Goal: Task Accomplishment & Management: Manage account settings

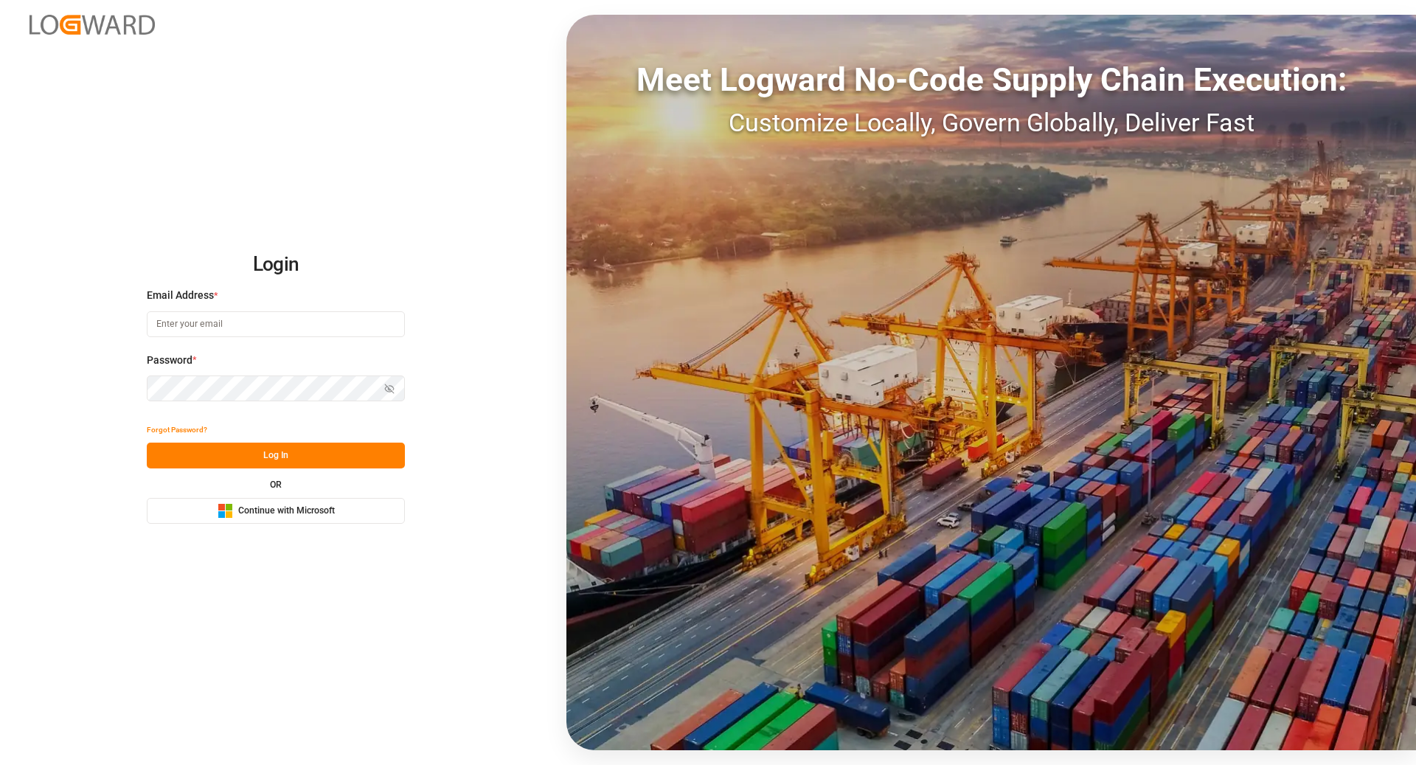
click at [287, 509] on span "Continue with Microsoft" at bounding box center [286, 510] width 97 height 13
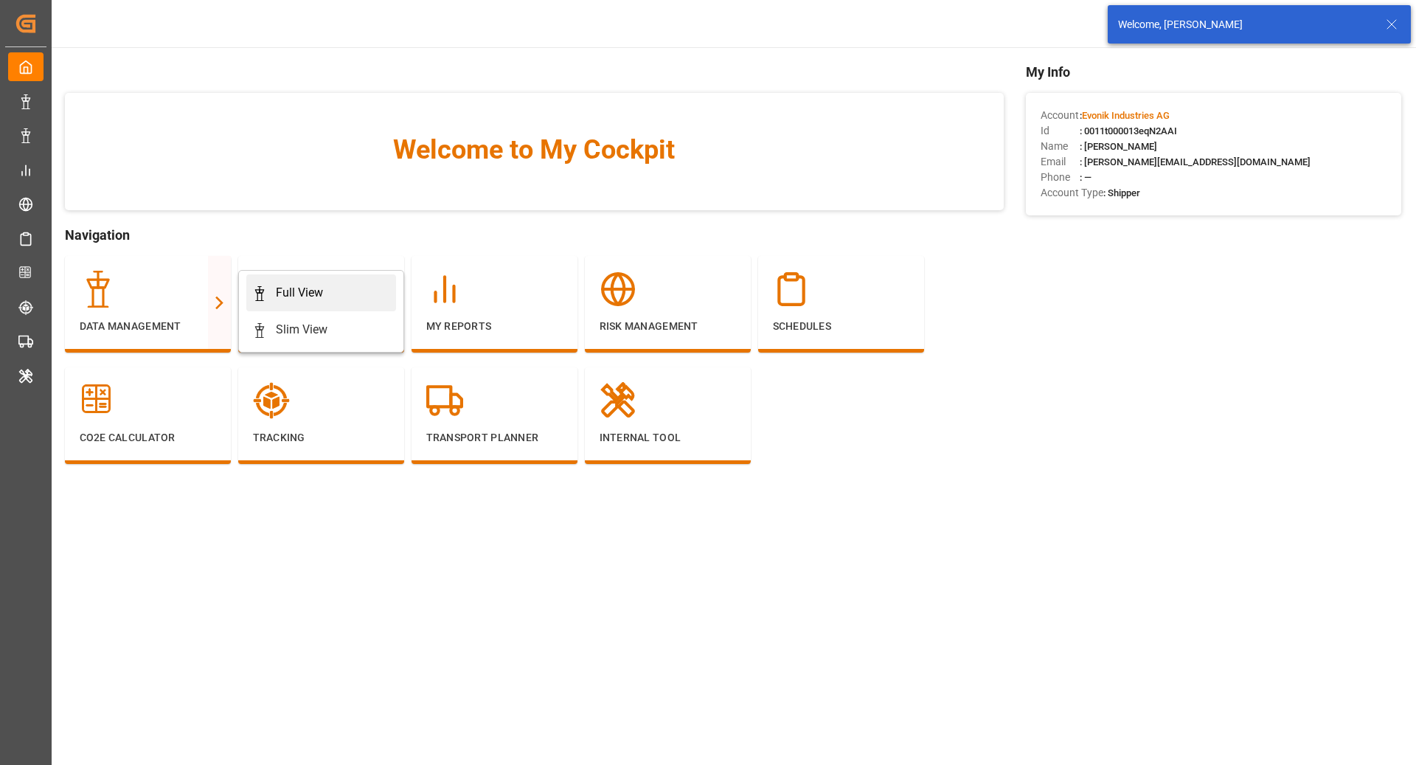
click at [273, 294] on div "Full View" at bounding box center [321, 293] width 138 height 18
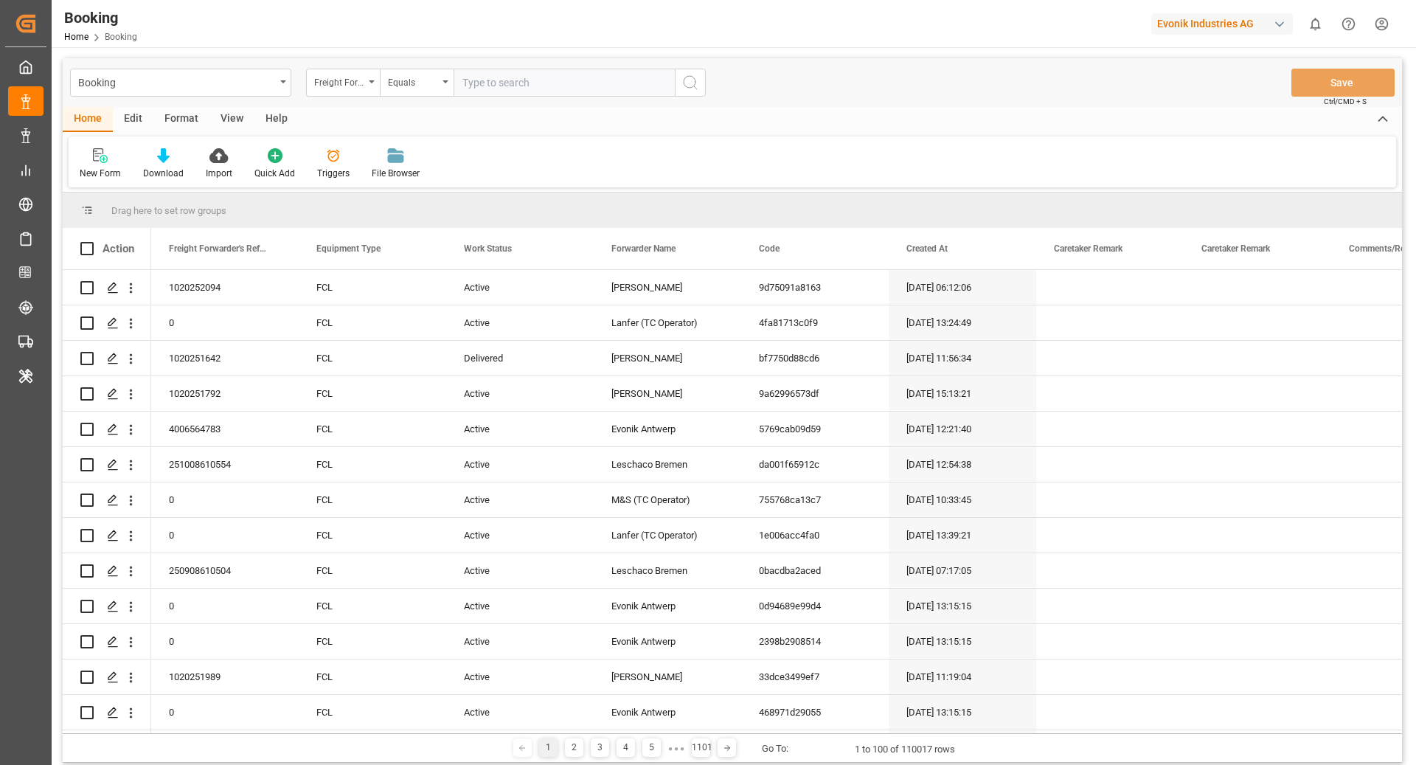
click at [181, 125] on div "Format" at bounding box center [181, 119] width 56 height 25
click at [104, 170] on div "Filter Rows" at bounding box center [102, 173] width 44 height 13
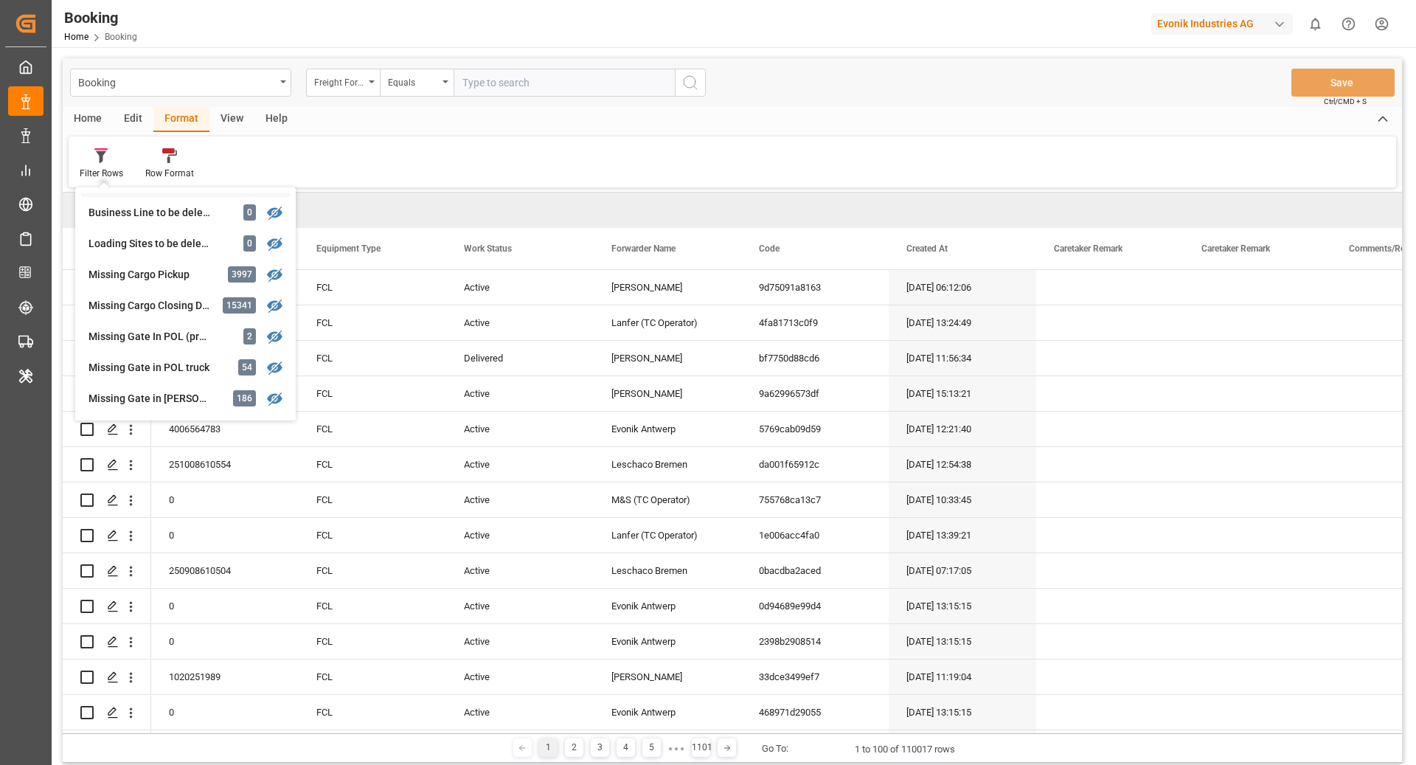
scroll to position [181, 0]
click at [183, 308] on div "Missing Gate in POL Barge" at bounding box center [153, 306] width 129 height 15
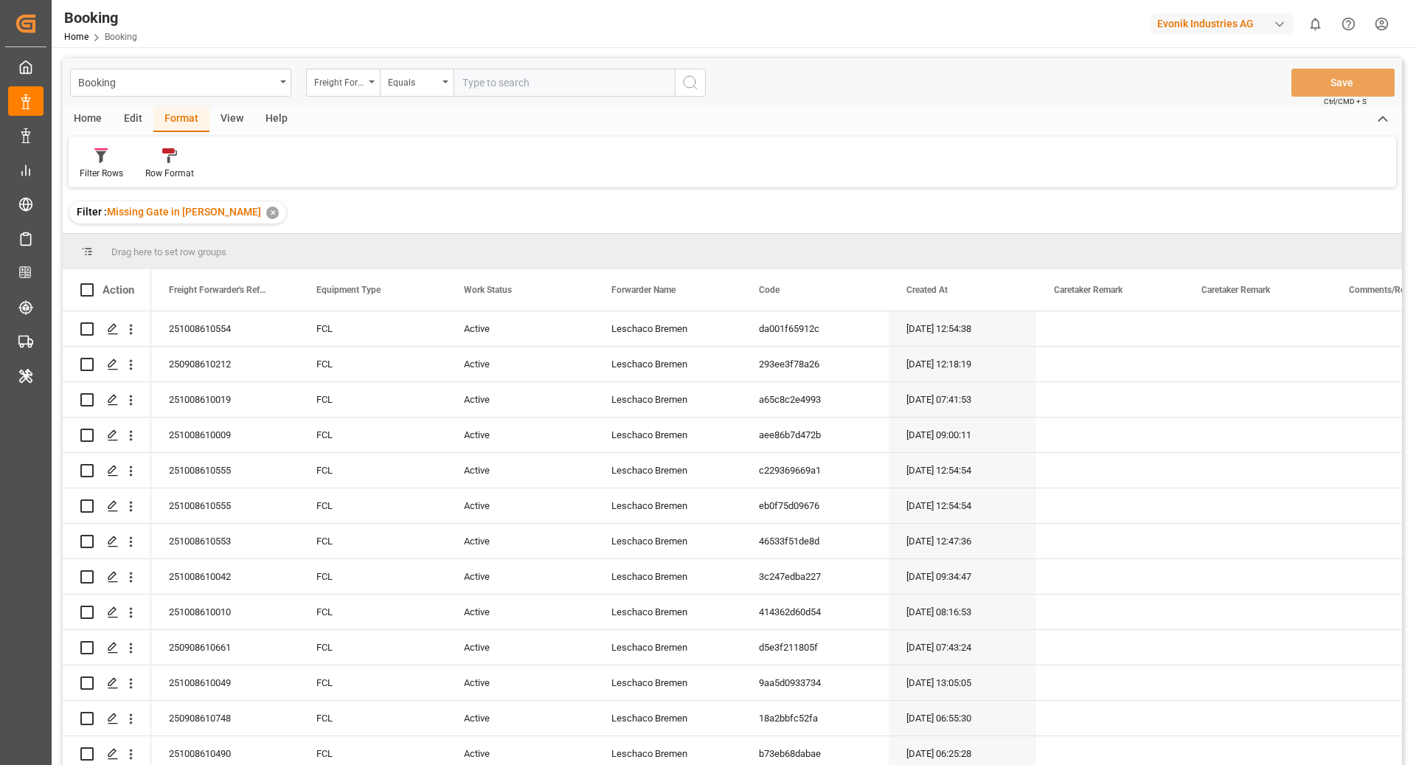
click at [218, 127] on div "View" at bounding box center [231, 119] width 45 height 25
click at [117, 151] on div "Default" at bounding box center [94, 164] width 51 height 32
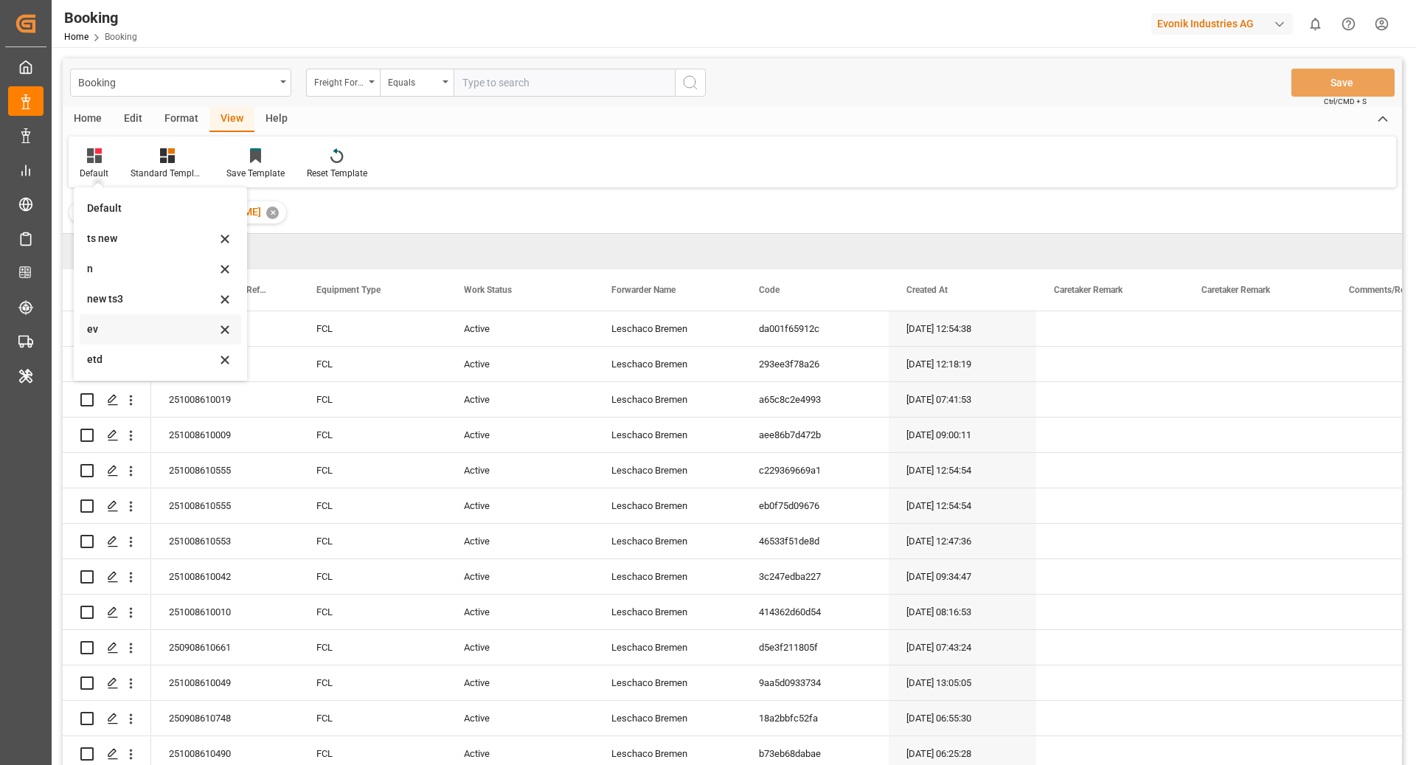
click at [153, 341] on div "ev" at bounding box center [161, 329] width 162 height 30
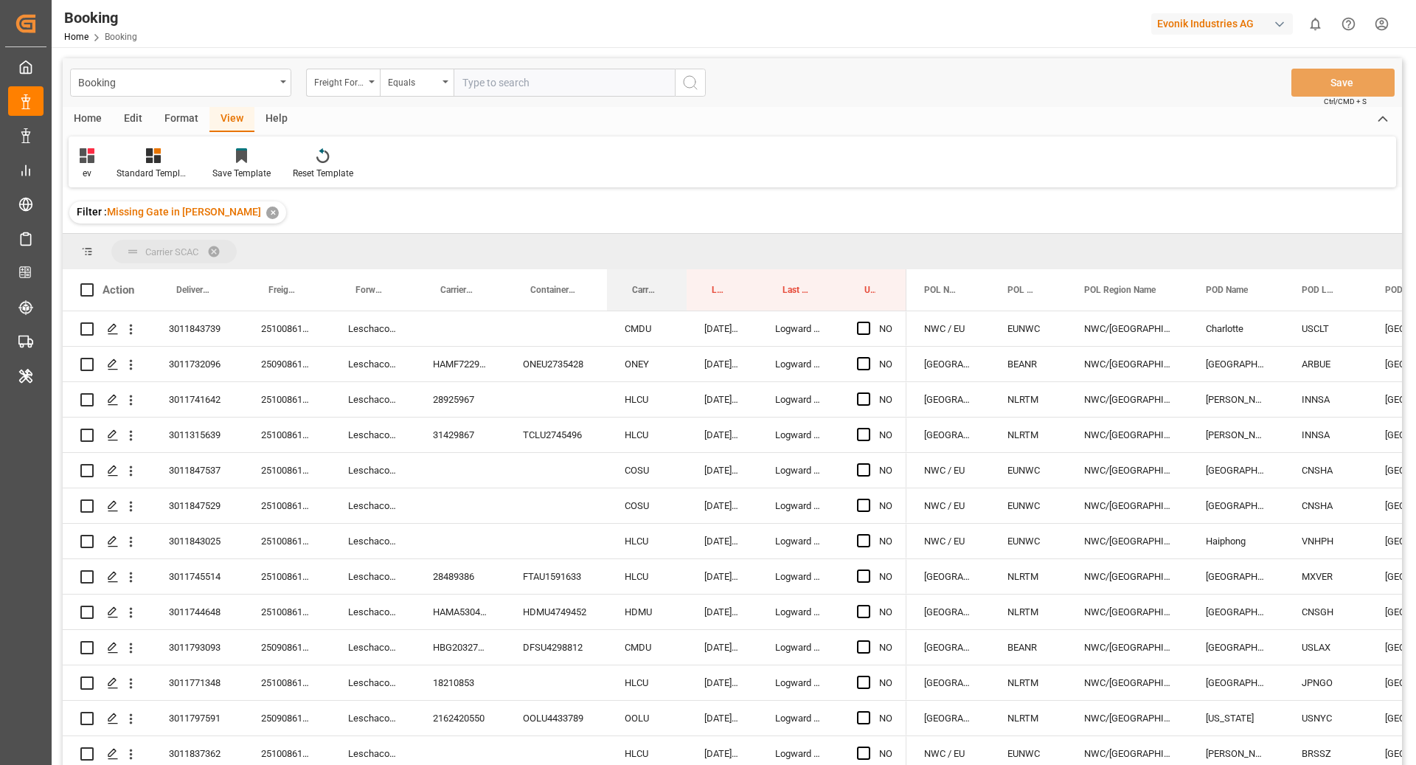
drag, startPoint x: 636, startPoint y: 288, endPoint x: 638, endPoint y: 256, distance: 32.5
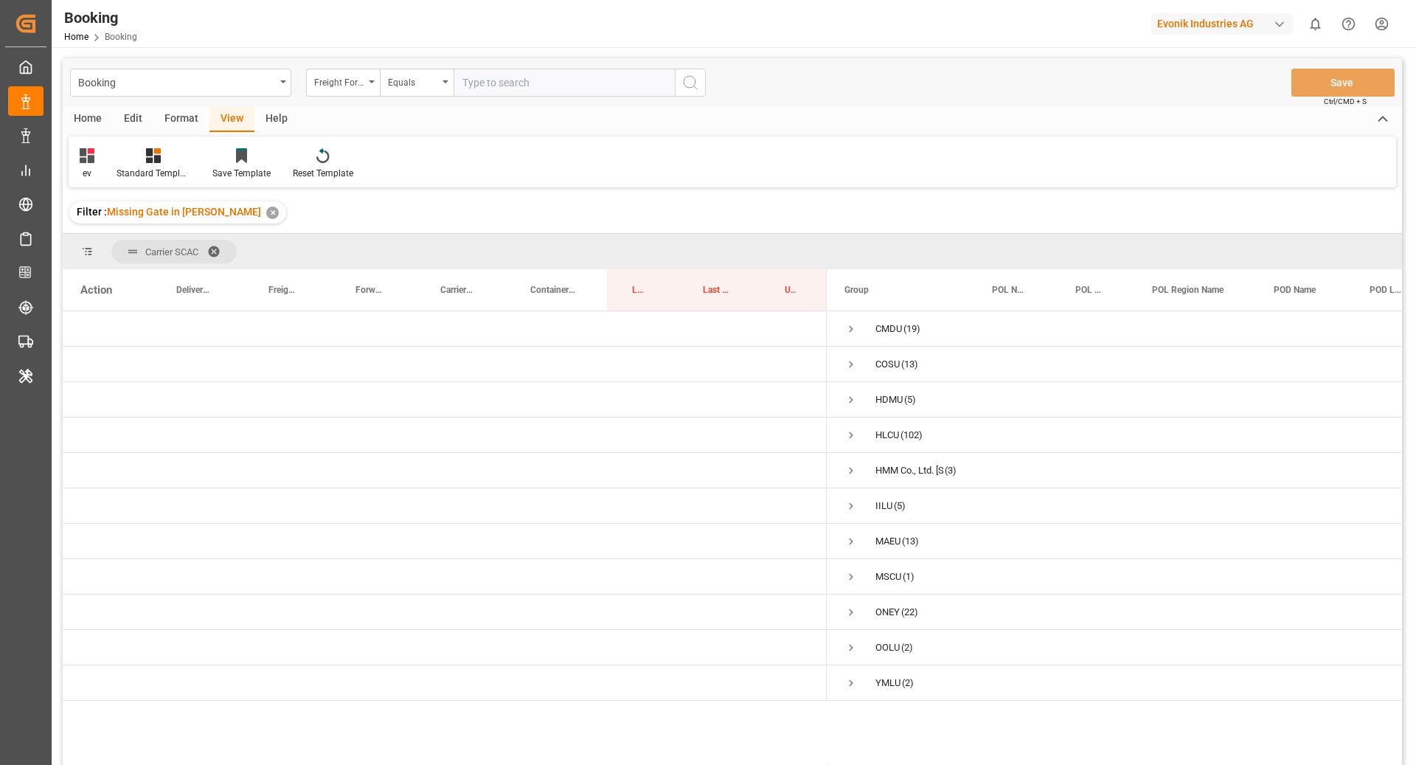
drag, startPoint x: 181, startPoint y: 102, endPoint x: 173, endPoint y: 112, distance: 13.1
click at [181, 102] on div "Booking Freight Forwarder's Reference No. Equals Save Ctrl/CMD + S" at bounding box center [732, 82] width 1339 height 49
click at [168, 119] on div "Format" at bounding box center [181, 119] width 56 height 25
click at [99, 167] on div "Filter Rows" at bounding box center [102, 173] width 44 height 13
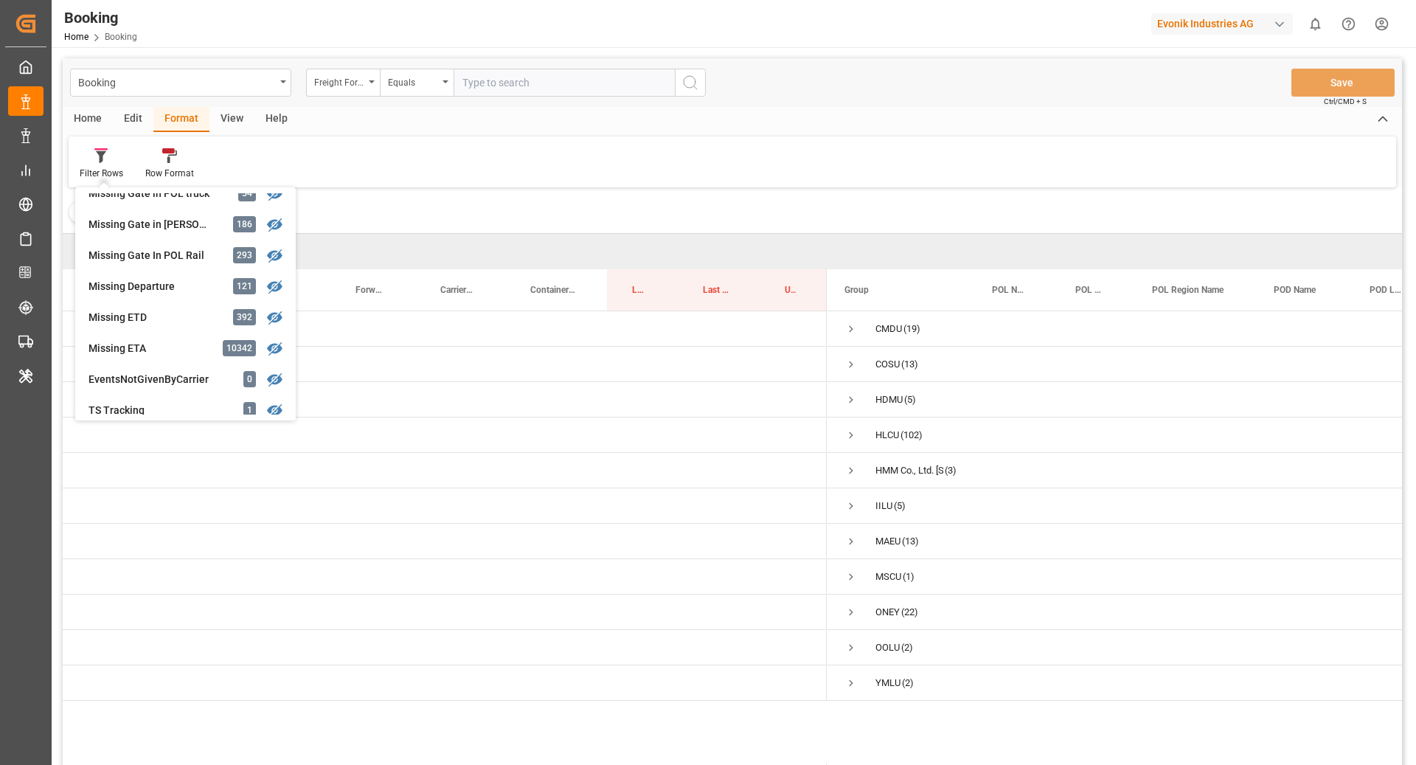
scroll to position [263, 0]
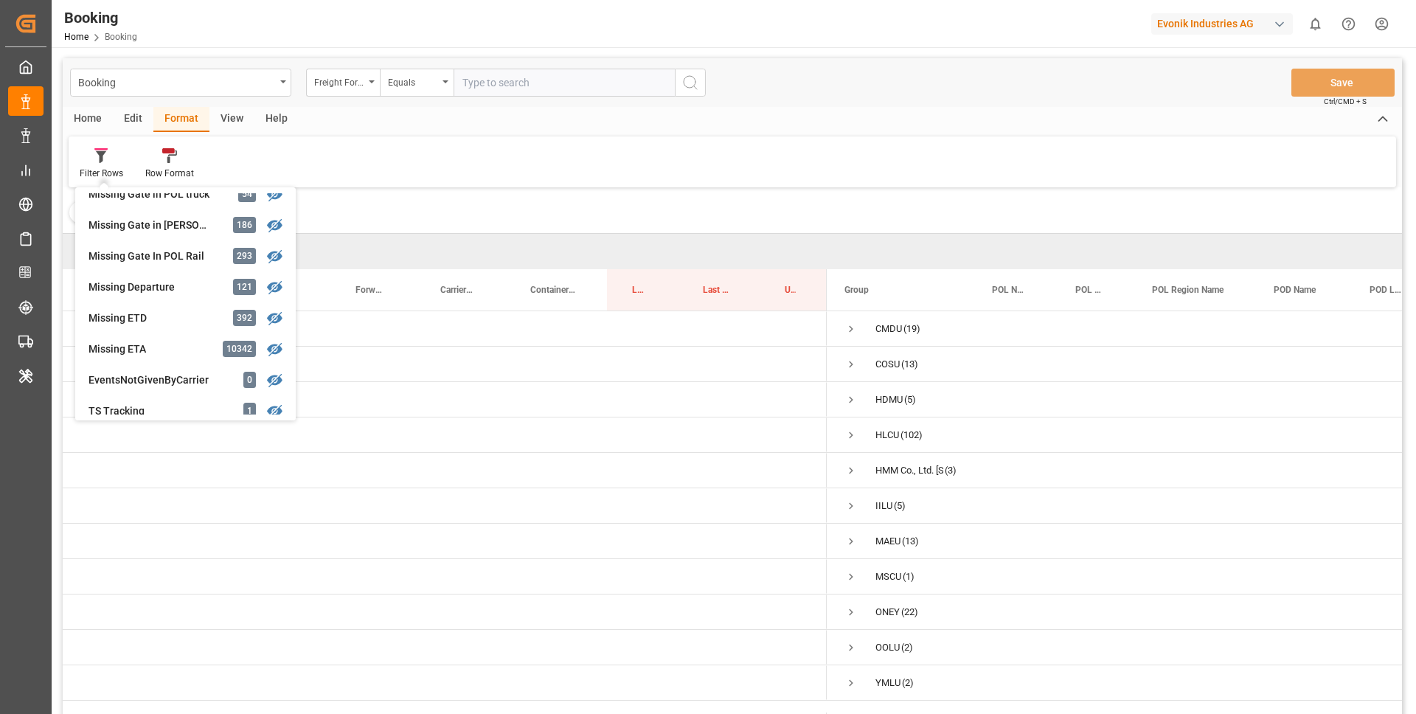
click at [889, 127] on div "Home Edit Format View Help" at bounding box center [732, 119] width 1339 height 25
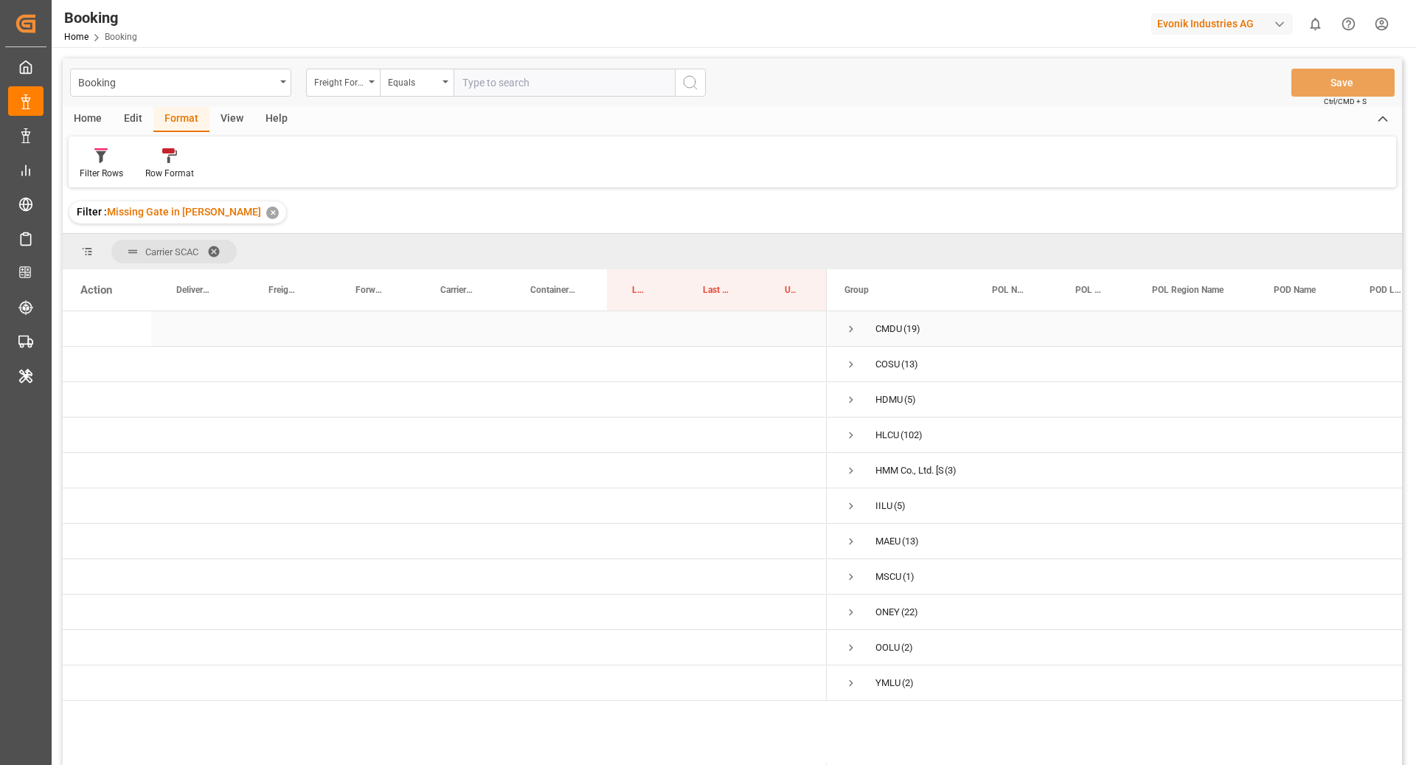
click at [847, 325] on span "Press SPACE to select this row." at bounding box center [850, 328] width 13 height 13
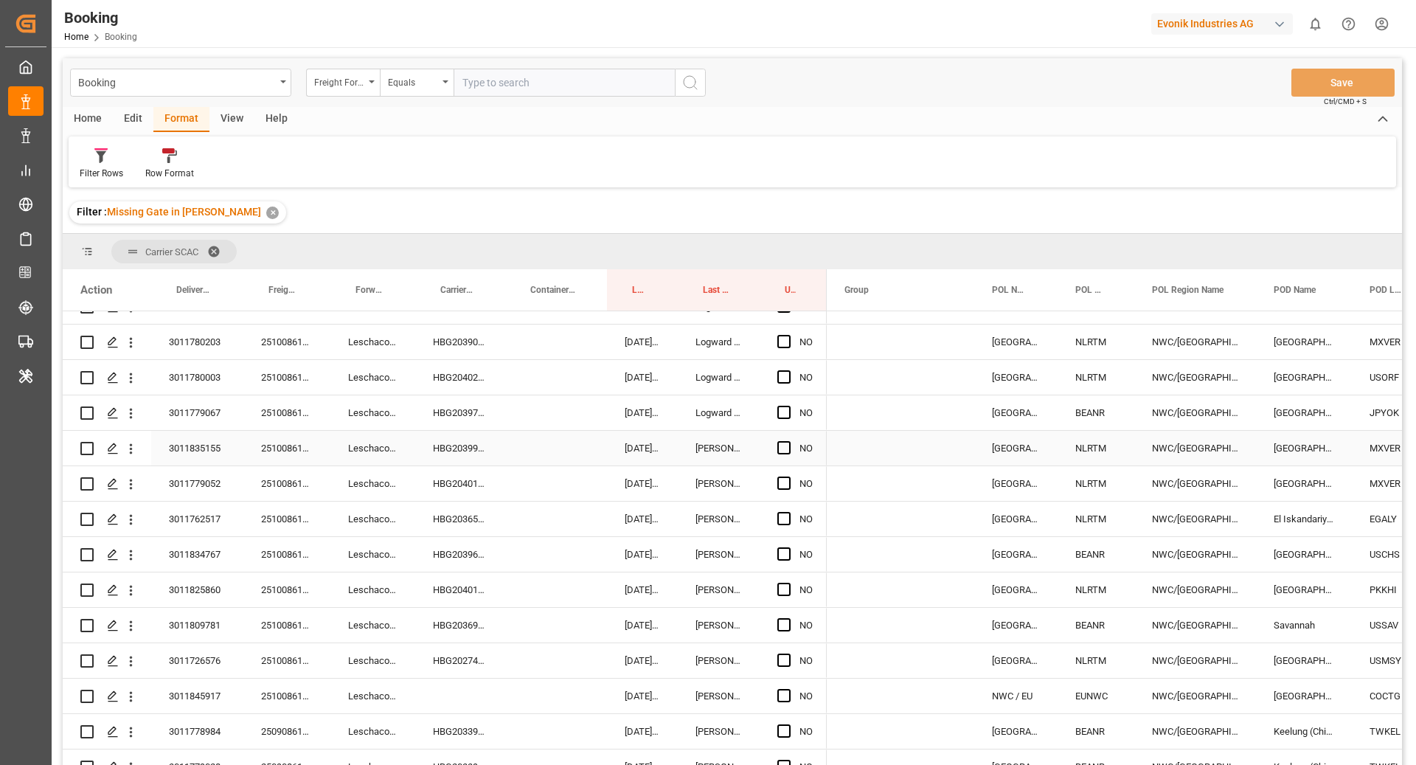
scroll to position [0, 0]
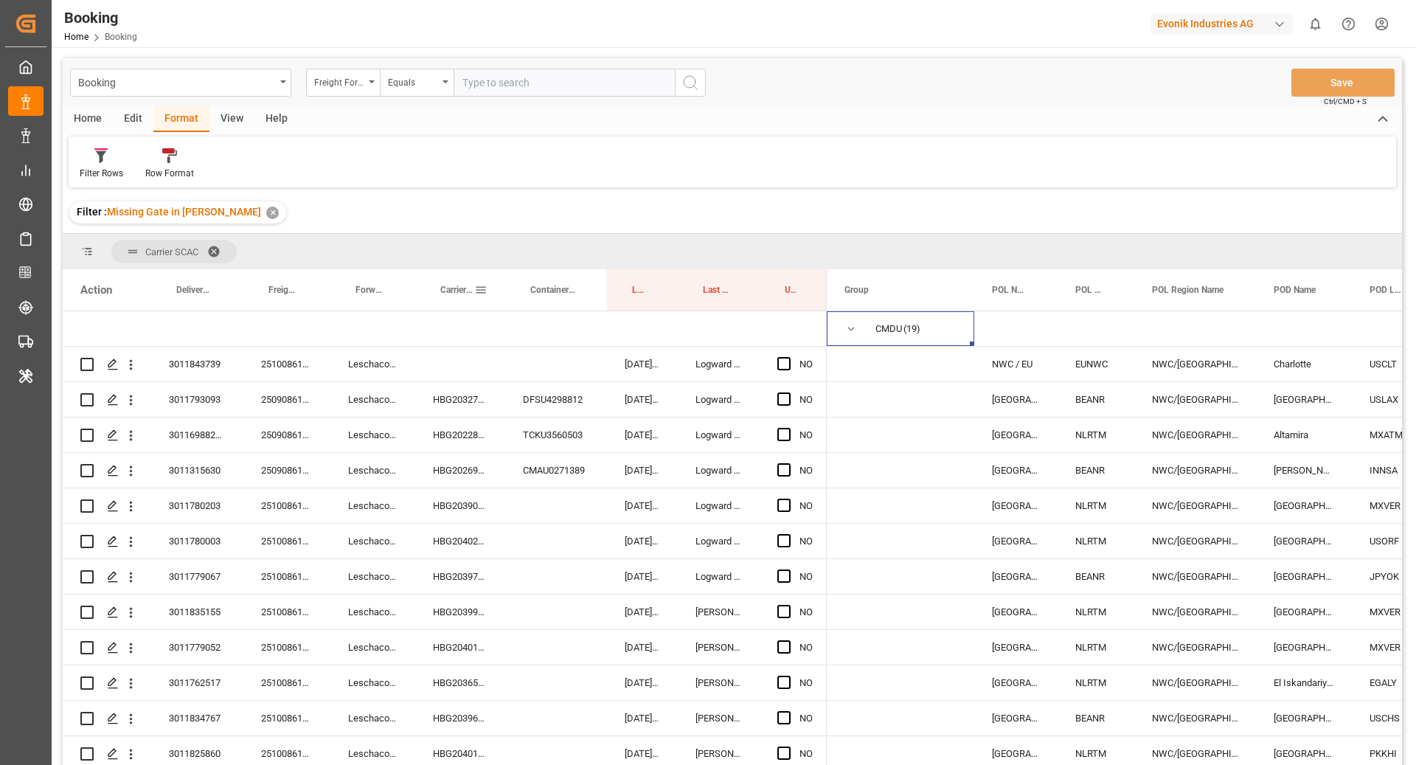
click at [459, 275] on div "Carrier Booking No." at bounding box center [457, 289] width 34 height 41
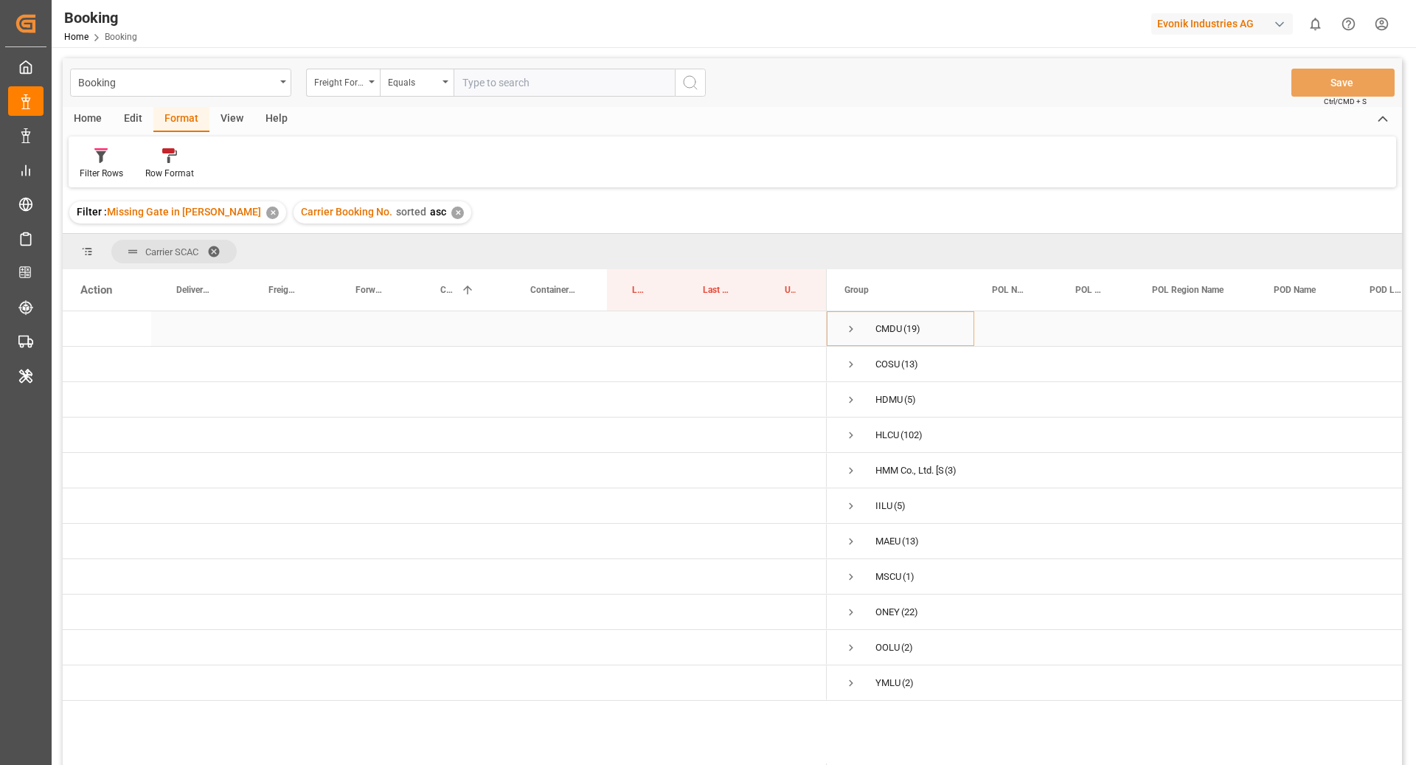
click at [852, 330] on span "Press SPACE to select this row." at bounding box center [850, 328] width 13 height 13
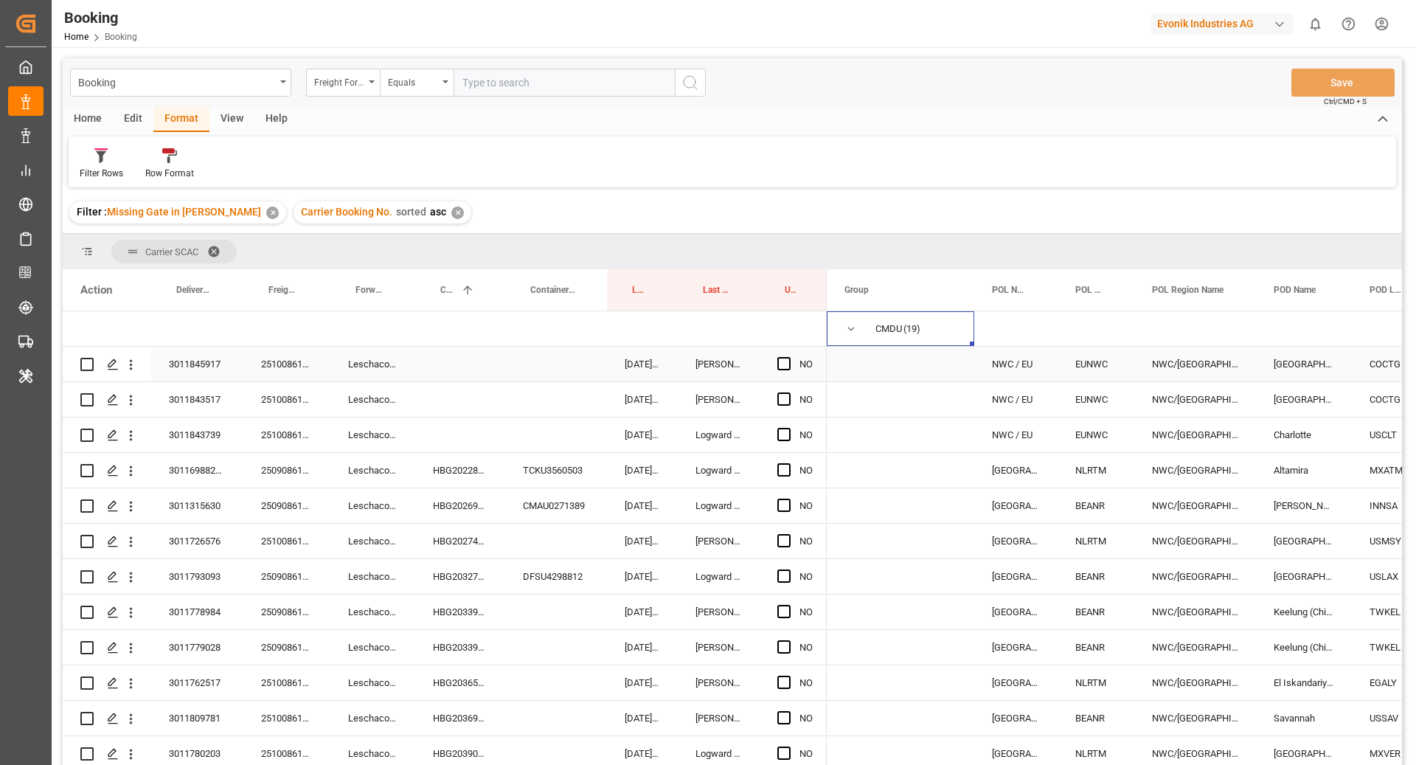
click at [277, 364] on div "251008610480" at bounding box center [286, 364] width 87 height 35
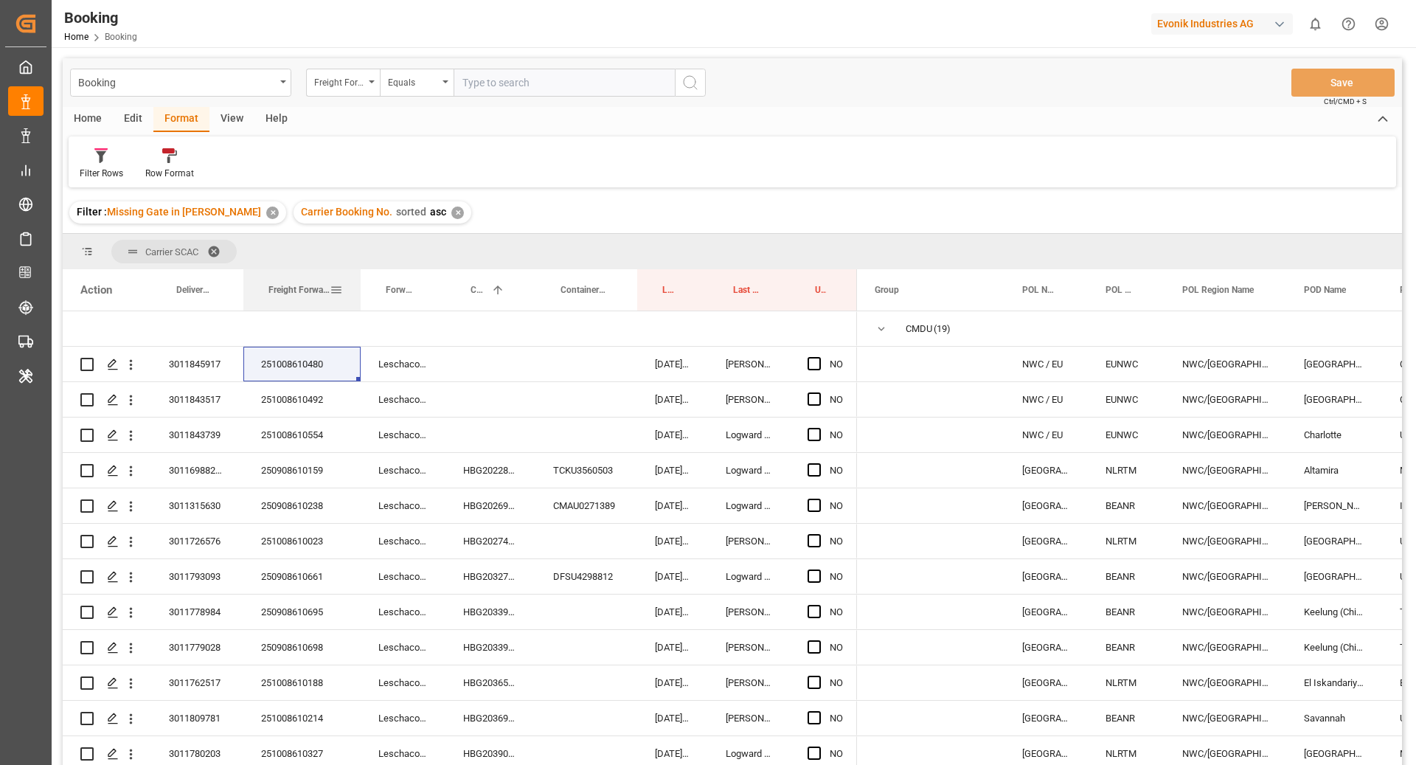
drag, startPoint x: 329, startPoint y: 295, endPoint x: 359, endPoint y: 297, distance: 30.3
click at [359, 297] on div at bounding box center [361, 289] width 6 height 41
click at [320, 366] on div "251008610480" at bounding box center [301, 364] width 117 height 35
click at [305, 372] on div "251008610480" at bounding box center [301, 364] width 117 height 35
click at [313, 364] on div "251008610480" at bounding box center [301, 364] width 117 height 35
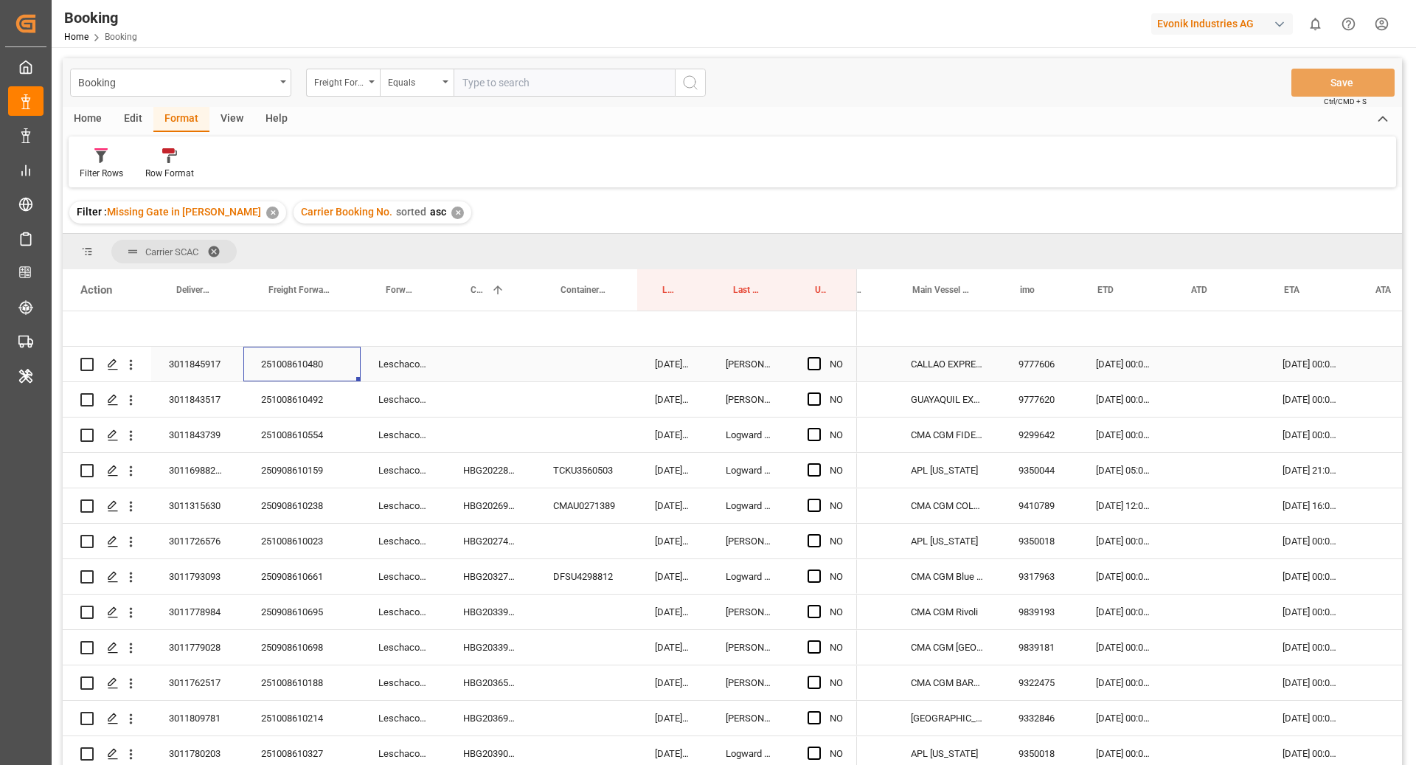
scroll to position [0, 774]
click at [816, 366] on span "Press SPACE to select this row." at bounding box center [814, 363] width 13 height 13
click at [819, 357] on input "Press SPACE to select this row." at bounding box center [819, 357] width 0 height 0
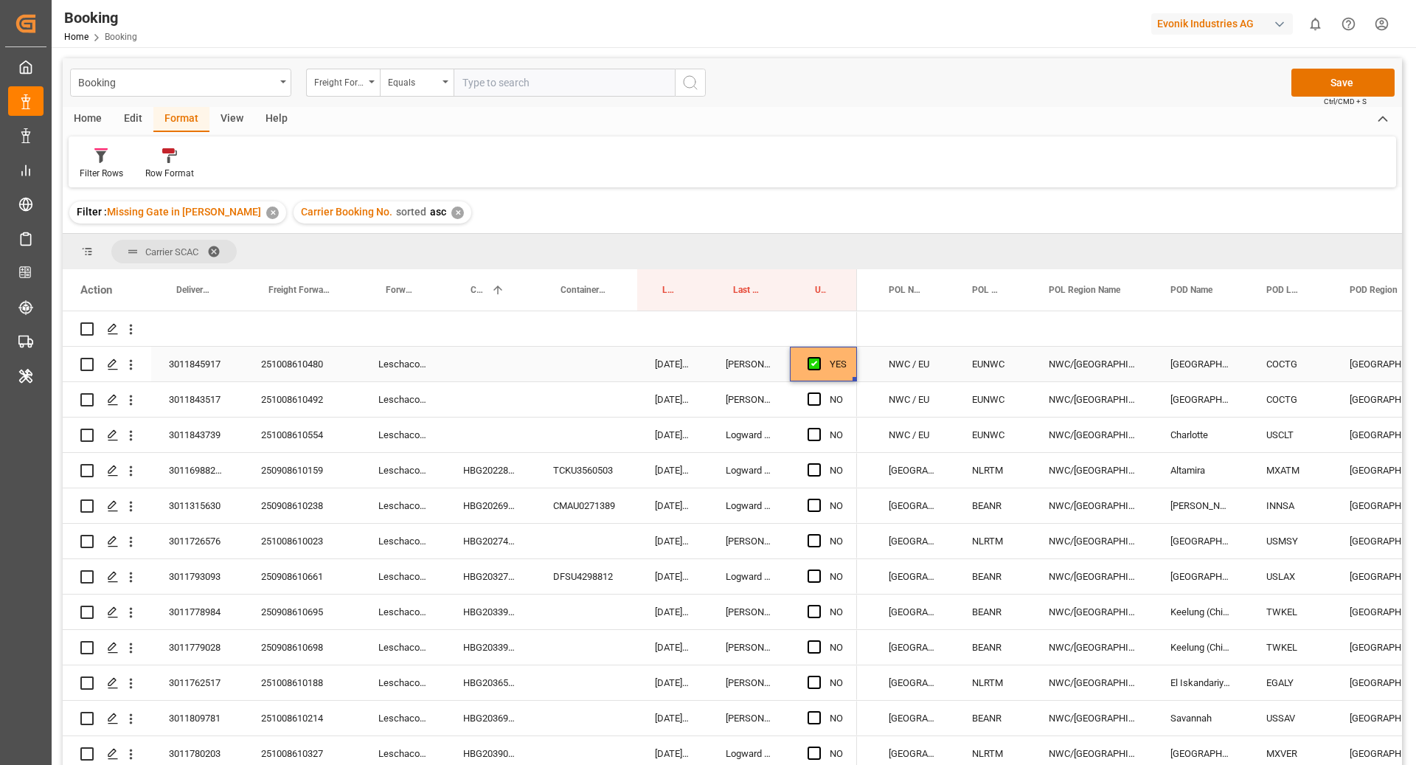
scroll to position [0, 190]
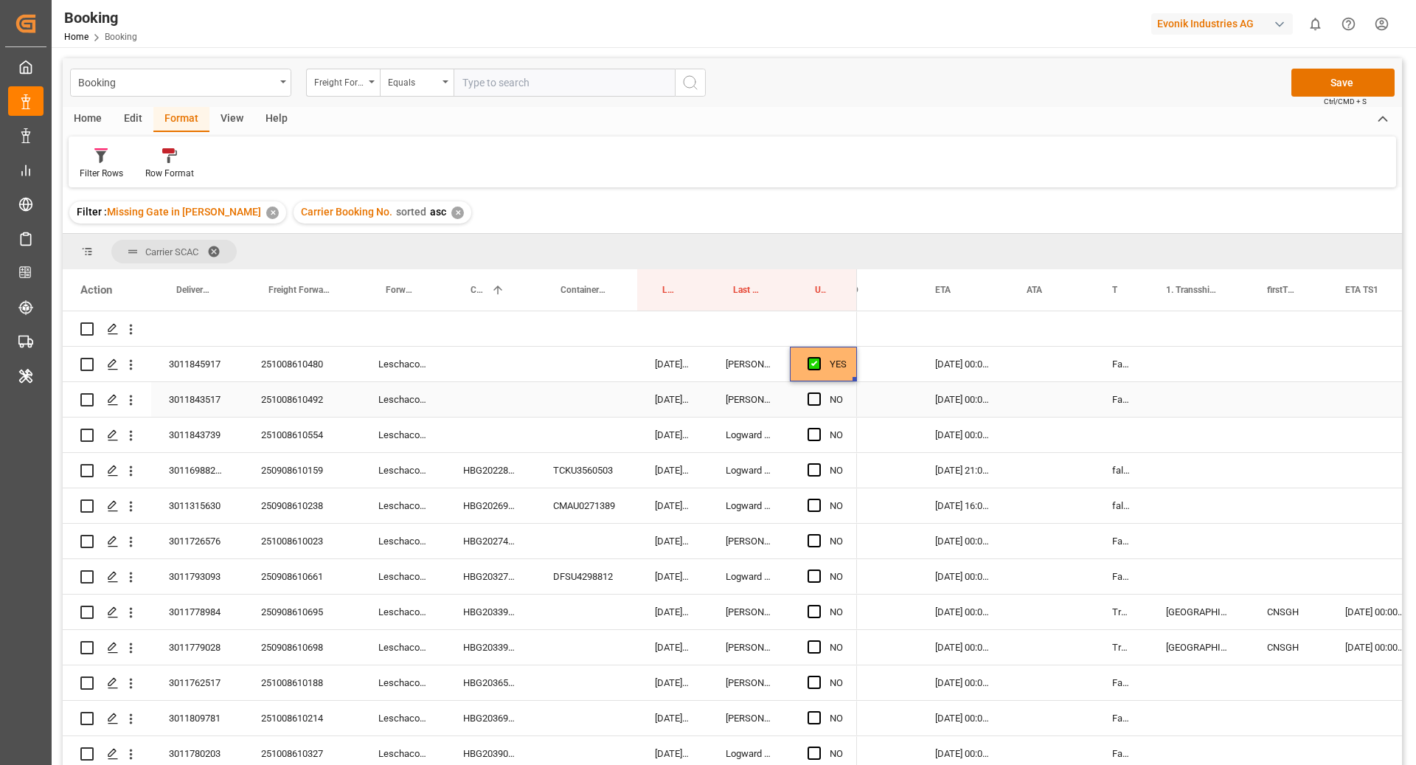
click at [311, 410] on div "251008610492" at bounding box center [301, 399] width 117 height 35
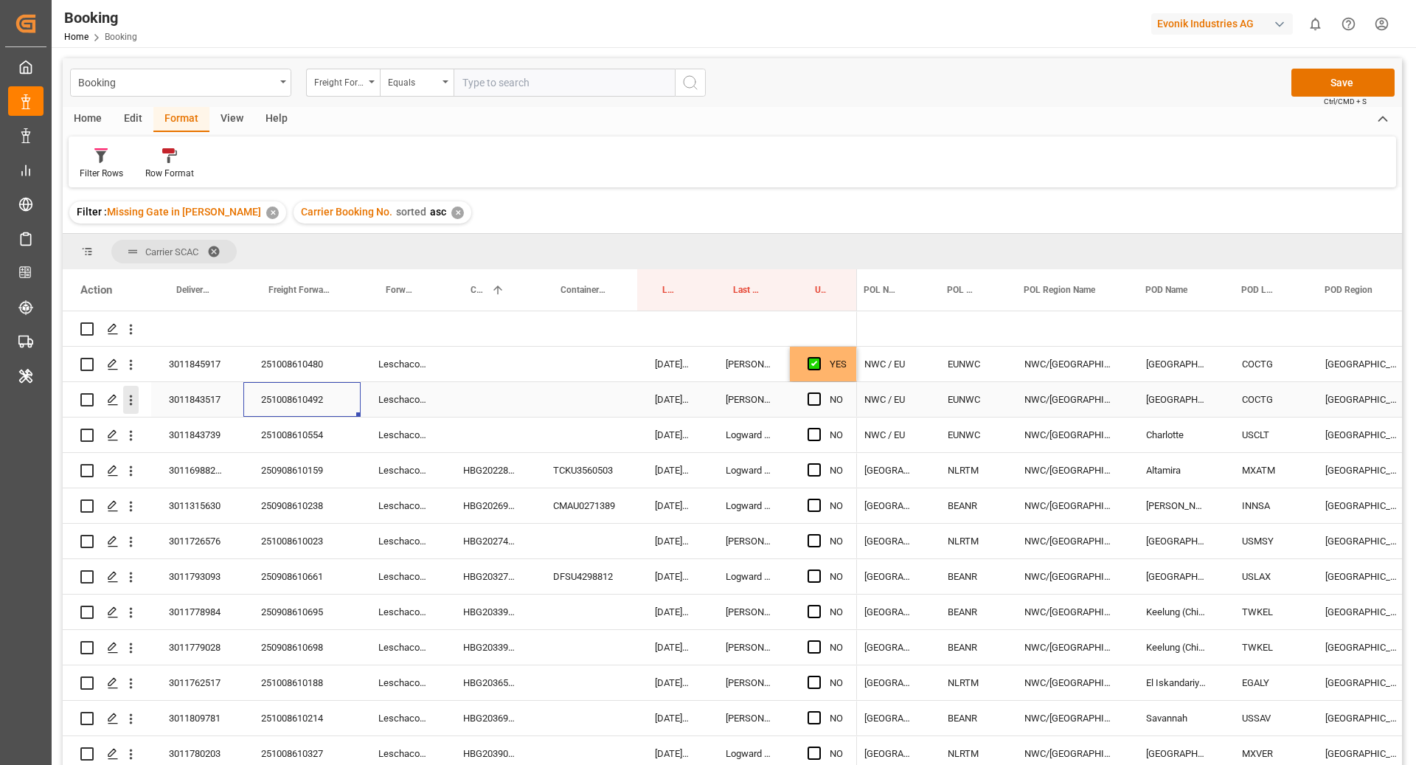
click at [131, 407] on icon "open menu" at bounding box center [130, 399] width 15 height 15
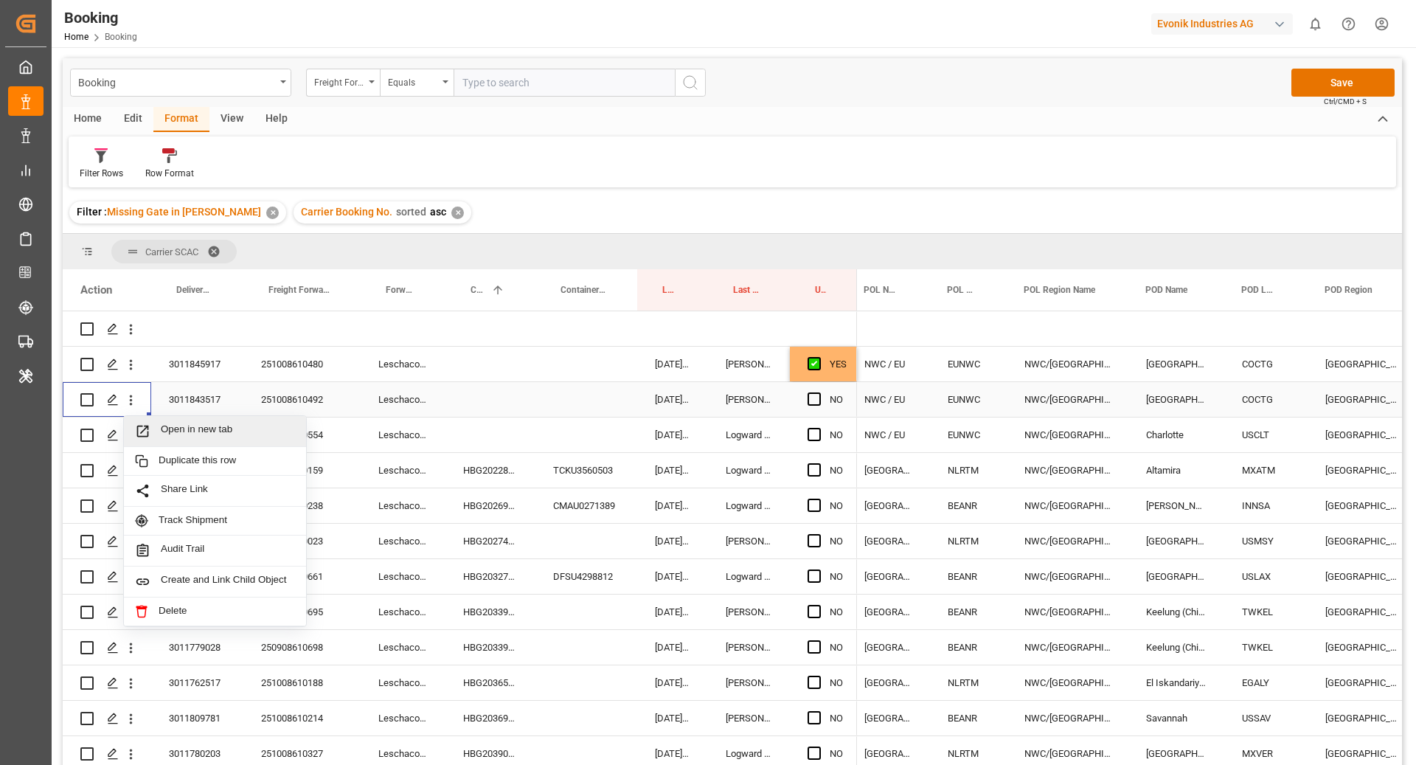
click at [184, 423] on span "Open in new tab" at bounding box center [228, 430] width 134 height 15
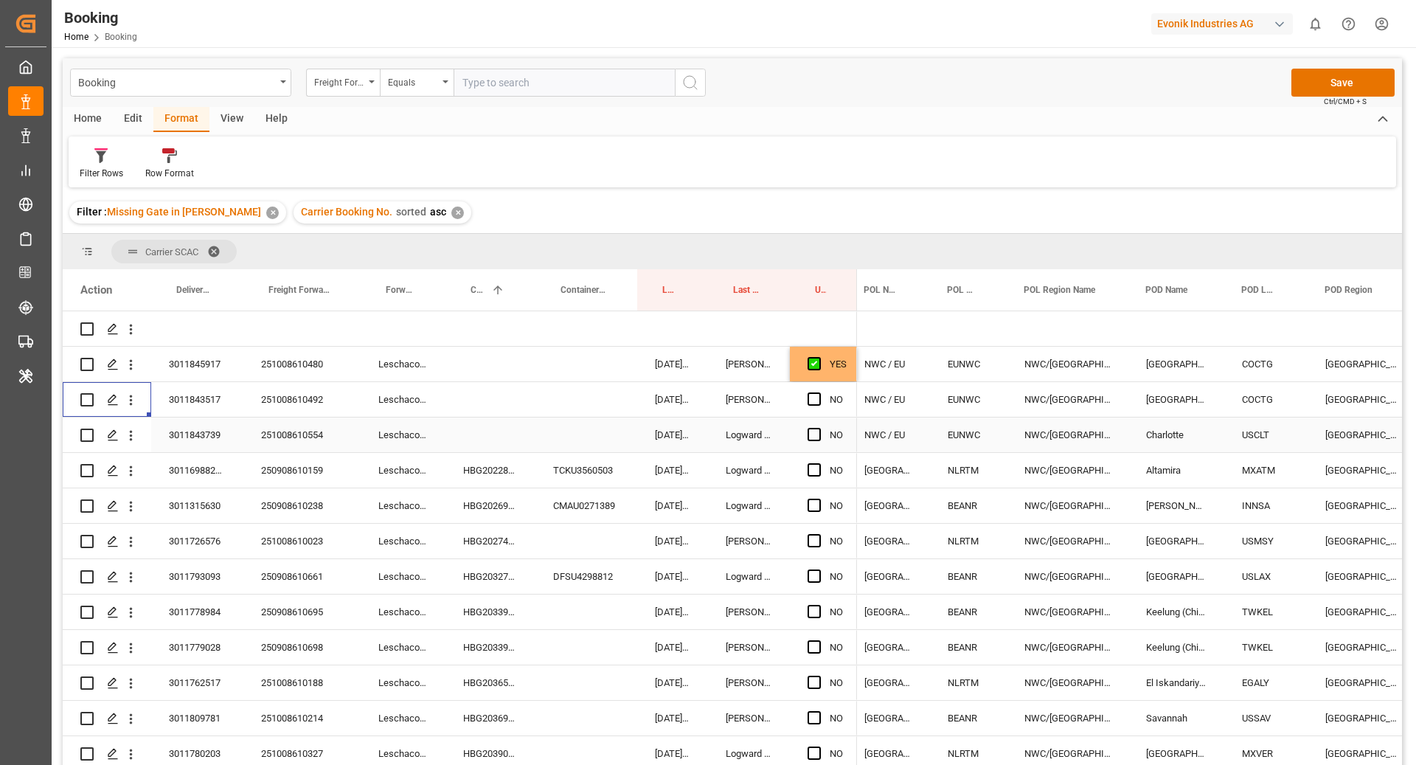
click at [306, 445] on div "251008610554" at bounding box center [301, 434] width 117 height 35
click at [813, 436] on span "Press SPACE to select this row." at bounding box center [814, 434] width 13 height 13
click at [819, 428] on input "Press SPACE to select this row." at bounding box center [819, 428] width 0 height 0
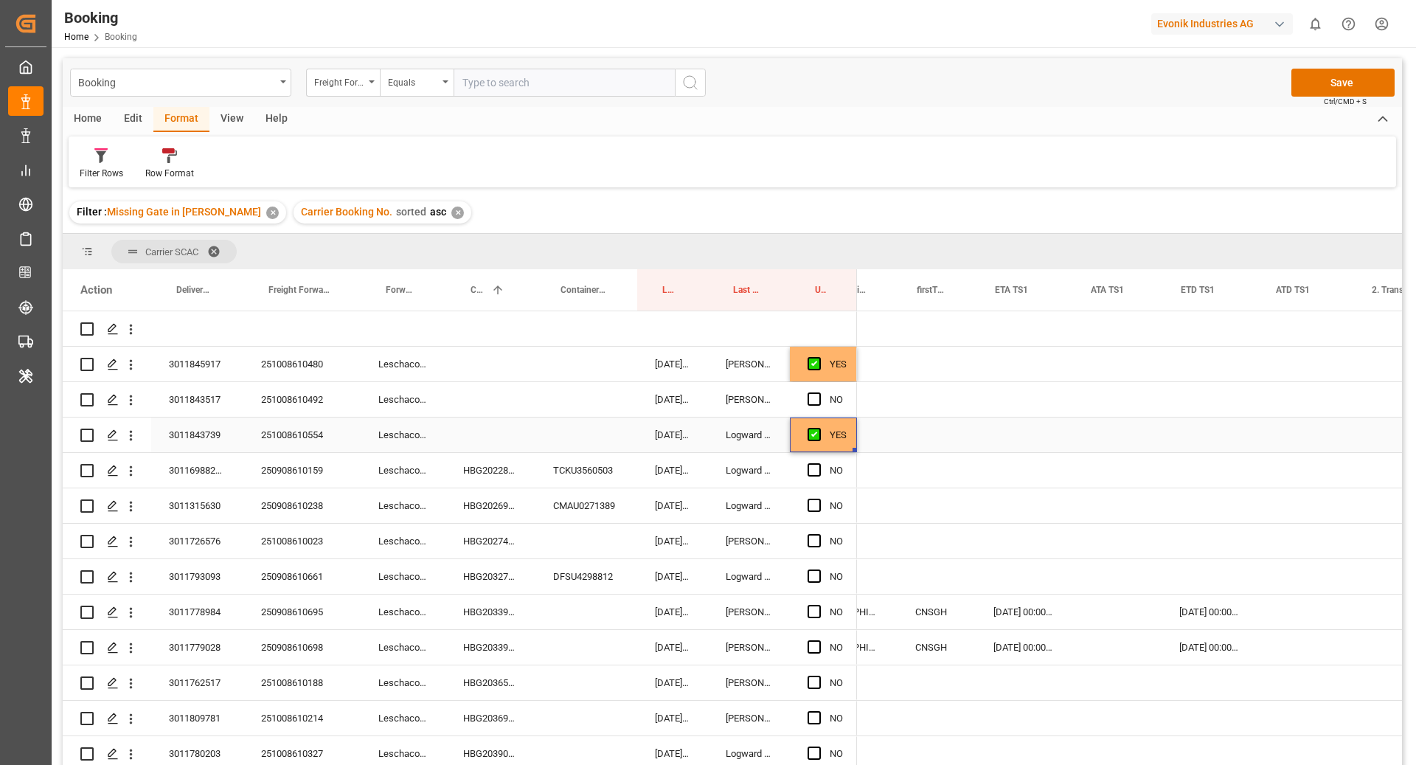
scroll to position [0, 1472]
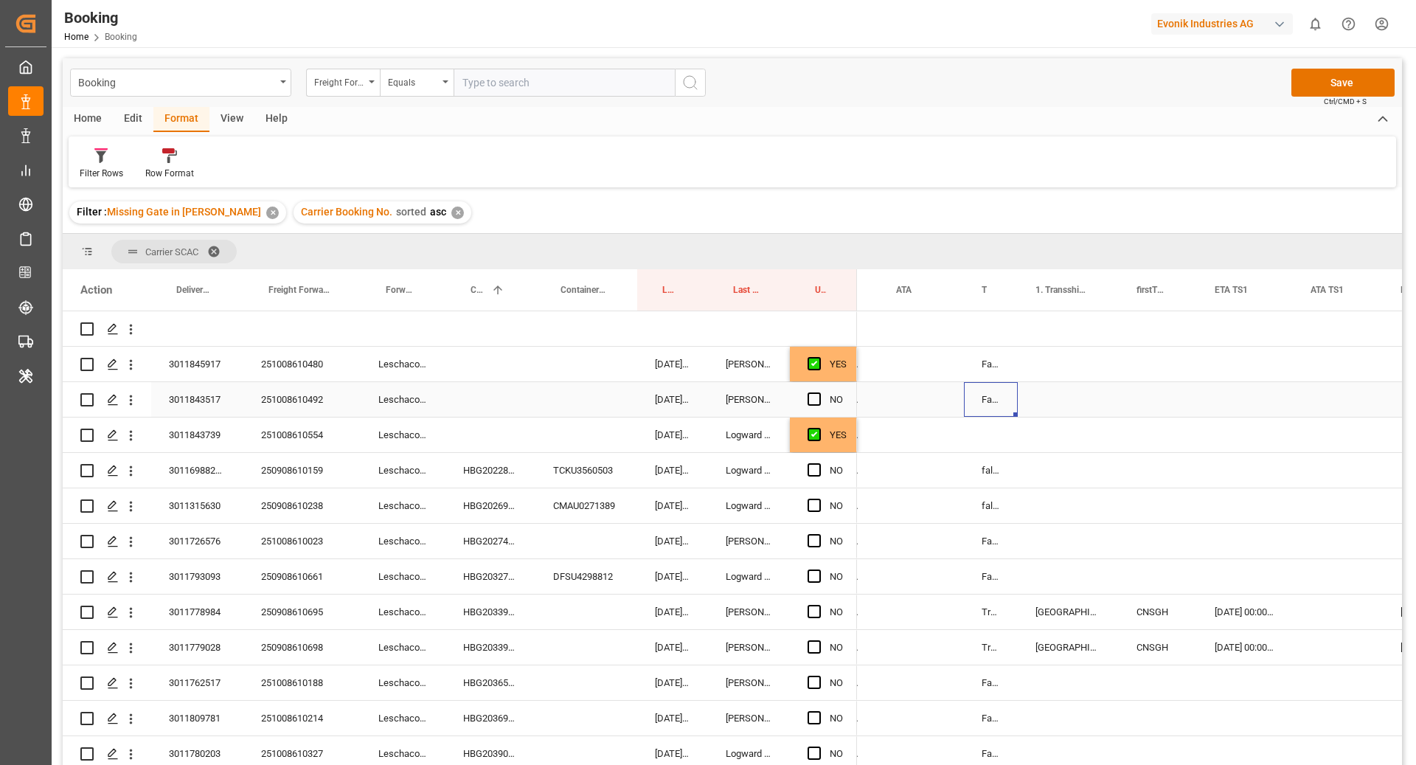
click at [995, 409] on div "False" at bounding box center [991, 399] width 54 height 35
click at [1015, 414] on div "Press SPACE to select this row." at bounding box center [1015, 414] width 4 height 4
drag, startPoint x: 1015, startPoint y: 415, endPoint x: 1015, endPoint y: 437, distance: 22.1
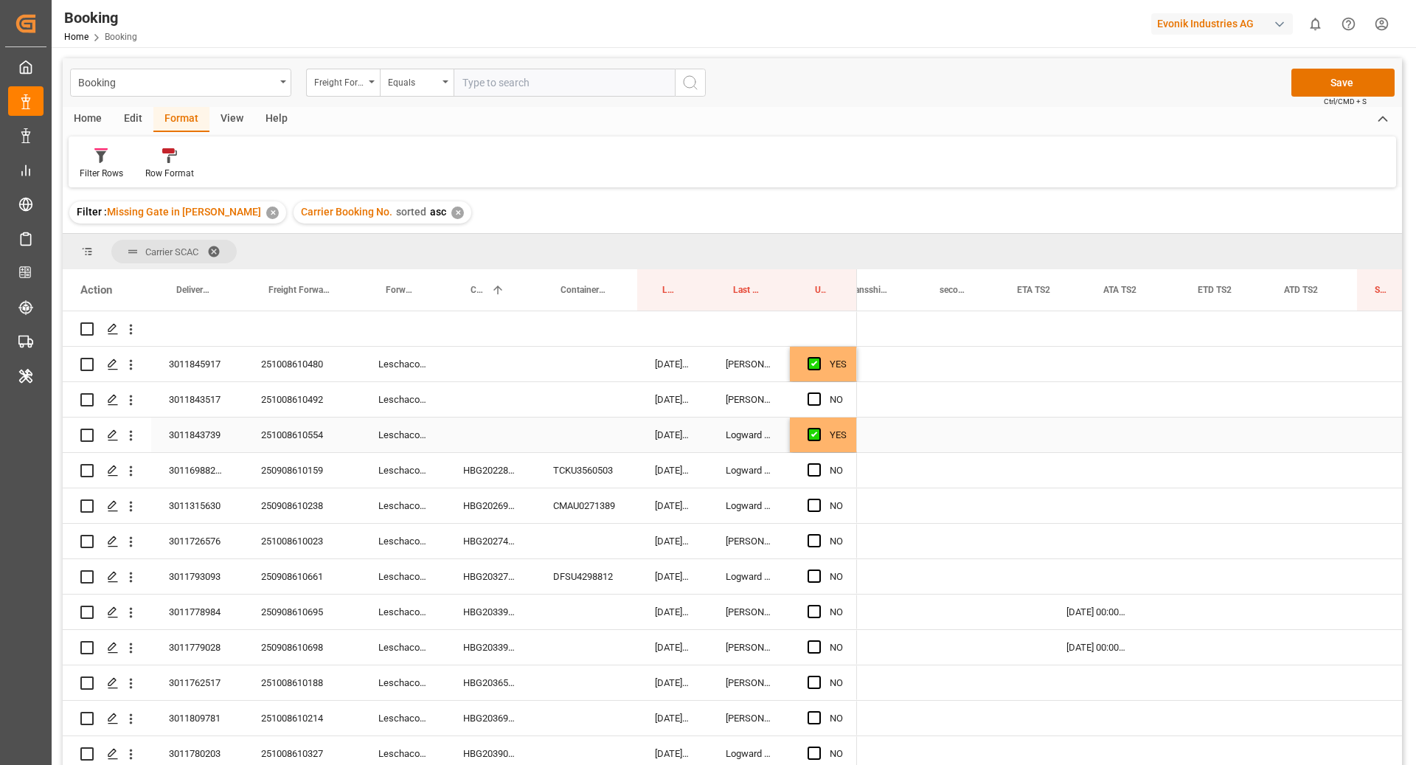
scroll to position [0, 2270]
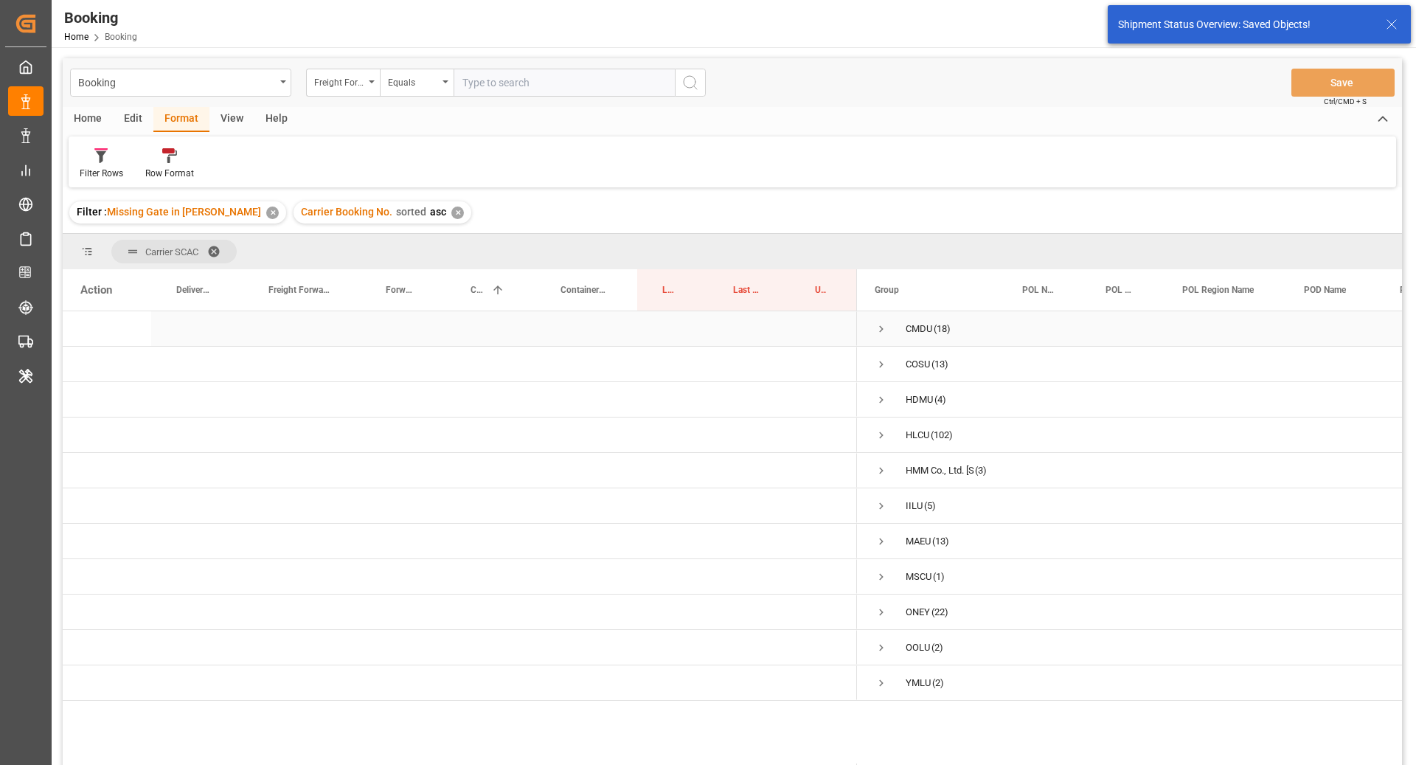
click at [881, 322] on span "Press SPACE to select this row." at bounding box center [881, 328] width 13 height 13
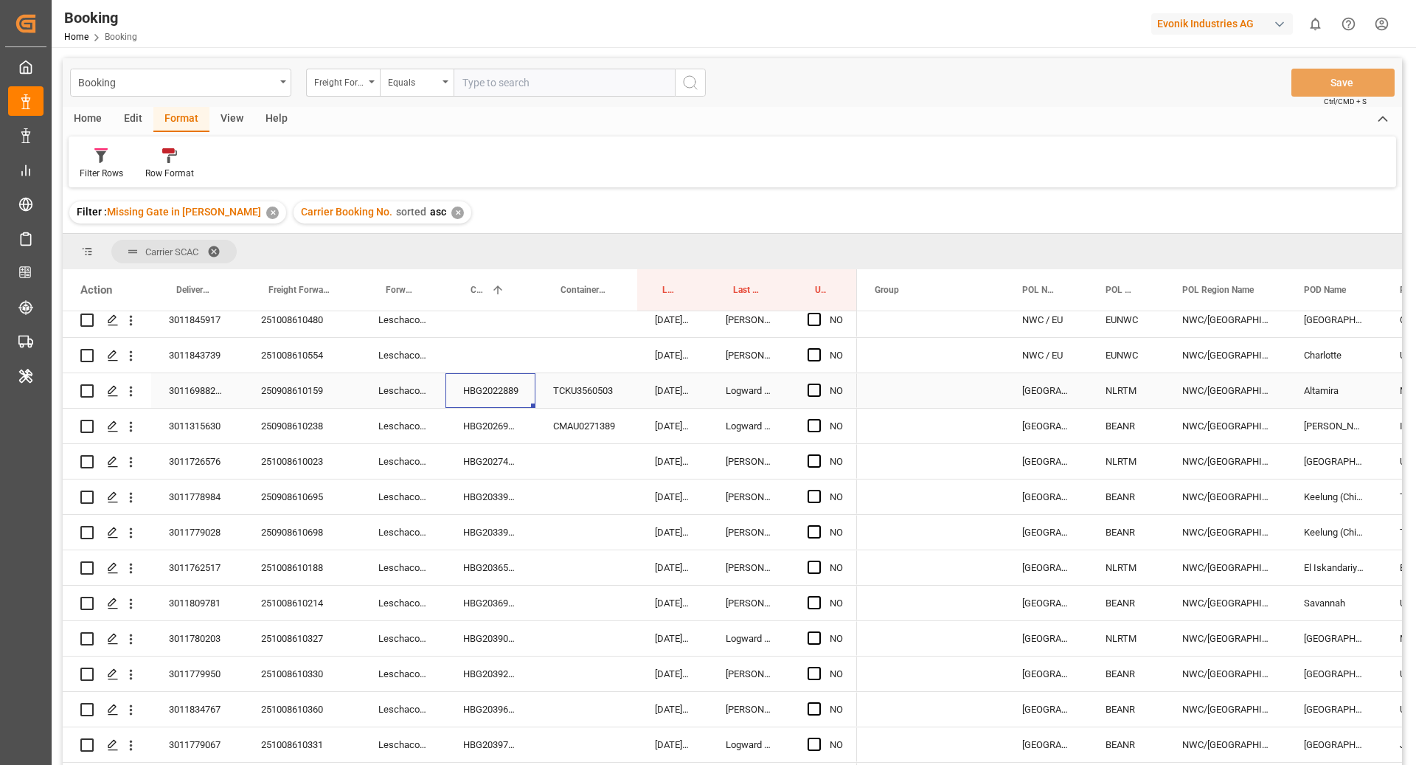
click at [487, 393] on div "HBG2022889" at bounding box center [490, 390] width 90 height 35
click at [817, 389] on span "Press SPACE to select this row." at bounding box center [814, 390] width 13 height 13
click at [819, 384] on input "Press SPACE to select this row." at bounding box center [819, 384] width 0 height 0
click at [478, 415] on div "HBG2026945" at bounding box center [490, 426] width 90 height 35
click at [810, 425] on span "Press SPACE to select this row." at bounding box center [814, 425] width 13 height 13
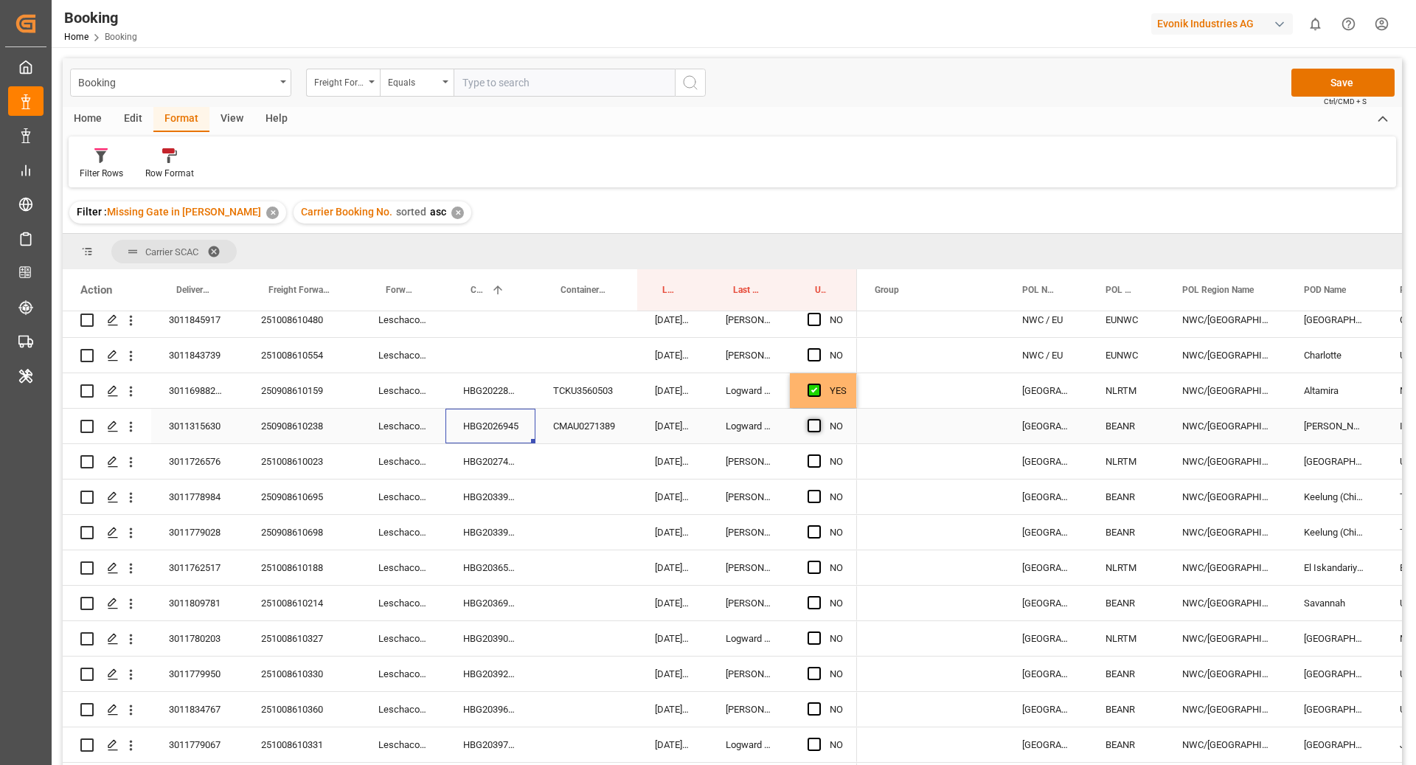
click at [819, 419] on input "Press SPACE to select this row." at bounding box center [819, 419] width 0 height 0
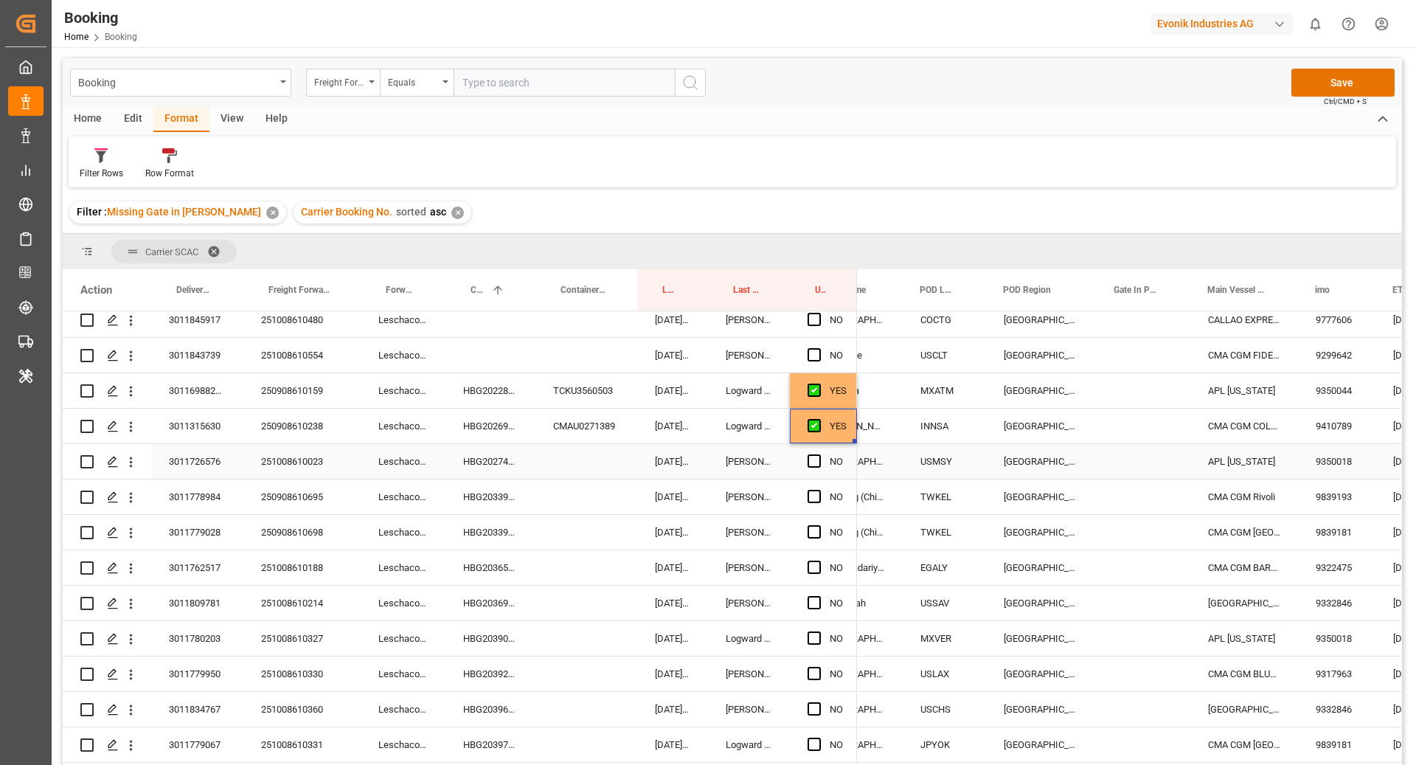
drag, startPoint x: 500, startPoint y: 476, endPoint x: 516, endPoint y: 477, distance: 16.2
click at [500, 476] on div "HBG2027418" at bounding box center [490, 461] width 90 height 35
click at [817, 464] on span "Press SPACE to select this row." at bounding box center [814, 460] width 13 height 13
click at [819, 454] on input "Press SPACE to select this row." at bounding box center [819, 454] width 0 height 0
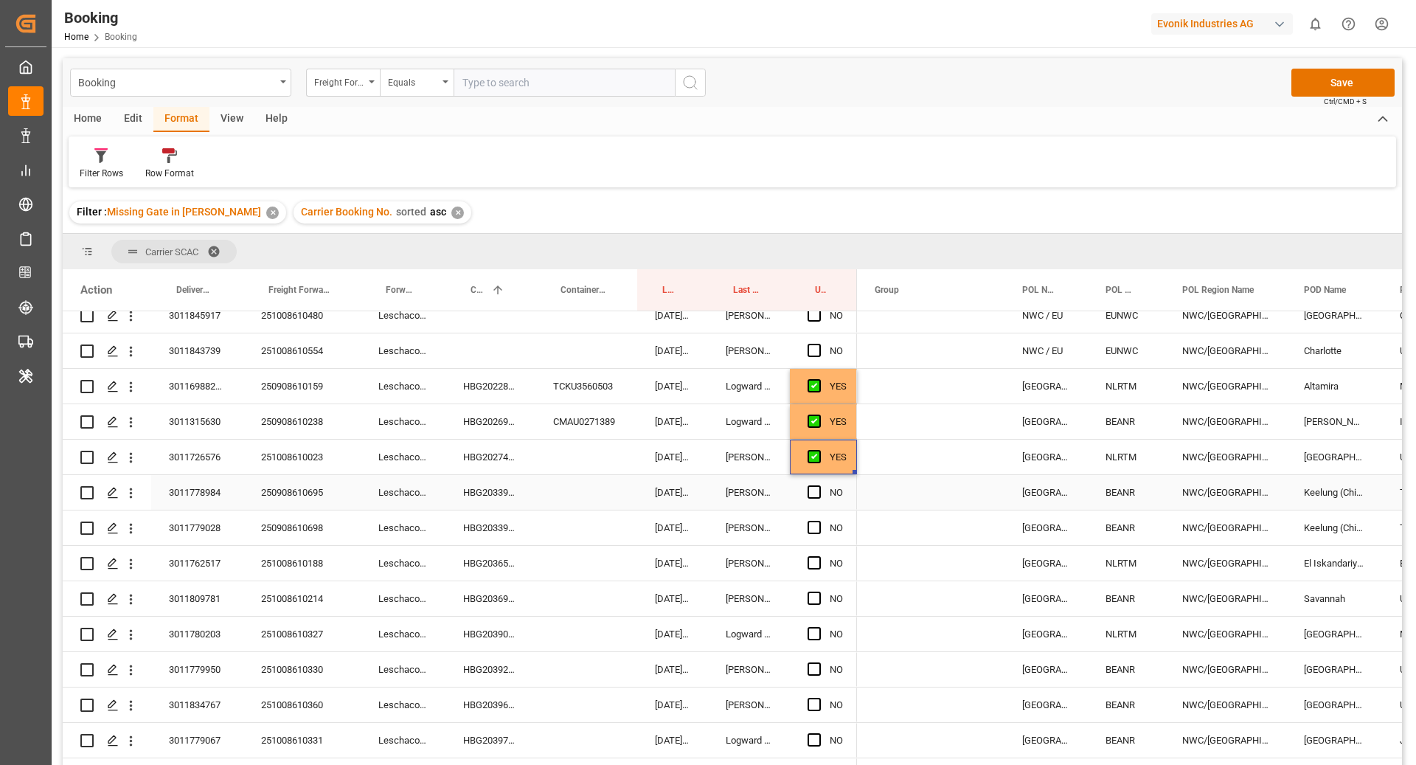
click at [501, 494] on div "HBG2033923" at bounding box center [490, 492] width 90 height 35
drag, startPoint x: 810, startPoint y: 496, endPoint x: 877, endPoint y: 504, distance: 67.7
click at [810, 496] on span "Press SPACE to select this row." at bounding box center [814, 491] width 13 height 13
click at [819, 485] on input "Press SPACE to select this row." at bounding box center [819, 485] width 0 height 0
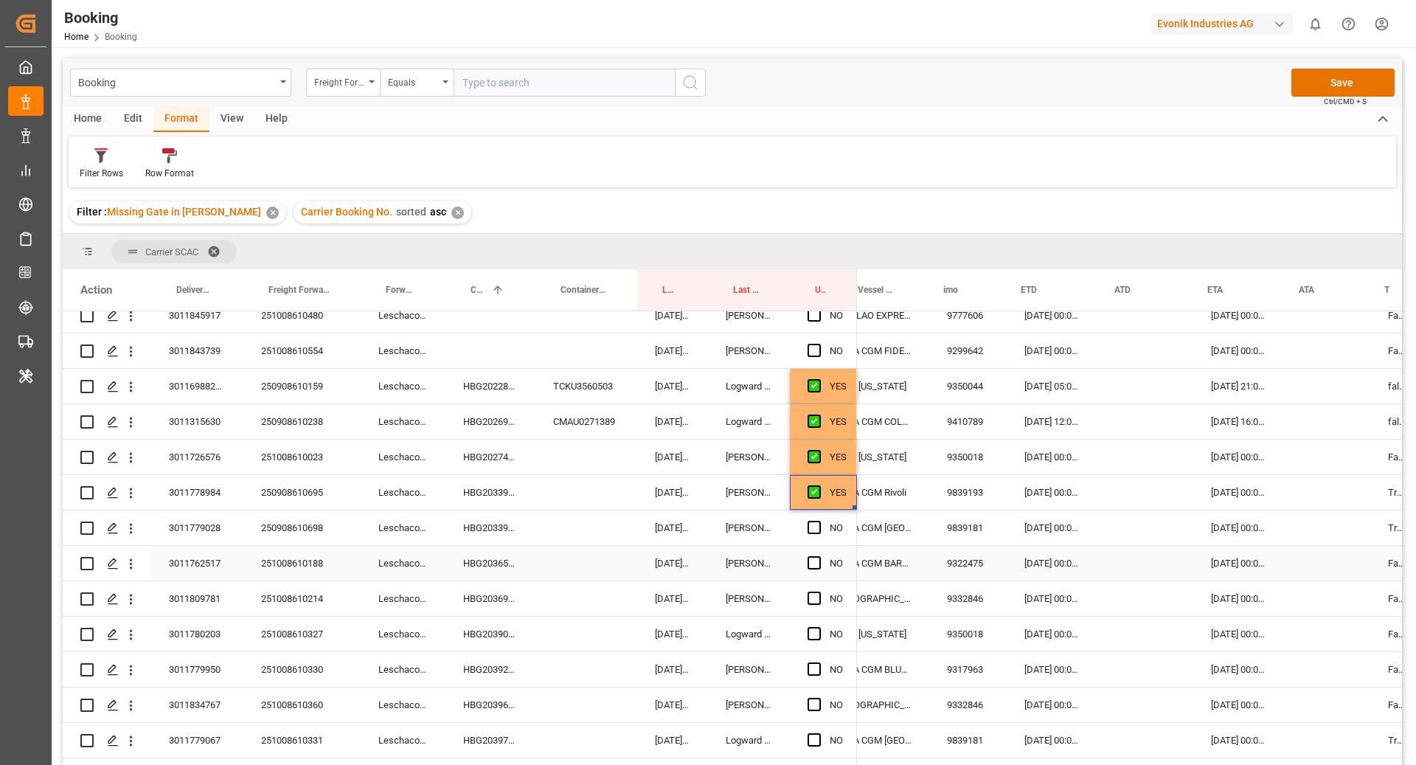
drag, startPoint x: 479, startPoint y: 550, endPoint x: 525, endPoint y: 546, distance: 45.9
click at [479, 550] on div "HBG2036554" at bounding box center [490, 563] width 90 height 35
click at [482, 535] on div "HBG2033924" at bounding box center [490, 527] width 90 height 35
click at [811, 528] on span "Press SPACE to select this row." at bounding box center [814, 527] width 13 height 13
click at [819, 521] on input "Press SPACE to select this row." at bounding box center [819, 521] width 0 height 0
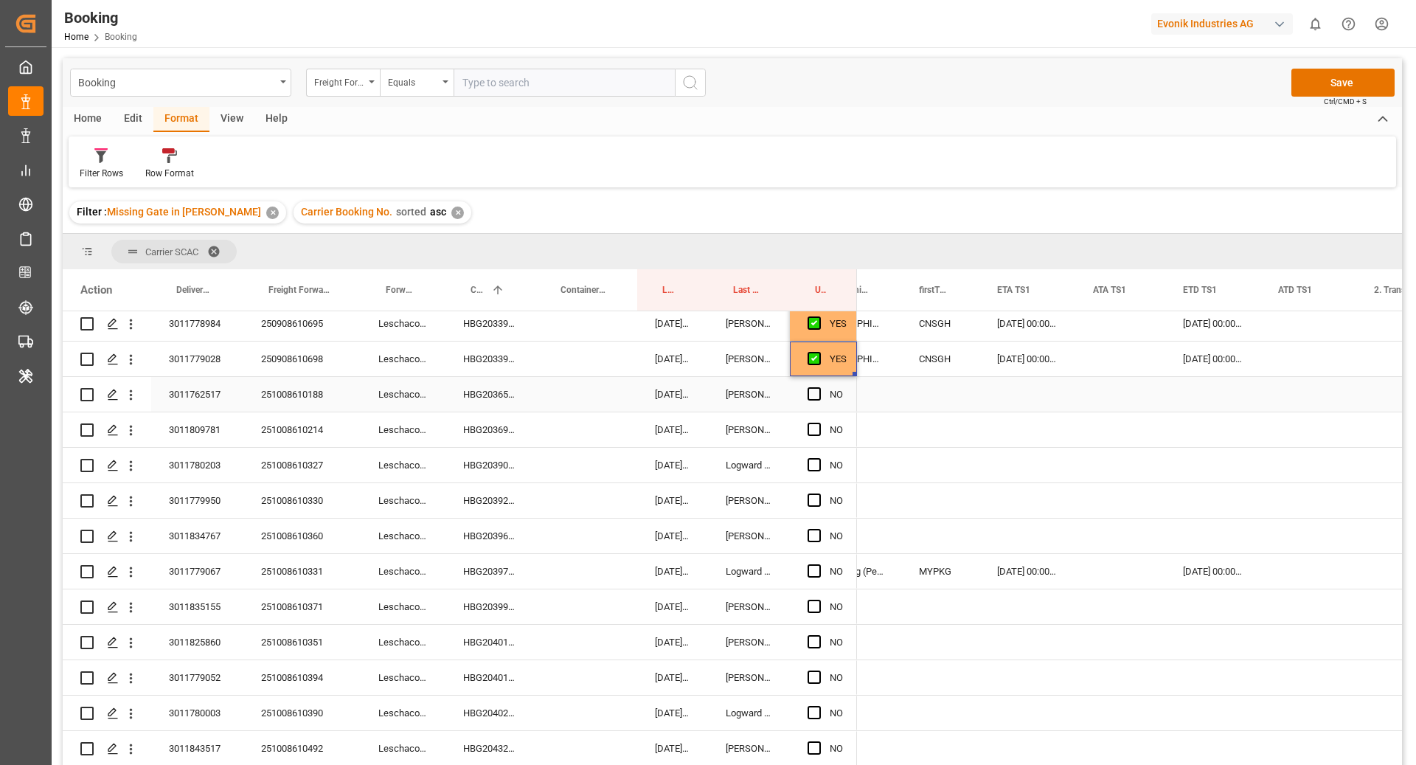
click at [495, 402] on div "HBG2036554" at bounding box center [490, 394] width 90 height 35
click at [808, 393] on span "Press SPACE to select this row." at bounding box center [814, 393] width 13 height 13
click at [819, 387] on input "Press SPACE to select this row." at bounding box center [819, 387] width 0 height 0
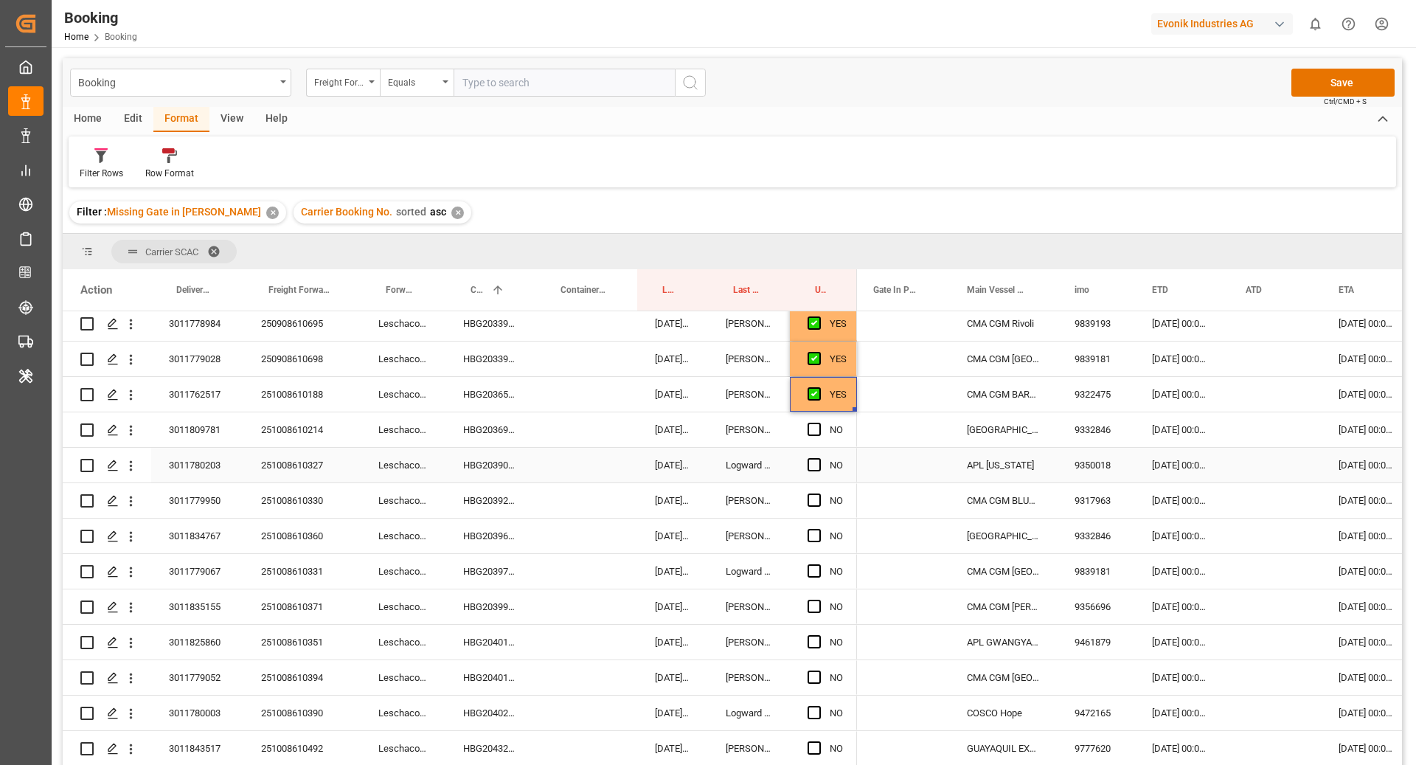
click at [479, 433] on div "HBG2036997" at bounding box center [490, 429] width 90 height 35
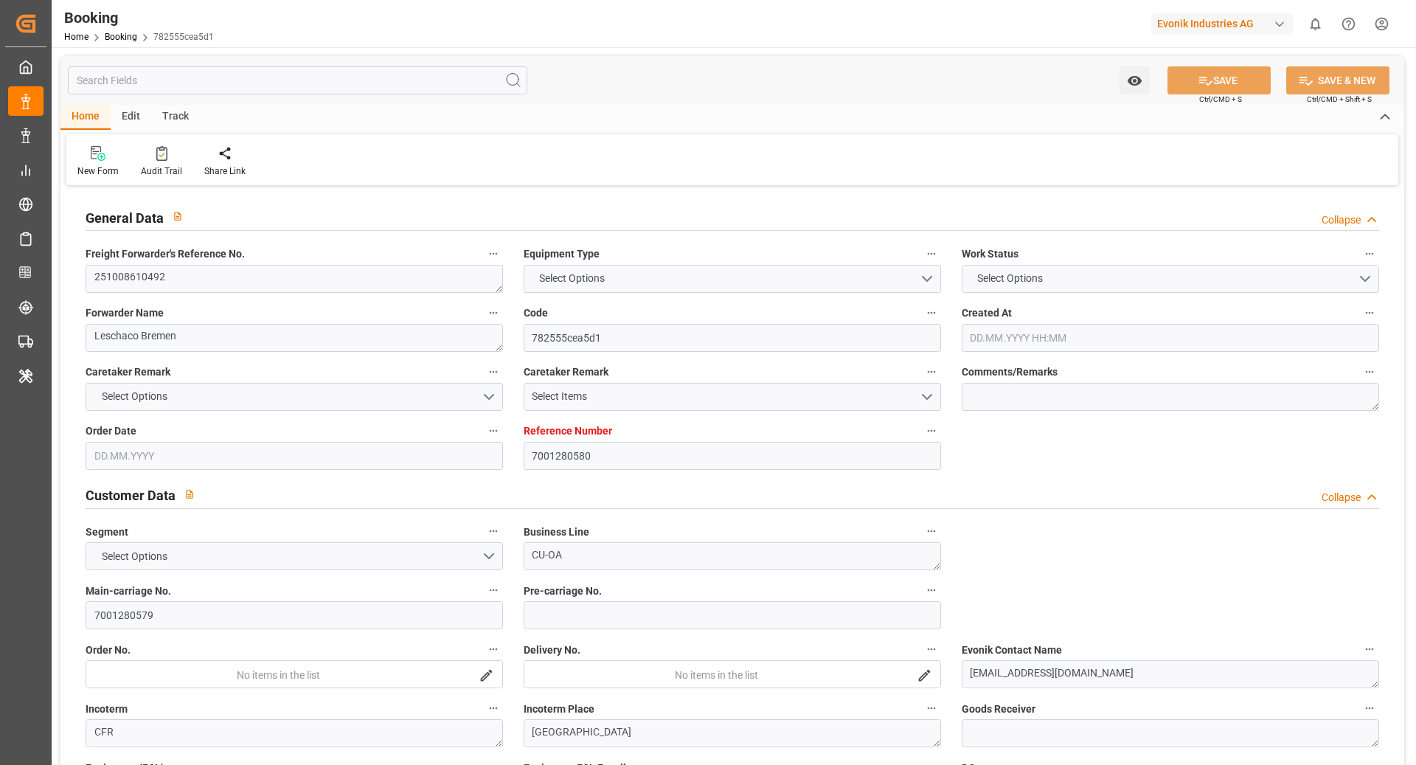
type input "7001280580"
type input "9777620"
type input "CMACGM"
type input "CMA CGM Group"
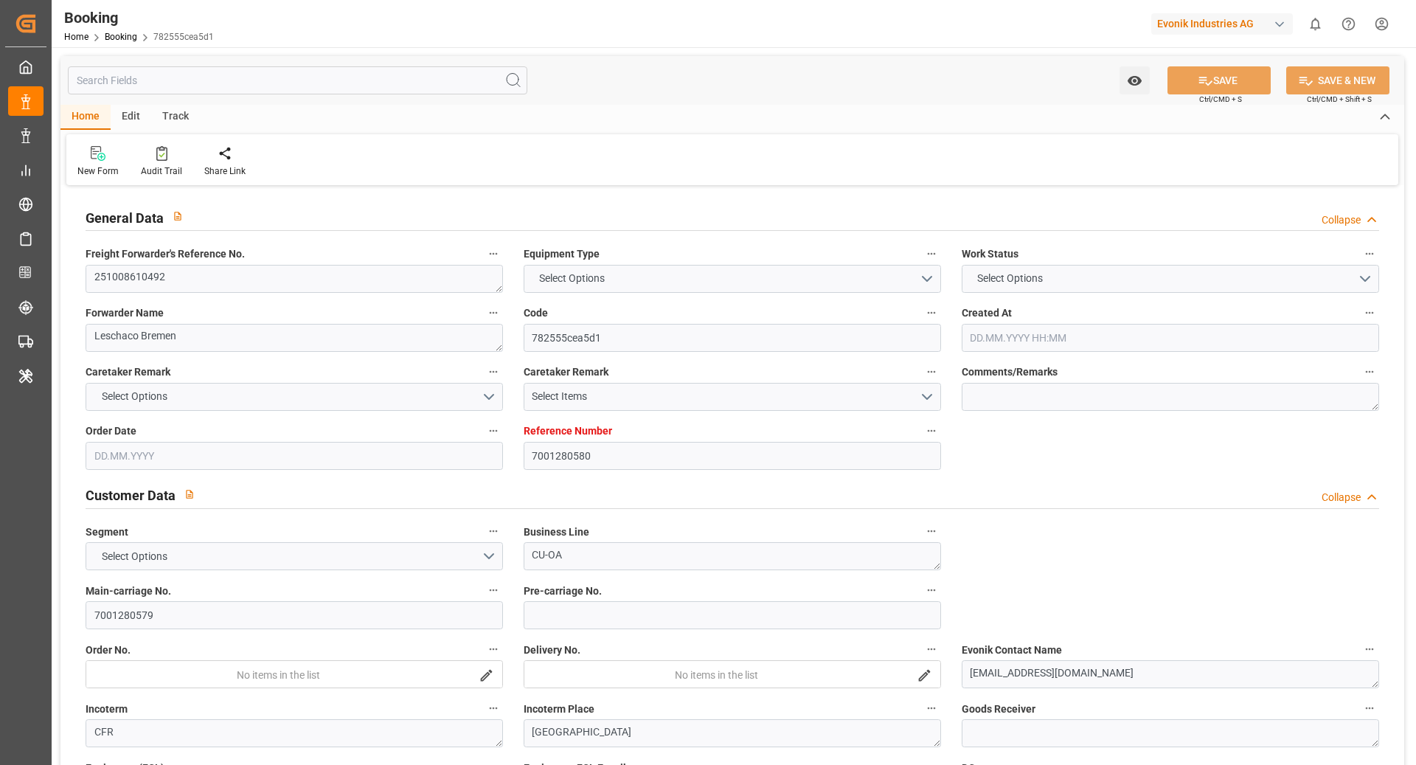
type input "EUNWC"
type input "COCTG"
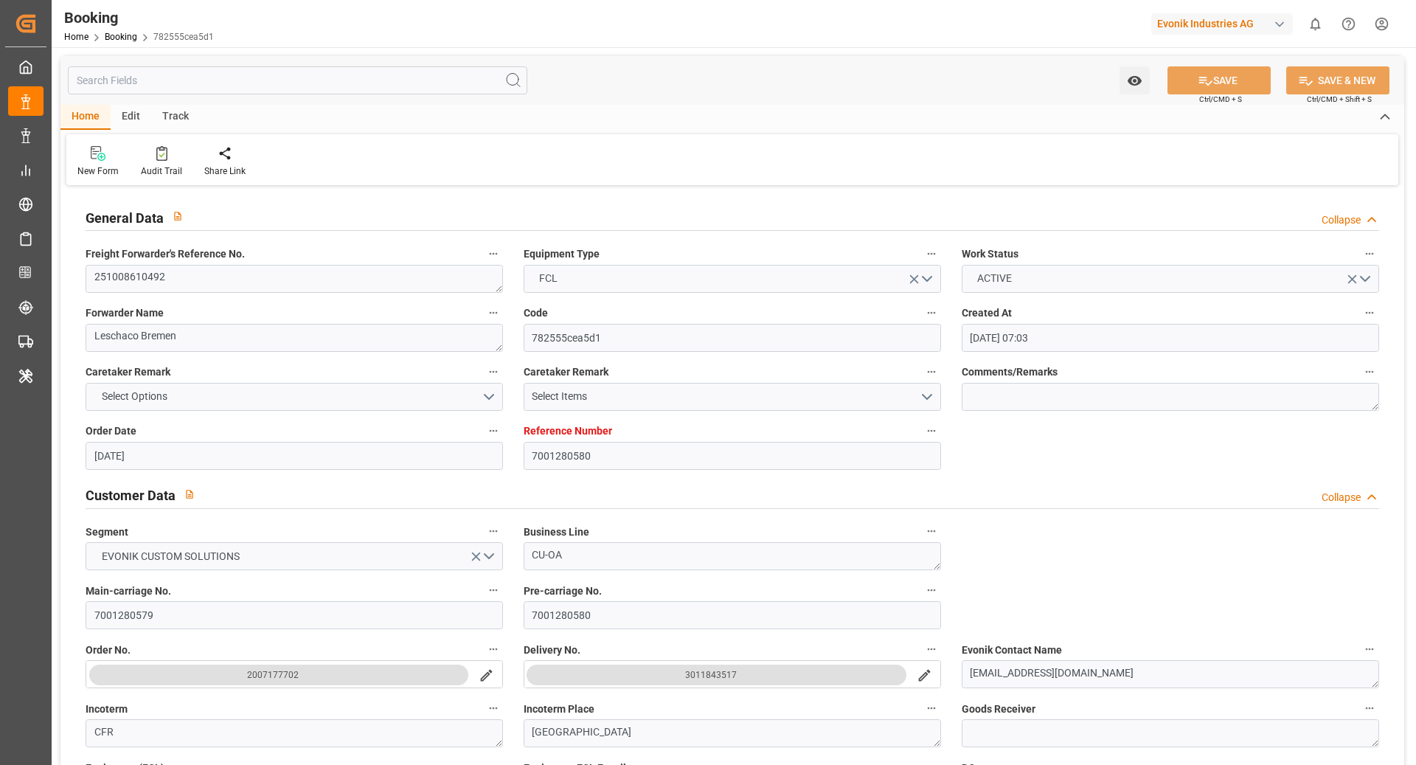
type input "22.09.2025 07:03"
type input "[DATE]"
type input "06.11.2025"
type input "08.10.2025"
type input "08.10.2025 00:00"
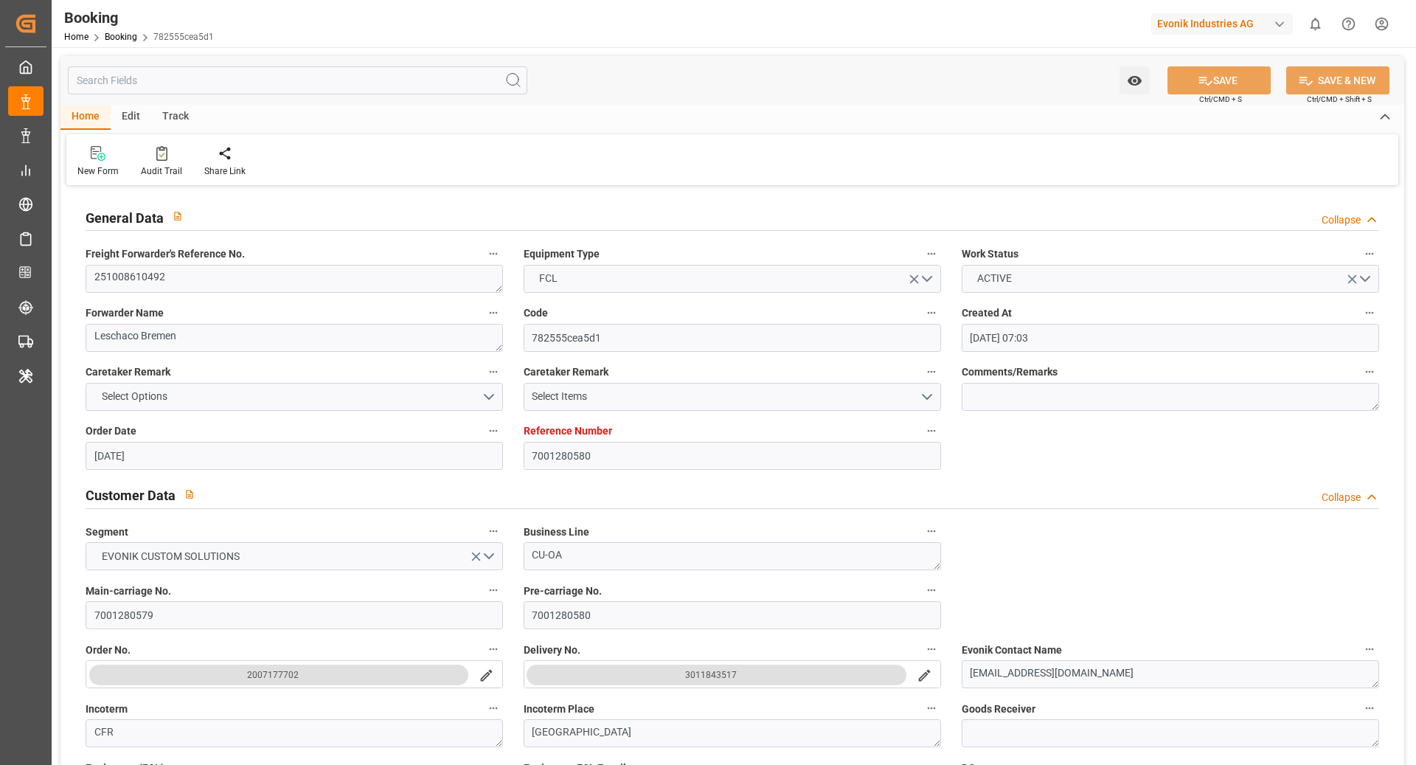
type input "08.10.2025 00:00"
type input "[DATE]"
type input "16.10.2025 00:00"
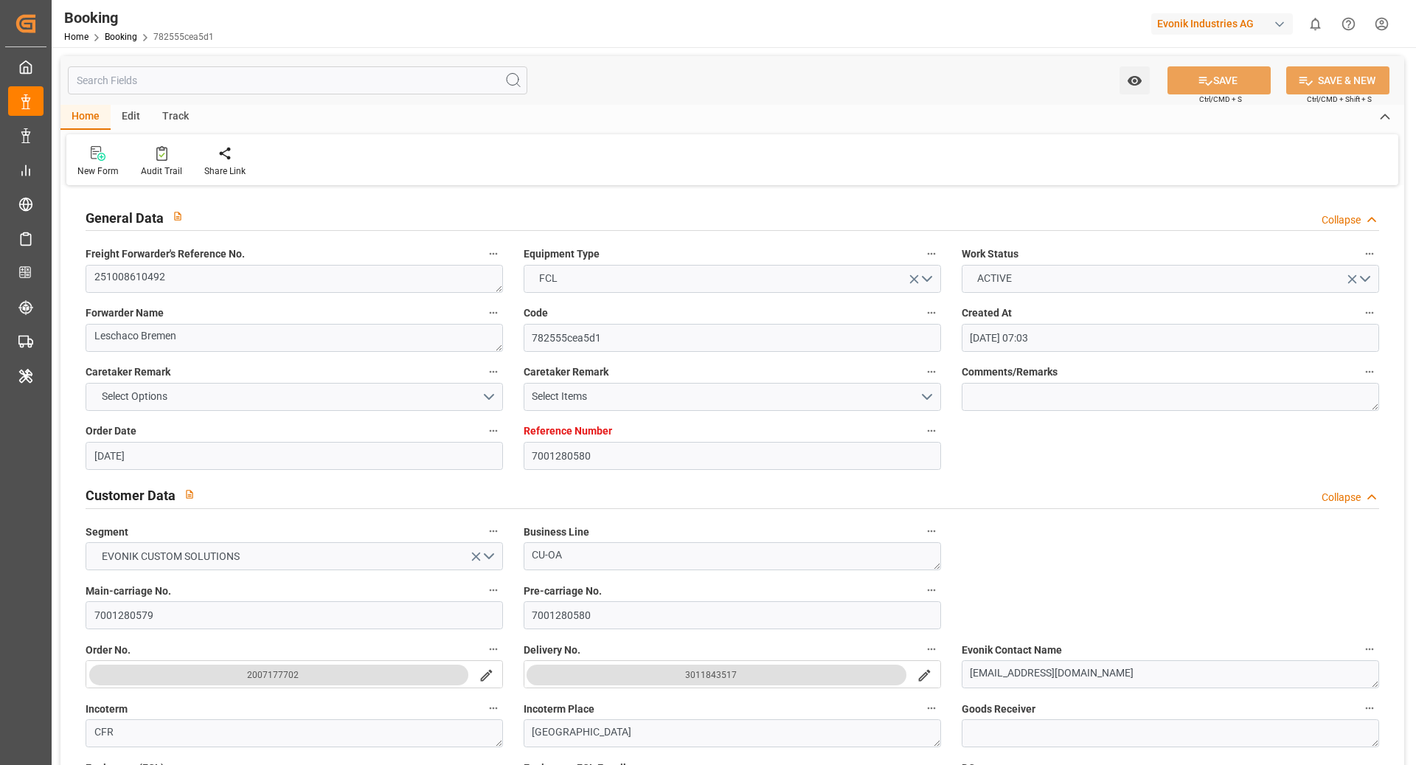
type input "01.11.2025 00:00"
type input "07.11.2025 00:00"
type input "23.09.2025 08:51"
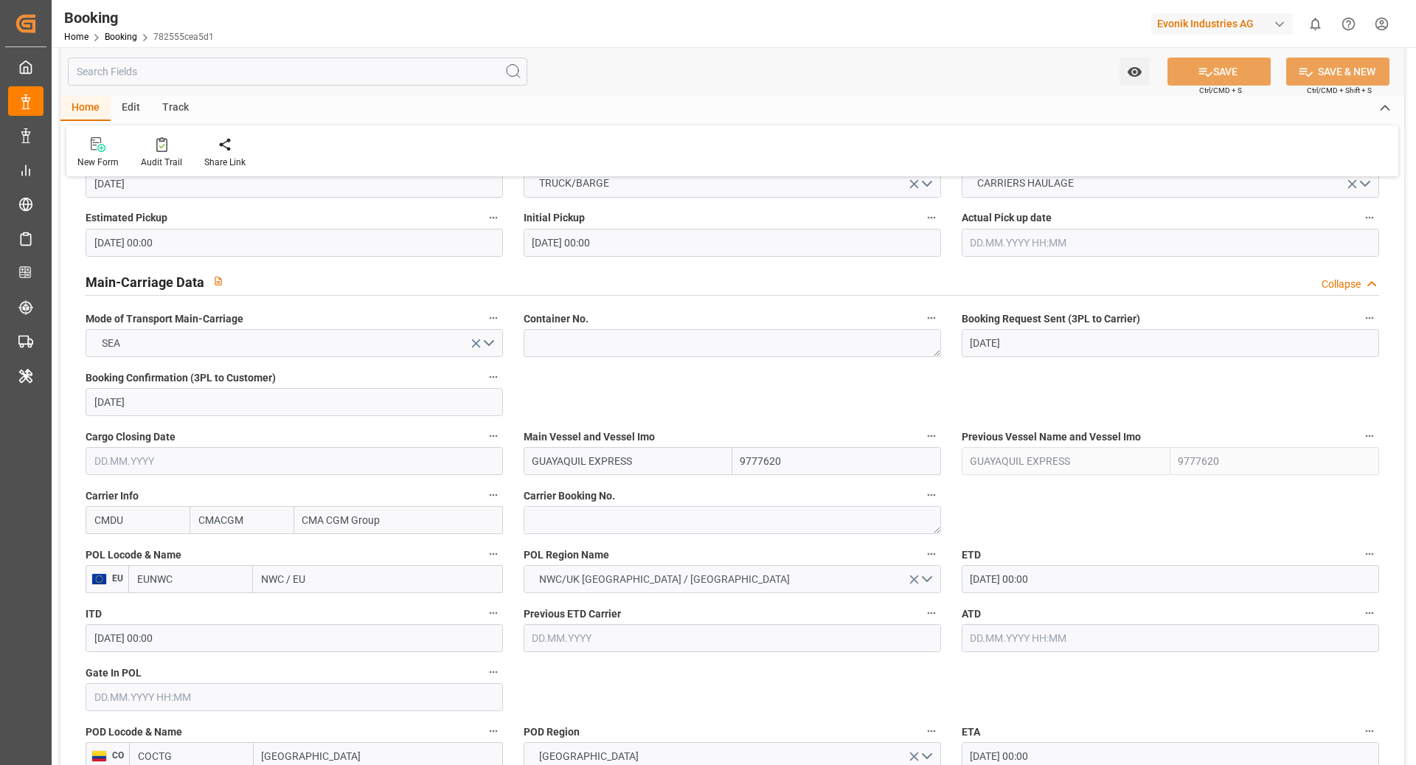
scroll to position [847, 0]
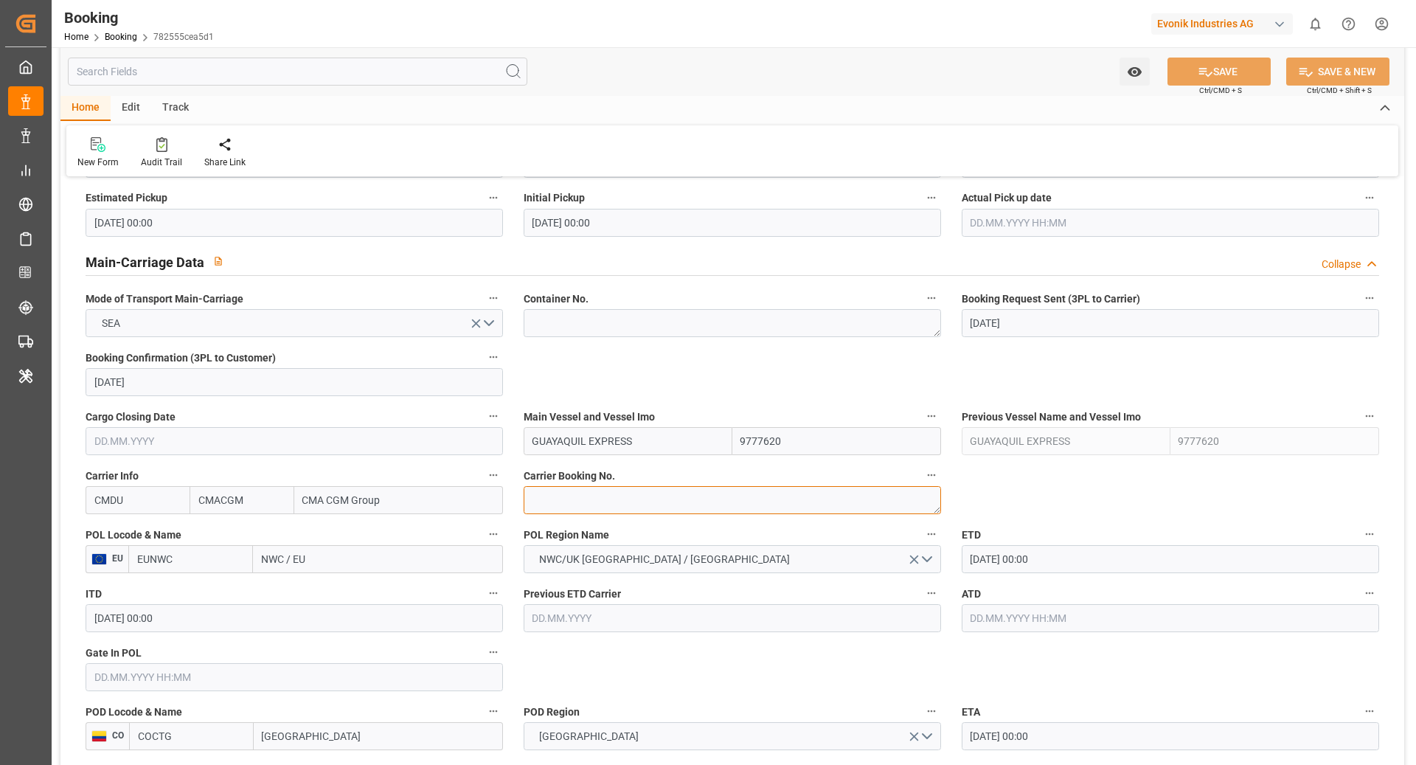
click at [599, 495] on textarea at bounding box center [732, 500] width 417 height 28
paste textarea "HBG2043201"
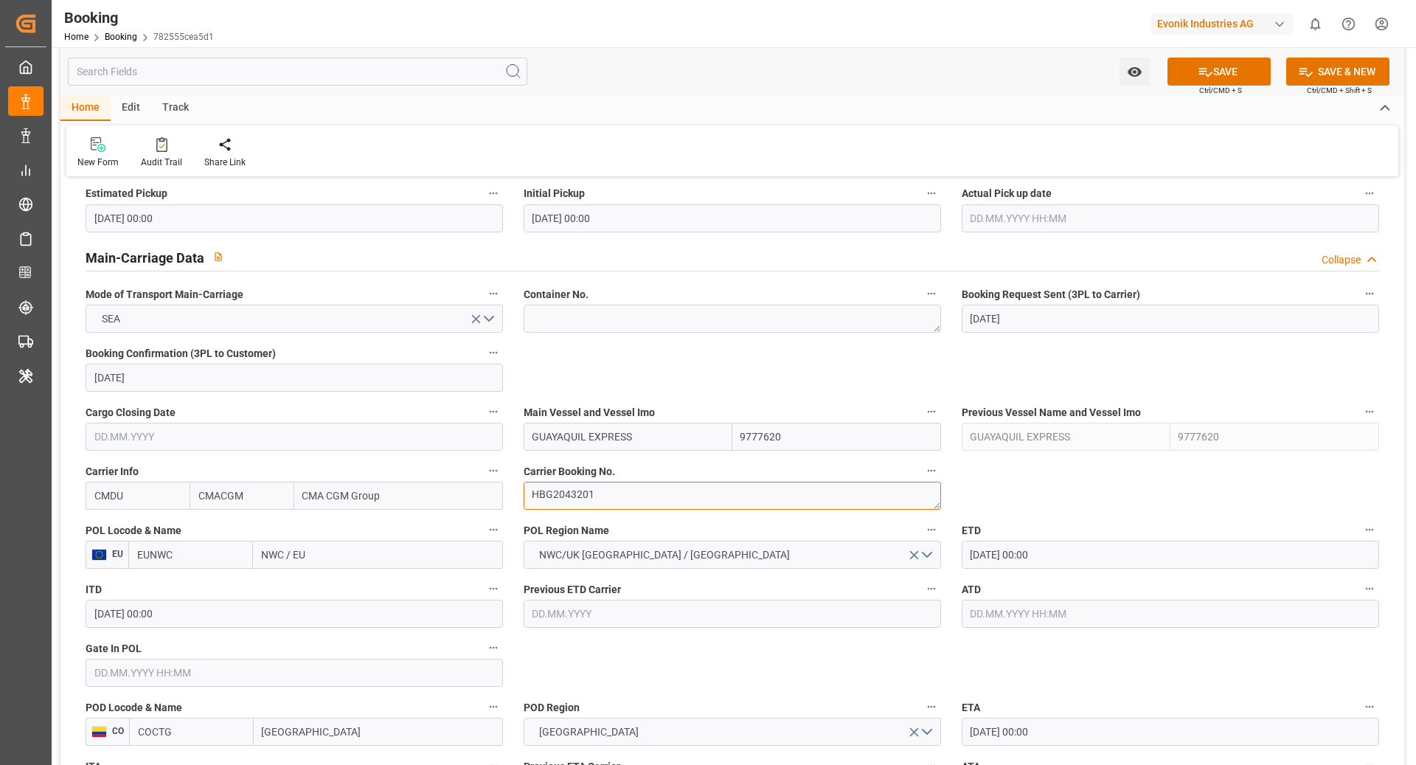
scroll to position [856, 0]
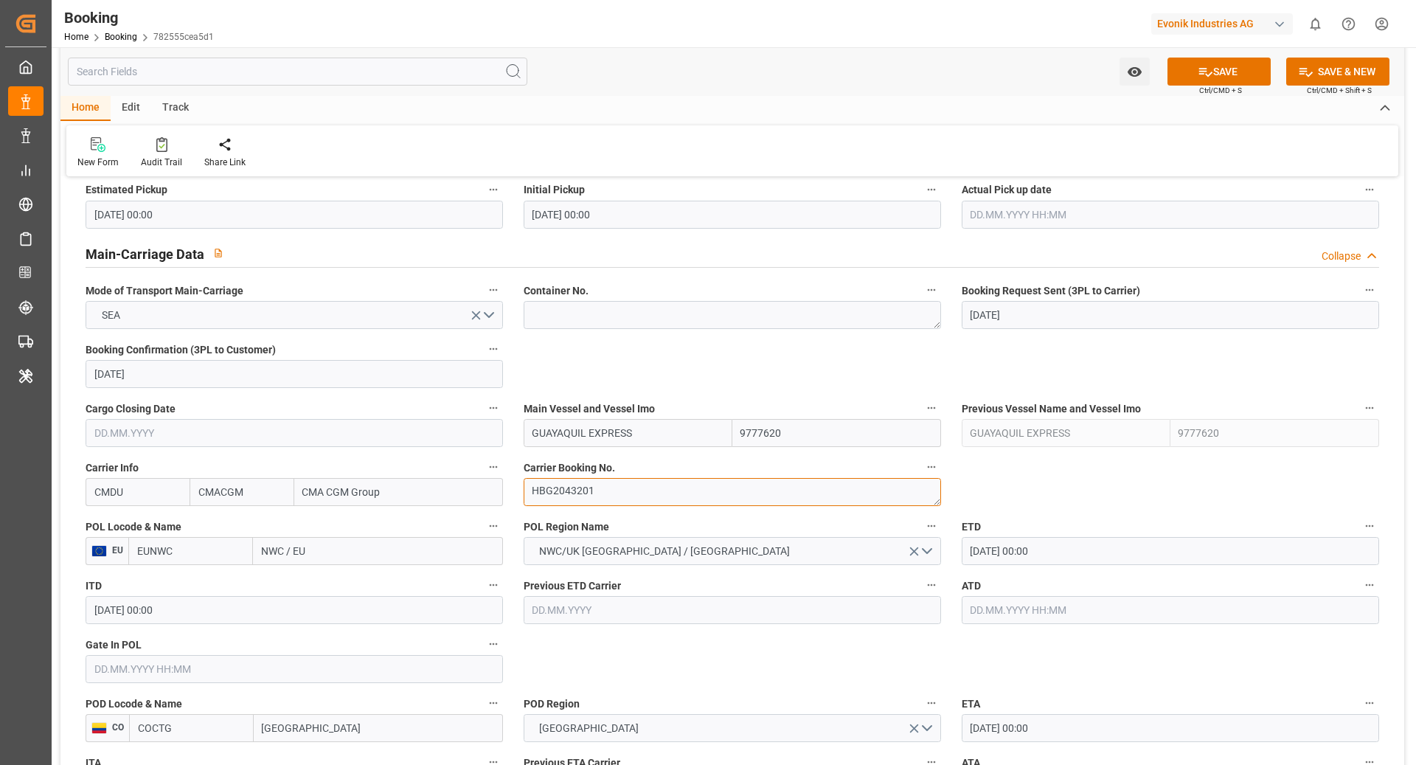
type textarea "HBG2043201"
click at [183, 553] on input "EUNWC" at bounding box center [190, 551] width 125 height 28
type input "BEANR"
click at [212, 591] on div "BEANR - Antwerp" at bounding box center [190, 591] width 123 height 49
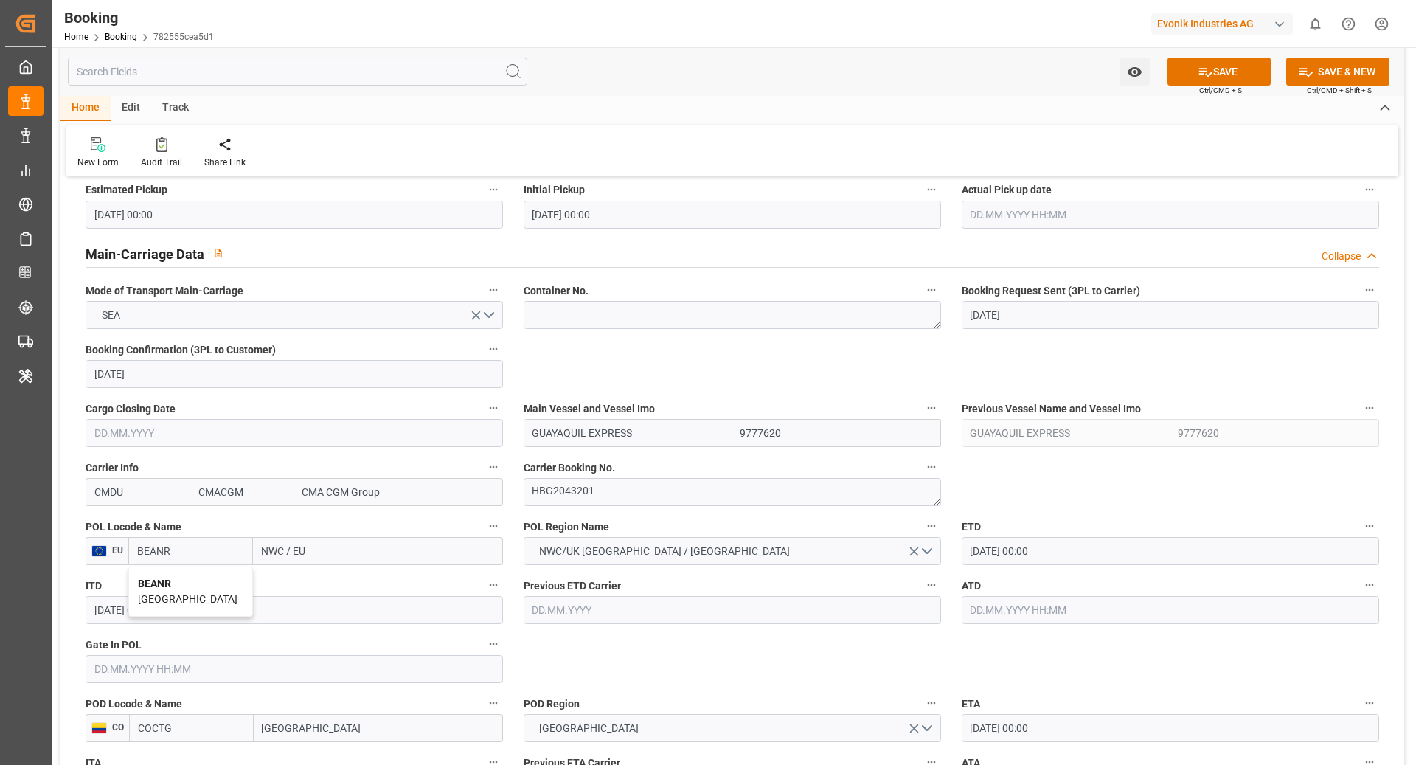
type input "[GEOGRAPHIC_DATA]"
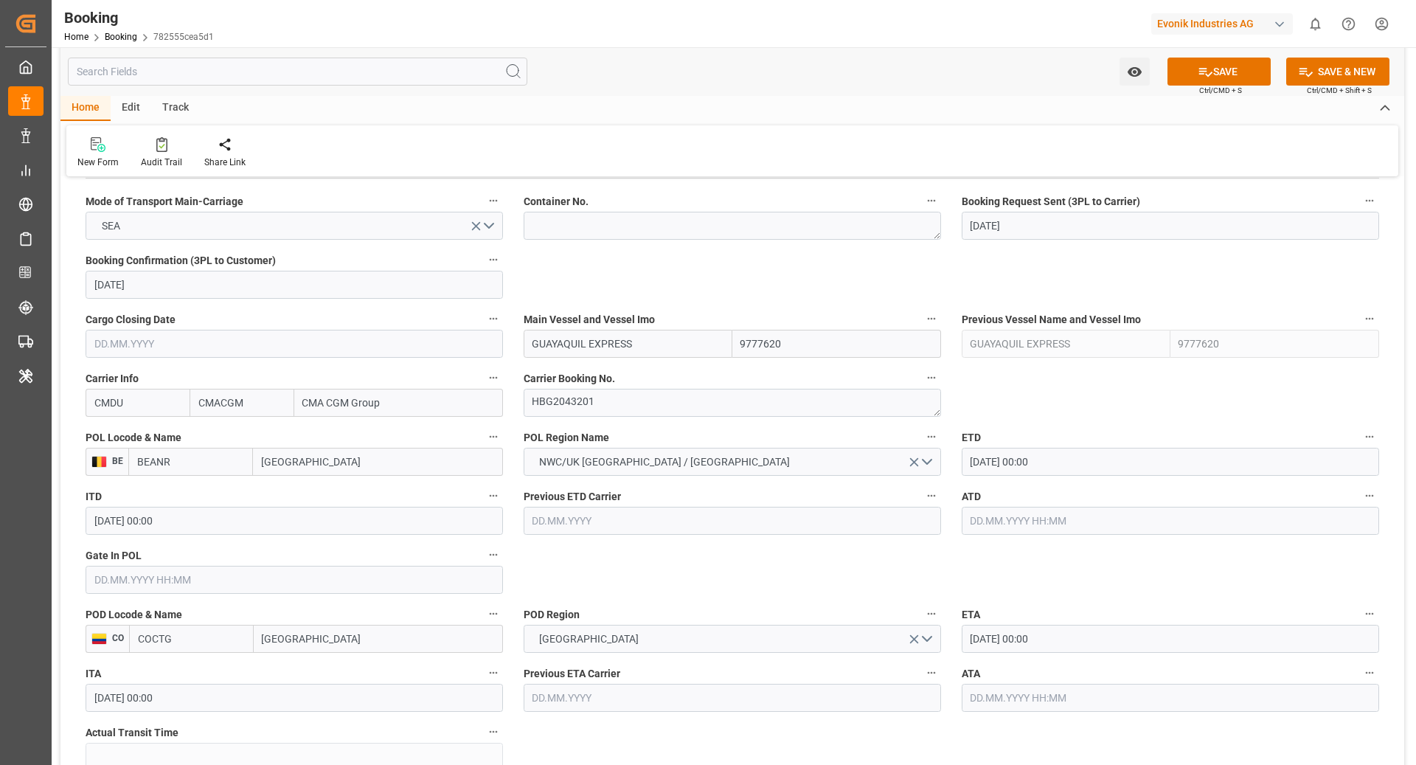
scroll to position [945, 0]
type input "BEANR"
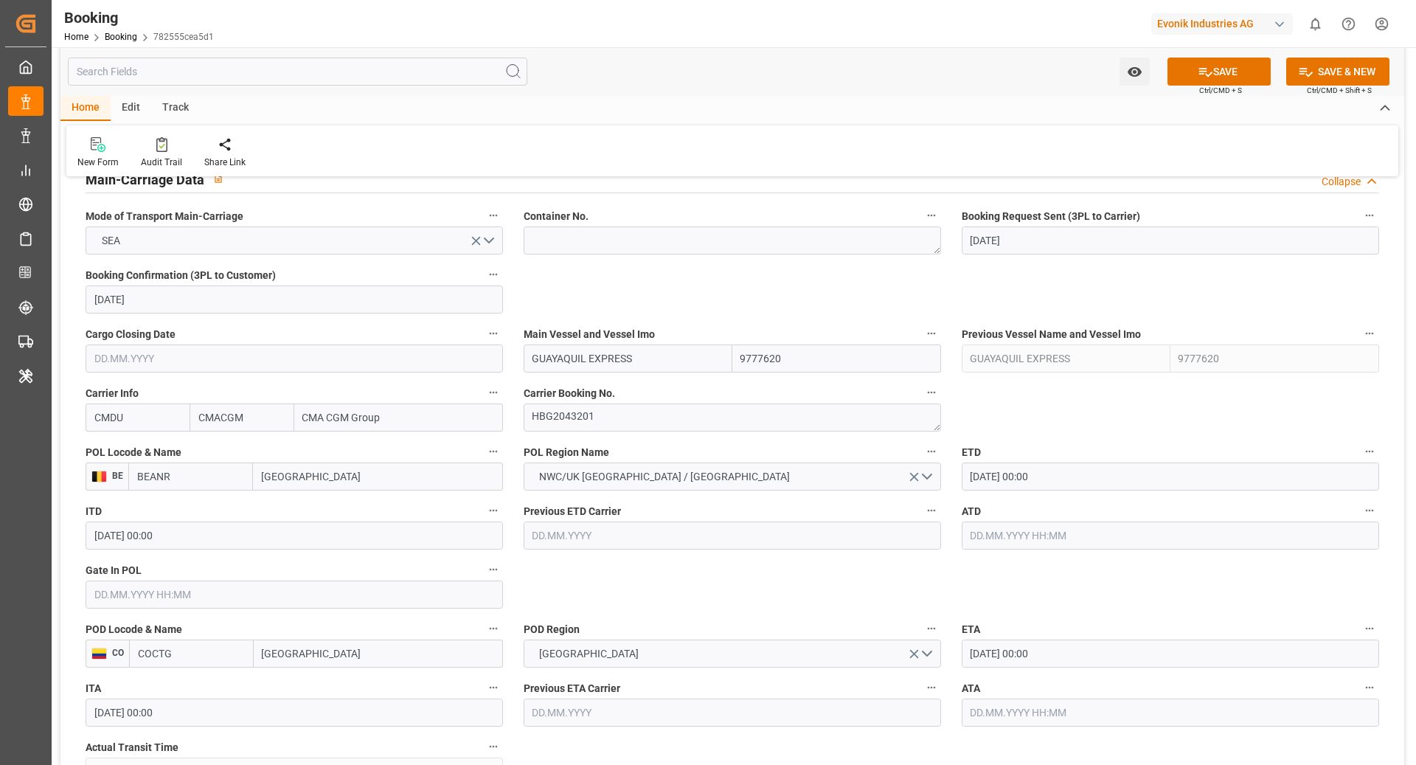
scroll to position [929, 0]
drag, startPoint x: 1207, startPoint y: 63, endPoint x: 836, endPoint y: 327, distance: 455.3
click at [1207, 64] on icon at bounding box center [1205, 71] width 15 height 15
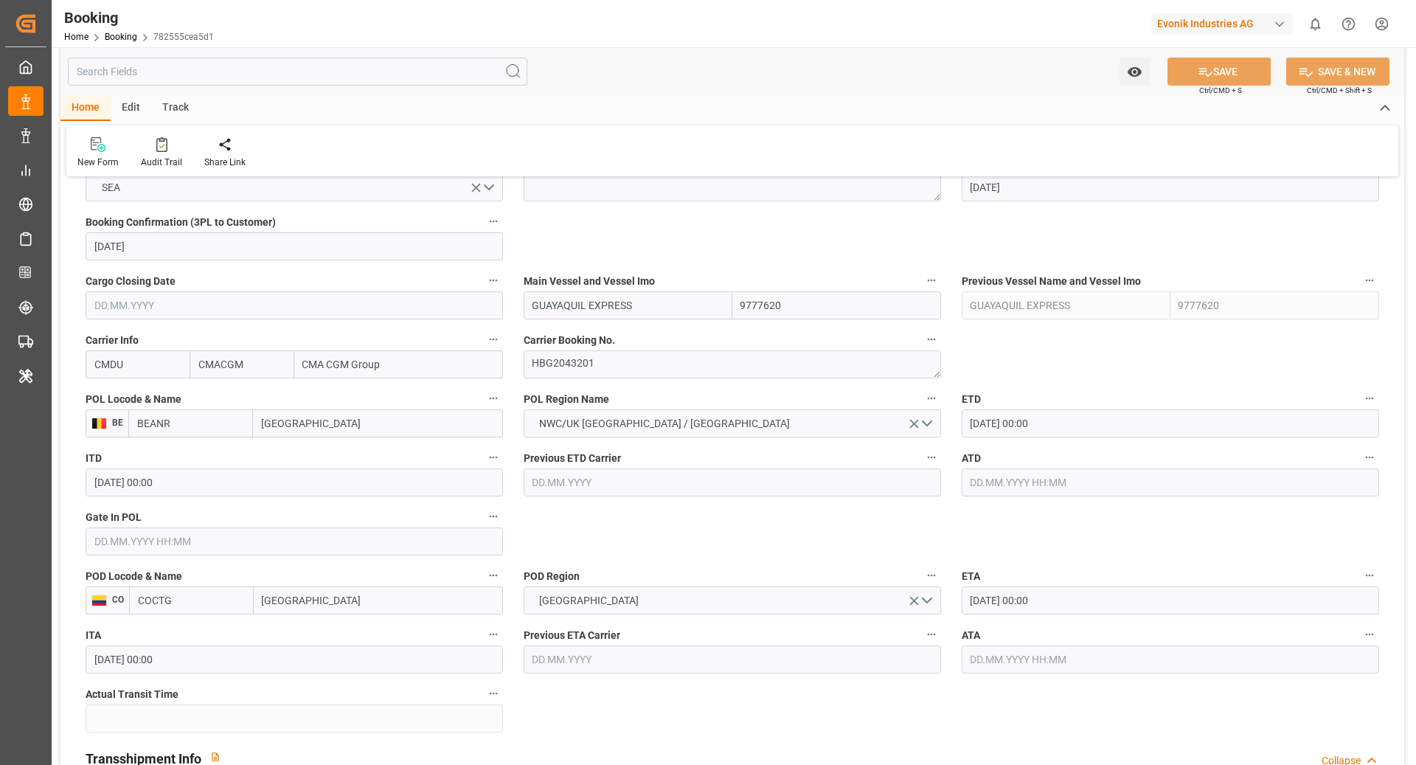
scroll to position [991, 0]
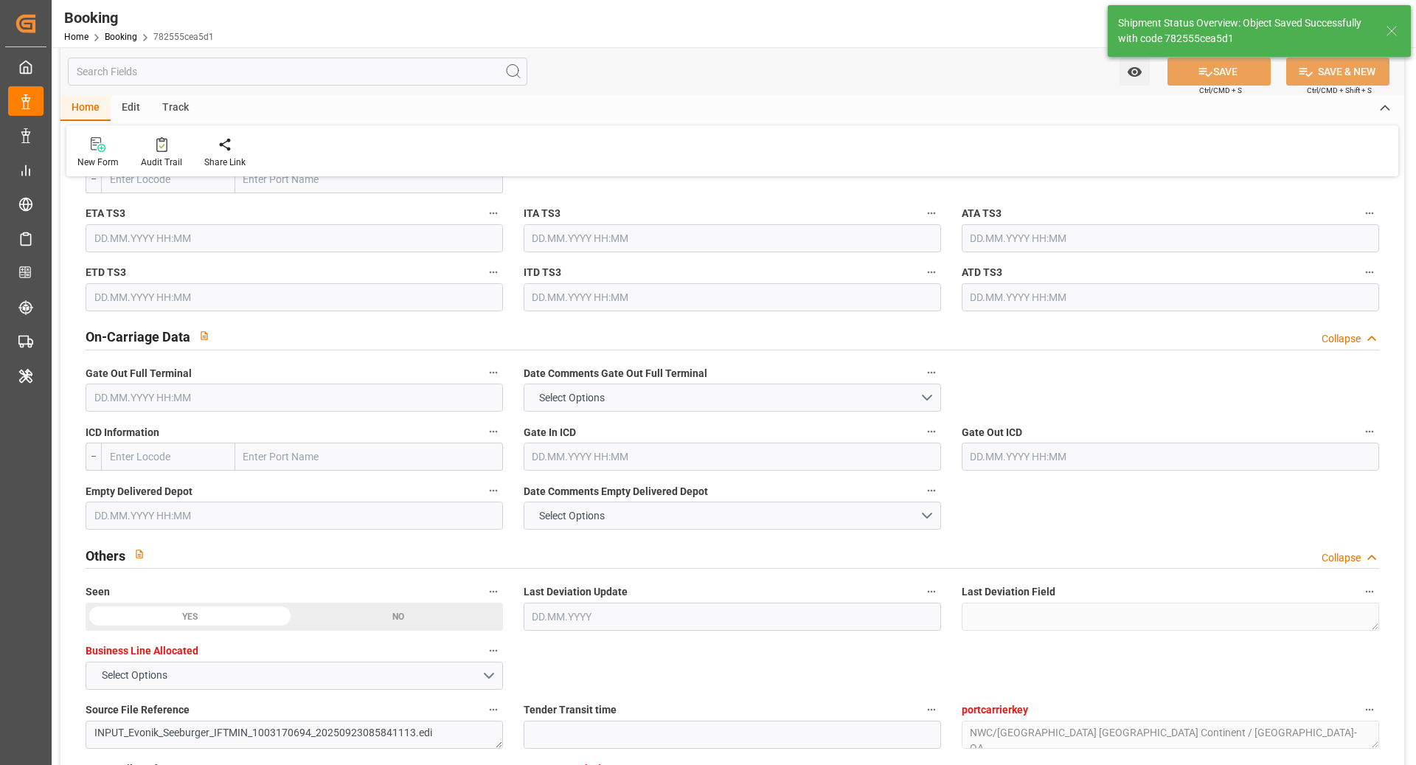
type textarea "[PERSON_NAME]"
type textarea "businessDivision-businessLine-"
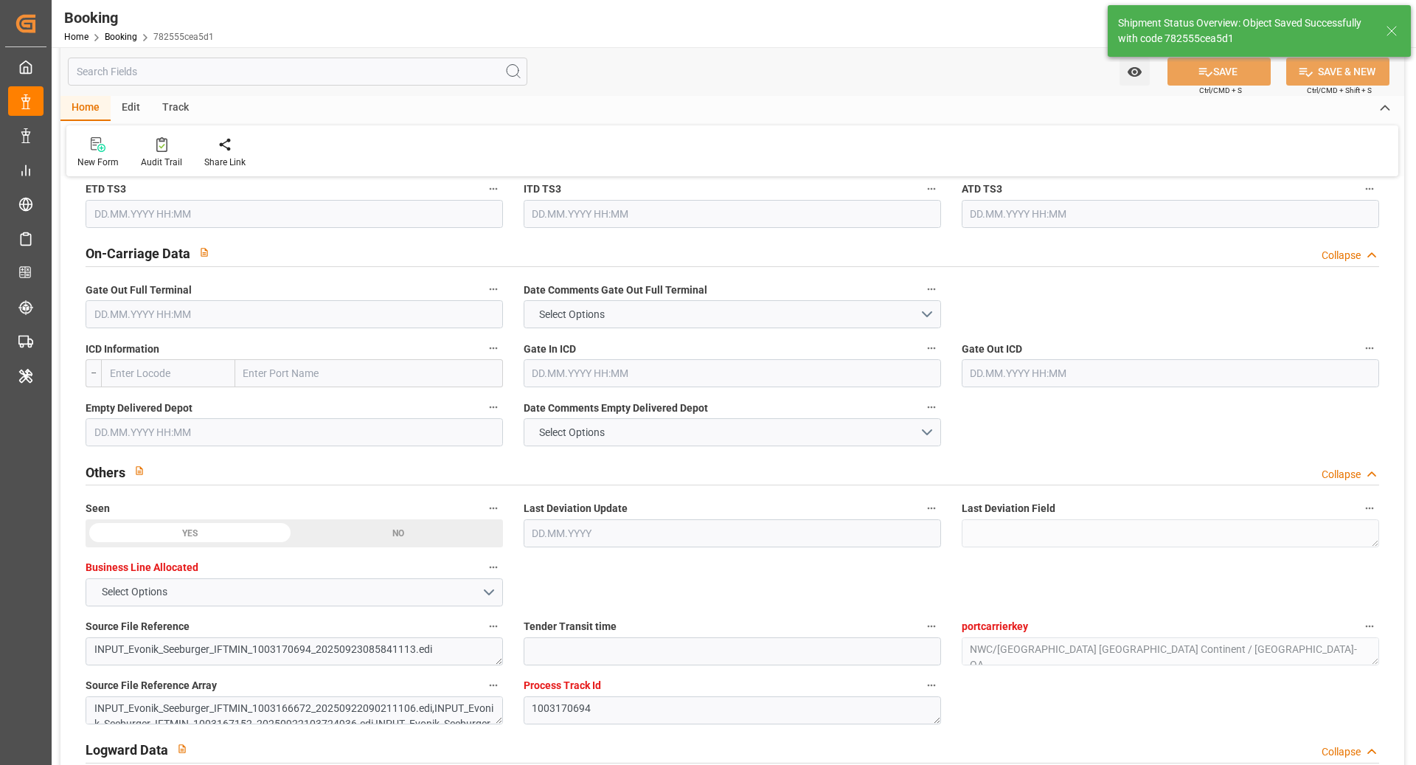
type input "24.09.2025 07:31"
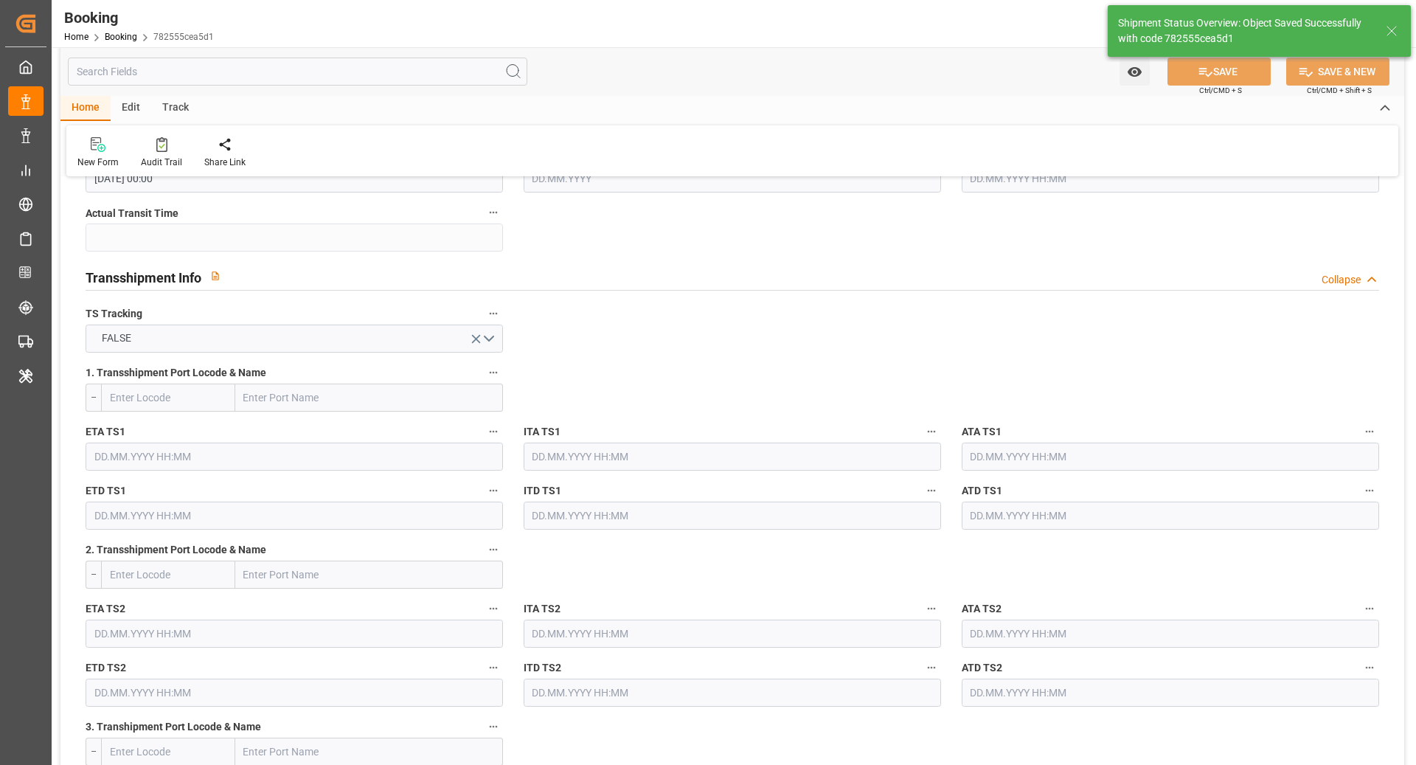
scroll to position [1350, 0]
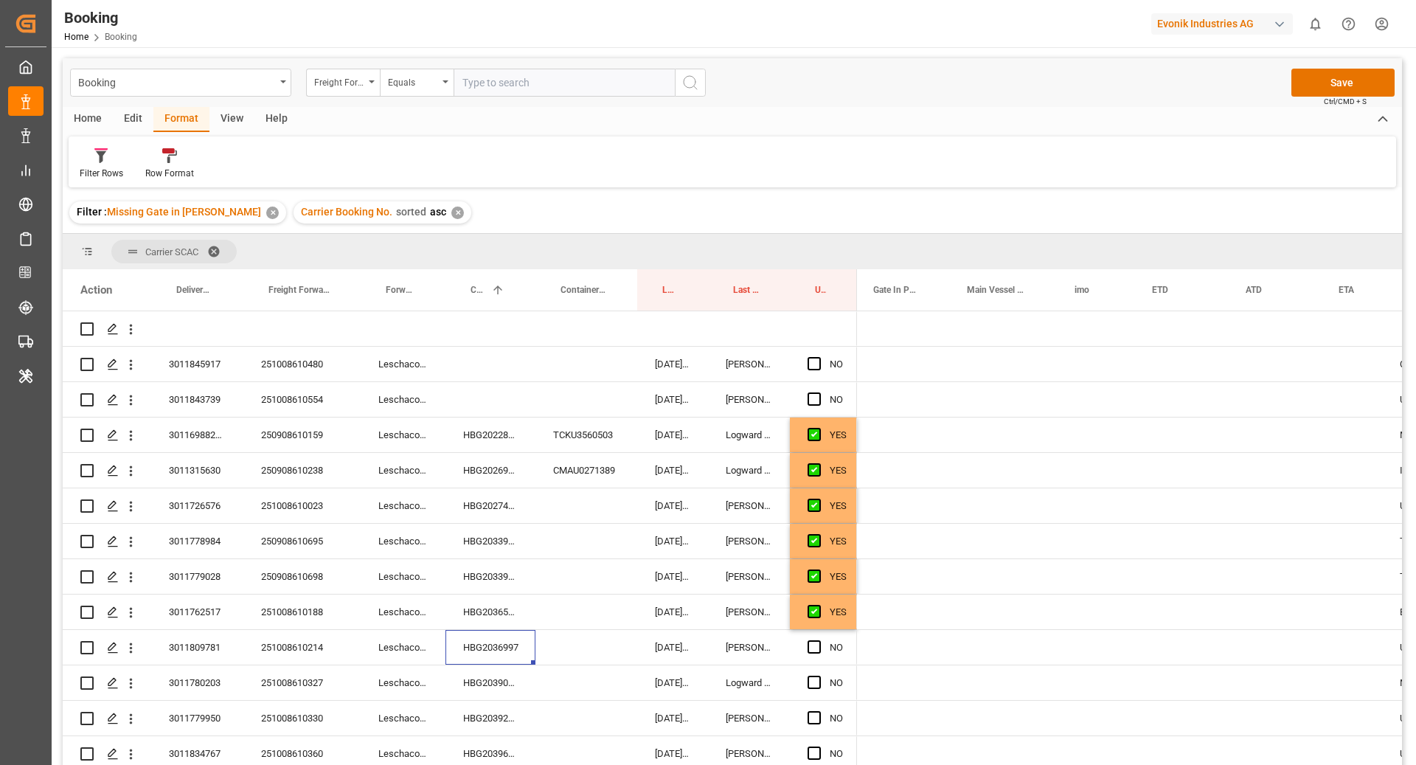
scroll to position [0, 720]
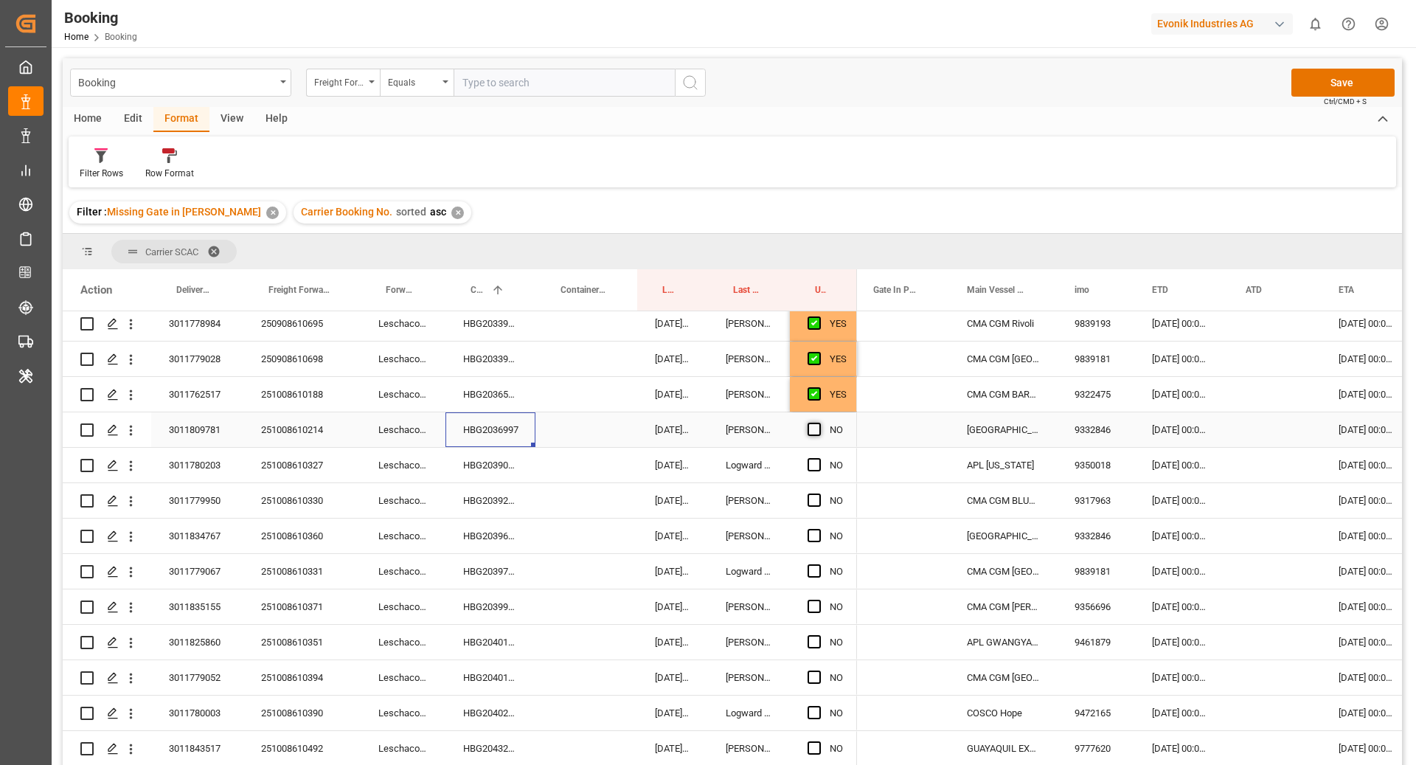
click at [813, 428] on span "Press SPACE to select this row." at bounding box center [814, 429] width 13 height 13
click at [819, 423] on input "Press SPACE to select this row." at bounding box center [819, 423] width 0 height 0
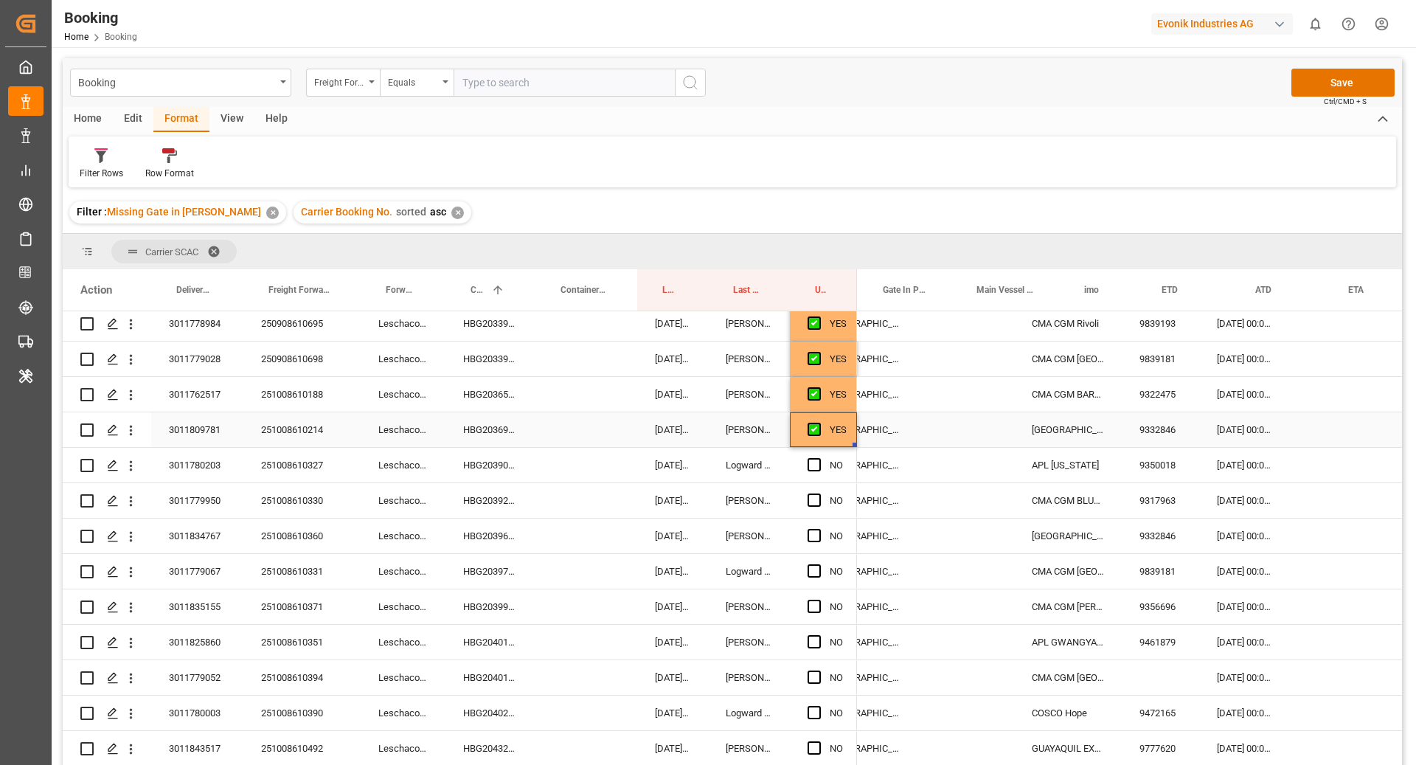
scroll to position [0, 807]
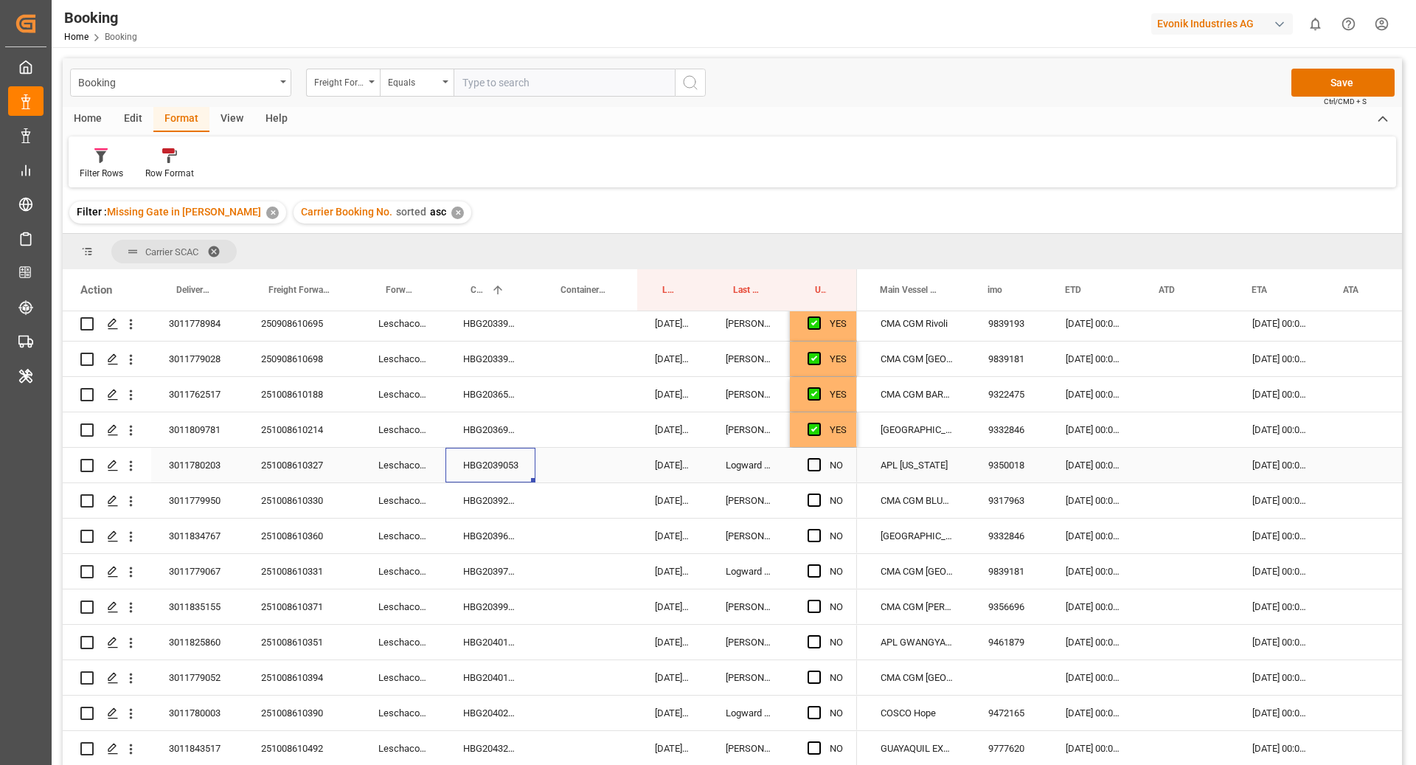
click at [518, 467] on div "HBG2039053" at bounding box center [490, 465] width 90 height 35
click at [808, 465] on span "Press SPACE to select this row." at bounding box center [814, 464] width 13 height 13
click at [819, 458] on input "Press SPACE to select this row." at bounding box center [819, 458] width 0 height 0
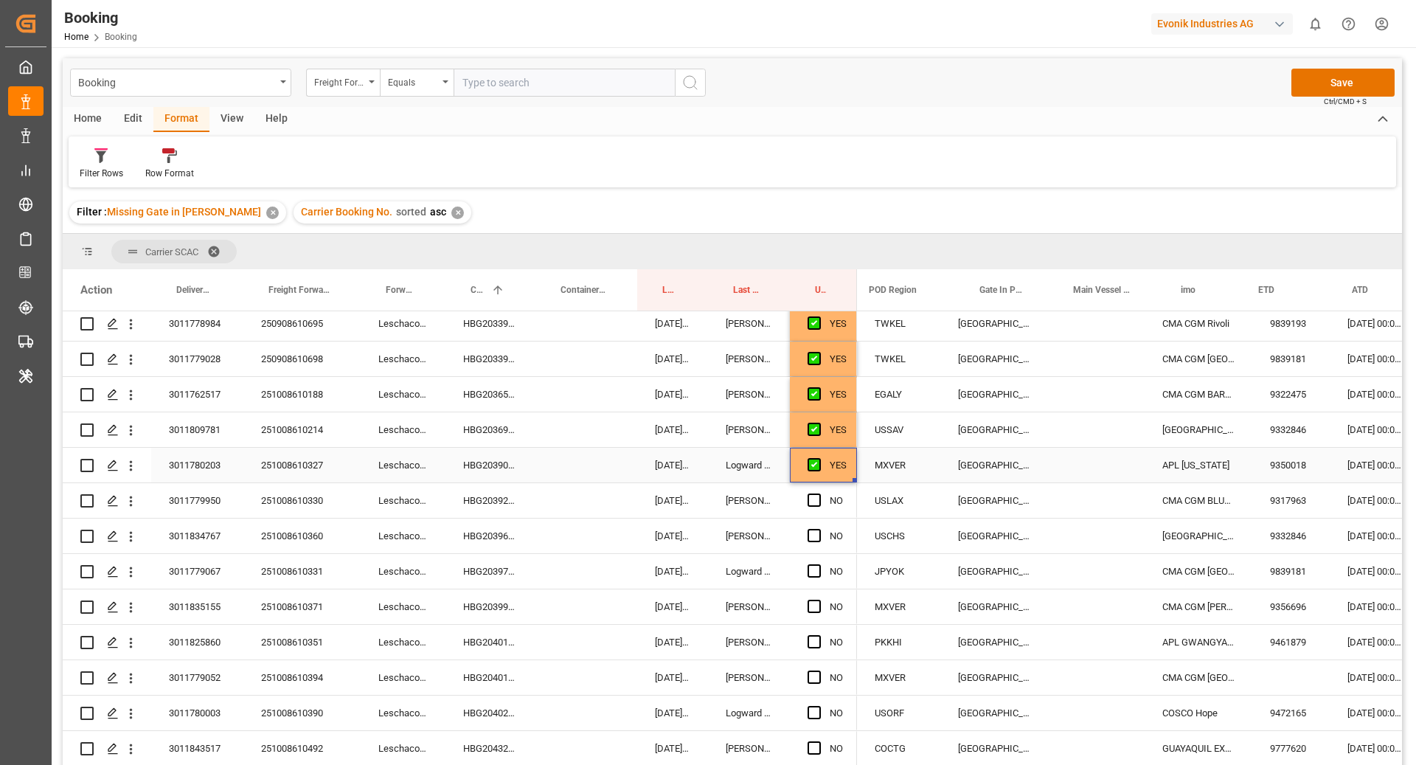
scroll to position [0, 0]
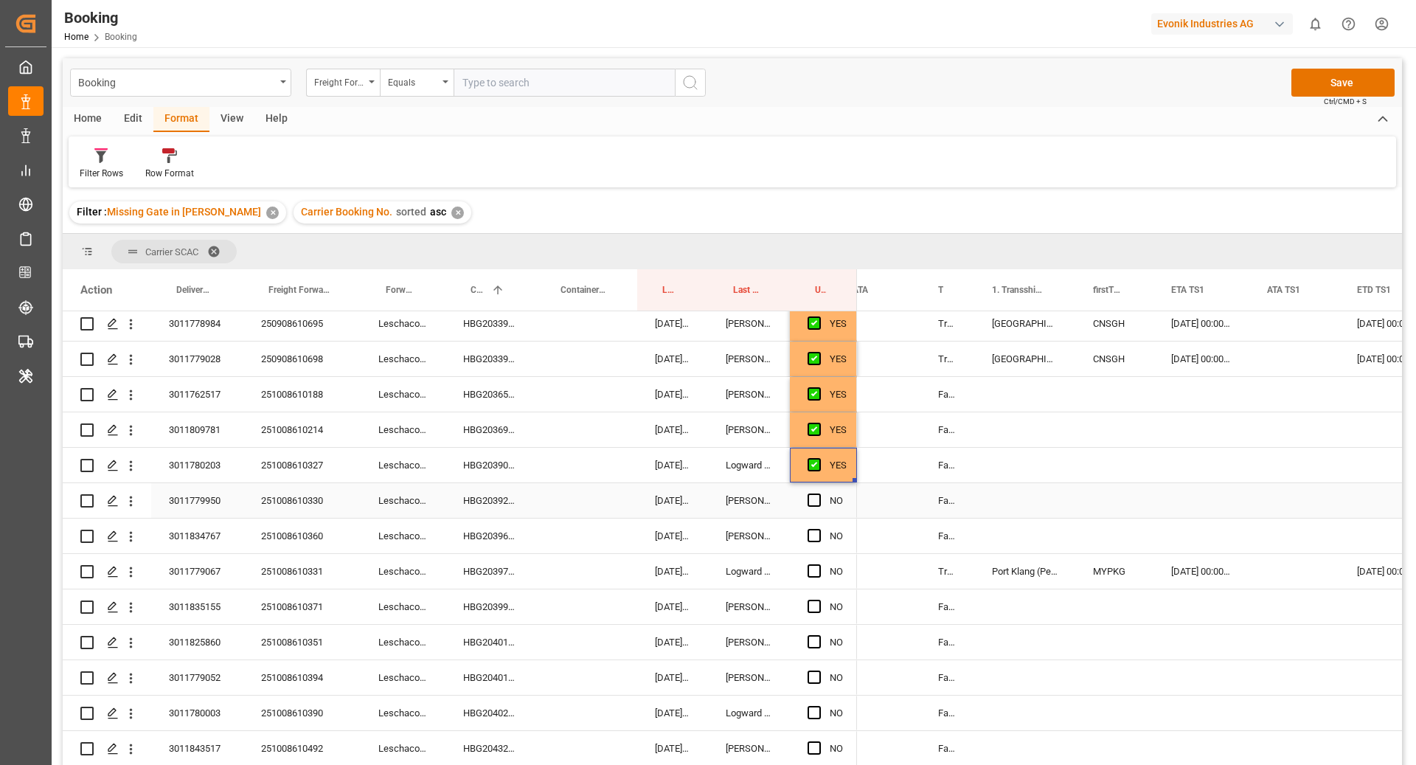
click at [496, 513] on div "HBG2039227" at bounding box center [490, 500] width 90 height 35
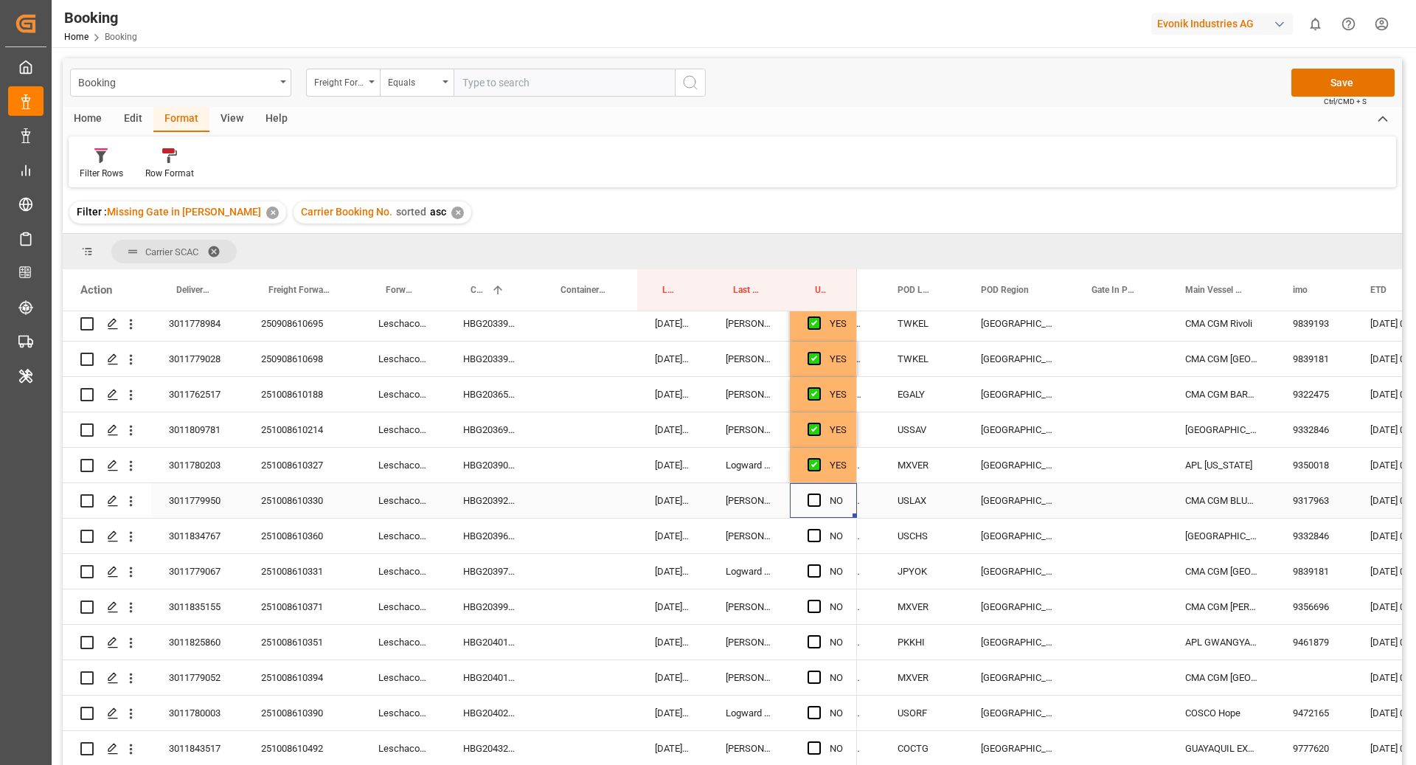
click at [821, 504] on div "Press SPACE to select this row." at bounding box center [819, 501] width 22 height 34
click at [808, 503] on span "Press SPACE to select this row." at bounding box center [814, 499] width 13 height 13
click at [819, 493] on input "Press SPACE to select this row." at bounding box center [819, 493] width 0 height 0
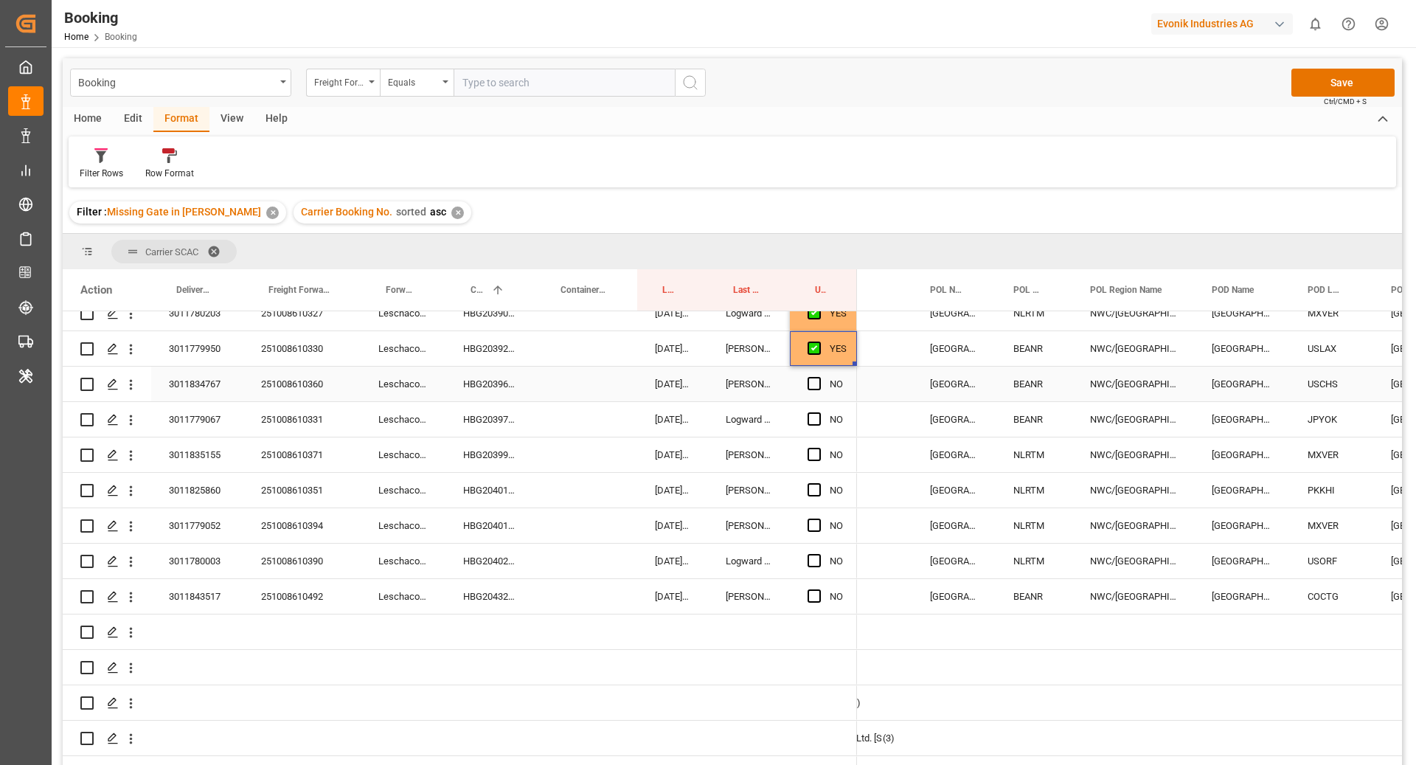
click at [486, 389] on div "HBG2039637" at bounding box center [490, 384] width 90 height 35
click at [806, 386] on div "NO" at bounding box center [823, 384] width 67 height 35
click at [817, 383] on span "Press SPACE to select this row." at bounding box center [814, 383] width 13 height 13
click at [819, 377] on input "Press SPACE to select this row." at bounding box center [819, 377] width 0 height 0
drag, startPoint x: 492, startPoint y: 422, endPoint x: 613, endPoint y: 452, distance: 124.7
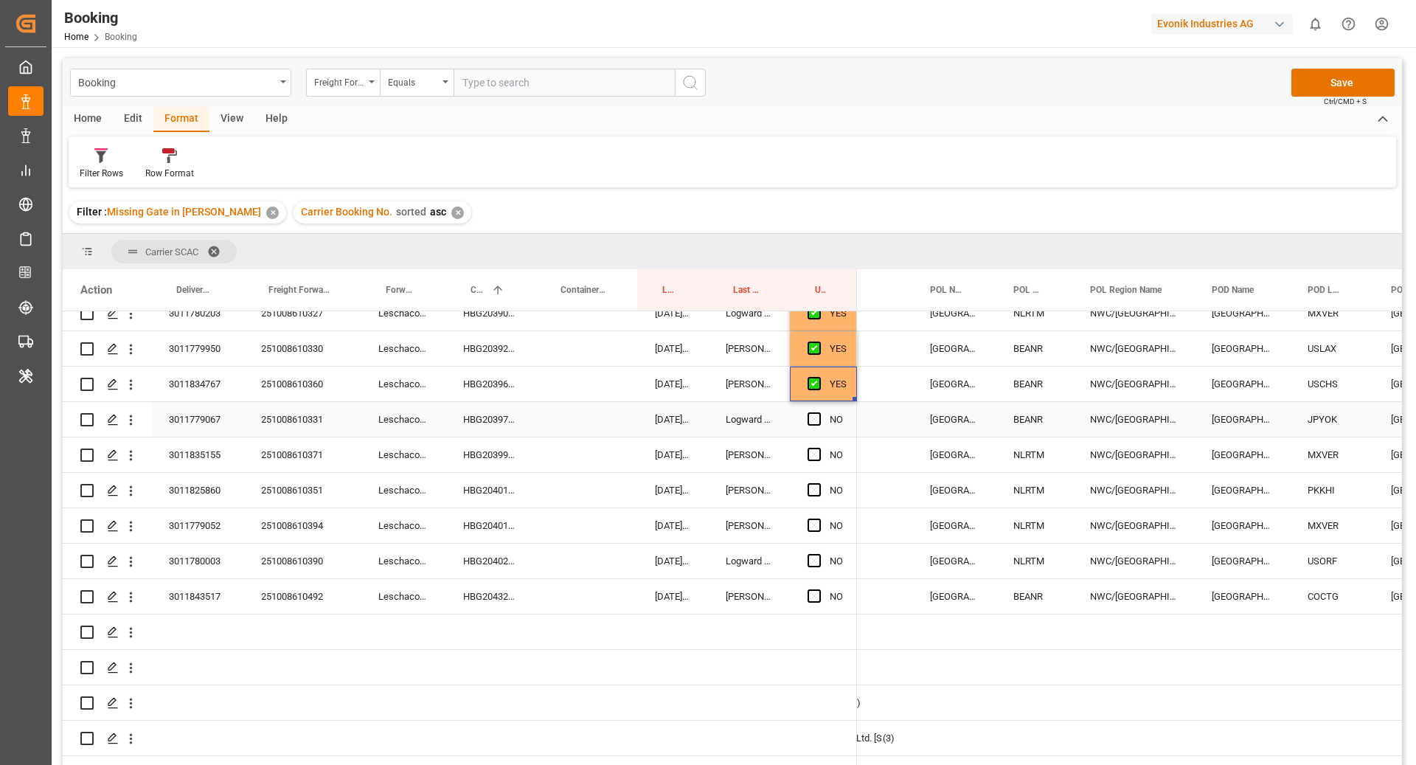
click at [493, 422] on div "HBG2039776" at bounding box center [490, 419] width 90 height 35
drag, startPoint x: 811, startPoint y: 418, endPoint x: 852, endPoint y: 443, distance: 47.9
click at [811, 417] on span "Press SPACE to select this row." at bounding box center [814, 418] width 13 height 13
click at [819, 412] on input "Press SPACE to select this row." at bounding box center [819, 412] width 0 height 0
click at [497, 462] on div "HBG2039942" at bounding box center [490, 454] width 90 height 35
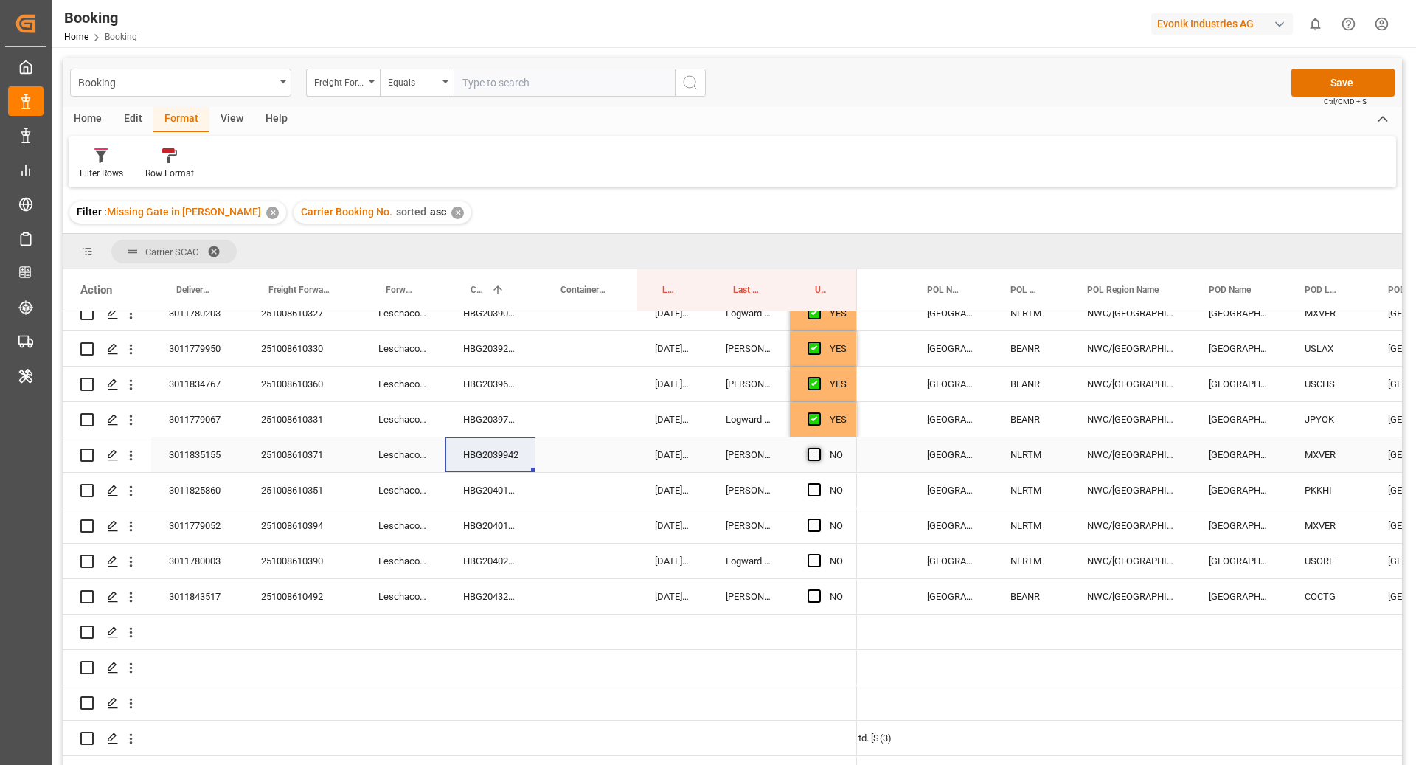
click at [813, 452] on span "Press SPACE to select this row." at bounding box center [814, 454] width 13 height 13
click at [819, 448] on input "Press SPACE to select this row." at bounding box center [819, 448] width 0 height 0
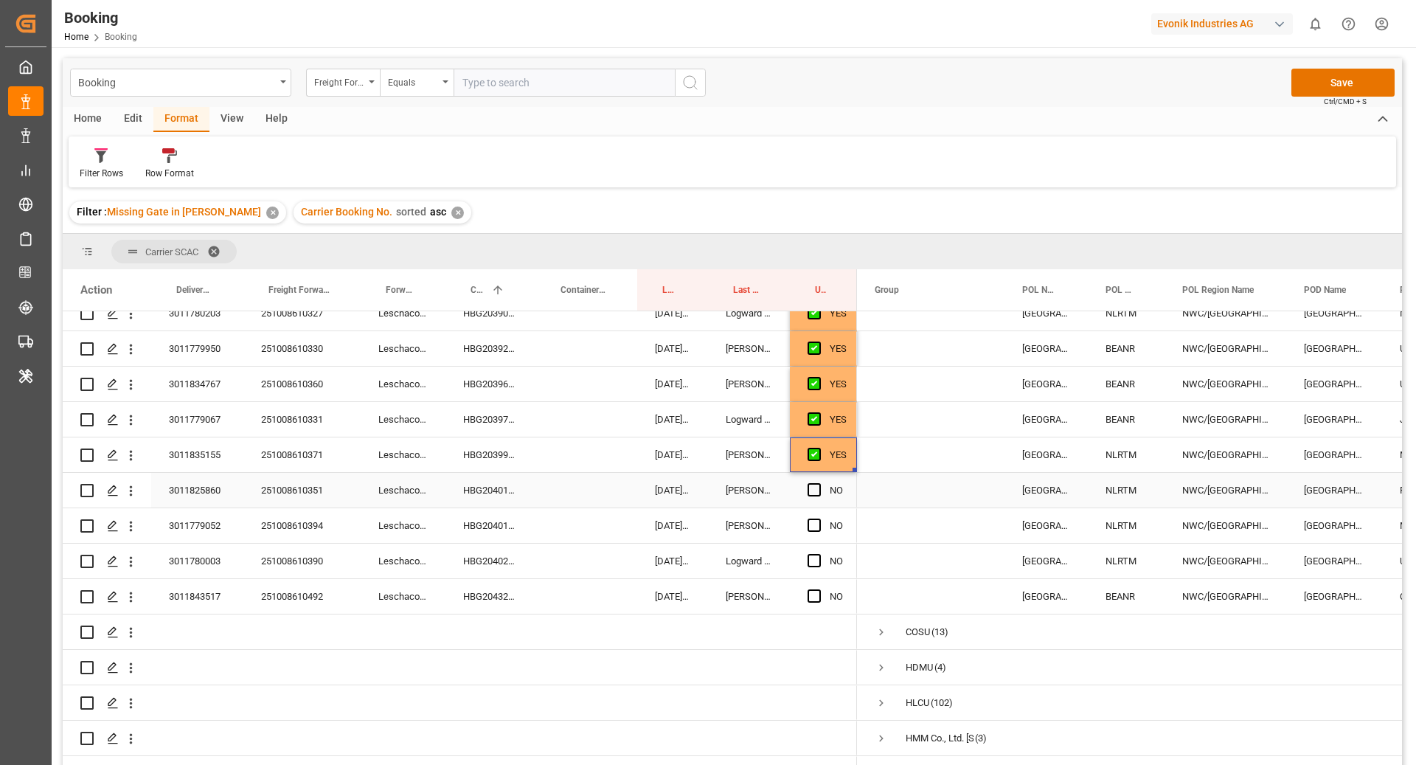
click at [496, 486] on div "HBG2040162" at bounding box center [490, 490] width 90 height 35
click at [808, 492] on span "Press SPACE to select this row." at bounding box center [814, 489] width 13 height 13
click at [819, 483] on input "Press SPACE to select this row." at bounding box center [819, 483] width 0 height 0
click at [510, 518] on div "HBG2040186" at bounding box center [490, 525] width 90 height 35
click at [816, 526] on span "Press SPACE to select this row." at bounding box center [814, 524] width 13 height 13
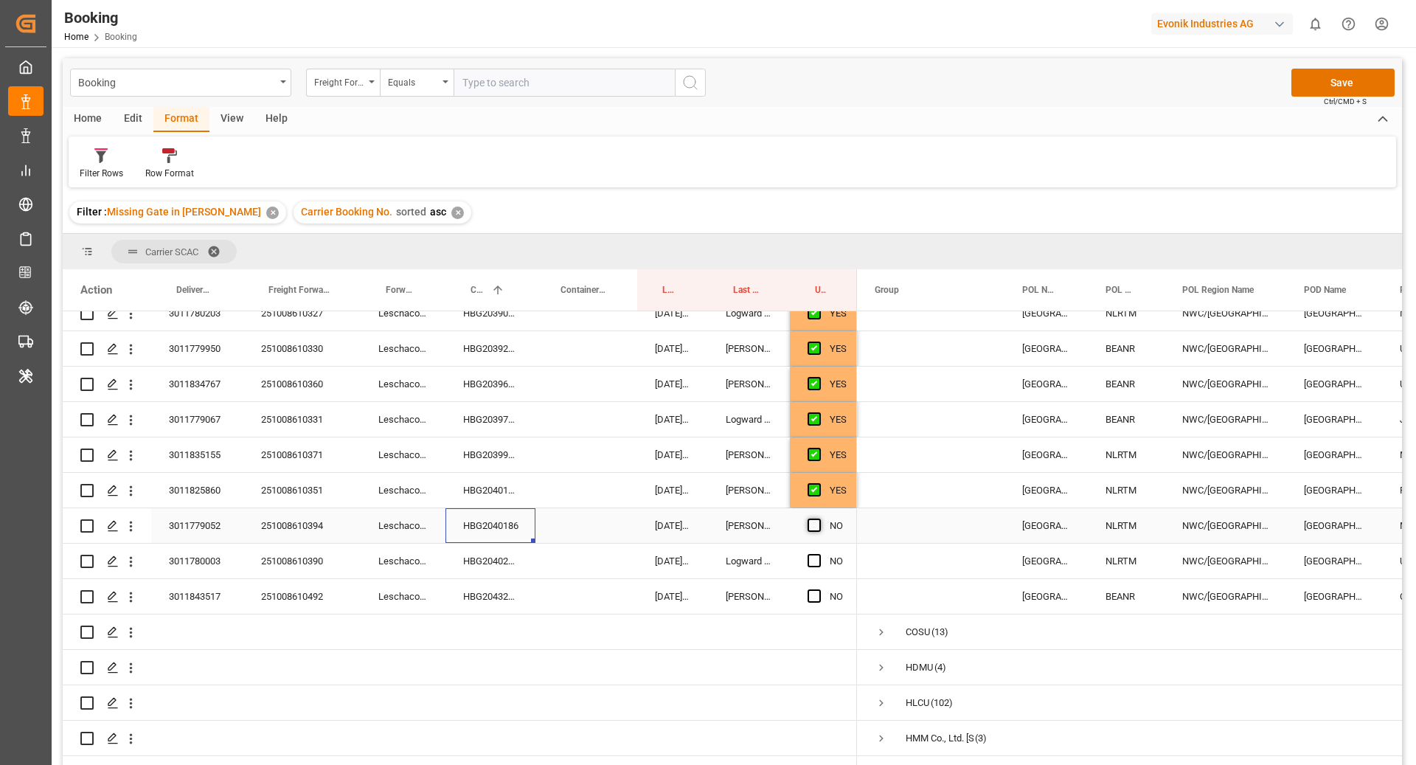
click at [819, 518] on input "Press SPACE to select this row." at bounding box center [819, 518] width 0 height 0
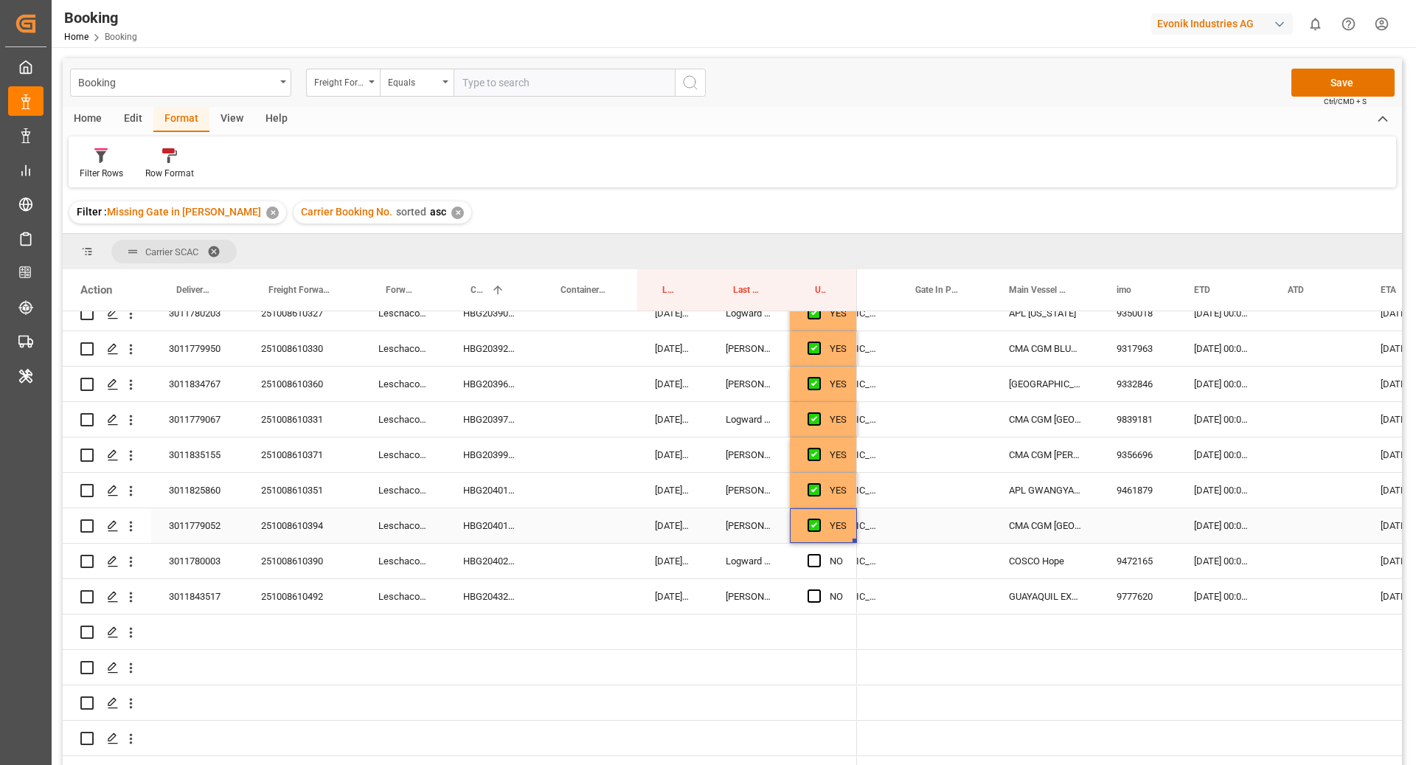
click at [1061, 530] on div "CMA CGM SURREY" at bounding box center [1045, 525] width 108 height 35
type input "CMA CGM SURREY - 9290098"
click at [1055, 532] on icon "Press SPACE to select this row." at bounding box center [1056, 532] width 15 height 15
click at [1170, 541] on div "Press SPACE to select this row." at bounding box center [1137, 525] width 77 height 35
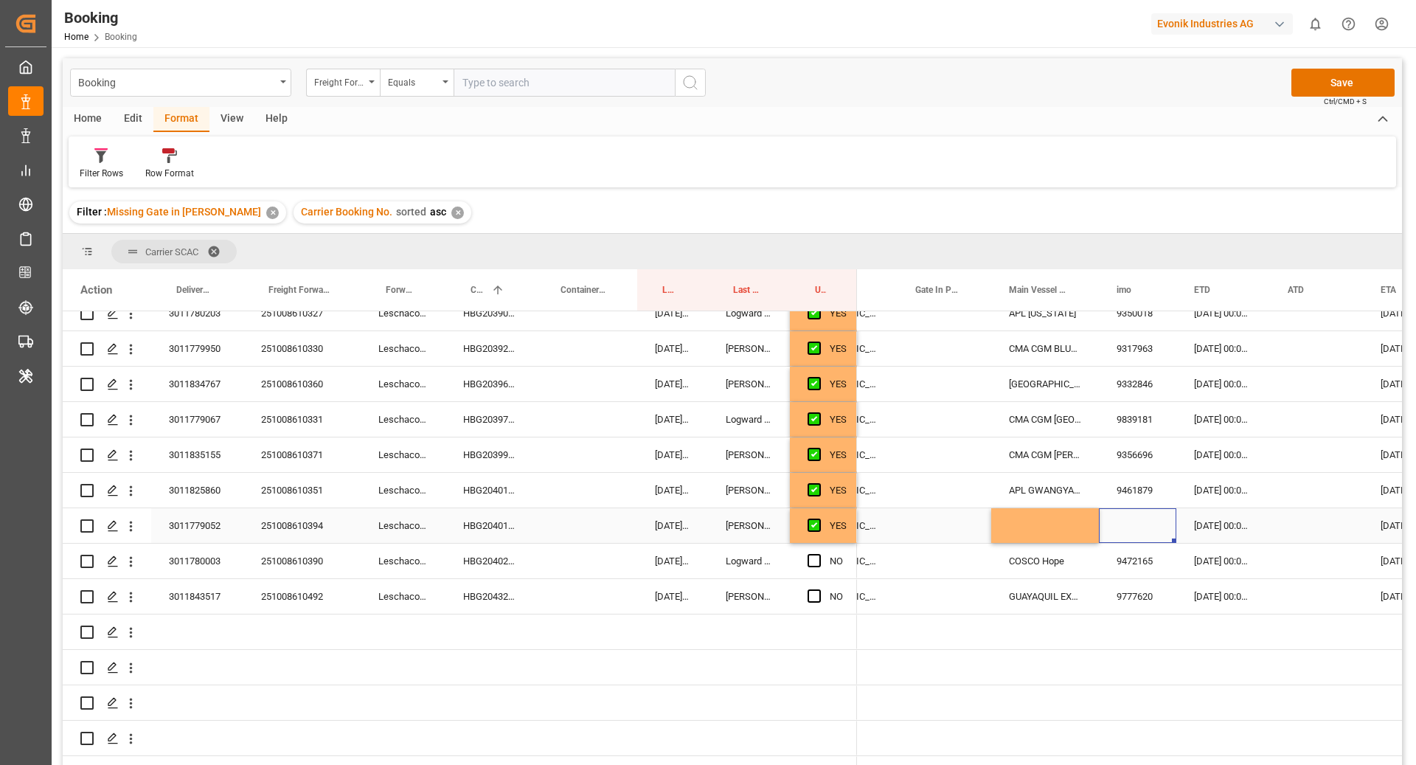
click at [1035, 514] on div "Press SPACE to select this row." at bounding box center [1045, 525] width 108 height 35
click at [1035, 513] on div "Press SPACE to select this row." at bounding box center [1045, 525] width 108 height 35
click at [1040, 527] on input "Press SPACE to select this row." at bounding box center [1045, 534] width 84 height 28
paste input "Accessible text CMA CGM SURREY"
type input "Accessible text CMA CGM SURREY"
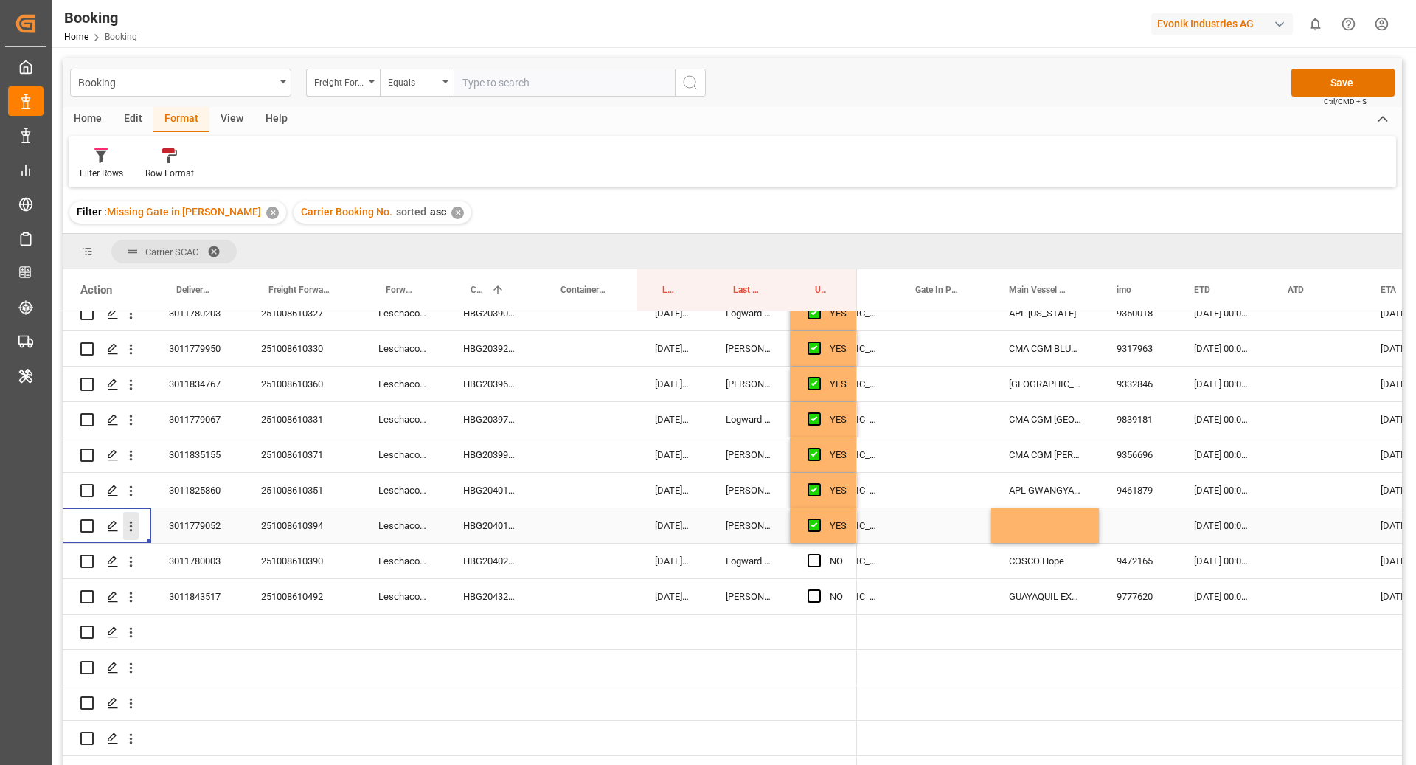
click at [131, 530] on icon "open menu" at bounding box center [131, 526] width 3 height 10
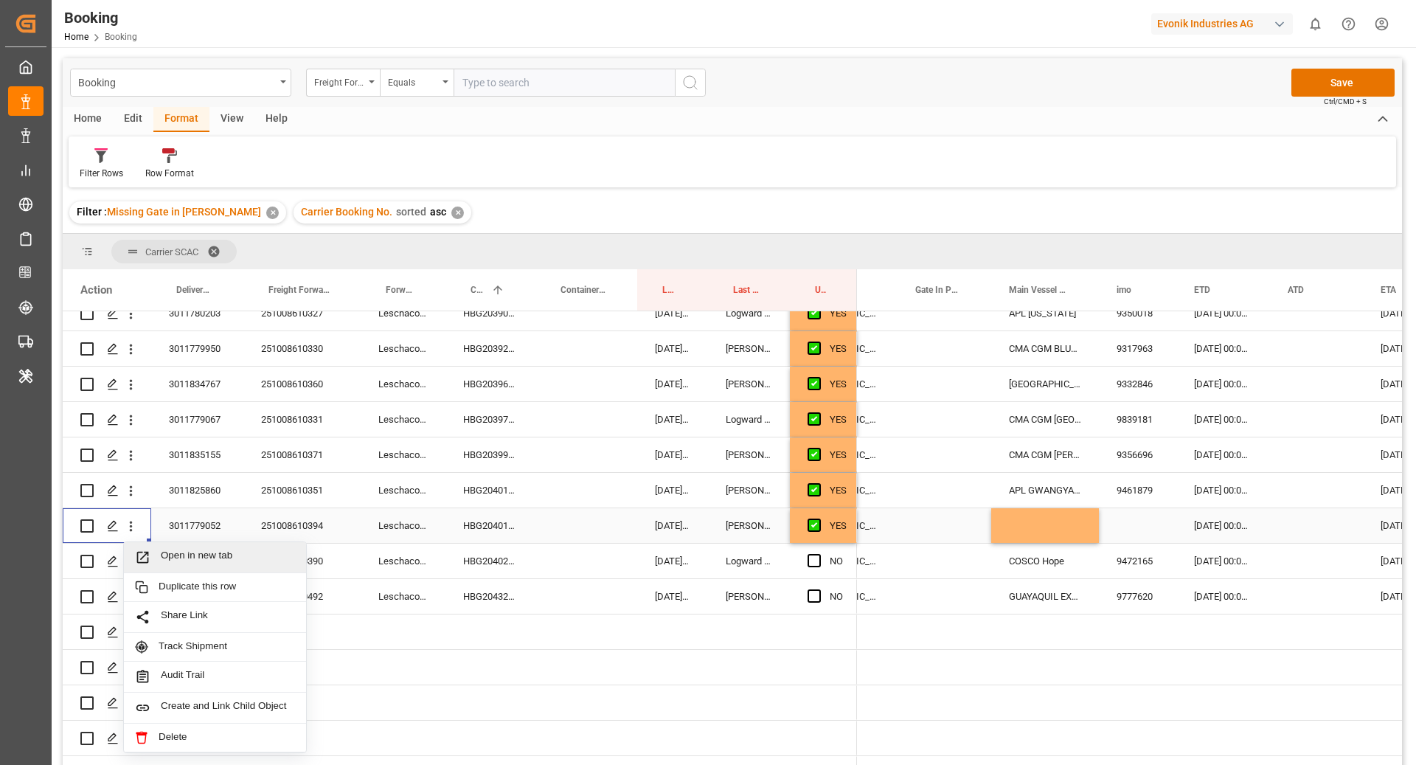
click at [190, 564] on div "Open in new tab" at bounding box center [215, 557] width 182 height 31
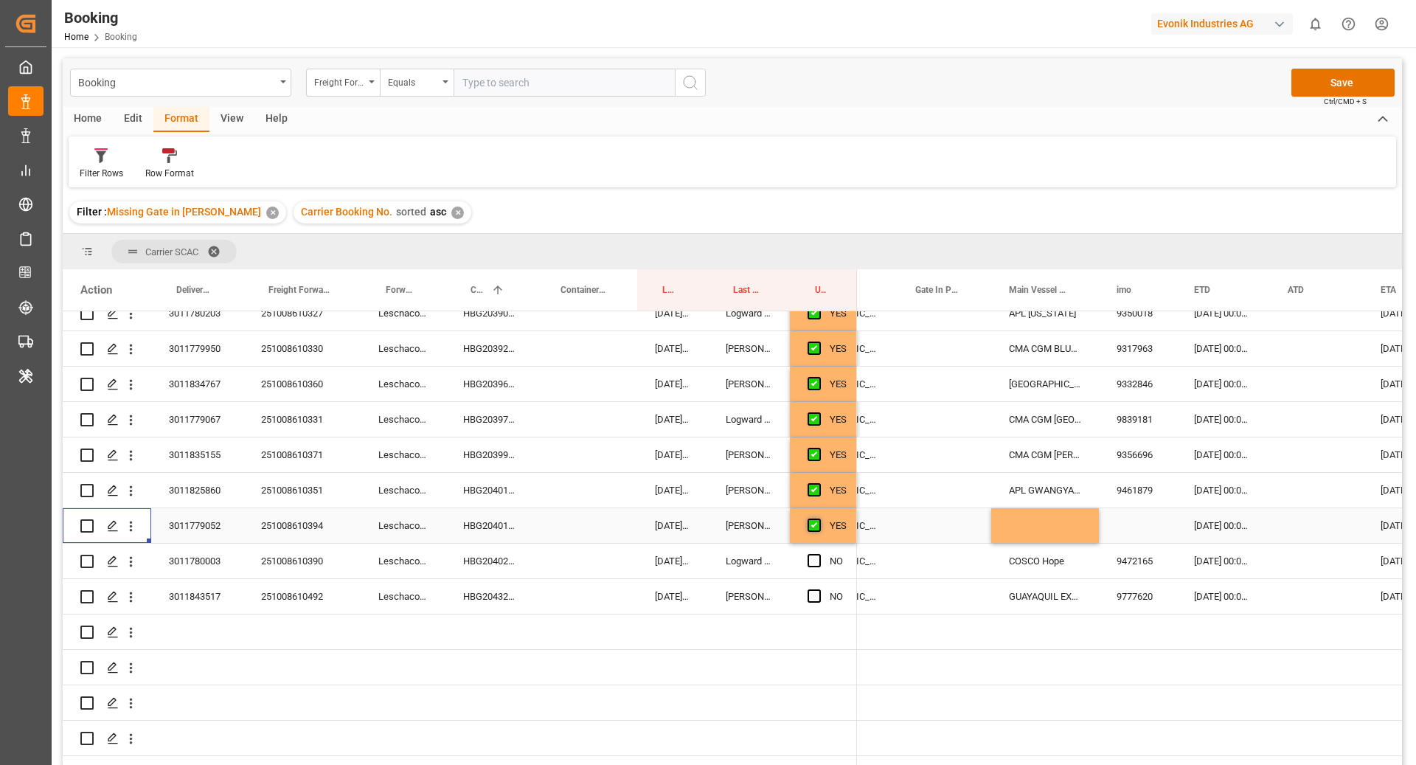
click at [812, 527] on span "Press SPACE to select this row." at bounding box center [814, 524] width 13 height 13
click at [819, 518] on input "Press SPACE to select this row." at bounding box center [819, 518] width 0 height 0
click at [285, 566] on div "251008610390" at bounding box center [301, 561] width 117 height 35
click at [506, 563] on div "HBG2040227" at bounding box center [490, 561] width 90 height 35
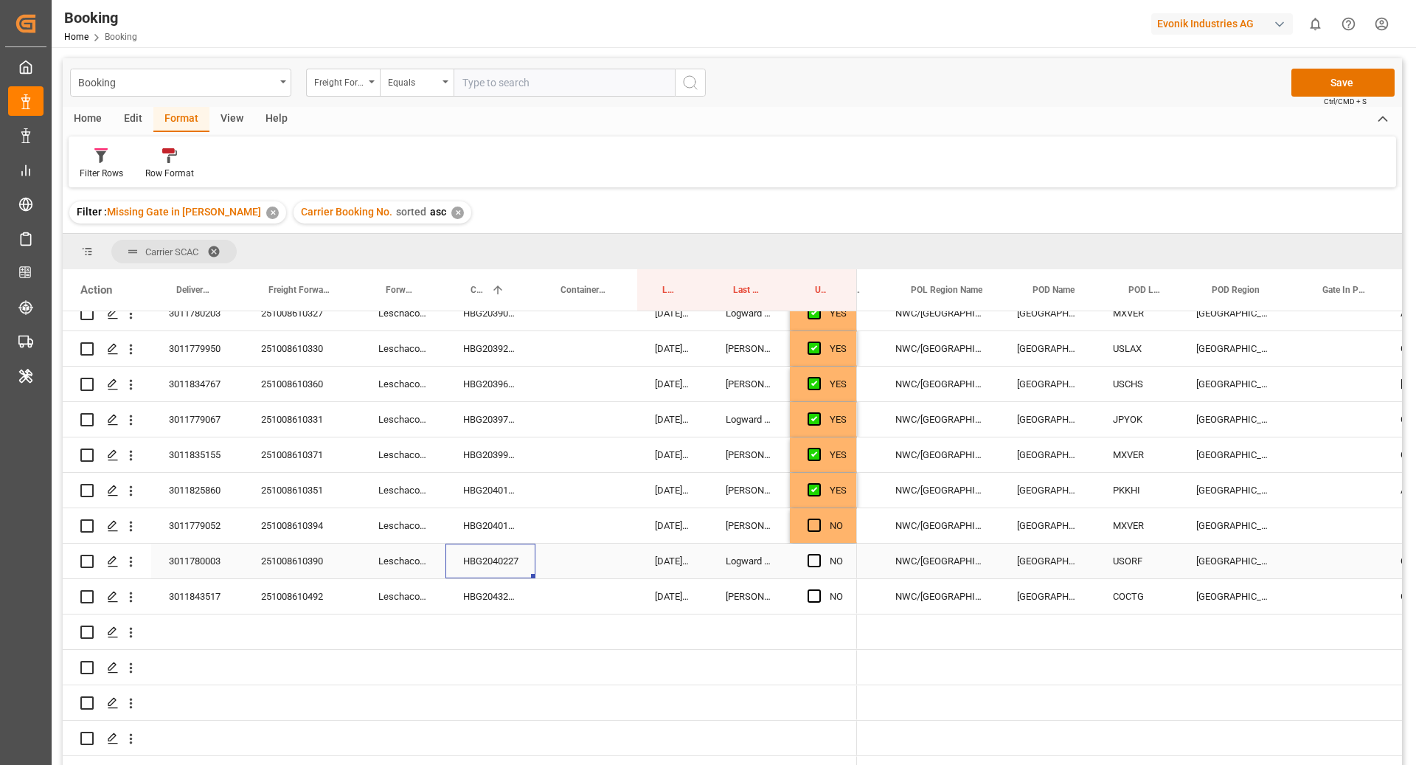
scroll to position [0, 286]
click at [809, 561] on span "Press SPACE to select this row." at bounding box center [814, 560] width 13 height 13
click at [819, 554] on input "Press SPACE to select this row." at bounding box center [819, 554] width 0 height 0
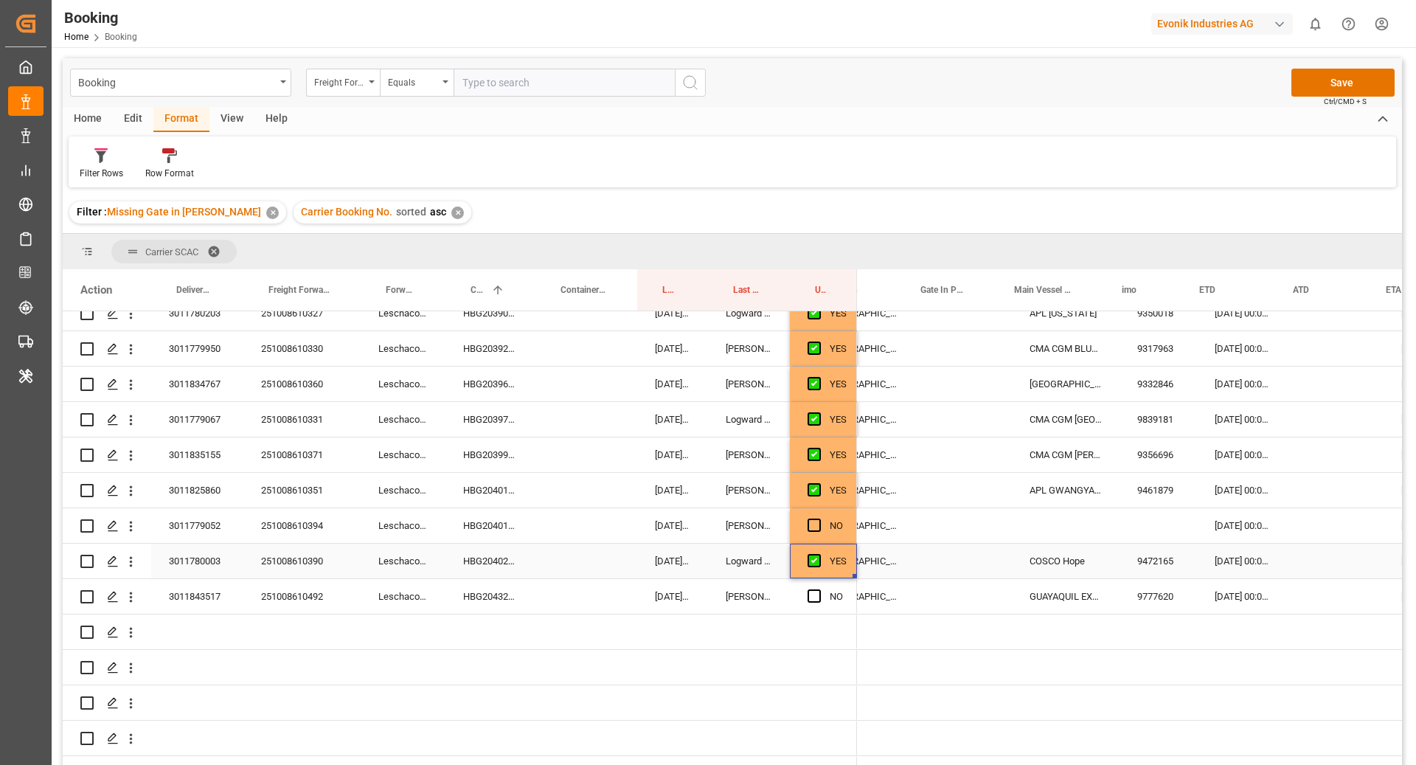
scroll to position [0, 673]
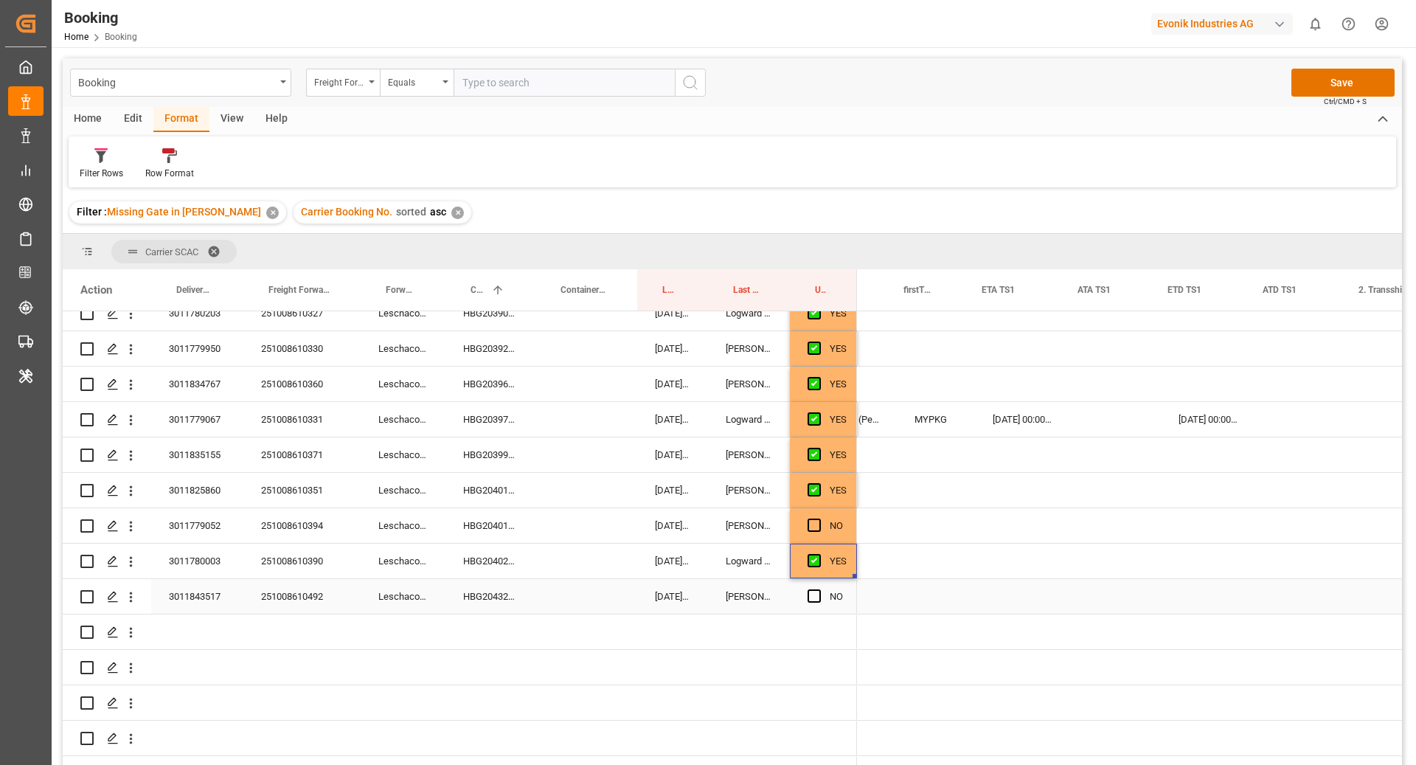
drag, startPoint x: 504, startPoint y: 591, endPoint x: 514, endPoint y: 590, distance: 9.7
click at [504, 591] on div "HBG2043201" at bounding box center [490, 596] width 90 height 35
click at [813, 597] on span "Press SPACE to select this row." at bounding box center [814, 595] width 13 height 13
click at [819, 589] on input "Press SPACE to select this row." at bounding box center [819, 589] width 0 height 0
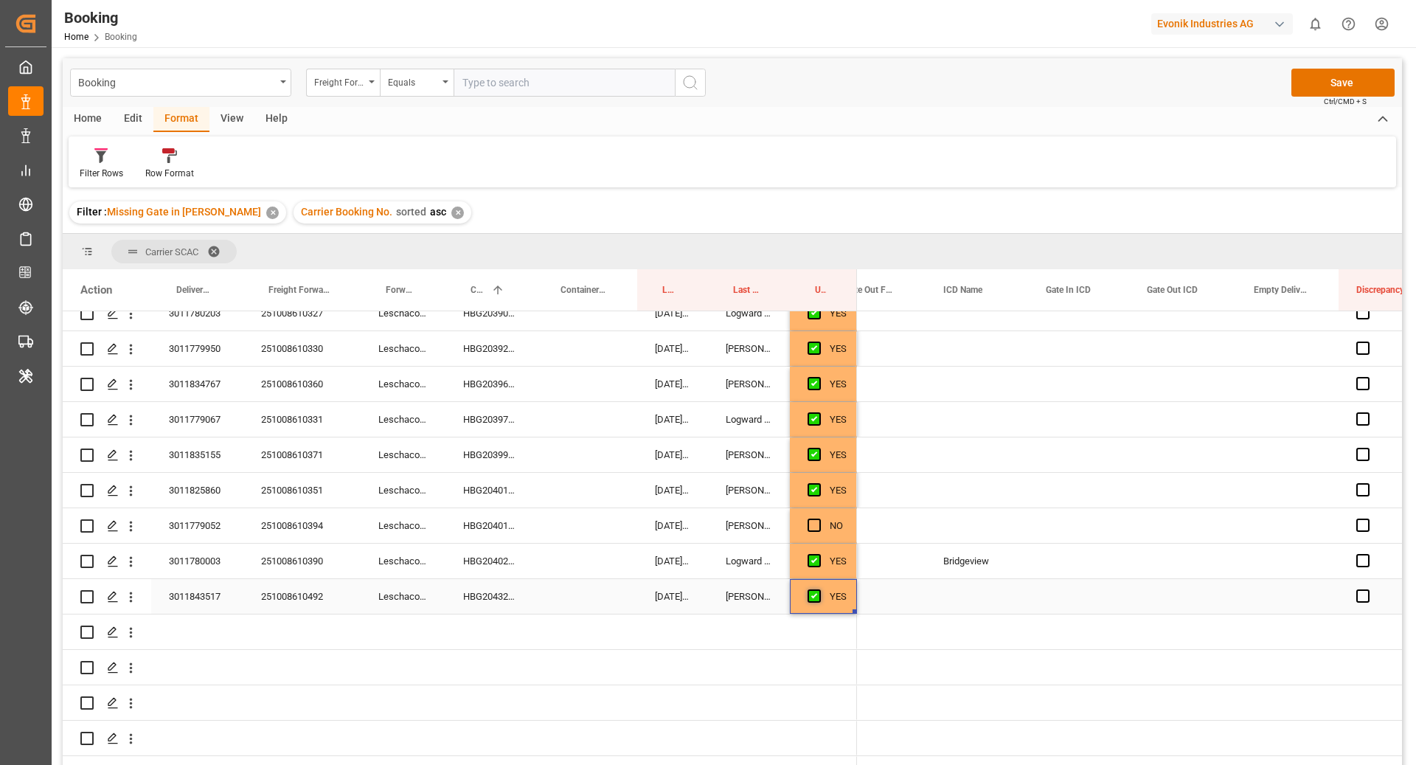
click at [810, 597] on span "Press SPACE to select this row." at bounding box center [814, 595] width 13 height 13
click at [819, 589] on input "Press SPACE to select this row." at bounding box center [819, 589] width 0 height 0
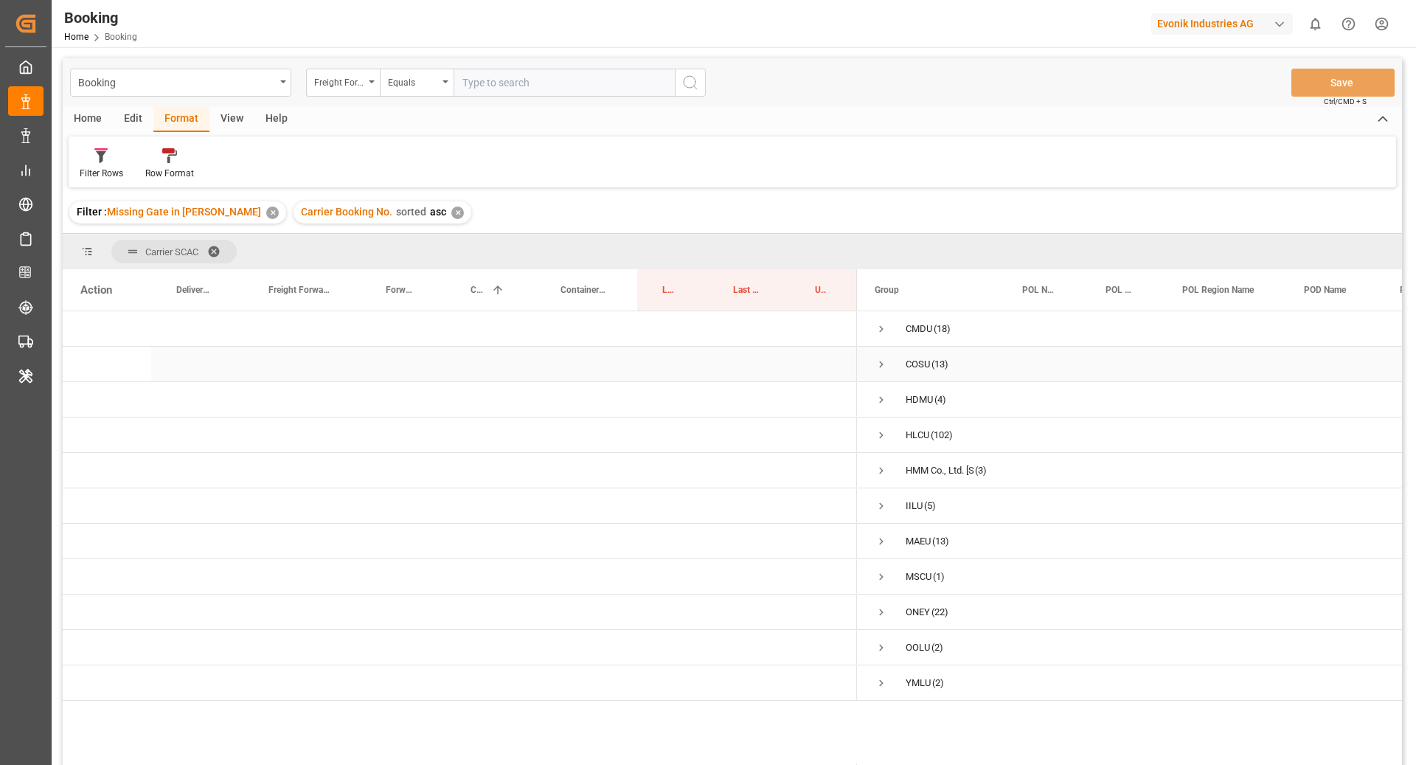
click at [883, 361] on span "Press SPACE to select this row." at bounding box center [881, 364] width 13 height 13
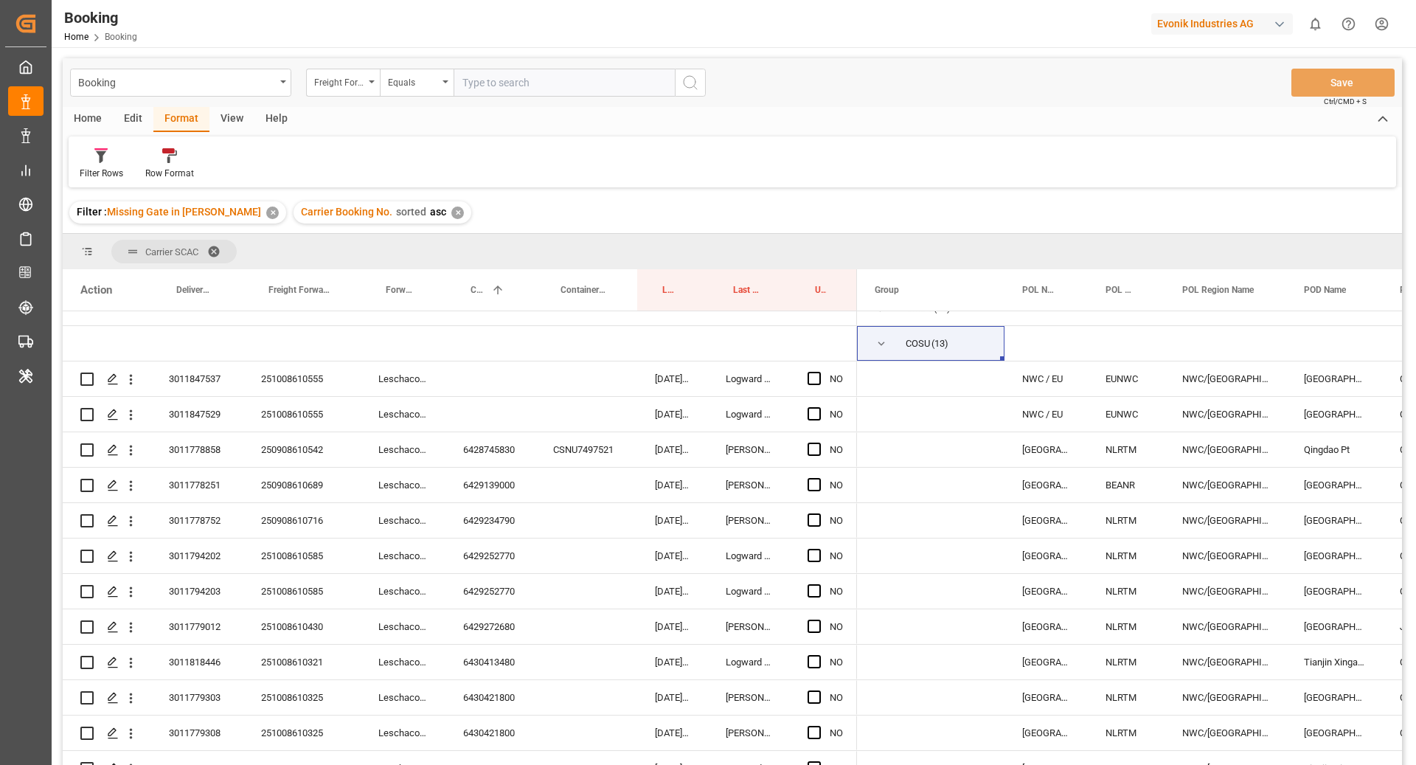
click at [827, 132] on div "Home Edit Format View Help Filter Rows Row Format" at bounding box center [732, 147] width 1339 height 80
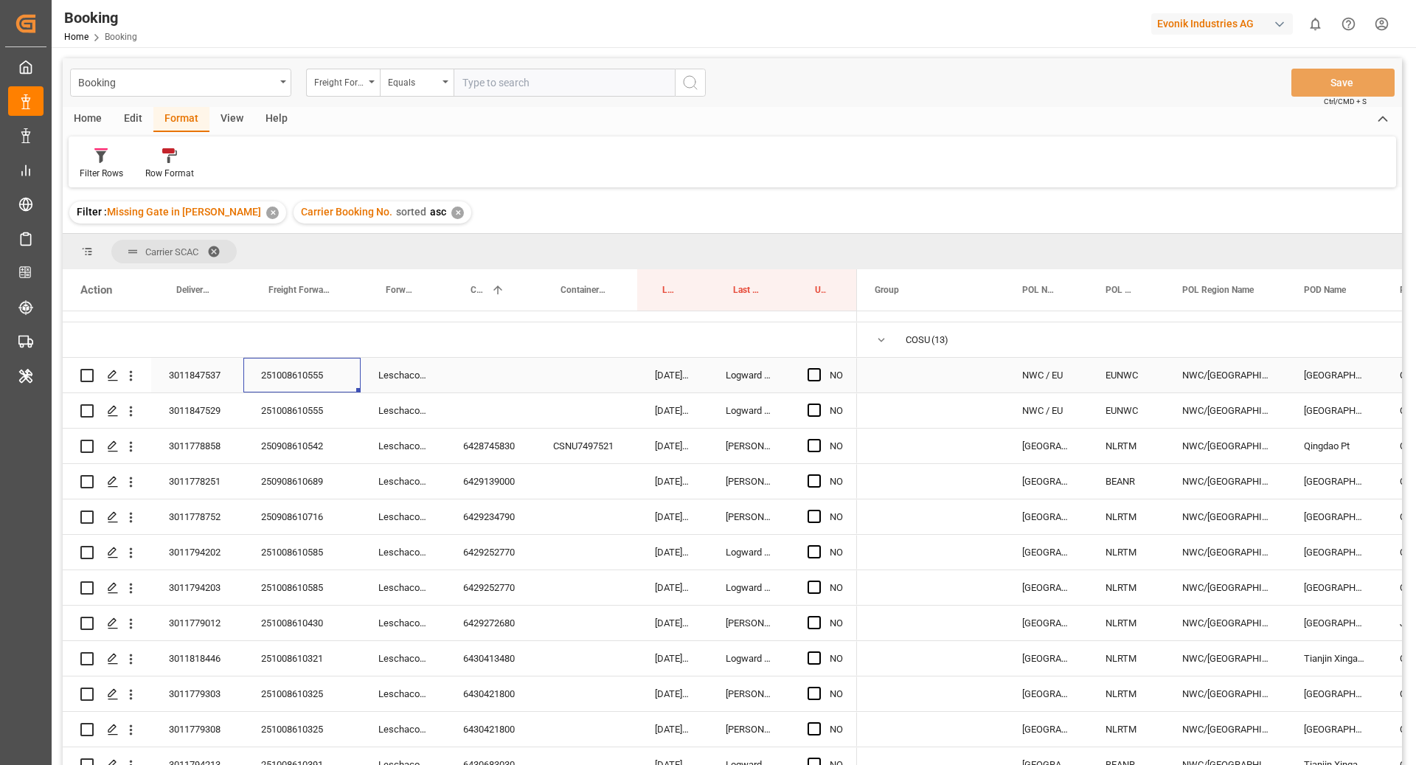
click at [298, 389] on div "251008610555" at bounding box center [301, 375] width 117 height 35
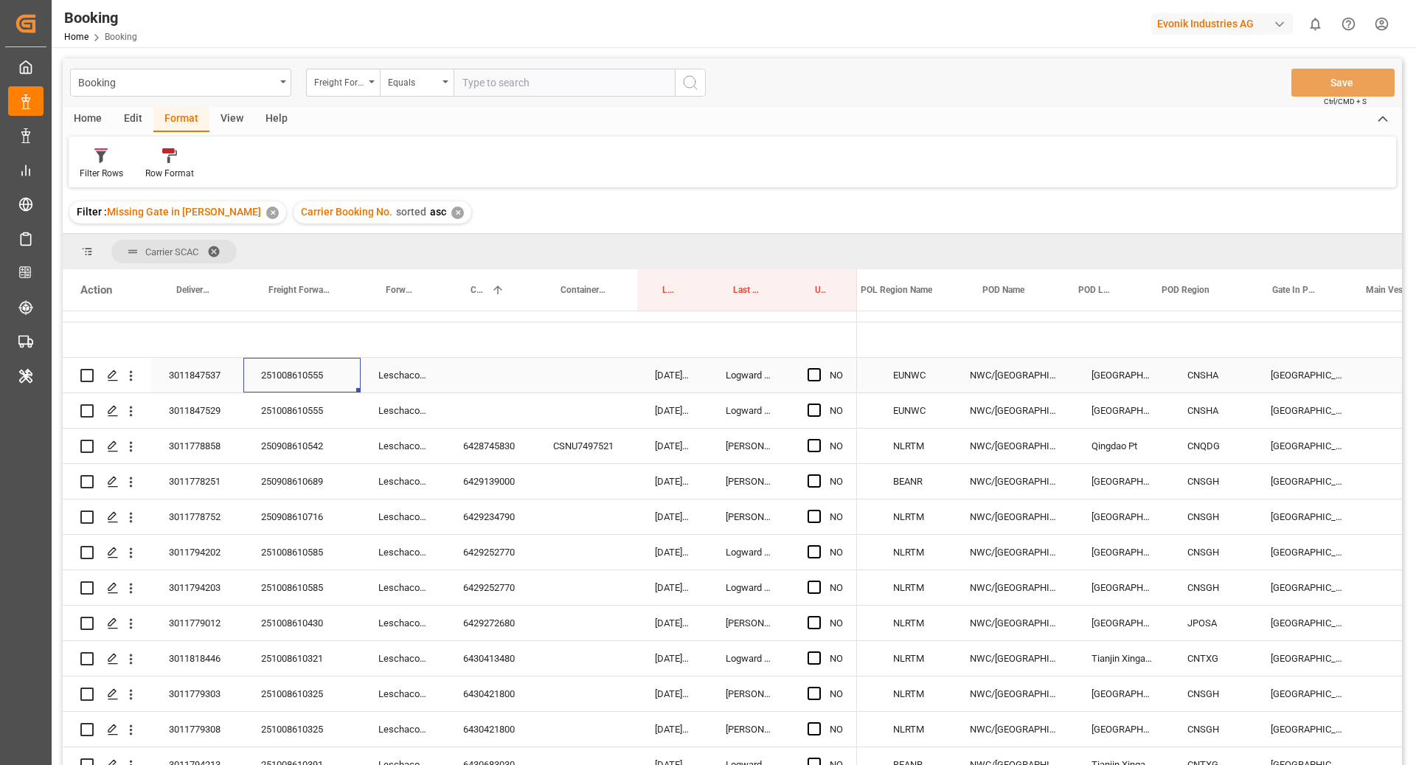
scroll to position [0, 351]
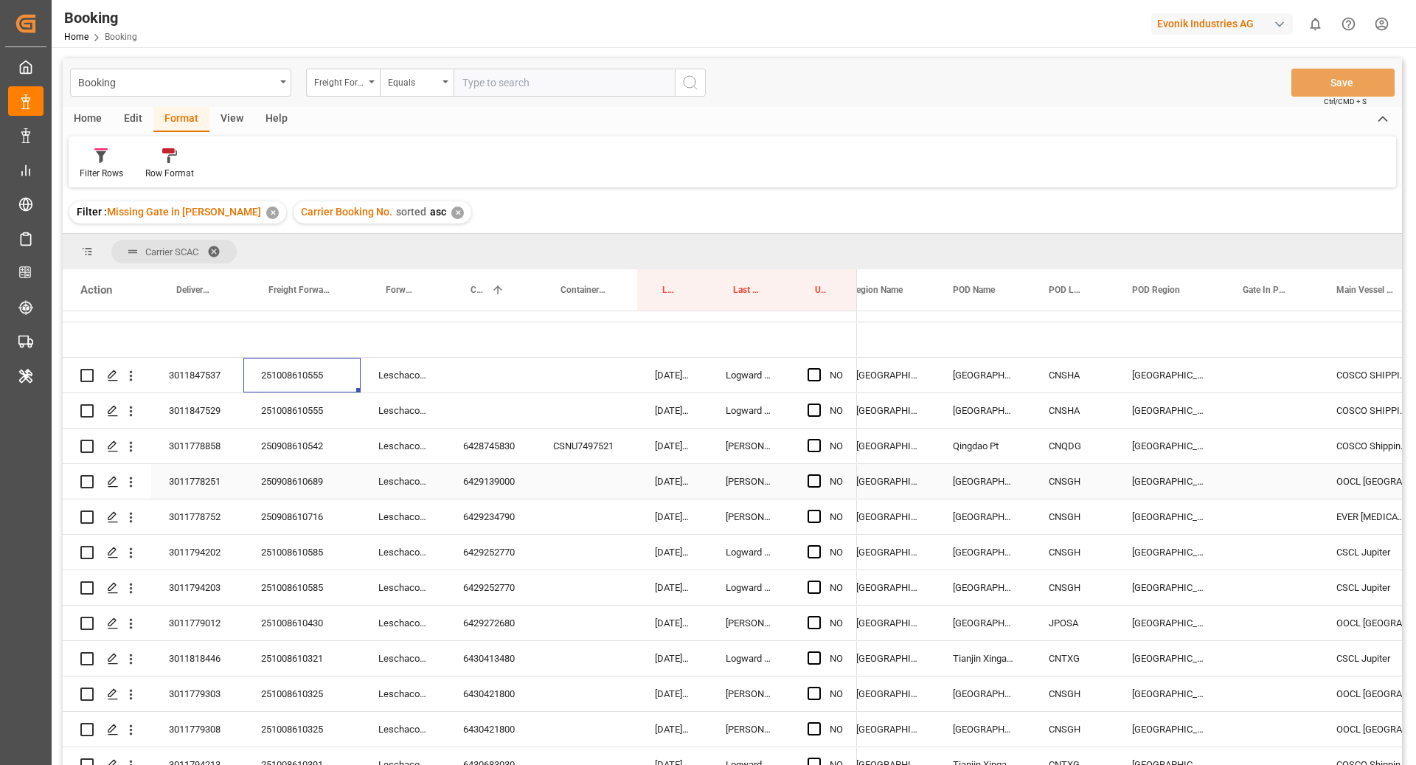
click at [1062, 490] on div "CNSGH" at bounding box center [1072, 481] width 83 height 35
click at [1064, 375] on div "CNSHA" at bounding box center [1072, 375] width 83 height 35
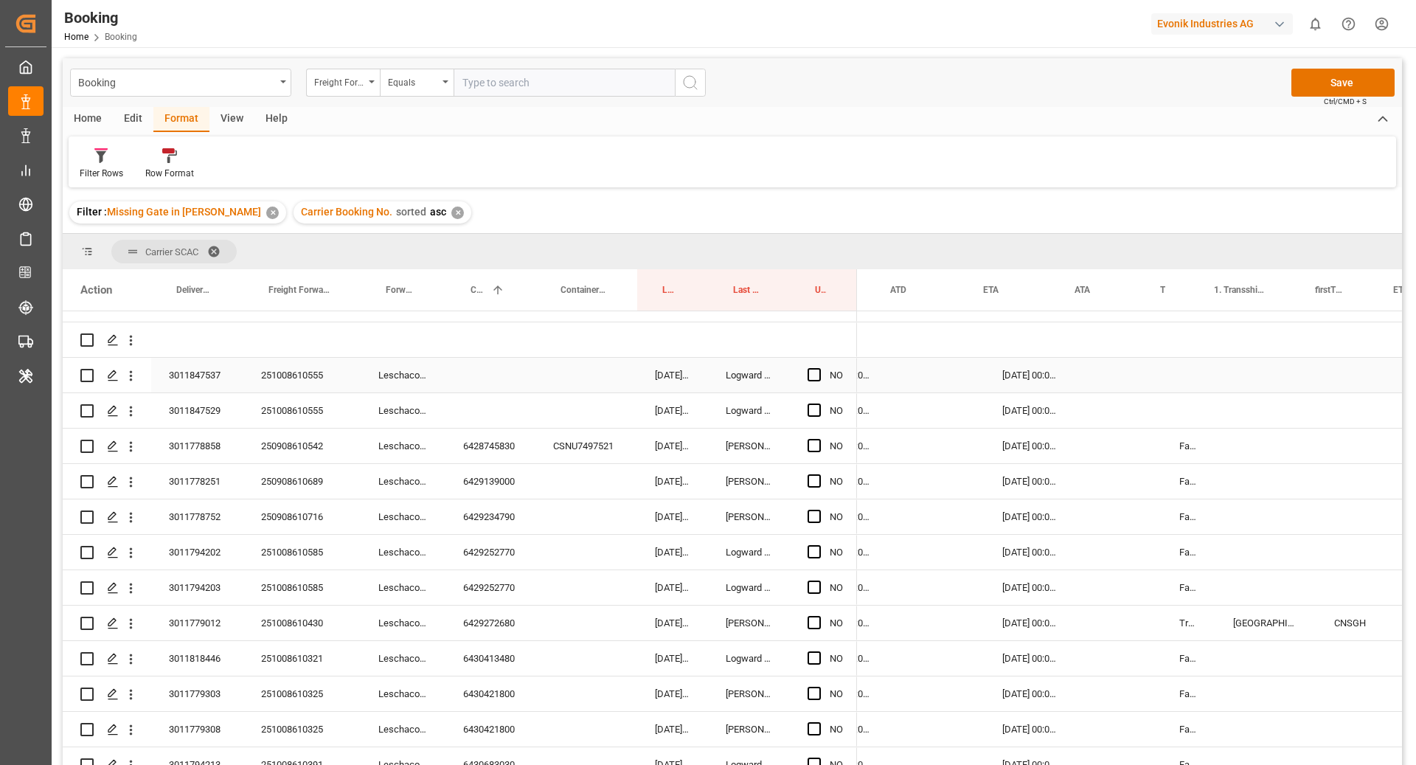
scroll to position [0, 1111]
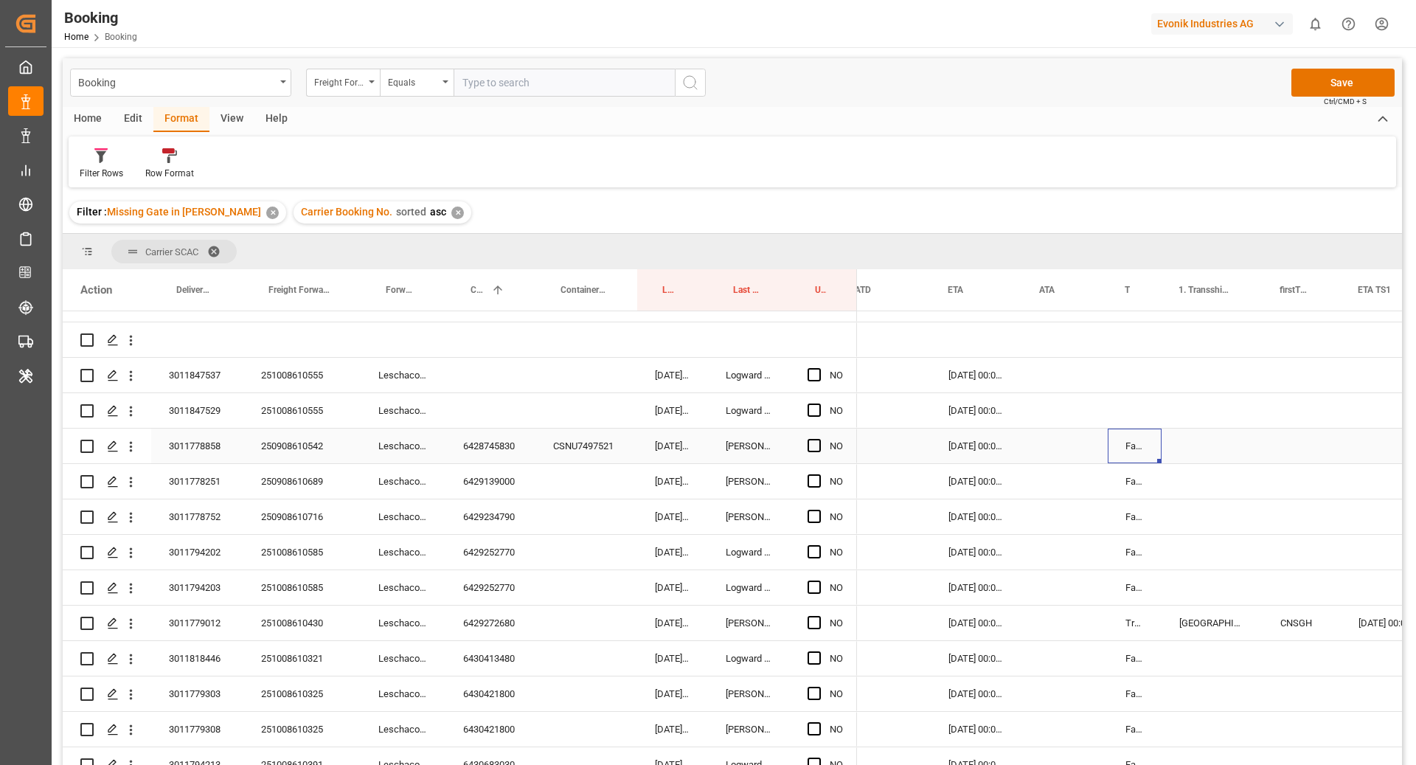
click at [1137, 458] on div "False" at bounding box center [1135, 445] width 54 height 35
drag, startPoint x: 1159, startPoint y: 461, endPoint x: 1144, endPoint y: 375, distance: 86.8
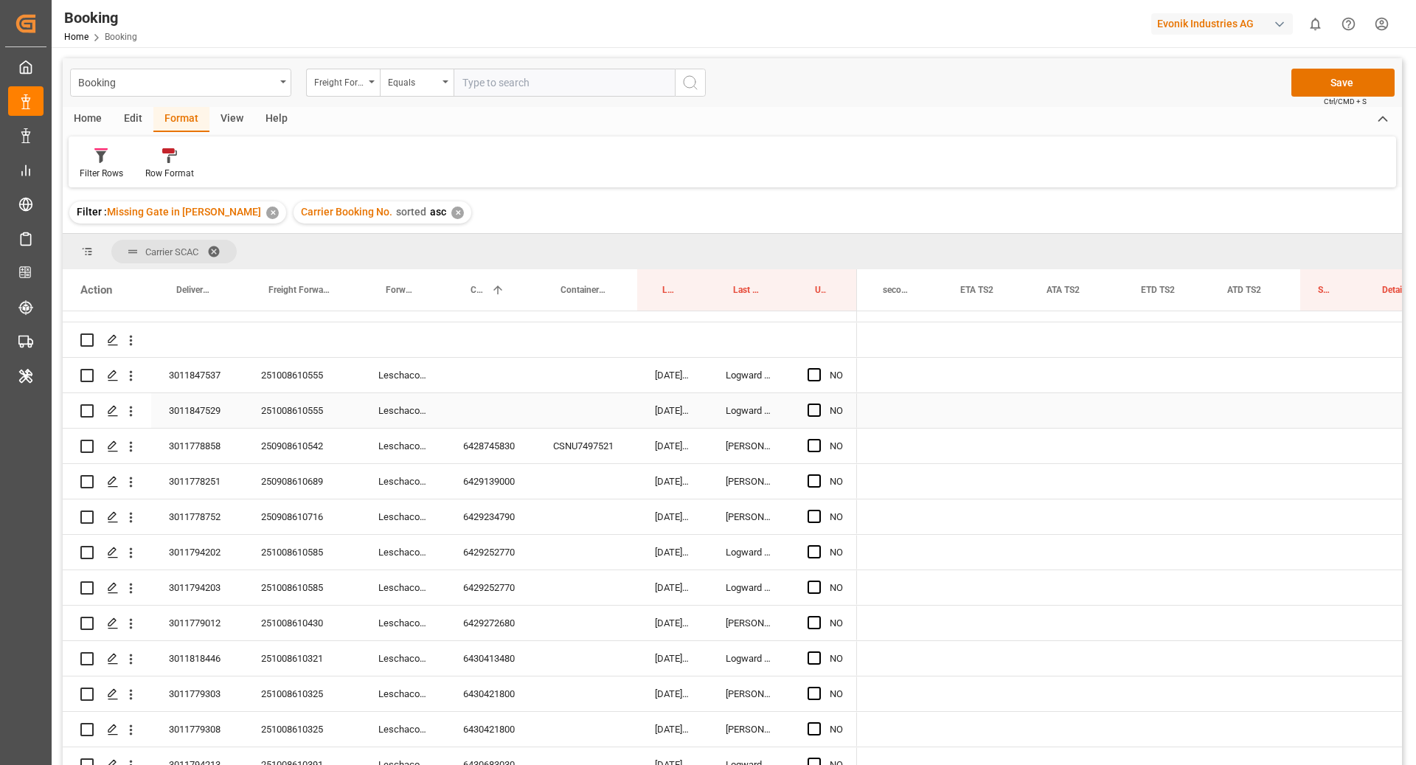
scroll to position [0, 2081]
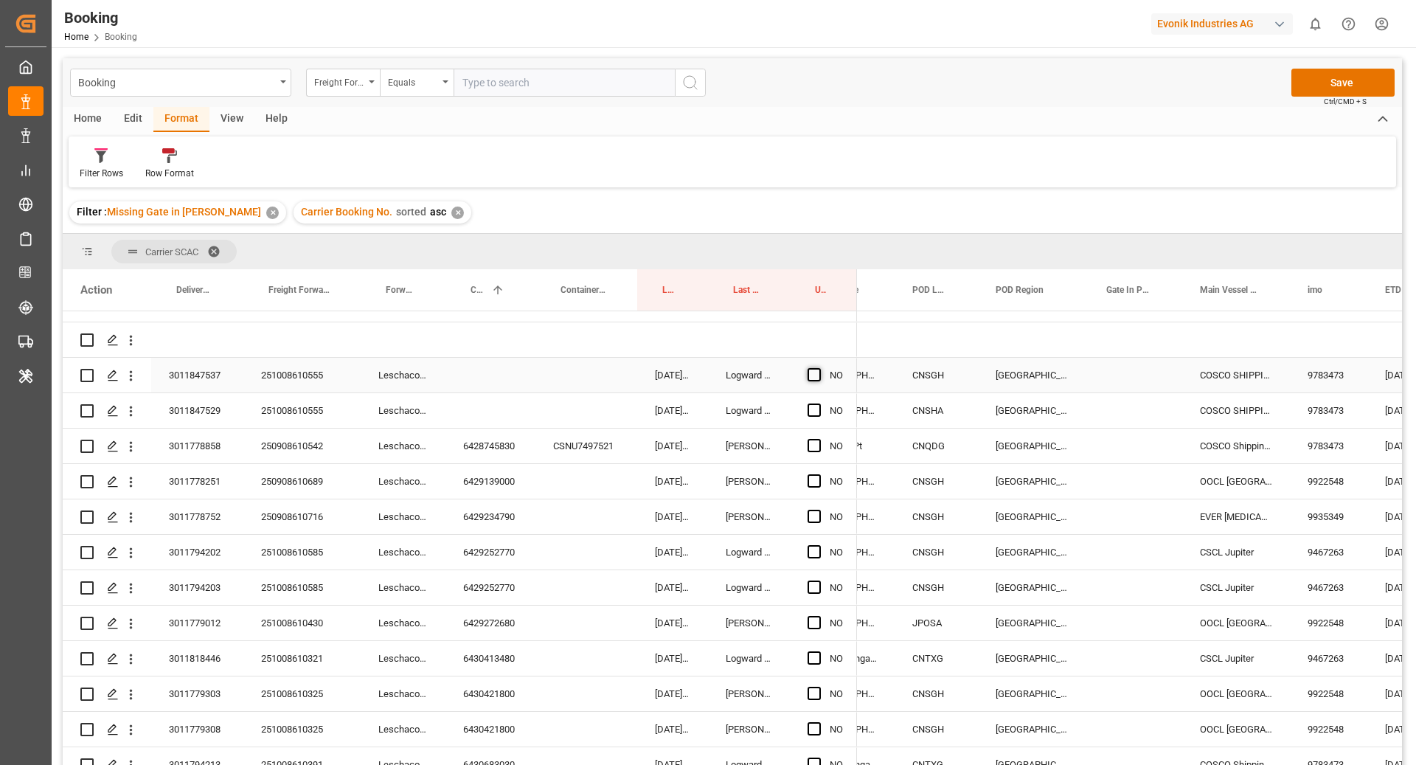
click at [817, 375] on span "Press SPACE to select this row." at bounding box center [814, 374] width 13 height 13
click at [819, 368] on input "Press SPACE to select this row." at bounding box center [819, 368] width 0 height 0
click at [386, 422] on div "Leschaco Bremen" at bounding box center [403, 410] width 85 height 35
click at [318, 408] on div "251008610555" at bounding box center [301, 410] width 117 height 35
click at [805, 411] on div "NO" at bounding box center [823, 410] width 67 height 35
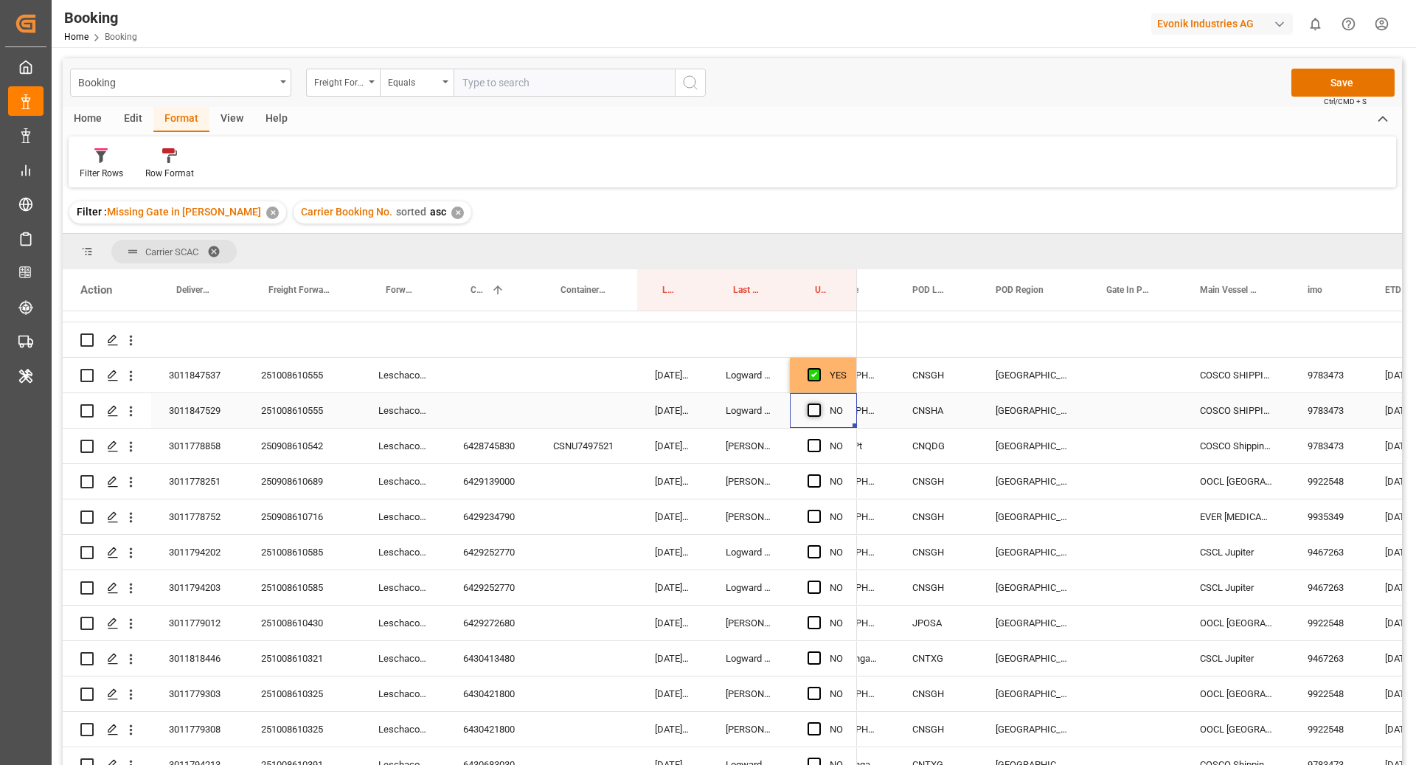
click at [819, 409] on span "Press SPACE to select this row." at bounding box center [814, 409] width 13 height 13
click at [819, 403] on input "Press SPACE to select this row." at bounding box center [819, 403] width 0 height 0
click at [941, 382] on div "CNSGH" at bounding box center [936, 375] width 83 height 35
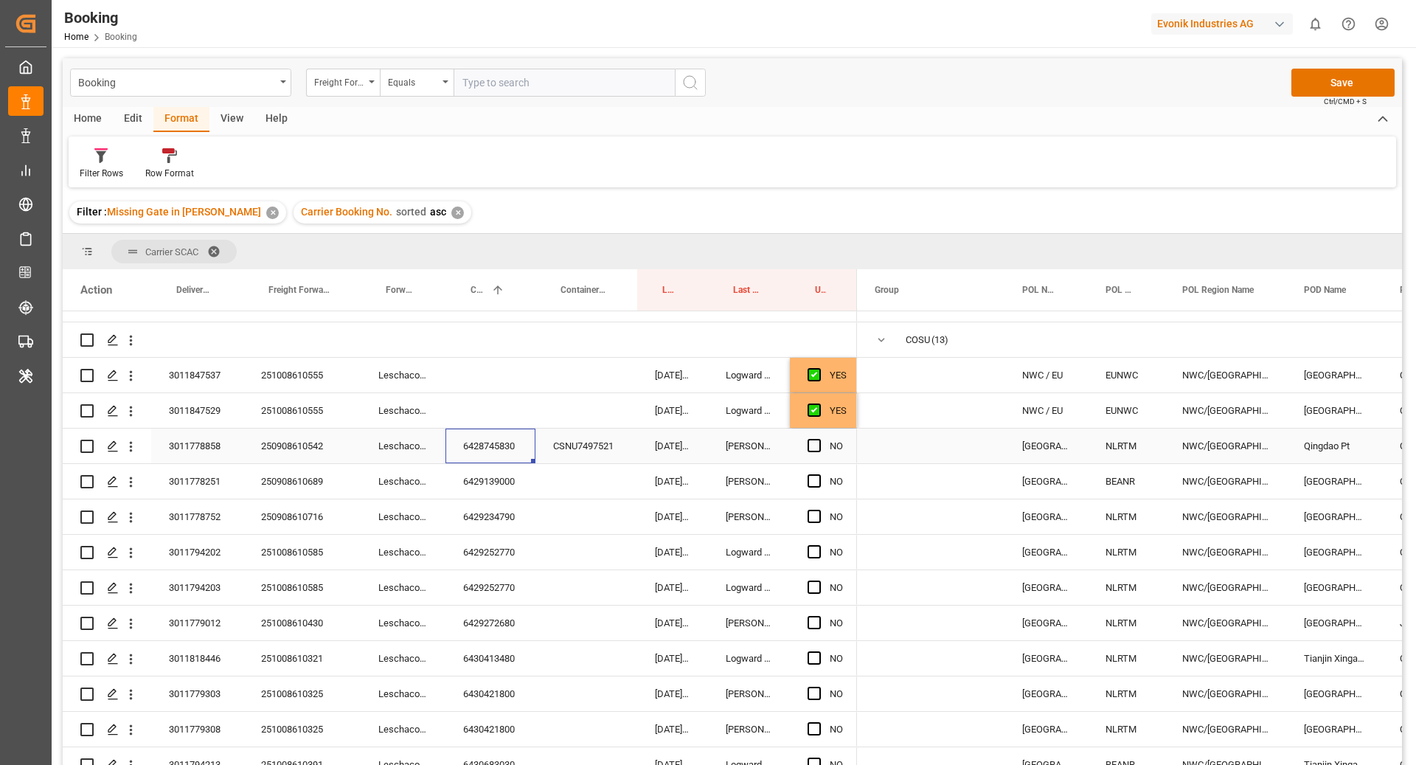
click at [486, 431] on div "6428745830" at bounding box center [490, 445] width 90 height 35
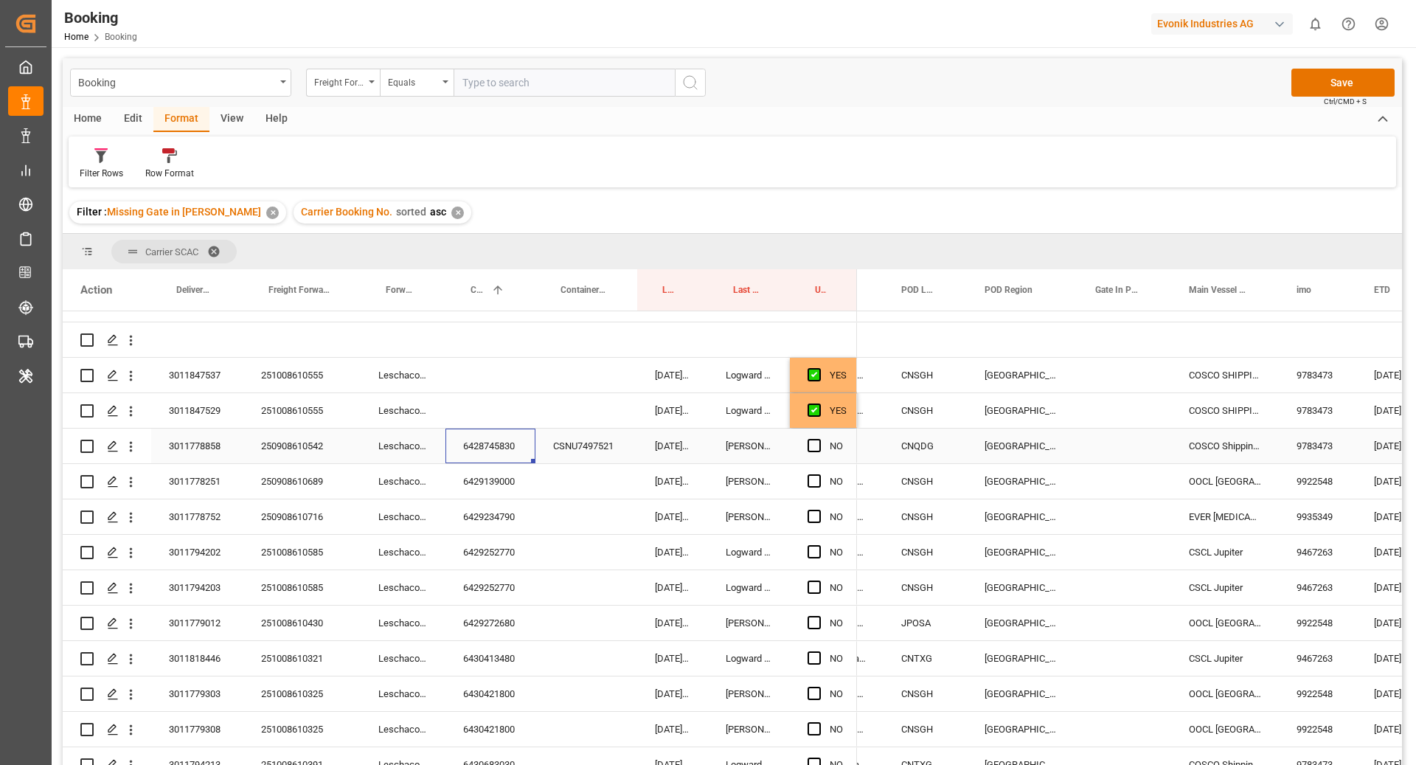
click at [1070, 453] on div "China" at bounding box center [1022, 445] width 111 height 35
click at [1108, 464] on div "Press SPACE to select this row." at bounding box center [1125, 481] width 94 height 35
click at [1113, 448] on div "Press SPACE to select this row." at bounding box center [1125, 445] width 94 height 35
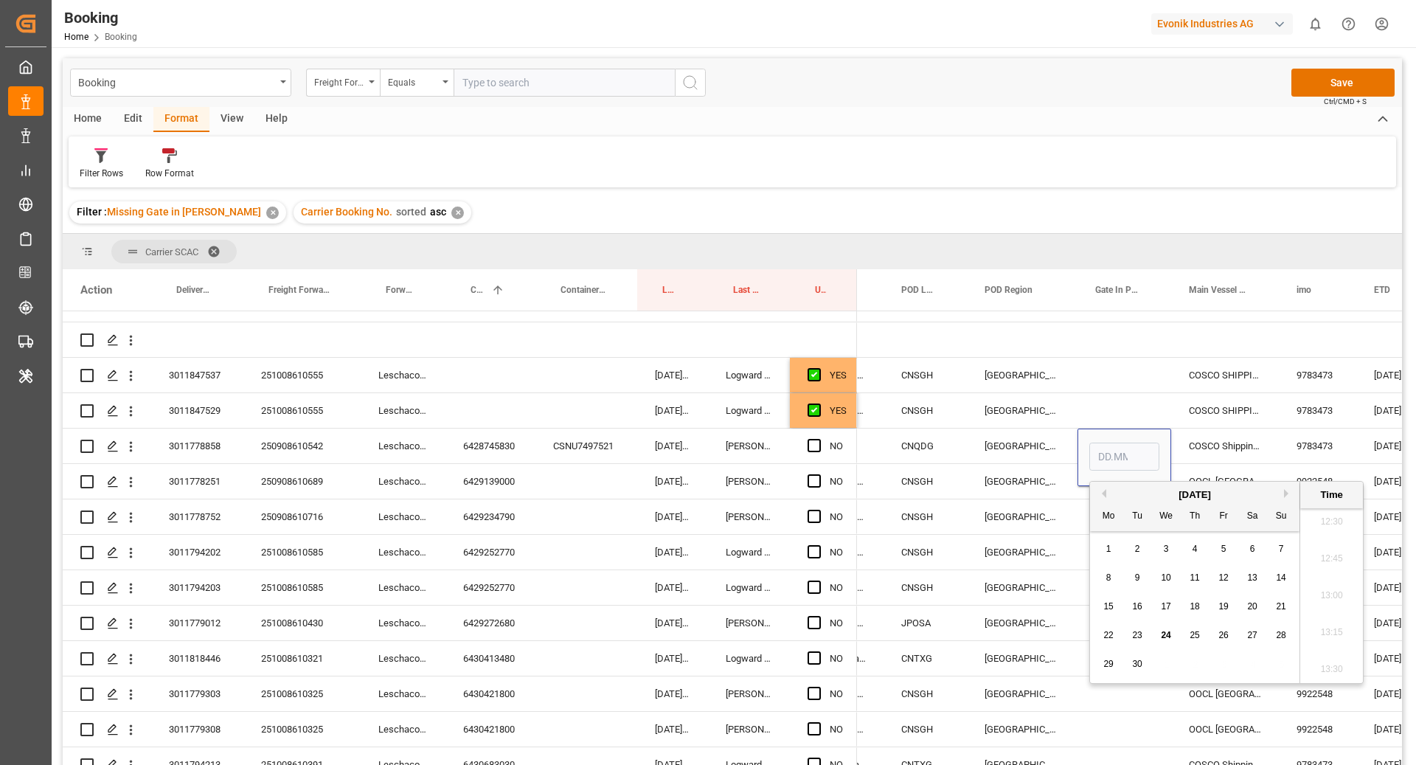
click at [1134, 631] on span "23" at bounding box center [1137, 635] width 10 height 10
type input "23.09.2025 00:00"
click at [1187, 431] on div "COSCO Shipping Sagittarius" at bounding box center [1225, 445] width 108 height 35
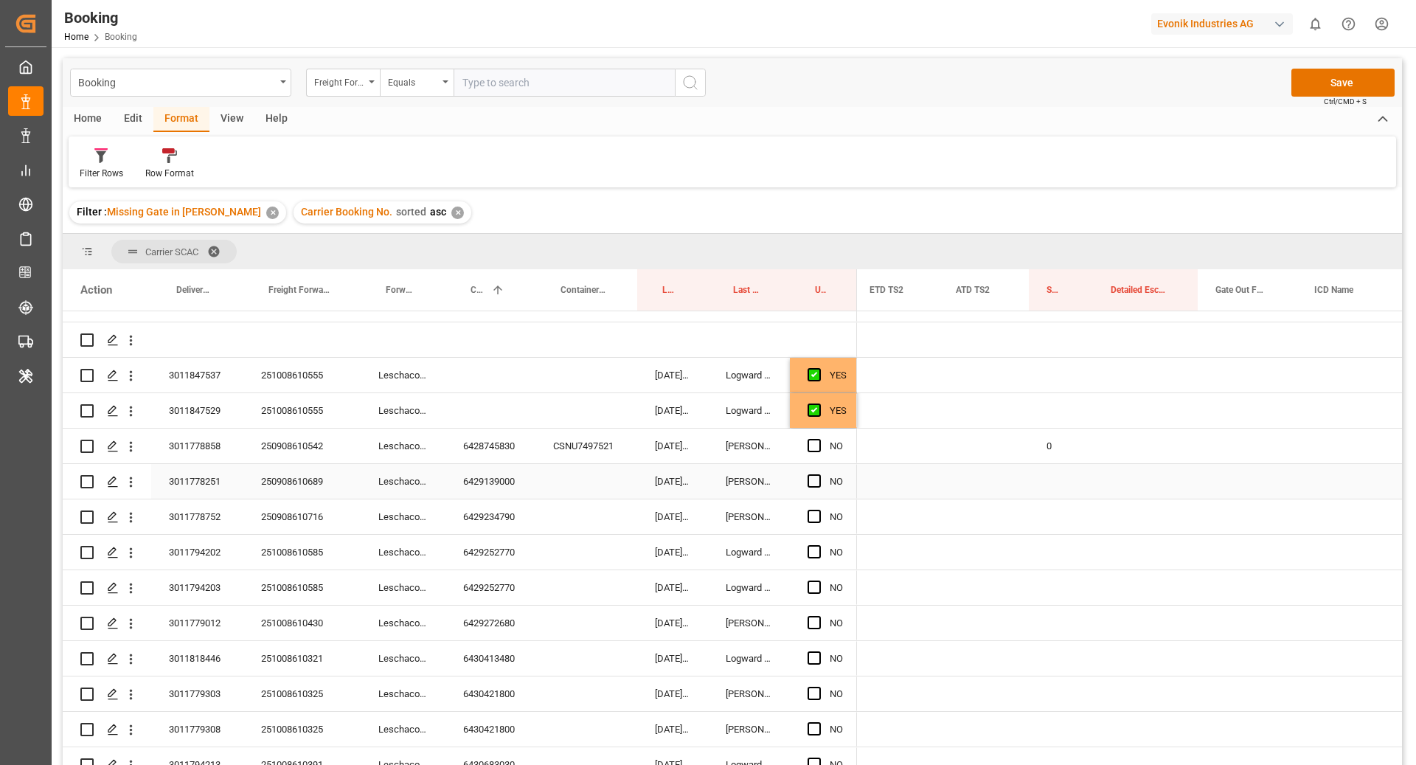
click at [541, 483] on div "Press SPACE to select this row." at bounding box center [586, 481] width 102 height 35
click at [502, 493] on div "6429139000" at bounding box center [490, 481] width 90 height 35
click at [825, 476] on div "Press SPACE to select this row." at bounding box center [819, 482] width 22 height 34
click at [818, 485] on span "Press SPACE to select this row." at bounding box center [814, 480] width 13 height 13
click at [819, 474] on input "Press SPACE to select this row." at bounding box center [819, 474] width 0 height 0
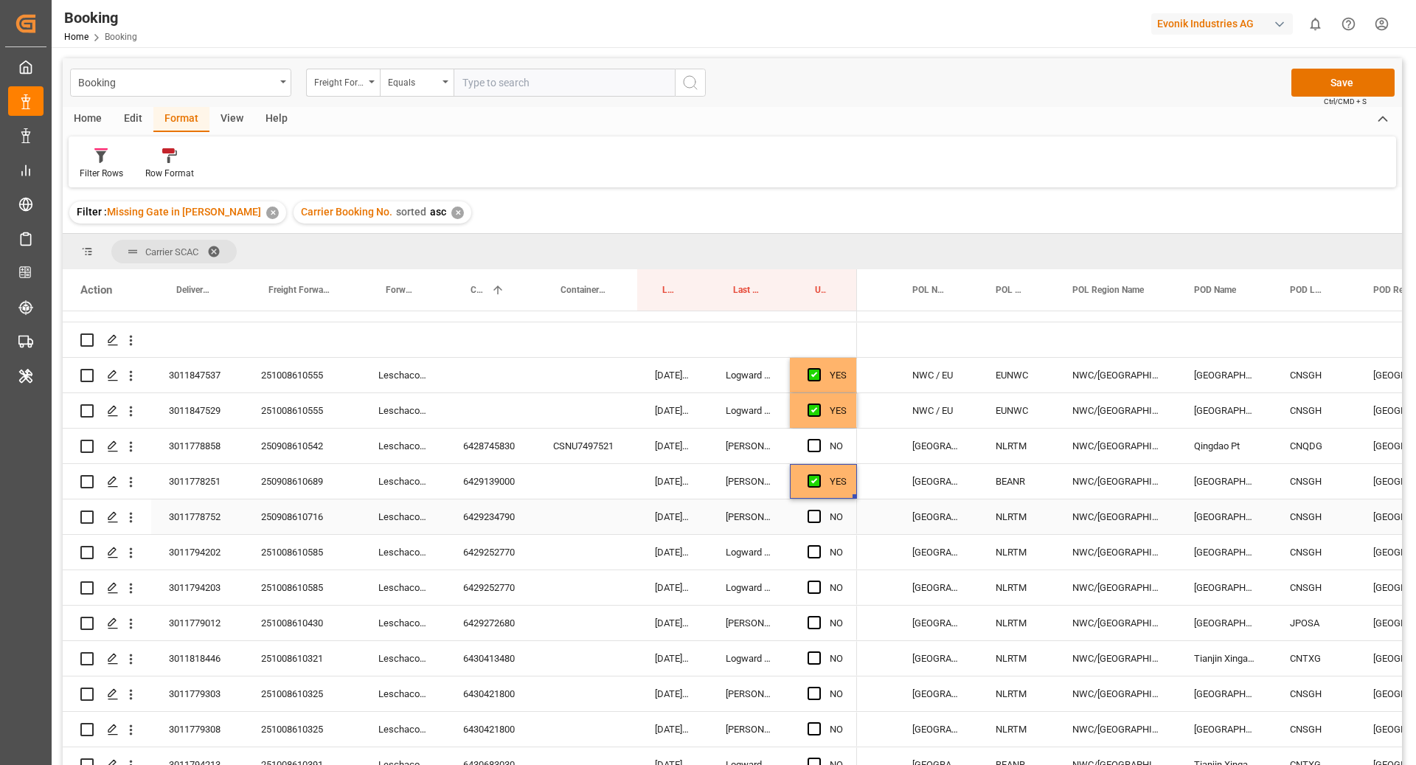
click at [530, 522] on div "6429234790" at bounding box center [490, 516] width 90 height 35
click at [811, 520] on span "Press SPACE to select this row." at bounding box center [814, 516] width 13 height 13
click at [819, 510] on input "Press SPACE to select this row." at bounding box center [819, 510] width 0 height 0
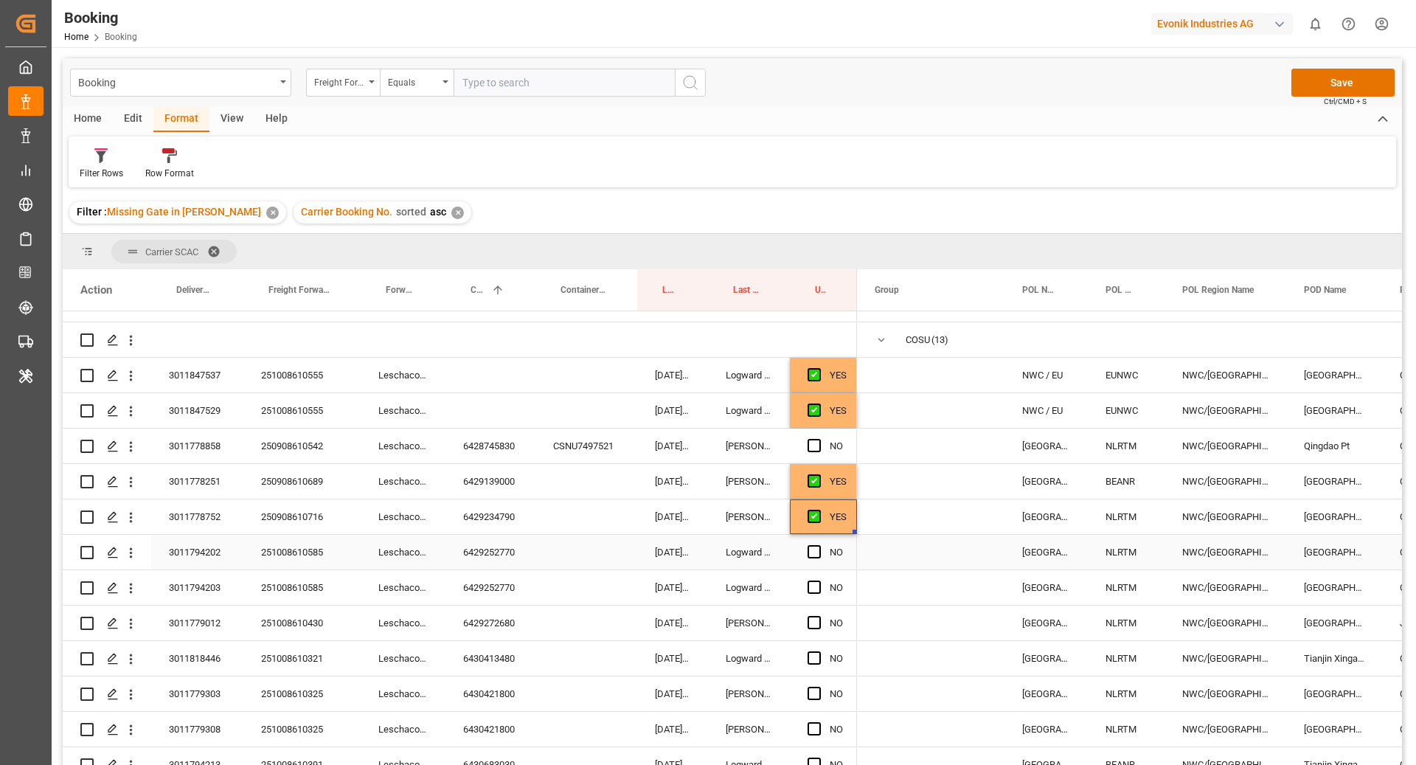
drag, startPoint x: 532, startPoint y: 541, endPoint x: 540, endPoint y: 566, distance: 26.4
click at [532, 542] on div "6429252770" at bounding box center [490, 552] width 90 height 35
click at [816, 547] on span "Press SPACE to select this row." at bounding box center [814, 551] width 13 height 13
click at [819, 545] on input "Press SPACE to select this row." at bounding box center [819, 545] width 0 height 0
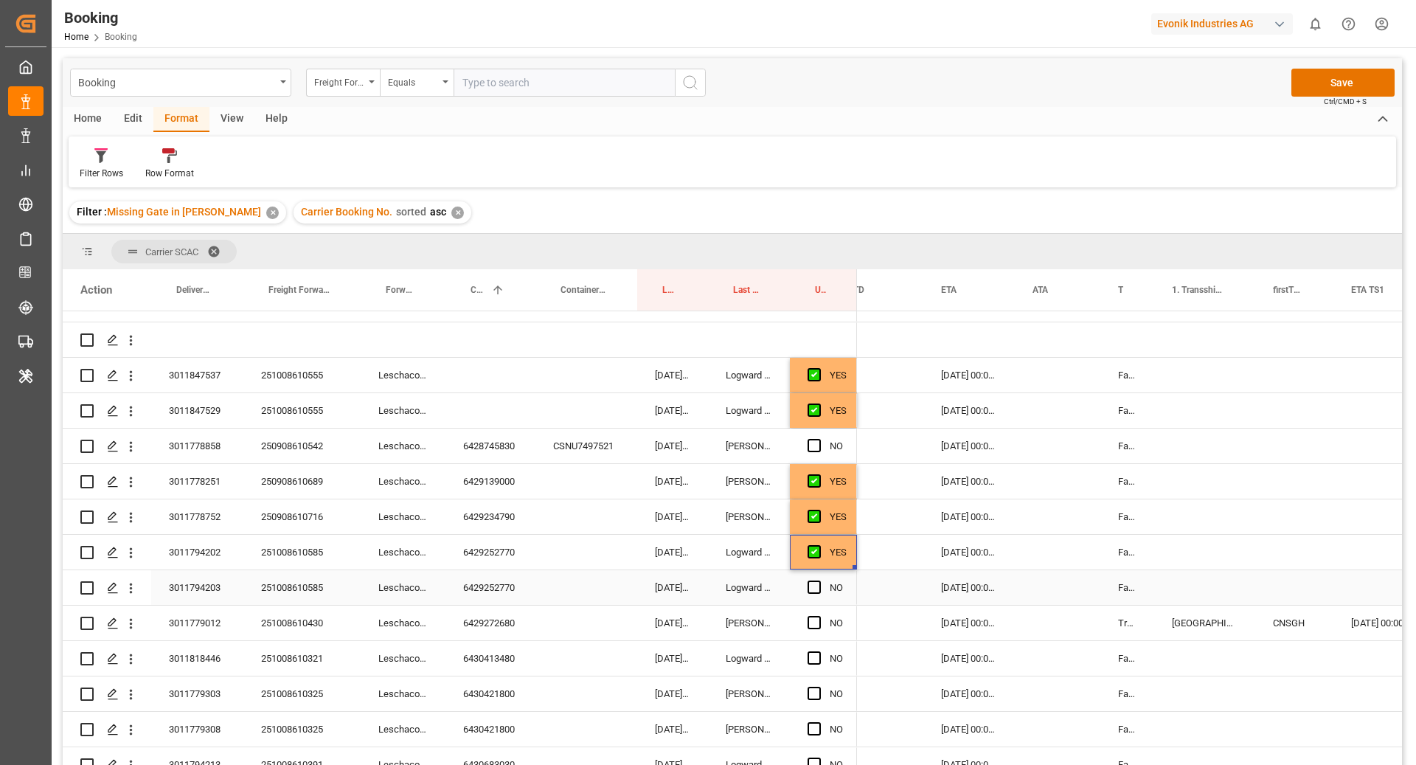
click at [504, 596] on div "6429252770" at bounding box center [490, 587] width 90 height 35
click at [813, 588] on span "Press SPACE to select this row." at bounding box center [814, 586] width 13 height 13
click at [819, 580] on input "Press SPACE to select this row." at bounding box center [819, 580] width 0 height 0
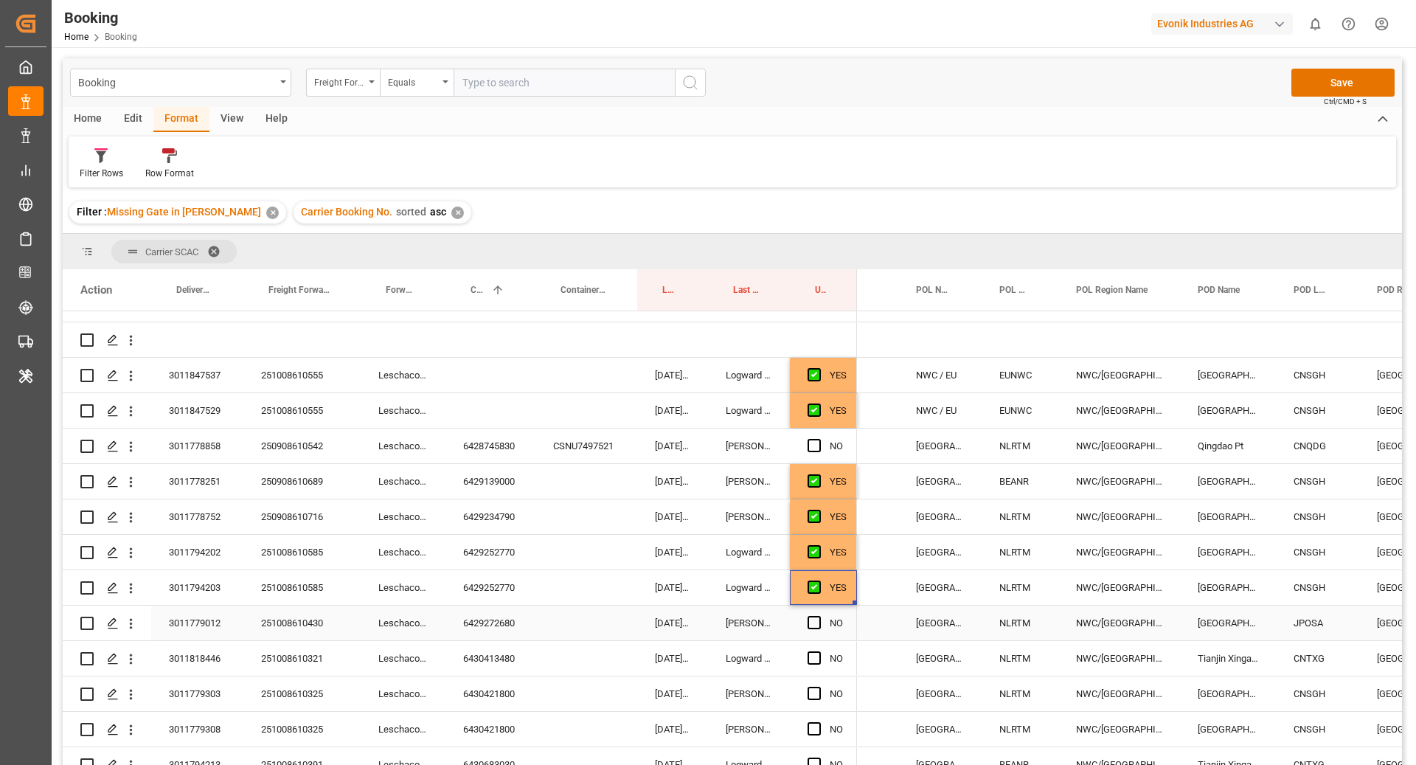
click at [518, 631] on div "6429272680" at bounding box center [490, 623] width 90 height 35
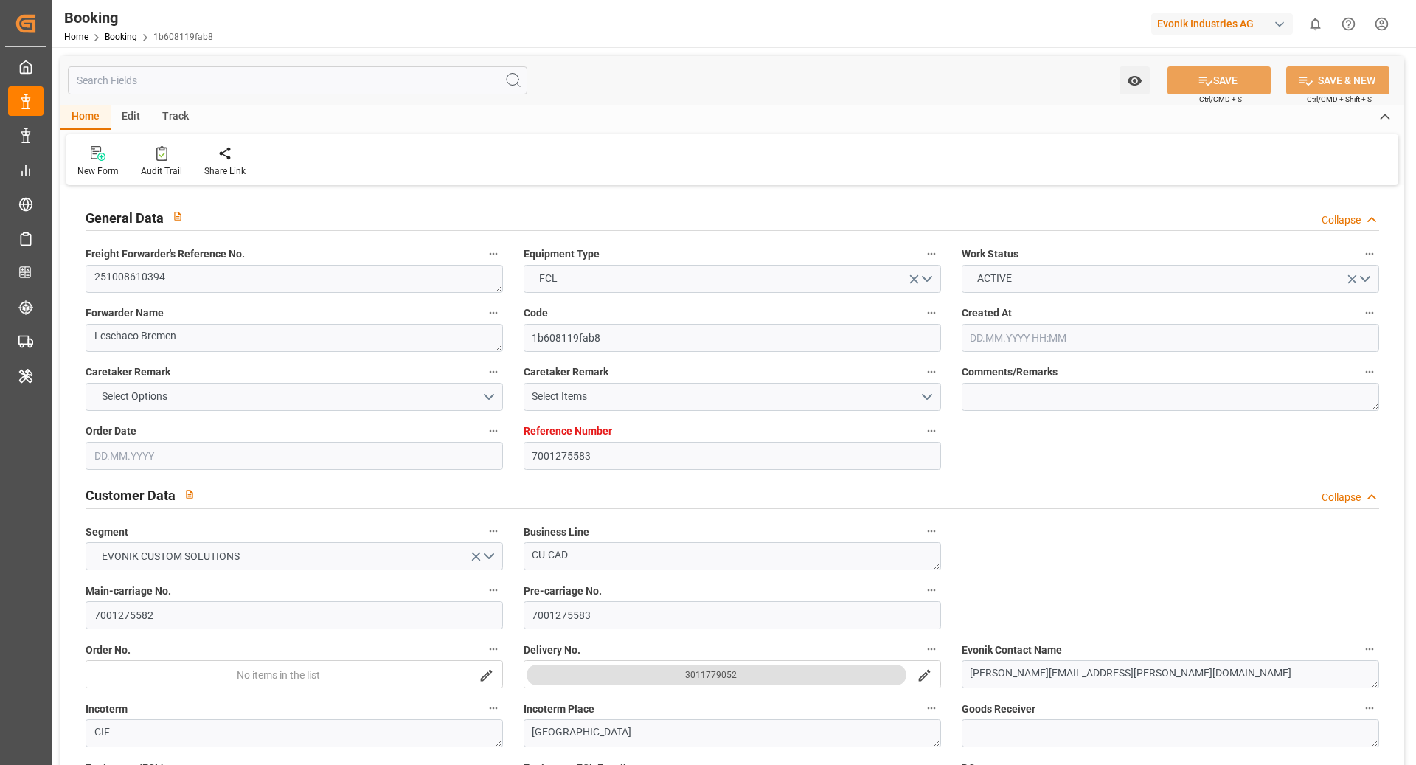
type input "7001275583"
type input "9356696"
type input "CMACGM"
type input "CMA CGM Group"
type input "NLRTM"
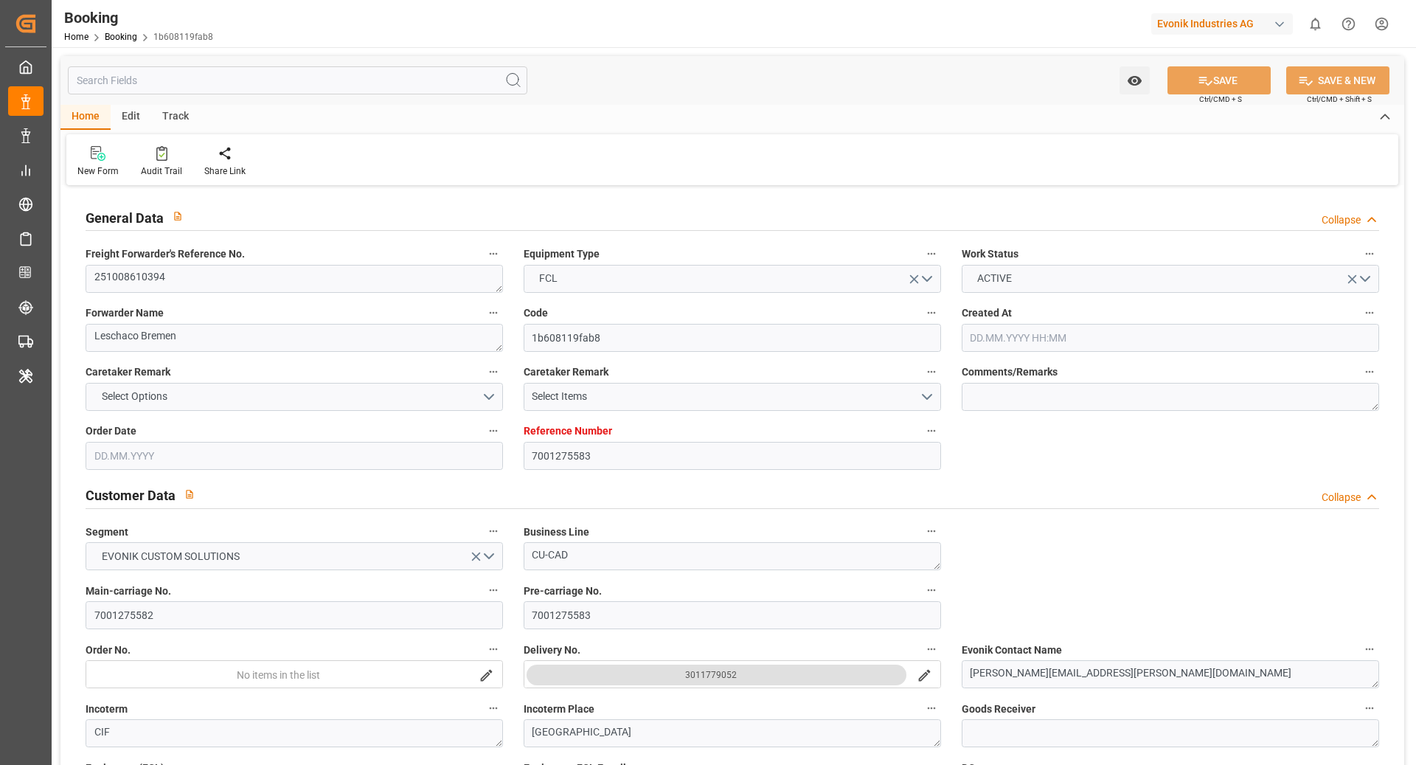
type input "MXVER"
type input "[DATE] 13:07"
type input "[DATE]"
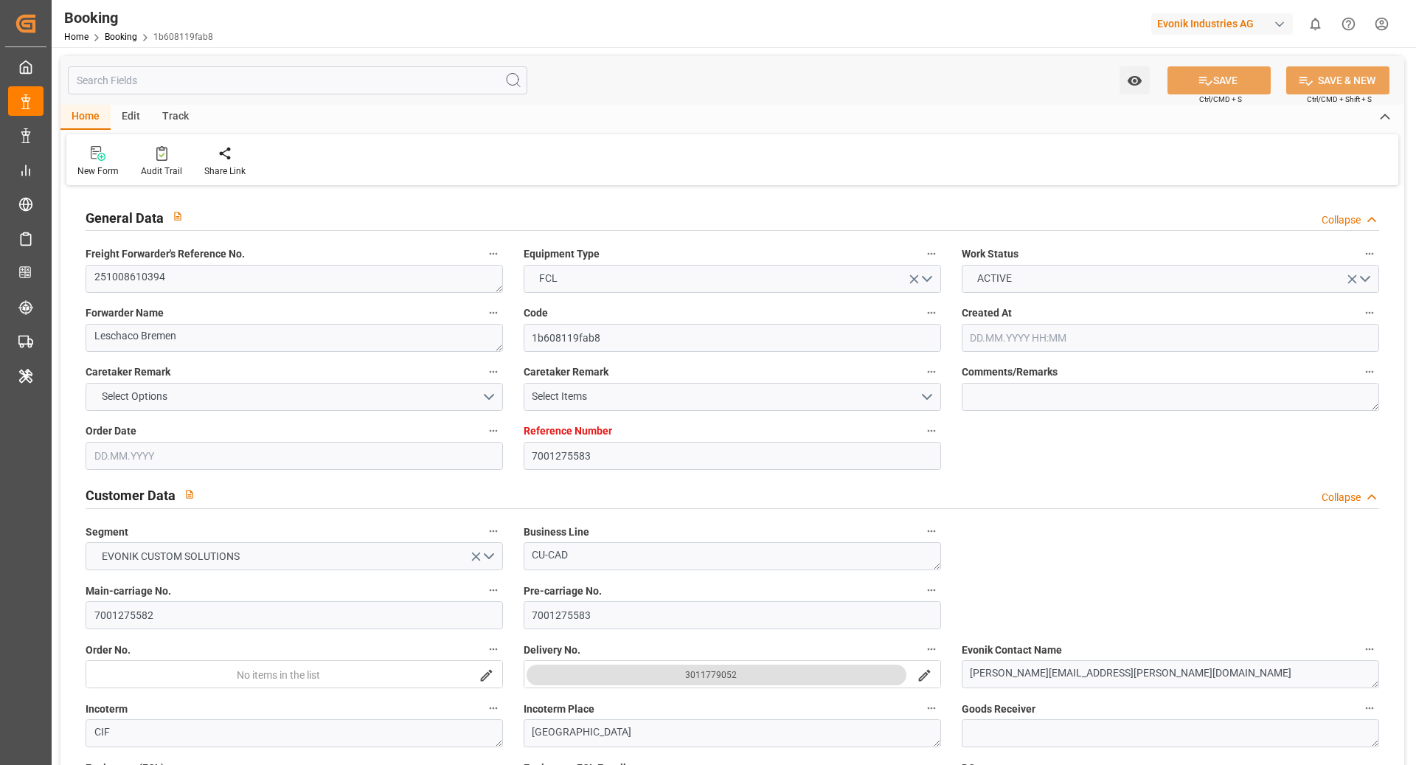
type input "[DATE] 00:00"
type input "[DATE]"
type input "[DATE] 00:00"
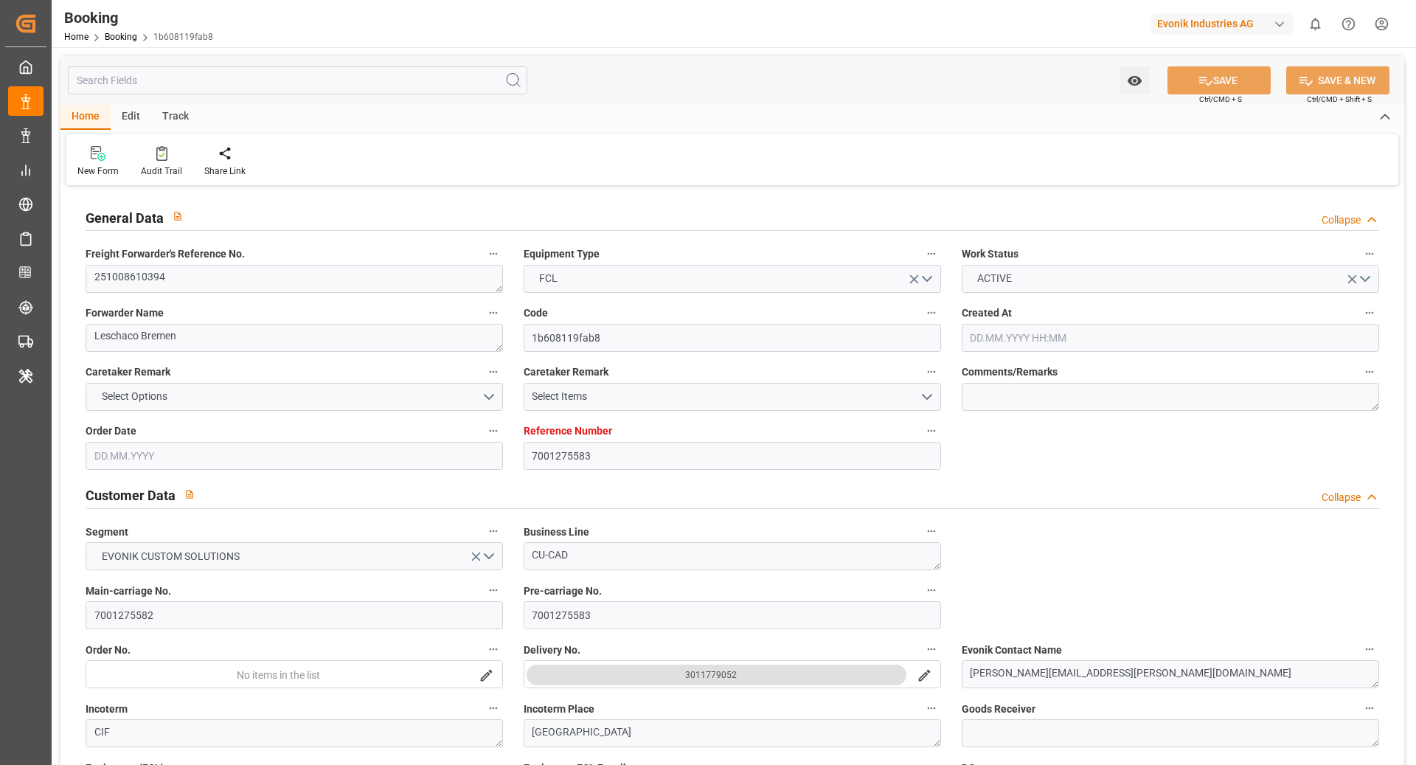
type input "[DATE] 00:00"
type input "[DATE] 09:05"
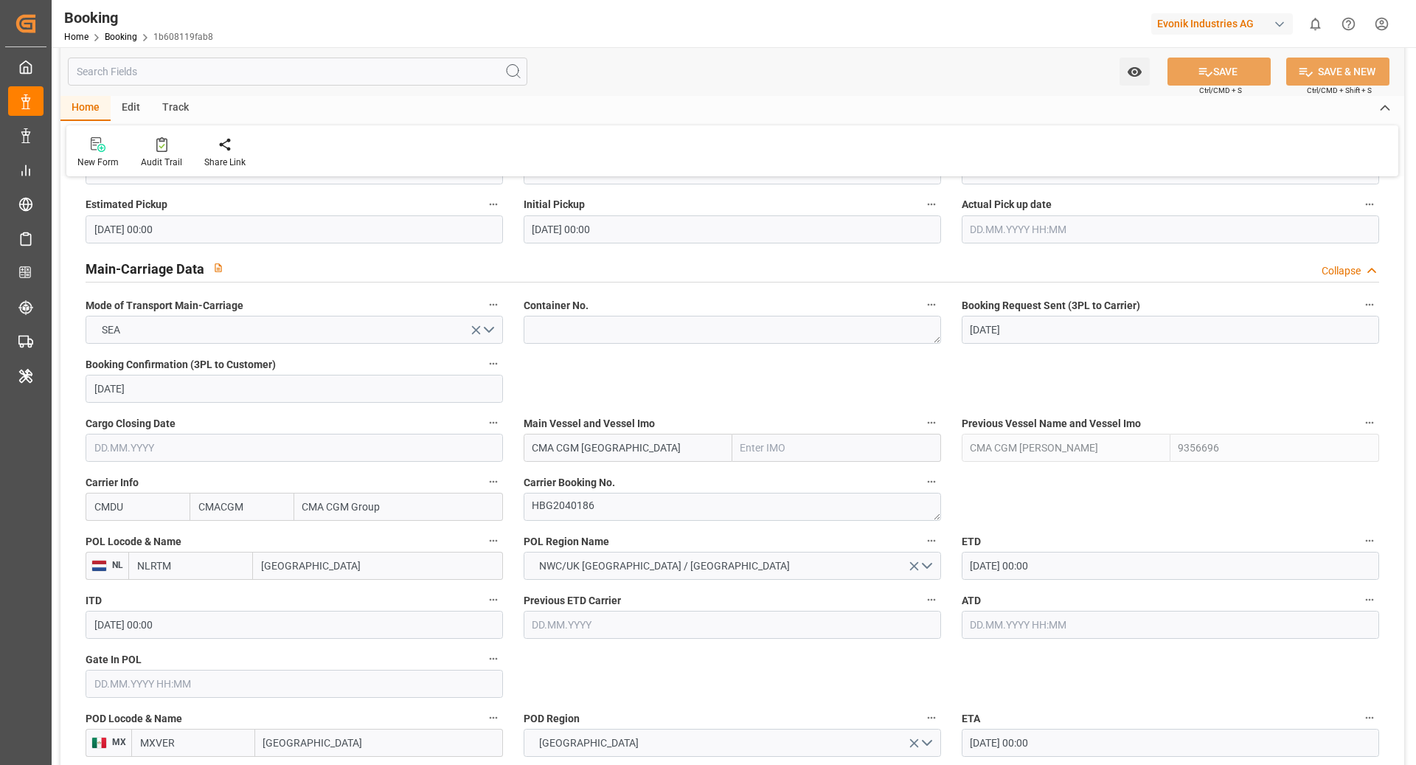
scroll to position [841, 0]
click at [652, 454] on input "CMA CGM [GEOGRAPHIC_DATA]" at bounding box center [628, 448] width 209 height 28
click at [648, 485] on div "CMA CGM [GEOGRAPHIC_DATA] - 9290098" at bounding box center [627, 488] width 207 height 49
type input "CMA CGM [GEOGRAPHIC_DATA]"
type input "9290098"
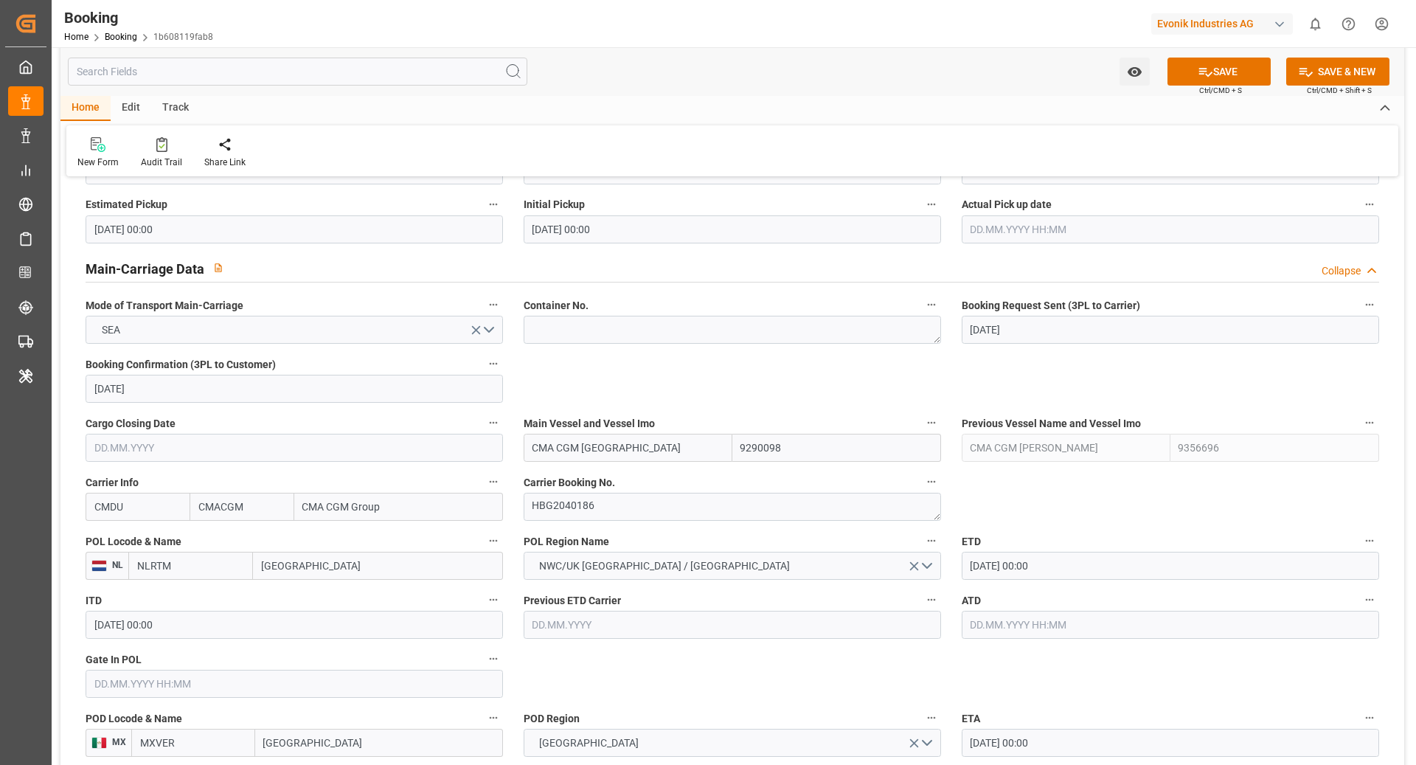
click at [1235, 80] on button "SAVE" at bounding box center [1218, 72] width 103 height 28
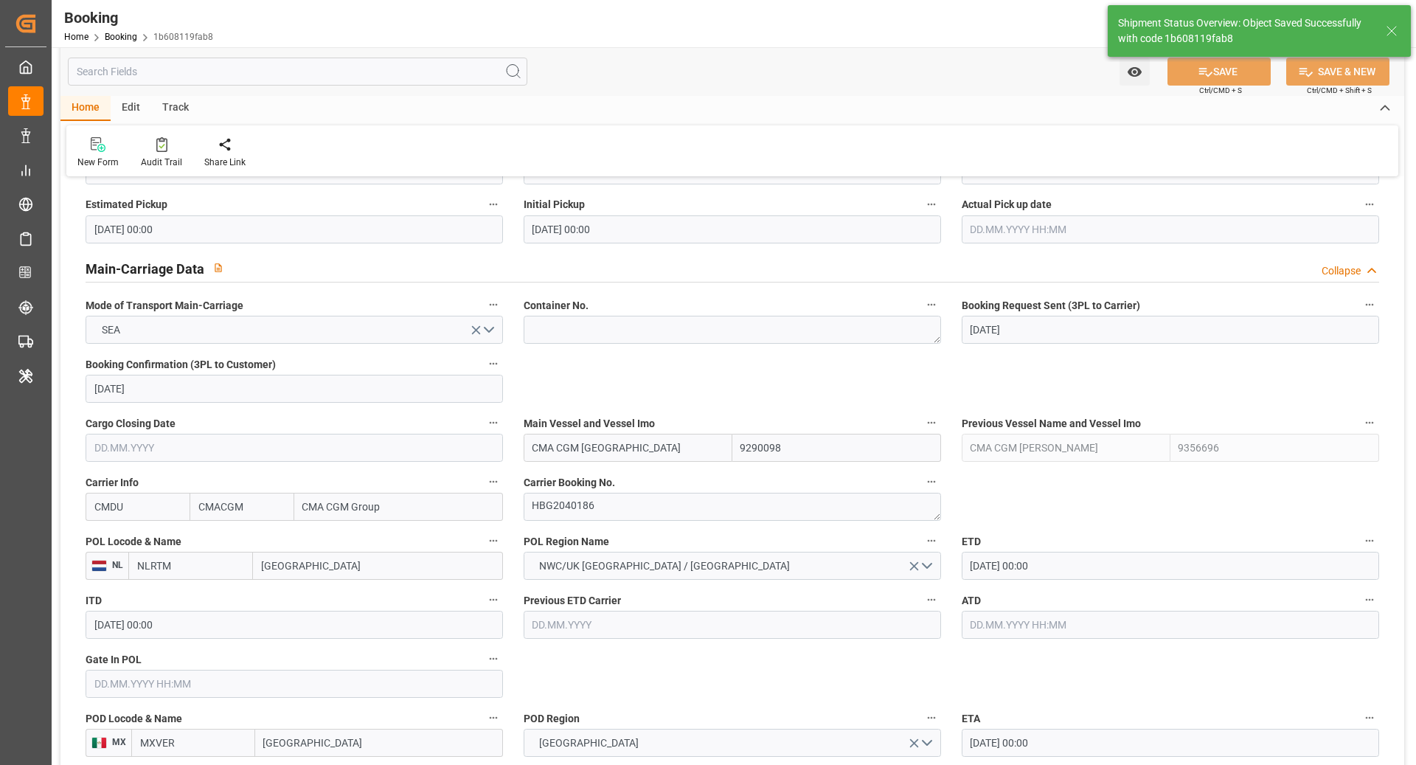
type textarea "[PERSON_NAME]"
type input "[DATE] 07:37"
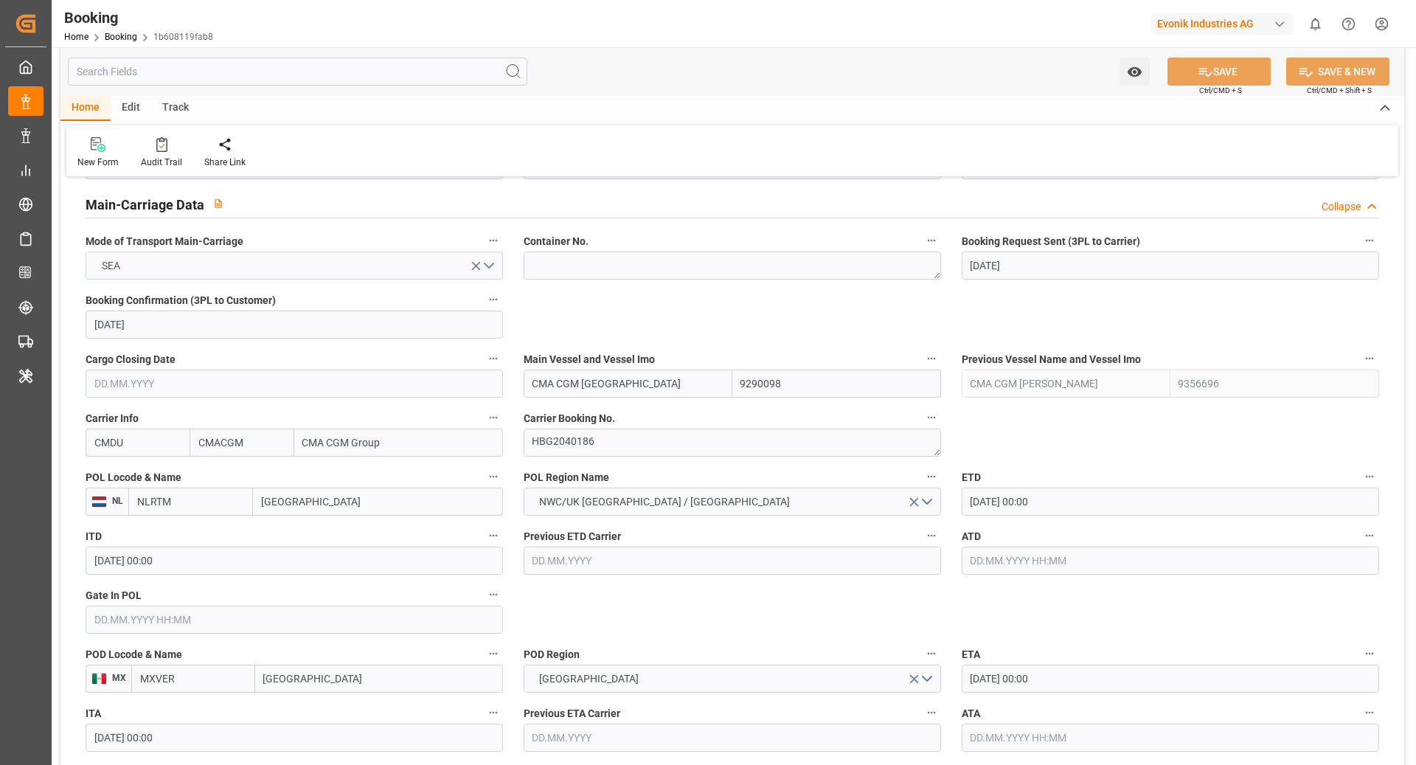
scroll to position [864, 0]
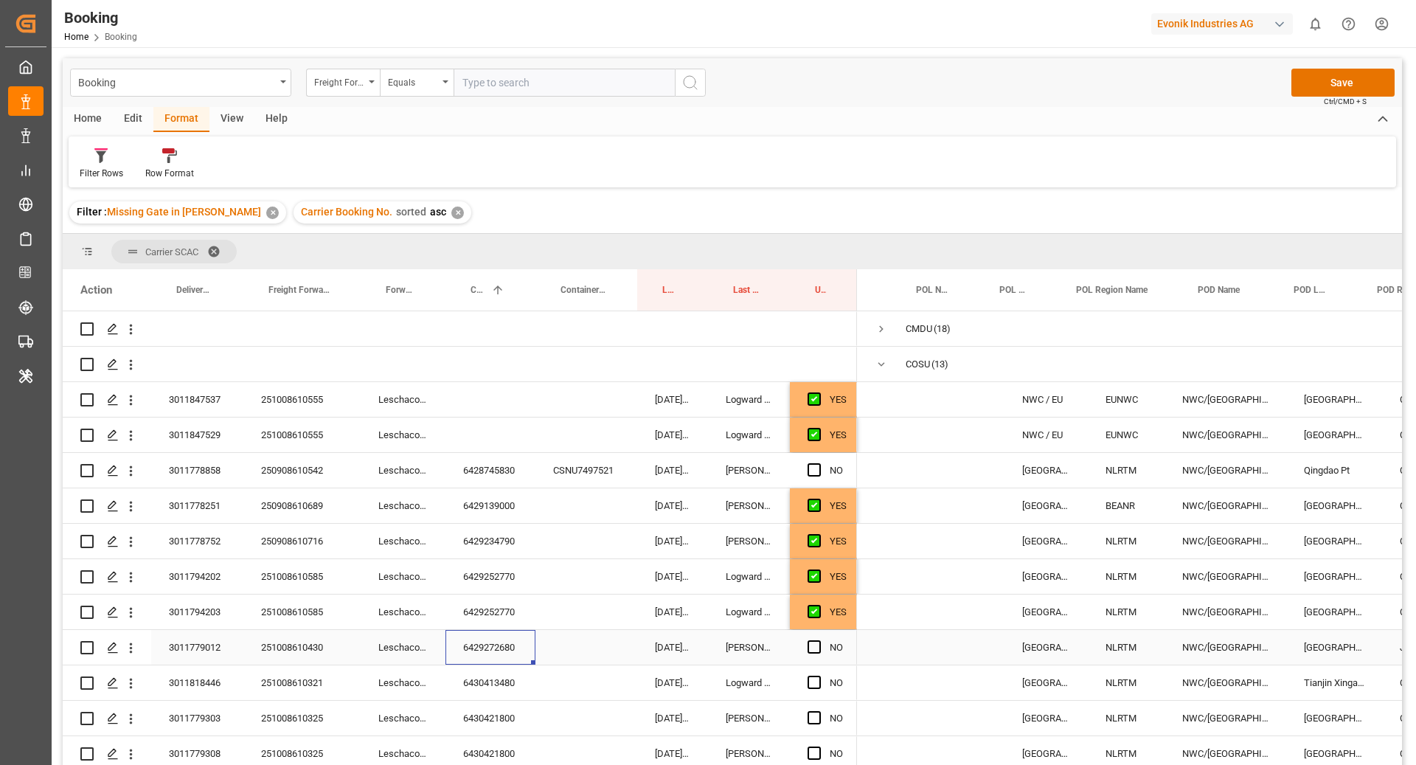
scroll to position [0, 106]
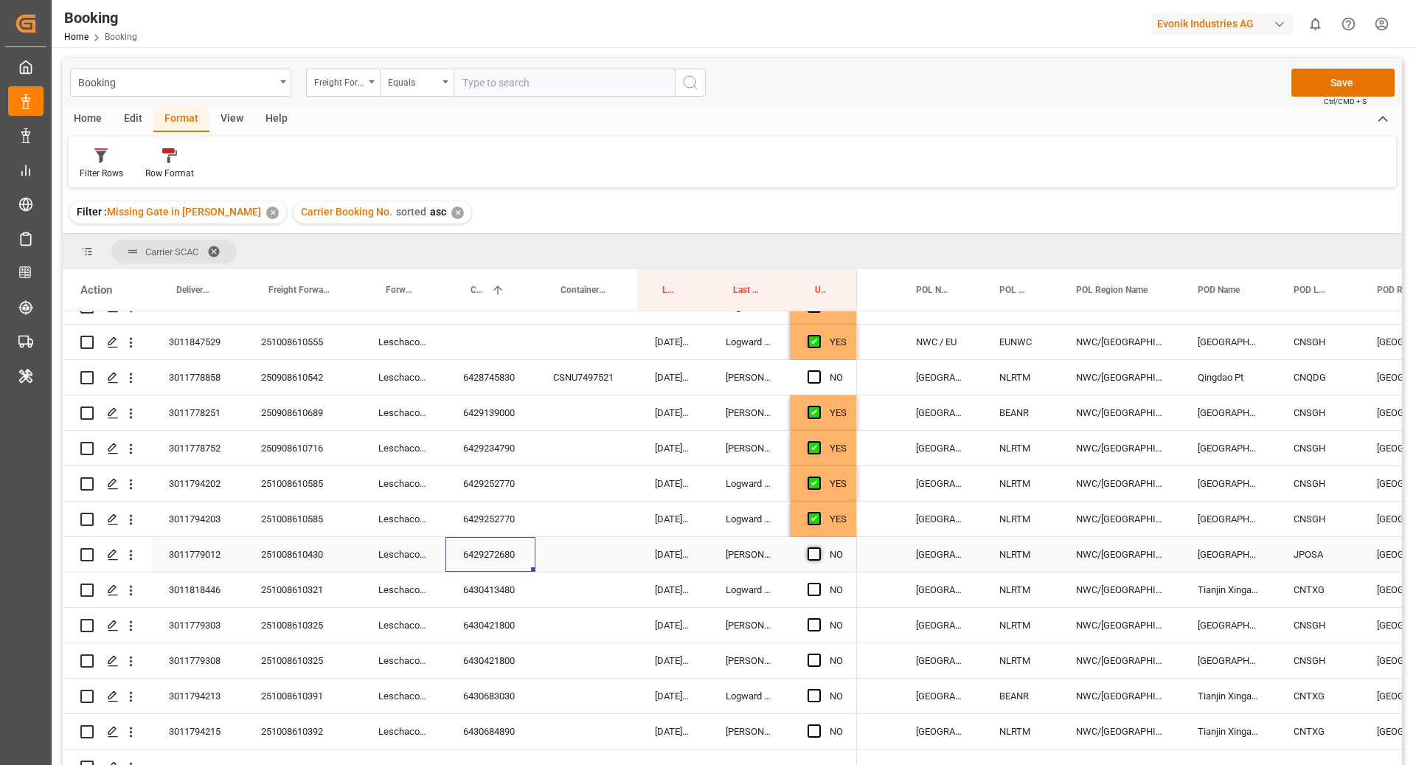
click at [816, 556] on span "Press SPACE to select this row." at bounding box center [814, 553] width 13 height 13
click at [819, 547] on input "Press SPACE to select this row." at bounding box center [819, 547] width 0 height 0
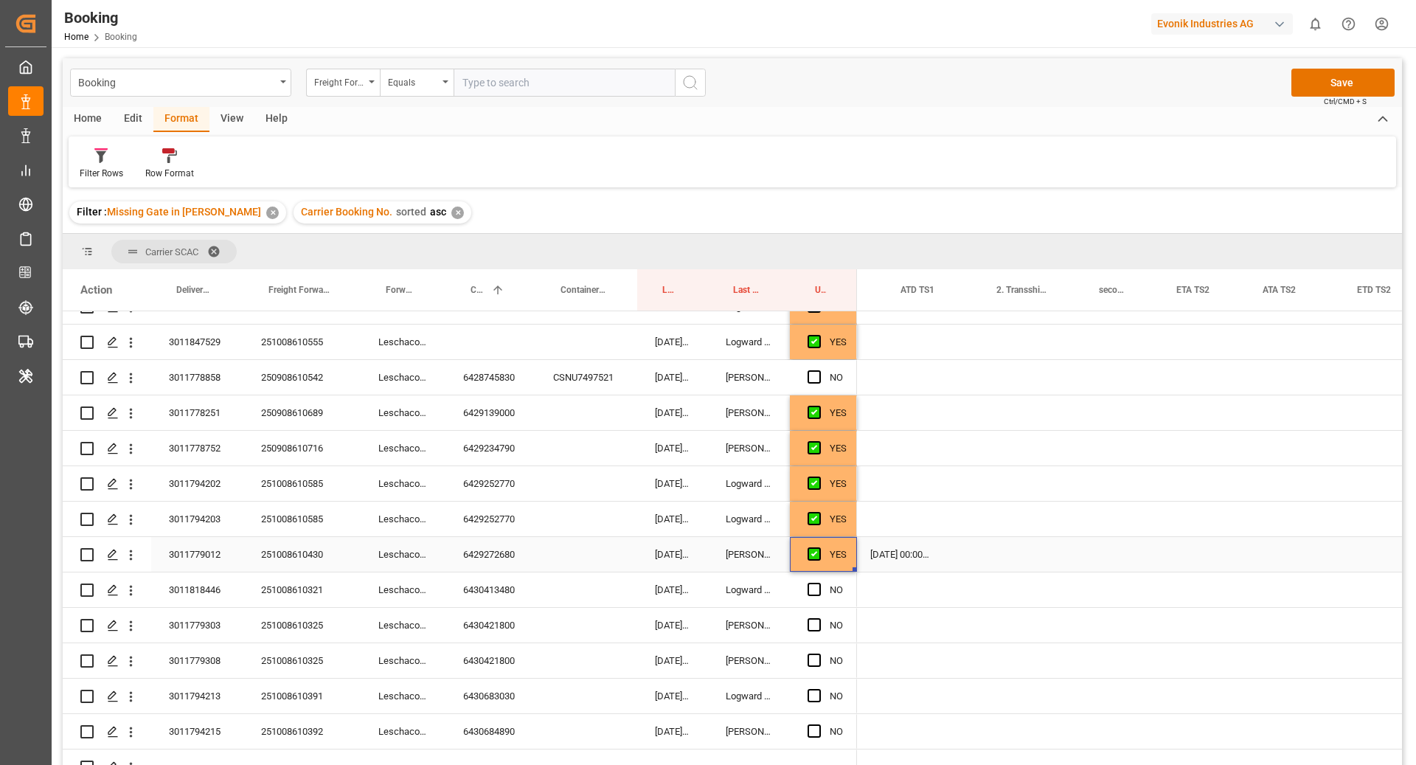
scroll to position [0, 0]
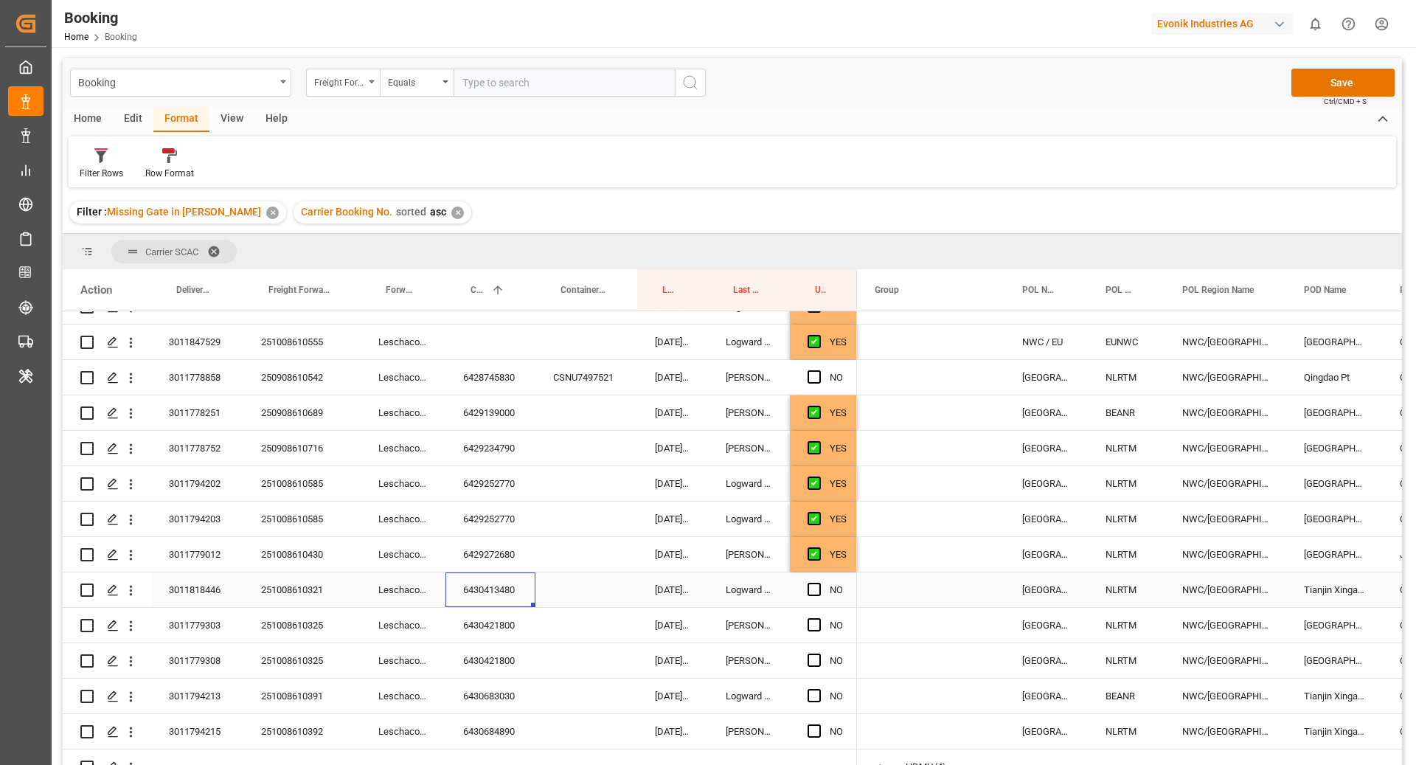
click at [484, 597] on div "6430413480" at bounding box center [490, 589] width 90 height 35
click at [816, 587] on span "Press SPACE to select this row." at bounding box center [814, 589] width 13 height 13
click at [819, 583] on input "Press SPACE to select this row." at bounding box center [819, 583] width 0 height 0
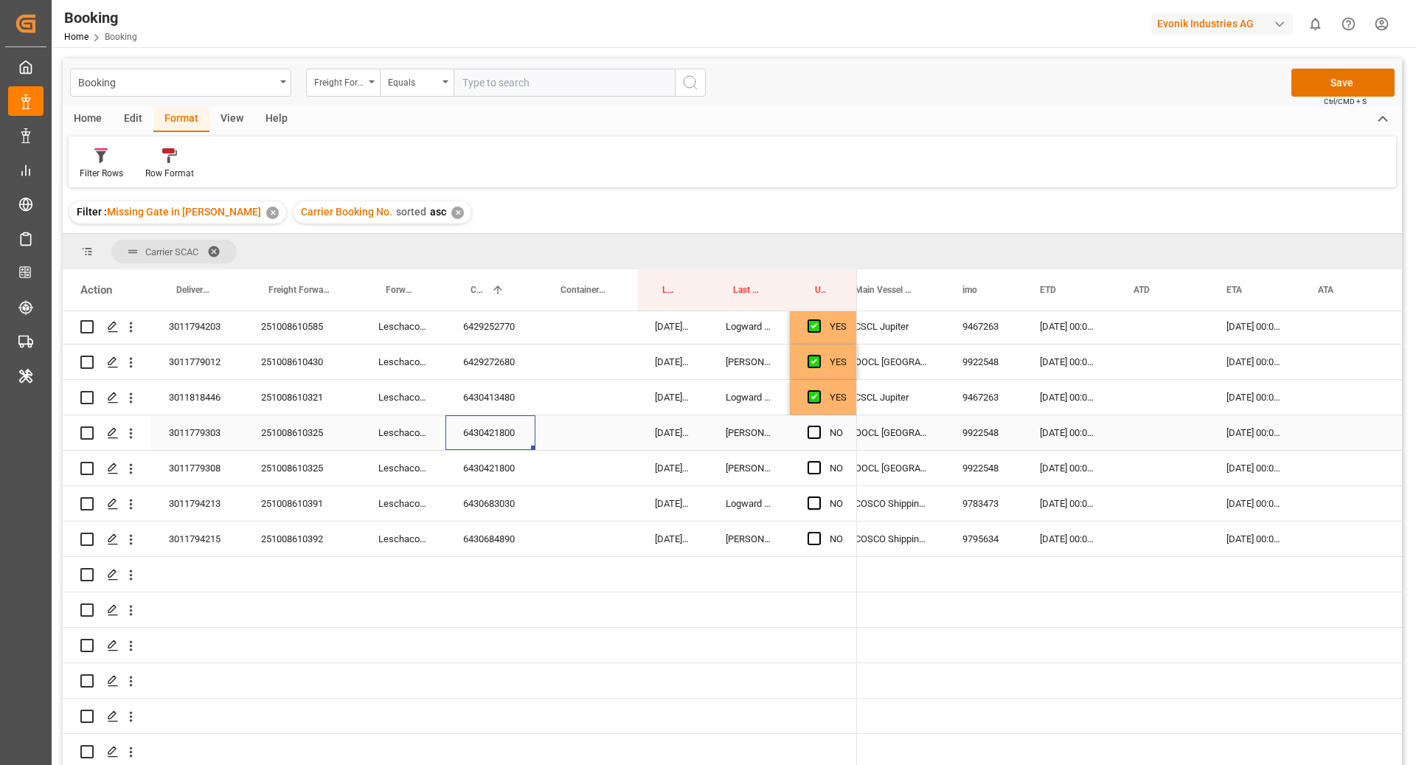
click at [504, 434] on div "6430421800" at bounding box center [490, 432] width 90 height 35
click at [813, 433] on span "Press SPACE to select this row." at bounding box center [814, 432] width 13 height 13
click at [819, 426] on input "Press SPACE to select this row." at bounding box center [819, 426] width 0 height 0
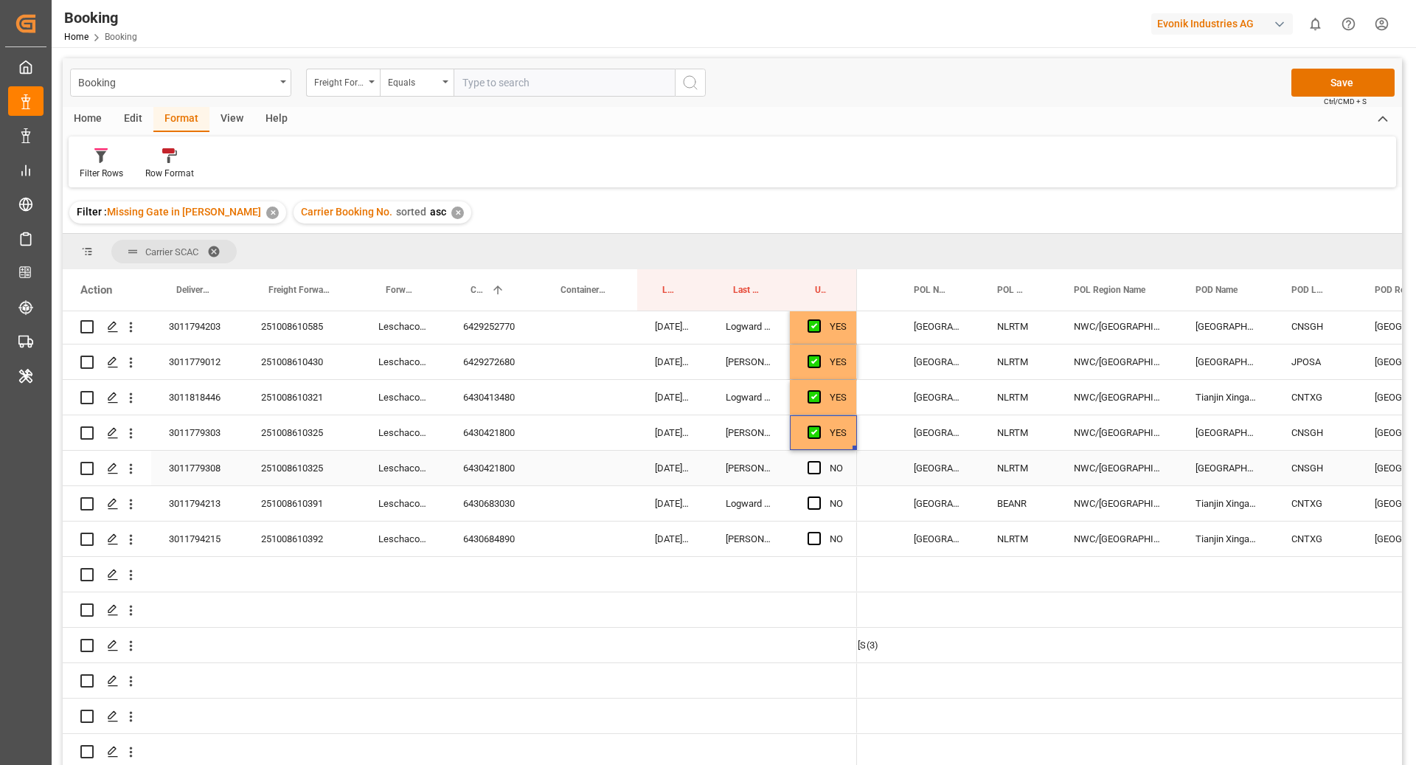
click at [497, 481] on div "6430421800" at bounding box center [490, 468] width 90 height 35
click at [814, 471] on span "Press SPACE to select this row." at bounding box center [814, 467] width 13 height 13
click at [819, 461] on input "Press SPACE to select this row." at bounding box center [819, 461] width 0 height 0
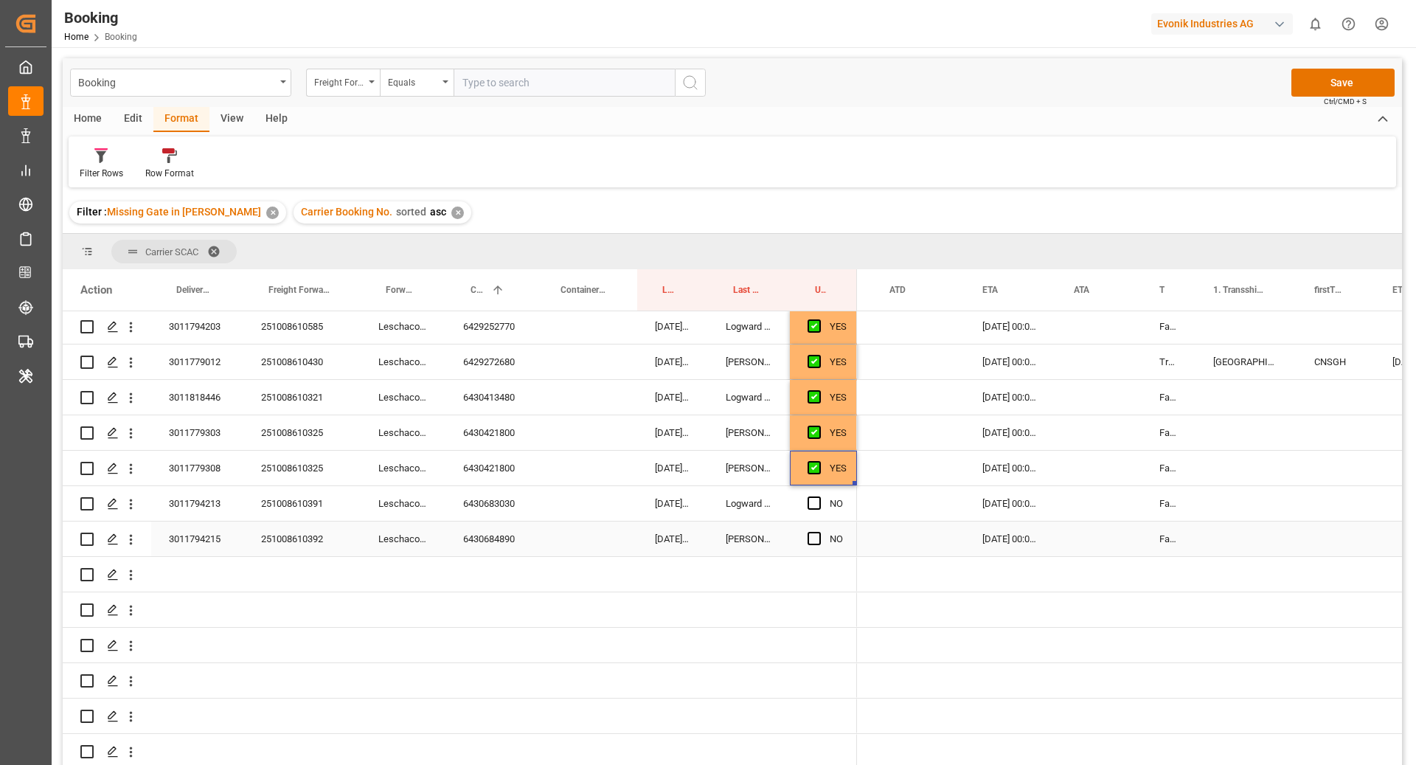
click at [506, 507] on div "6430683030" at bounding box center [490, 503] width 90 height 35
click at [813, 502] on span "Press SPACE to select this row." at bounding box center [814, 502] width 13 height 13
click at [819, 496] on input "Press SPACE to select this row." at bounding box center [819, 496] width 0 height 0
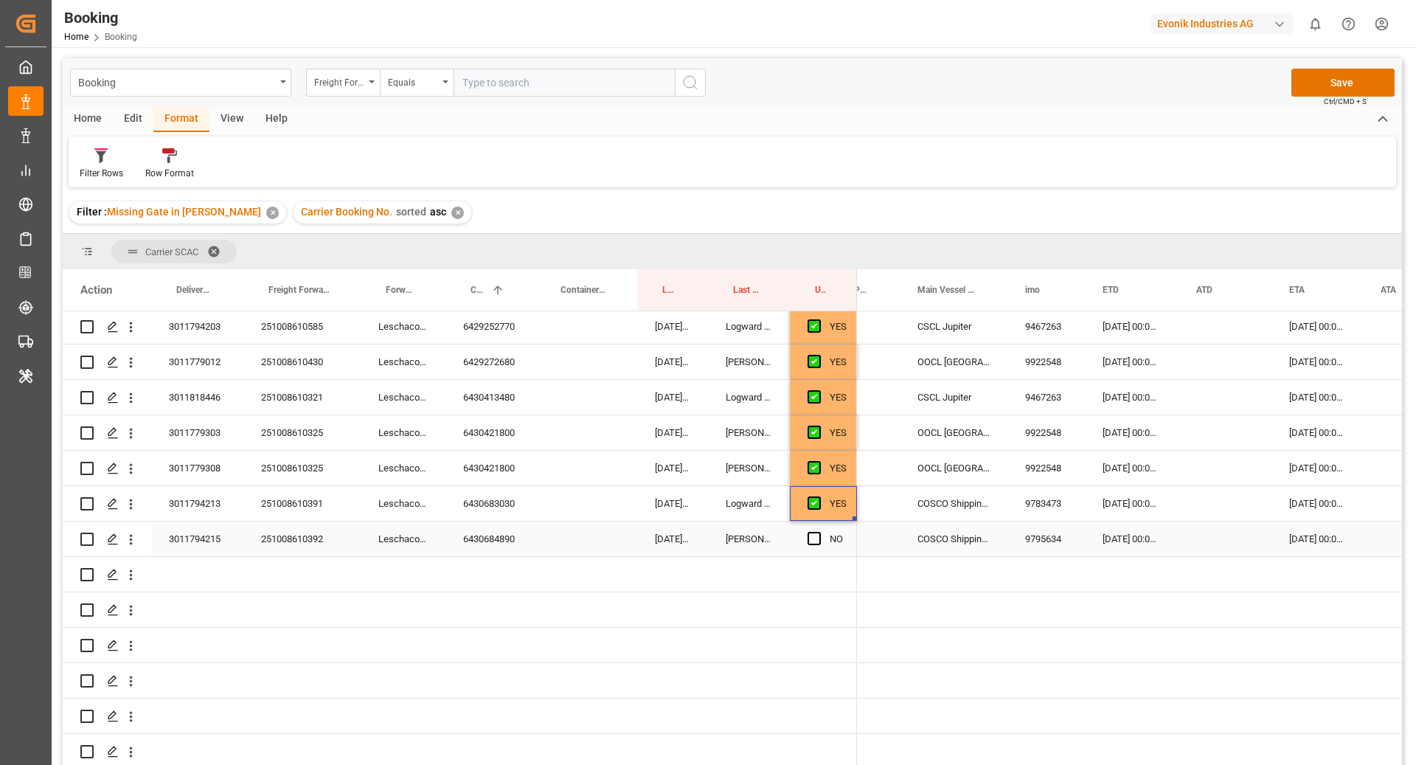
click at [471, 555] on div "6430684890" at bounding box center [490, 538] width 90 height 35
click at [816, 534] on span "Press SPACE to select this row." at bounding box center [814, 538] width 13 height 13
click at [819, 532] on input "Press SPACE to select this row." at bounding box center [819, 532] width 0 height 0
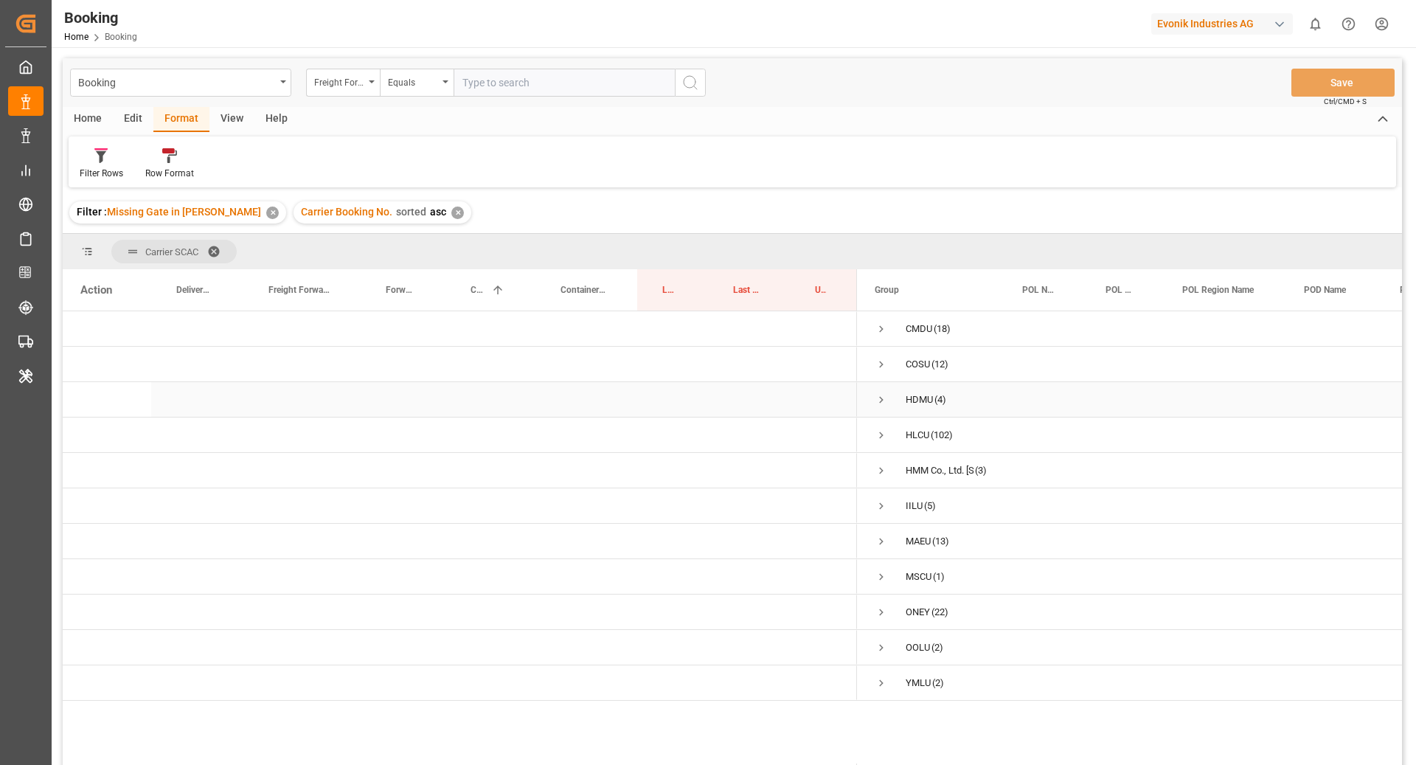
click at [881, 401] on span "Press SPACE to select this row." at bounding box center [881, 399] width 13 height 13
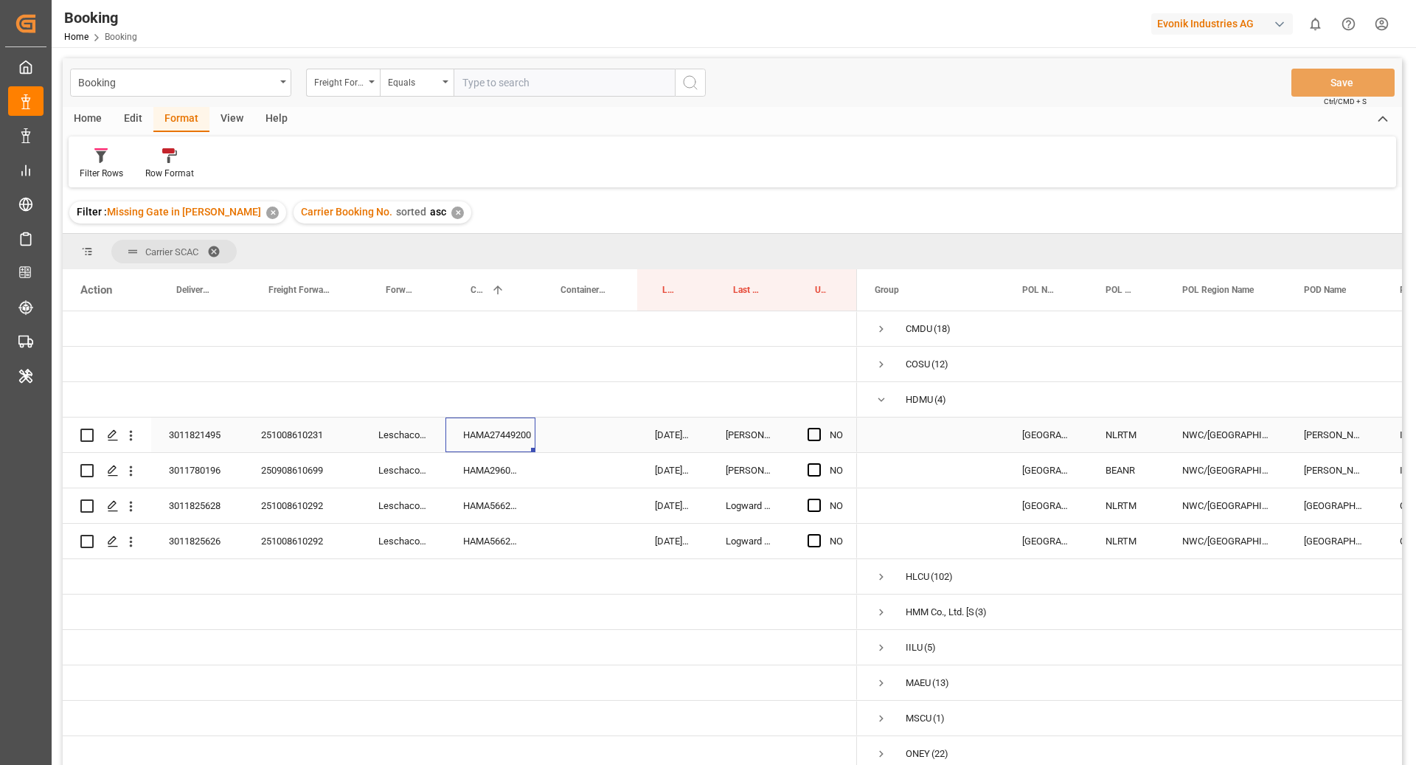
click at [493, 441] on div "HAMA27449200" at bounding box center [490, 434] width 90 height 35
click at [818, 436] on span "Press SPACE to select this row." at bounding box center [814, 434] width 13 height 13
click at [819, 428] on input "Press SPACE to select this row." at bounding box center [819, 428] width 0 height 0
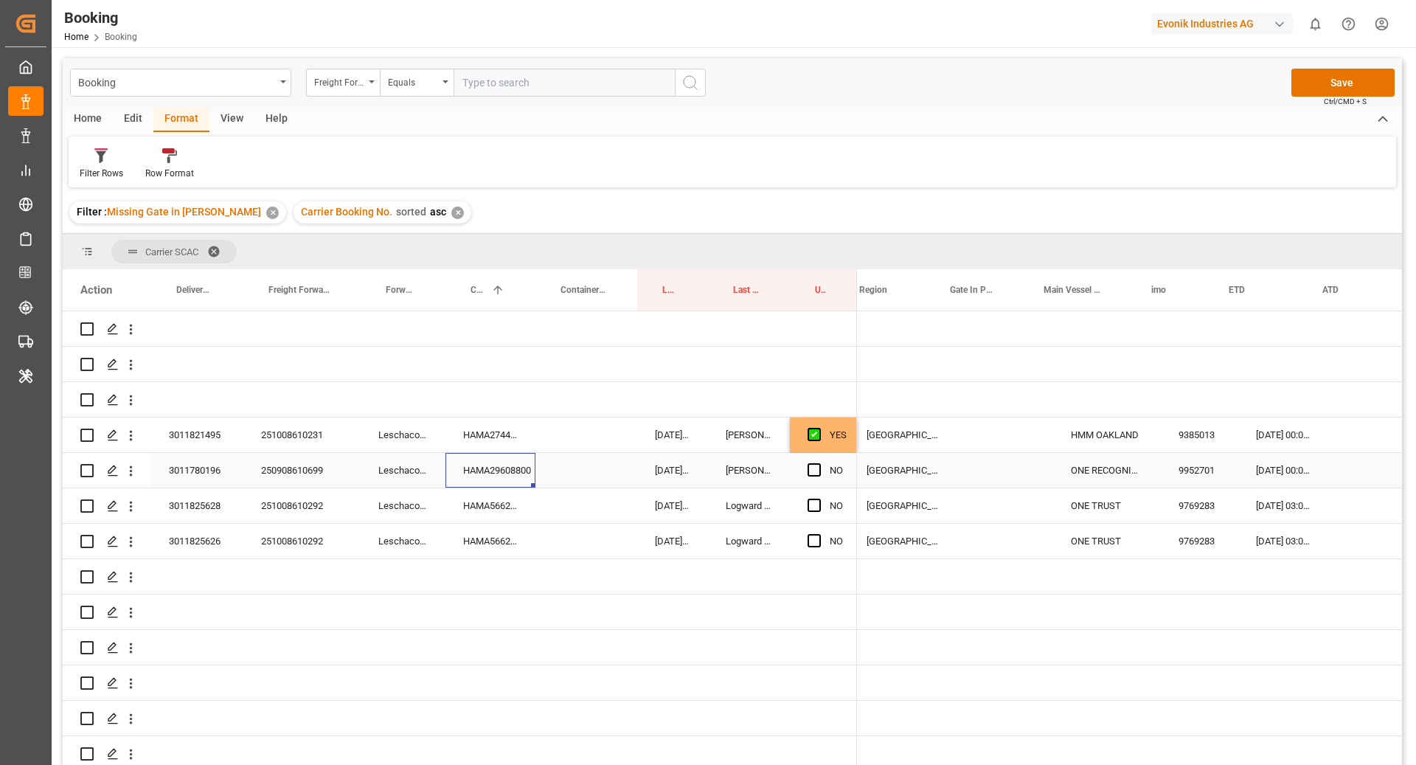
click at [446, 463] on div "HAMA29608800" at bounding box center [490, 470] width 90 height 35
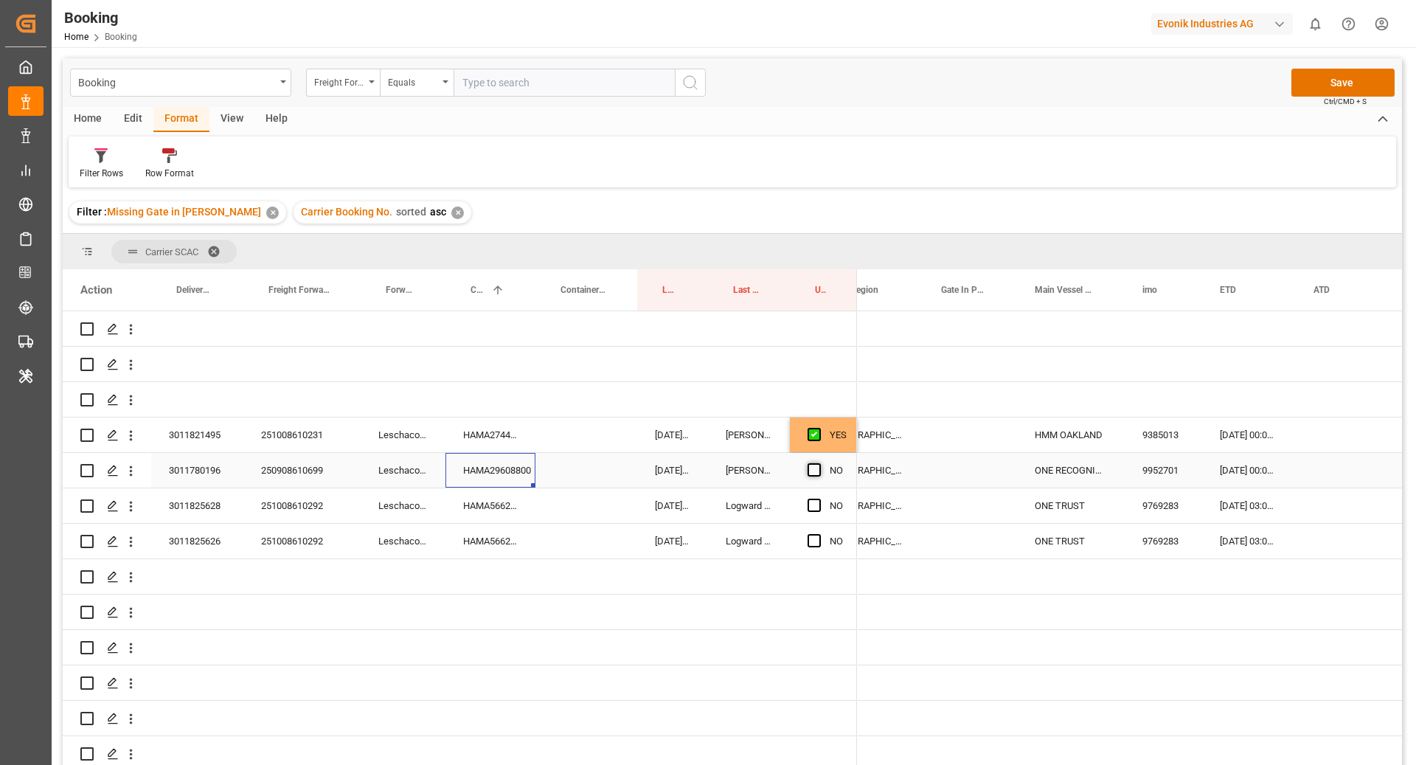
click at [816, 469] on span "Press SPACE to select this row." at bounding box center [814, 469] width 13 height 13
click at [819, 463] on input "Press SPACE to select this row." at bounding box center [819, 463] width 0 height 0
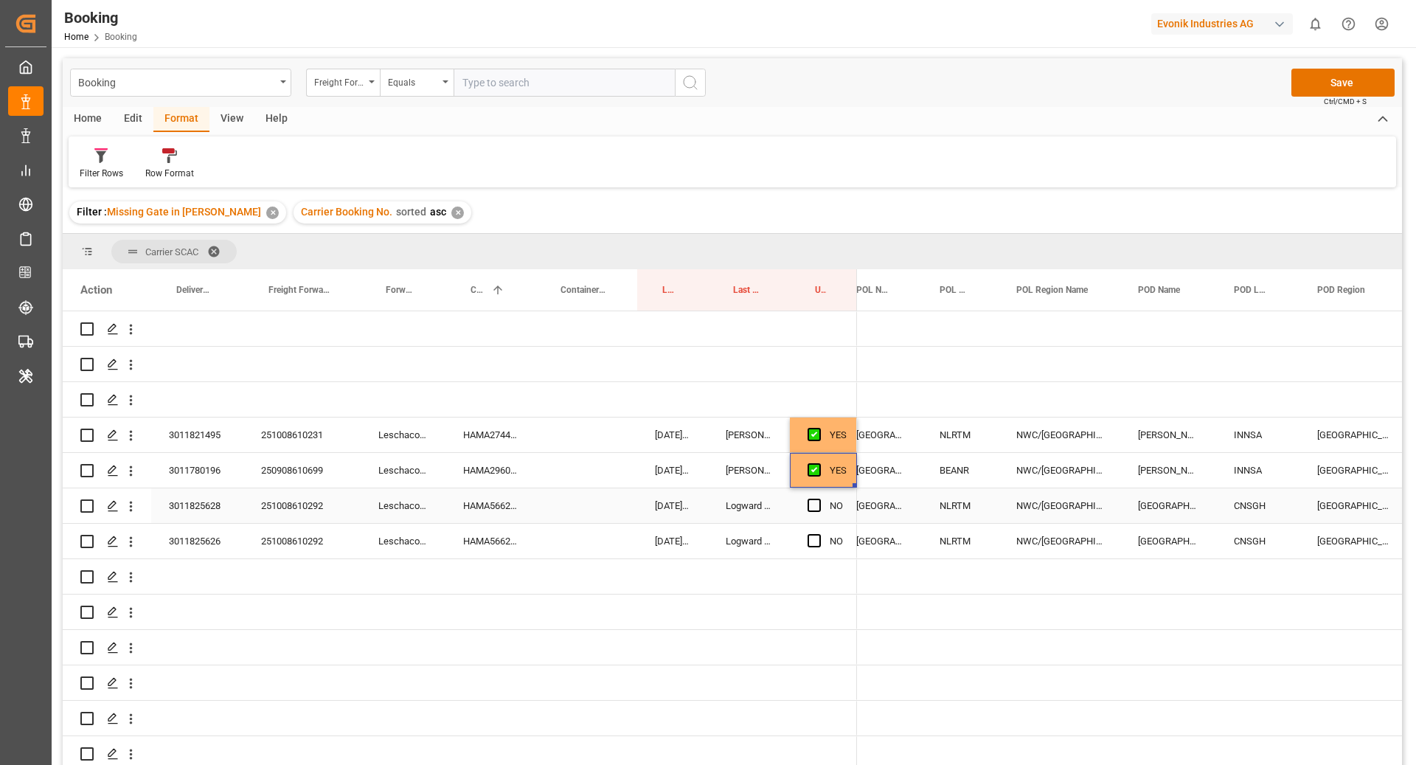
click at [519, 496] on div "HAMA56627700" at bounding box center [490, 505] width 90 height 35
click at [815, 508] on span "Press SPACE to select this row." at bounding box center [814, 505] width 13 height 13
click at [819, 499] on input "Press SPACE to select this row." at bounding box center [819, 499] width 0 height 0
click at [813, 541] on span "Press SPACE to select this row." at bounding box center [814, 540] width 13 height 13
click at [819, 534] on input "Press SPACE to select this row." at bounding box center [819, 534] width 0 height 0
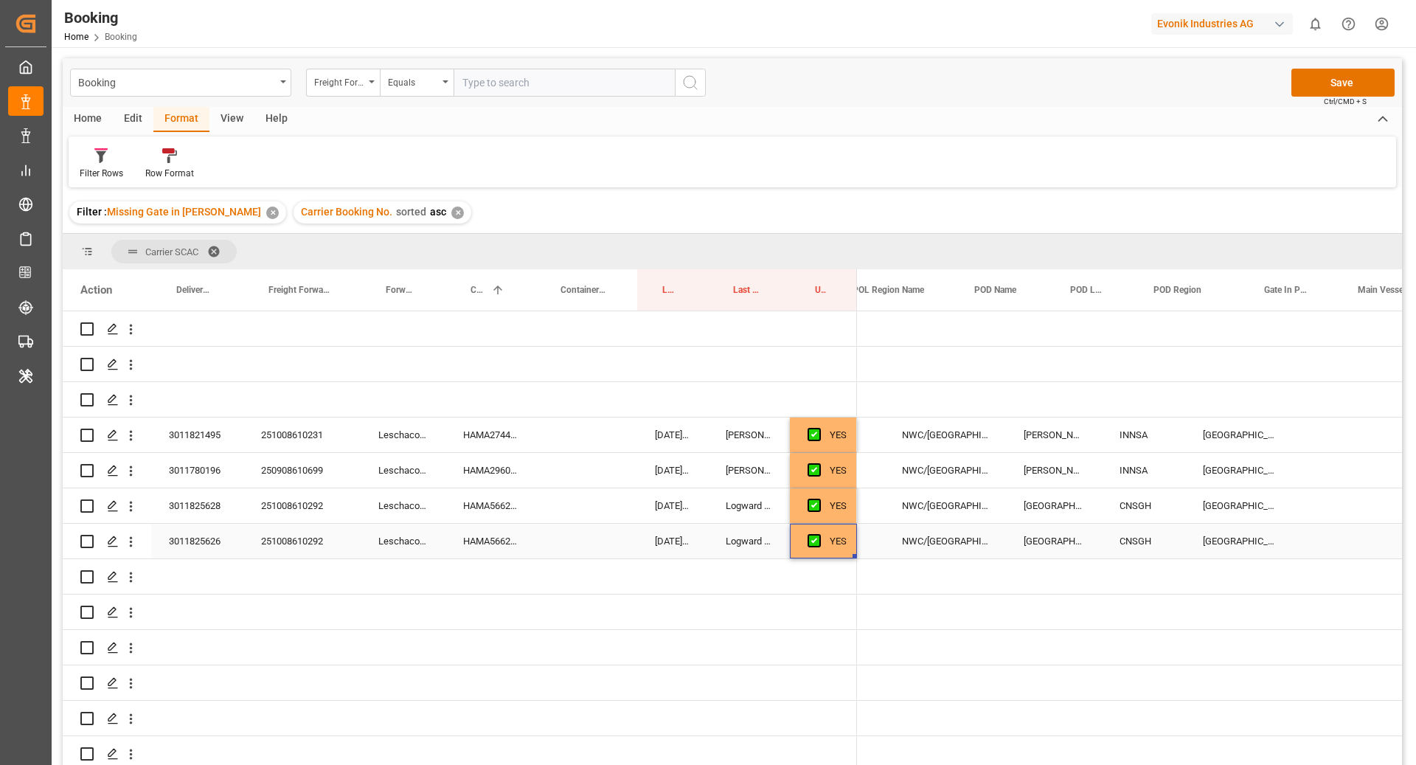
scroll to position [0, 353]
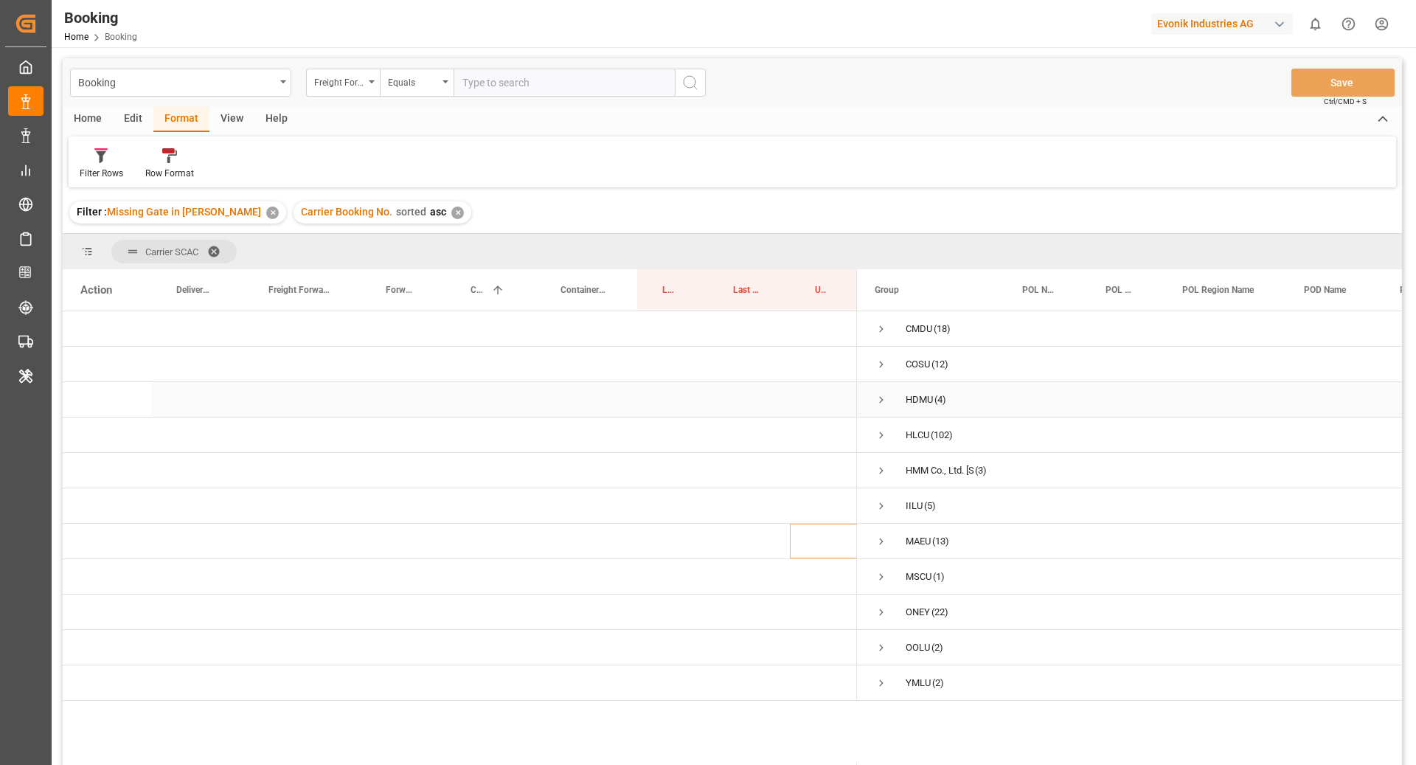
click at [884, 406] on span "Press SPACE to select this row." at bounding box center [881, 400] width 13 height 34
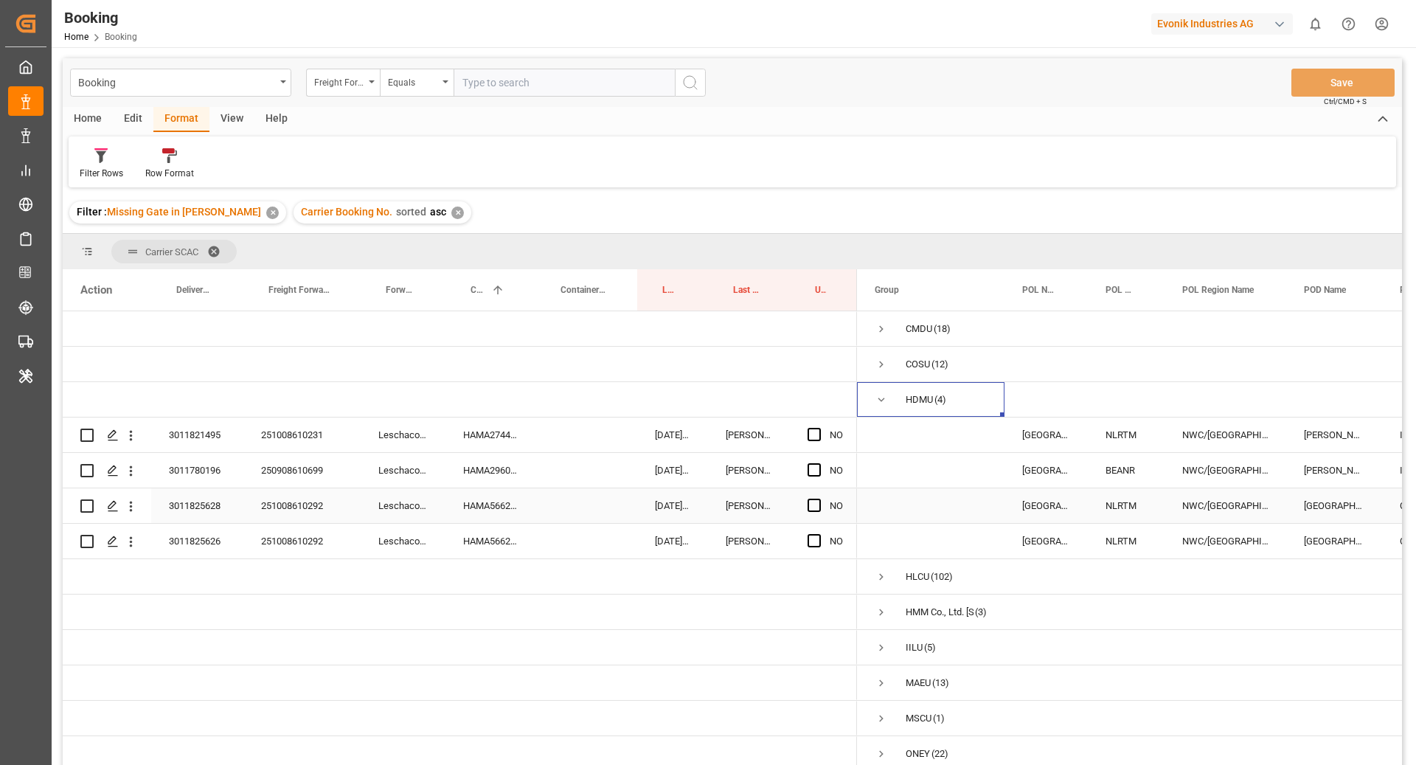
click at [504, 510] on div "HAMA56627700" at bounding box center [490, 505] width 90 height 35
click at [880, 394] on span "Press SPACE to select this row." at bounding box center [881, 399] width 13 height 13
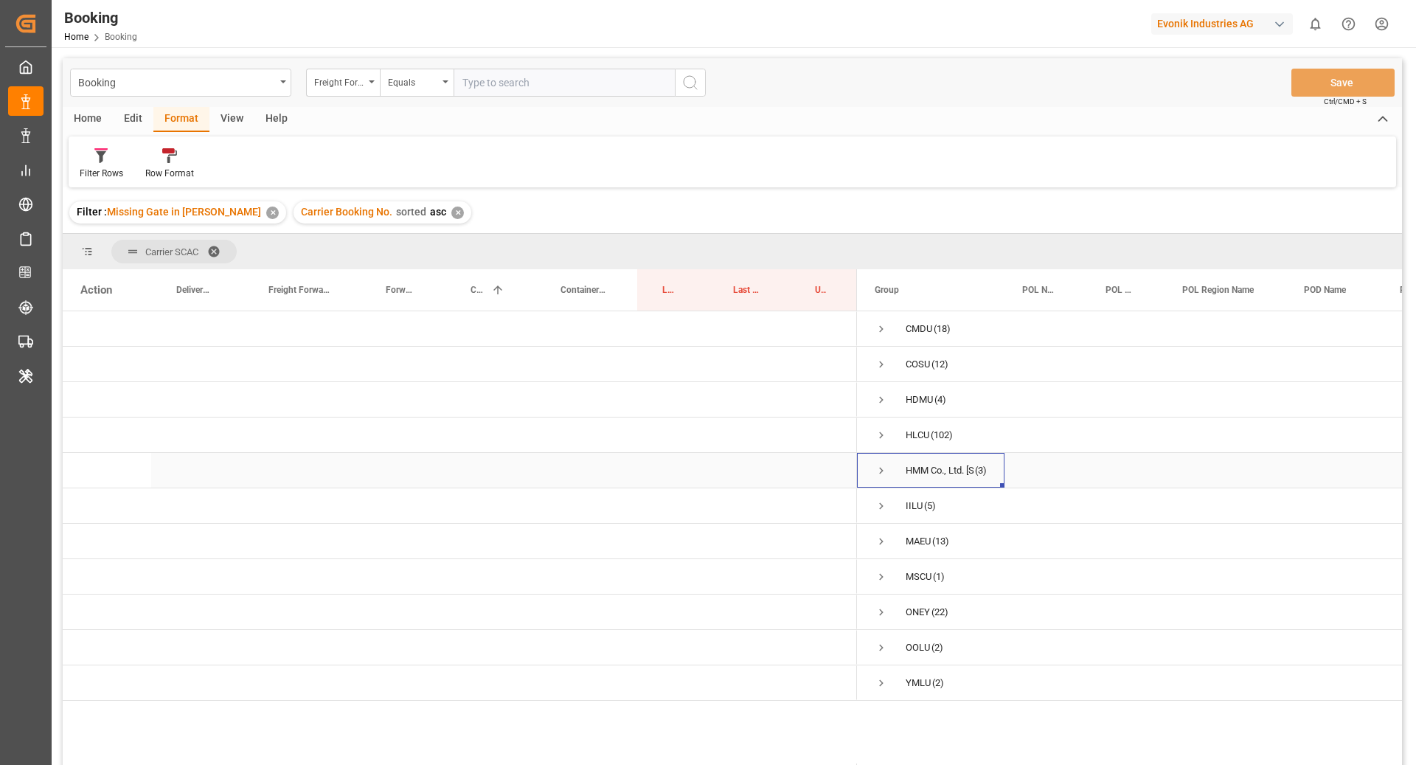
click at [878, 473] on span "Press SPACE to select this row." at bounding box center [881, 470] width 13 height 13
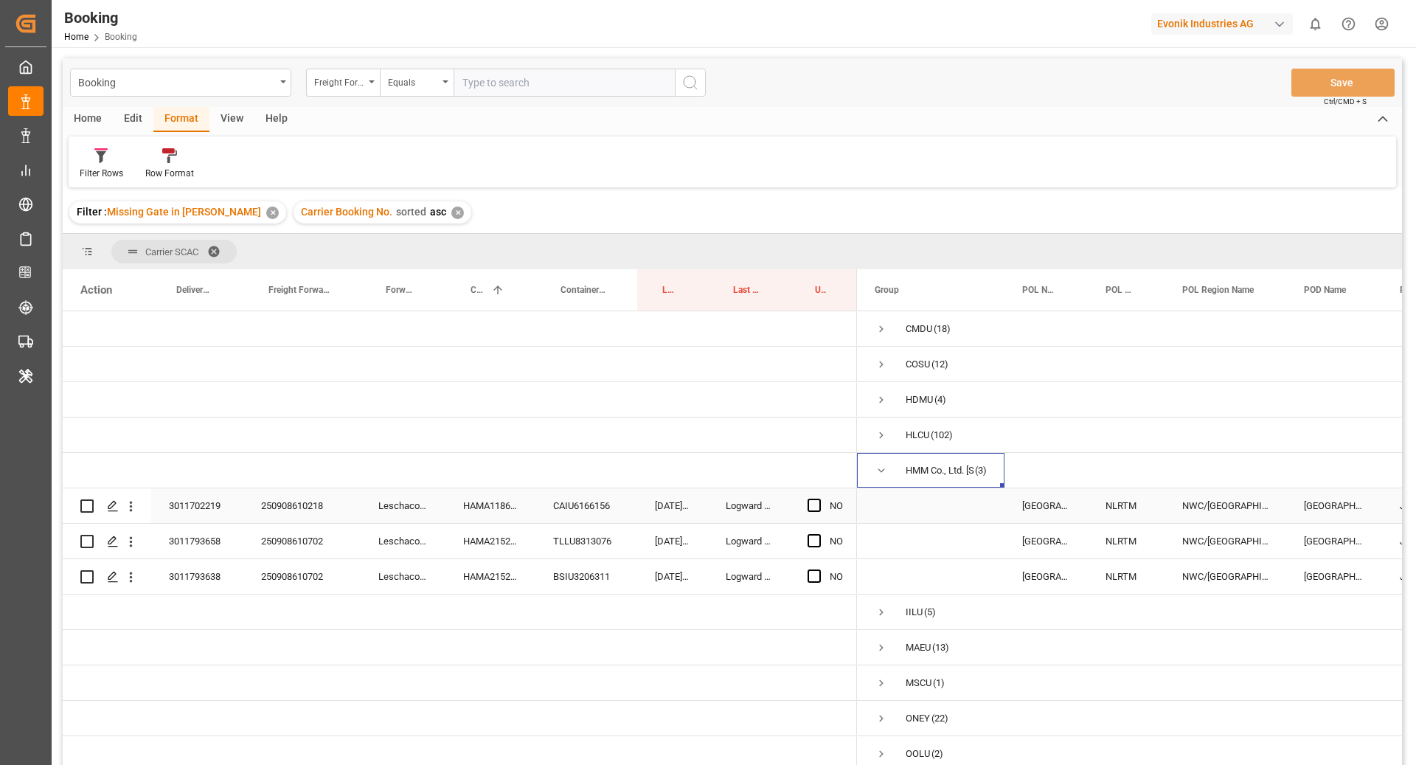
click at [493, 508] on div "HAMA11862000" at bounding box center [490, 505] width 90 height 35
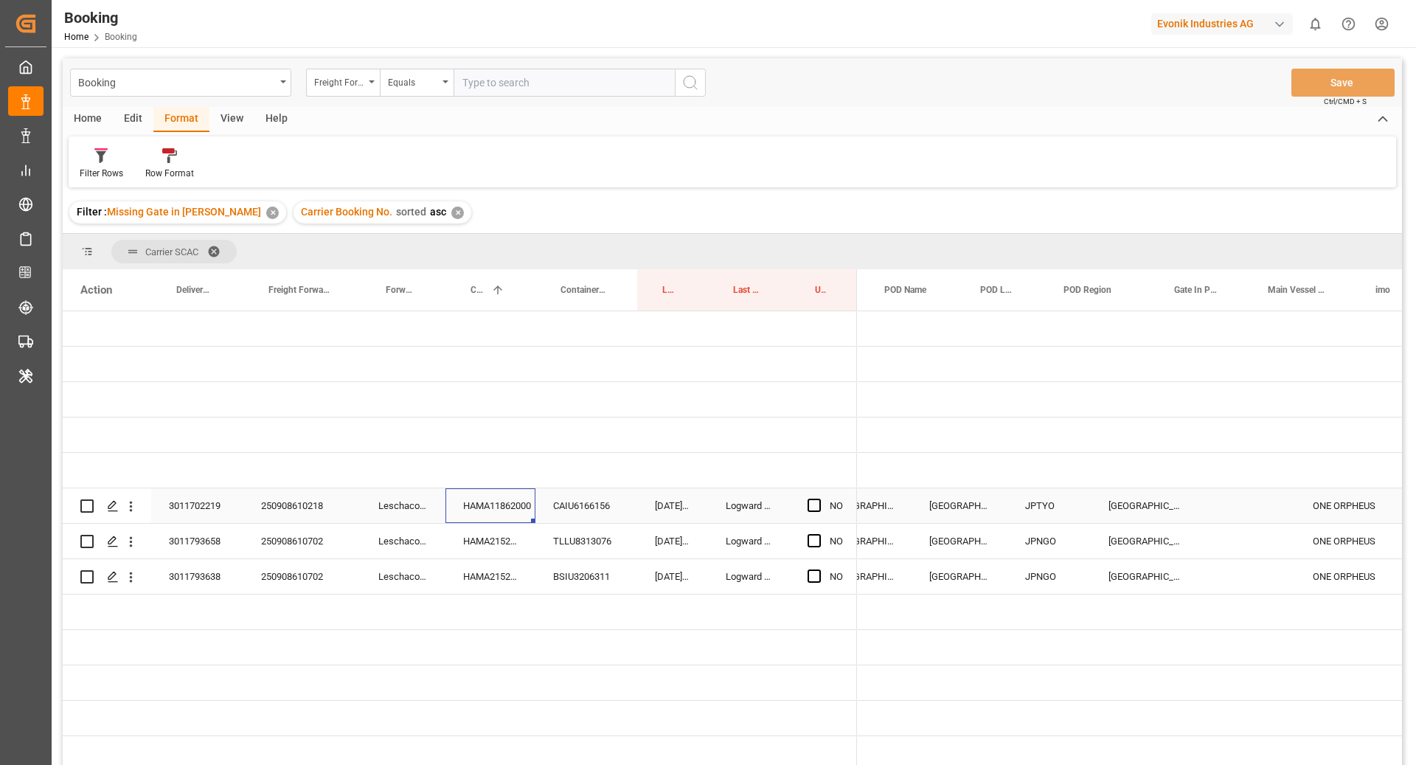
scroll to position [0, 481]
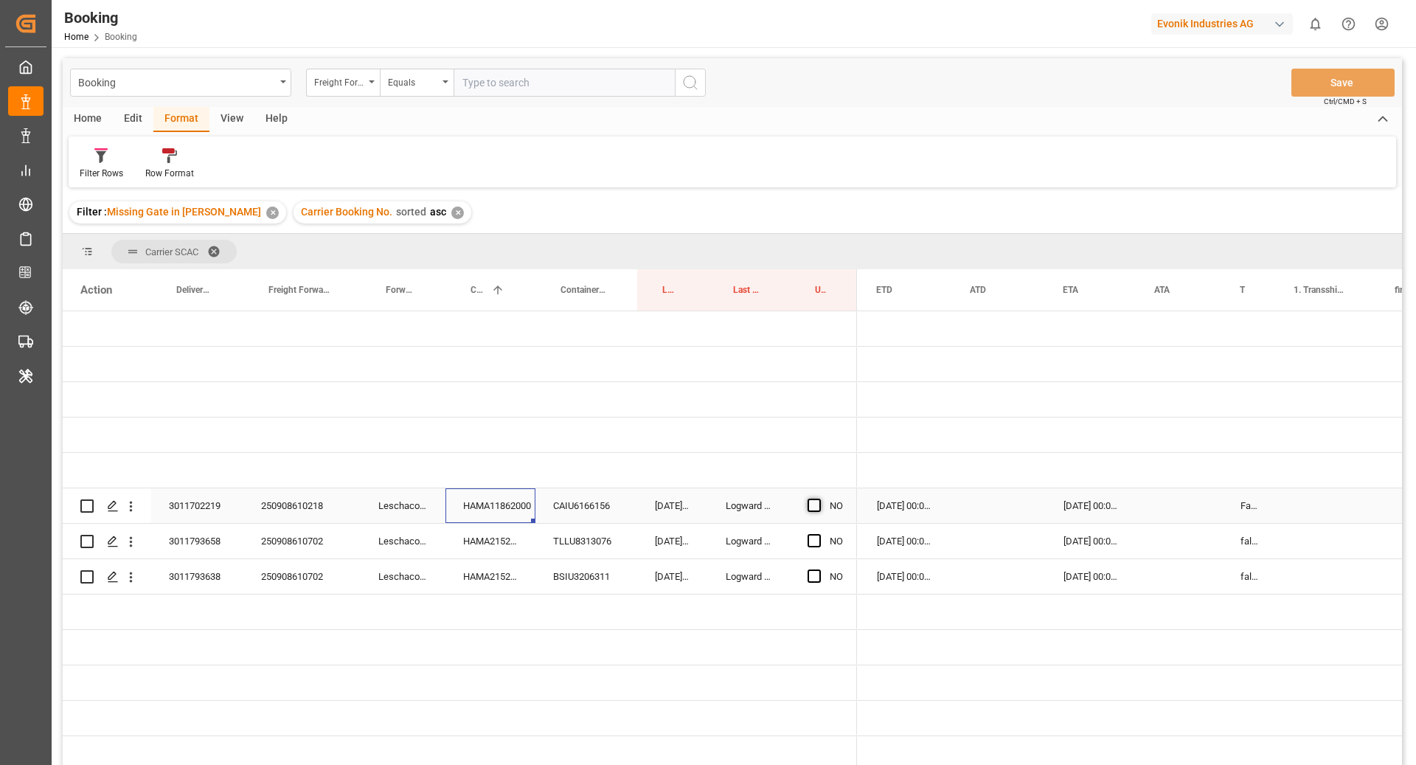
click at [811, 500] on span "Press SPACE to select this row." at bounding box center [814, 505] width 13 height 13
click at [819, 499] on input "Press SPACE to select this row." at bounding box center [819, 499] width 0 height 0
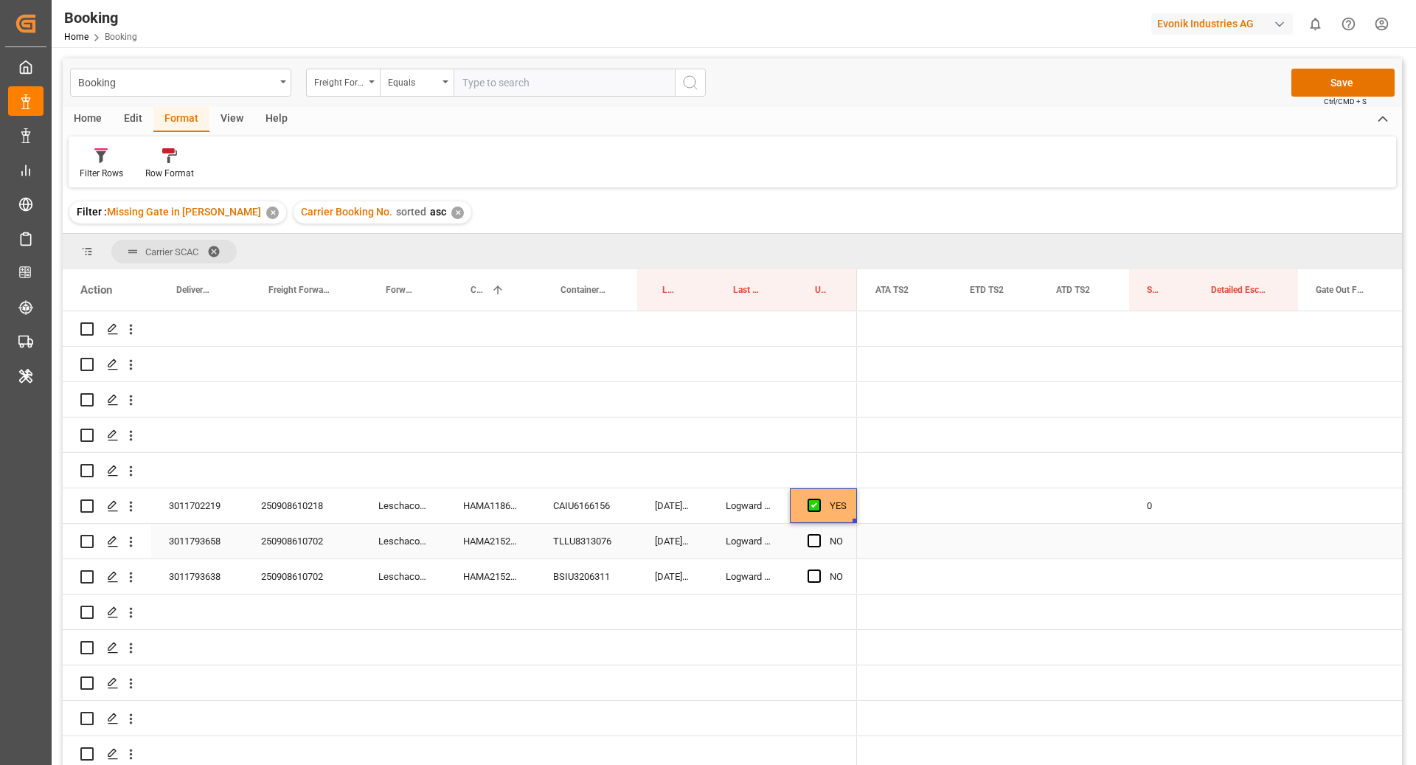
drag, startPoint x: 541, startPoint y: 523, endPoint x: 585, endPoint y: 522, distance: 44.3
click at [540, 524] on div "TLLU8313076" at bounding box center [586, 541] width 102 height 35
click at [611, 504] on div "CAIU6166156" at bounding box center [586, 505] width 102 height 35
click at [132, 546] on icon "open menu" at bounding box center [130, 541] width 15 height 15
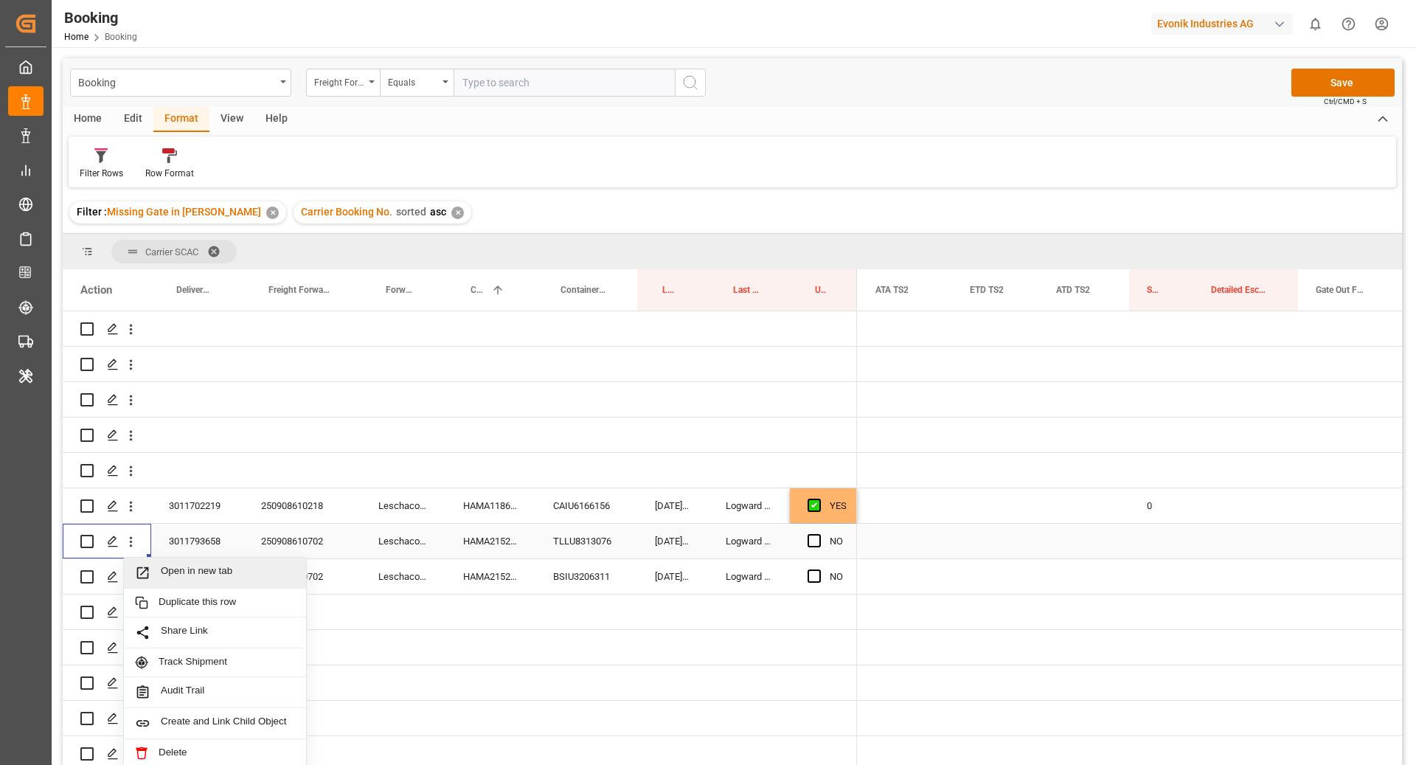
click at [215, 560] on div "Open in new tab" at bounding box center [215, 573] width 182 height 31
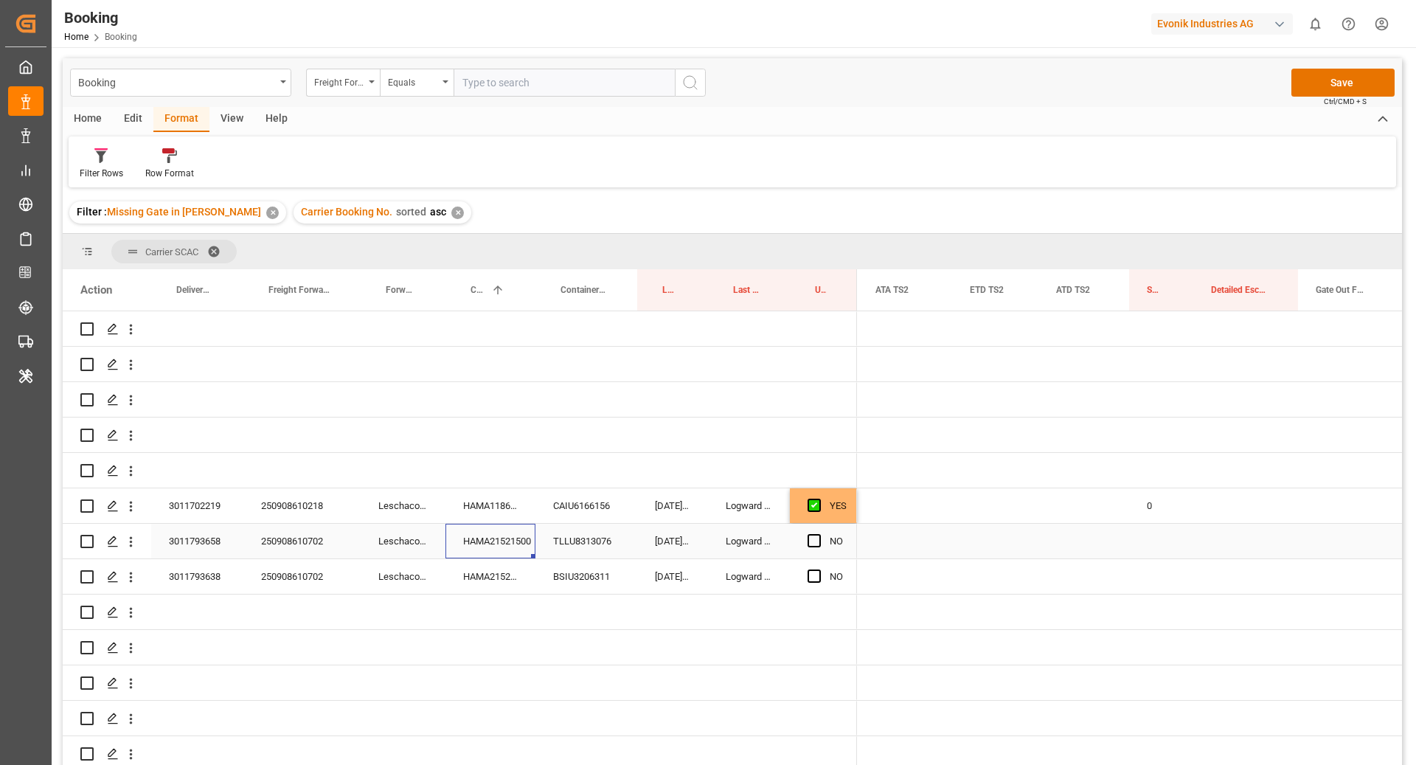
click at [507, 545] on div "HAMA21521500" at bounding box center [490, 541] width 90 height 35
click at [594, 532] on div "TLLU8313076" at bounding box center [586, 541] width 102 height 35
click at [583, 574] on div "BSIU3206311" at bounding box center [586, 576] width 102 height 35
drag, startPoint x: 1163, startPoint y: 514, endPoint x: 1200, endPoint y: 537, distance: 43.4
click at [1163, 514] on div "0" at bounding box center [1161, 505] width 64 height 35
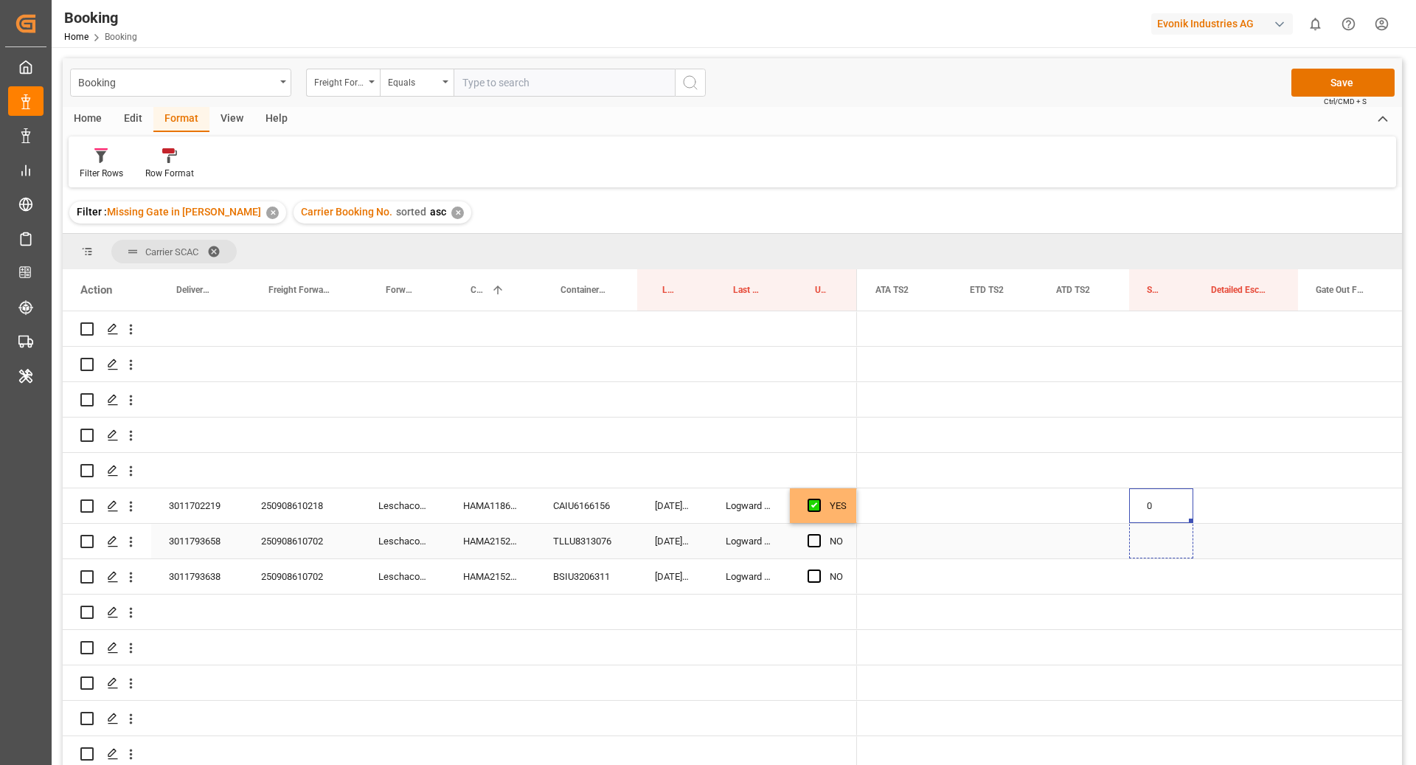
drag, startPoint x: 1192, startPoint y: 521, endPoint x: 1194, endPoint y: 594, distance: 73.0
click at [1249, 572] on div "Press SPACE to select this row." at bounding box center [1245, 576] width 105 height 35
click at [128, 578] on icon "open menu" at bounding box center [130, 576] width 15 height 15
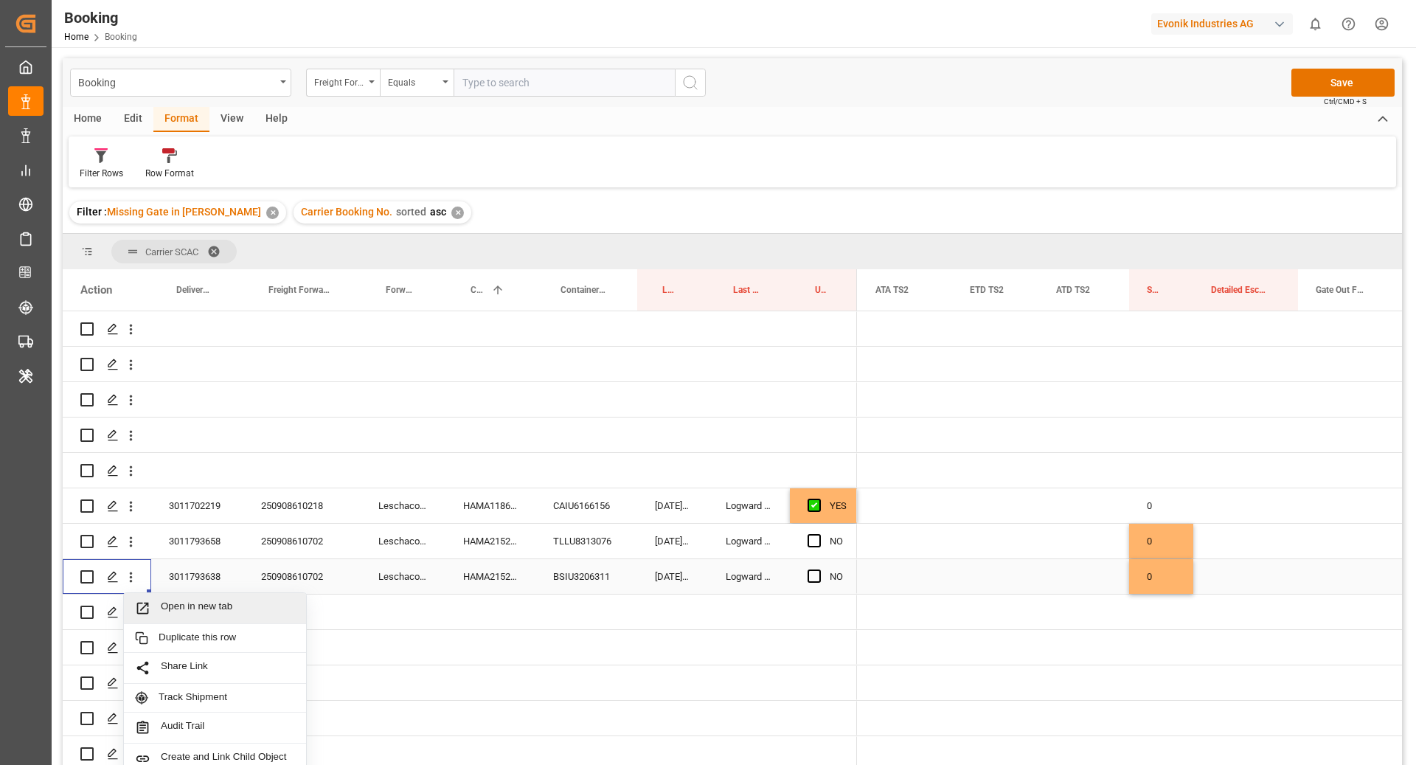
click at [232, 599] on div "Open in new tab" at bounding box center [215, 608] width 182 height 31
drag, startPoint x: 134, startPoint y: 510, endPoint x: 191, endPoint y: 538, distance: 63.7
click at [133, 509] on icon "open menu" at bounding box center [130, 506] width 15 height 15
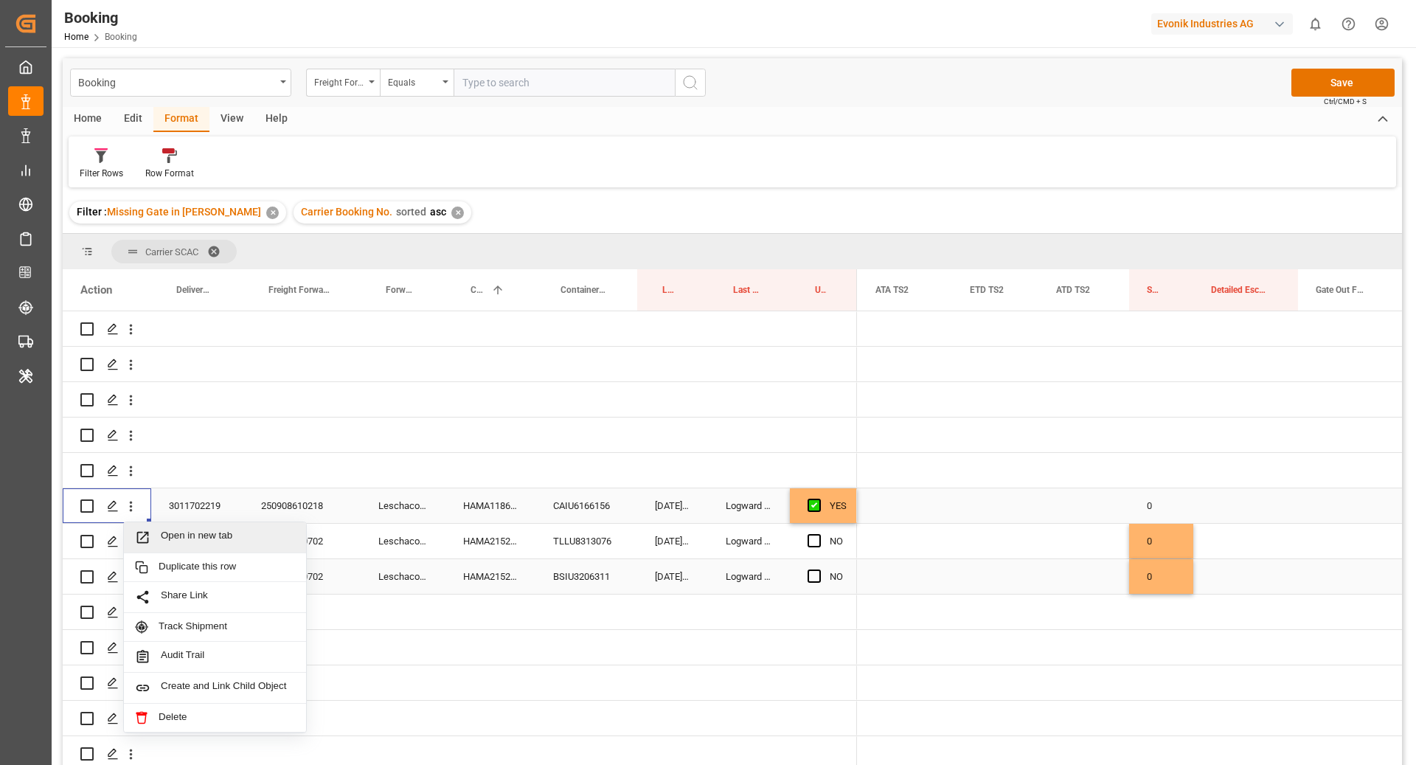
click at [176, 530] on span "Open in new tab" at bounding box center [228, 537] width 134 height 15
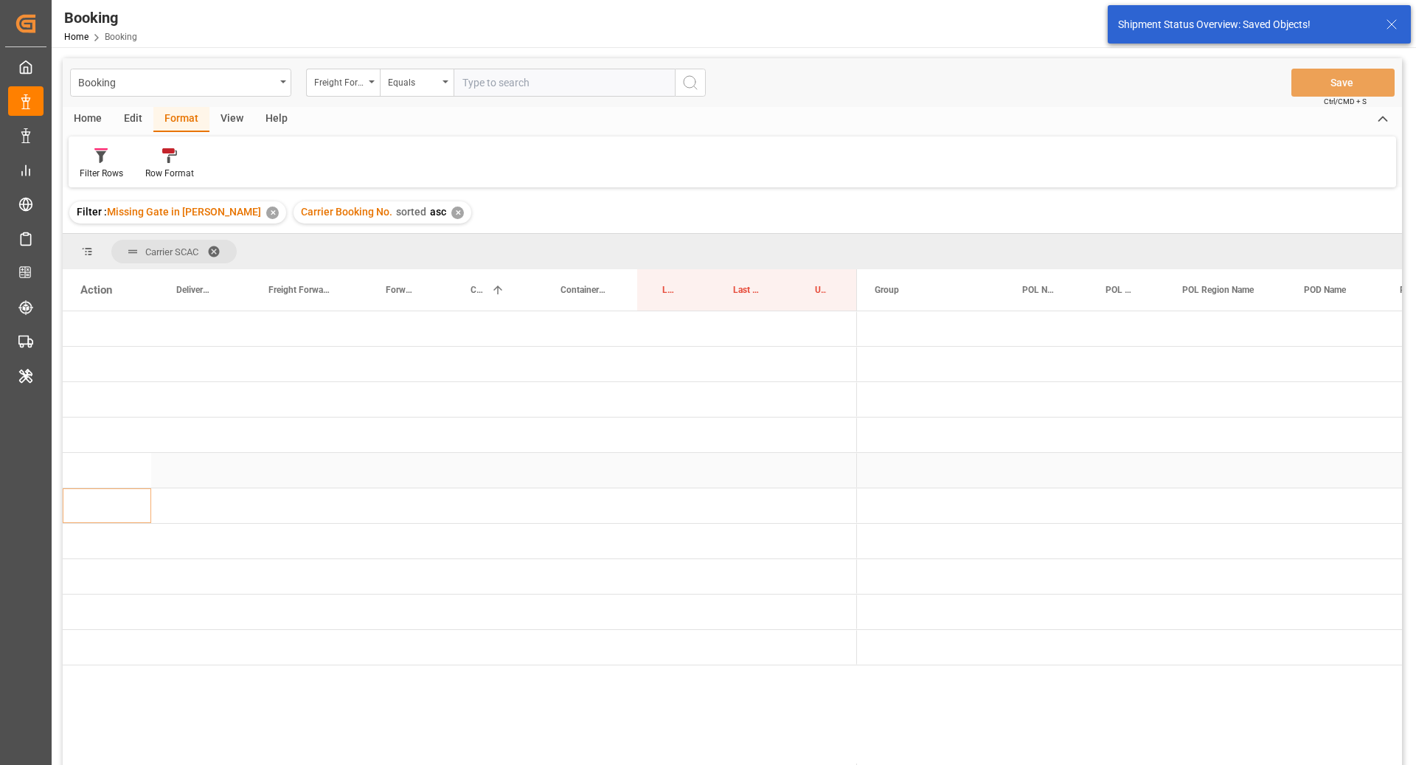
scroll to position [0, 0]
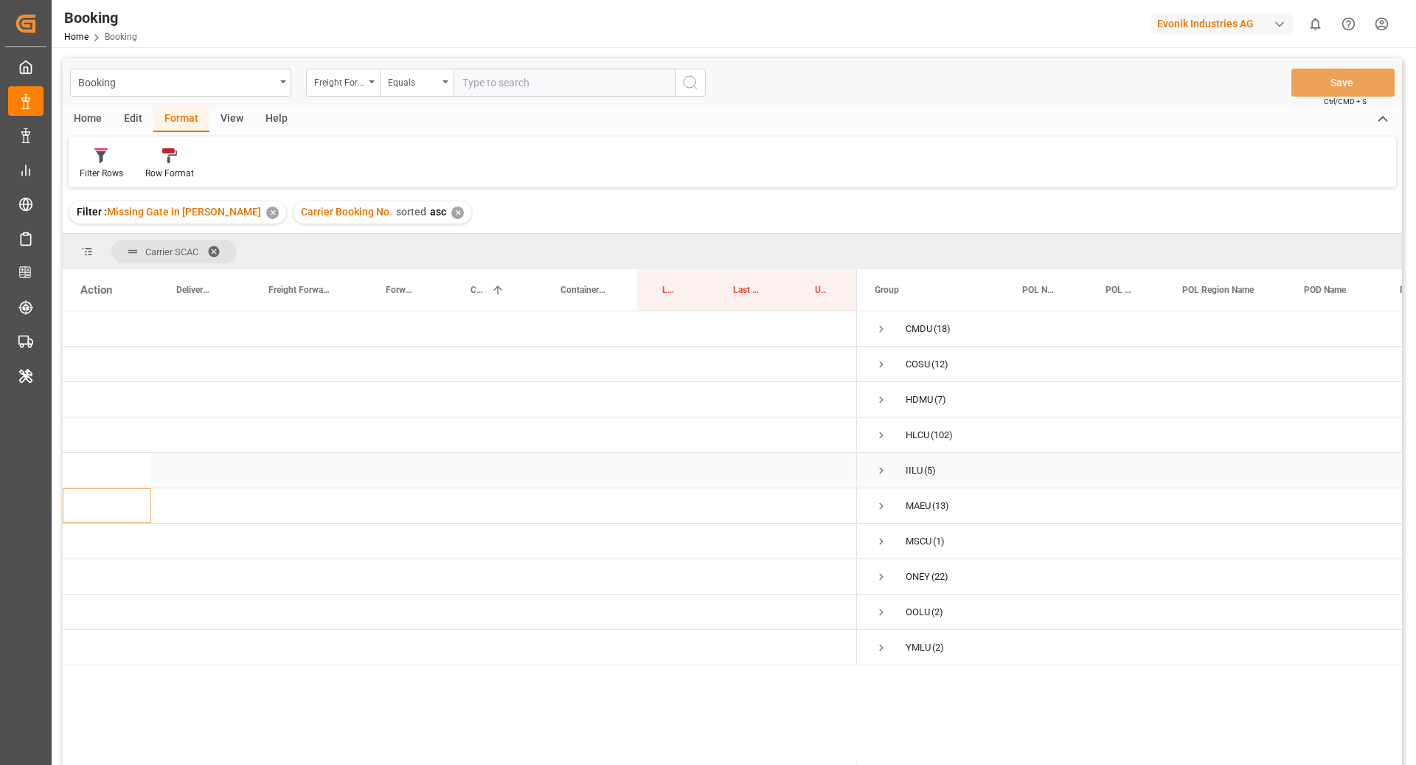
click at [878, 466] on span "Press SPACE to select this row." at bounding box center [881, 470] width 13 height 13
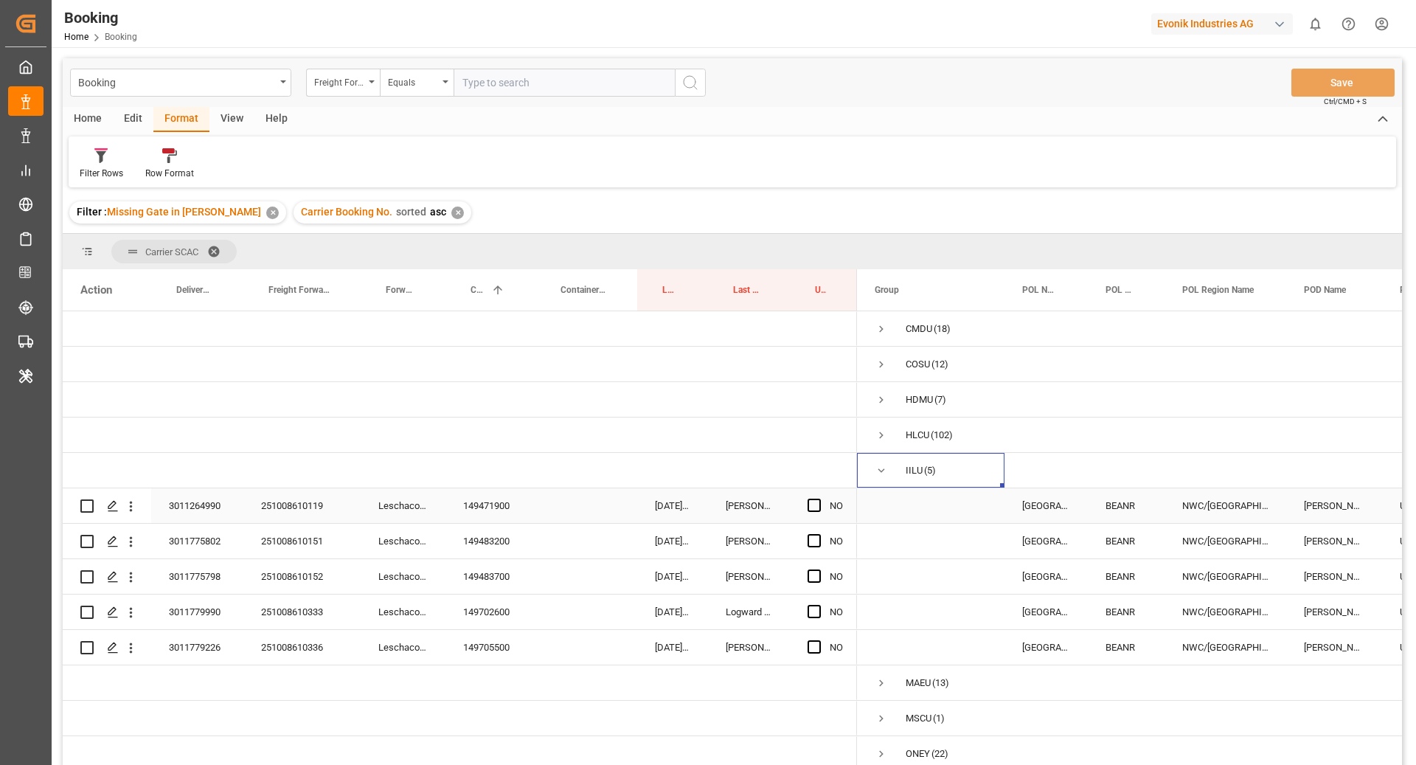
click at [499, 511] on div "149471900" at bounding box center [490, 505] width 90 height 35
click at [817, 507] on span "Press SPACE to select this row." at bounding box center [814, 505] width 13 height 13
click at [819, 499] on input "Press SPACE to select this row." at bounding box center [819, 499] width 0 height 0
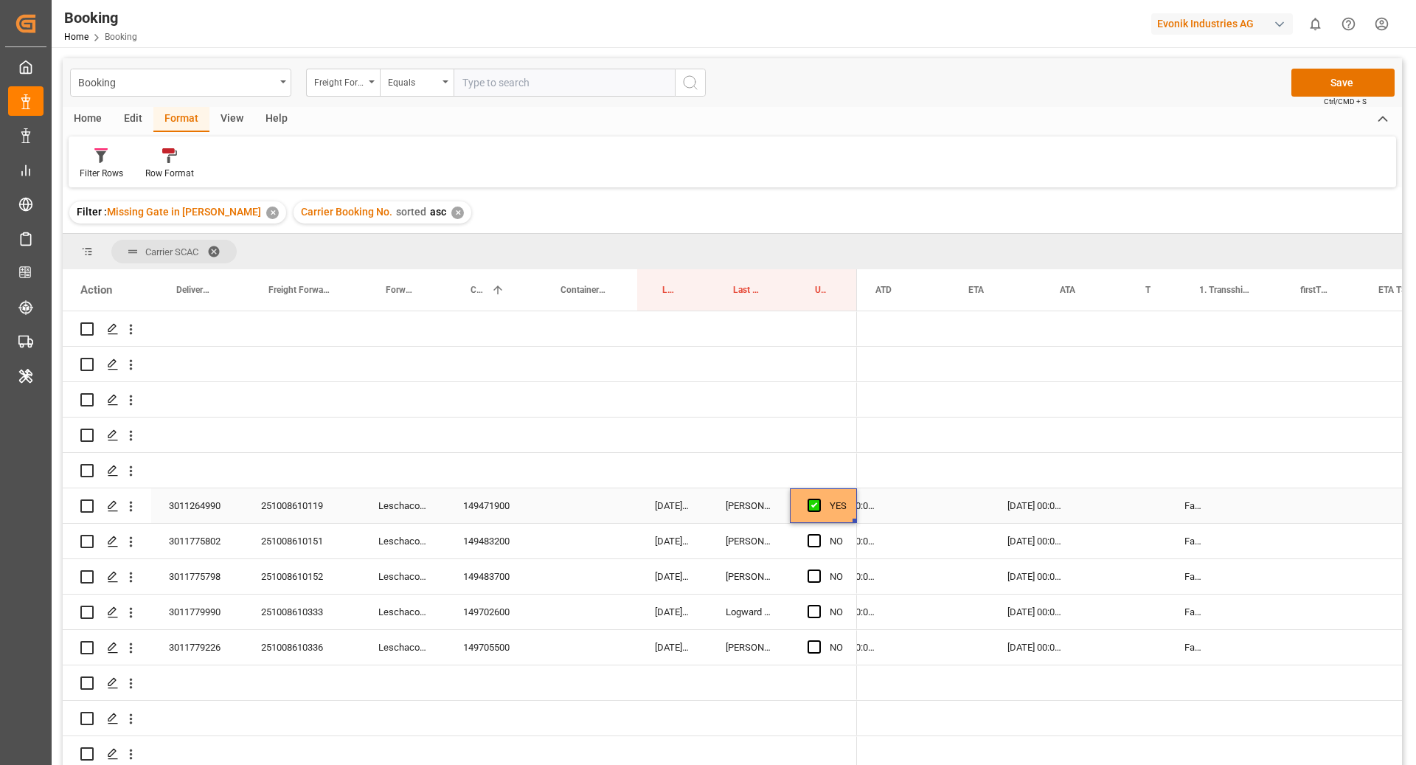
scroll to position [0, 1096]
click at [512, 540] on div "149483200" at bounding box center [490, 541] width 90 height 35
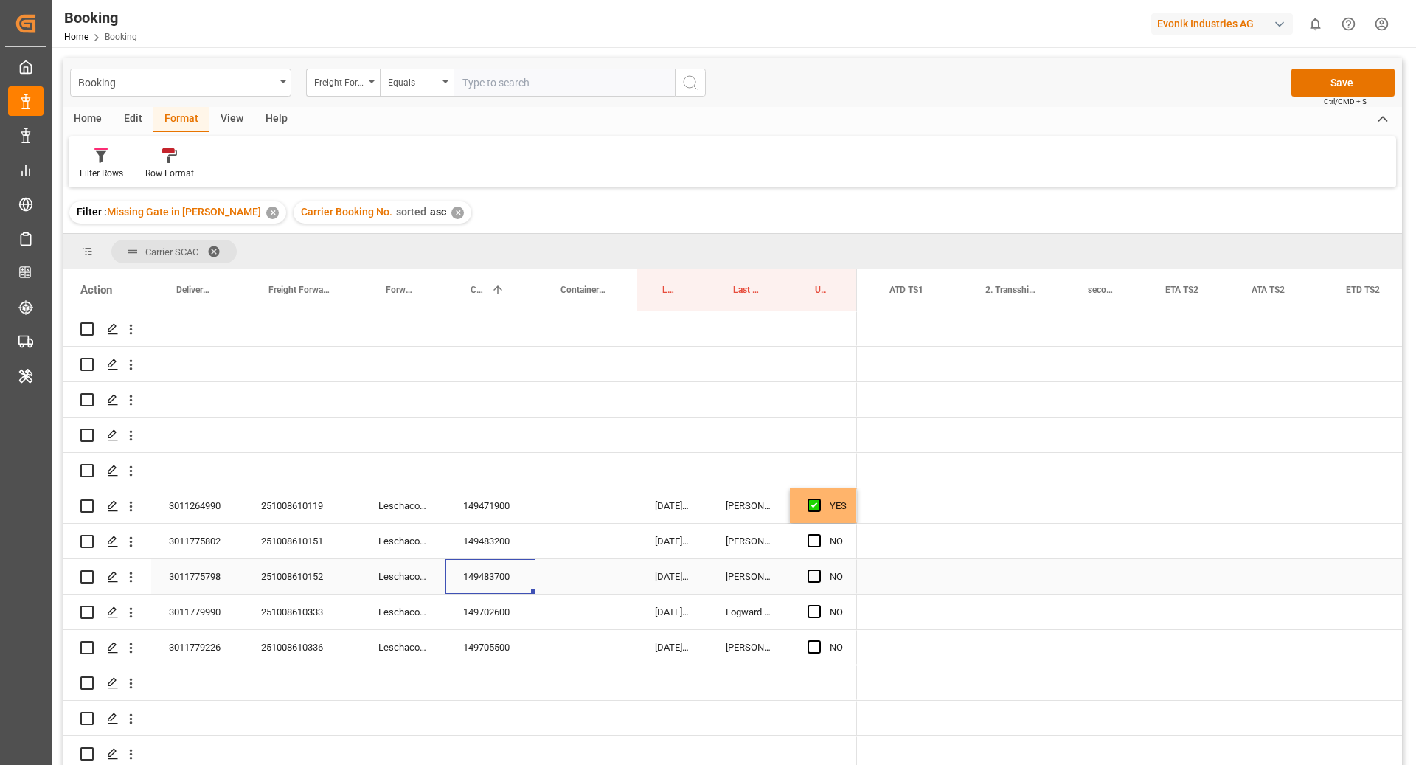
click at [493, 569] on div "149483700" at bounding box center [490, 576] width 90 height 35
click at [473, 618] on div "149702600" at bounding box center [490, 611] width 90 height 35
drag, startPoint x: 518, startPoint y: 634, endPoint x: 484, endPoint y: 698, distance: 73.6
click at [518, 634] on div "149705500" at bounding box center [490, 647] width 90 height 35
drag, startPoint x: 819, startPoint y: 542, endPoint x: 815, endPoint y: 558, distance: 15.9
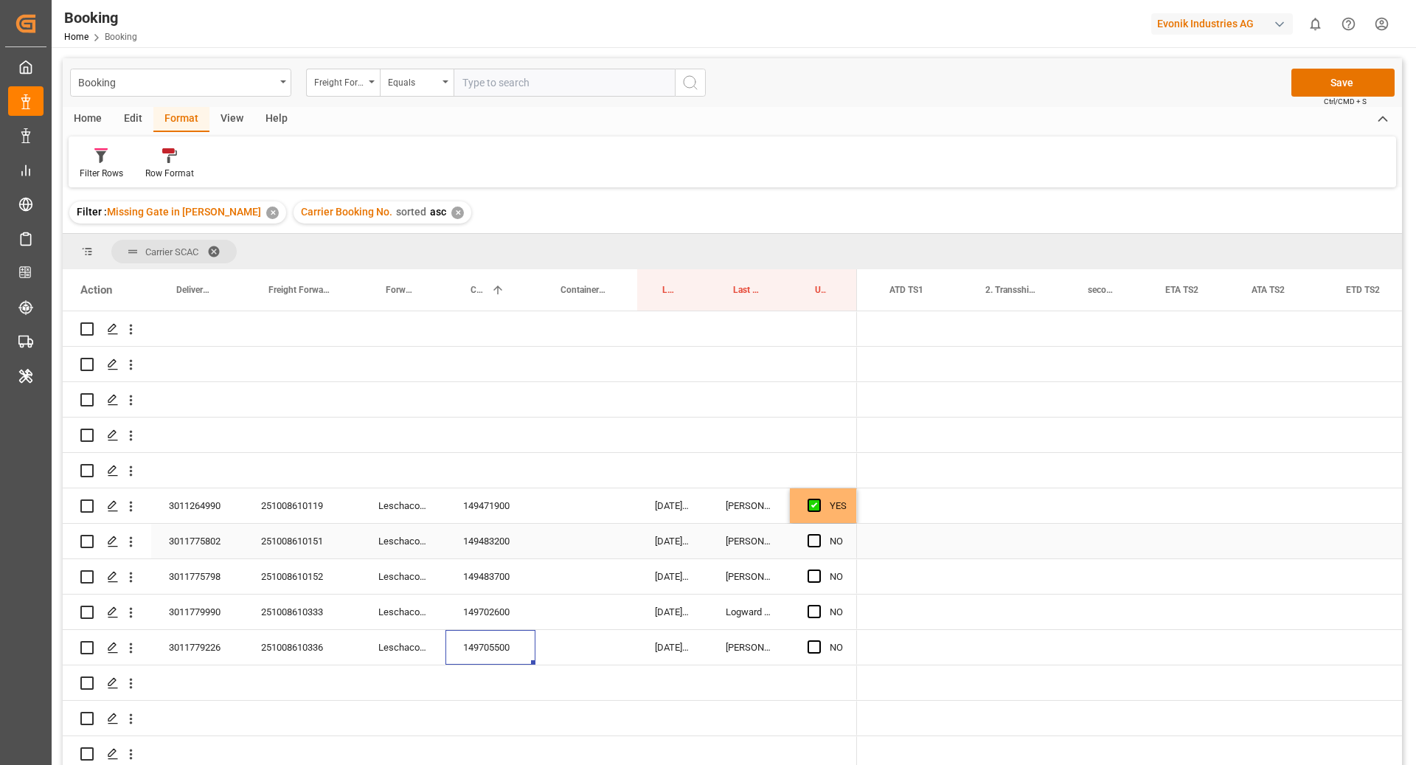
click at [819, 542] on span "Press SPACE to select this row." at bounding box center [814, 540] width 13 height 13
click at [819, 534] on input "Press SPACE to select this row." at bounding box center [819, 534] width 0 height 0
click at [815, 577] on span "Press SPACE to select this row." at bounding box center [814, 575] width 13 height 13
click at [819, 569] on input "Press SPACE to select this row." at bounding box center [819, 569] width 0 height 0
click at [818, 611] on span "Press SPACE to select this row." at bounding box center [814, 611] width 13 height 13
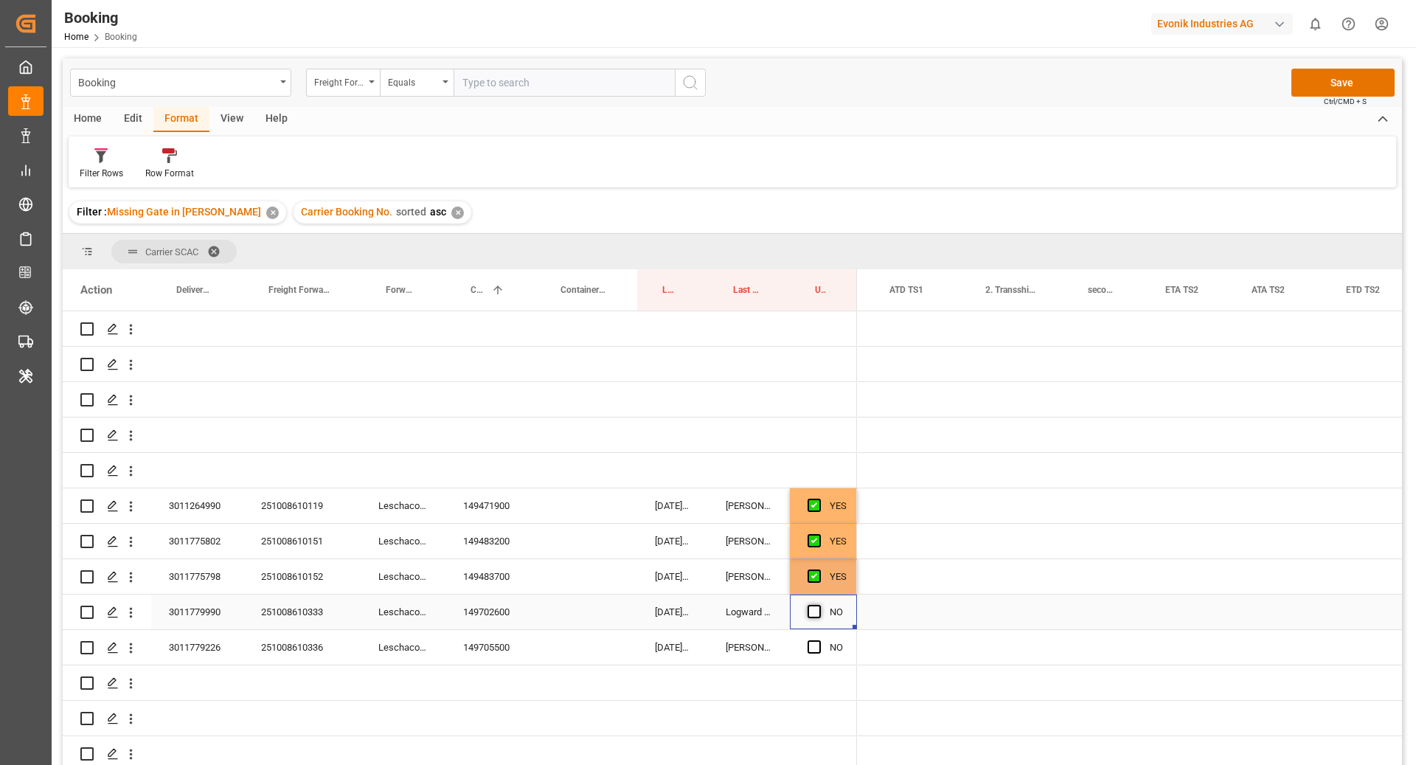
click at [819, 605] on input "Press SPACE to select this row." at bounding box center [819, 605] width 0 height 0
click at [818, 651] on span "Press SPACE to select this row." at bounding box center [814, 646] width 13 height 13
click at [819, 640] on input "Press SPACE to select this row." at bounding box center [819, 640] width 0 height 0
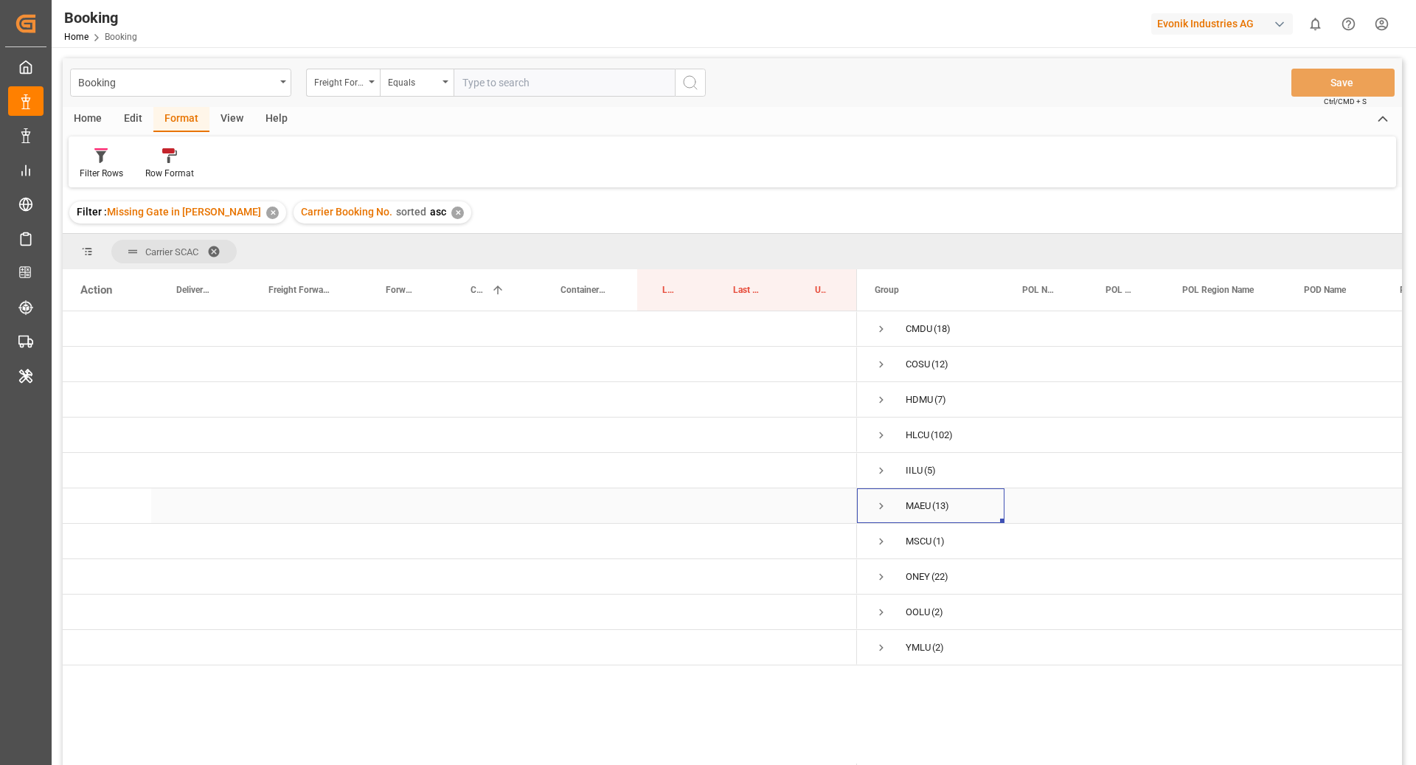
click at [875, 507] on span "Press SPACE to select this row." at bounding box center [881, 505] width 13 height 13
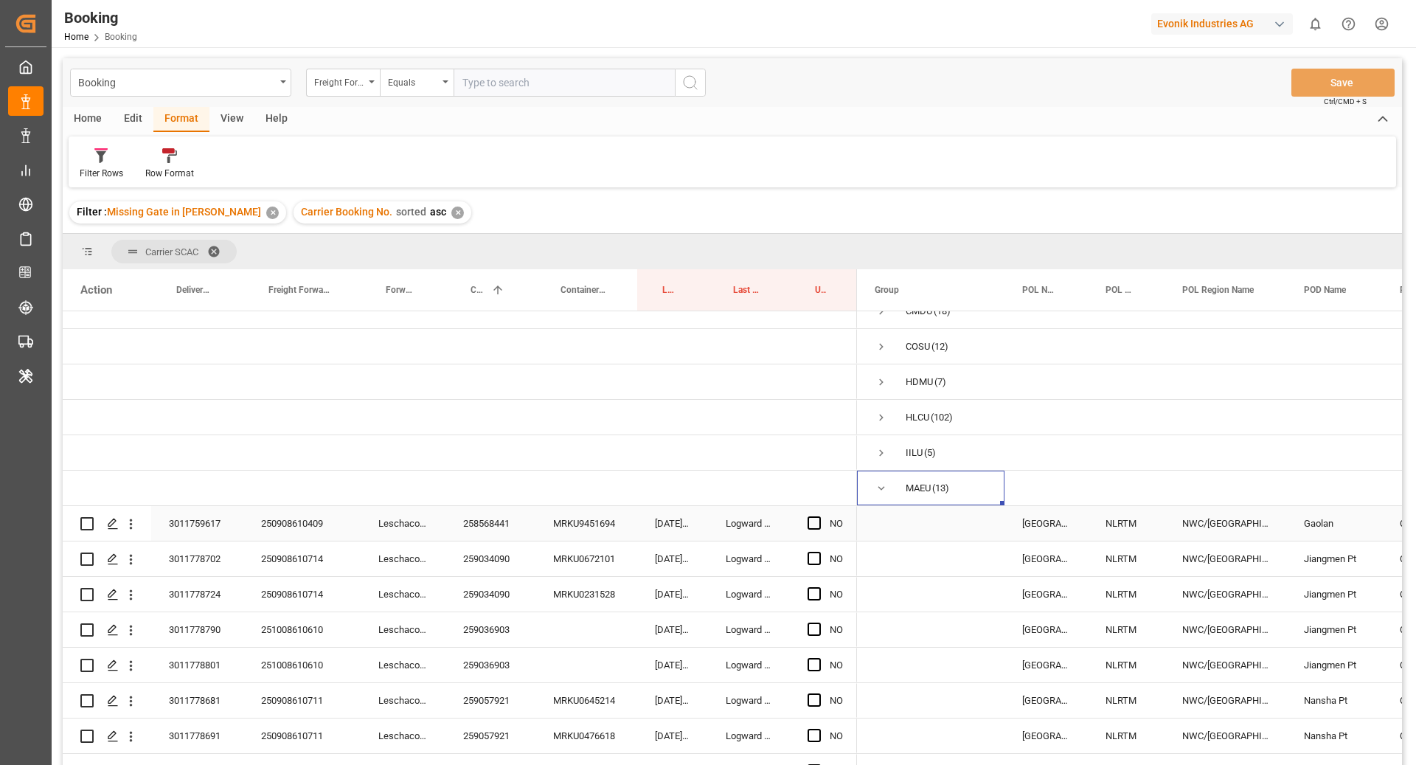
click at [465, 537] on div "258568441" at bounding box center [490, 523] width 90 height 35
click at [814, 523] on span "Press SPACE to select this row." at bounding box center [814, 522] width 13 height 13
click at [819, 516] on input "Press SPACE to select this row." at bounding box center [819, 516] width 0 height 0
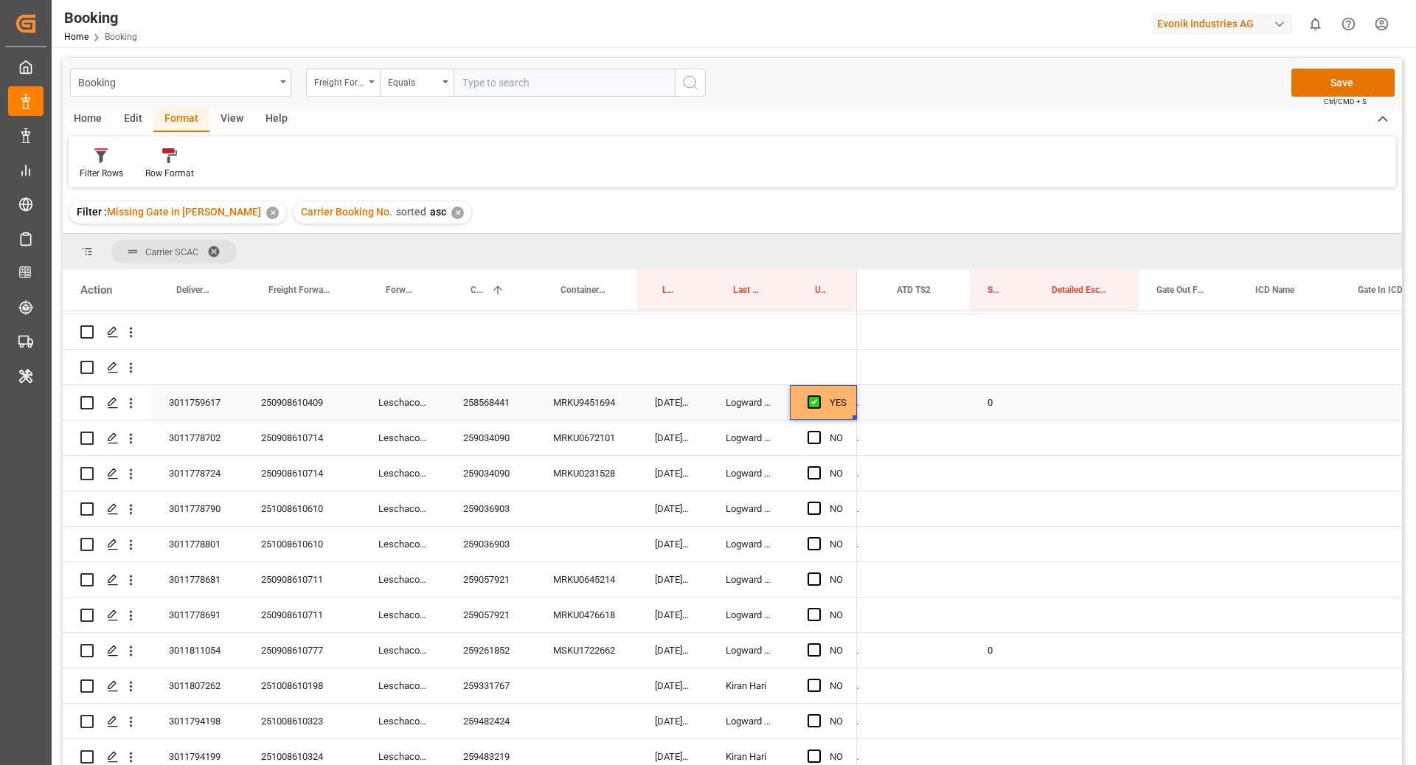
click at [996, 405] on div "0" at bounding box center [1002, 402] width 64 height 35
drag, startPoint x: 1032, startPoint y: 409, endPoint x: 1027, endPoint y: 454, distance: 44.6
click at [1010, 634] on div "0" at bounding box center [1002, 650] width 64 height 35
drag, startPoint x: 1032, startPoint y: 649, endPoint x: 1013, endPoint y: 563, distance: 88.4
click at [1013, 563] on div "0 19.11.2025 00:00:00 0 19.11.2025 00:00:00 0 19.11.2025 00:00:00 06.12.2025 00…" at bounding box center [277, 580] width 3632 height 814
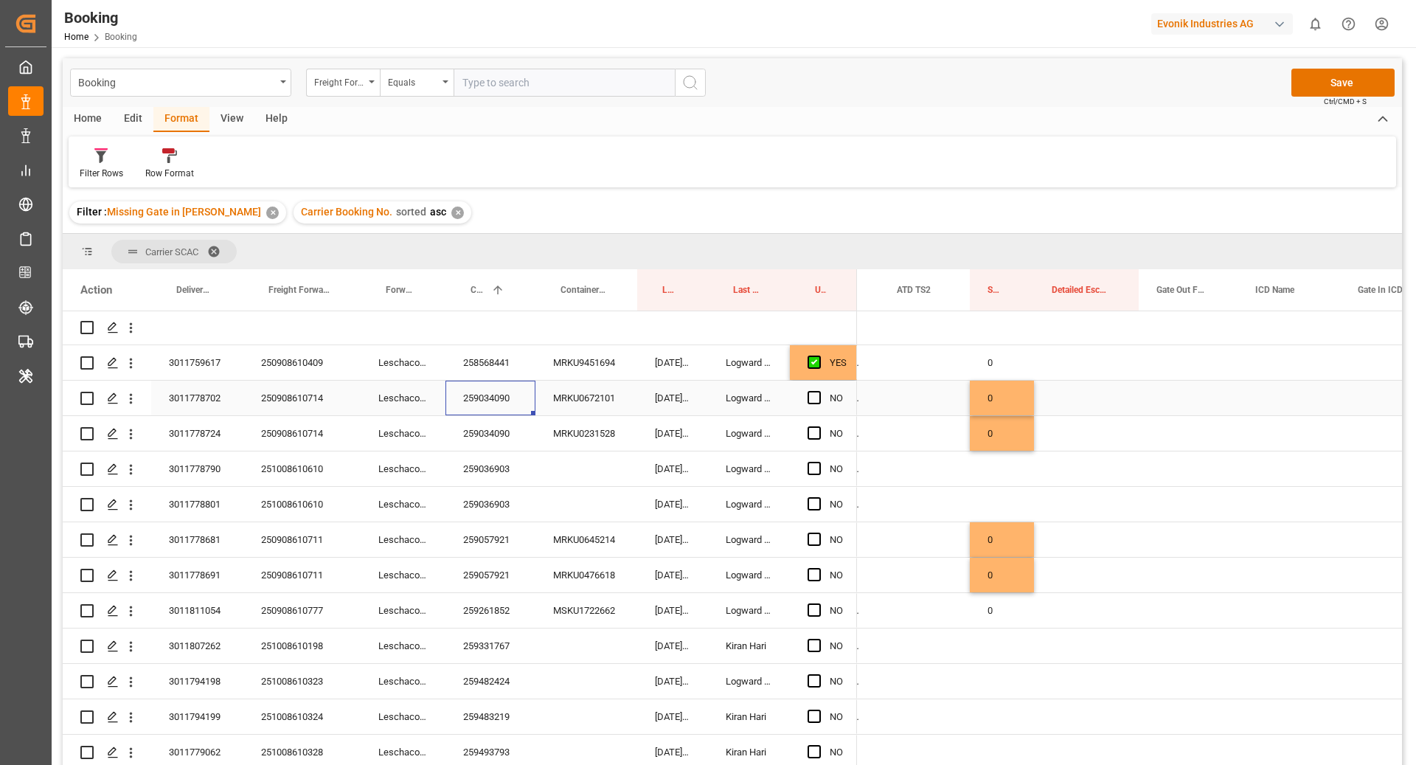
click at [482, 403] on div "259034090" at bounding box center [490, 398] width 90 height 35
click at [808, 400] on span "Press SPACE to select this row." at bounding box center [814, 397] width 13 height 13
click at [819, 391] on input "Press SPACE to select this row." at bounding box center [819, 391] width 0 height 0
click at [805, 426] on div "NO" at bounding box center [823, 433] width 67 height 35
click at [808, 435] on span "Press SPACE to select this row." at bounding box center [814, 432] width 13 height 13
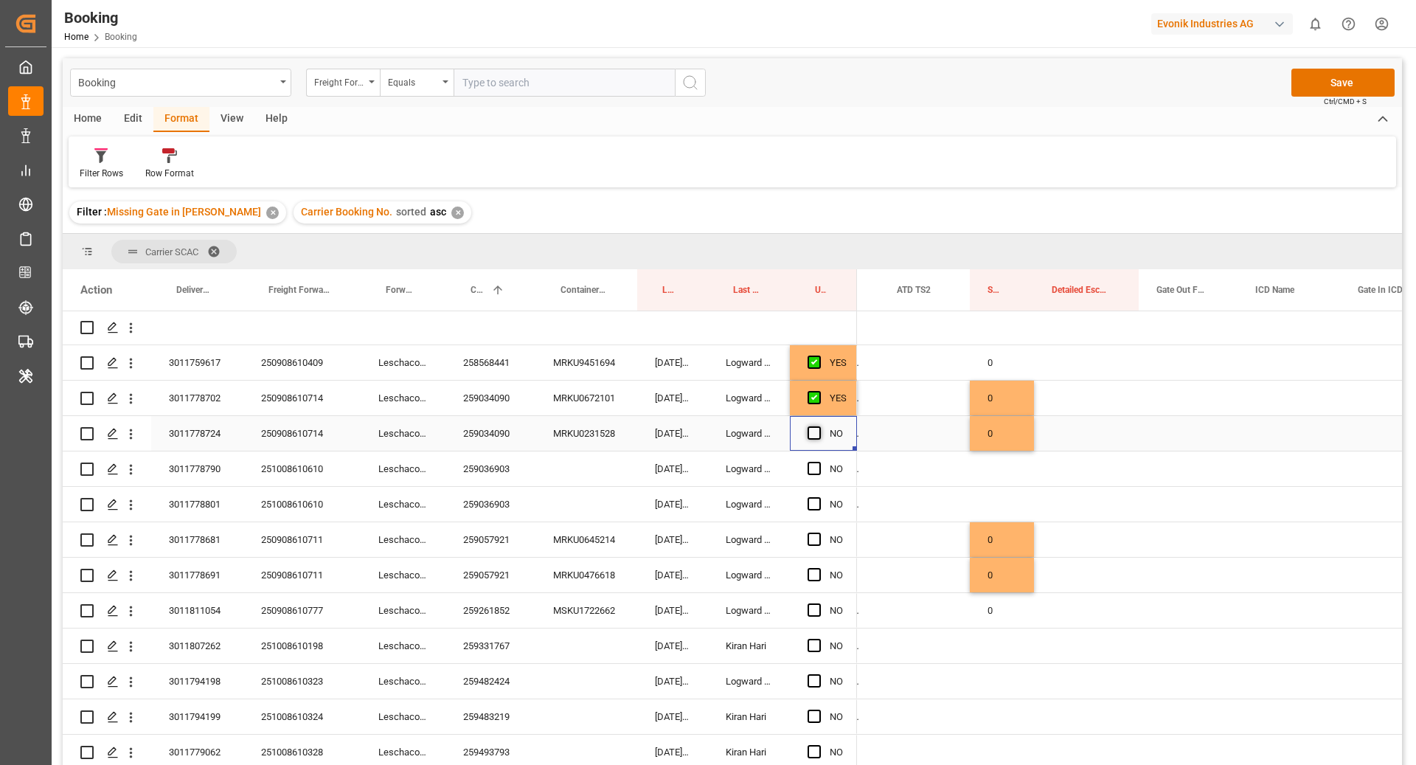
click at [819, 426] on input "Press SPACE to select this row." at bounding box center [819, 426] width 0 height 0
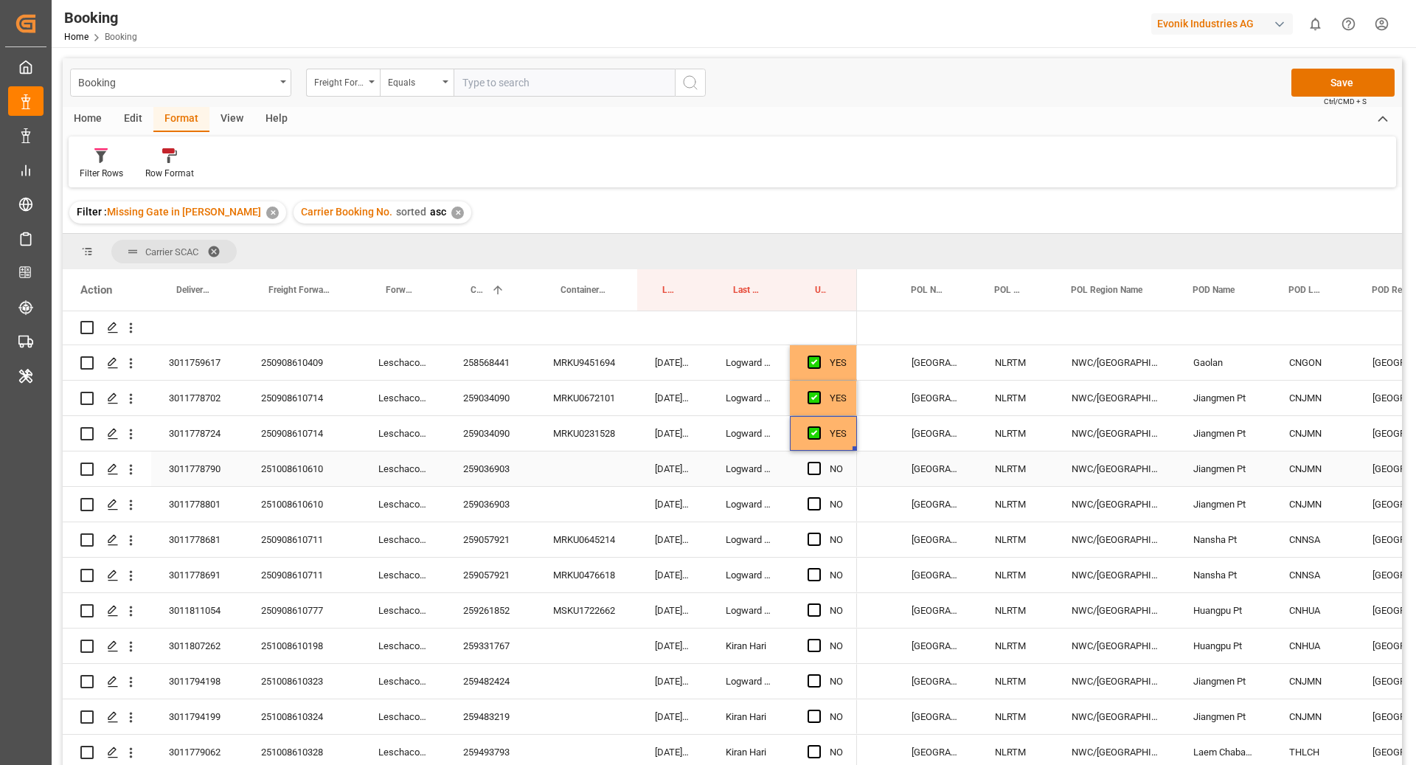
click at [485, 464] on div "259036903" at bounding box center [490, 468] width 90 height 35
click at [817, 466] on span "Press SPACE to select this row." at bounding box center [814, 468] width 13 height 13
click at [819, 462] on input "Press SPACE to select this row." at bounding box center [819, 462] width 0 height 0
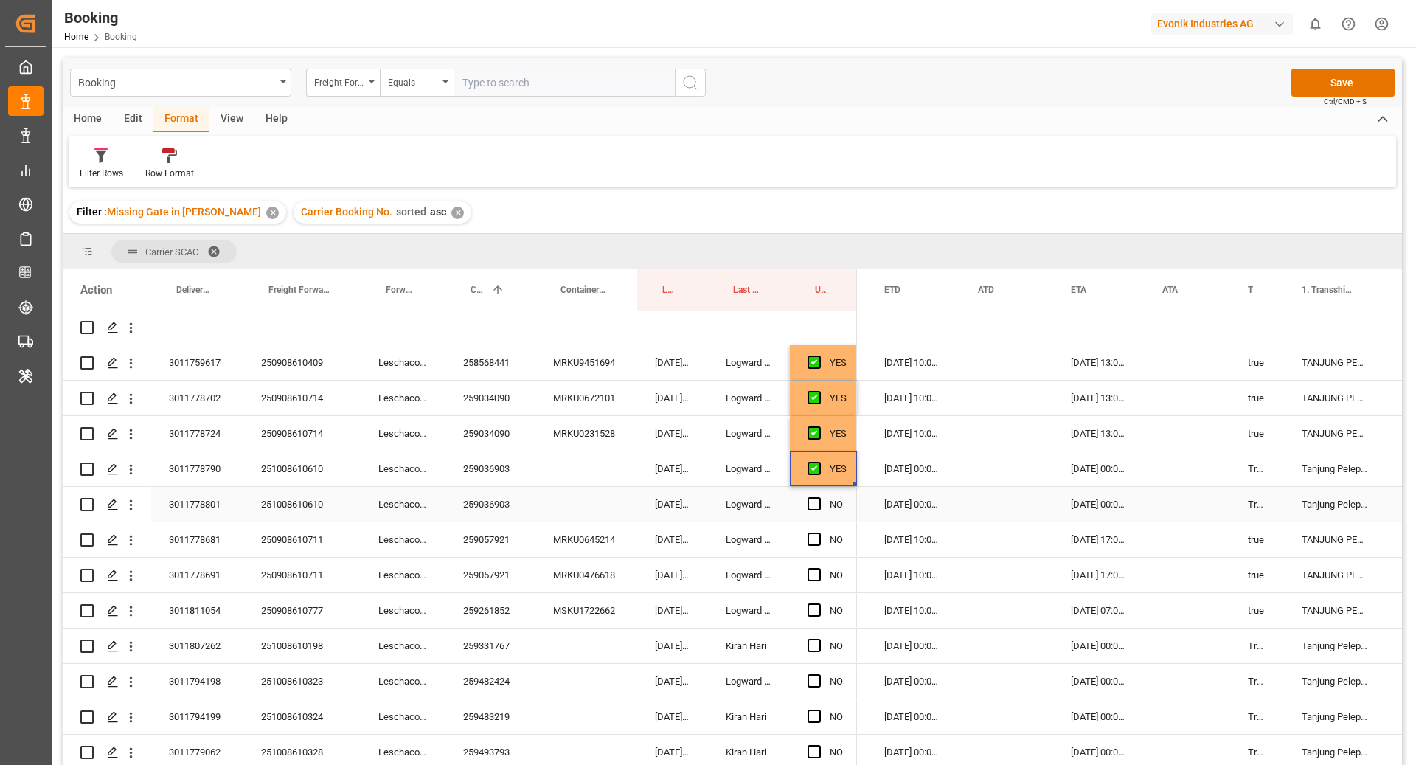
click at [485, 507] on div "259036903" at bounding box center [490, 504] width 90 height 35
click at [814, 503] on span "Press SPACE to select this row." at bounding box center [814, 503] width 13 height 13
click at [819, 497] on input "Press SPACE to select this row." at bounding box center [819, 497] width 0 height 0
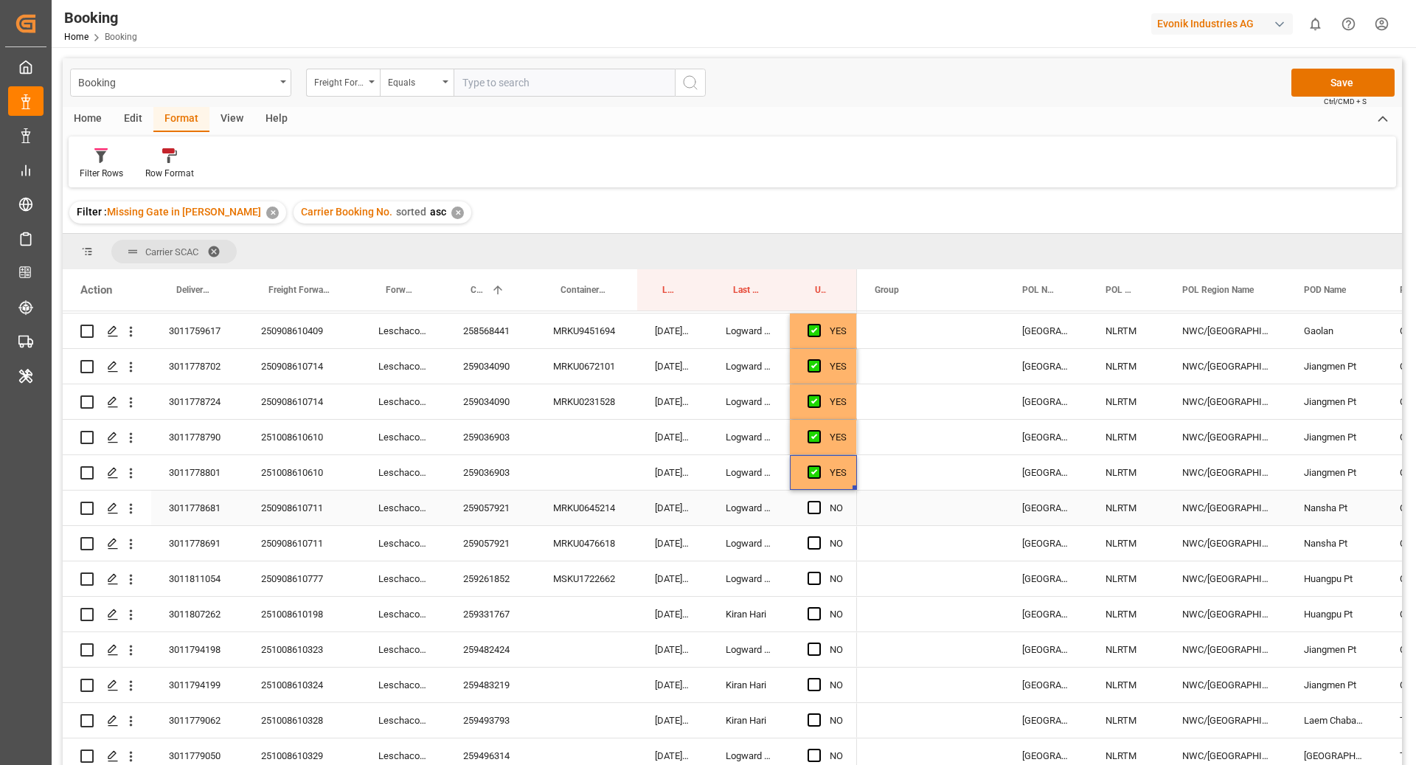
click at [485, 520] on div "259057921" at bounding box center [490, 507] width 90 height 35
click at [812, 509] on span "Press SPACE to select this row." at bounding box center [814, 507] width 13 height 13
click at [819, 501] on input "Press SPACE to select this row." at bounding box center [819, 501] width 0 height 0
click at [815, 538] on span "Press SPACE to select this row." at bounding box center [814, 542] width 13 height 13
click at [819, 536] on input "Press SPACE to select this row." at bounding box center [819, 536] width 0 height 0
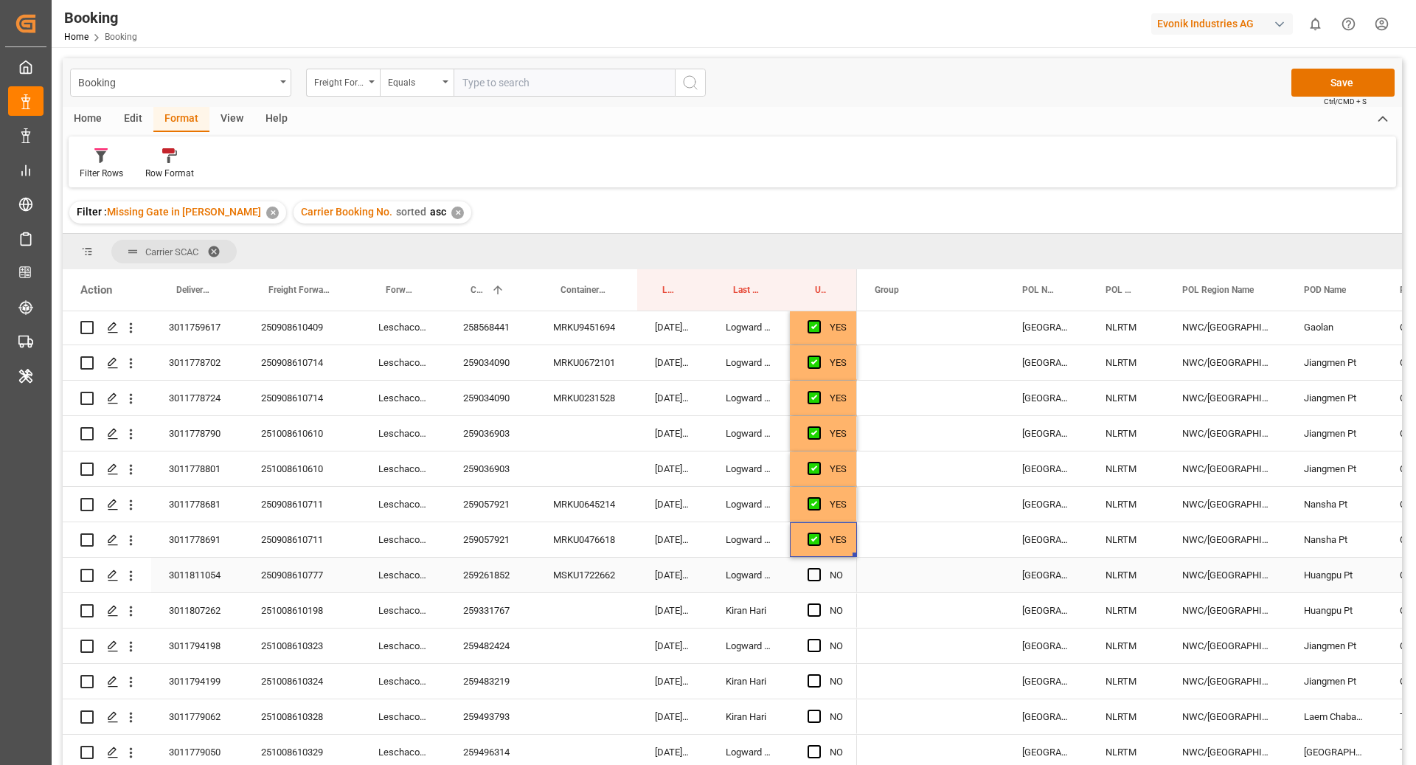
drag, startPoint x: 496, startPoint y: 573, endPoint x: 527, endPoint y: 586, distance: 33.4
click at [496, 572] on div "259261852" at bounding box center [490, 575] width 90 height 35
click at [811, 578] on span "Press SPACE to select this row." at bounding box center [814, 574] width 13 height 13
click at [819, 568] on input "Press SPACE to select this row." at bounding box center [819, 568] width 0 height 0
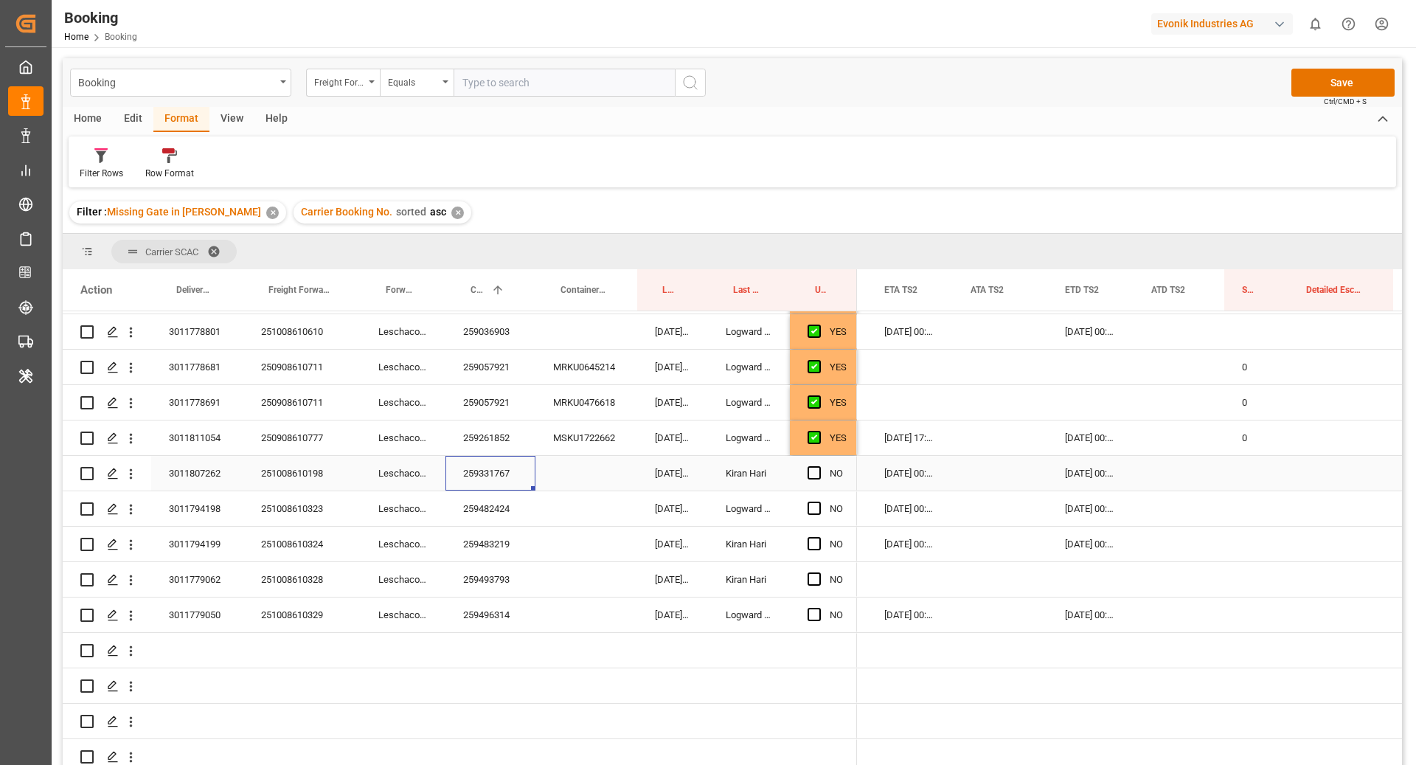
click at [509, 456] on div "259331767" at bounding box center [490, 473] width 90 height 35
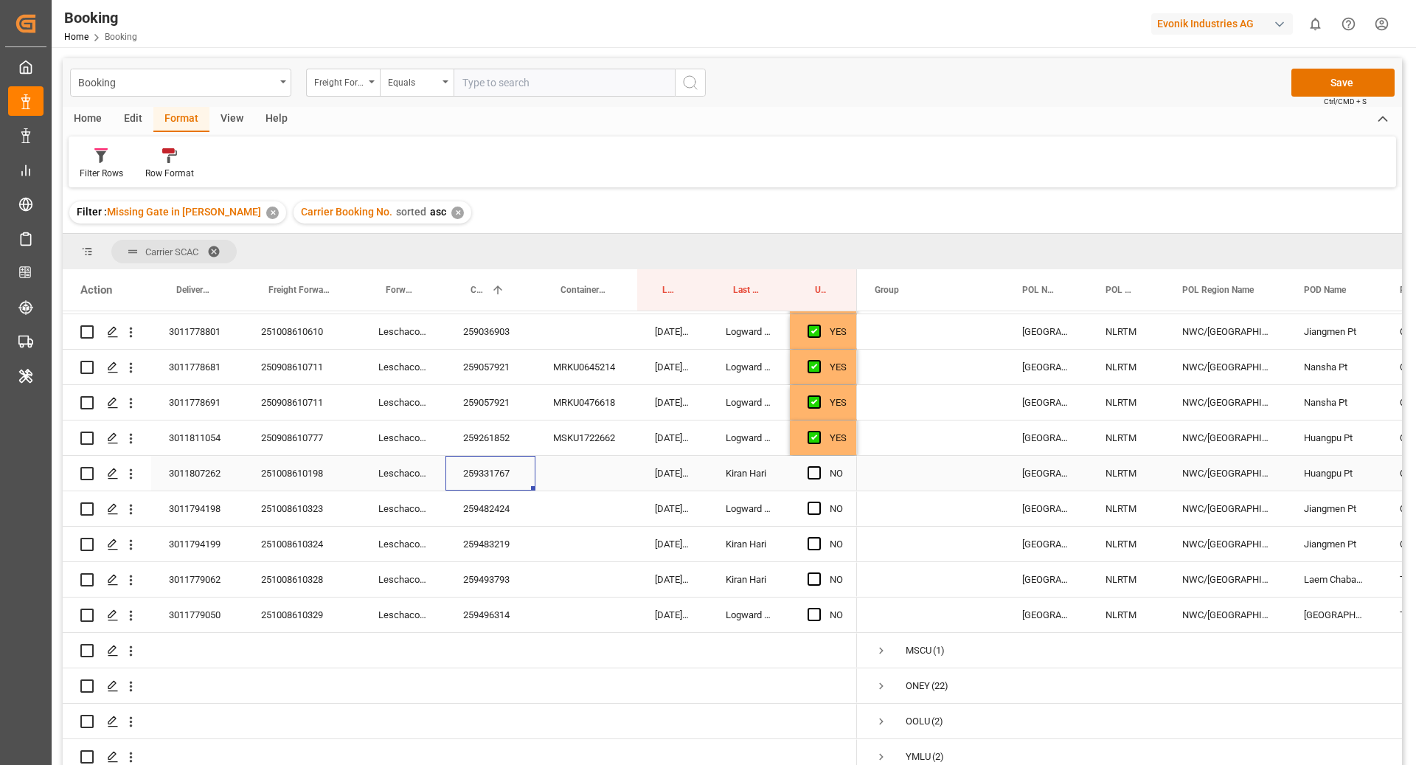
drag, startPoint x: 816, startPoint y: 458, endPoint x: 945, endPoint y: 476, distance: 130.3
click at [816, 466] on span "Press SPACE to select this row." at bounding box center [814, 472] width 13 height 13
click at [819, 466] on input "Press SPACE to select this row." at bounding box center [819, 466] width 0 height 0
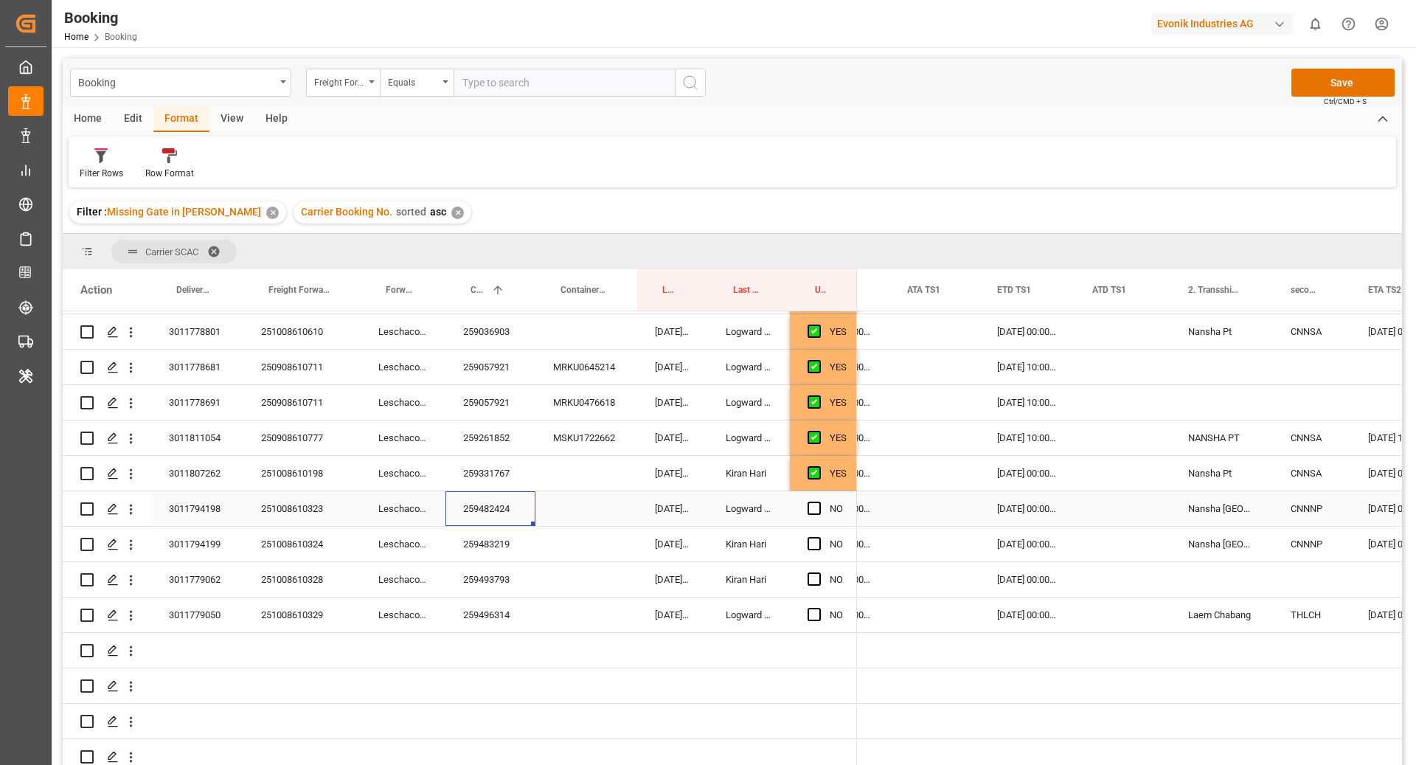
click at [462, 493] on div "259482424" at bounding box center [490, 508] width 90 height 35
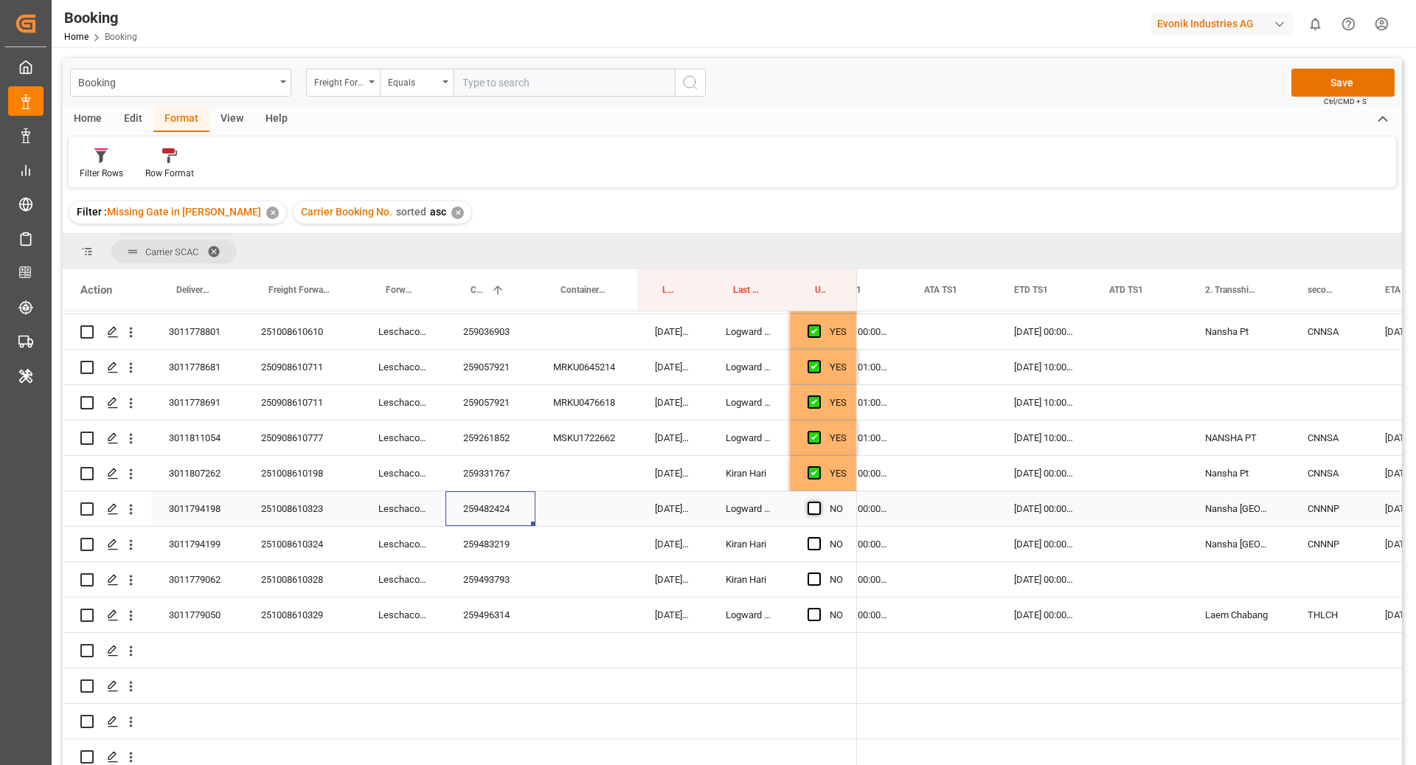
click at [815, 502] on span "Press SPACE to select this row." at bounding box center [814, 508] width 13 height 13
click at [819, 502] on input "Press SPACE to select this row." at bounding box center [819, 502] width 0 height 0
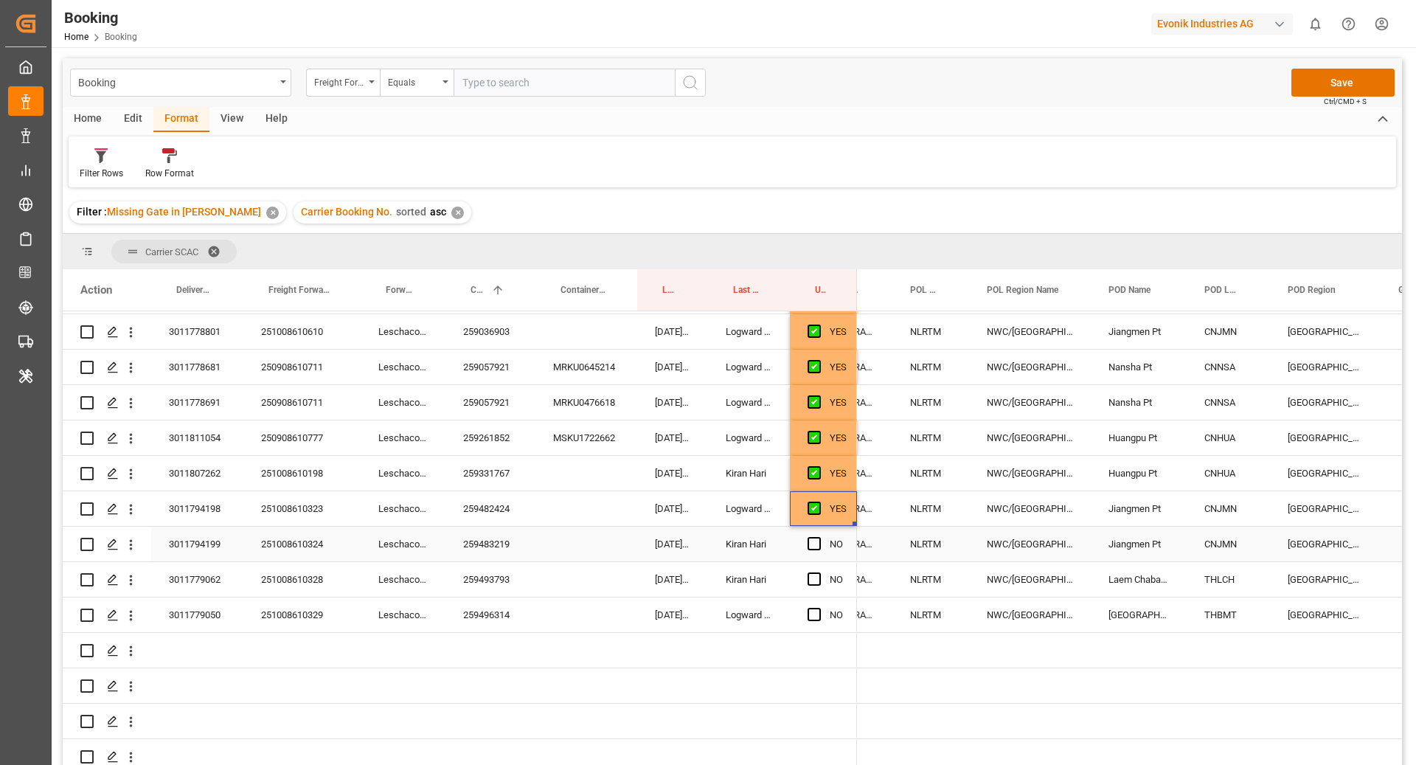
click at [482, 533] on div "259483219" at bounding box center [490, 544] width 90 height 35
click at [810, 537] on span "Press SPACE to select this row." at bounding box center [814, 543] width 13 height 13
click at [819, 537] on input "Press SPACE to select this row." at bounding box center [819, 537] width 0 height 0
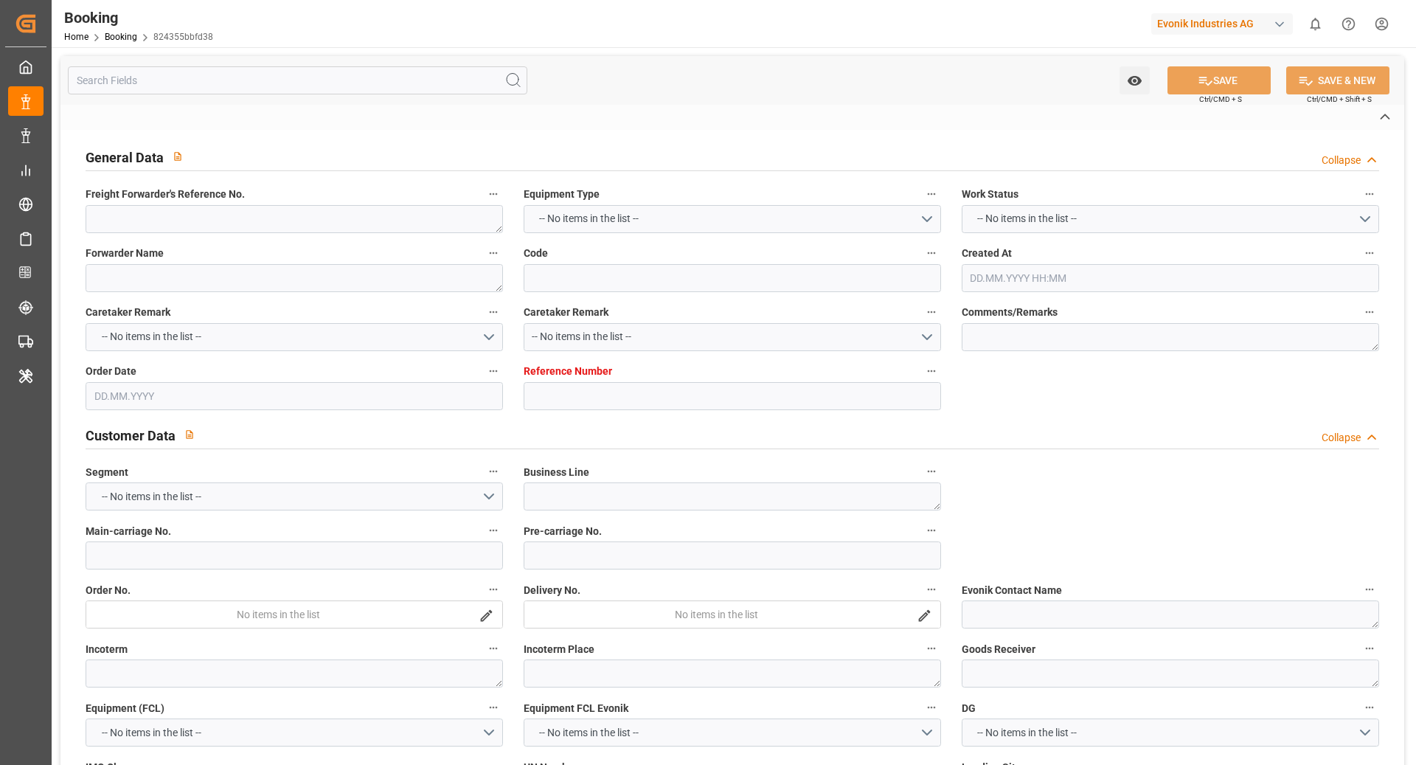
type textarea "250908610702"
type textarea "Leschaco Bremen"
type input "824355bbfd38"
type input "7001263466"
type textarea "CU-KA"
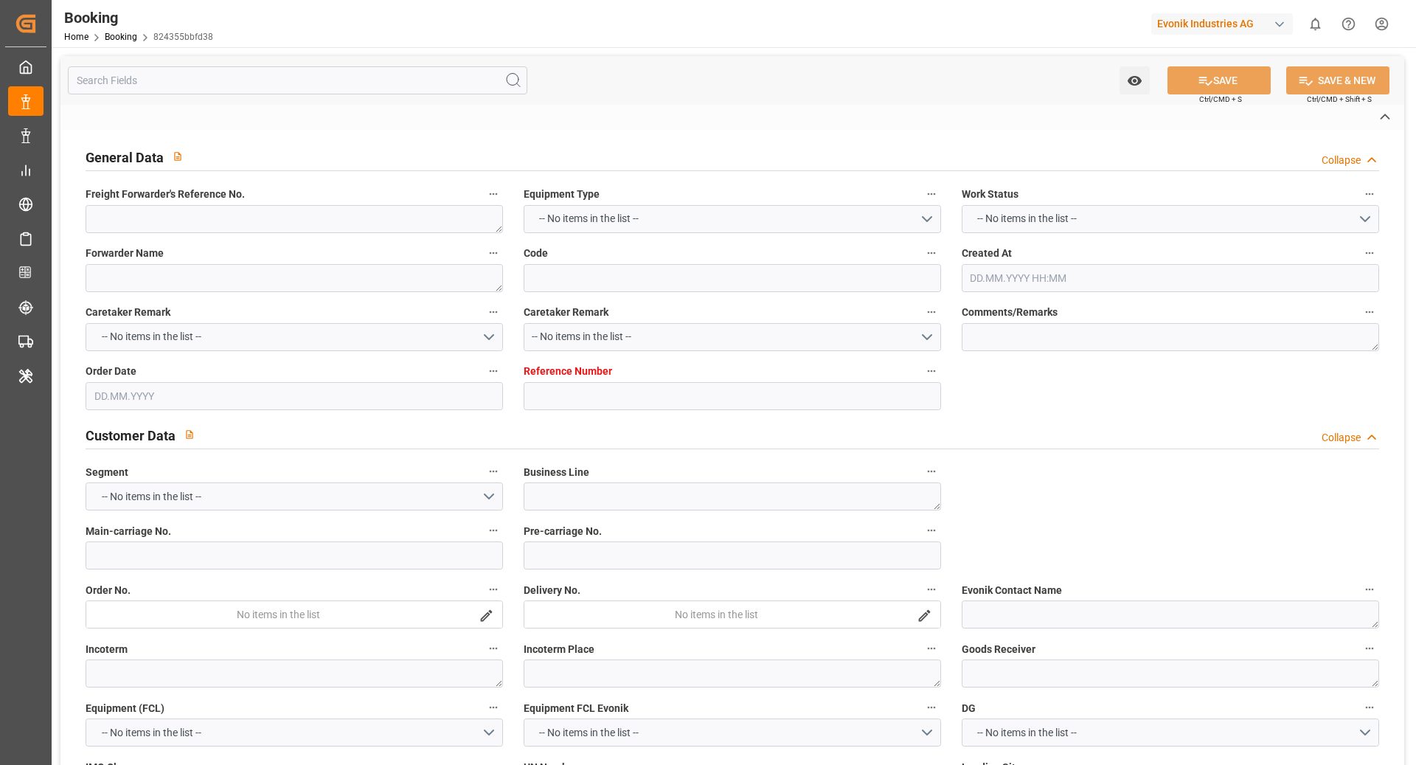
type input "7001263464"
type textarea "[EMAIL_ADDRESS][DOMAIN_NAME]"
type textarea "CFR"
type textarea "NAGOYA PORT"
type textarea "3"
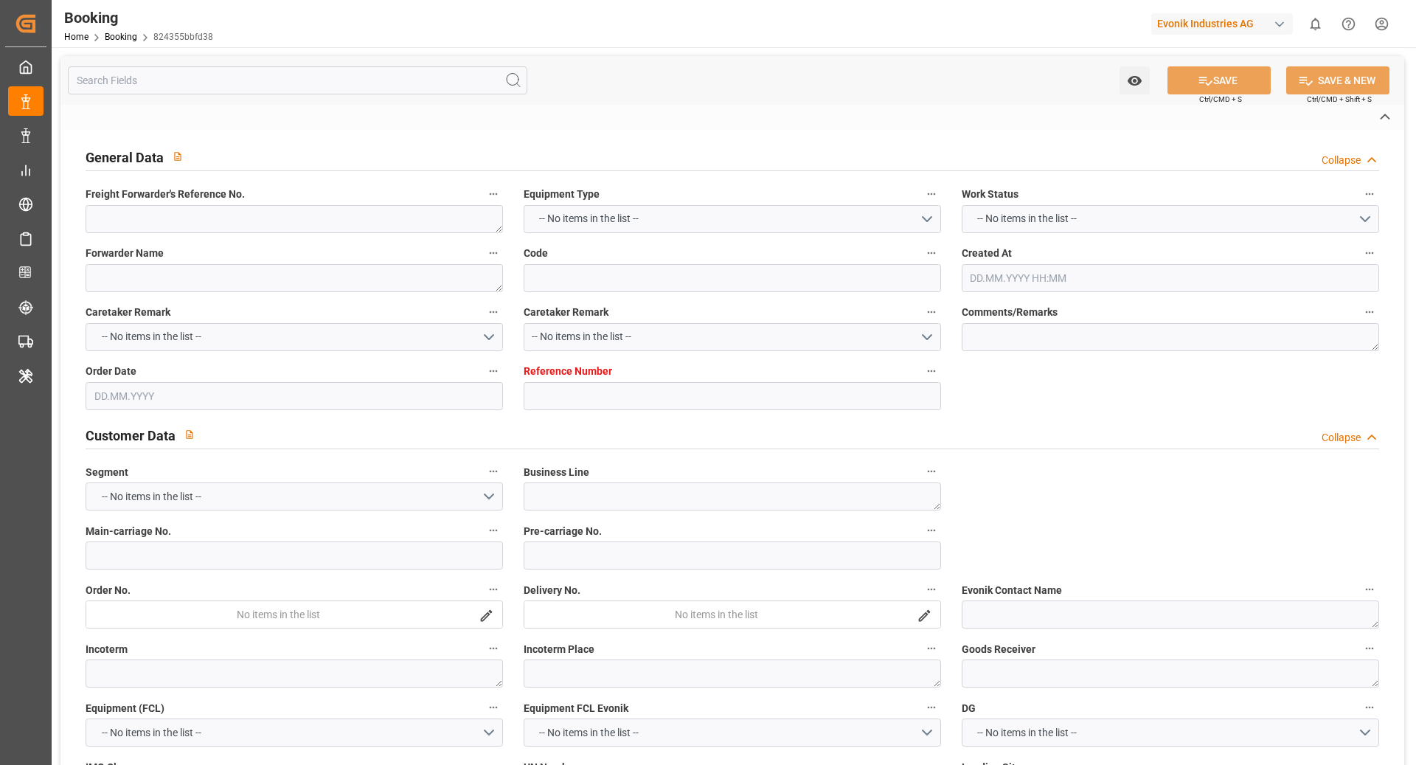
type textarea "Niederkassel"
type textarea "TLLU8313076"
type input "ONE ORPHEUS"
type input "HMM Co., Ltd. [STREET_ADDRESS]"
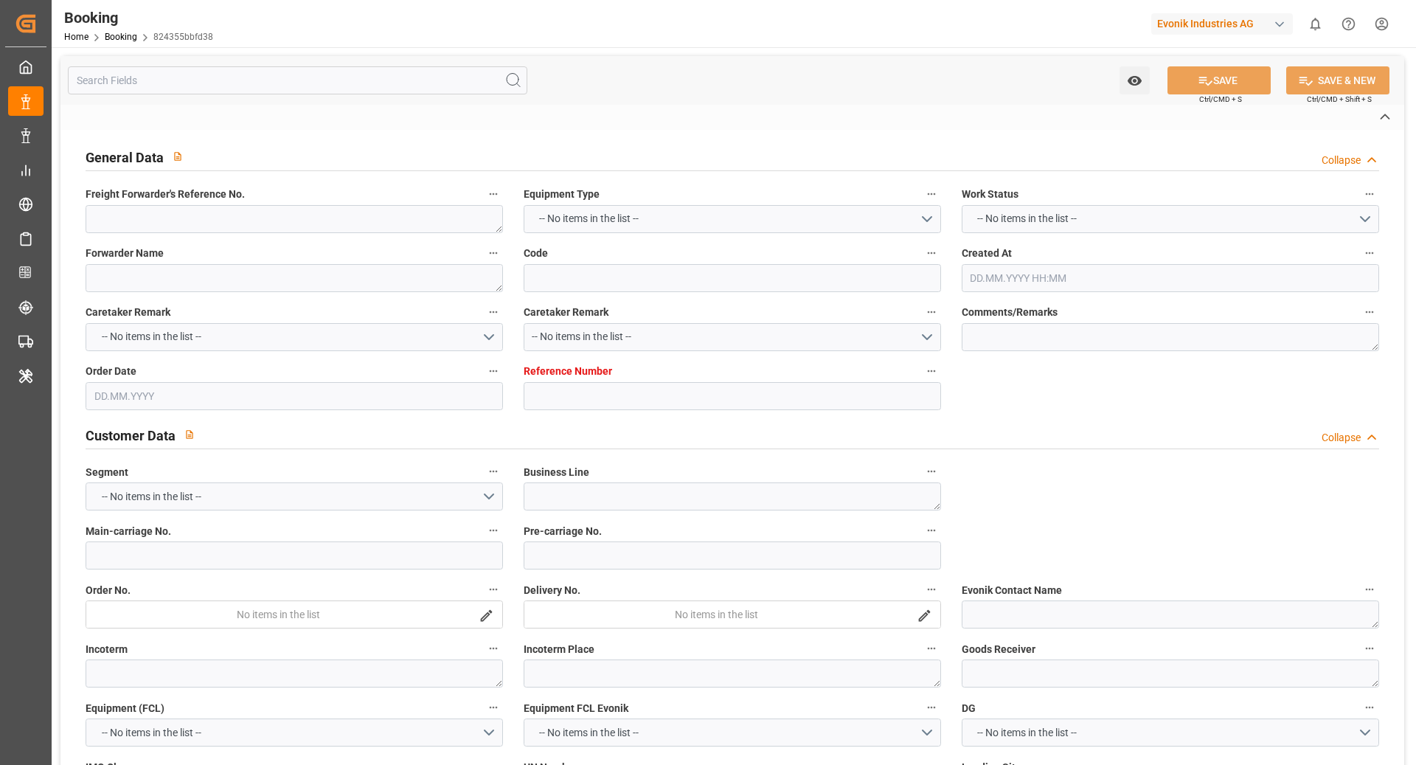
type textarea "HAMA21521500"
type input "[GEOGRAPHIC_DATA]"
type input "[GEOGRAPHIC_DATA], [GEOGRAPHIC_DATA]"
type textarea "INPUT_Evonik_Seeburger_IFTSTA_1003171466_20250923122728997.edi"
type textarea "NWC/UK [GEOGRAPHIC_DATA] Continent / [GEOGRAPHIC_DATA] Co., Ltd. [STREET_ADDRES…"
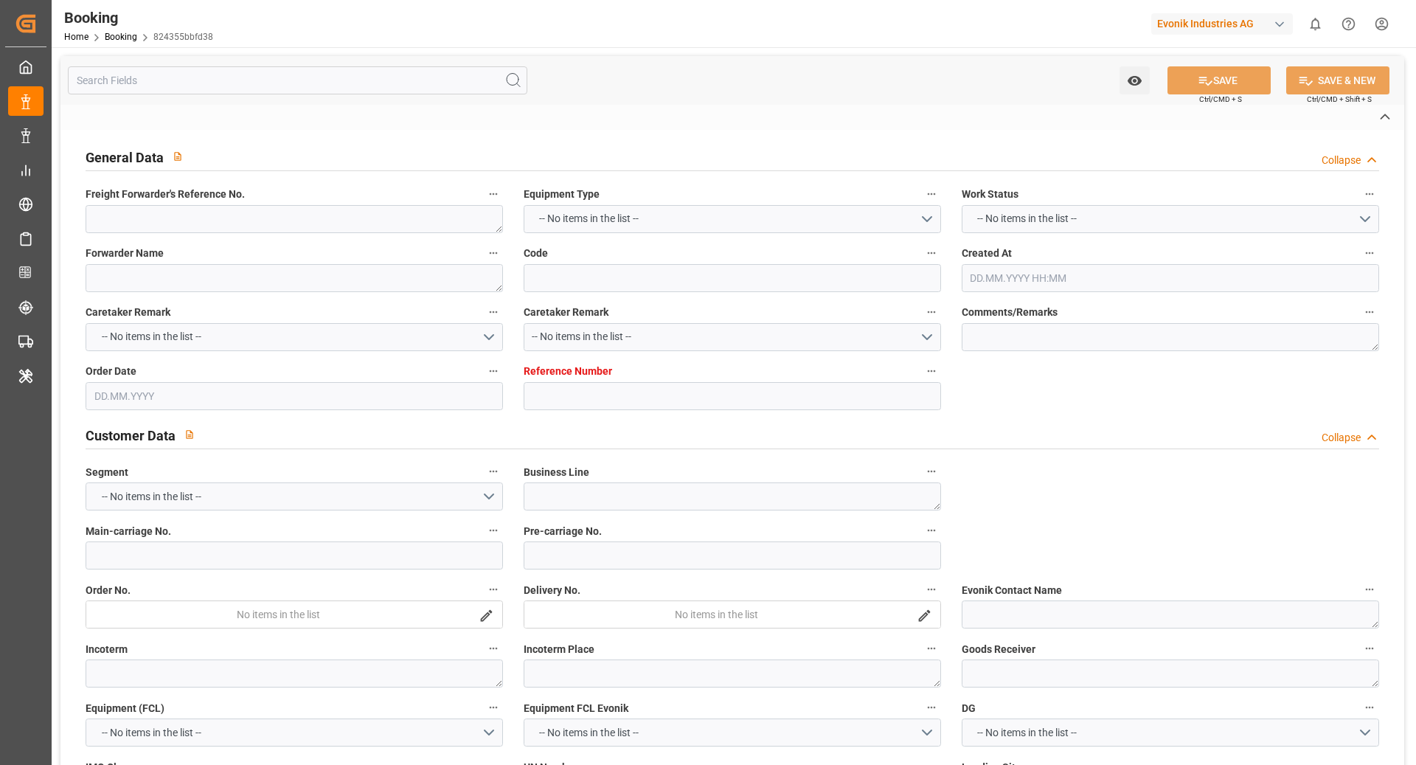
type textarea "INPUT_Evonik_Seeburger_IFTMIN_1003104251_20250901110517597.edi,INPUT_Evonik_See…"
type textarea "1003171466"
type textarea "Logward System"
type textarea "businessDivision-businessLine-"
type textarea "IFTSTA"
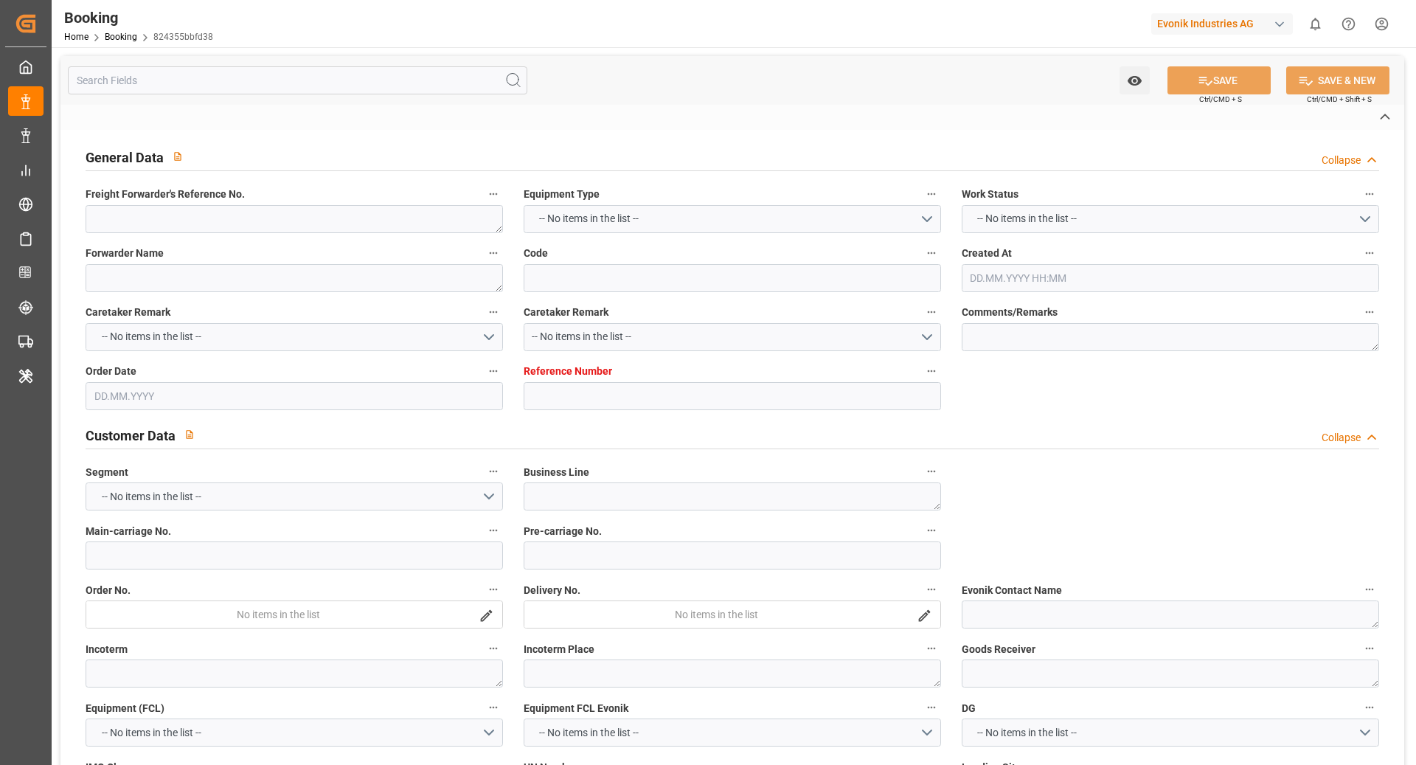
type textarea "a011t00000LcJC5AAN"
type textarea "No"
type input "Validation Errors"
type textarea "INVALID_SCAC_CODE"
type textarea "Invalid scac code HMM Co., Ltd. [STREET_ADDRESS] for given Booking/Bill of ladi…"
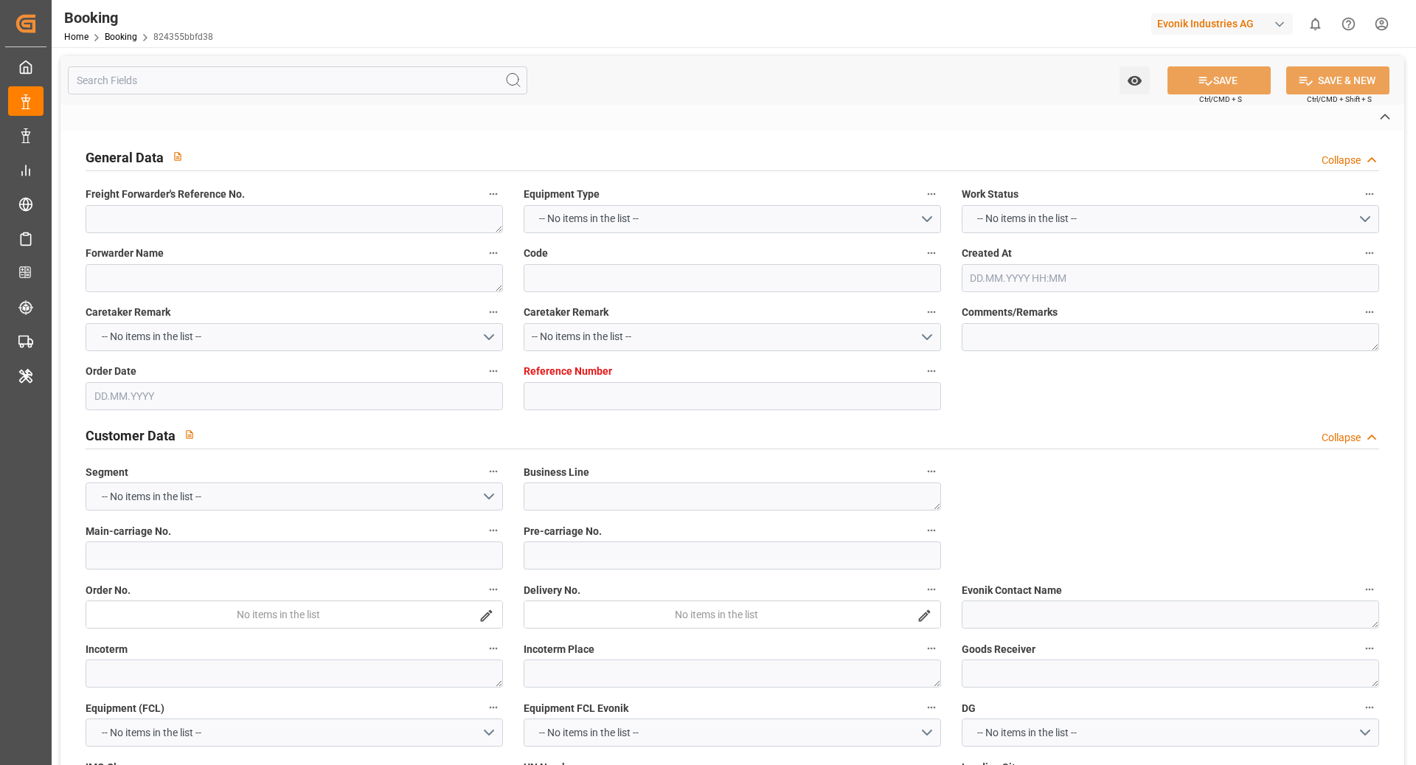
type input "[GEOGRAPHIC_DATA]"
type input "[GEOGRAPHIC_DATA], [GEOGRAPHIC_DATA]"
type input "[GEOGRAPHIC_DATA]"
type input "DE"
type input "BARGE"
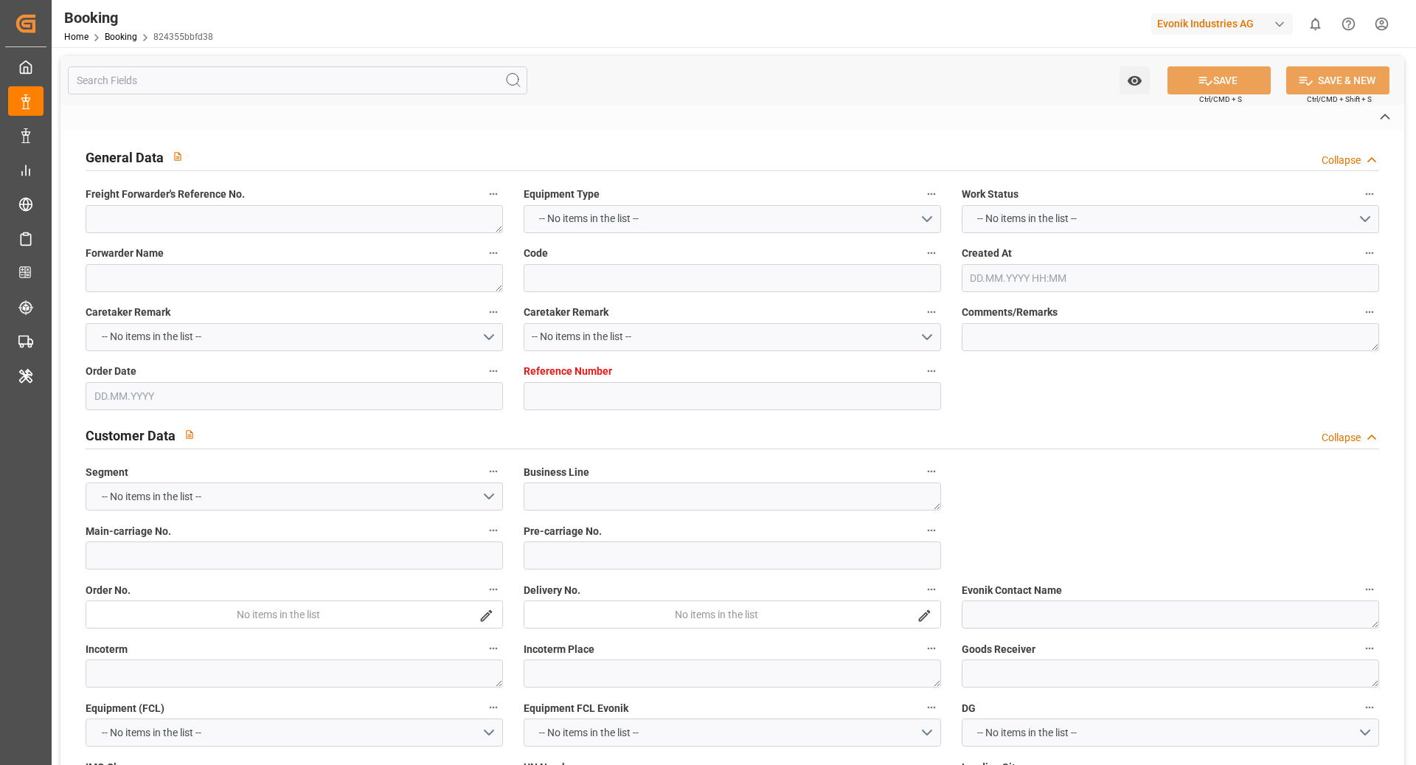
type input "FP1"
type input "0075E"
type input "VESSEL"
type input "TRUCK"
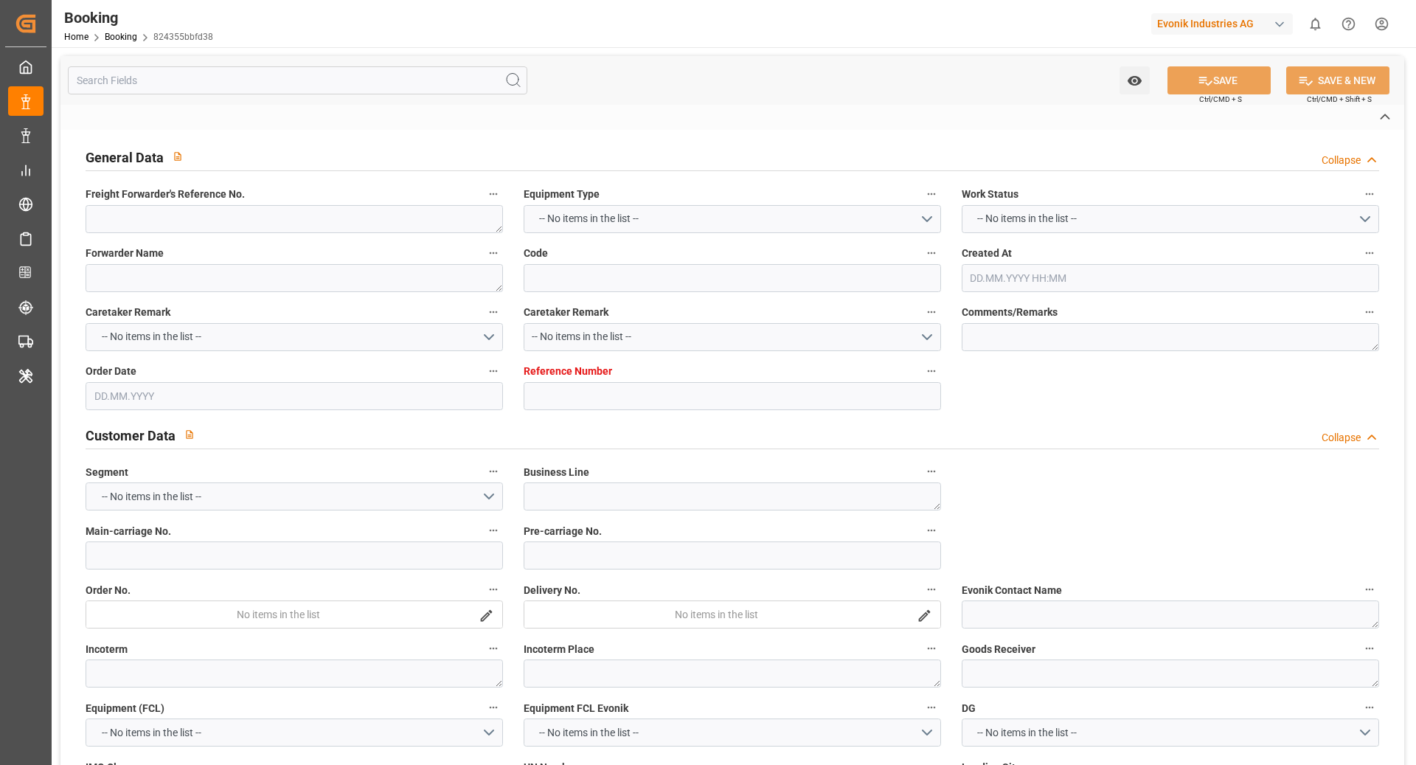
type input "JP"
type input "[GEOGRAPHIC_DATA], [GEOGRAPHIC_DATA]"
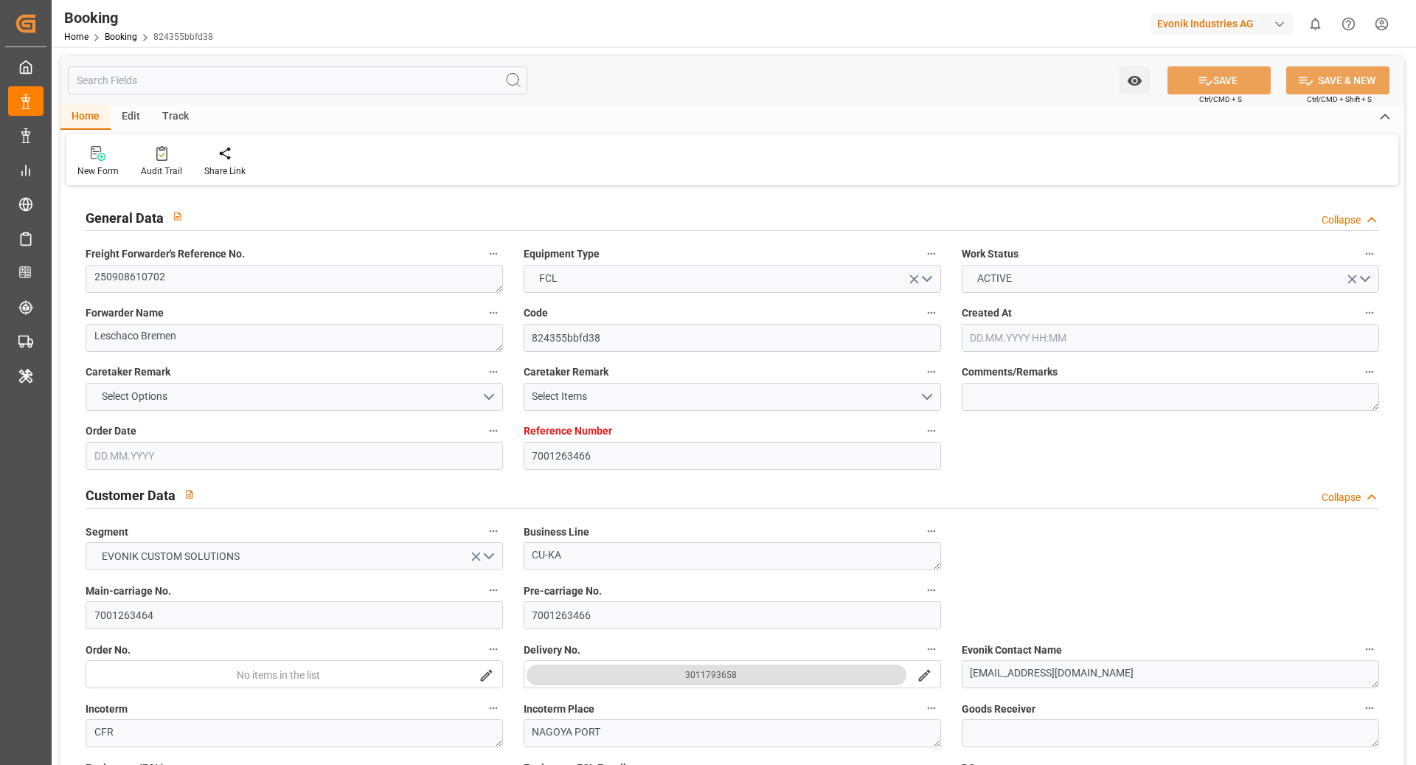
type input "7001263466"
type input "9313008"
type input "Hyundai"
type input "Hyundai Merchant Marine [DOMAIN_NAME]."
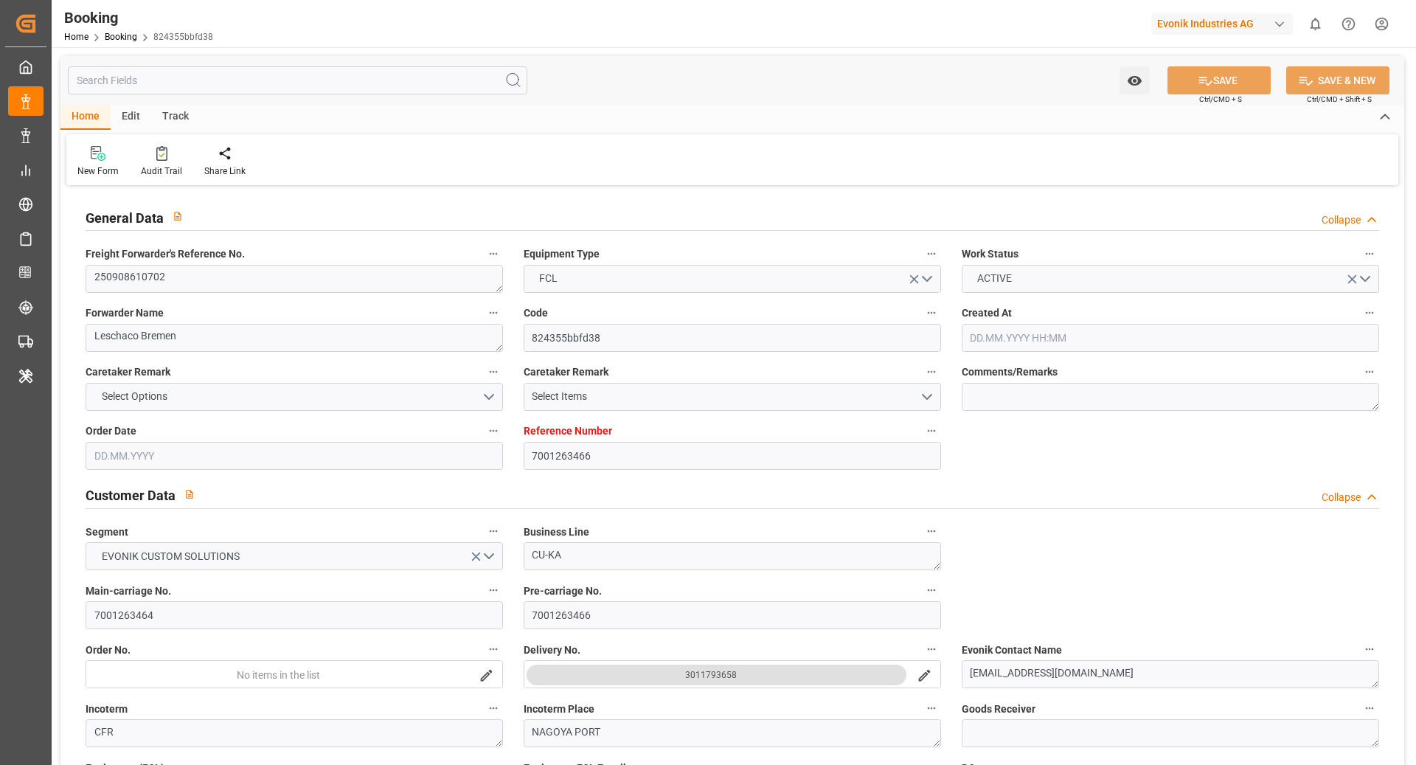
type input "NLRTM"
type input "JPNGO"
type input "NLRTM"
type input "JPNGO"
type input "[DATE] 09:06"
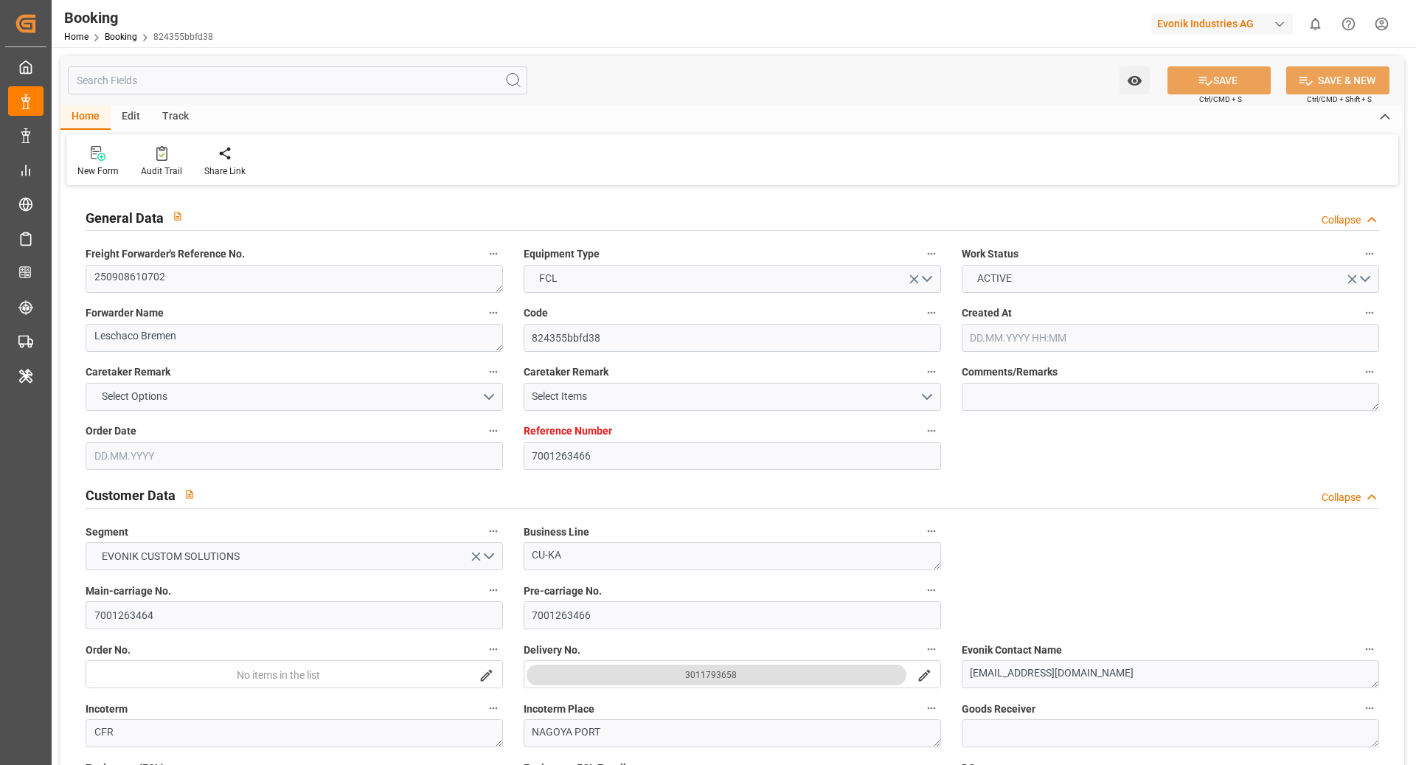
type input "[DATE]"
type input "[DATE] 10:00"
type input "[DATE] 00:00"
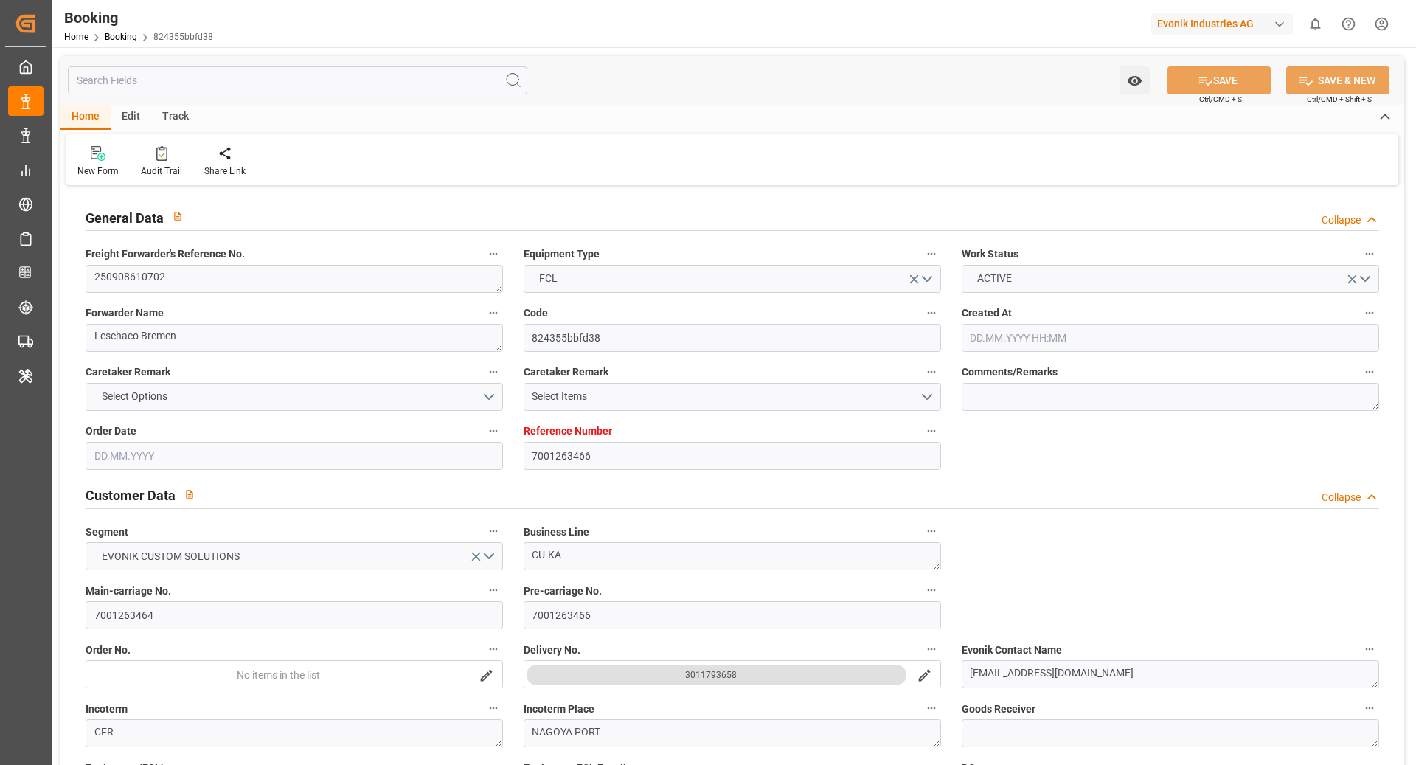
type input "[DATE] 00:00"
type input "[DATE]"
type input "[DATE] 00:00"
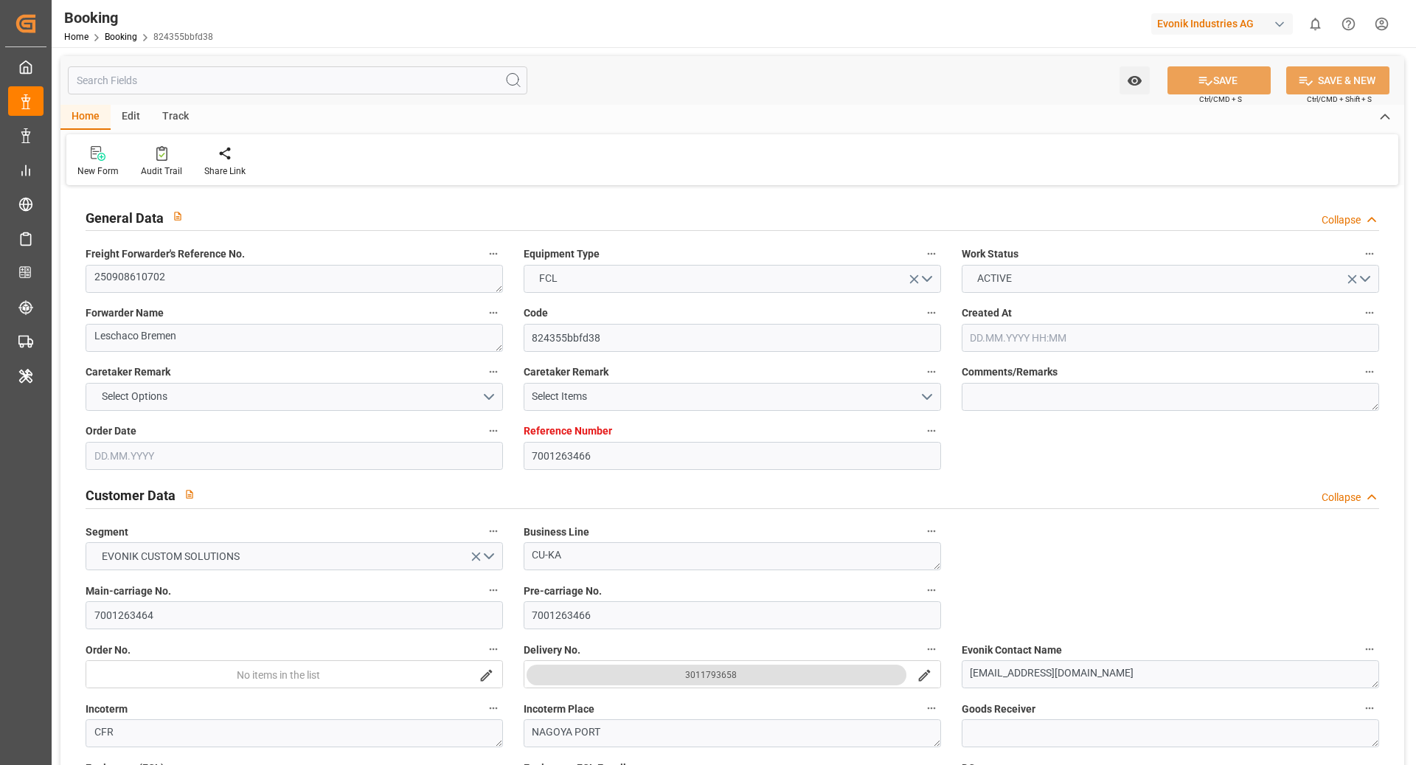
type input "[DATE] 00:00"
type input "[DATE] 10:29"
type input "[DATE]"
type input "[DATE] 13:00"
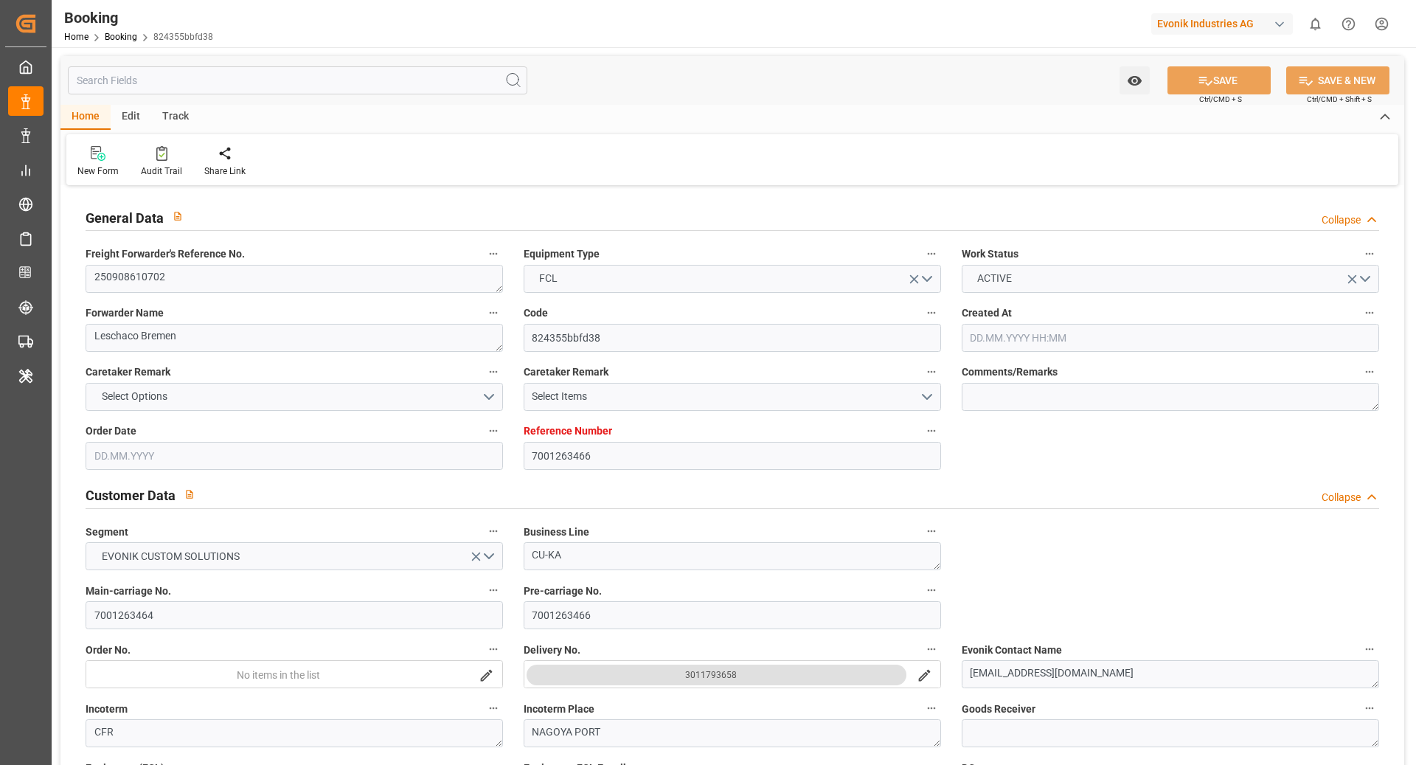
type input "[DATE] 13:00"
type input "[DATE] 12:37"
type input "[DATE] 00:00"
type input "[DATE] 23:00"
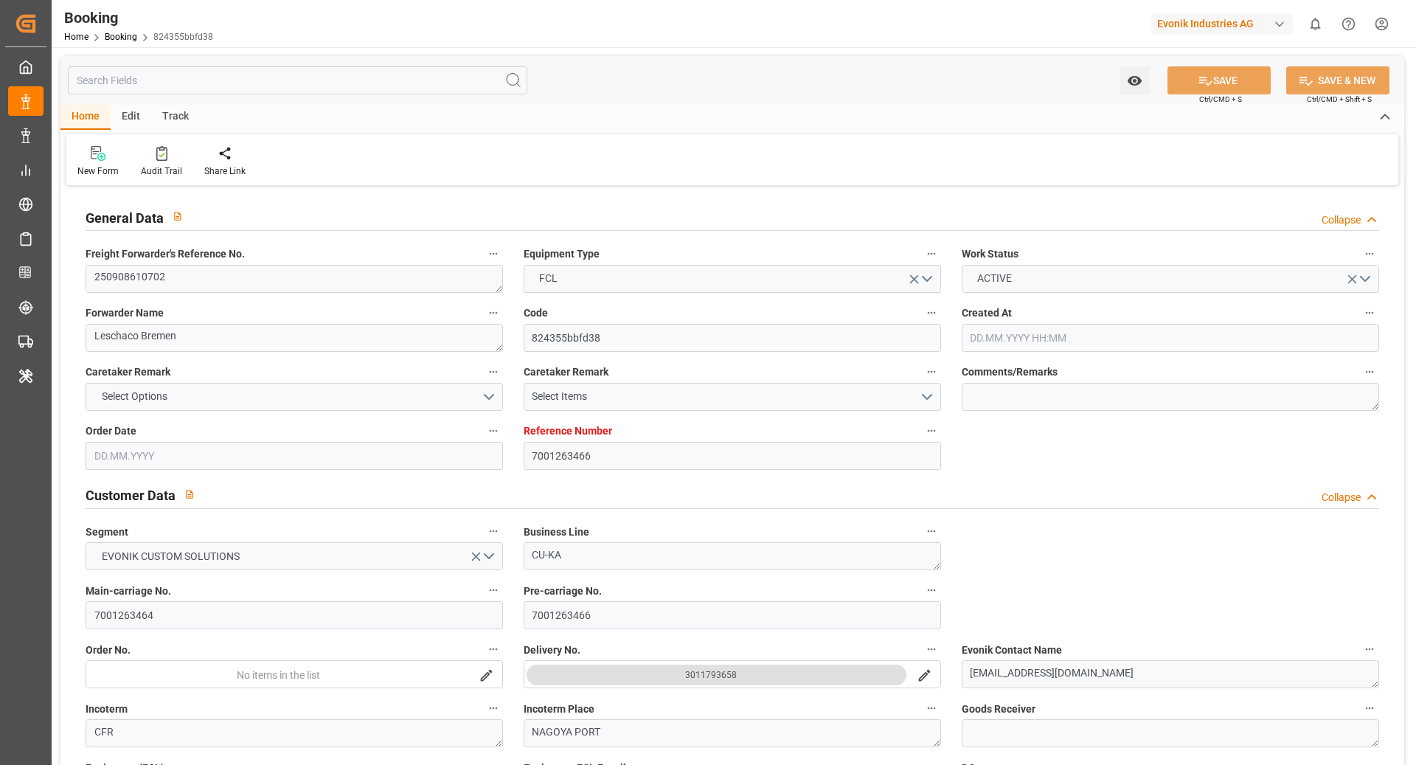
type input "[DATE] 03:10"
type input "[DATE] 07:04"
type input "[DATE] 11:04"
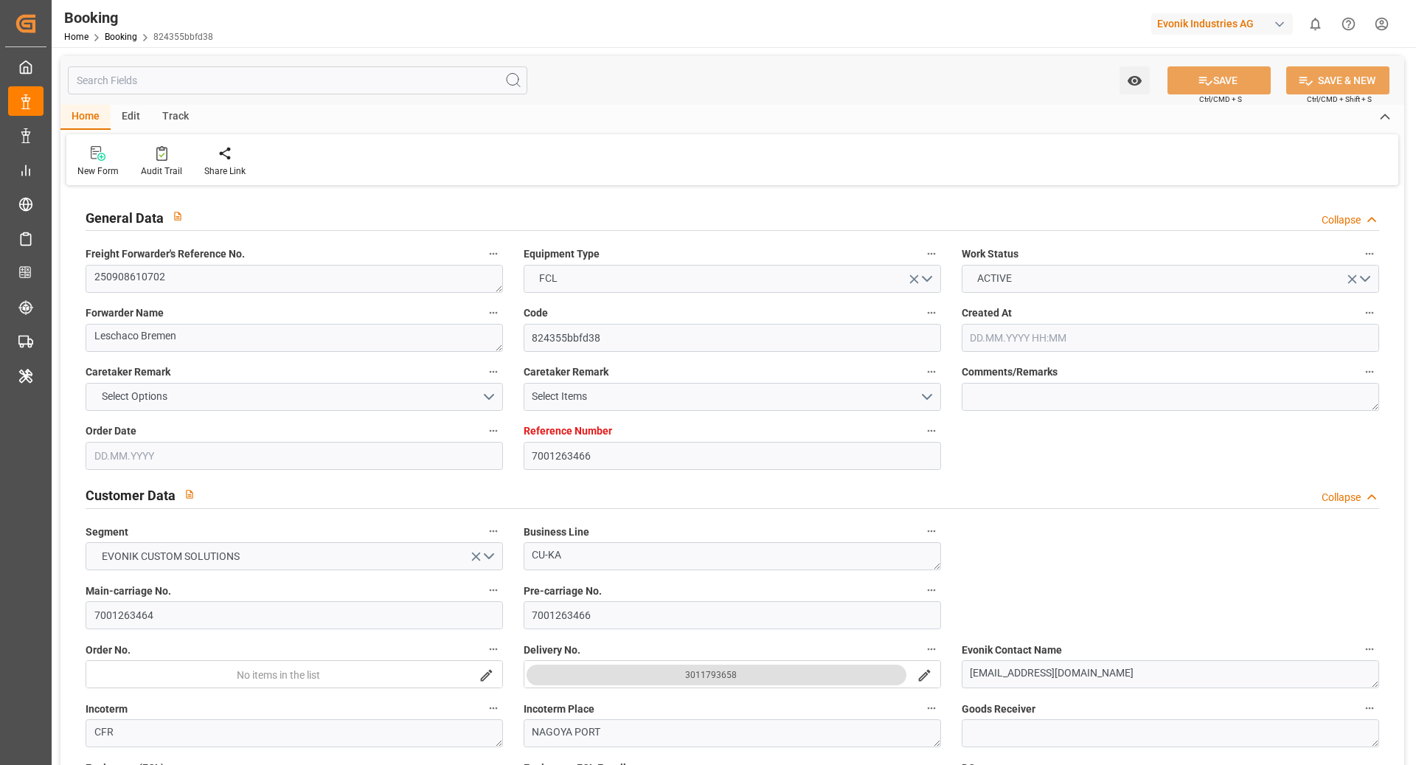
type input "[DATE] 03:10"
type input "[DATE] 12:04"
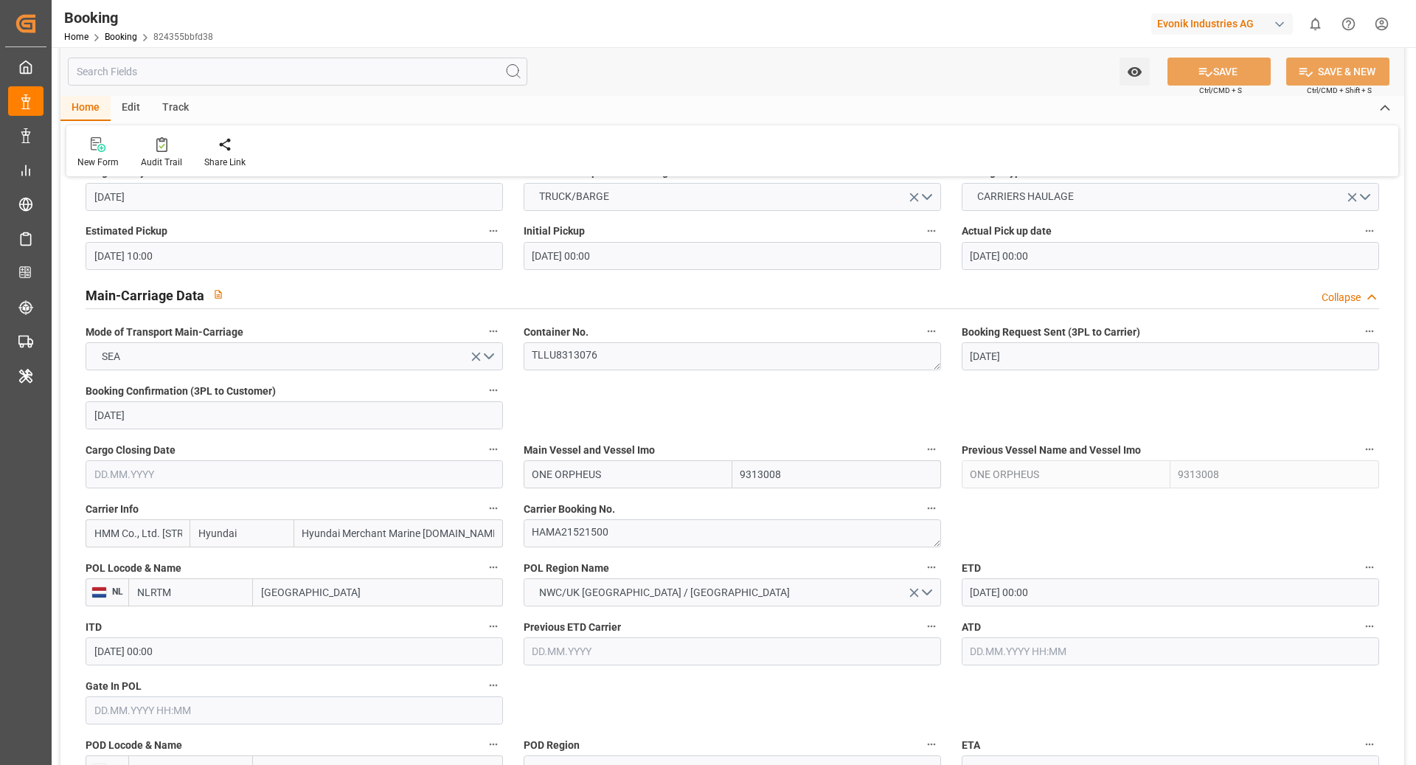
scroll to position [850, 0]
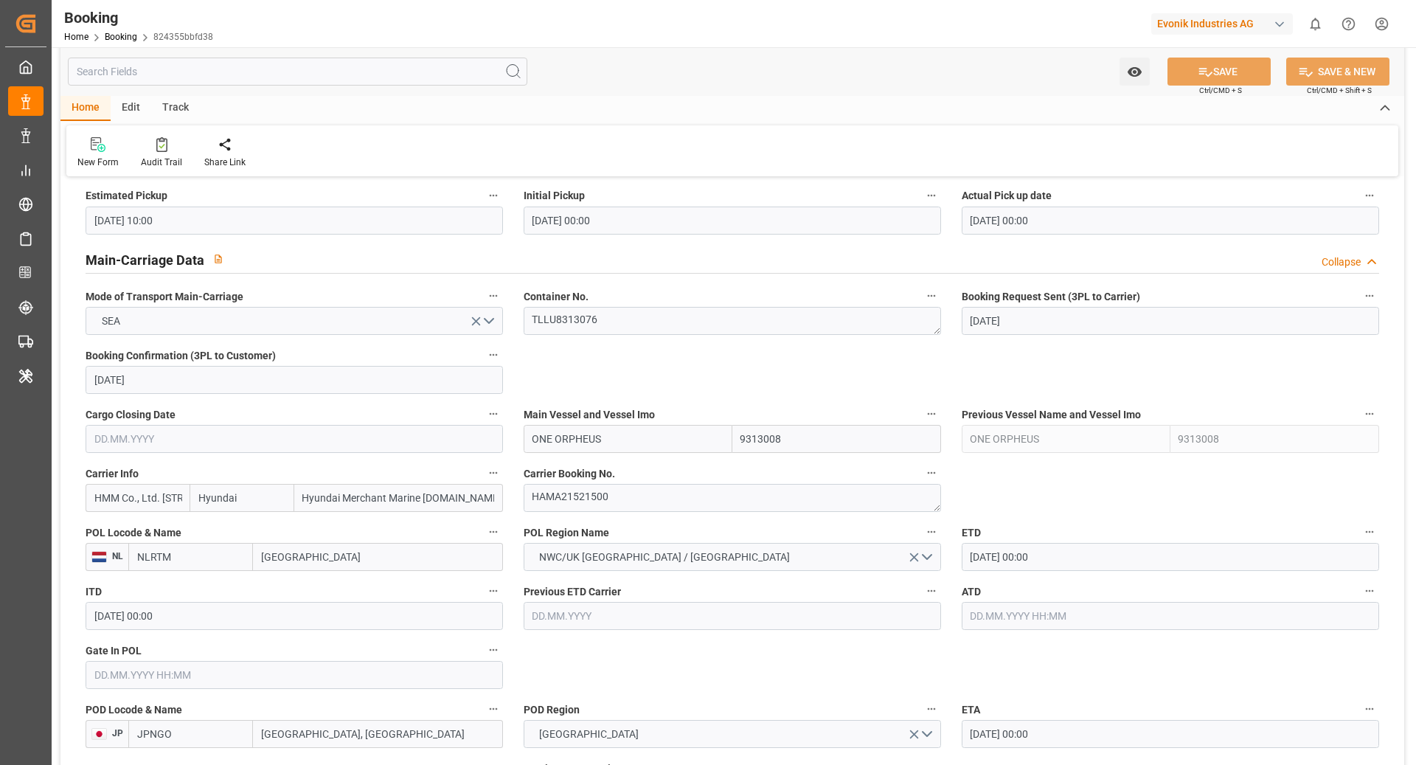
click at [264, 504] on input "Hyundai" at bounding box center [242, 498] width 104 height 28
click at [147, 174] on div "New Form Audit Trail Share Link" at bounding box center [732, 150] width 1332 height 51
click at [184, 153] on div "Audit Trail" at bounding box center [161, 152] width 63 height 32
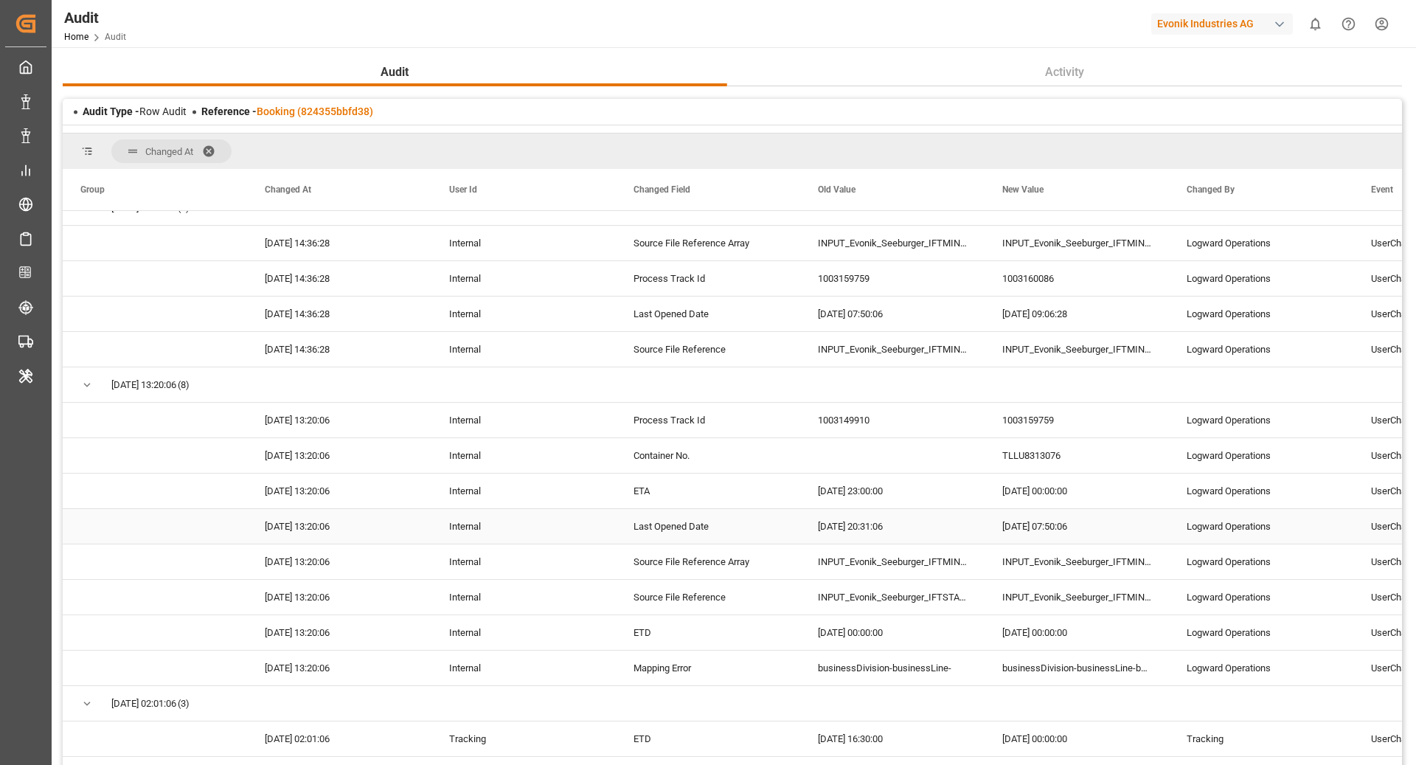
scroll to position [3848, 0]
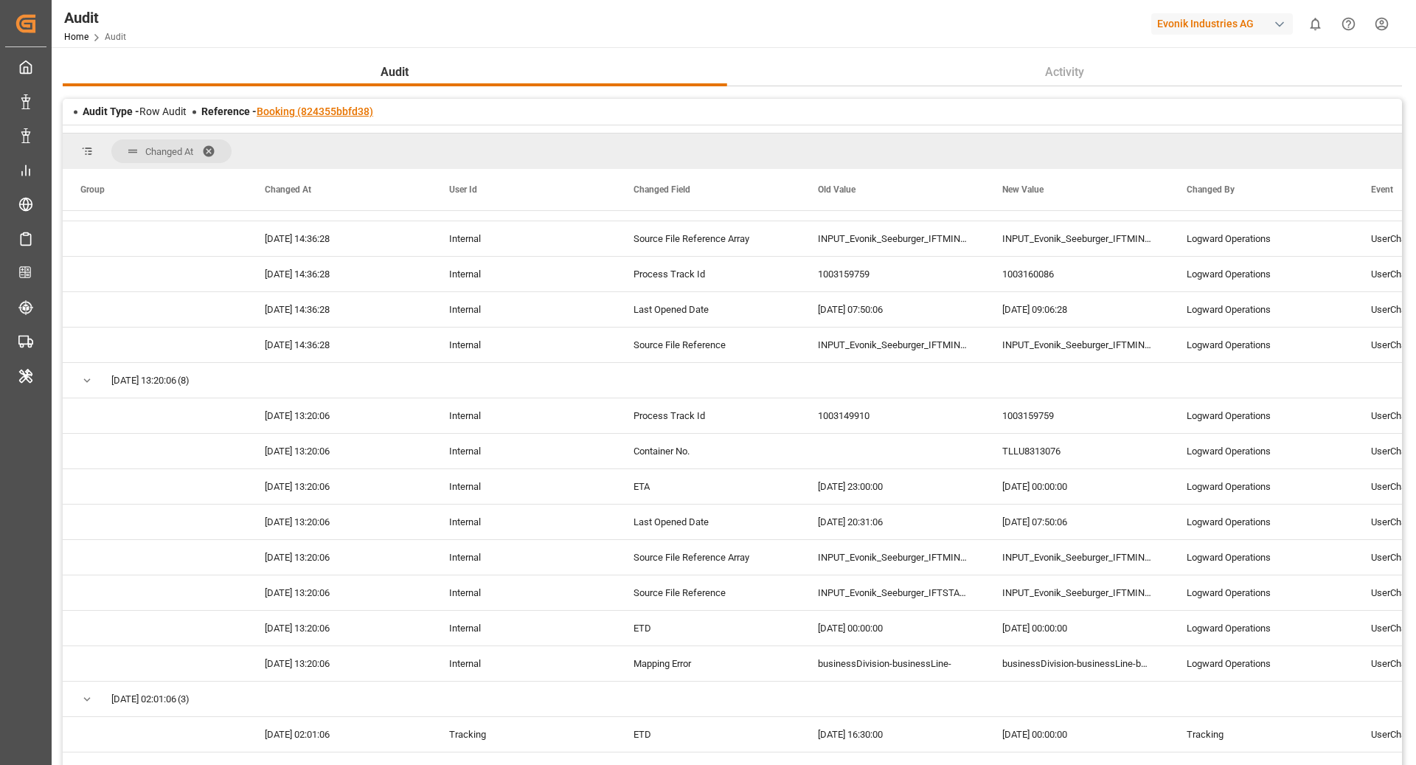
click at [325, 111] on link "Booking (824355bbfd38)" at bounding box center [315, 111] width 117 height 12
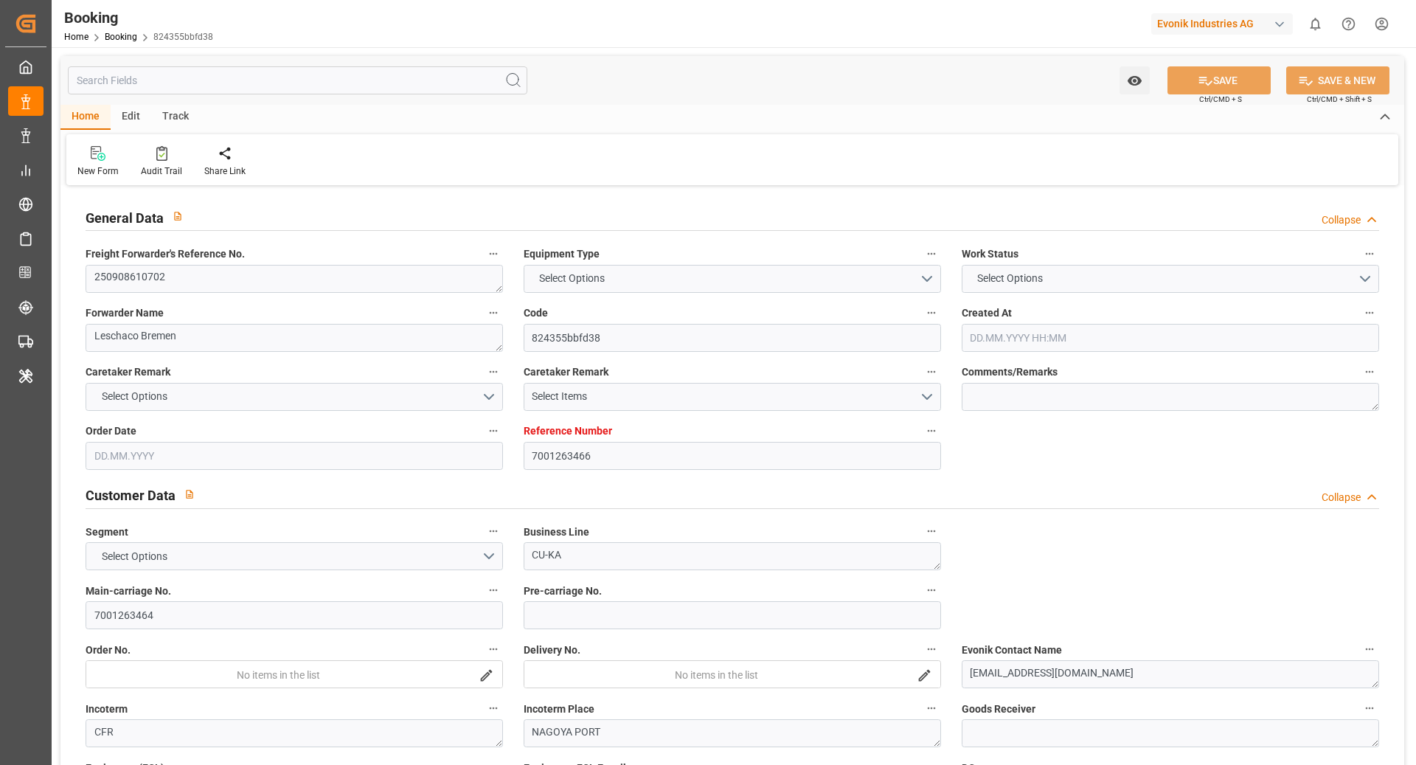
type input "7001263466"
type input "9313008"
type input "Hyundai"
type input "Hyundai Merchant Marine Co.Ltd."
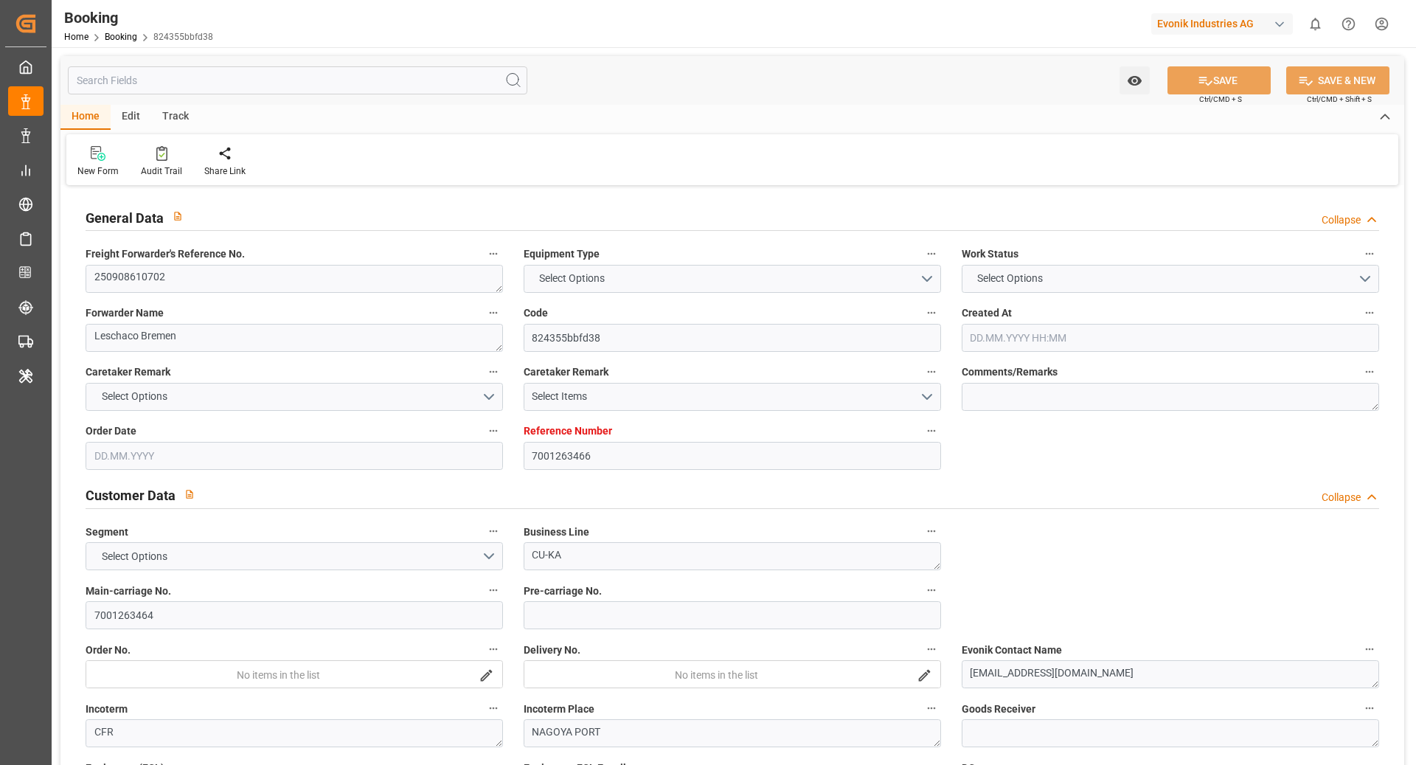
type input "NLRTM"
type input "JPNGO"
type input "NLRTM"
type input "JPNGO"
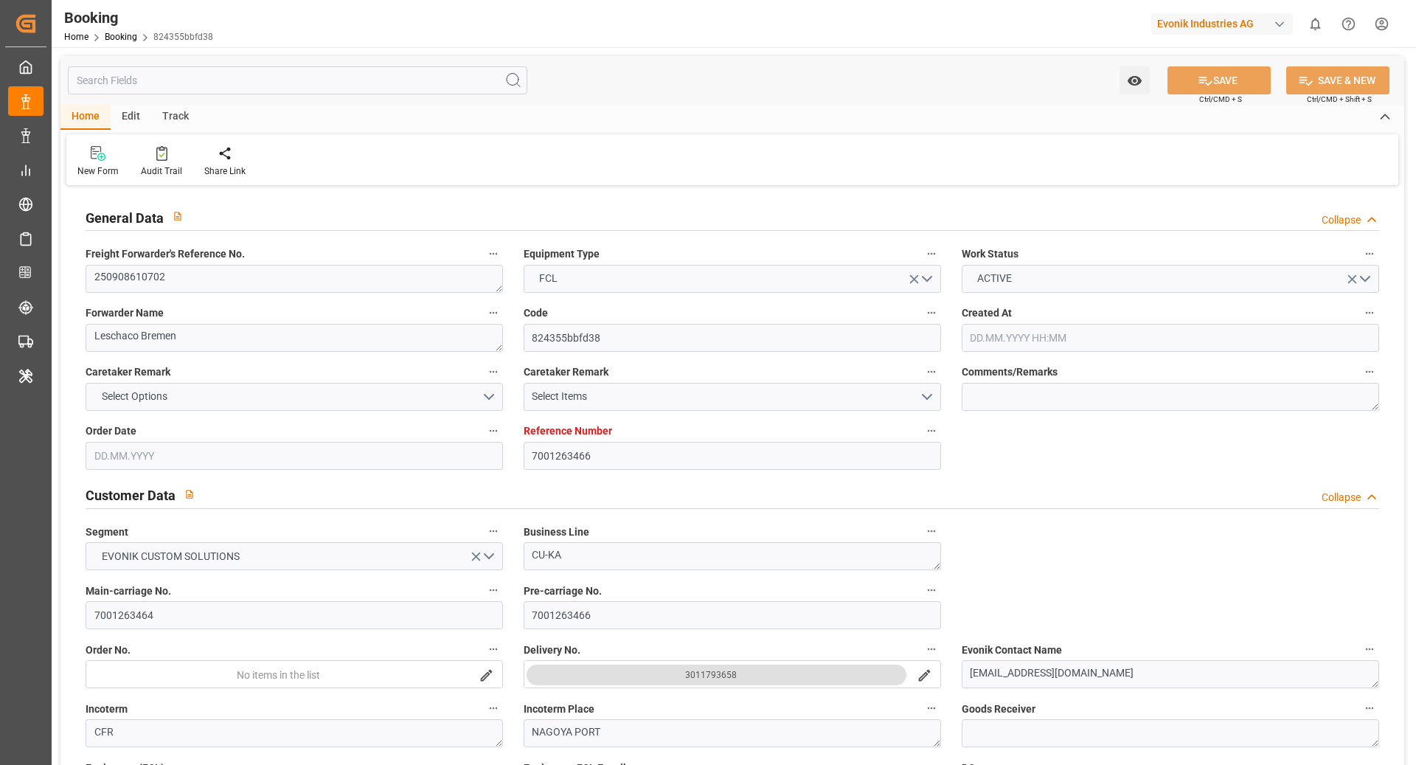
type input "01.09.2025 09:06"
type input "01.09.2025"
type input "20.11.2025"
type input "18.09.2025"
type input "21.09.2025 10:00"
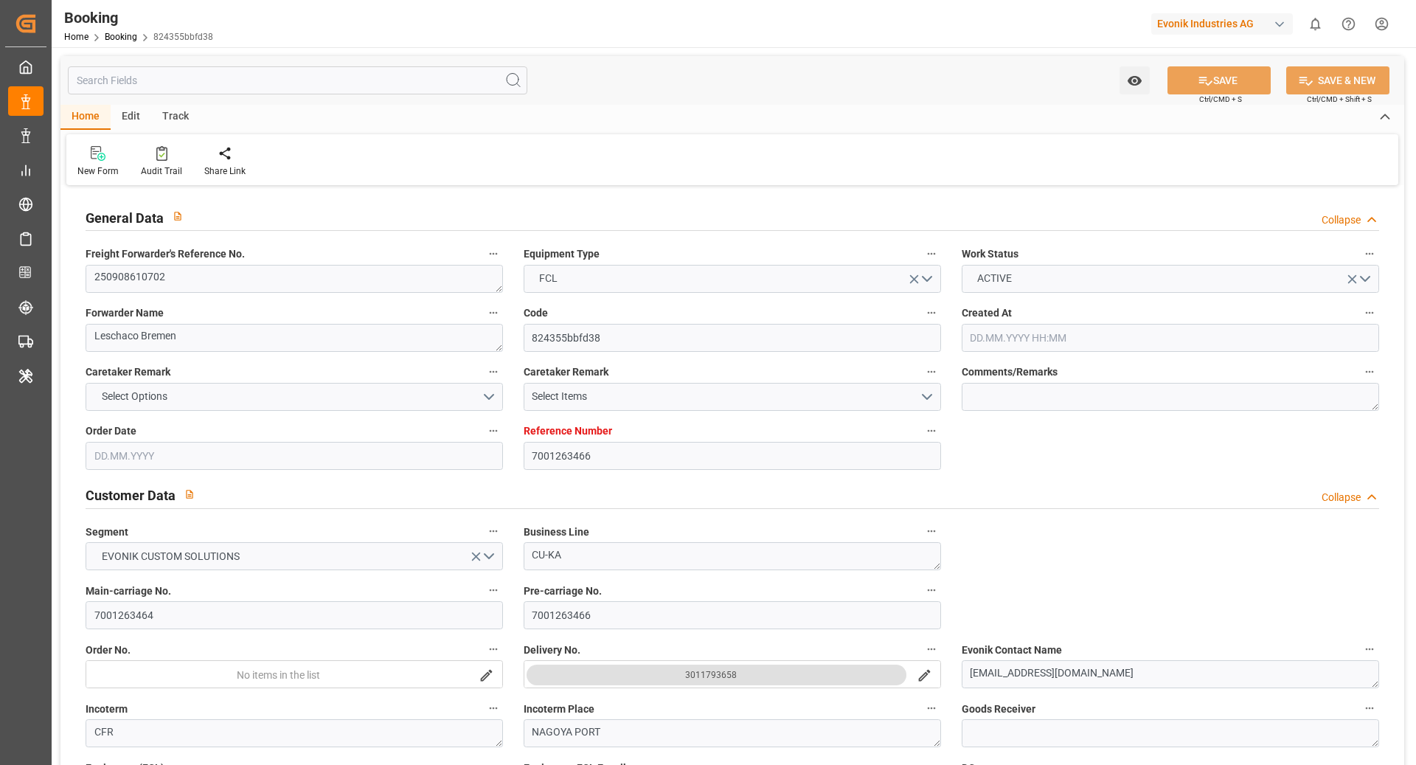
type input "18.09.2025 00:00"
type input "19.09.2025 00:00"
type input "02.09.2025"
type input "23.09.2025"
type input "30.09.2025 00:00"
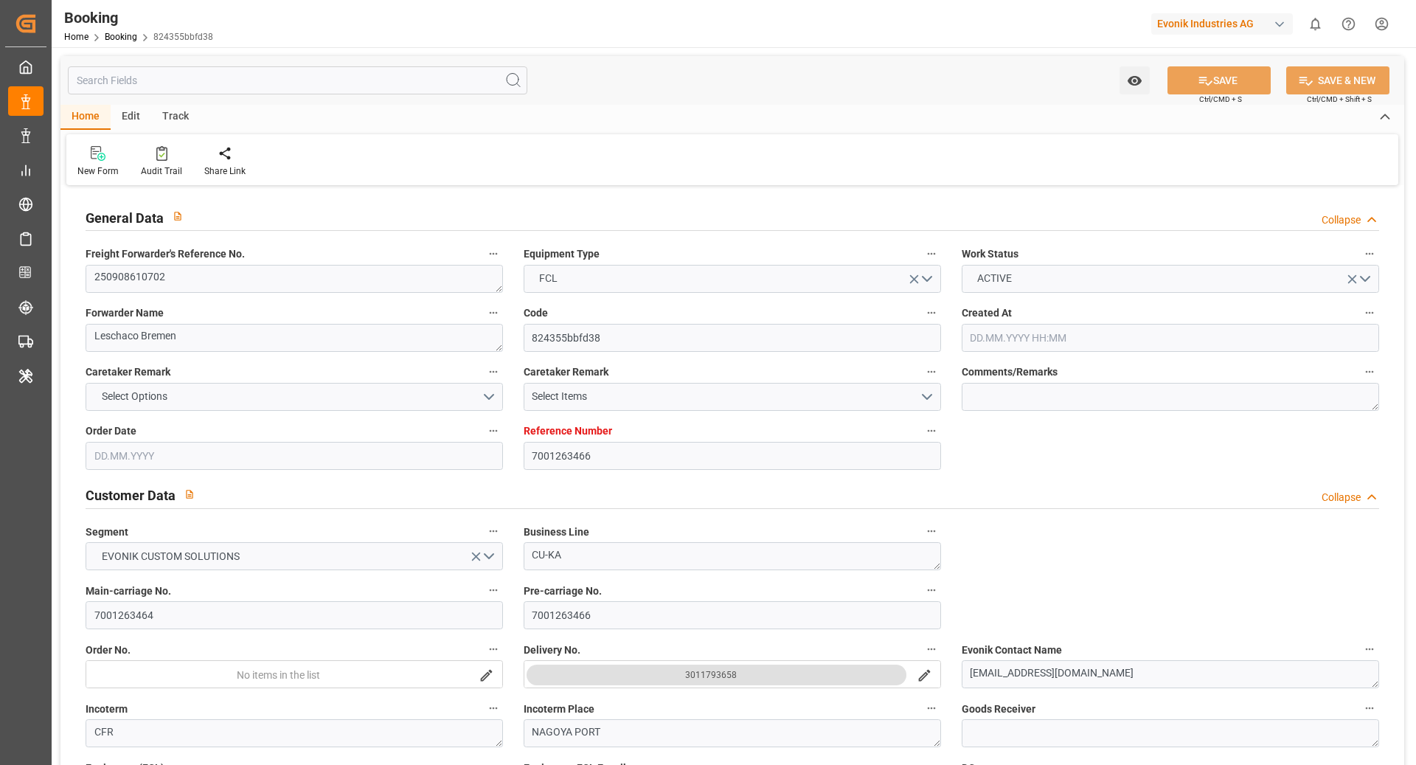
type input "27.09.2025 00:00"
type input "17.11.2025 00:00"
type input "20.11.2025 00:00"
type input "23.09.2025 10:29"
type input "21.09.2025"
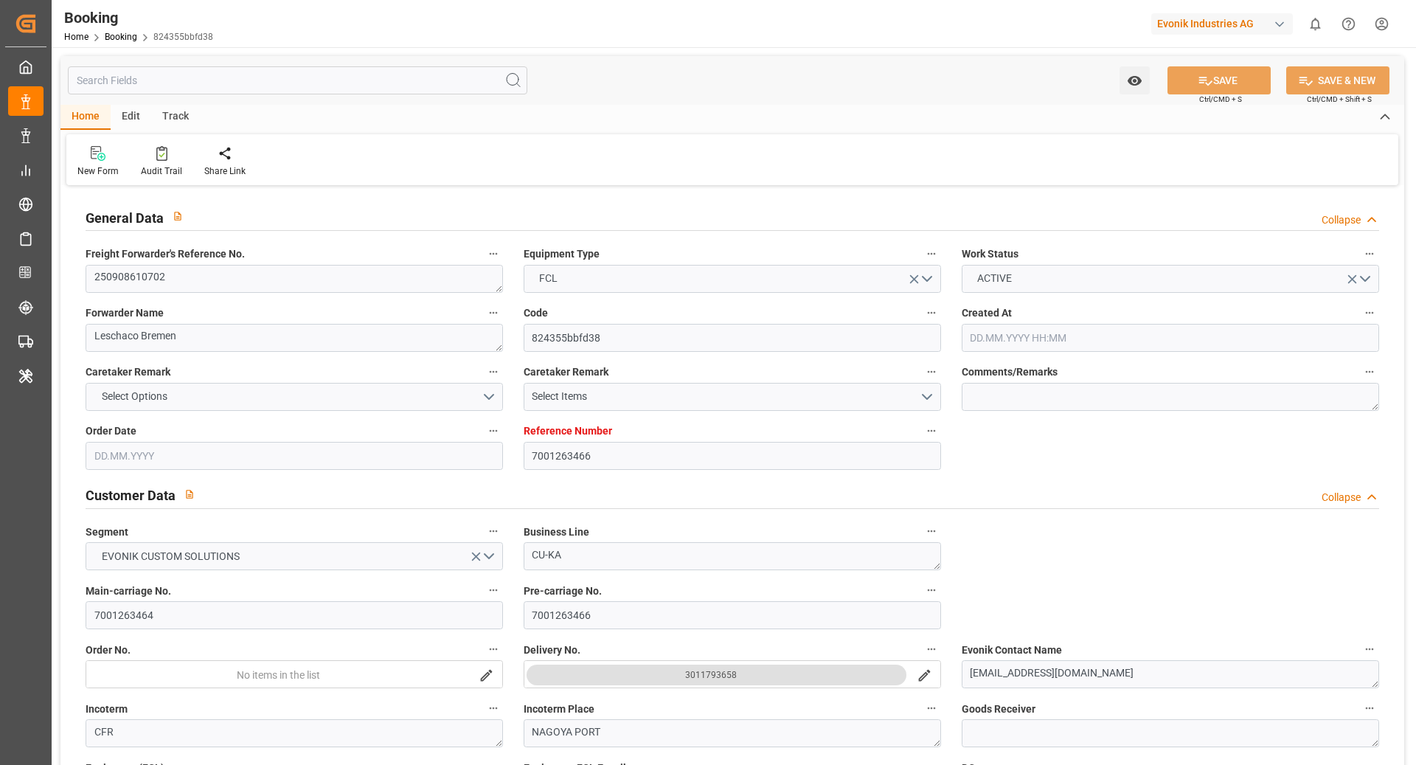
type input "23.09.2025 13:00"
type input "28.09.2025 12:37"
type input "29.09.2025 00:00"
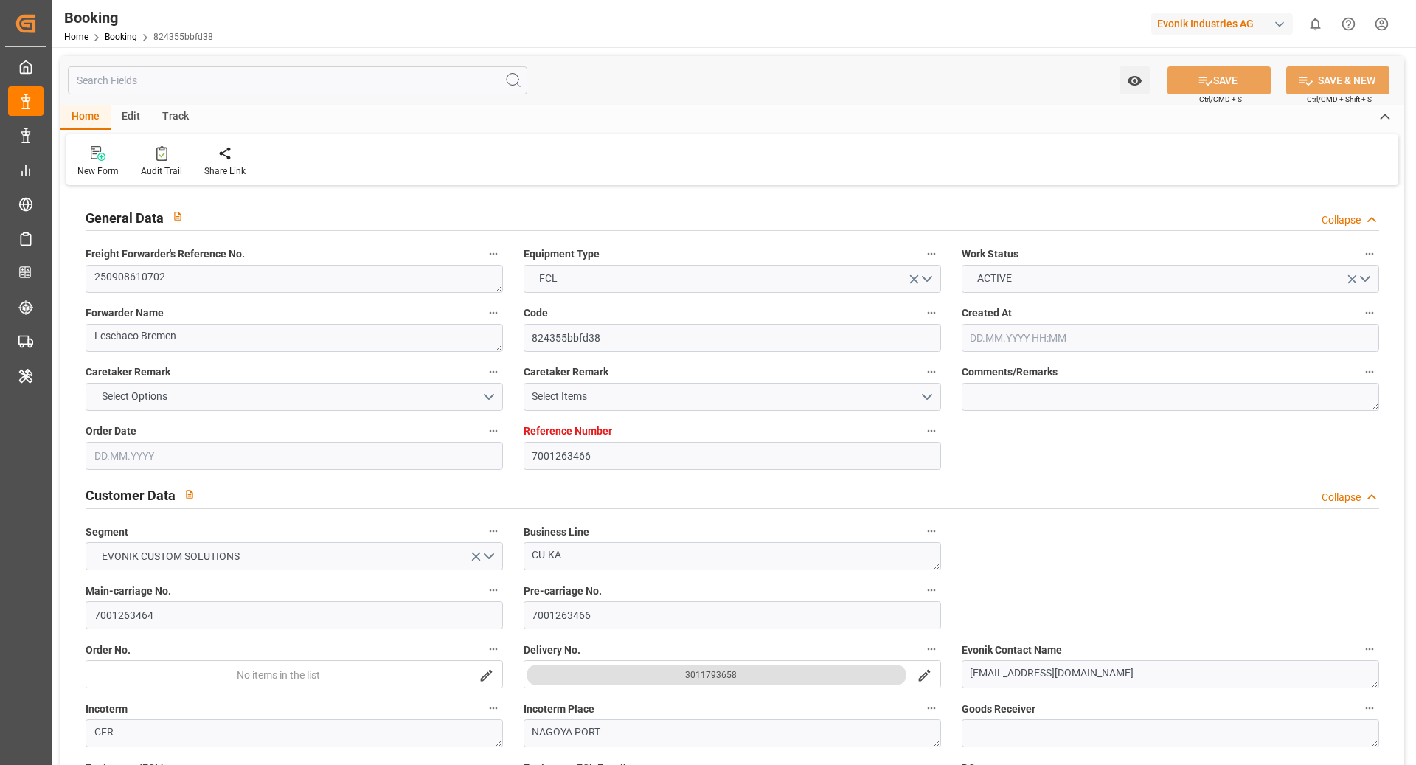
type input "16.11.2025 23:00"
type input "17.11.2025 03:10"
type input "17.11.2025 07:04"
type input "23.11.2025 11:04"
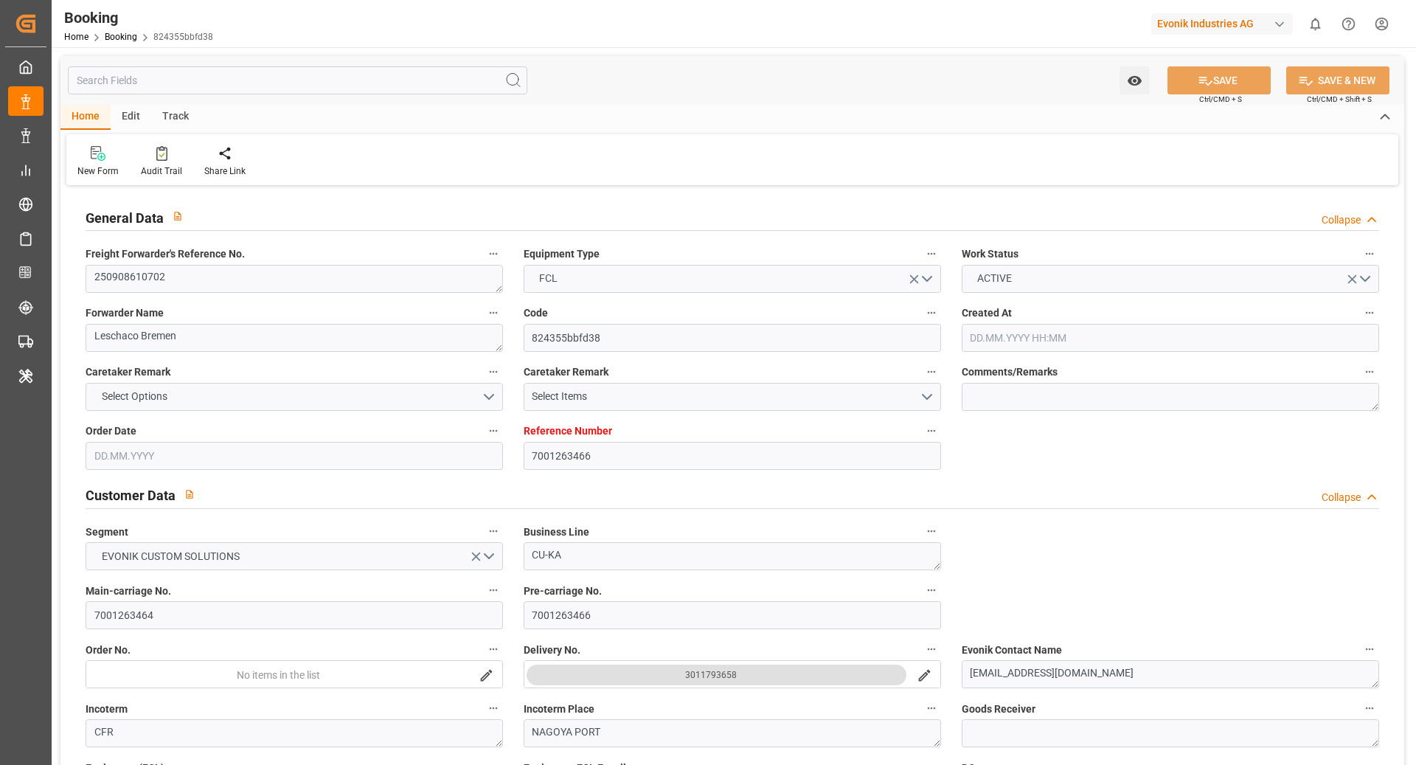
type input "23.11.2025 11:04"
type input "21.11.2025 03:10"
type input "24.11.2025 12:04"
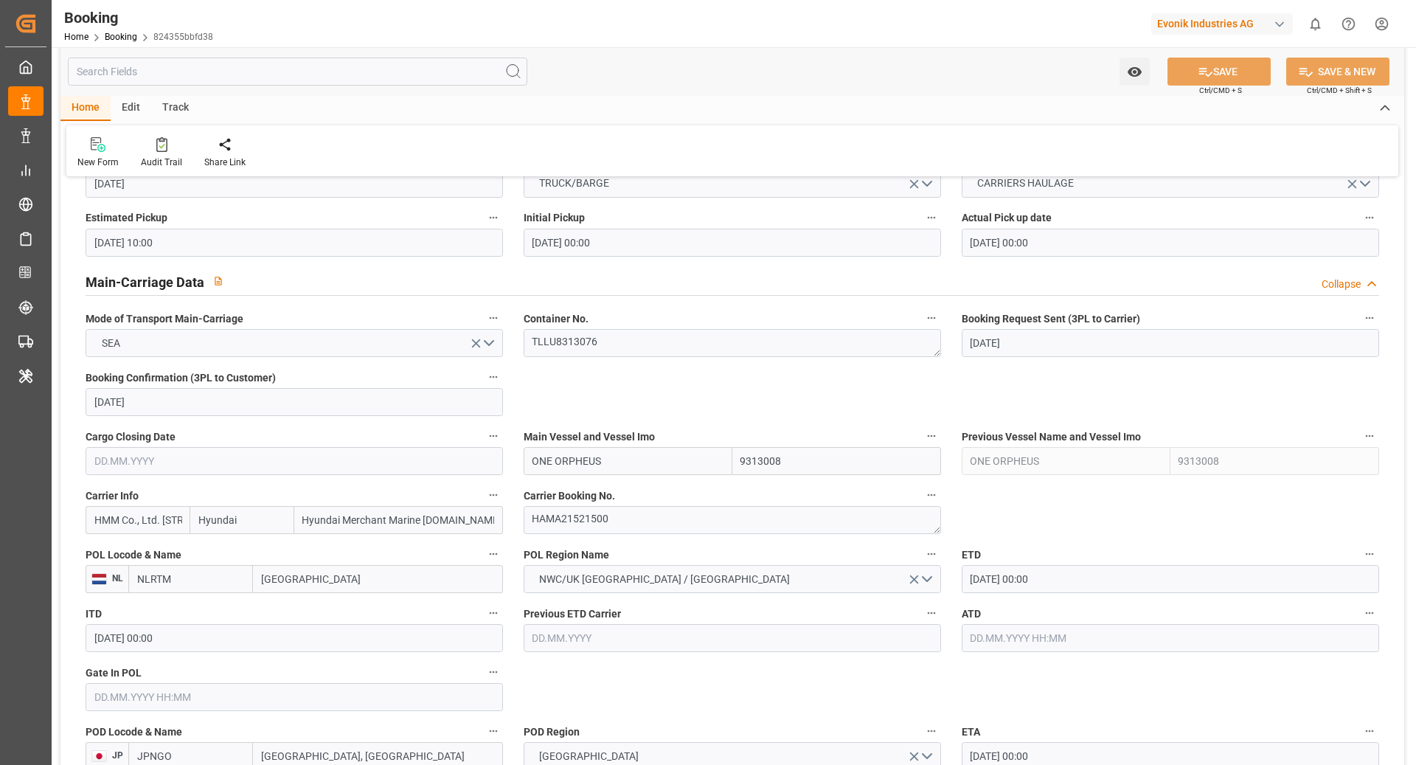
scroll to position [904, 0]
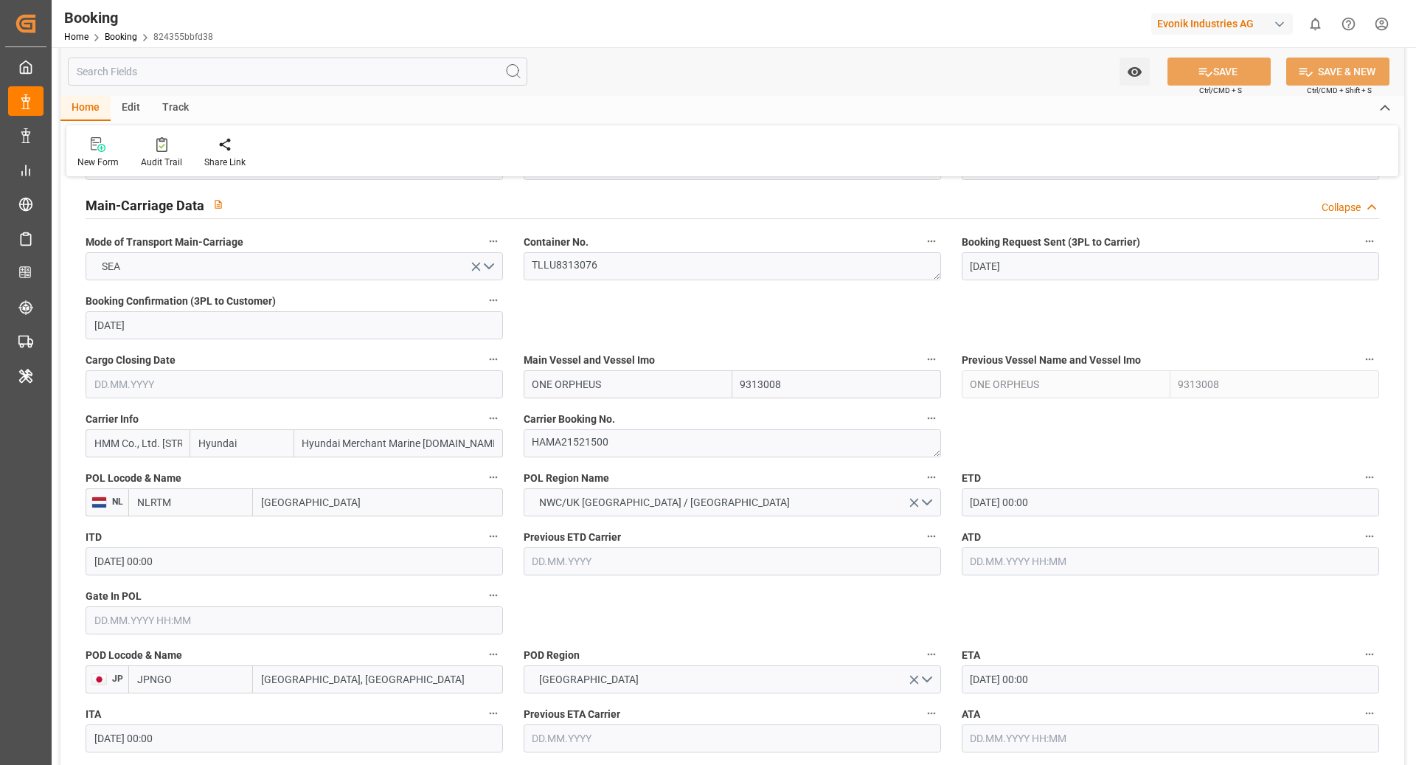
click at [294, 444] on input "Hyundai Merchant Marine Co.Ltd." at bounding box center [398, 443] width 209 height 28
click at [310, 448] on input "Hyundai Merchant Marine Co.Ltd." at bounding box center [398, 443] width 209 height 28
drag, startPoint x: 268, startPoint y: 448, endPoint x: 296, endPoint y: 454, distance: 28.8
click at [267, 448] on input "Hyundai" at bounding box center [242, 443] width 104 height 28
type input "Hyundai"
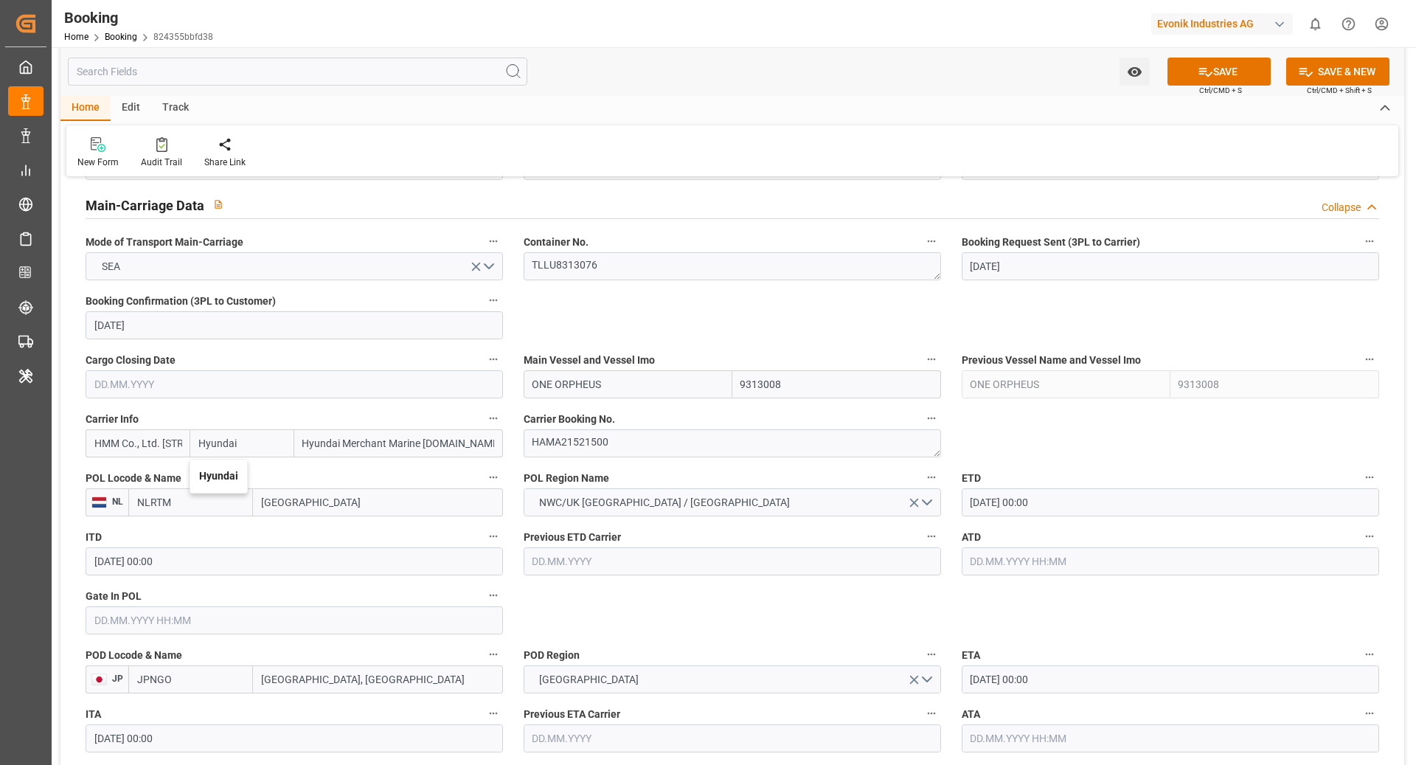
click at [224, 479] on b "Hyundai" at bounding box center [218, 476] width 39 height 12
type input "HDMU"
type input "Hyundai"
click at [1205, 89] on span "Ctrl/CMD + S" at bounding box center [1220, 90] width 43 height 11
click at [1215, 63] on button "SAVE" at bounding box center [1218, 72] width 103 height 28
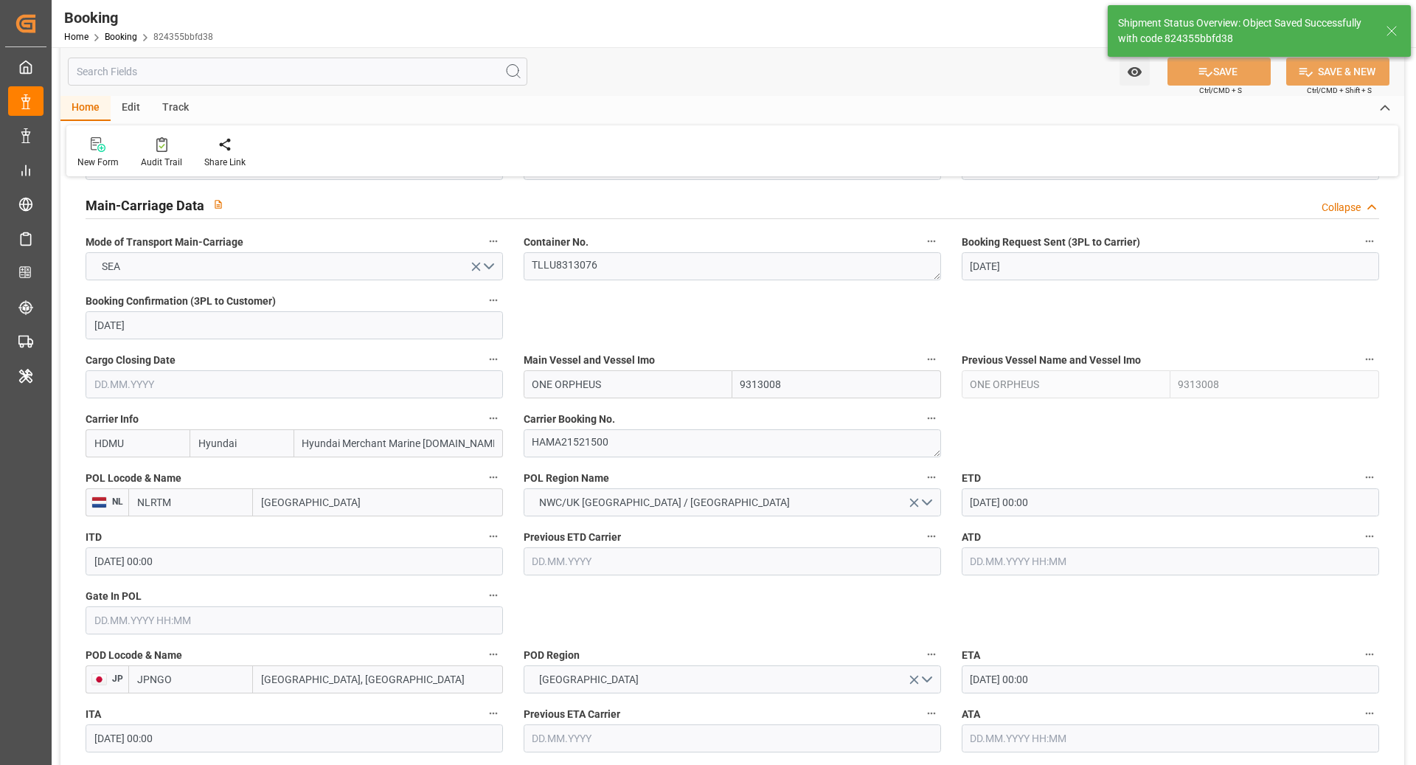
type textarea "NWC/UK North West Continent / UK_JPNGO_HDMU_CU-KA"
type textarea "Ruchika Prithwani"
type input "24.09.2025 07:46"
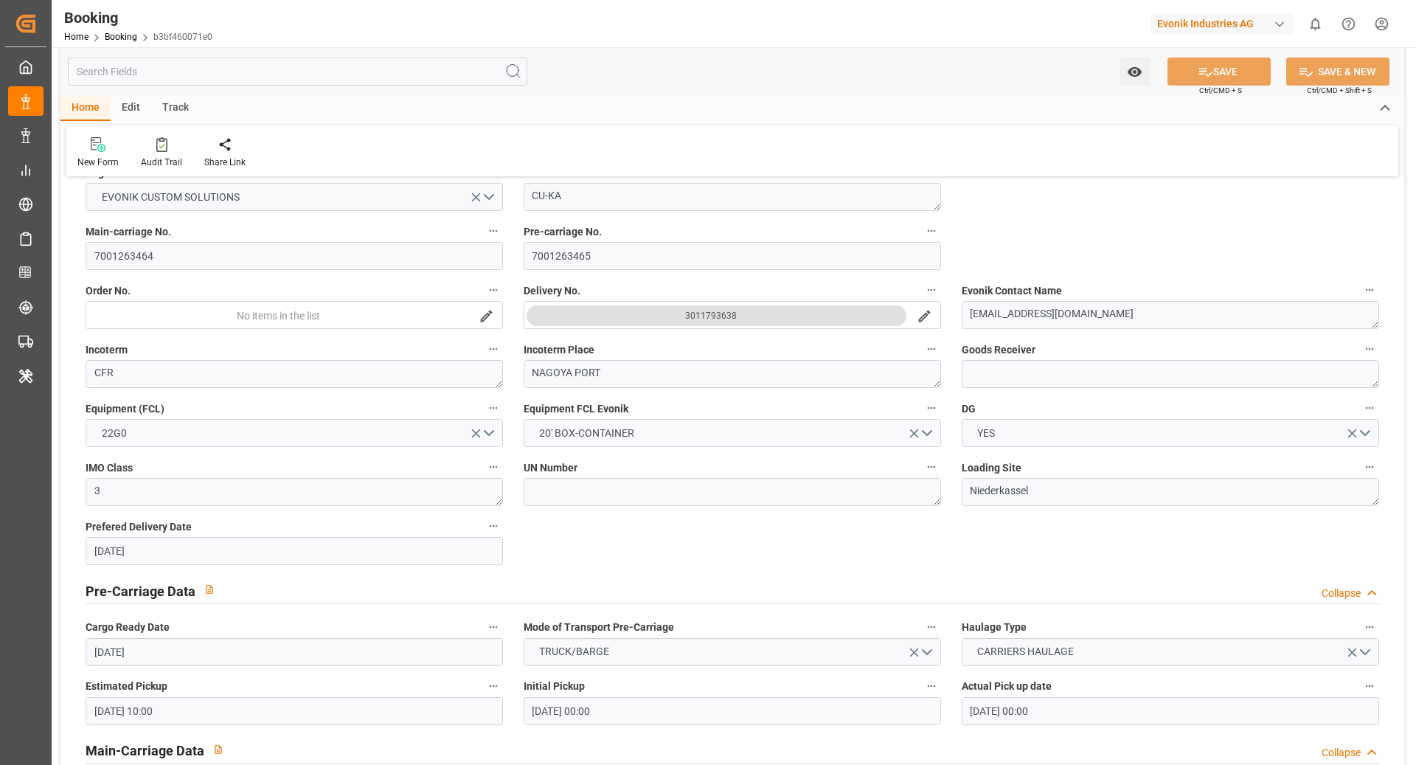
scroll to position [1075, 0]
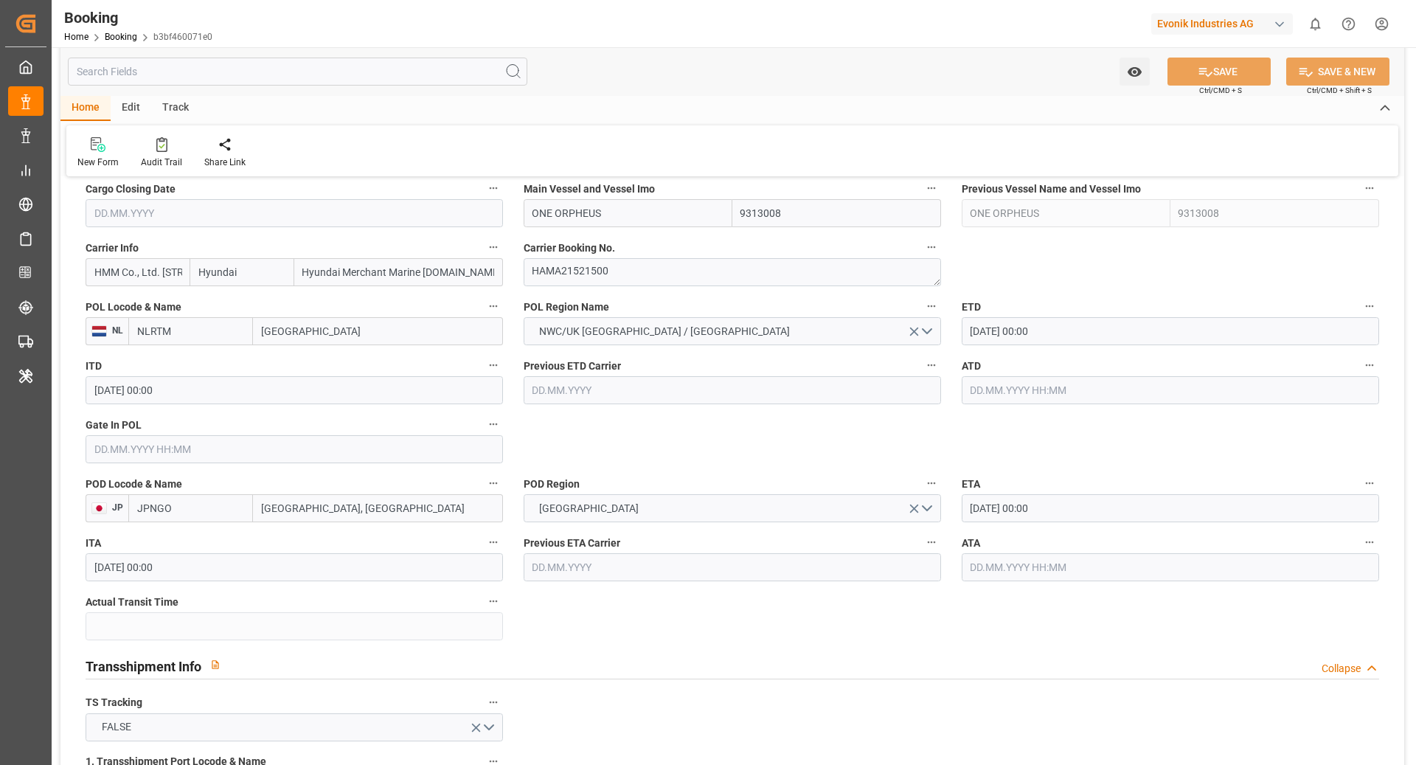
click at [263, 285] on div "Carrier Info HMM Co., Ltd. [STREET_ADDRESS] Hyundai Hyundai Merchant Marine [DO…" at bounding box center [294, 261] width 438 height 59
click at [268, 275] on input "Hyundai" at bounding box center [242, 272] width 104 height 28
type input "Hyundai"
click at [232, 309] on div "Hyundai" at bounding box center [218, 304] width 57 height 33
type input "HDMU"
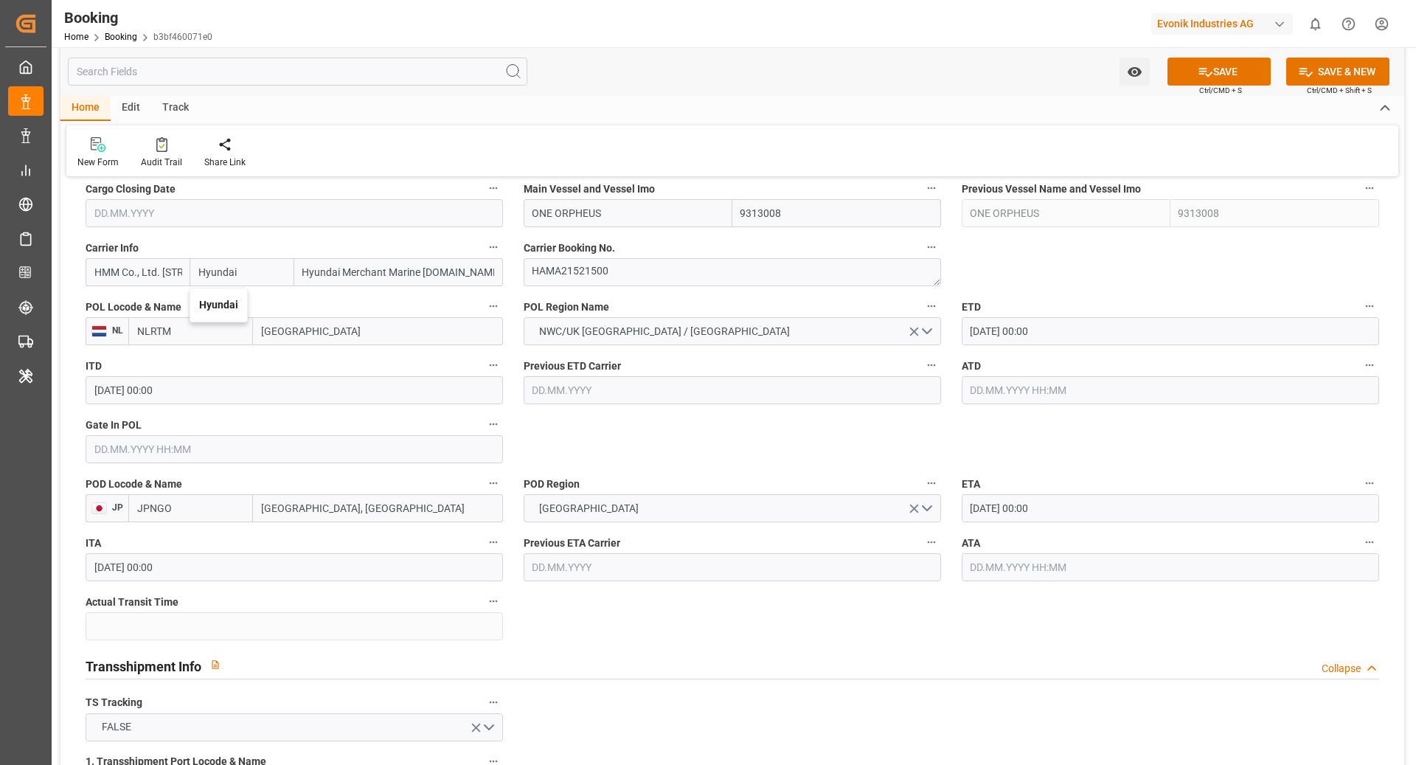
type input "Hyundai"
click at [1234, 72] on button "SAVE" at bounding box center [1218, 72] width 103 height 28
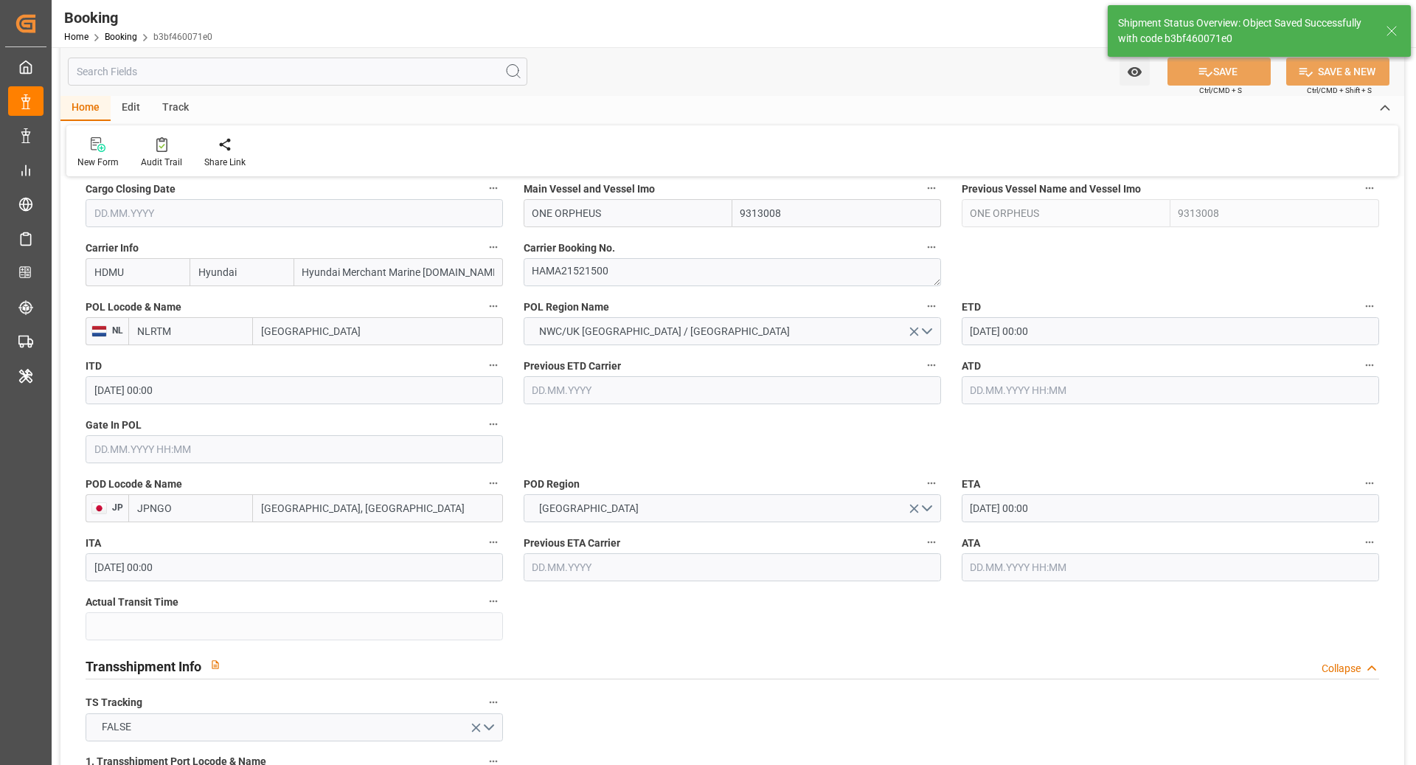
type textarea "NWC/[GEOGRAPHIC_DATA] [GEOGRAPHIC_DATA] Continent / [GEOGRAPHIC_DATA]-KA"
type textarea "[PERSON_NAME]"
type input "[DATE] 07:47"
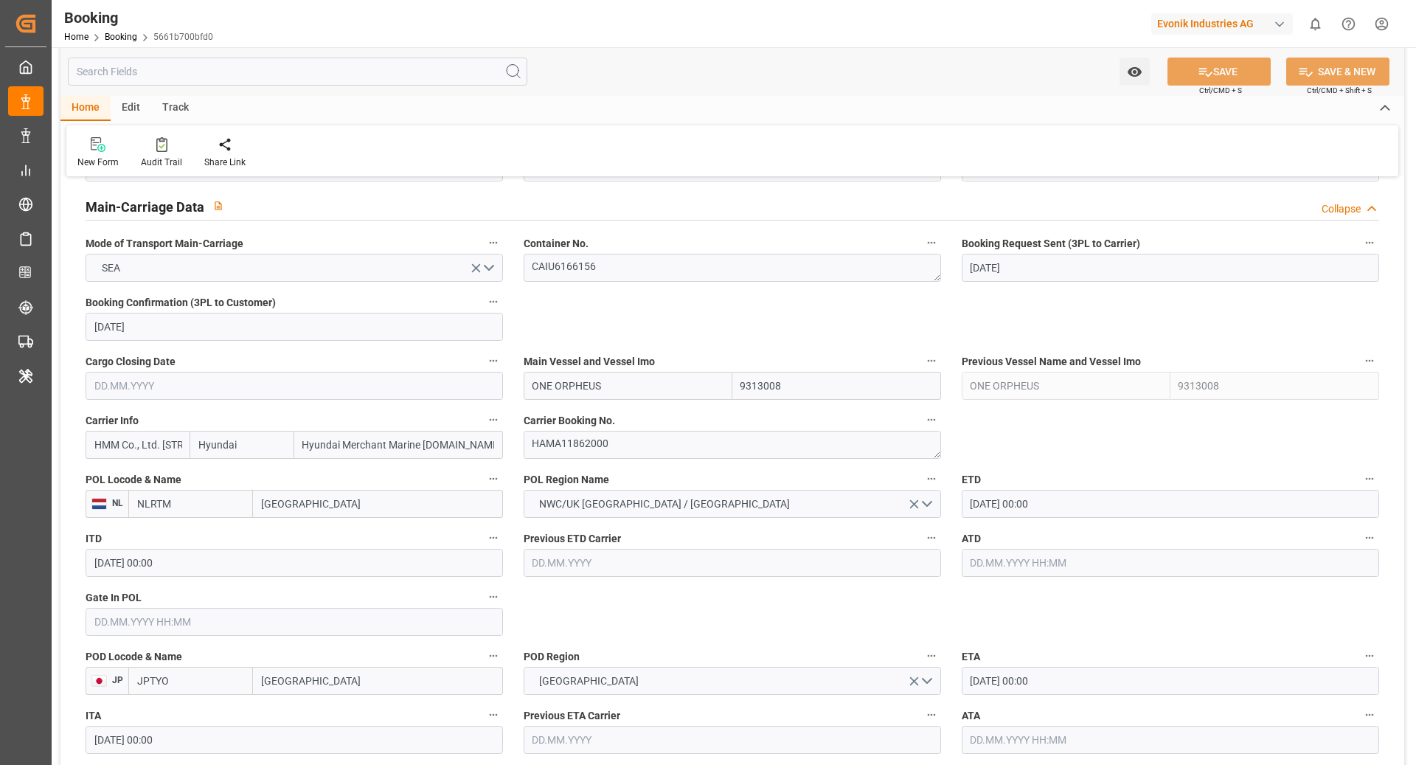
scroll to position [904, 0]
click at [249, 448] on input "Hyundai" at bounding box center [242, 443] width 104 height 28
type input "Hyundai"
click at [219, 485] on div "Hyundai" at bounding box center [218, 475] width 57 height 33
type input "HDMU"
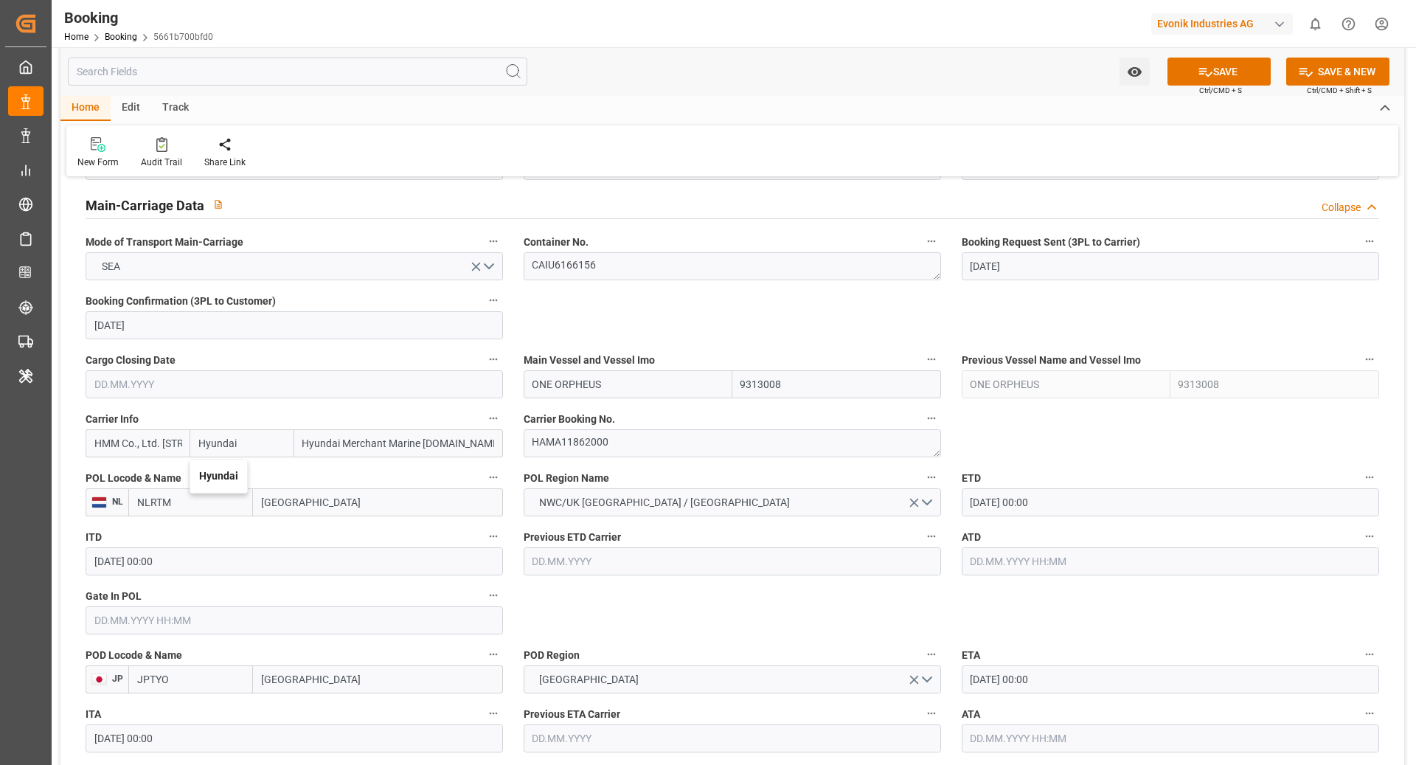
type input "Hyundai"
click at [1221, 60] on button "SAVE" at bounding box center [1218, 72] width 103 height 28
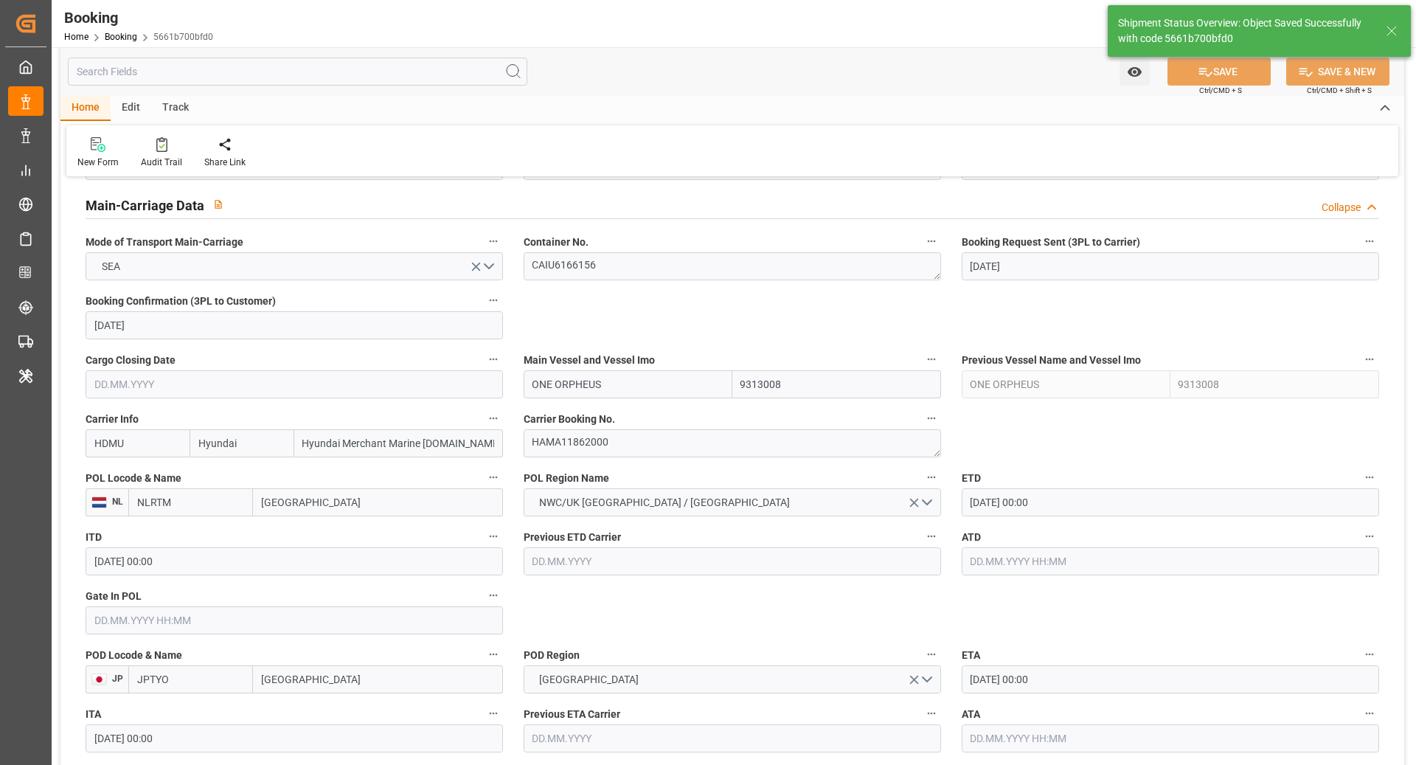
type textarea "NWC/UK North West Continent / UK_JPTYO_HDMU_CU-KA"
type textarea "Ruchika Prithwani"
type input "24.09.2025 07:47"
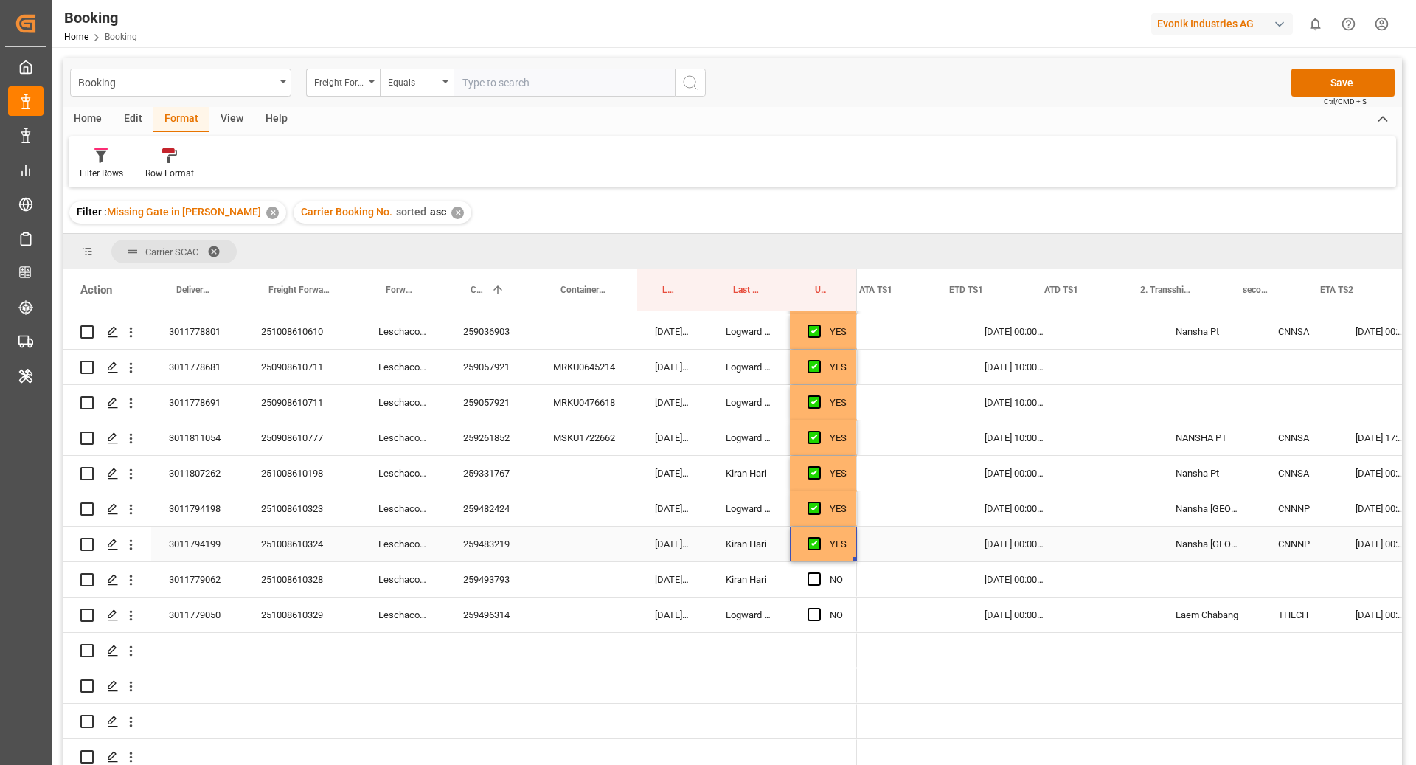
scroll to position [0, 1705]
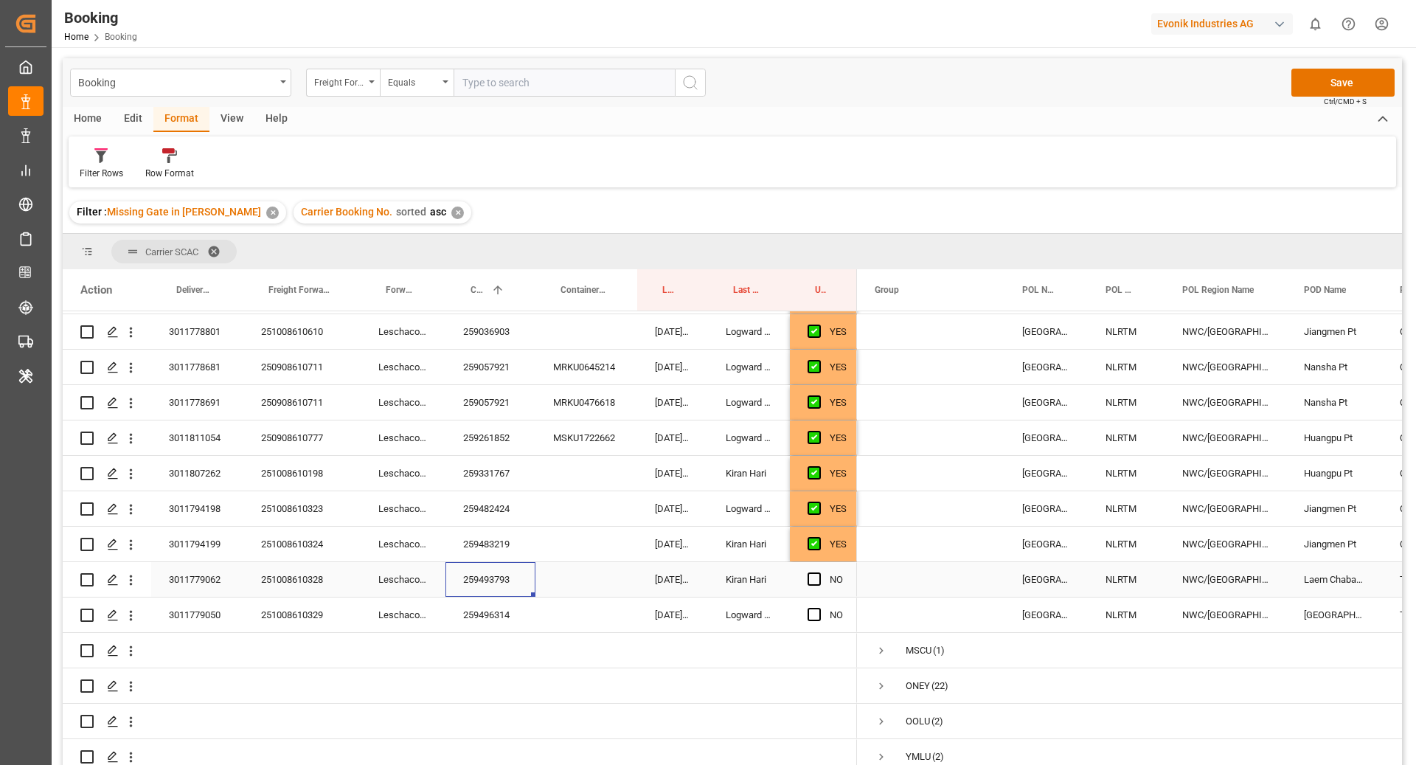
click at [499, 572] on div "259493793" at bounding box center [490, 579] width 90 height 35
click at [811, 572] on span "Press SPACE to select this row." at bounding box center [814, 578] width 13 height 13
click at [819, 572] on input "Press SPACE to select this row." at bounding box center [819, 572] width 0 height 0
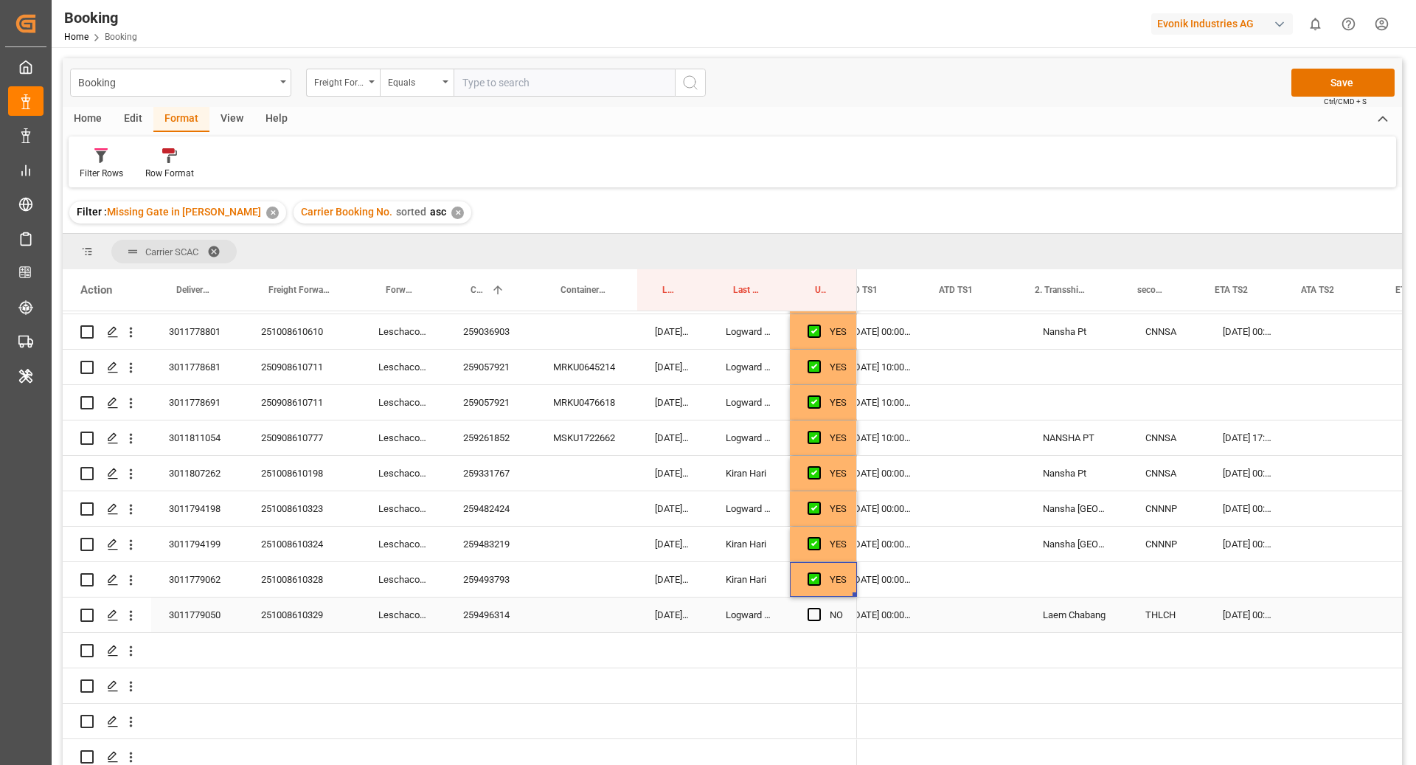
click at [435, 597] on div "Leschaco Bremen" at bounding box center [403, 614] width 85 height 35
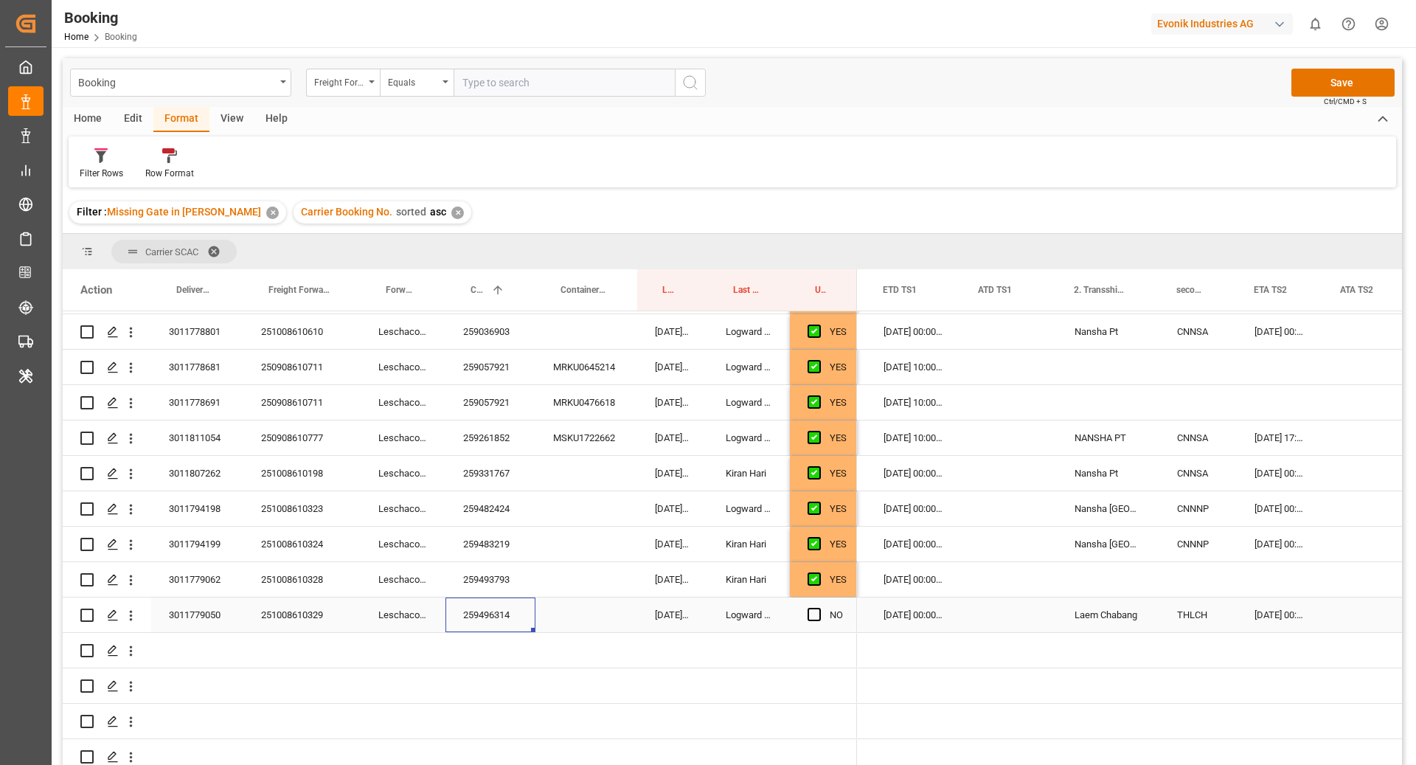
click at [503, 610] on div "259496314" at bounding box center [490, 614] width 90 height 35
click at [808, 608] on span "Press SPACE to select this row." at bounding box center [814, 614] width 13 height 13
click at [819, 608] on input "Press SPACE to select this row." at bounding box center [819, 608] width 0 height 0
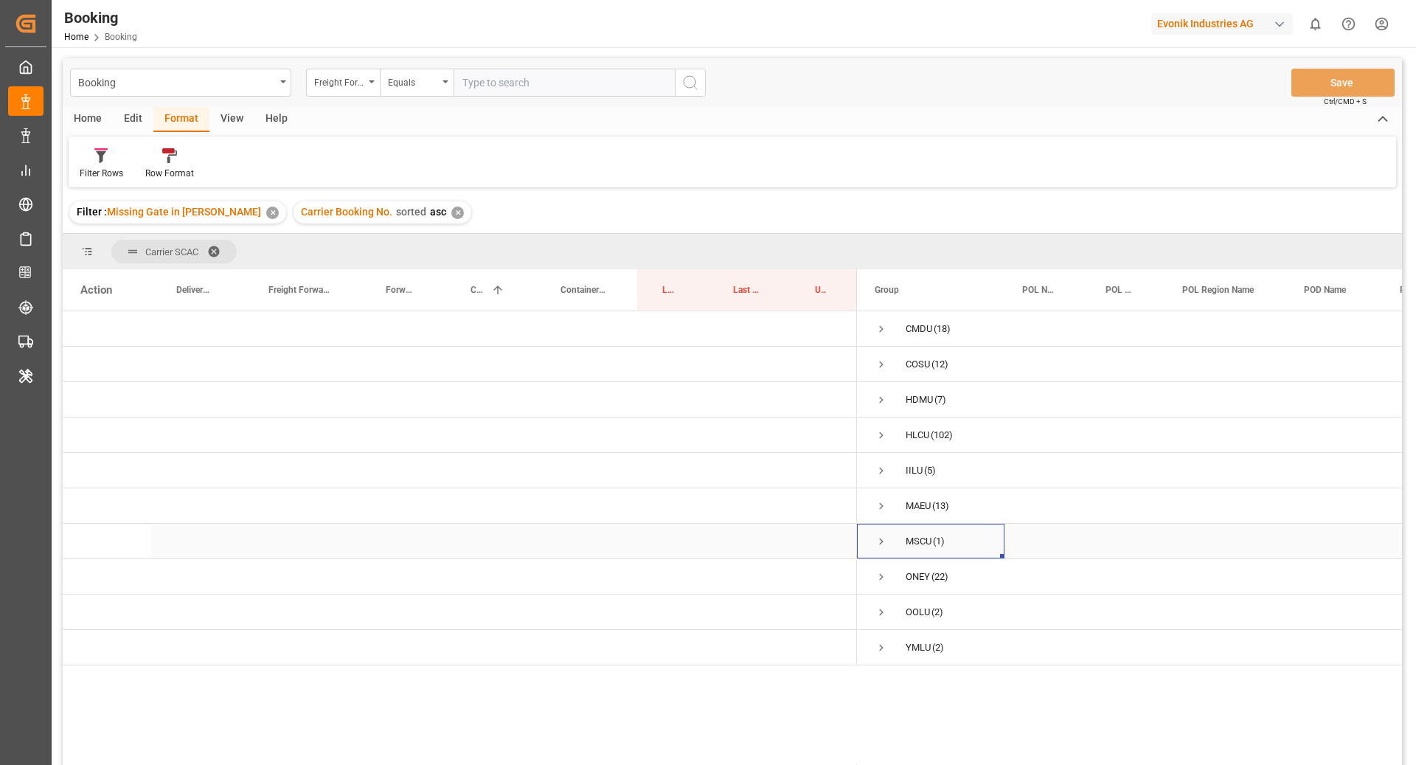
click at [883, 544] on span "Press SPACE to select this row." at bounding box center [881, 541] width 13 height 13
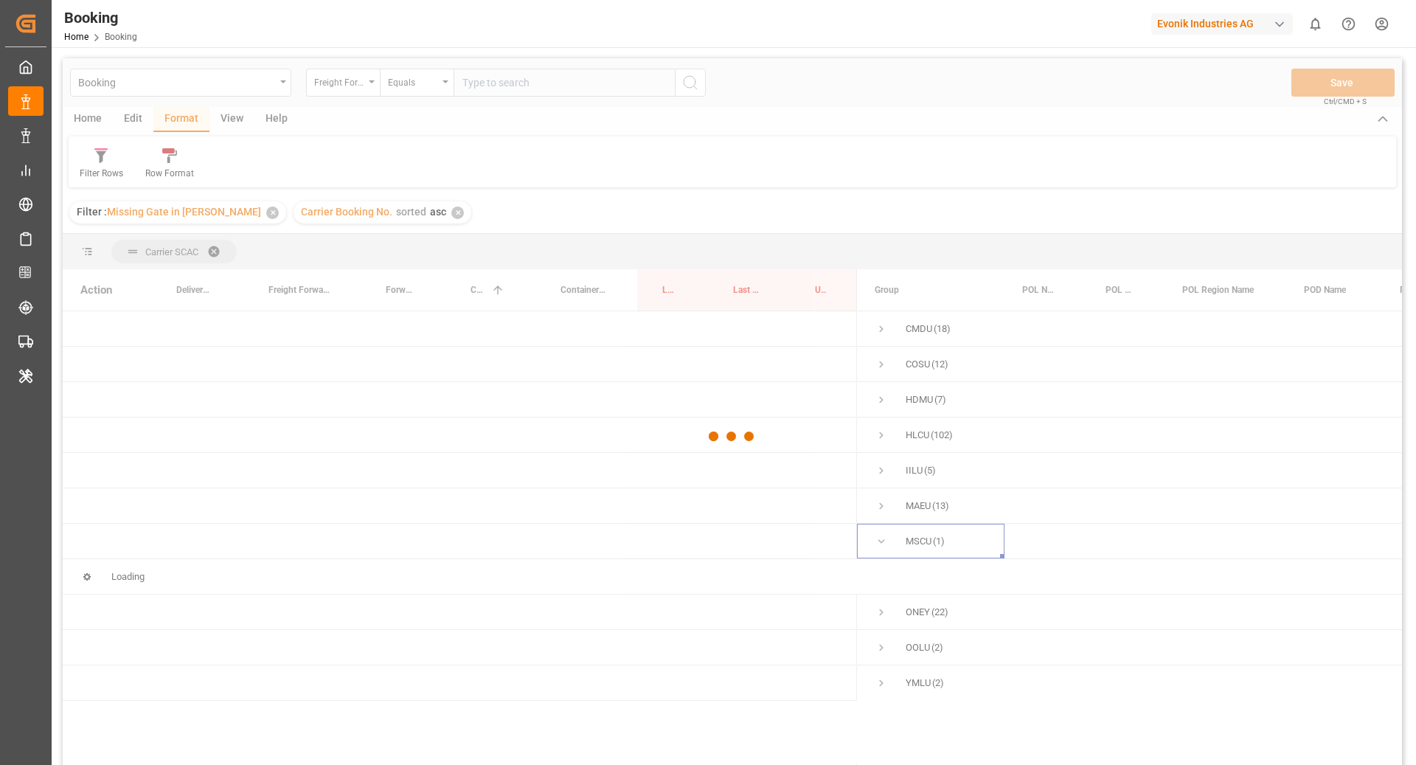
scroll to position [4, 0]
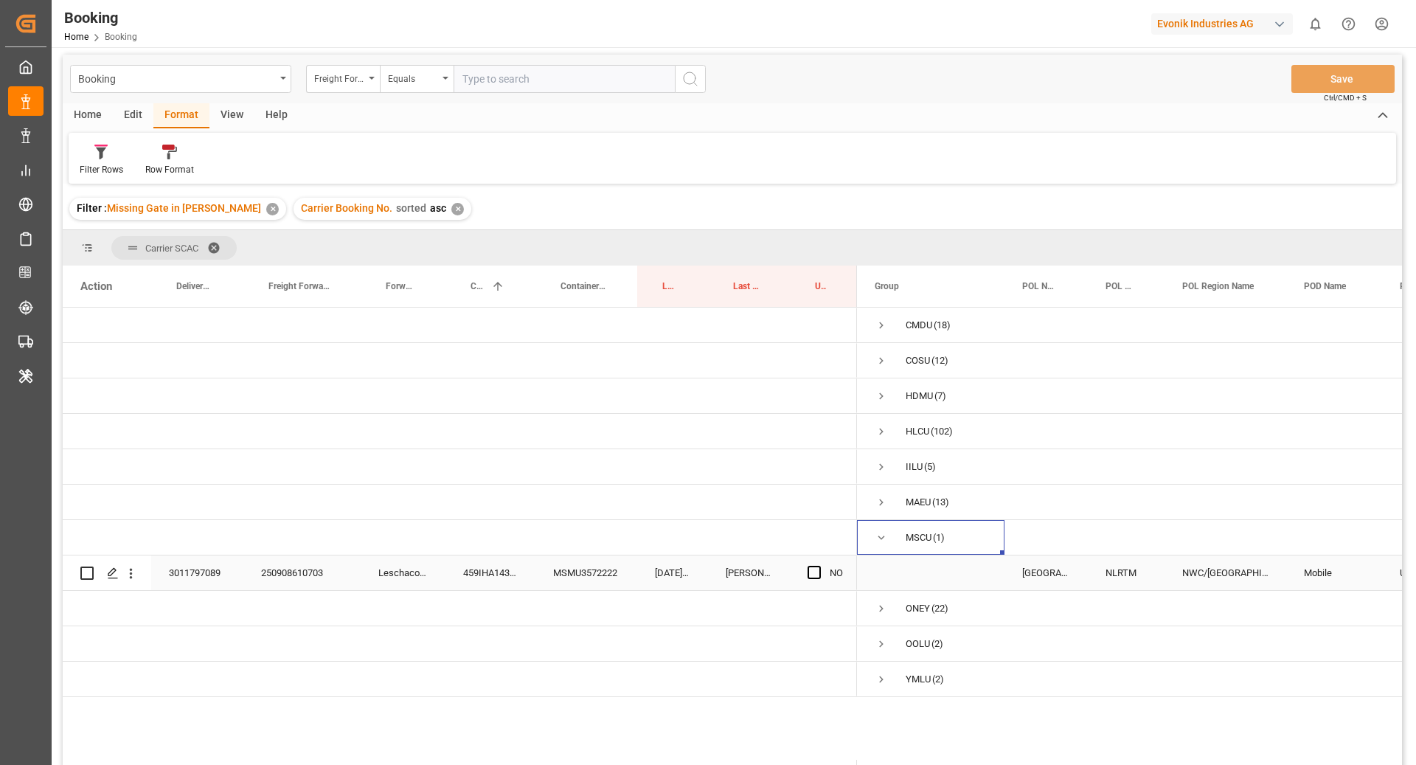
click at [509, 568] on div "459IHA1431990" at bounding box center [490, 572] width 90 height 35
click at [815, 574] on span "Press SPACE to select this row." at bounding box center [814, 572] width 13 height 13
click at [819, 566] on input "Press SPACE to select this row." at bounding box center [819, 566] width 0 height 0
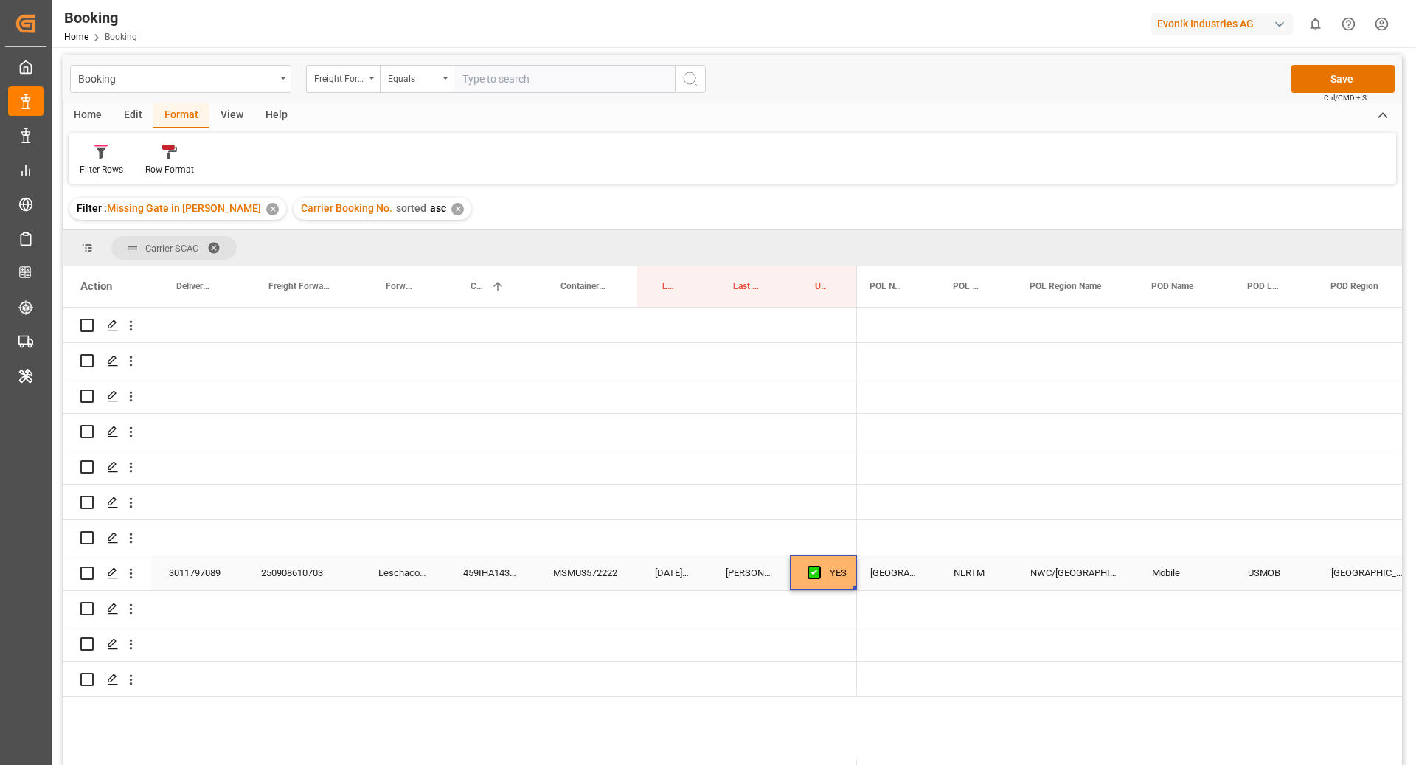
scroll to position [0, 0]
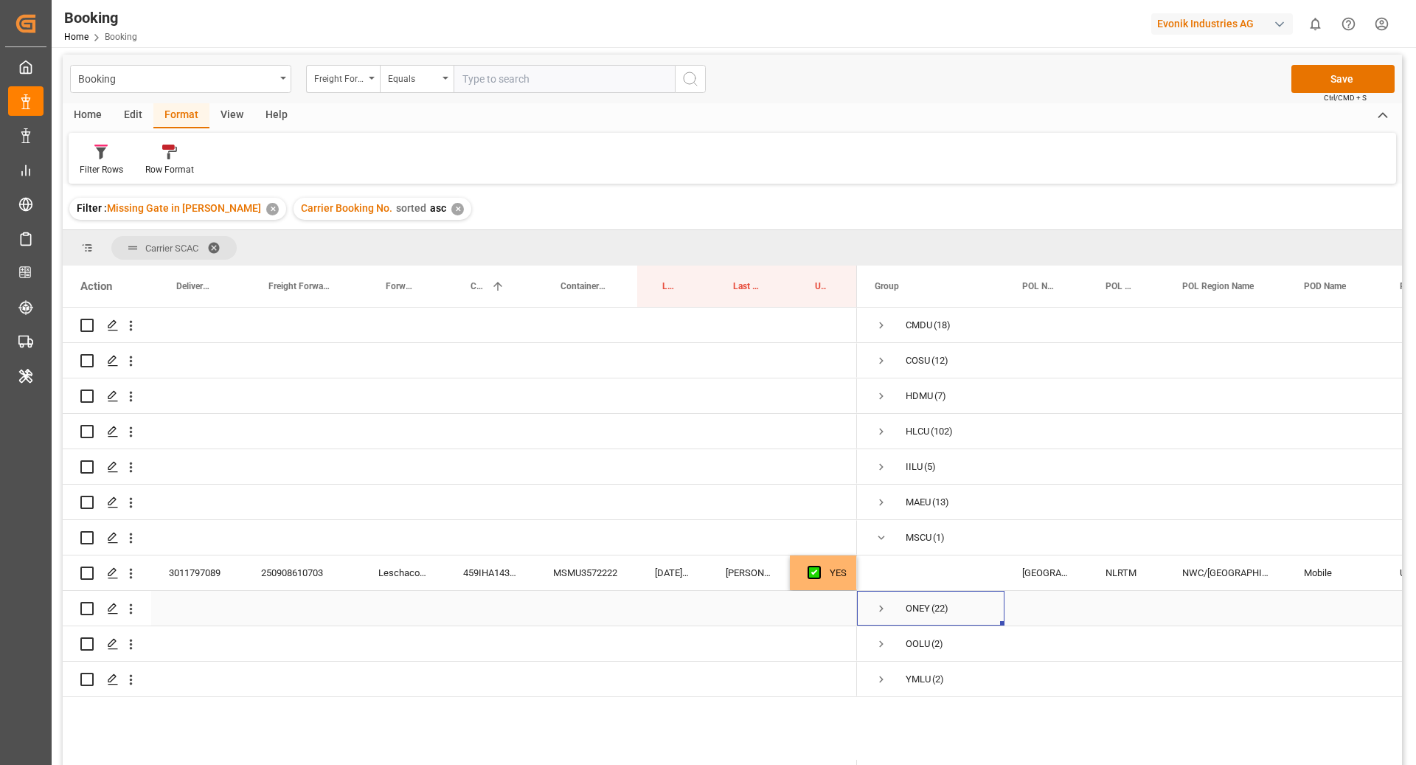
click at [881, 607] on span "Press SPACE to select this row." at bounding box center [881, 608] width 13 height 13
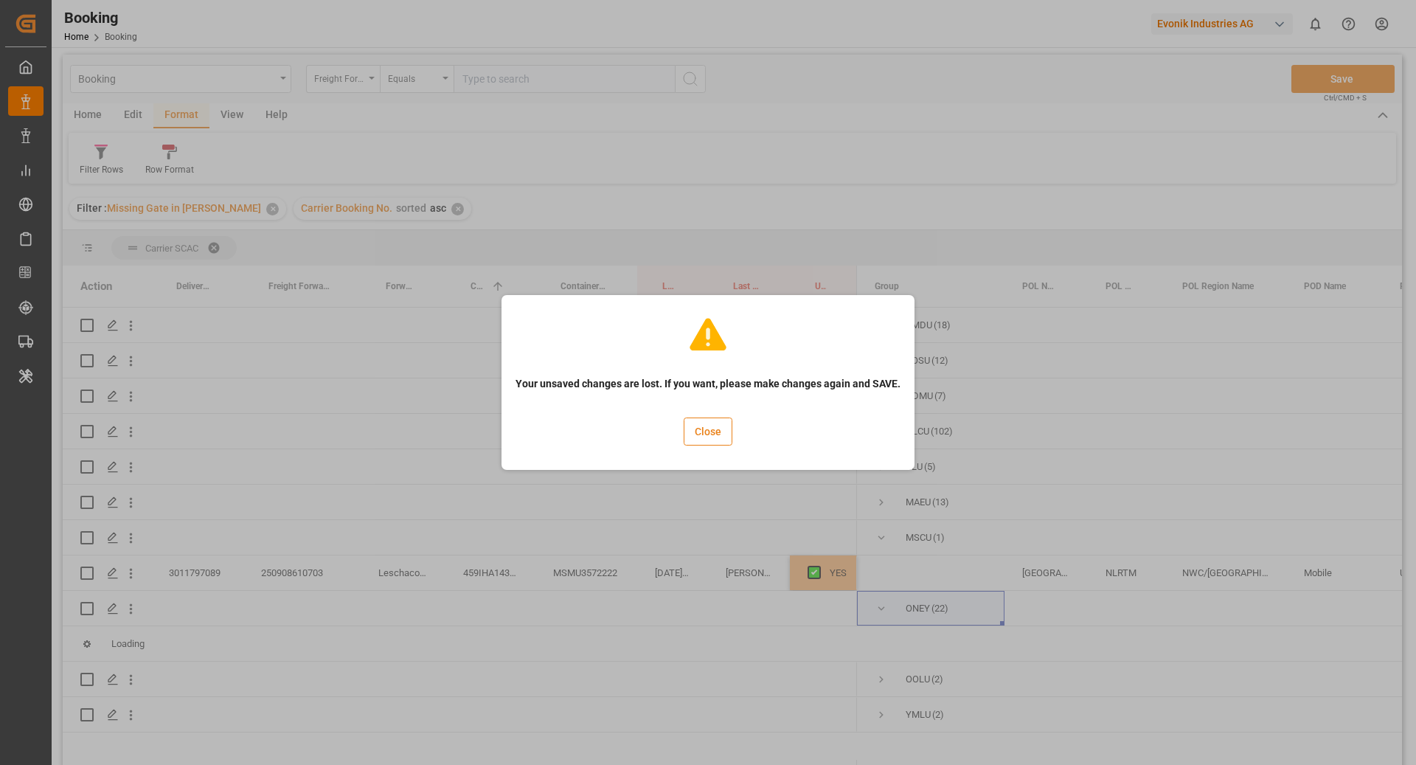
click at [721, 435] on button "Close" at bounding box center [708, 431] width 49 height 28
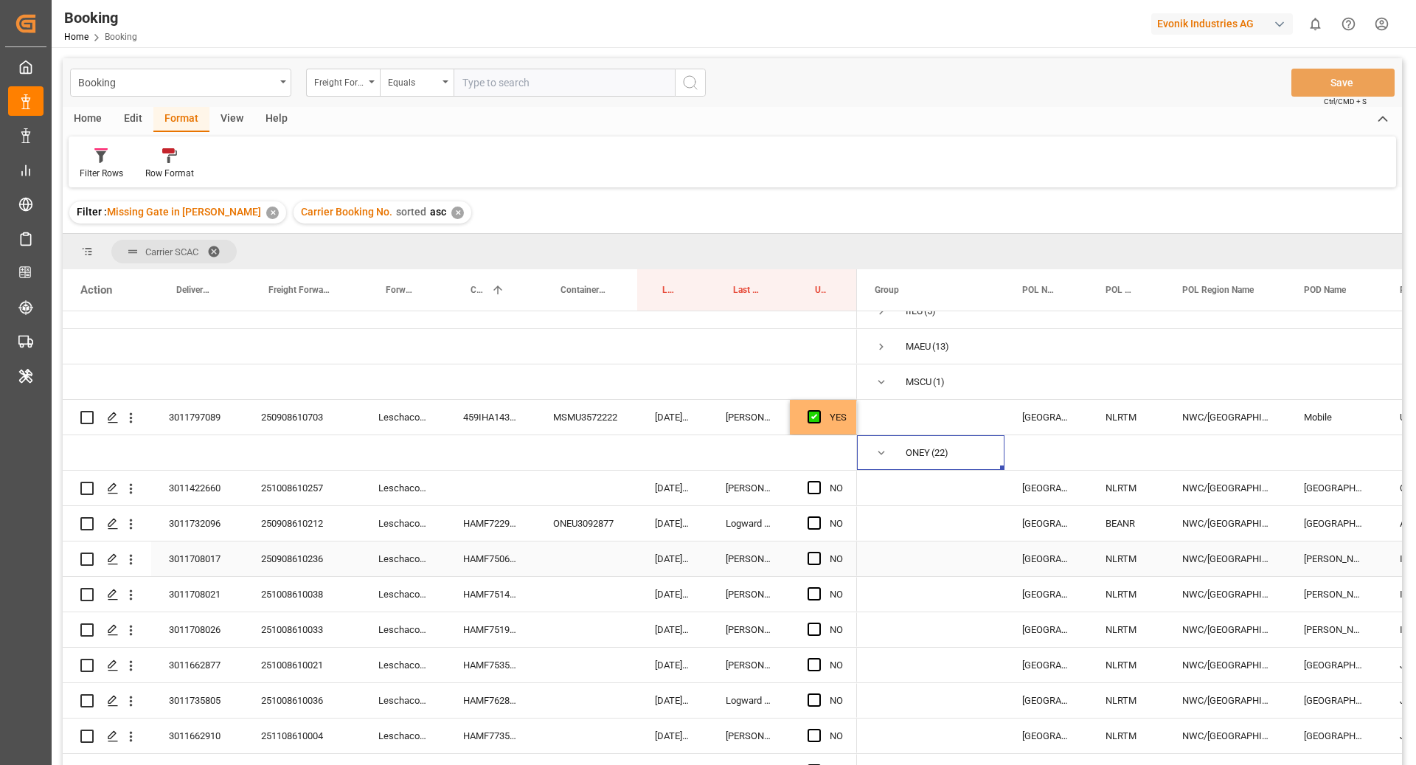
scroll to position [171, 0]
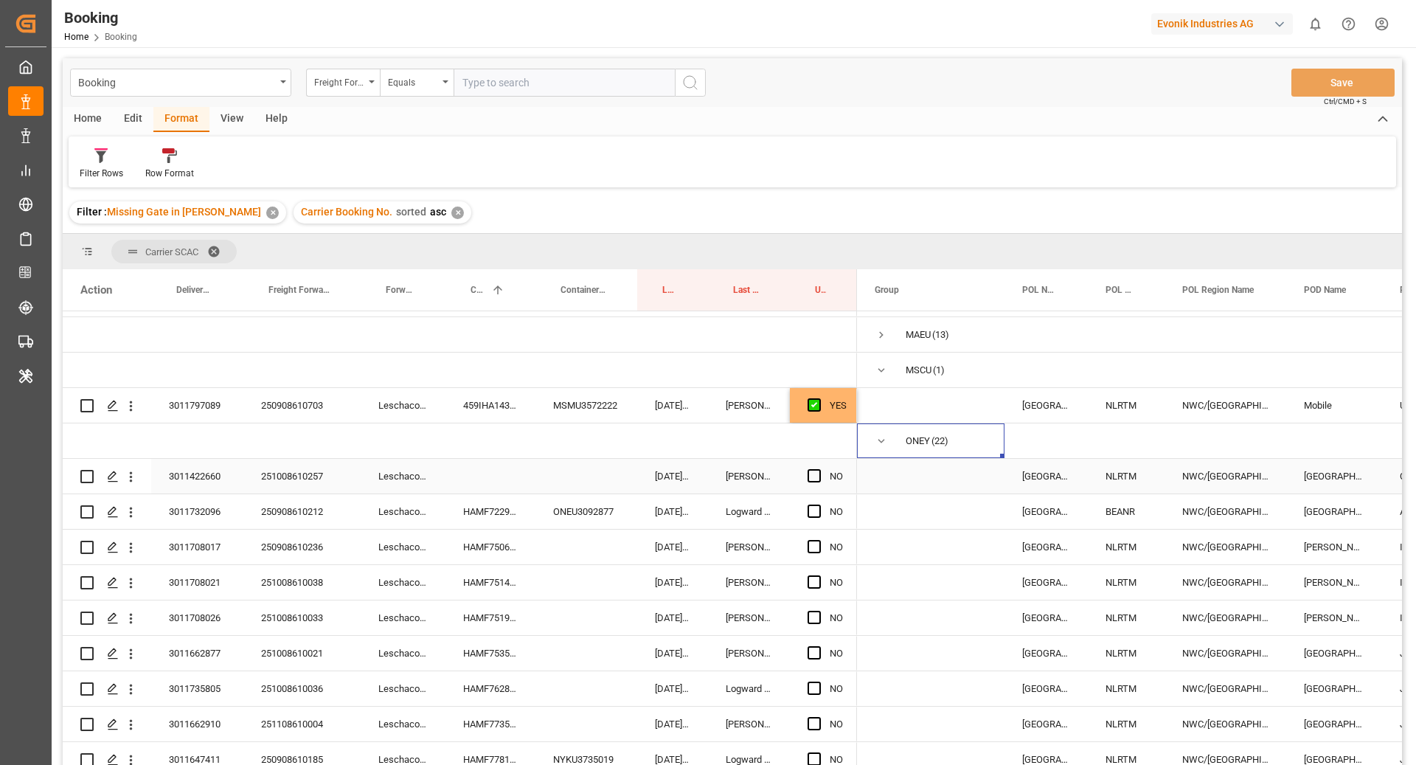
drag, startPoint x: 395, startPoint y: 475, endPoint x: 350, endPoint y: 472, distance: 45.1
click at [395, 475] on div "Leschaco Bremen" at bounding box center [403, 476] width 85 height 35
click at [294, 481] on div "251008610257" at bounding box center [301, 476] width 117 height 35
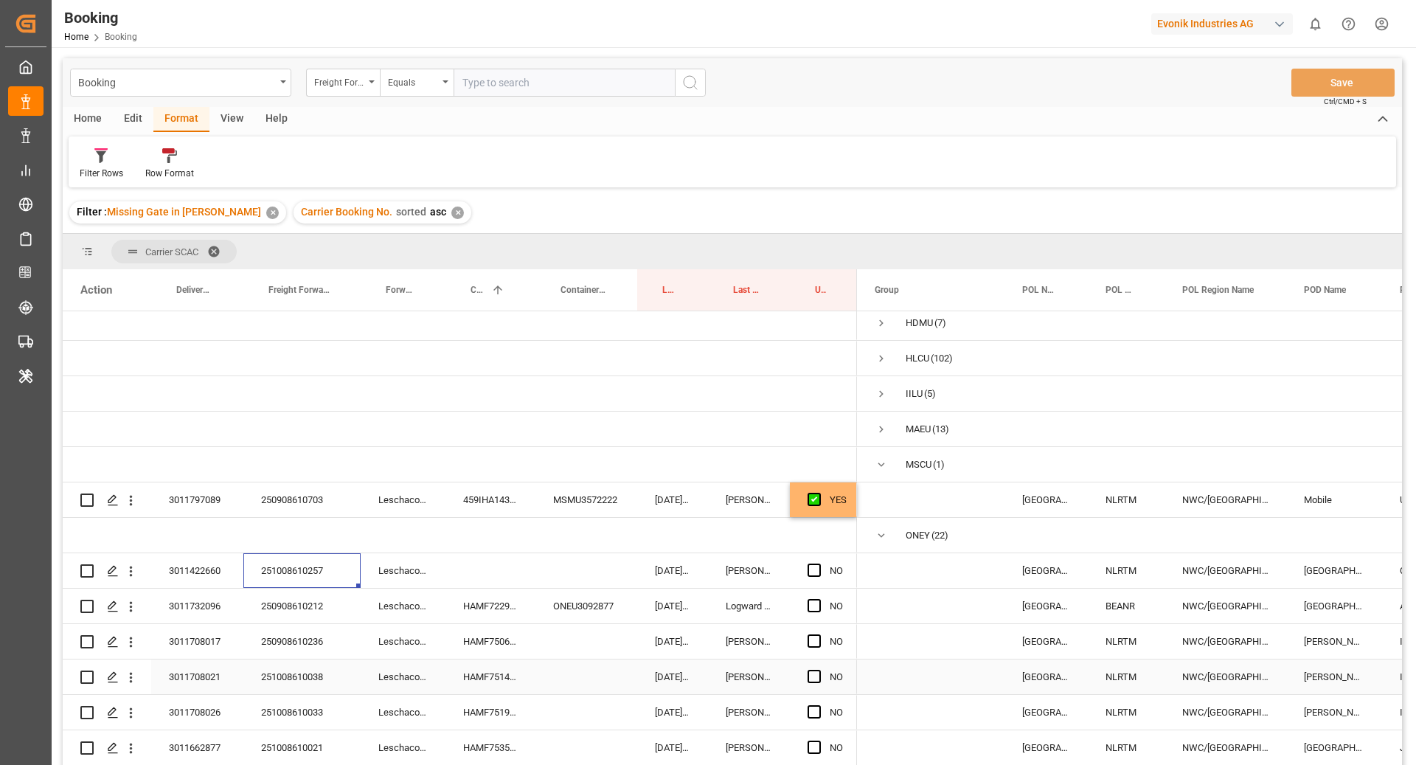
scroll to position [137, 0]
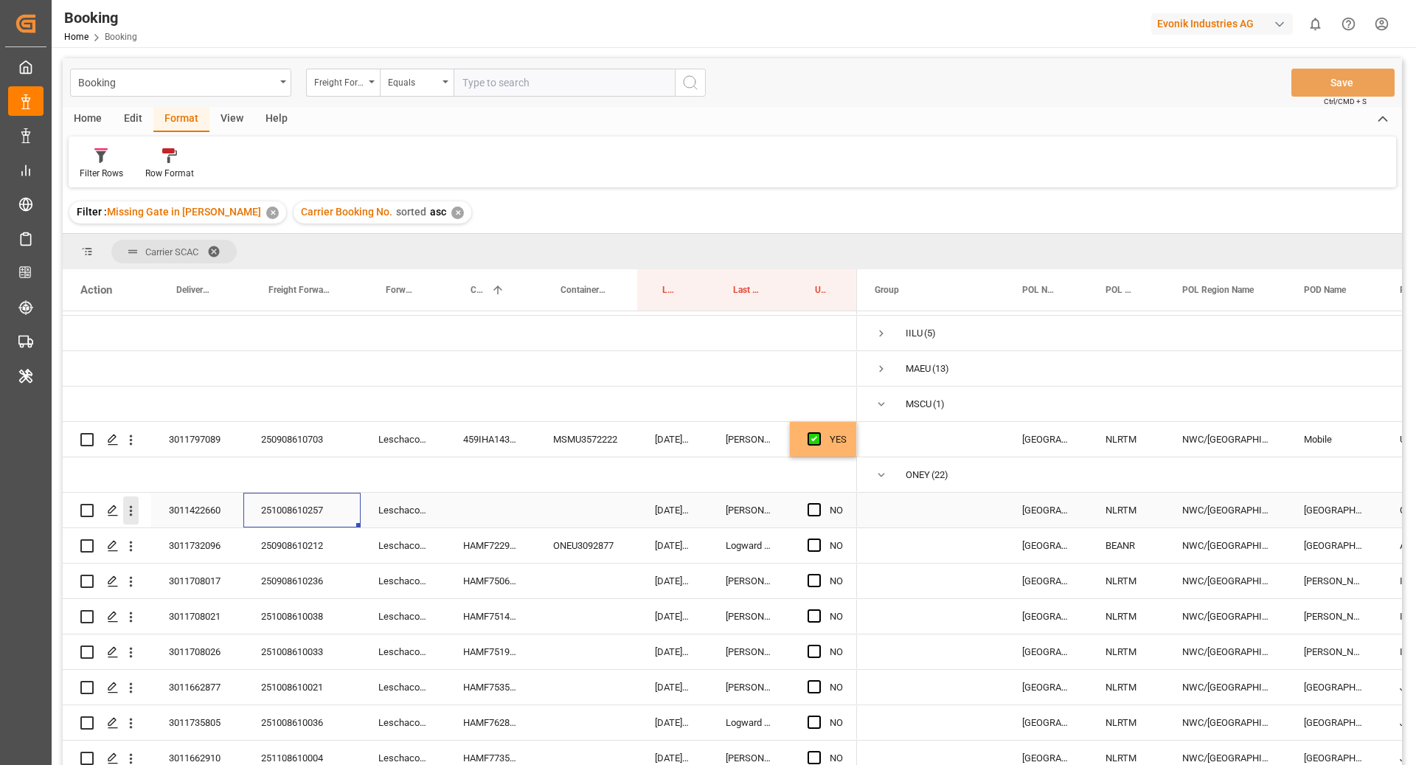
click at [131, 513] on icon "open menu" at bounding box center [131, 511] width 3 height 10
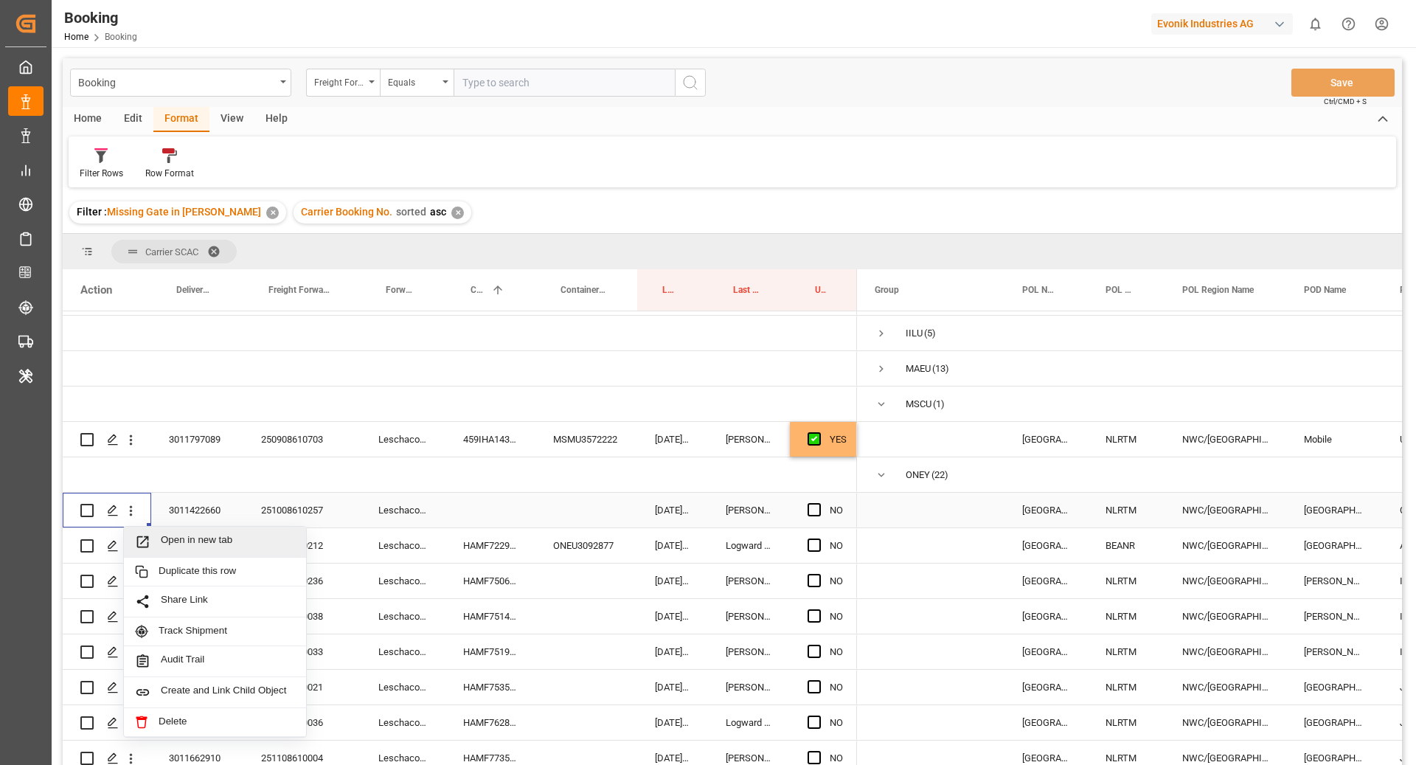
click at [242, 551] on div "Open in new tab" at bounding box center [215, 542] width 182 height 31
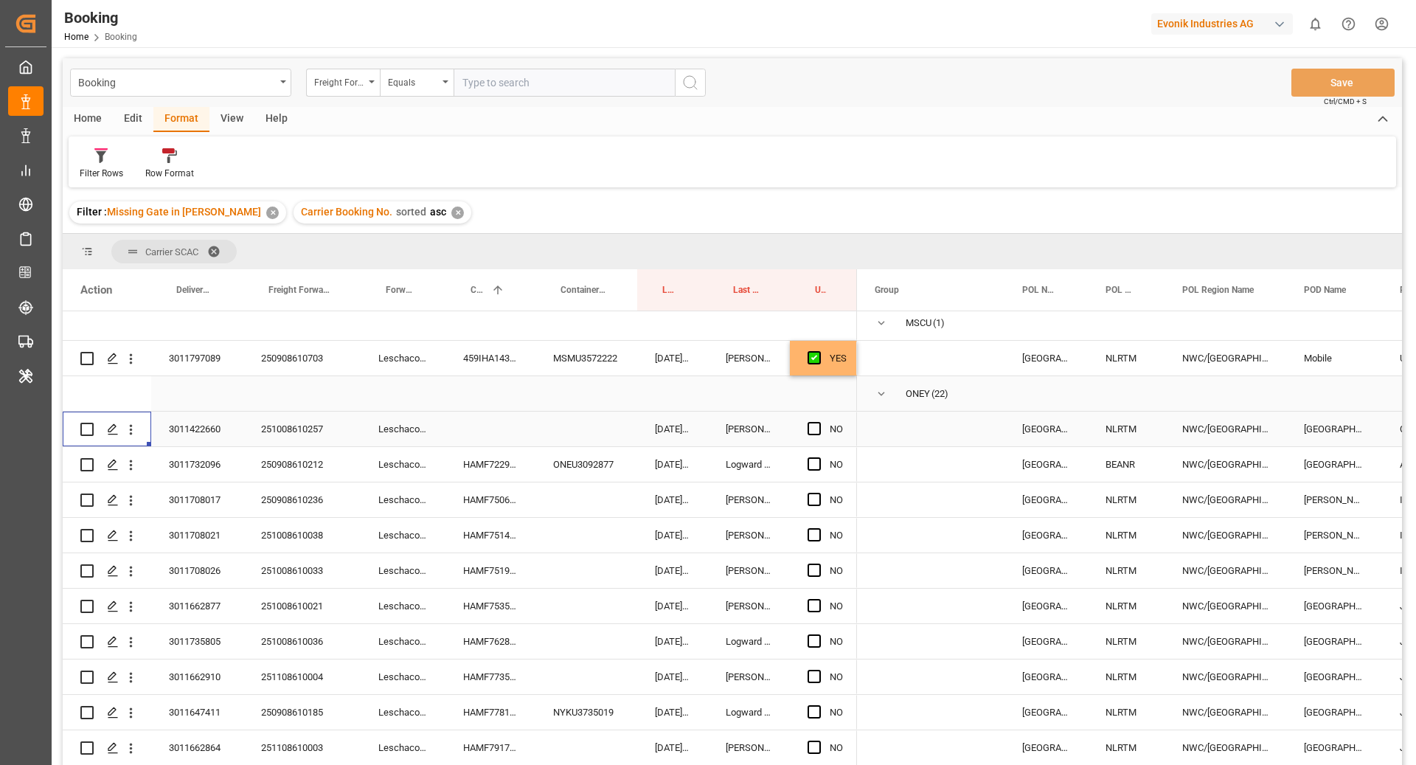
scroll to position [228, 0]
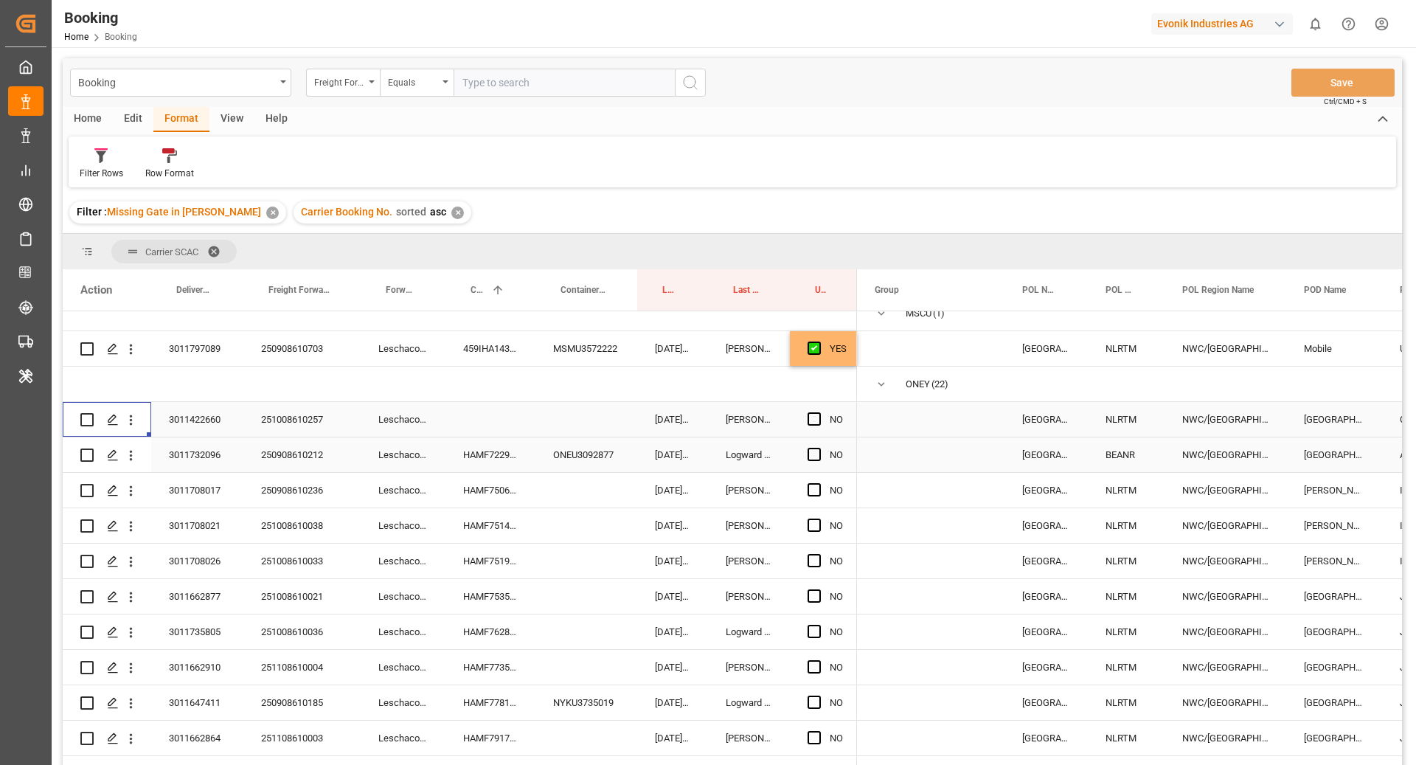
click at [478, 465] on div "HAMF72297800" at bounding box center [490, 454] width 90 height 35
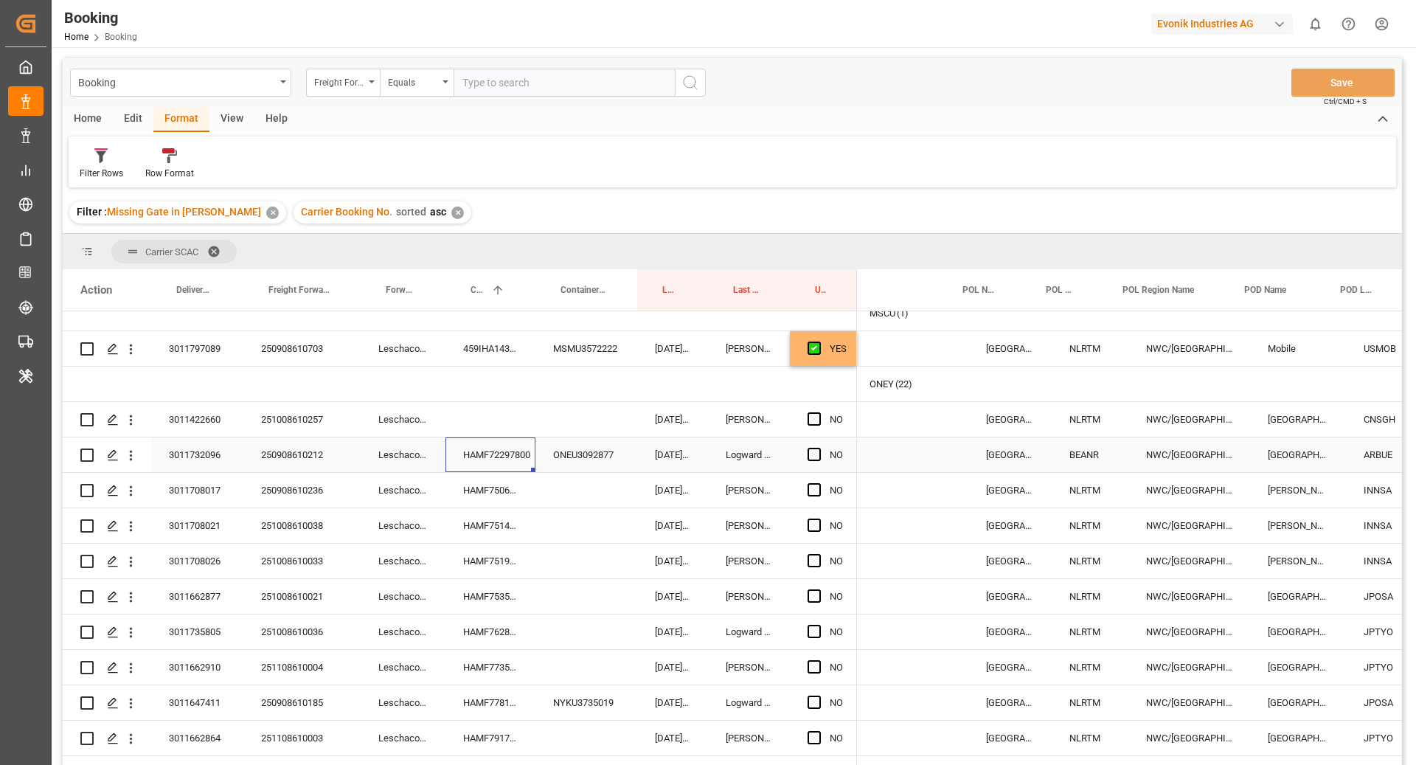
scroll to position [0, 59]
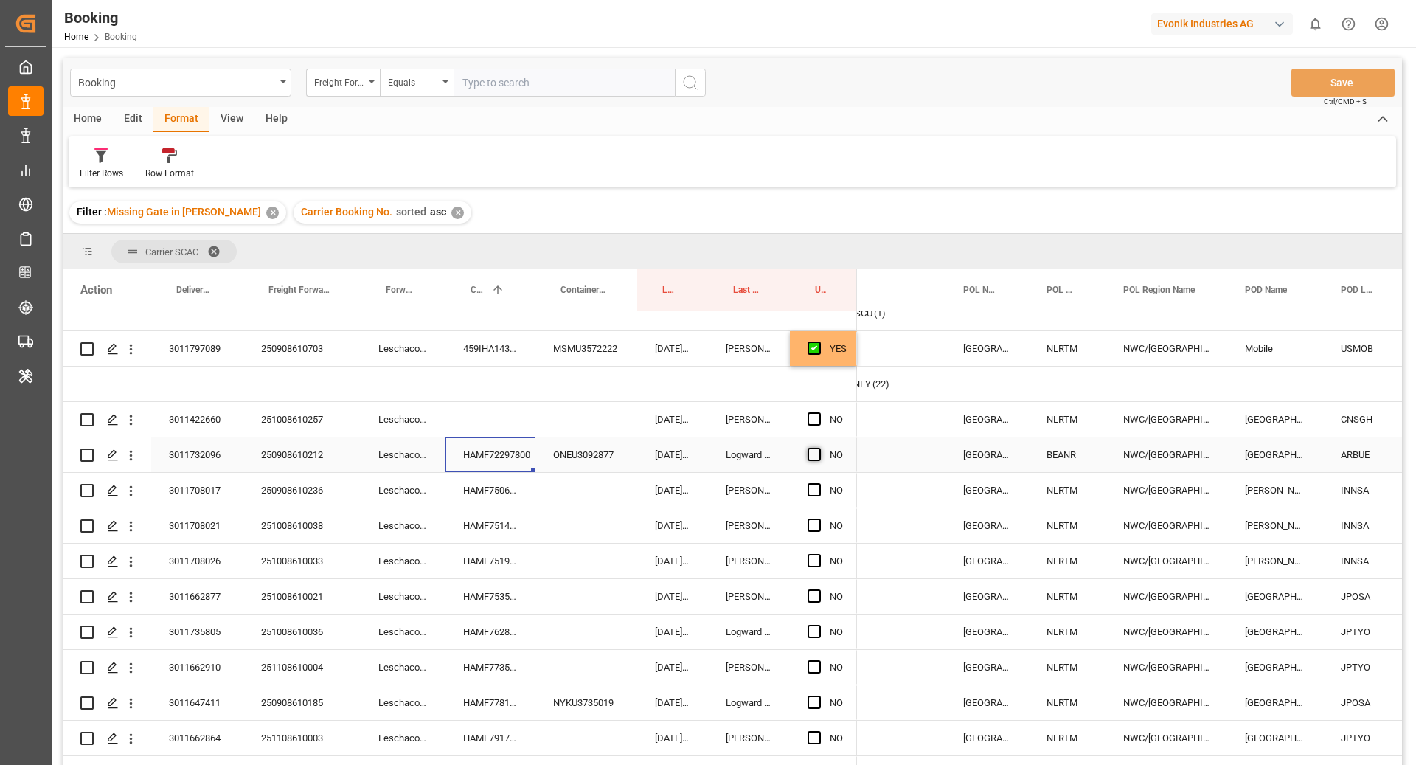
click at [814, 450] on span "Press SPACE to select this row." at bounding box center [814, 454] width 13 height 13
click at [819, 448] on input "Press SPACE to select this row." at bounding box center [819, 448] width 0 height 0
click at [483, 491] on div "HAMF75067600" at bounding box center [490, 490] width 90 height 35
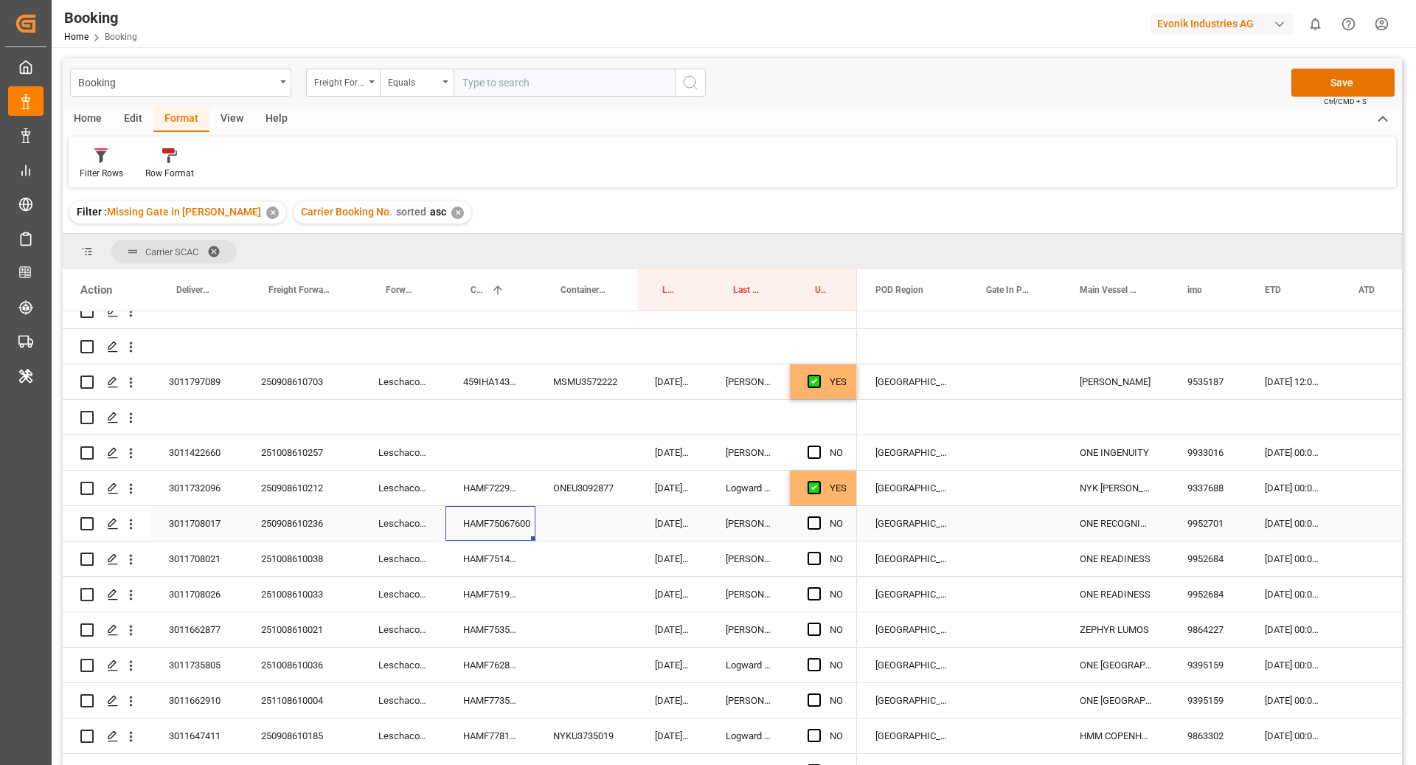
scroll to position [0, 869]
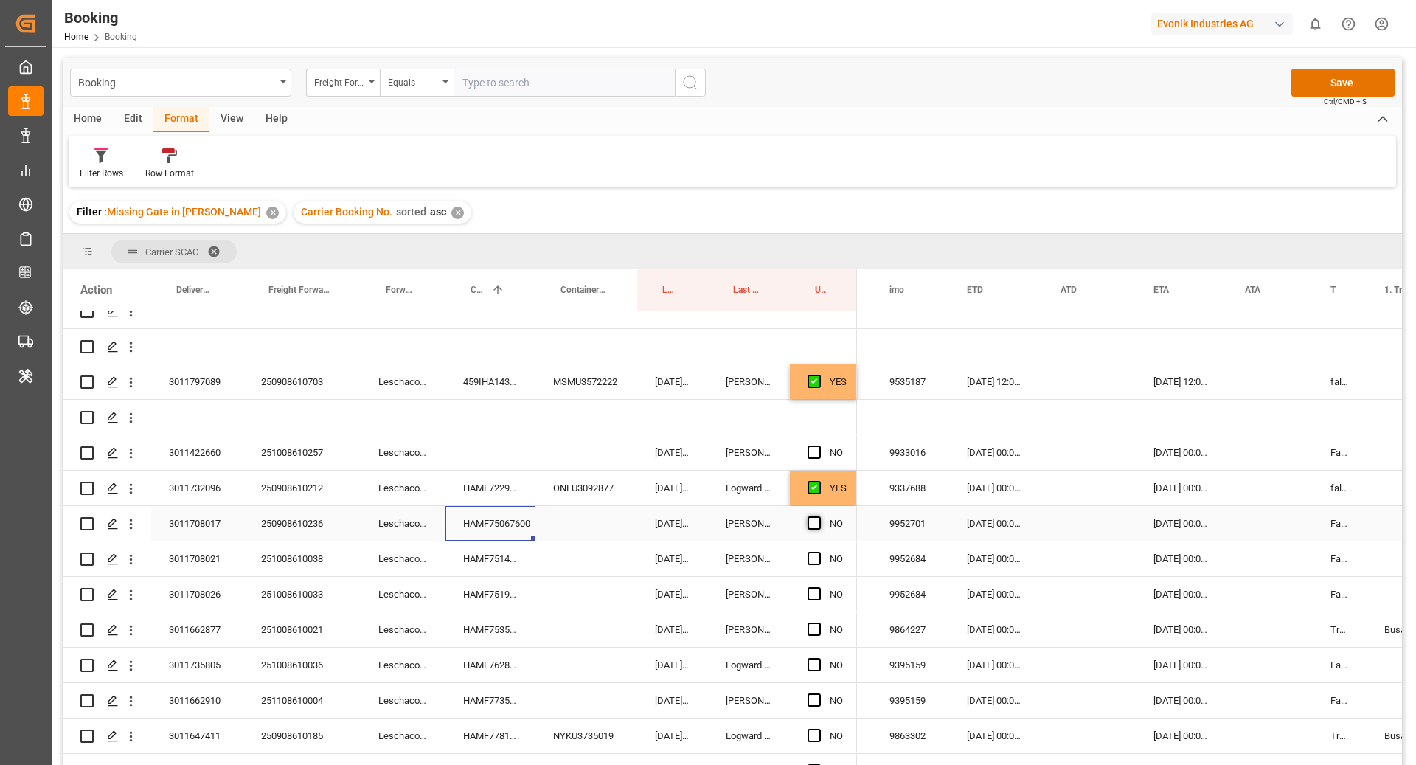
click at [813, 523] on span "Press SPACE to select this row." at bounding box center [814, 522] width 13 height 13
click at [819, 516] on input "Press SPACE to select this row." at bounding box center [819, 516] width 0 height 0
click at [498, 563] on div "HAMF75142700" at bounding box center [490, 558] width 90 height 35
click at [809, 557] on span "Press SPACE to select this row." at bounding box center [814, 558] width 13 height 13
click at [819, 552] on input "Press SPACE to select this row." at bounding box center [819, 552] width 0 height 0
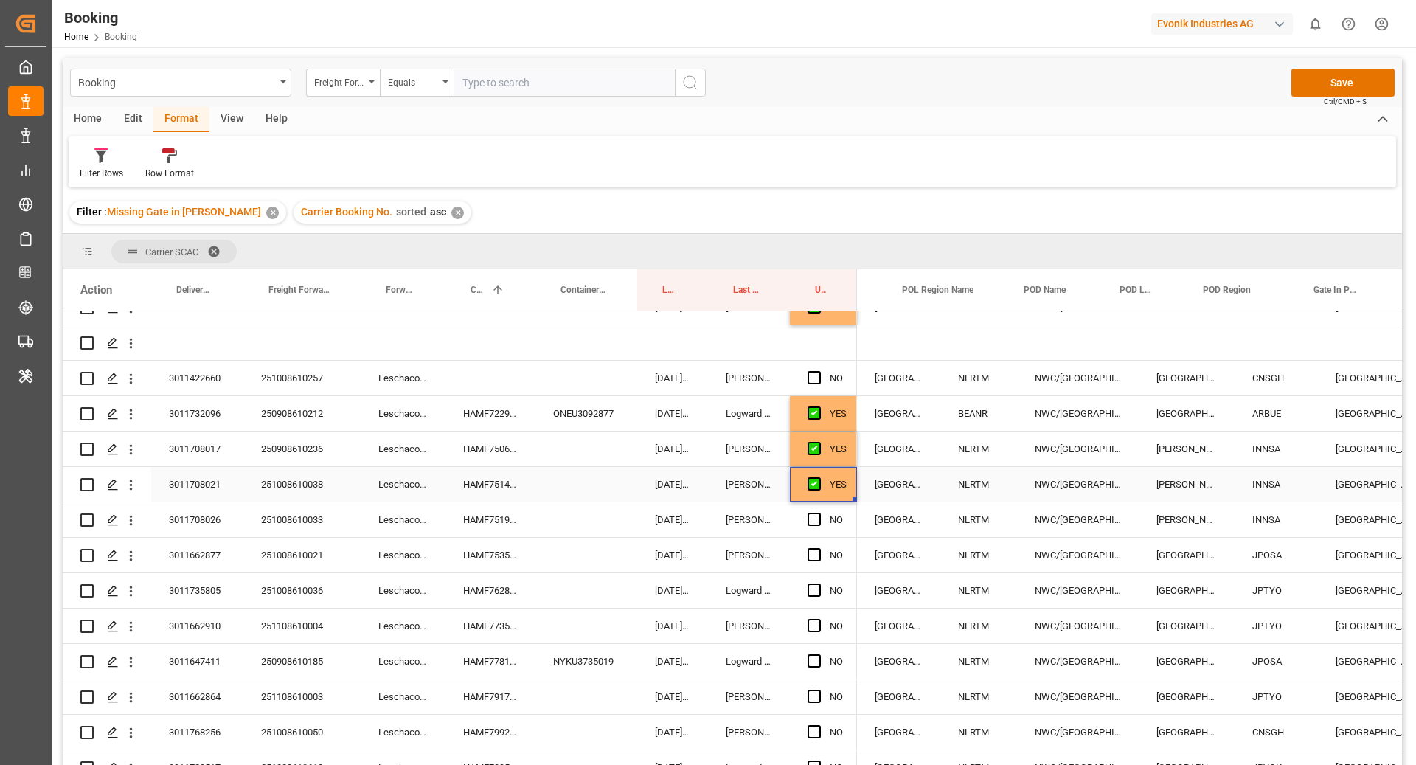
scroll to position [0, 630]
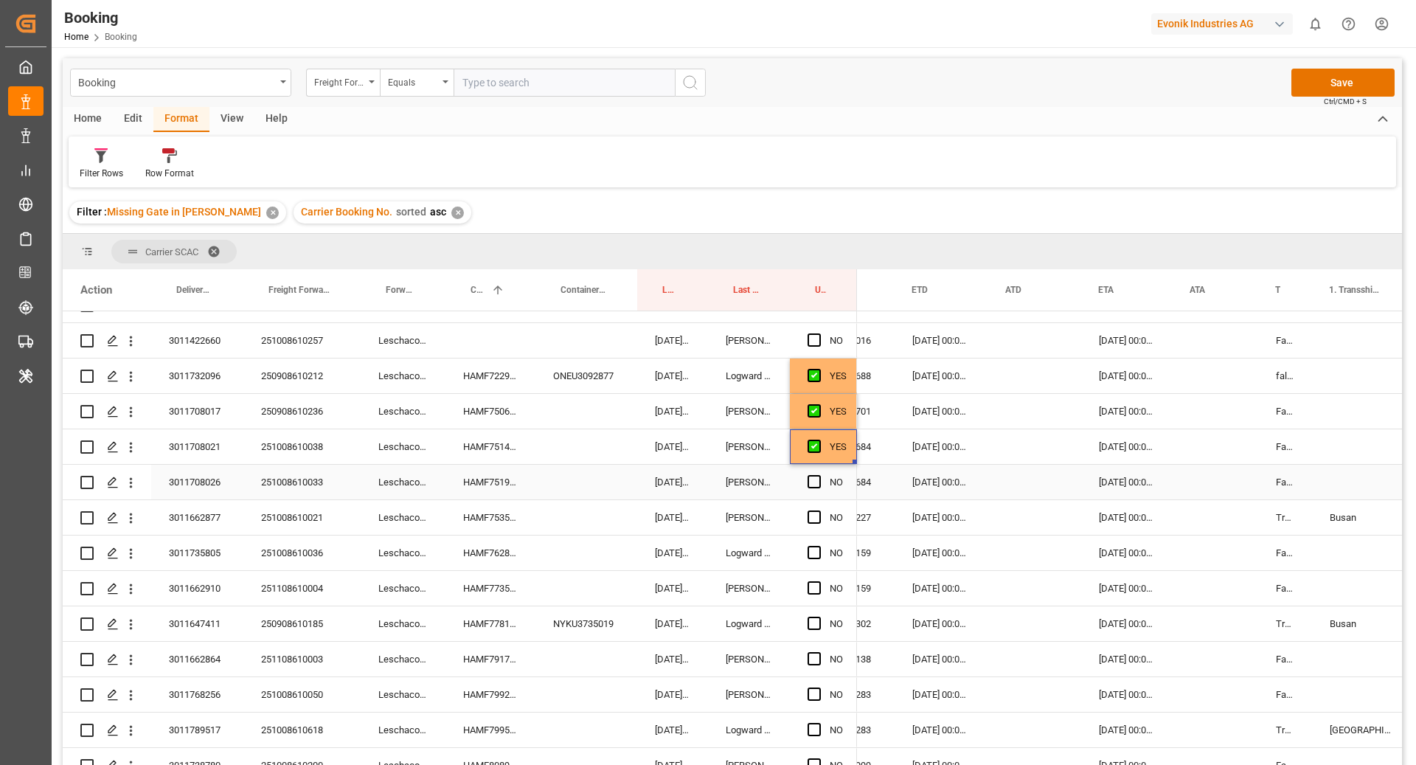
click at [475, 475] on div "HAMF75191400" at bounding box center [490, 482] width 90 height 35
click at [814, 479] on span "Press SPACE to select this row." at bounding box center [814, 481] width 13 height 13
click at [819, 475] on input "Press SPACE to select this row." at bounding box center [819, 475] width 0 height 0
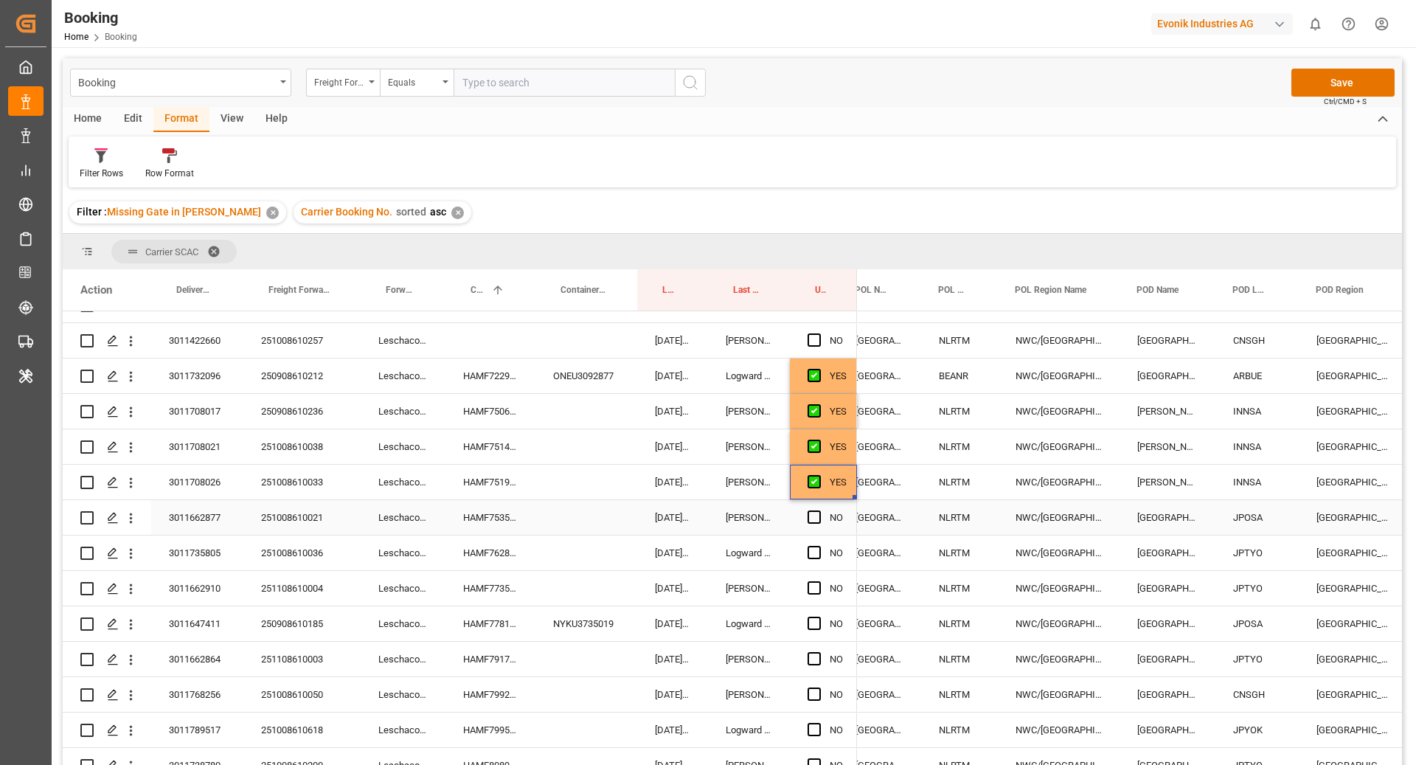
click at [506, 516] on div "HAMF75353400" at bounding box center [490, 517] width 90 height 35
click at [816, 518] on span "Press SPACE to select this row." at bounding box center [814, 516] width 13 height 13
click at [819, 510] on input "Press SPACE to select this row." at bounding box center [819, 510] width 0 height 0
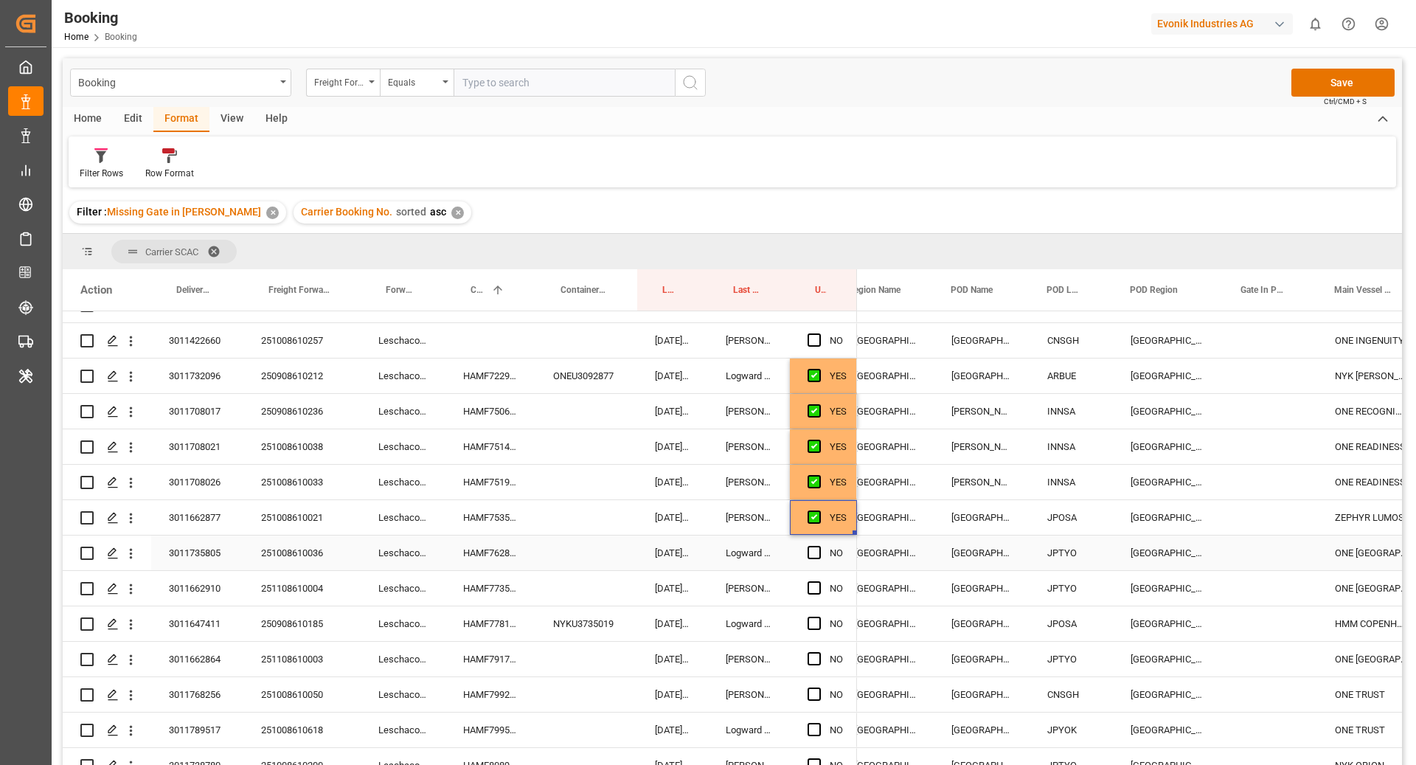
click at [487, 555] on div "HAMF76289600" at bounding box center [490, 552] width 90 height 35
click at [814, 551] on span "Press SPACE to select this row." at bounding box center [814, 552] width 13 height 13
click at [819, 546] on input "Press SPACE to select this row." at bounding box center [819, 546] width 0 height 0
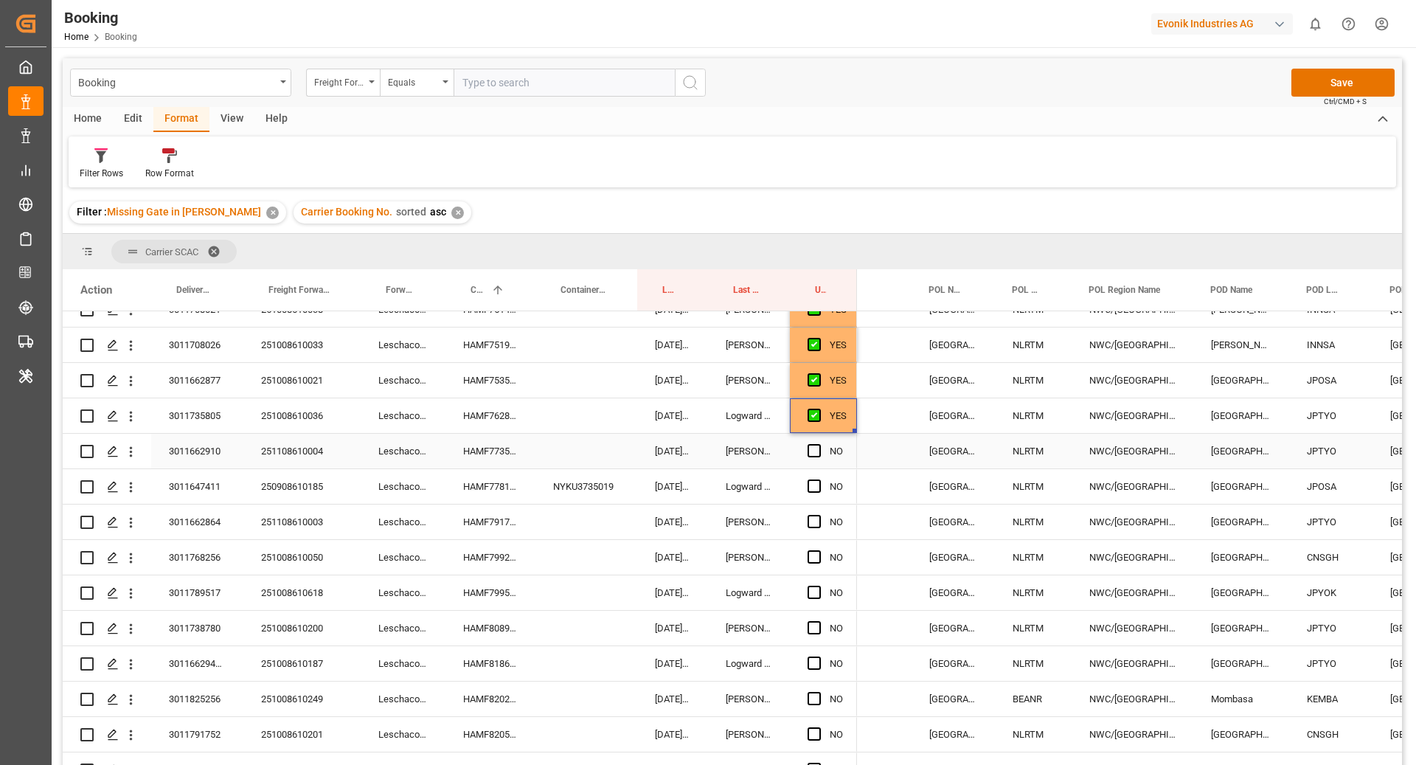
click at [504, 462] on div "HAMF77357300" at bounding box center [490, 451] width 90 height 35
click at [810, 450] on span "Press SPACE to select this row." at bounding box center [814, 450] width 13 height 13
click at [819, 444] on input "Press SPACE to select this row." at bounding box center [819, 444] width 0 height 0
click at [504, 491] on div "HAMF77816300" at bounding box center [490, 486] width 90 height 35
click at [639, 35] on div "Booking Home Booking Evonik Industries AG 0 Notifications Only show unread All …" at bounding box center [728, 23] width 1375 height 47
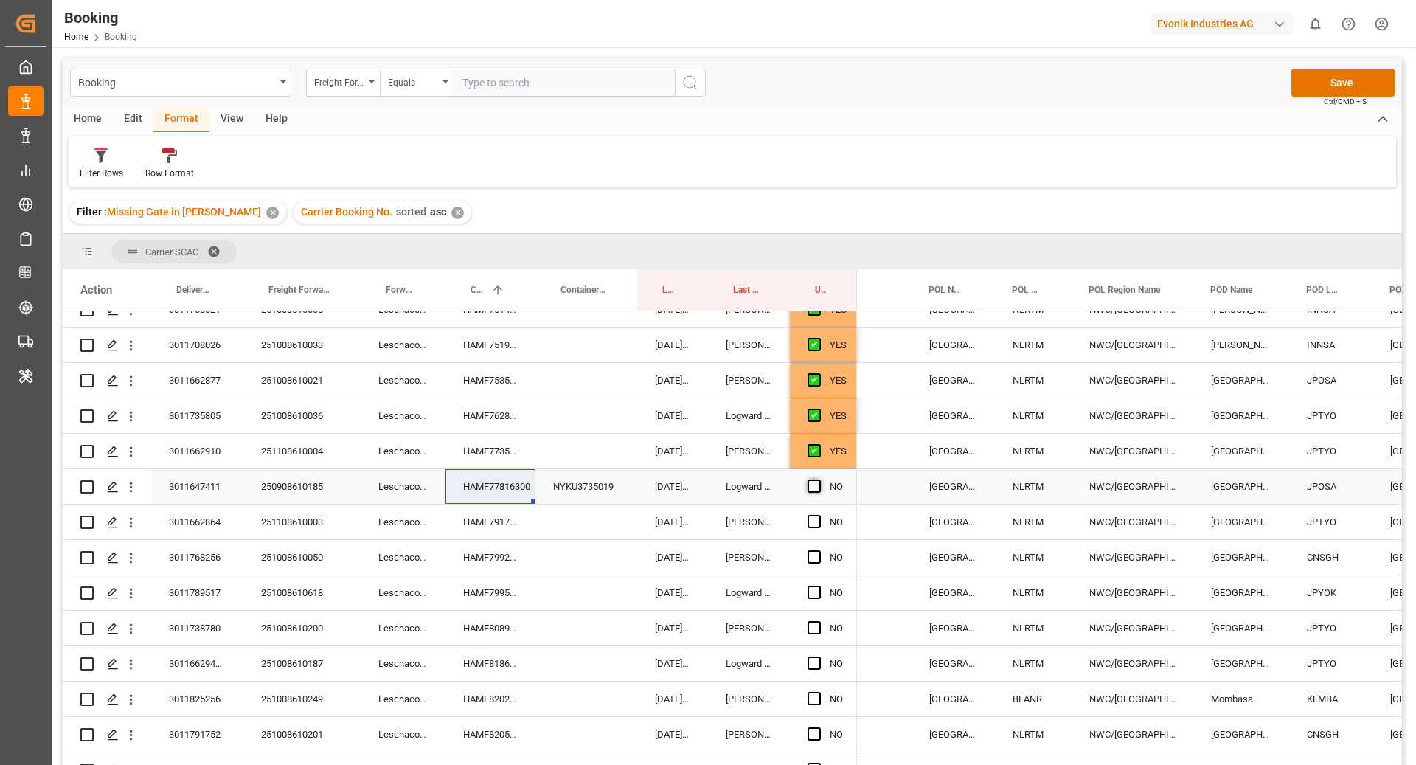
click at [816, 489] on span "Press SPACE to select this row." at bounding box center [814, 485] width 13 height 13
click at [819, 479] on input "Press SPACE to select this row." at bounding box center [819, 479] width 0 height 0
click at [466, 522] on div "HAMF79175300" at bounding box center [490, 521] width 90 height 35
click at [808, 521] on span "Press SPACE to select this row." at bounding box center [814, 521] width 13 height 13
click at [819, 515] on input "Press SPACE to select this row." at bounding box center [819, 515] width 0 height 0
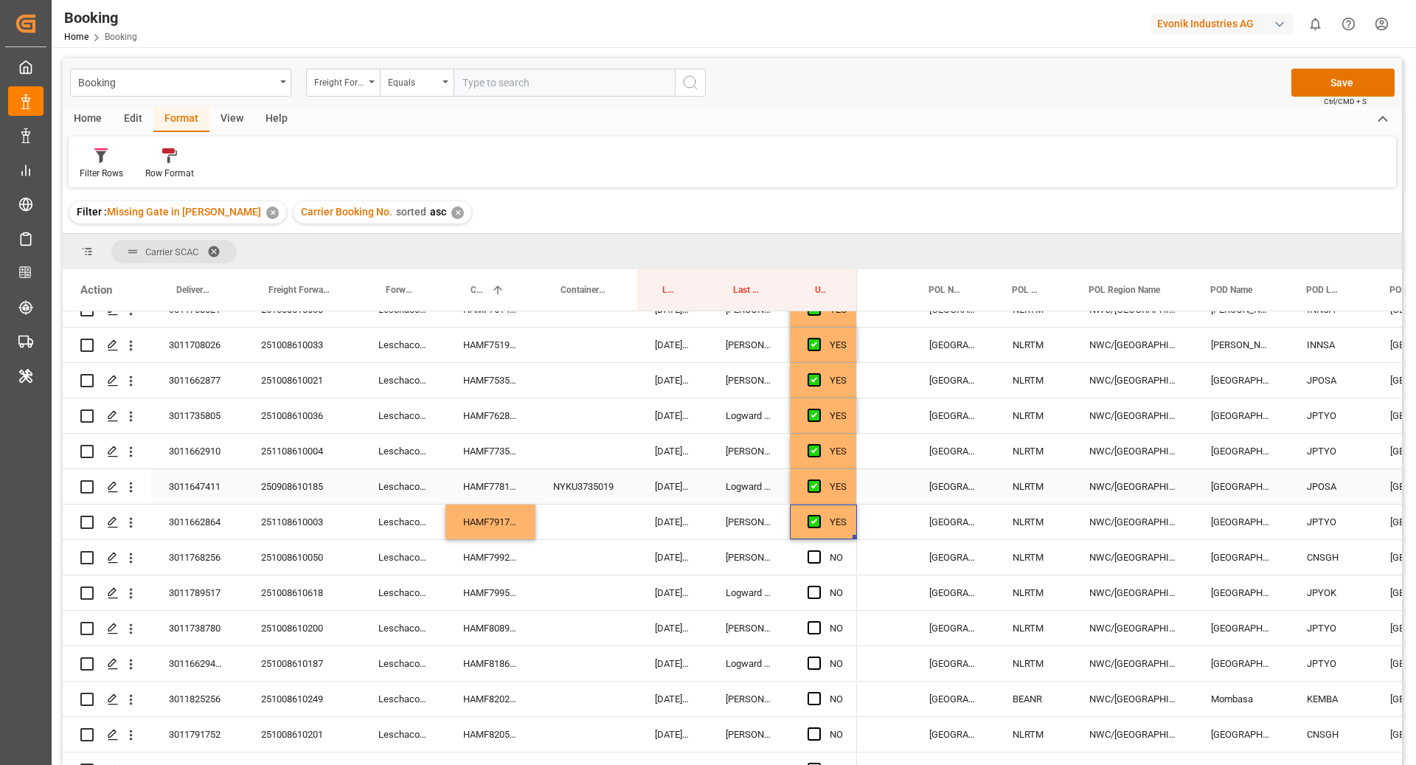
scroll to position [0, 373]
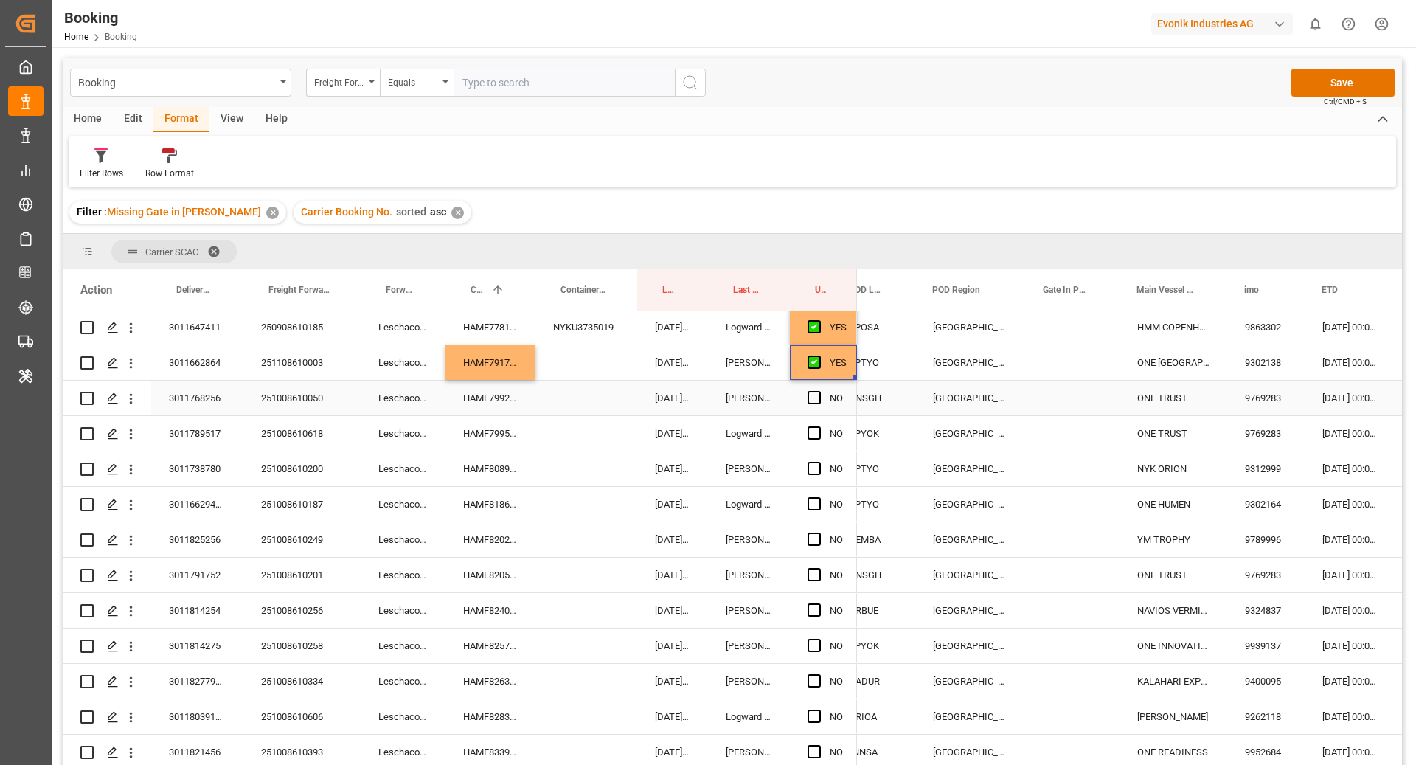
click at [494, 403] on div "HAMF79922300" at bounding box center [490, 398] width 90 height 35
click at [813, 400] on span "Press SPACE to select this row." at bounding box center [814, 397] width 13 height 13
click at [819, 391] on input "Press SPACE to select this row." at bounding box center [819, 391] width 0 height 0
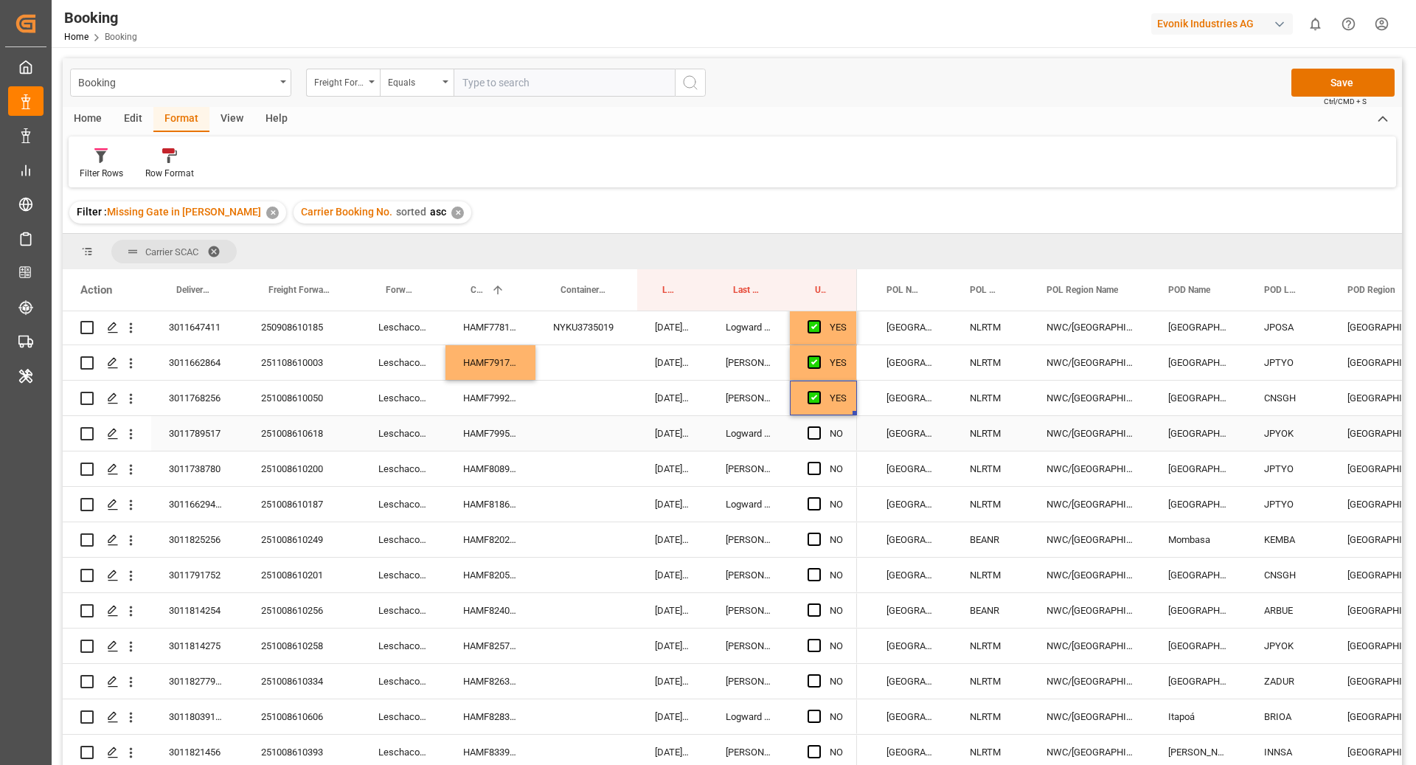
click at [451, 439] on div "HAMF79954800" at bounding box center [490, 433] width 90 height 35
click at [811, 435] on span "Press SPACE to select this row." at bounding box center [814, 432] width 13 height 13
click at [819, 426] on input "Press SPACE to select this row." at bounding box center [819, 426] width 0 height 0
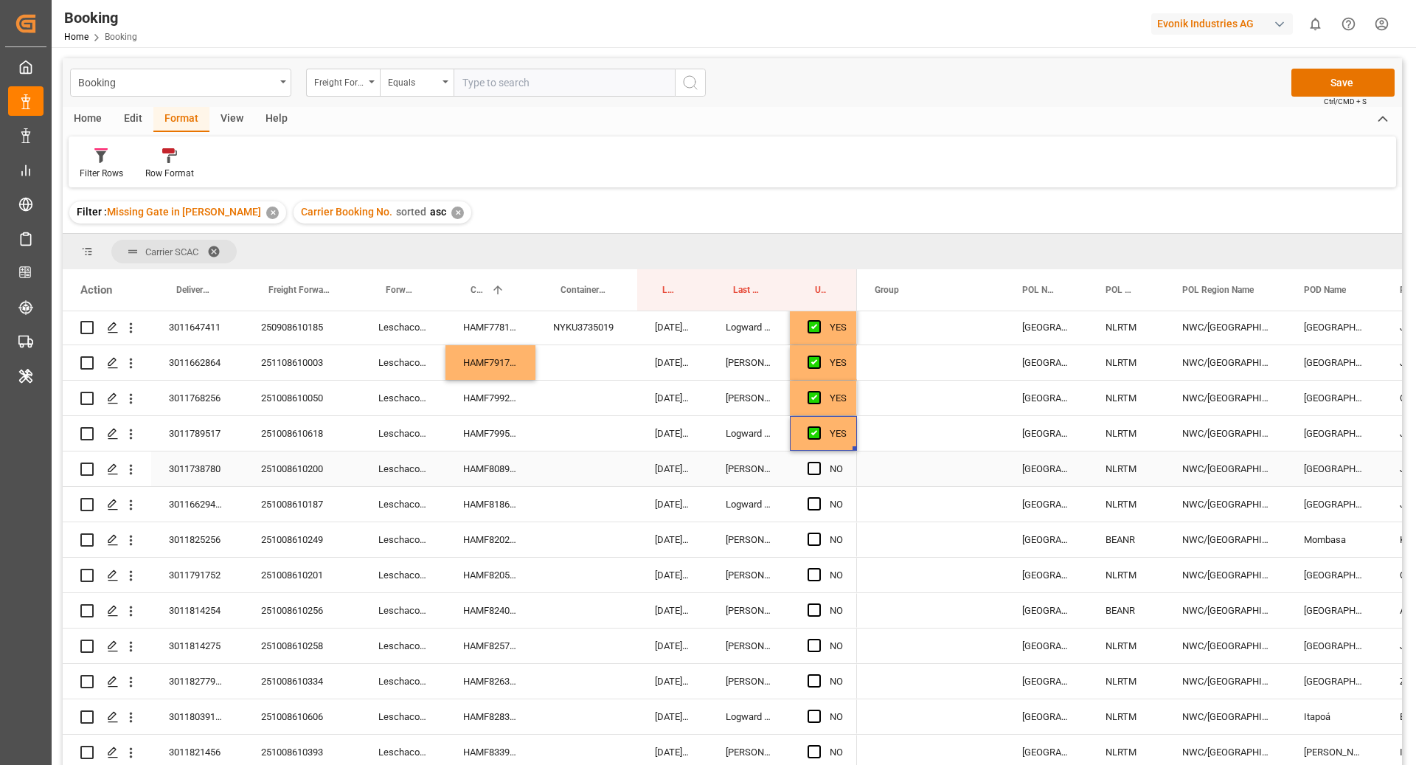
click at [503, 476] on div "HAMF80894300" at bounding box center [490, 468] width 90 height 35
click at [812, 468] on span "Press SPACE to select this row." at bounding box center [814, 468] width 13 height 13
click at [819, 462] on input "Press SPACE to select this row." at bounding box center [819, 462] width 0 height 0
click at [512, 512] on div "HAMF81866300" at bounding box center [490, 504] width 90 height 35
click at [813, 504] on span "Press SPACE to select this row." at bounding box center [814, 503] width 13 height 13
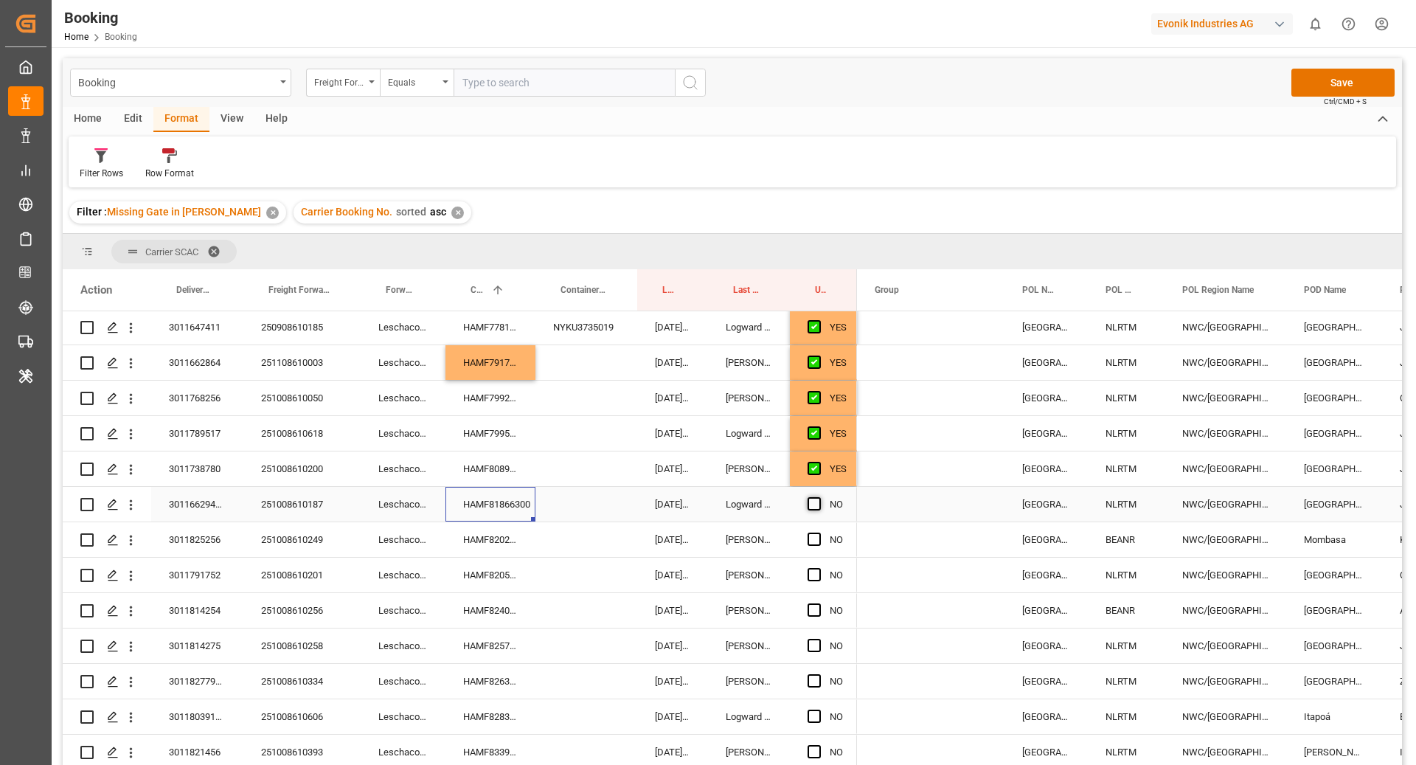
click at [819, 497] on input "Press SPACE to select this row." at bounding box center [819, 497] width 0 height 0
click at [490, 530] on div "HAMF82026600" at bounding box center [490, 539] width 90 height 35
click at [812, 545] on div "Press SPACE to select this row." at bounding box center [819, 540] width 22 height 34
click at [813, 540] on span "Press SPACE to select this row." at bounding box center [814, 538] width 13 height 13
click at [819, 532] on input "Press SPACE to select this row." at bounding box center [819, 532] width 0 height 0
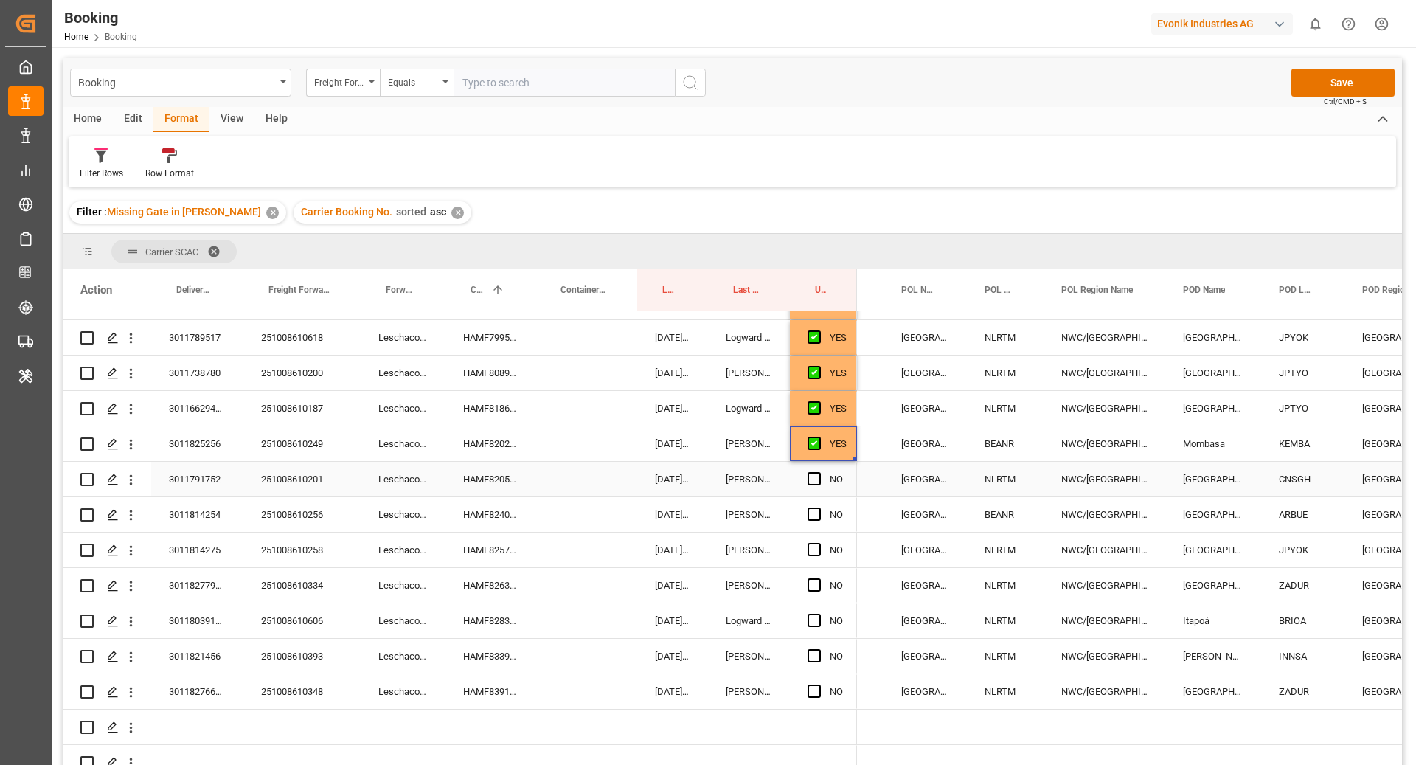
click at [504, 476] on div "HAMF82052500" at bounding box center [490, 479] width 90 height 35
click at [811, 477] on span "Press SPACE to select this row." at bounding box center [814, 478] width 13 height 13
click at [819, 472] on input "Press SPACE to select this row." at bounding box center [819, 472] width 0 height 0
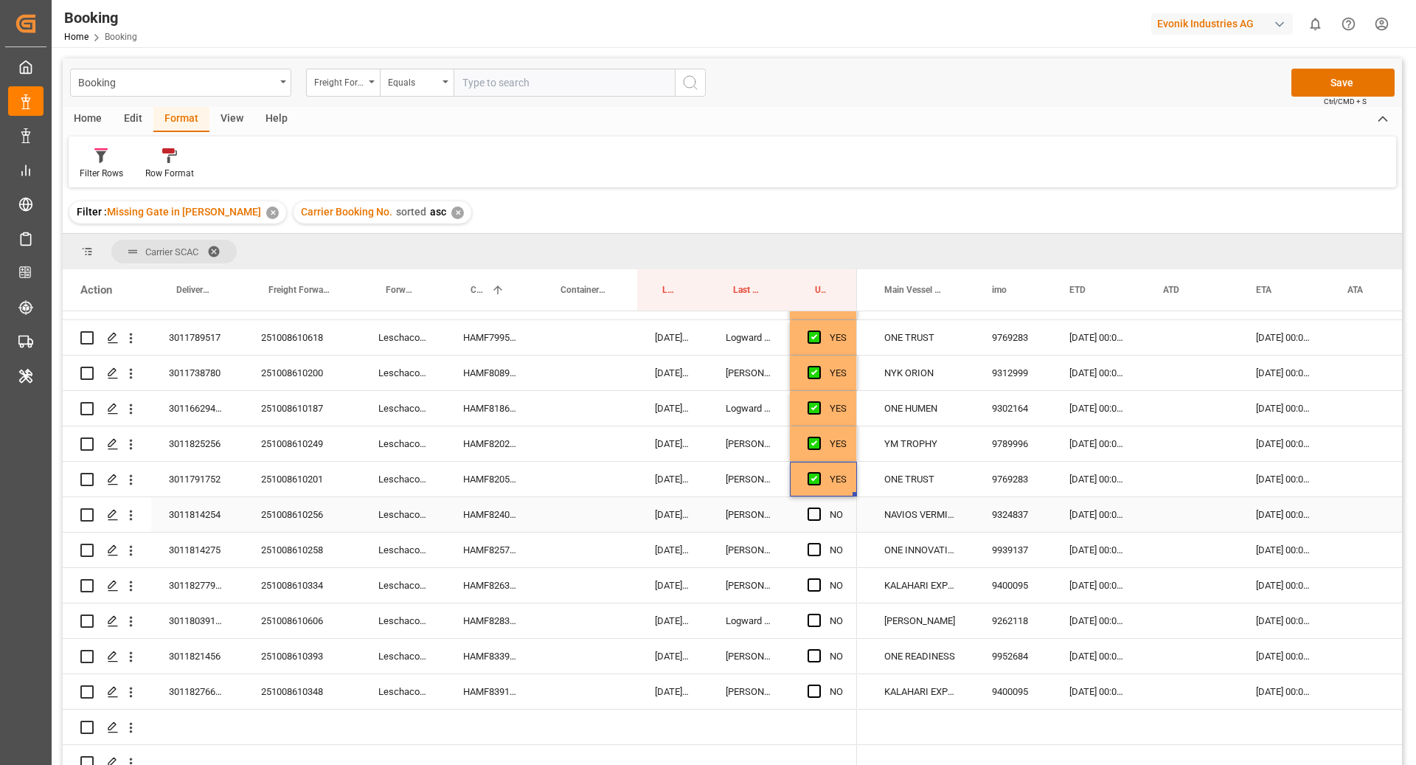
click at [476, 517] on div "HAMF82400900" at bounding box center [490, 514] width 90 height 35
click at [811, 514] on span "Press SPACE to select this row." at bounding box center [814, 513] width 13 height 13
click at [819, 507] on input "Press SPACE to select this row." at bounding box center [819, 507] width 0 height 0
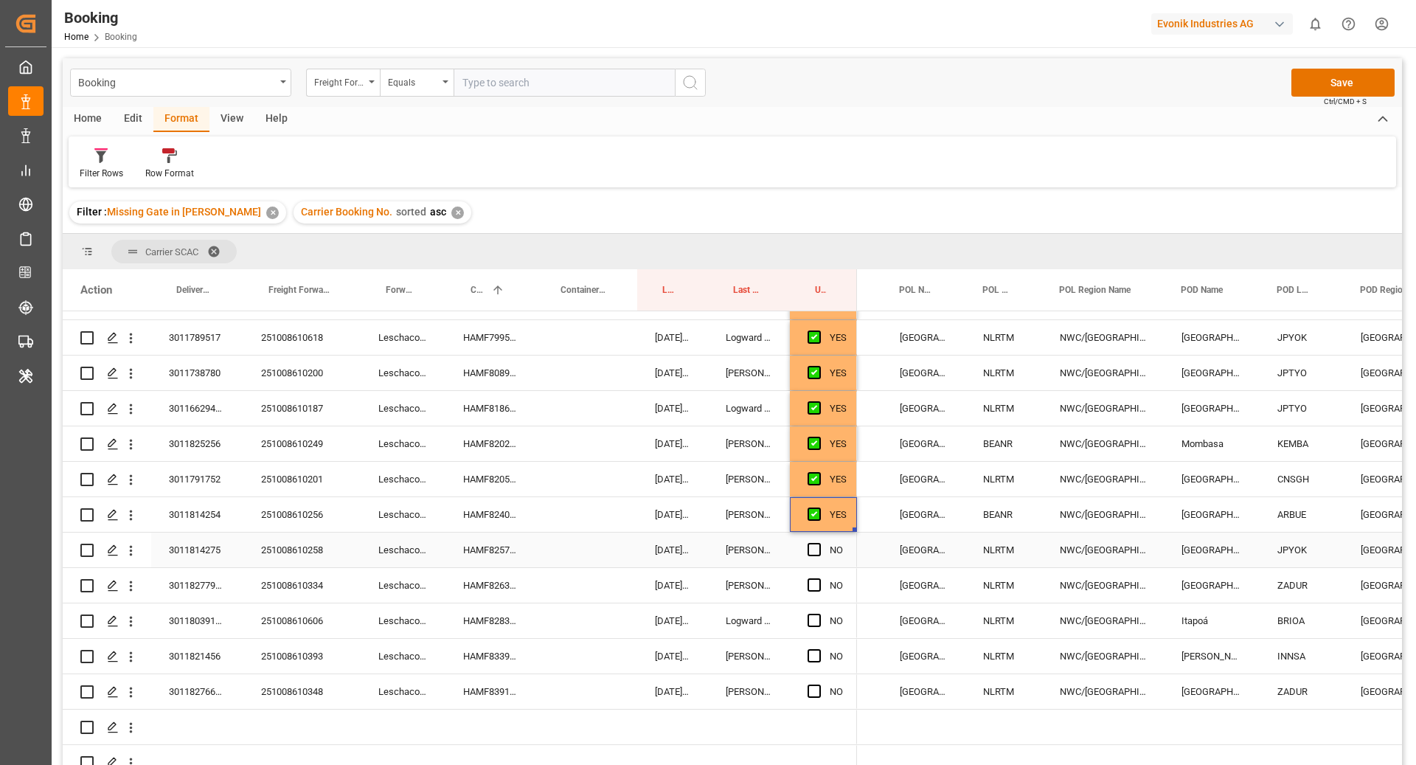
click at [524, 556] on div "HAMF82572500" at bounding box center [490, 549] width 90 height 35
click at [811, 547] on span "Press SPACE to select this row." at bounding box center [814, 549] width 13 height 13
click at [819, 543] on input "Press SPACE to select this row." at bounding box center [819, 543] width 0 height 0
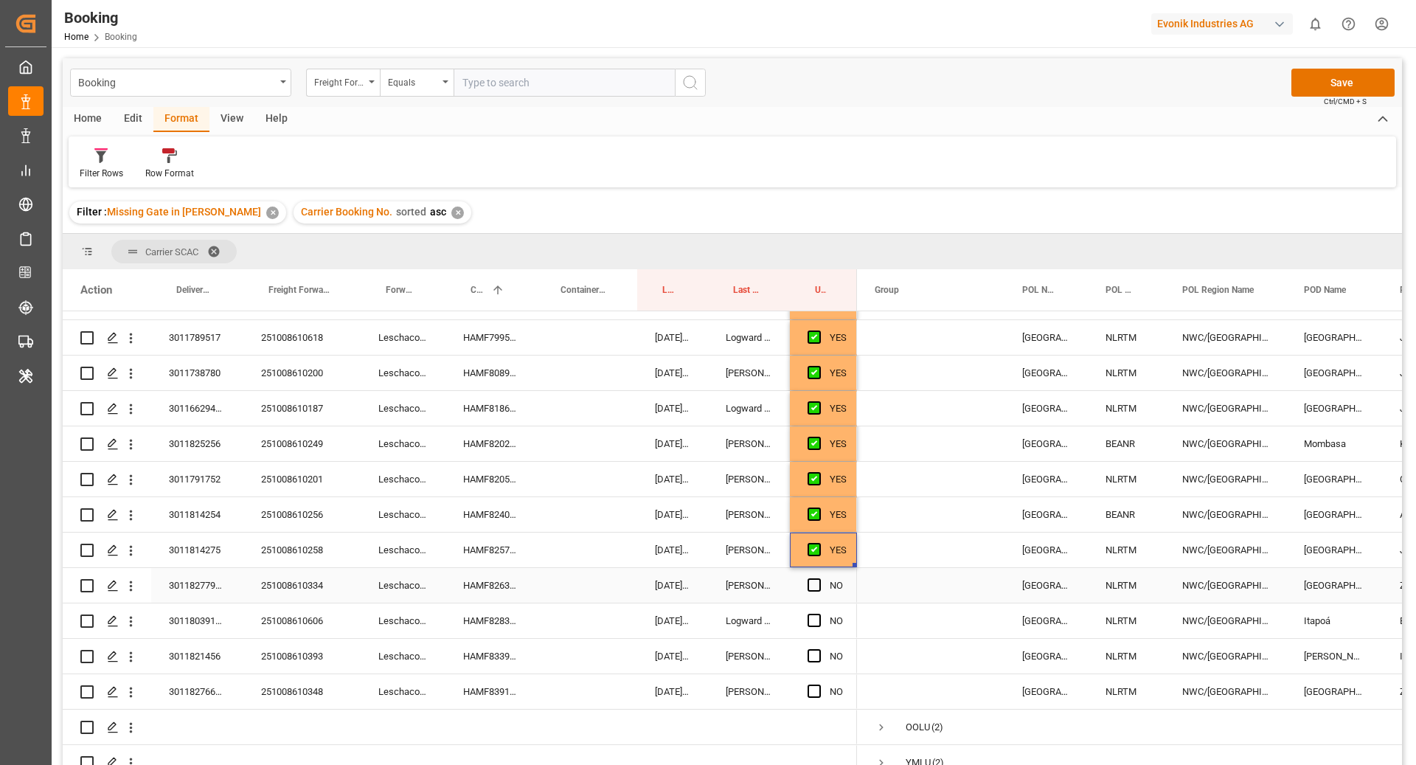
click at [490, 592] on div "HAMF82639900" at bounding box center [490, 585] width 90 height 35
click at [815, 590] on span "Press SPACE to select this row." at bounding box center [814, 584] width 13 height 13
click at [819, 578] on input "Press SPACE to select this row." at bounding box center [819, 578] width 0 height 0
click at [527, 615] on div "HAMF82839400" at bounding box center [490, 620] width 90 height 35
click at [817, 623] on span "Press SPACE to select this row." at bounding box center [814, 619] width 13 height 13
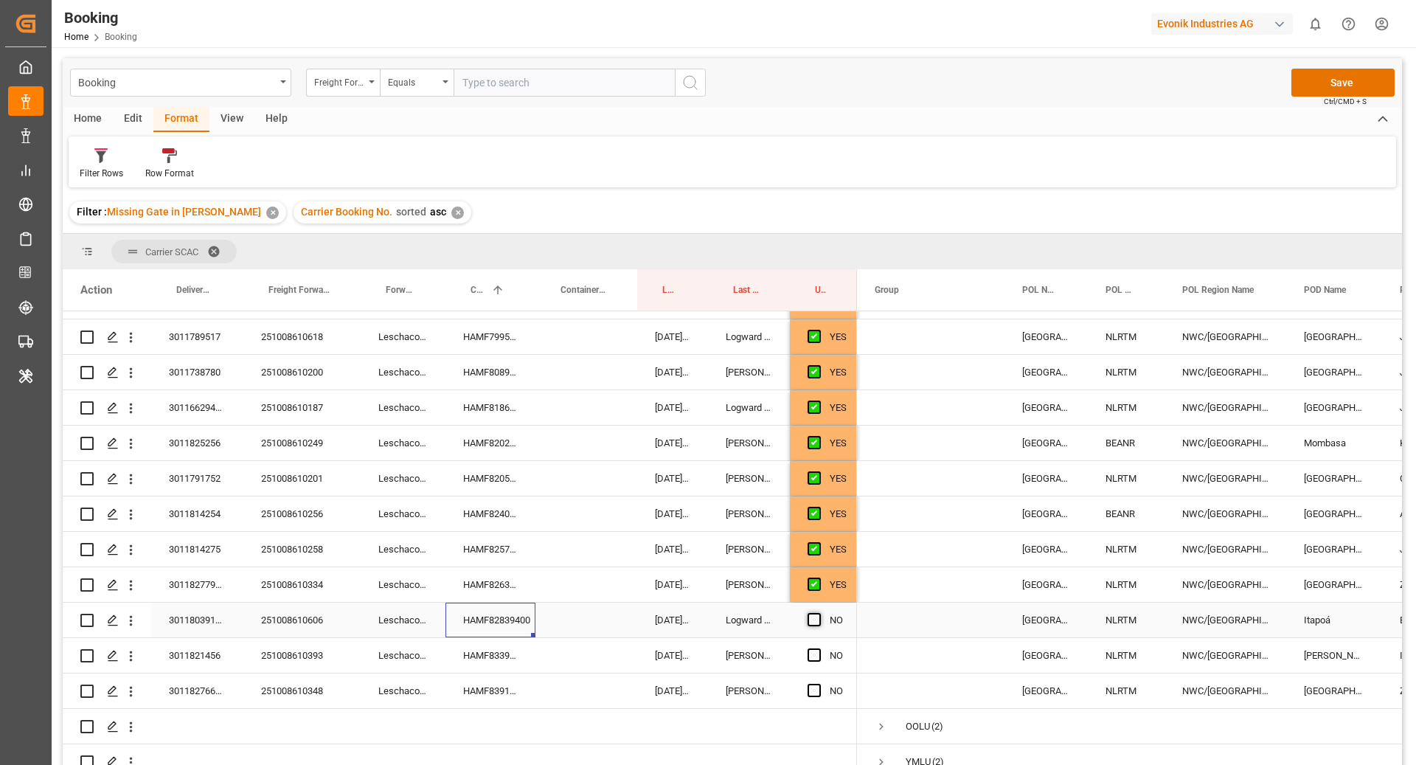
click at [819, 613] on input "Press SPACE to select this row." at bounding box center [819, 613] width 0 height 0
click at [493, 656] on div "HAMF83396300" at bounding box center [490, 655] width 90 height 35
click at [813, 656] on span "Press SPACE to select this row." at bounding box center [814, 654] width 13 height 13
click at [819, 648] on input "Press SPACE to select this row." at bounding box center [819, 648] width 0 height 0
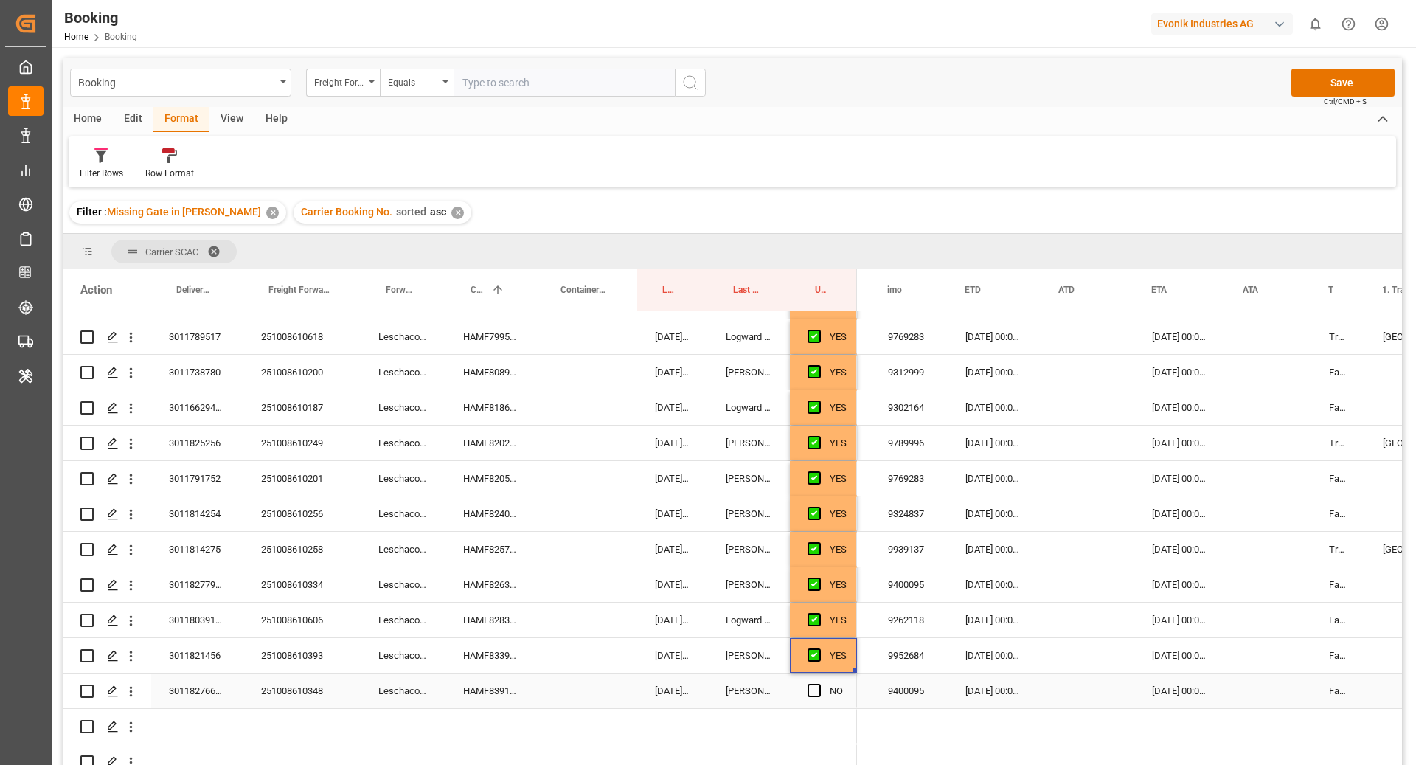
click at [488, 700] on div "HAMF83914600" at bounding box center [490, 690] width 90 height 35
click at [812, 693] on span "Press SPACE to select this row." at bounding box center [814, 690] width 13 height 13
click at [819, 684] on input "Press SPACE to select this row." at bounding box center [819, 684] width 0 height 0
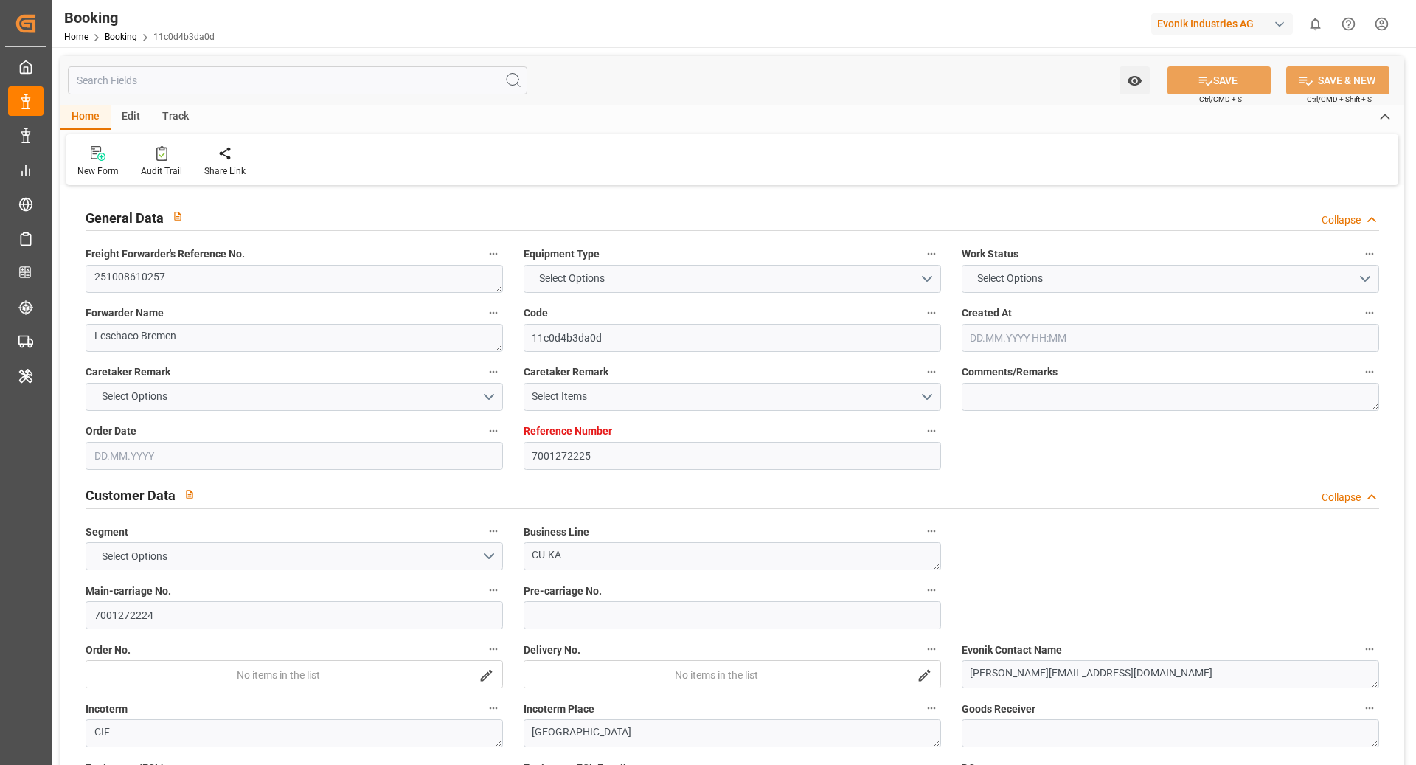
type input "7001272225"
type input "9933016"
type input "ONE"
type input "Ocean Network Express"
type input "NLRTM"
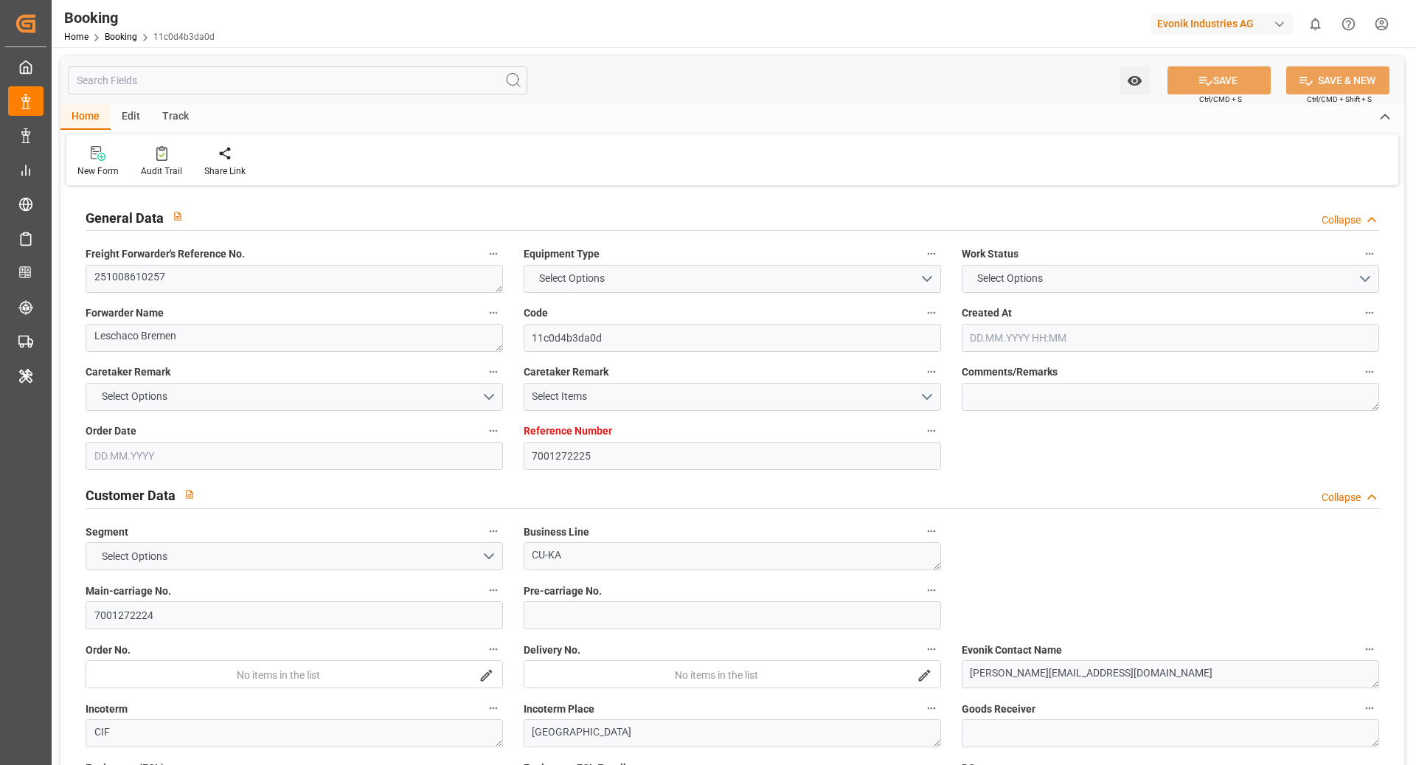
type input "CNSGH"
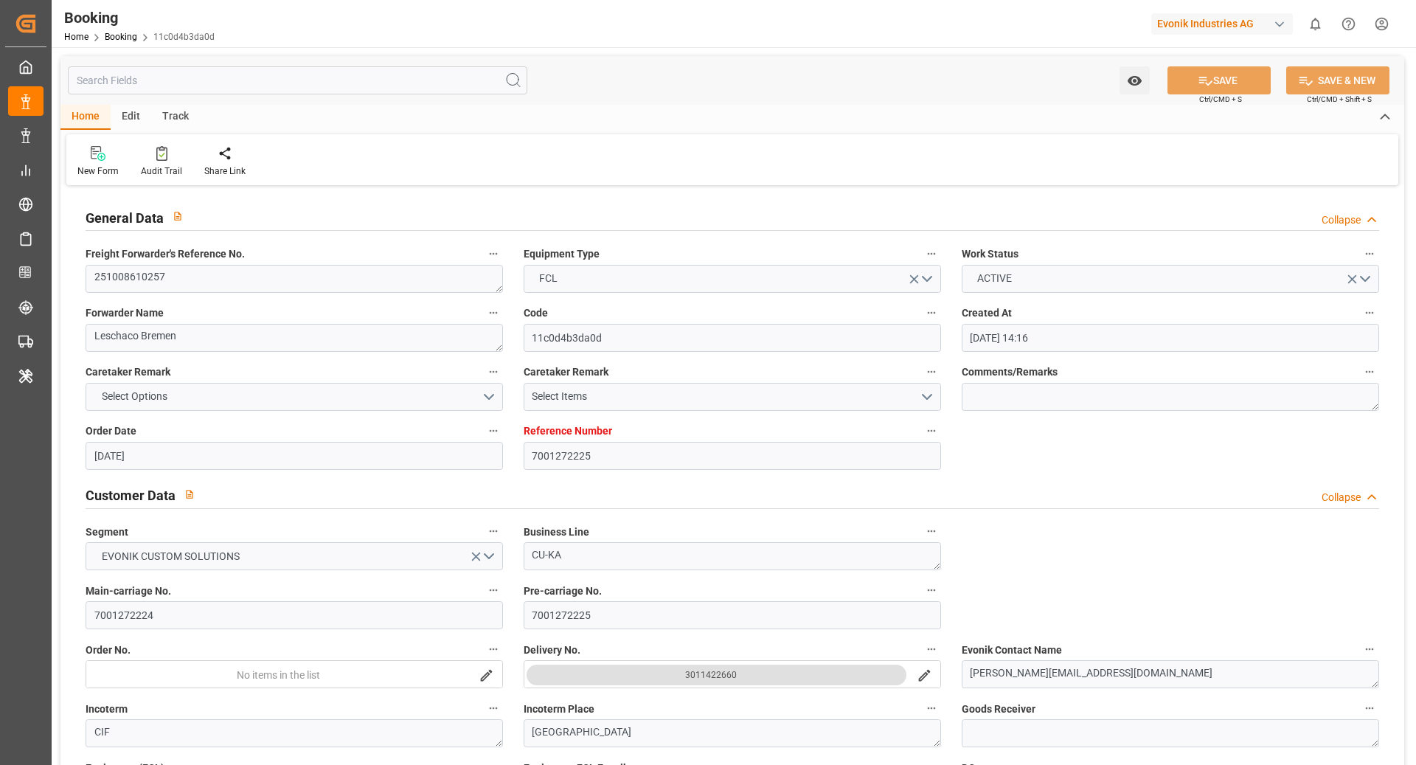
type input "[DATE] 14:16"
type input "[DATE]"
type input "[DATE] 00:00"
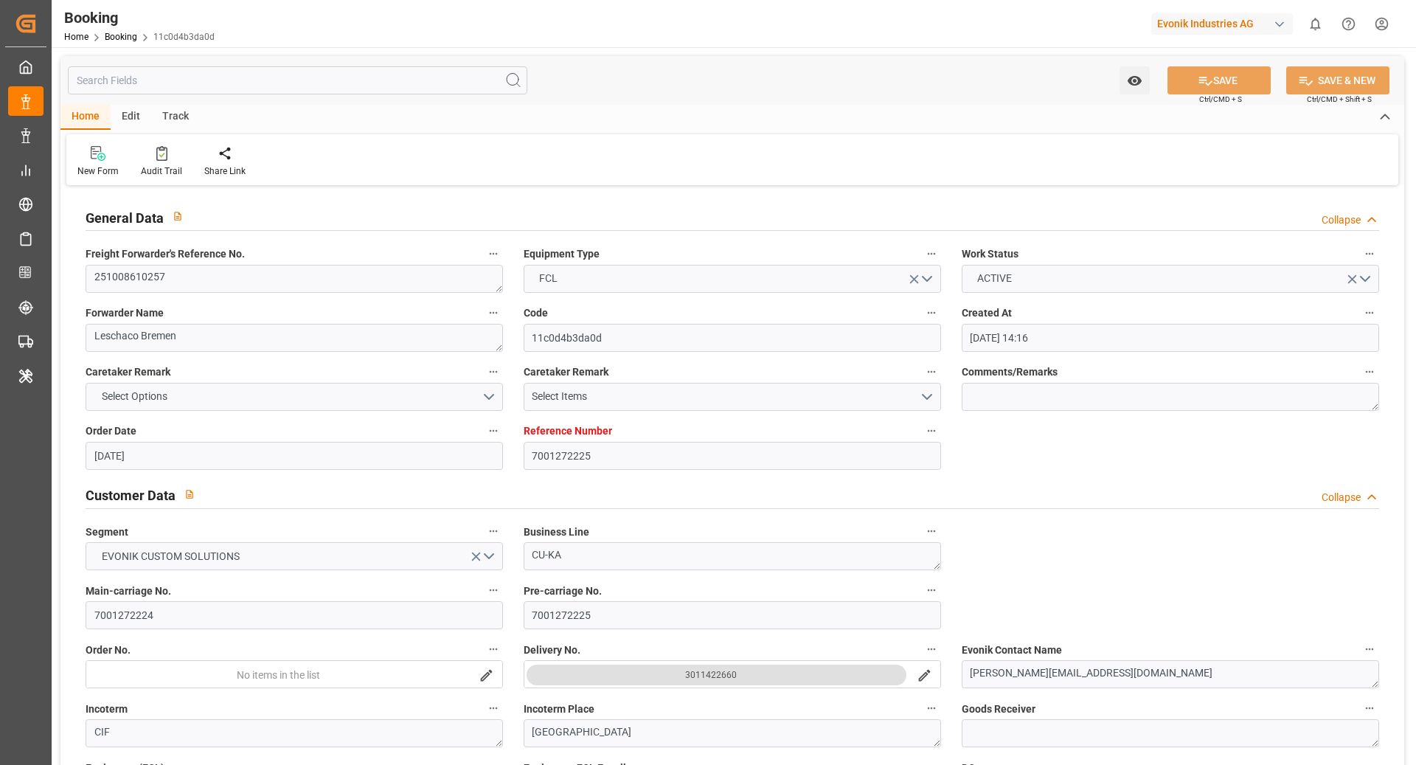
type input "[DATE] 00:00"
type input "[DATE]"
type input "[DATE] 00:00"
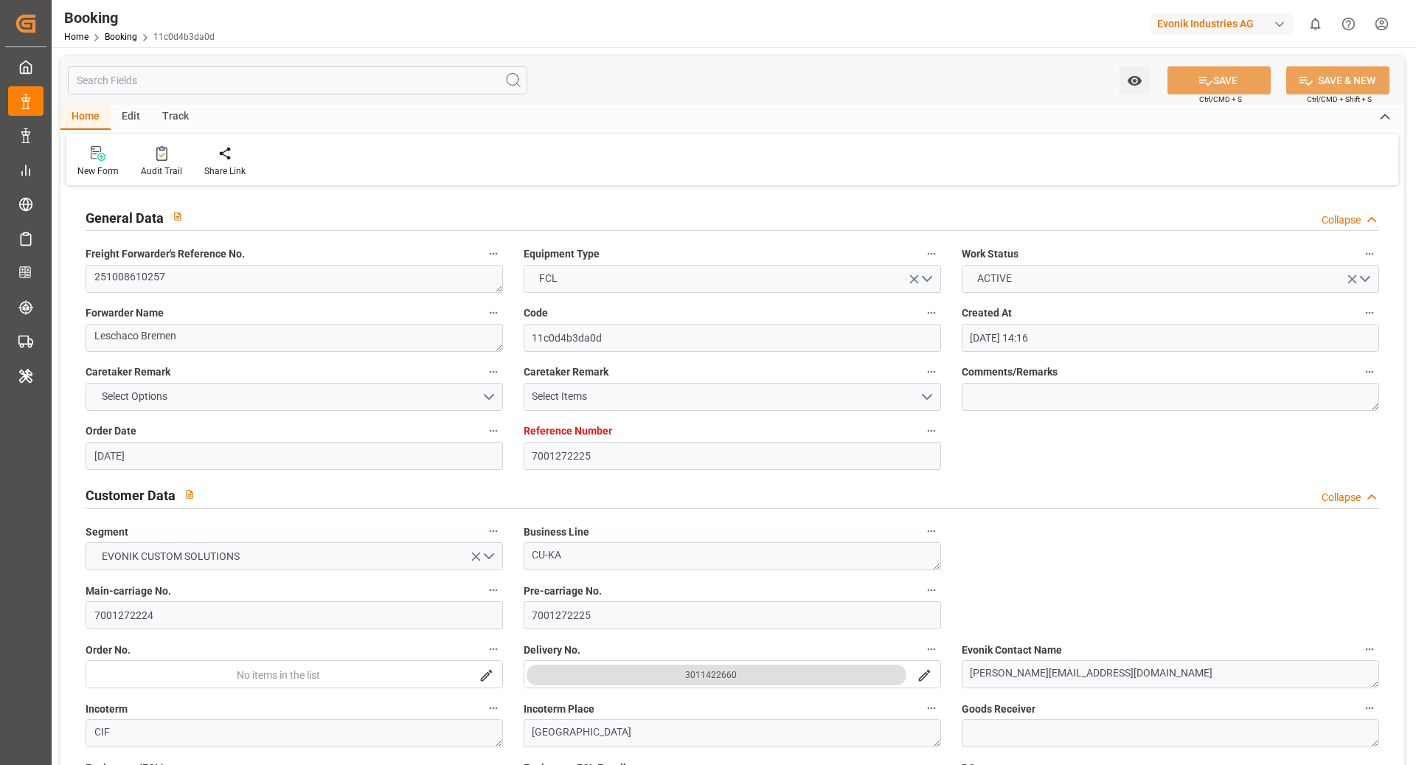
type input "[DATE] 00:00"
type input "[DATE] 08:54"
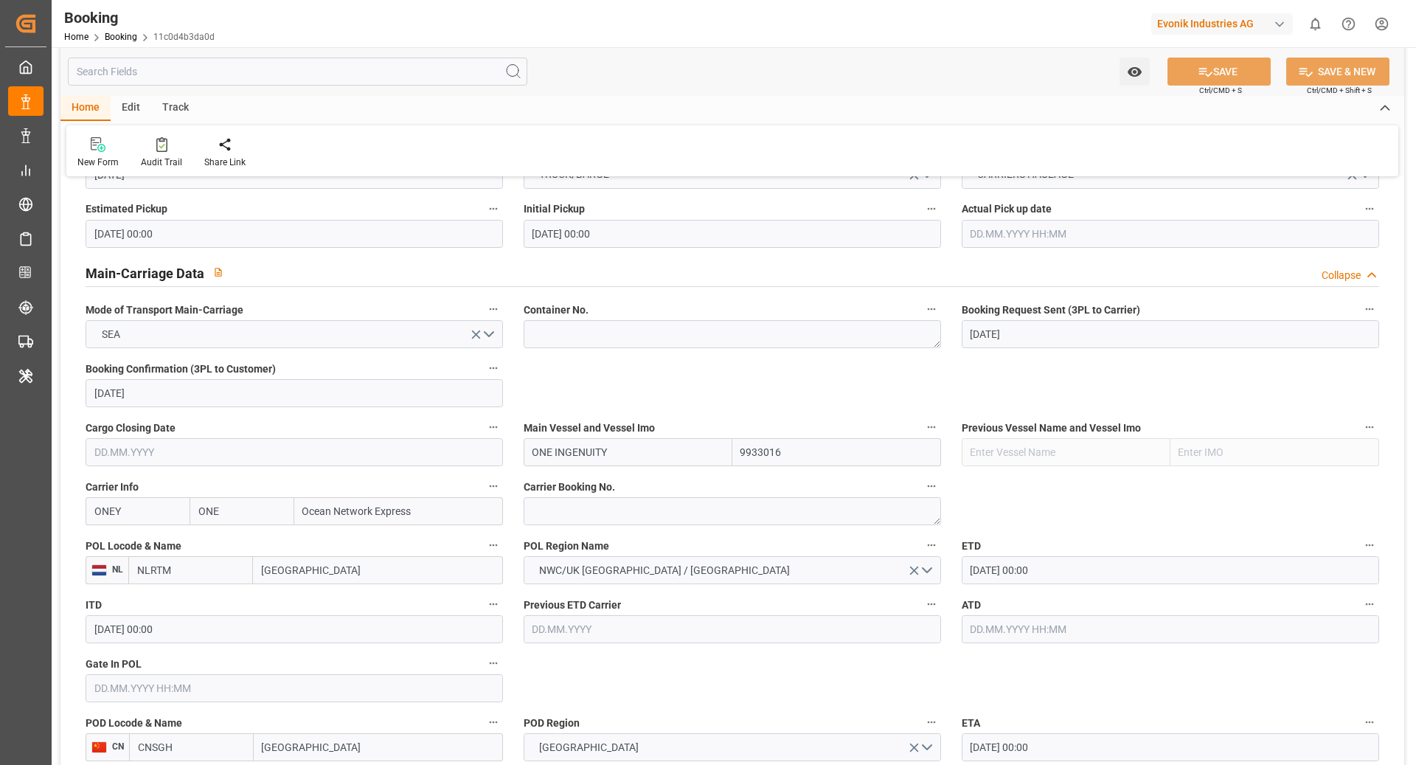
scroll to position [829, 0]
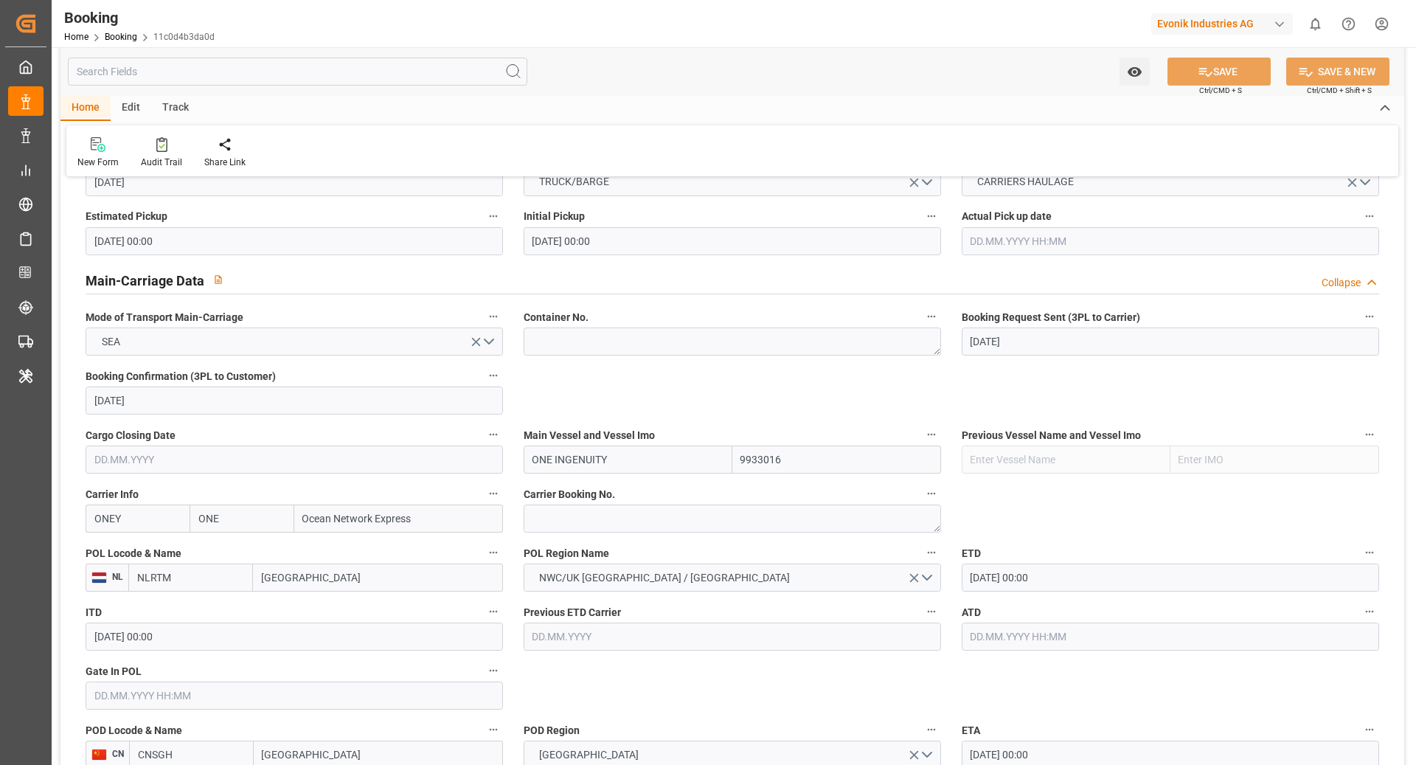
click at [676, 499] on label "Carrier Booking No." at bounding box center [732, 494] width 417 height 21
click at [922, 499] on button "Carrier Booking No." at bounding box center [931, 493] width 19 height 19
click at [661, 508] on div at bounding box center [708, 382] width 1416 height 765
click at [619, 534] on div "Carrier Booking No." at bounding box center [732, 508] width 438 height 59
click at [590, 518] on textarea at bounding box center [732, 518] width 417 height 28
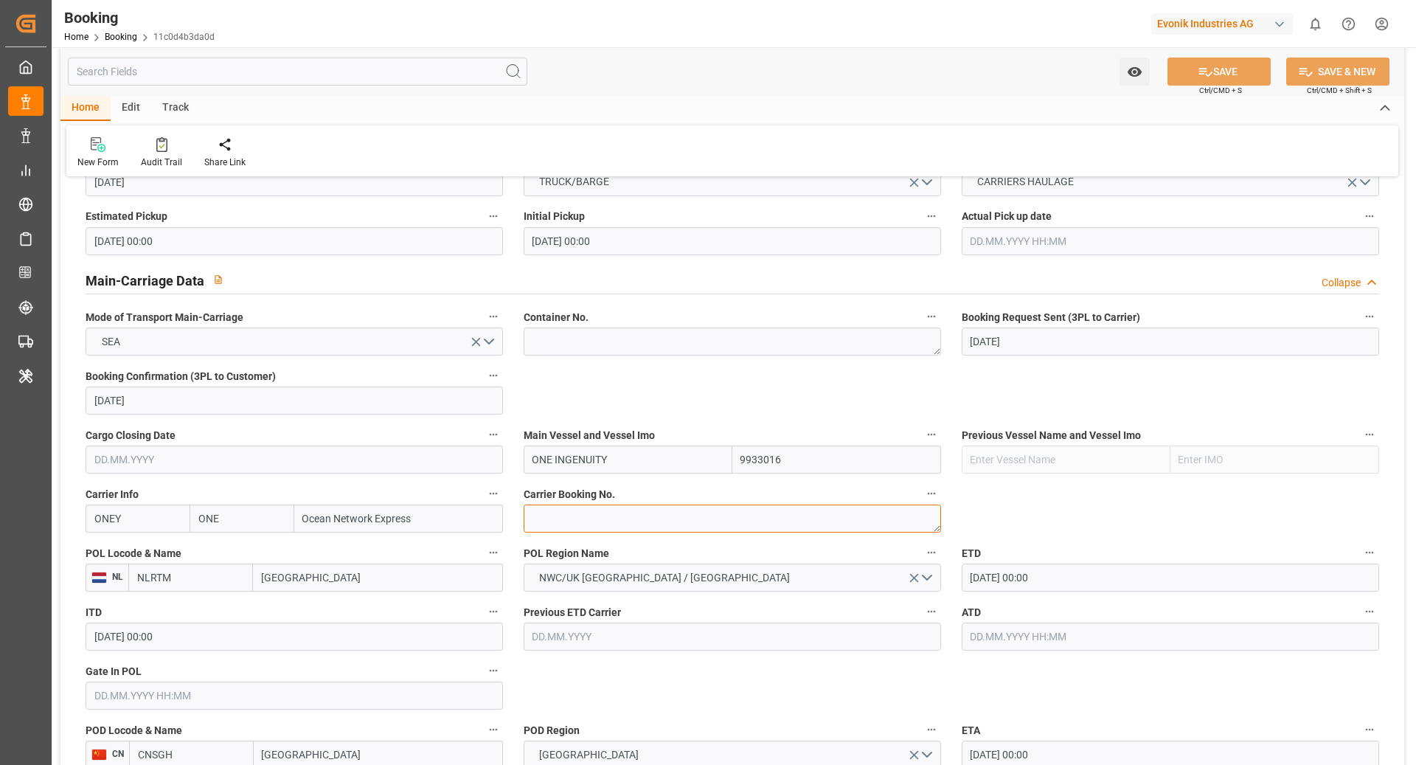
paste textarea "HAMF84752700"
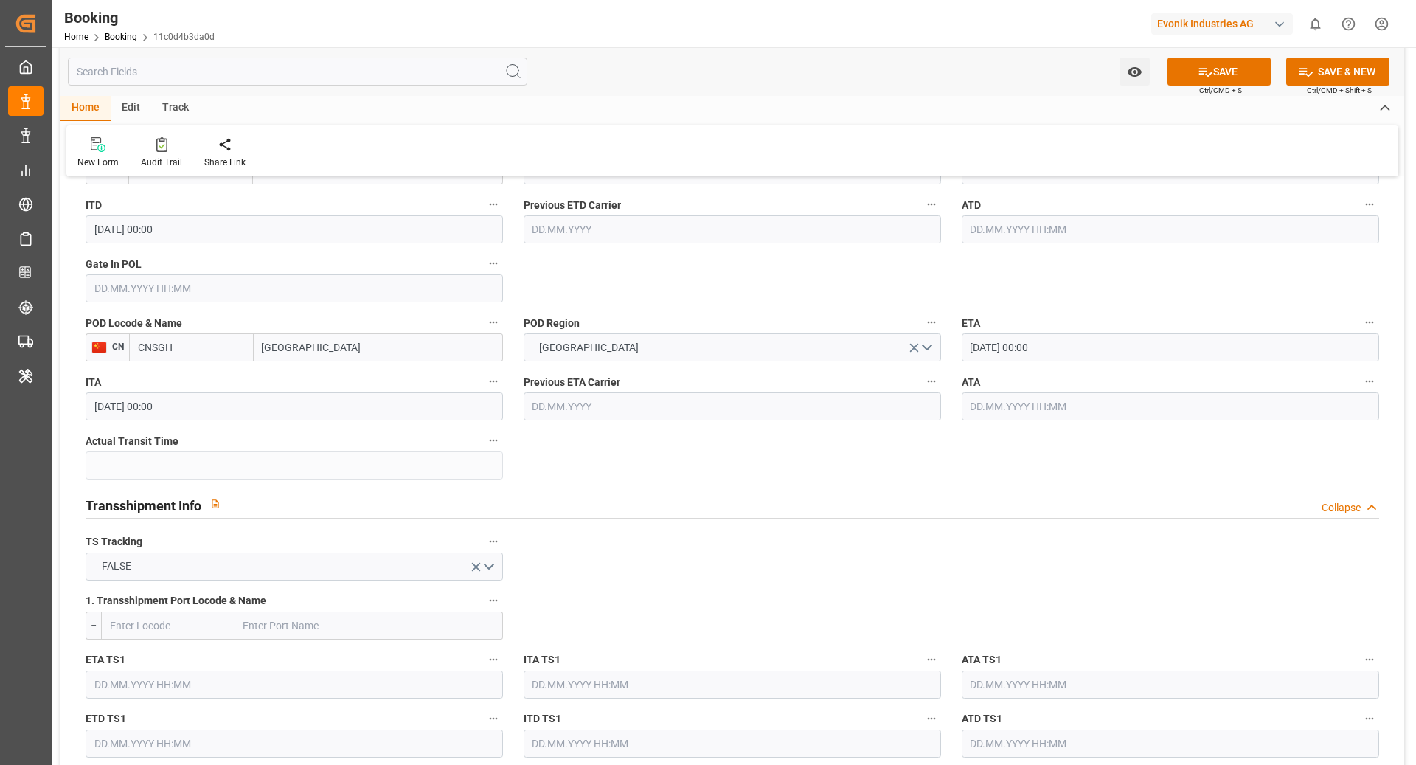
scroll to position [1255, 0]
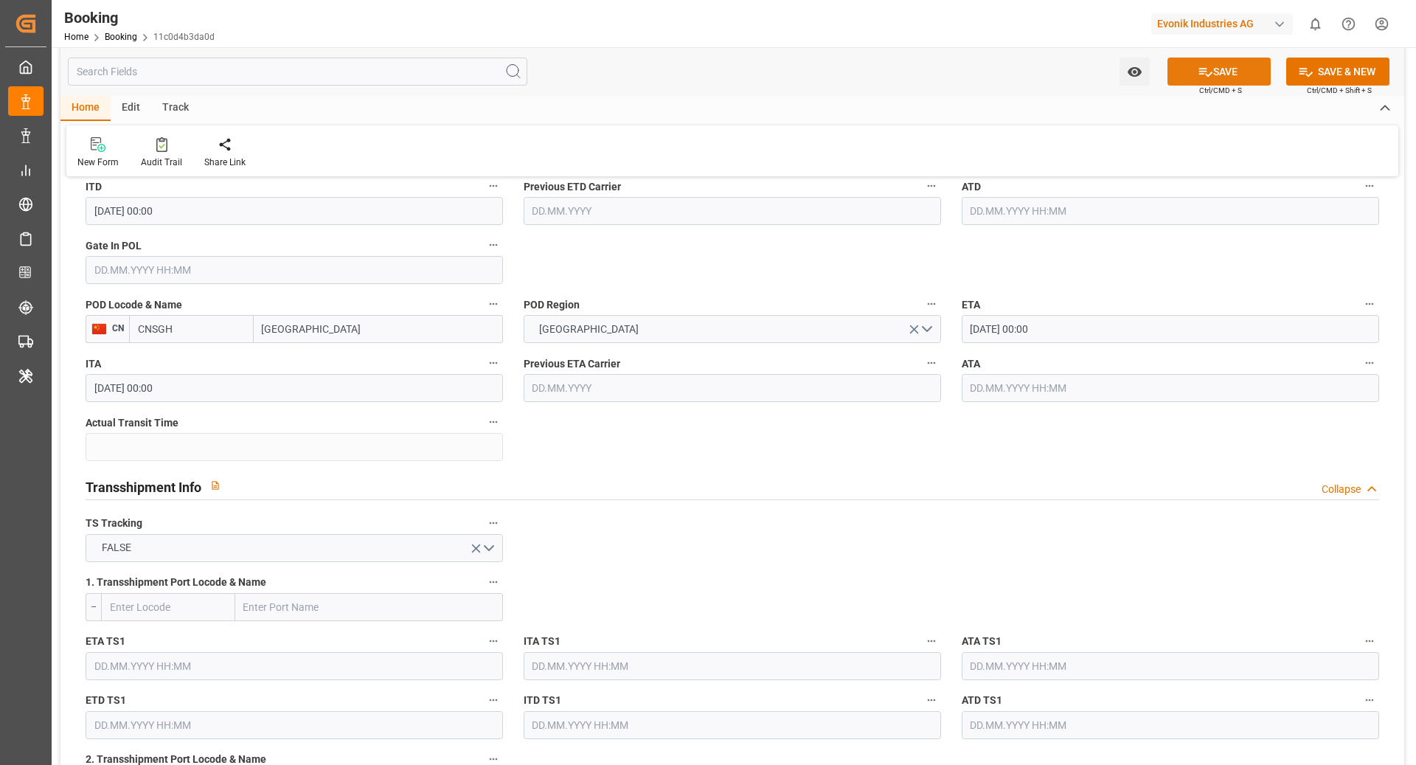
type textarea "HAMF84752700"
click at [1198, 79] on button "SAVE" at bounding box center [1218, 72] width 103 height 28
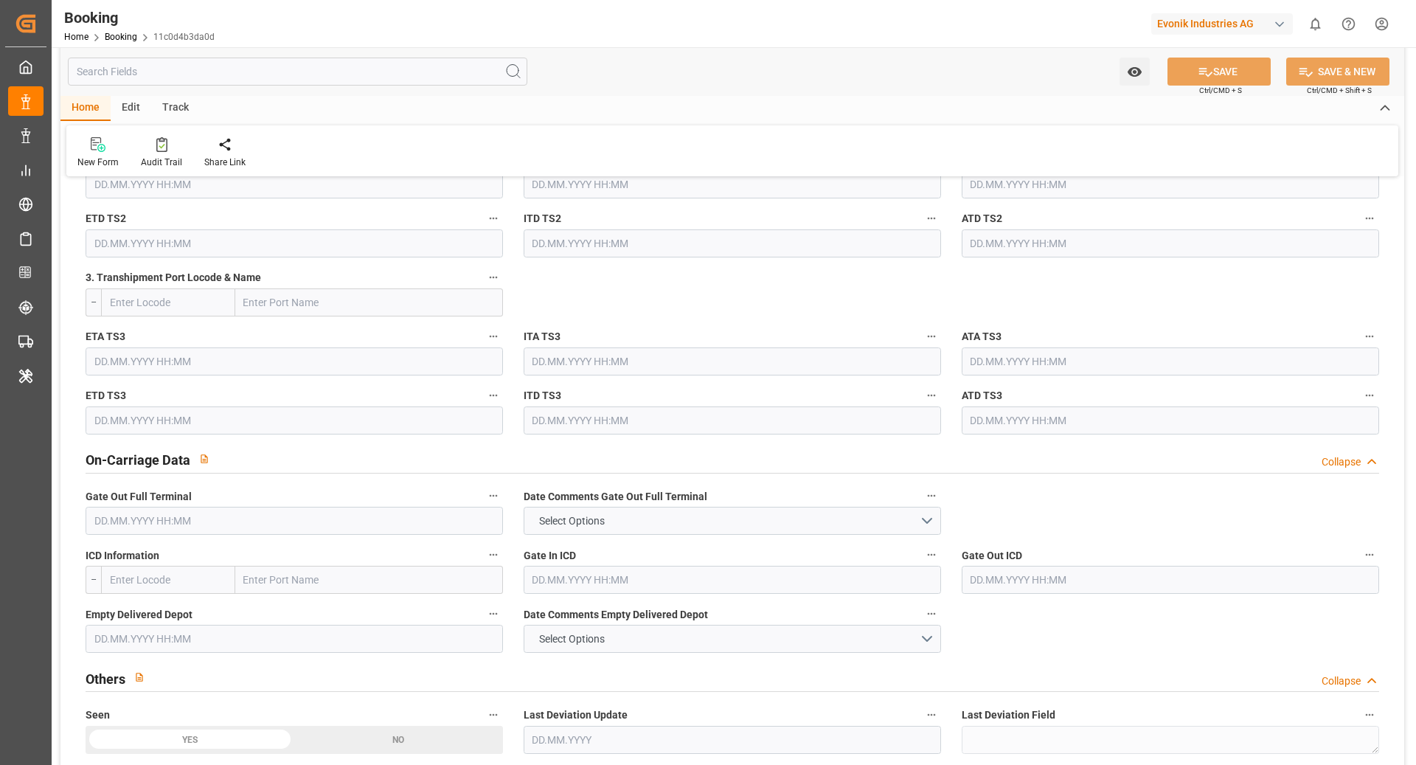
scroll to position [2113, 0]
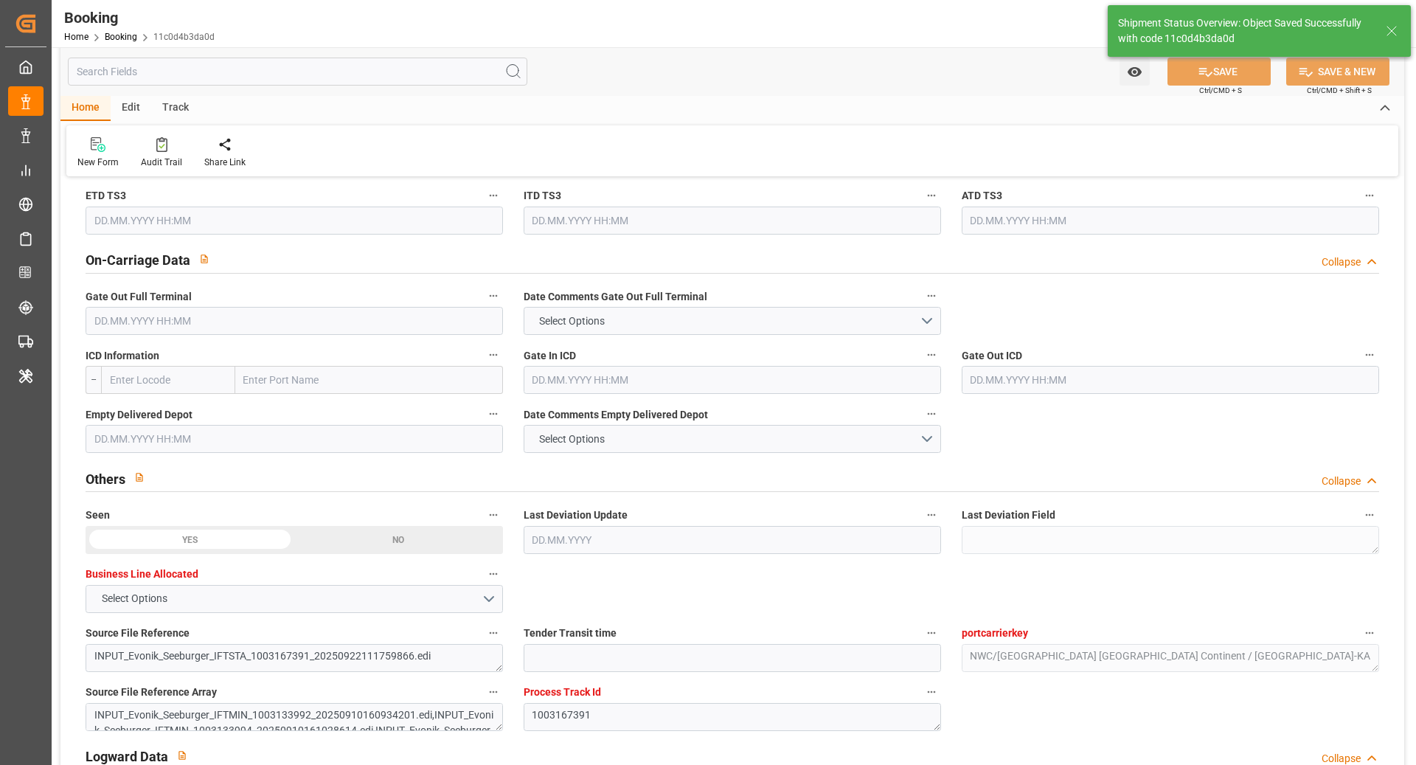
type textarea "Ruchika Prithwani"
type input "24.09.2025 07:55"
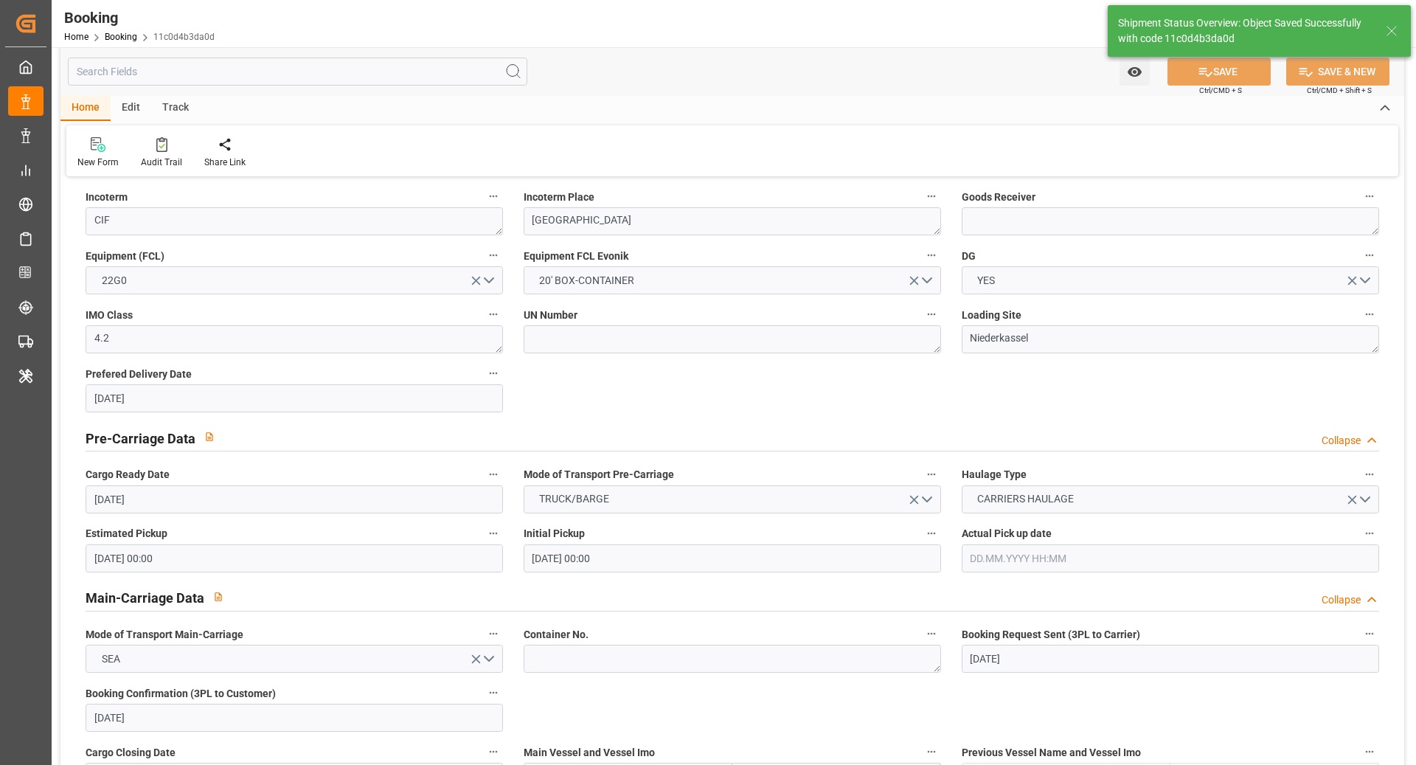
scroll to position [420, 0]
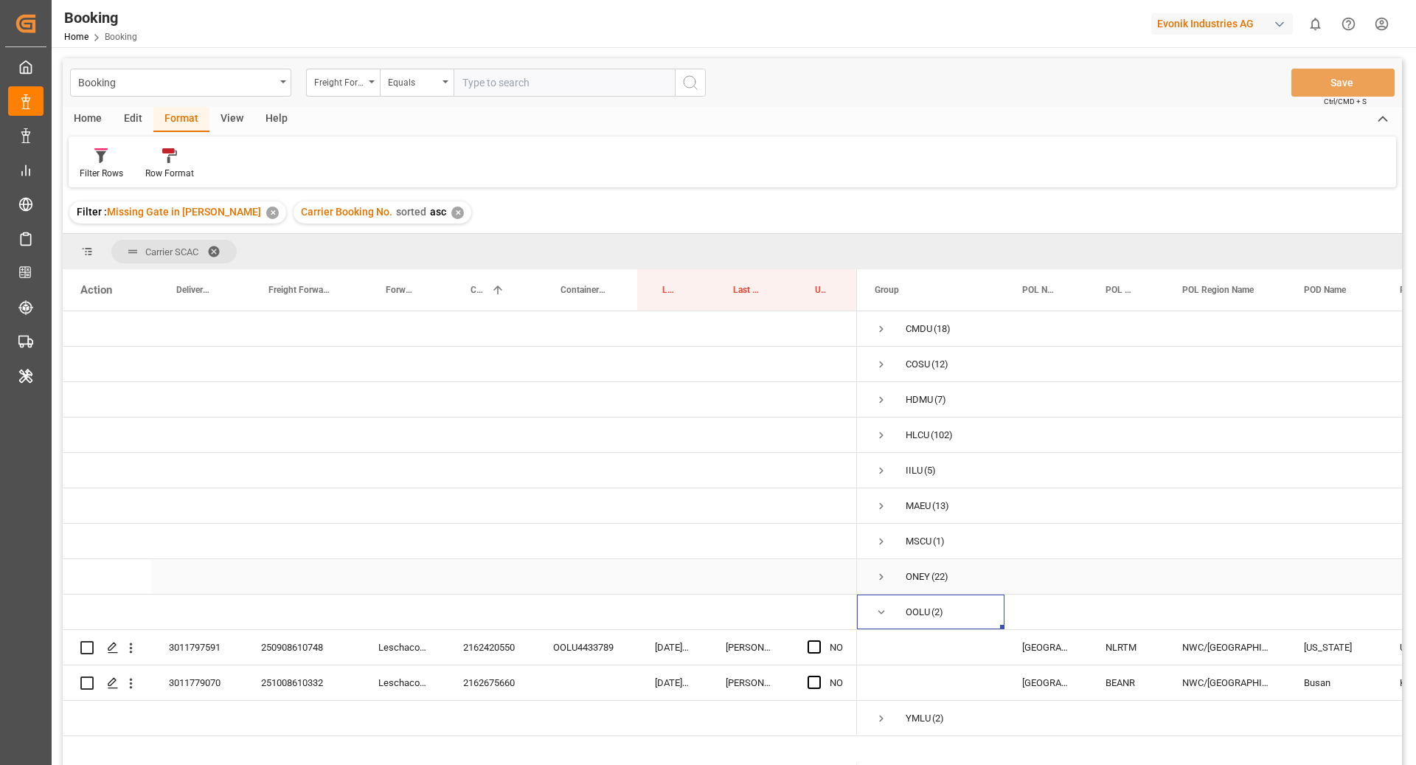
scroll to position [69, 0]
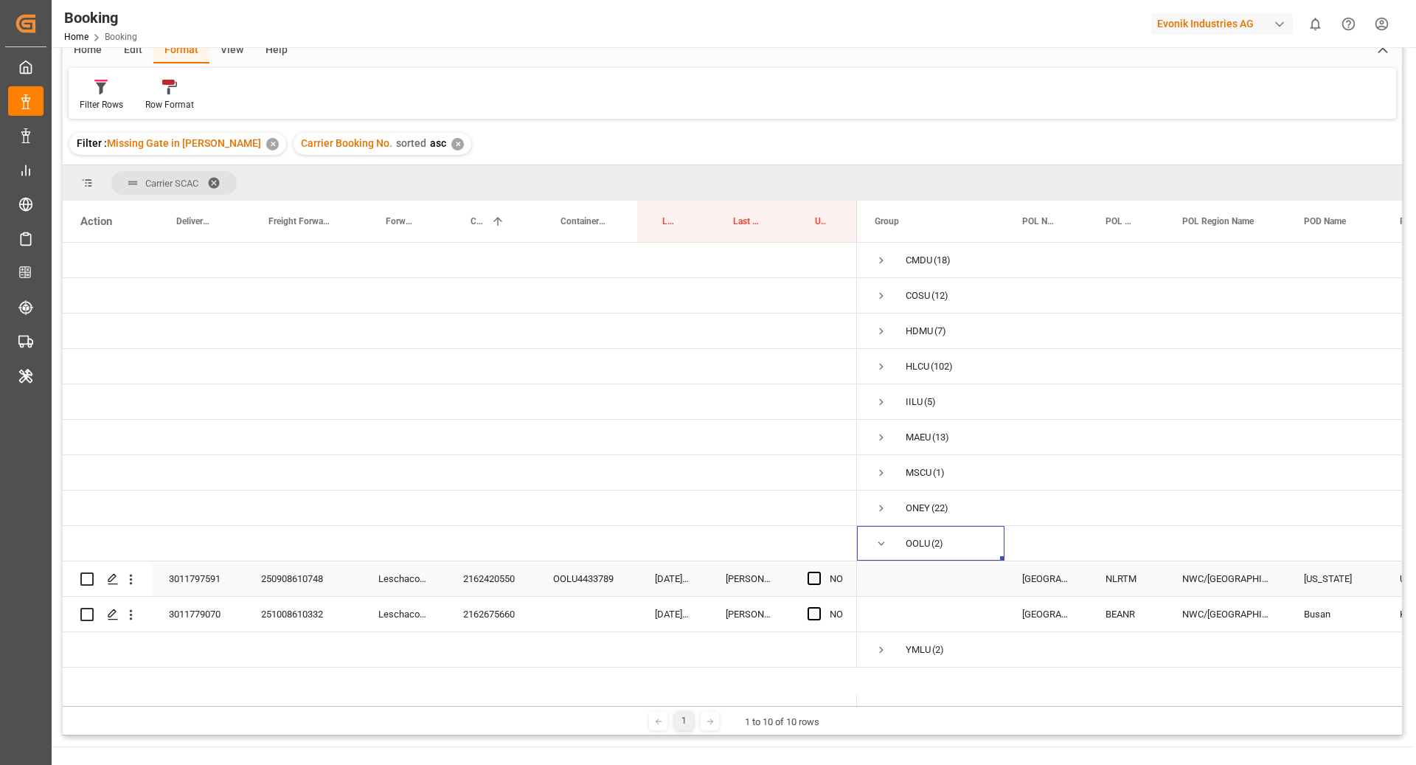
click at [476, 581] on div "2162420550" at bounding box center [490, 578] width 90 height 35
click at [809, 577] on span "Press SPACE to select this row." at bounding box center [814, 578] width 13 height 13
click at [819, 572] on input "Press SPACE to select this row." at bounding box center [819, 572] width 0 height 0
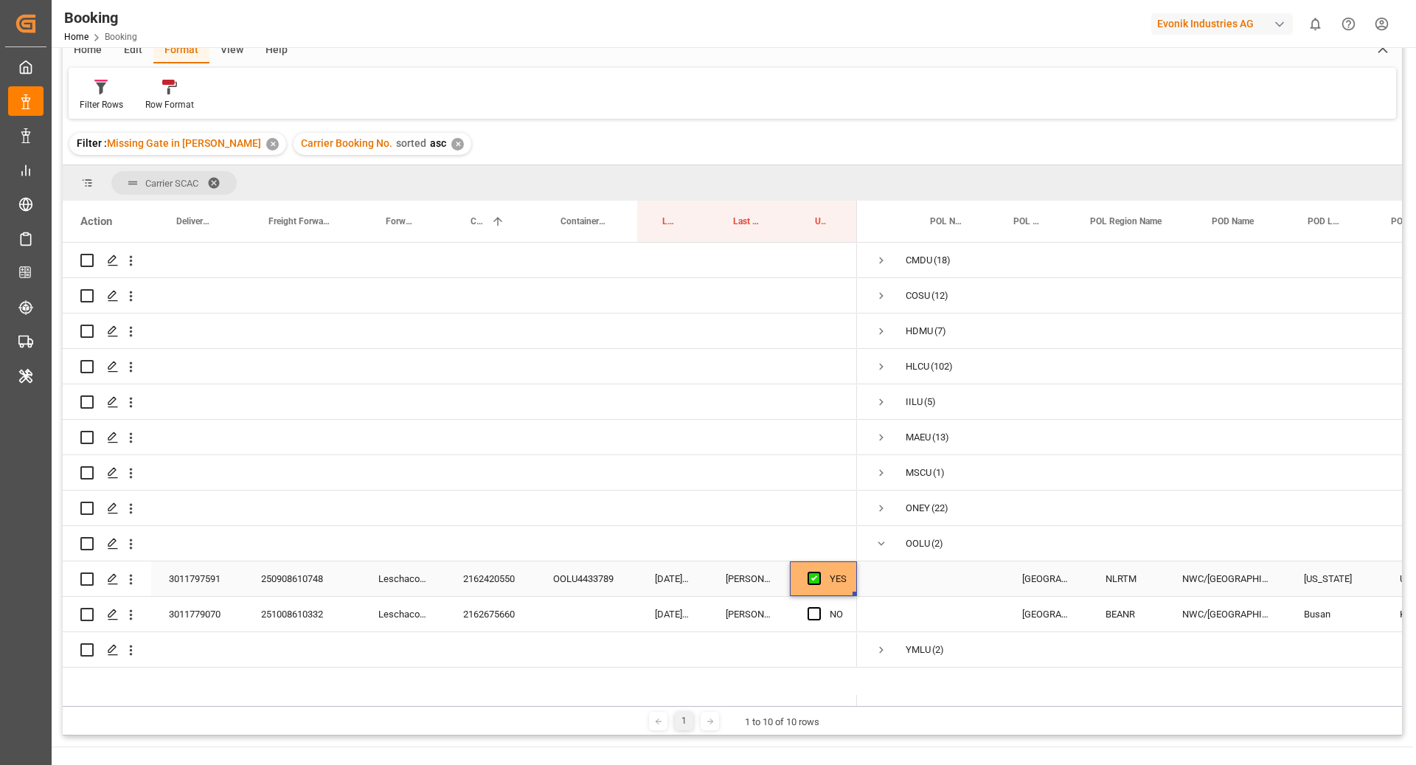
scroll to position [0, 248]
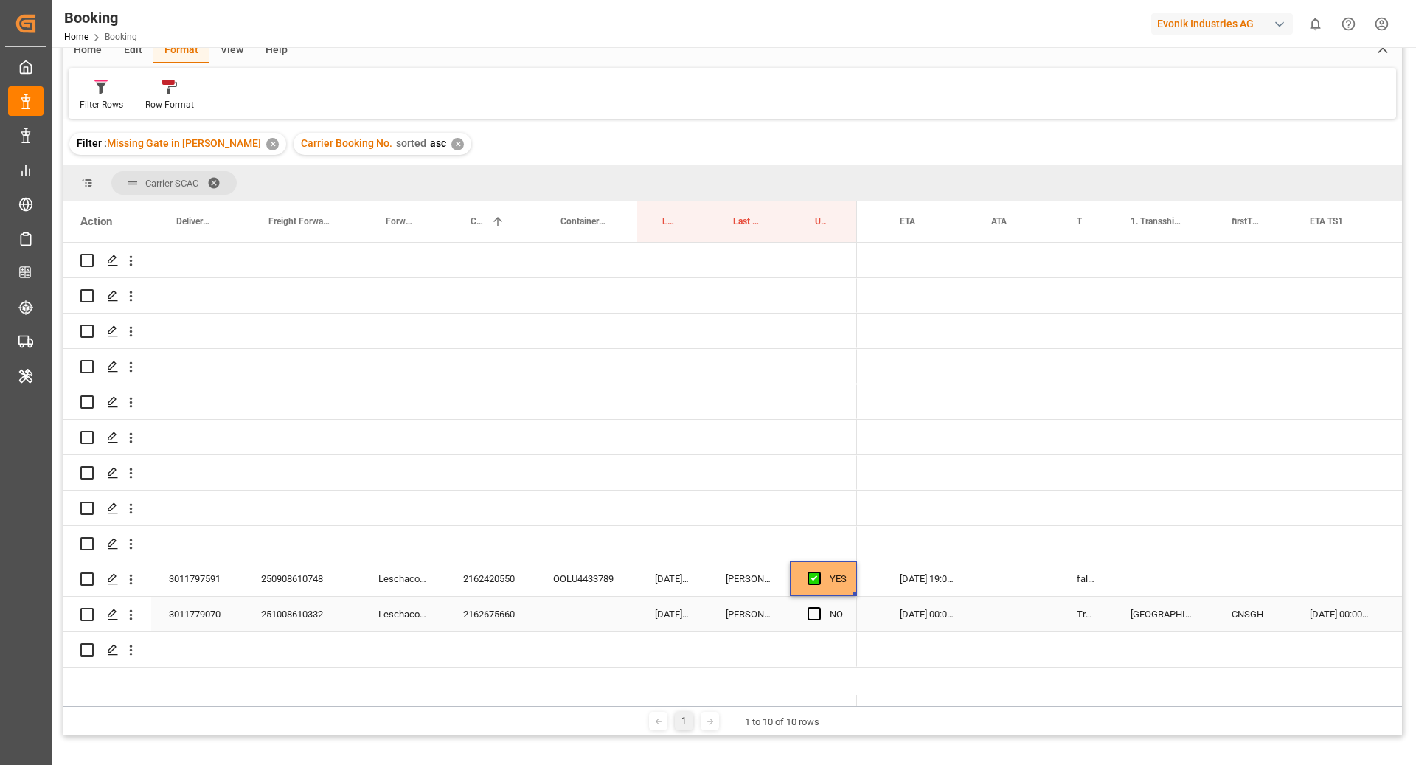
click at [499, 612] on div "2162675660" at bounding box center [490, 614] width 90 height 35
click at [975, 471] on div "Press SPACE to select this row." at bounding box center [946, 472] width 77 height 35
click at [813, 617] on span "Press SPACE to select this row." at bounding box center [814, 613] width 13 height 13
click at [819, 607] on input "Press SPACE to select this row." at bounding box center [819, 607] width 0 height 0
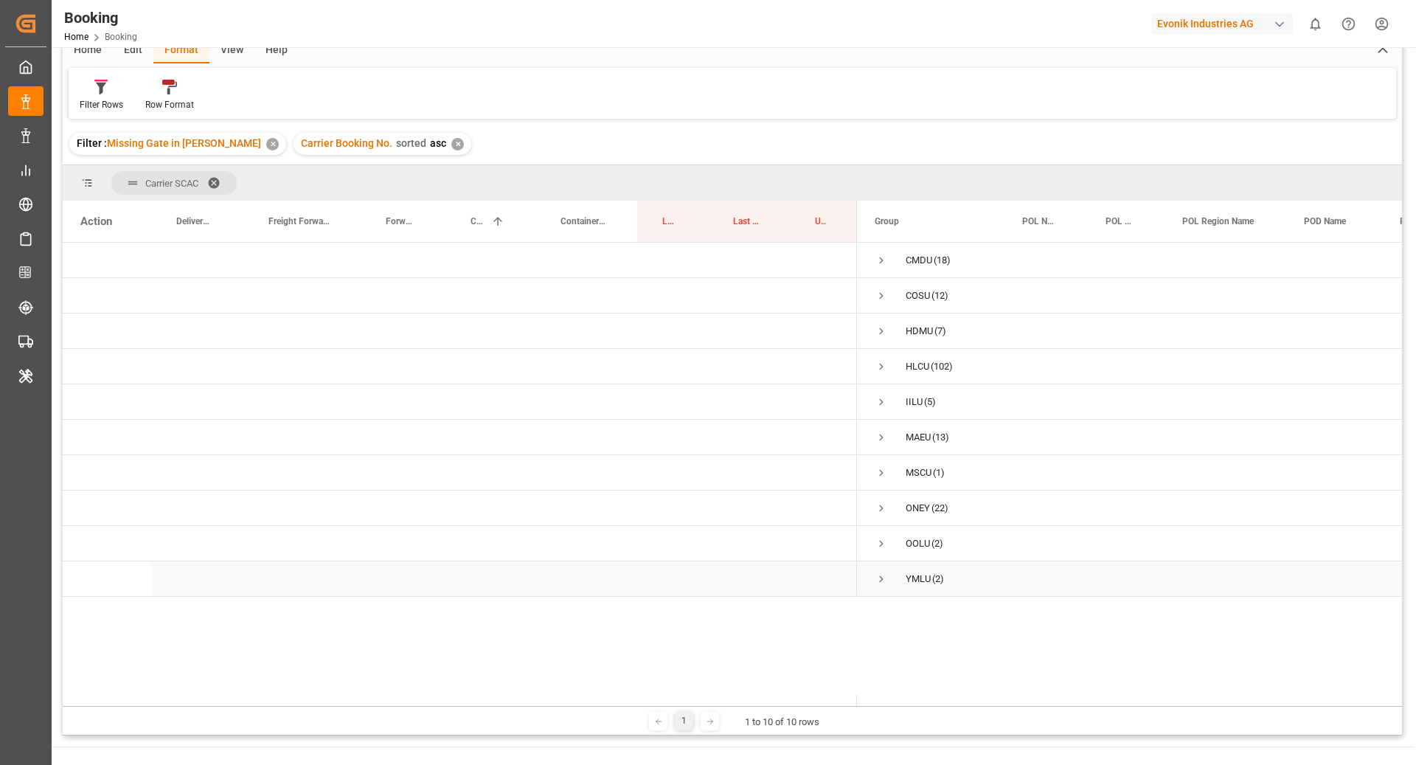
click at [879, 575] on span "Press SPACE to select this row." at bounding box center [881, 578] width 13 height 13
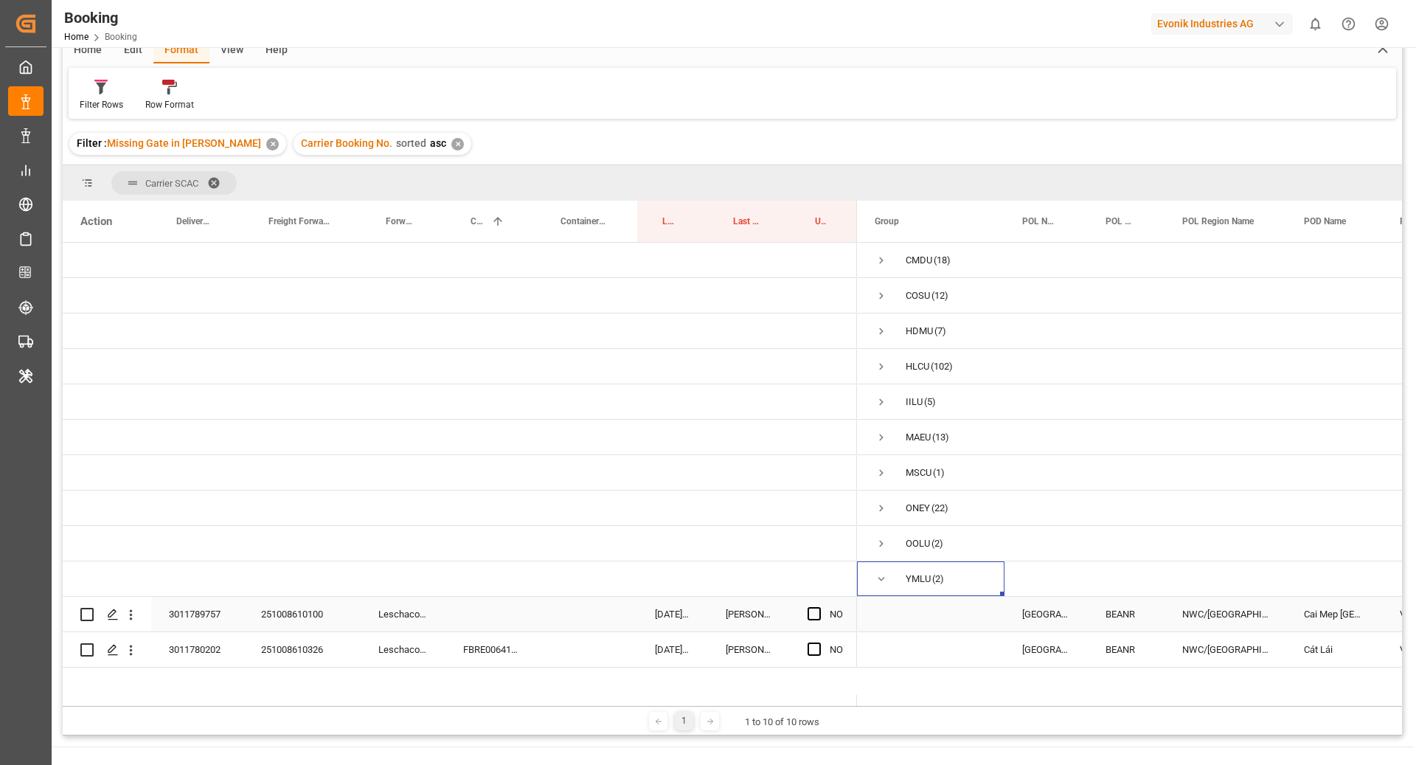
click at [316, 608] on div "251008610100" at bounding box center [301, 614] width 117 height 35
click at [475, 656] on div "FBRE0064121" at bounding box center [490, 649] width 90 height 35
click at [812, 648] on span "Press SPACE to select this row." at bounding box center [814, 648] width 13 height 13
click at [819, 642] on input "Press SPACE to select this row." at bounding box center [819, 642] width 0 height 0
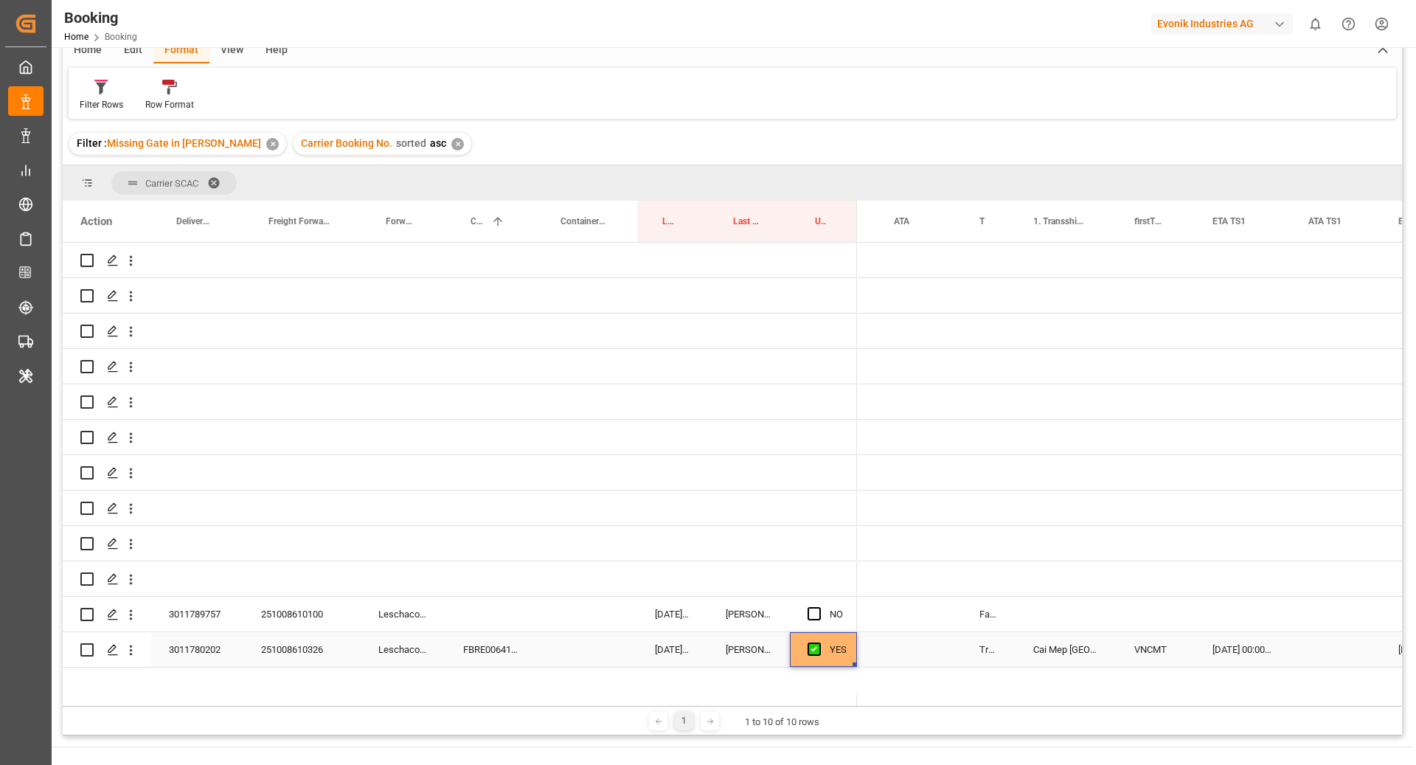
scroll to position [0, 1313]
click at [440, 610] on div "Leschaco Bremen" at bounding box center [403, 614] width 85 height 35
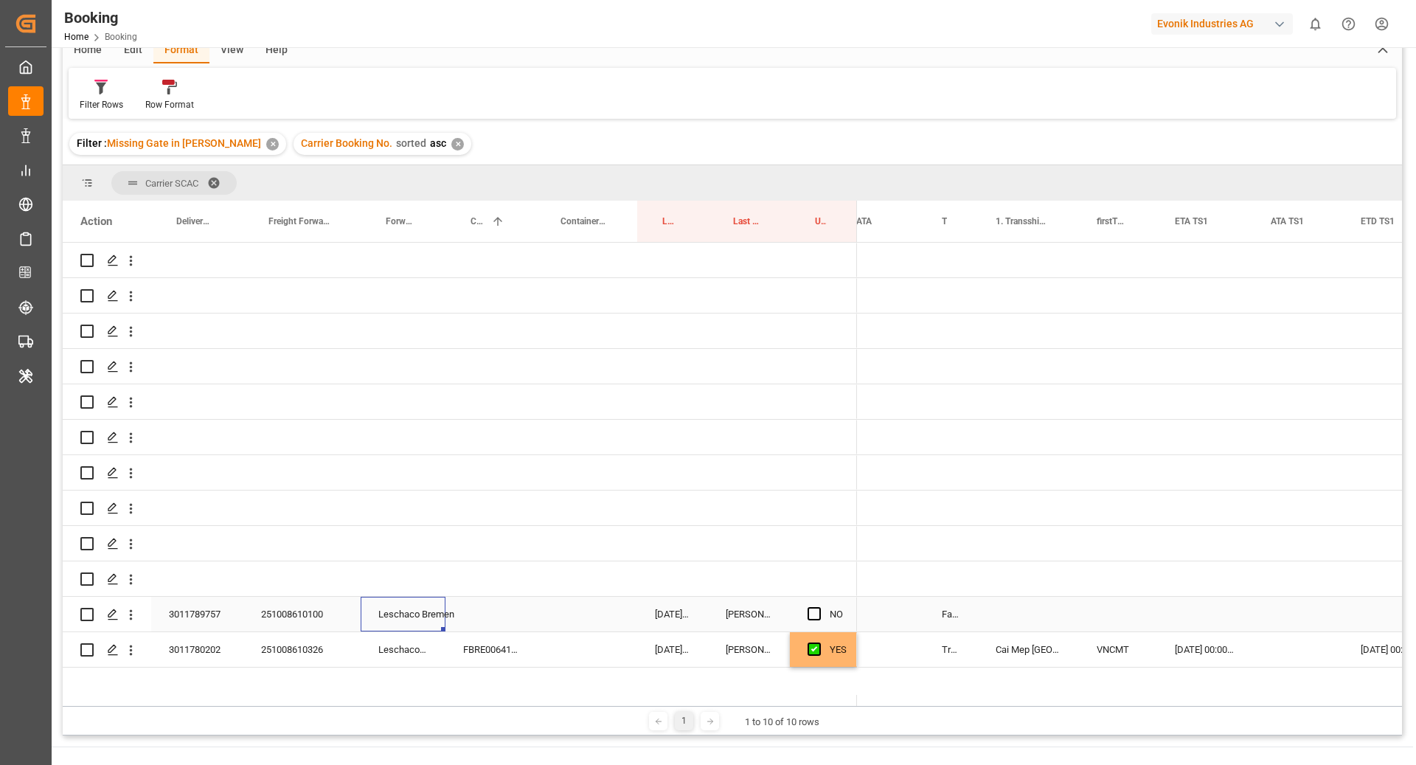
click at [305, 612] on div "251008610100" at bounding box center [301, 614] width 117 height 35
click at [812, 614] on span "Press SPACE to select this row." at bounding box center [814, 613] width 13 height 13
click at [819, 607] on input "Press SPACE to select this row." at bounding box center [819, 607] width 0 height 0
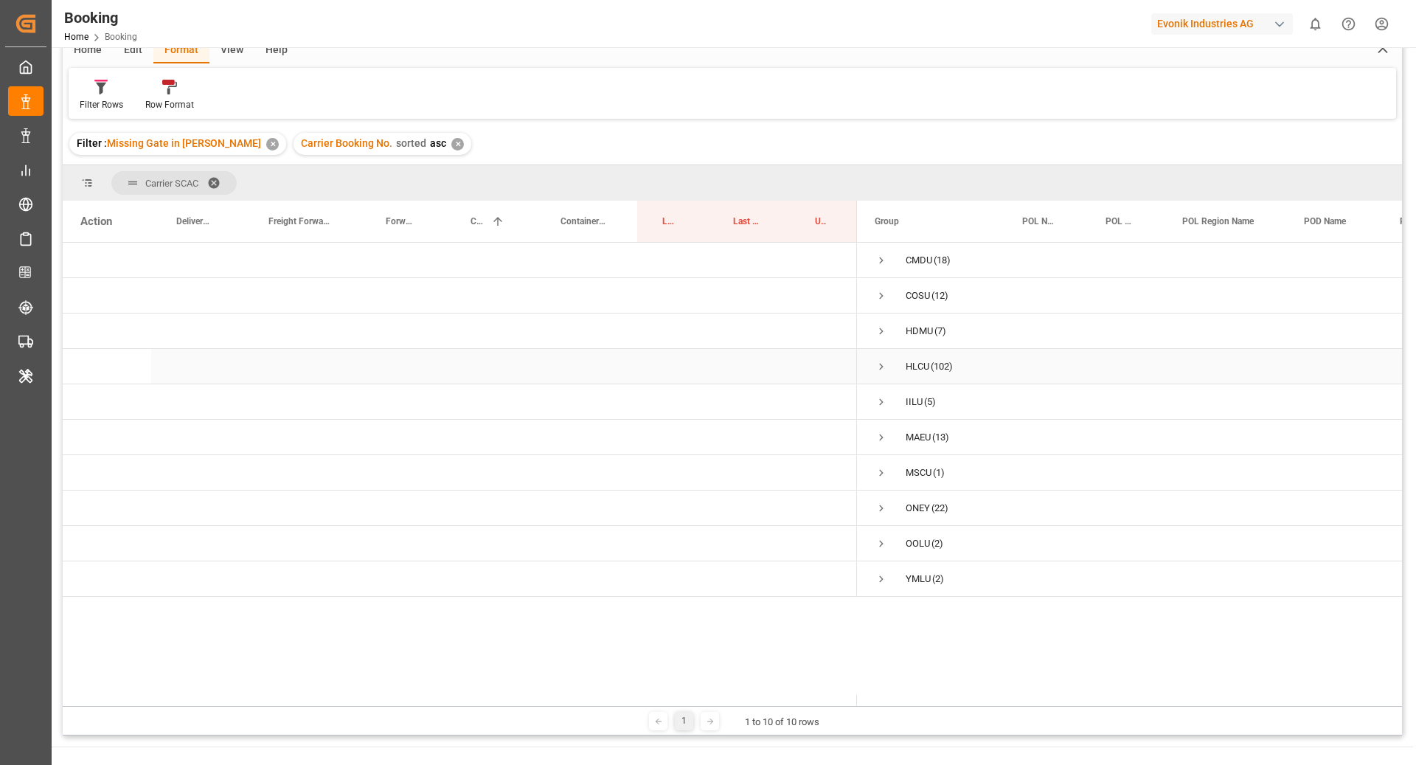
click at [875, 355] on span "Press SPACE to select this row." at bounding box center [881, 367] width 13 height 34
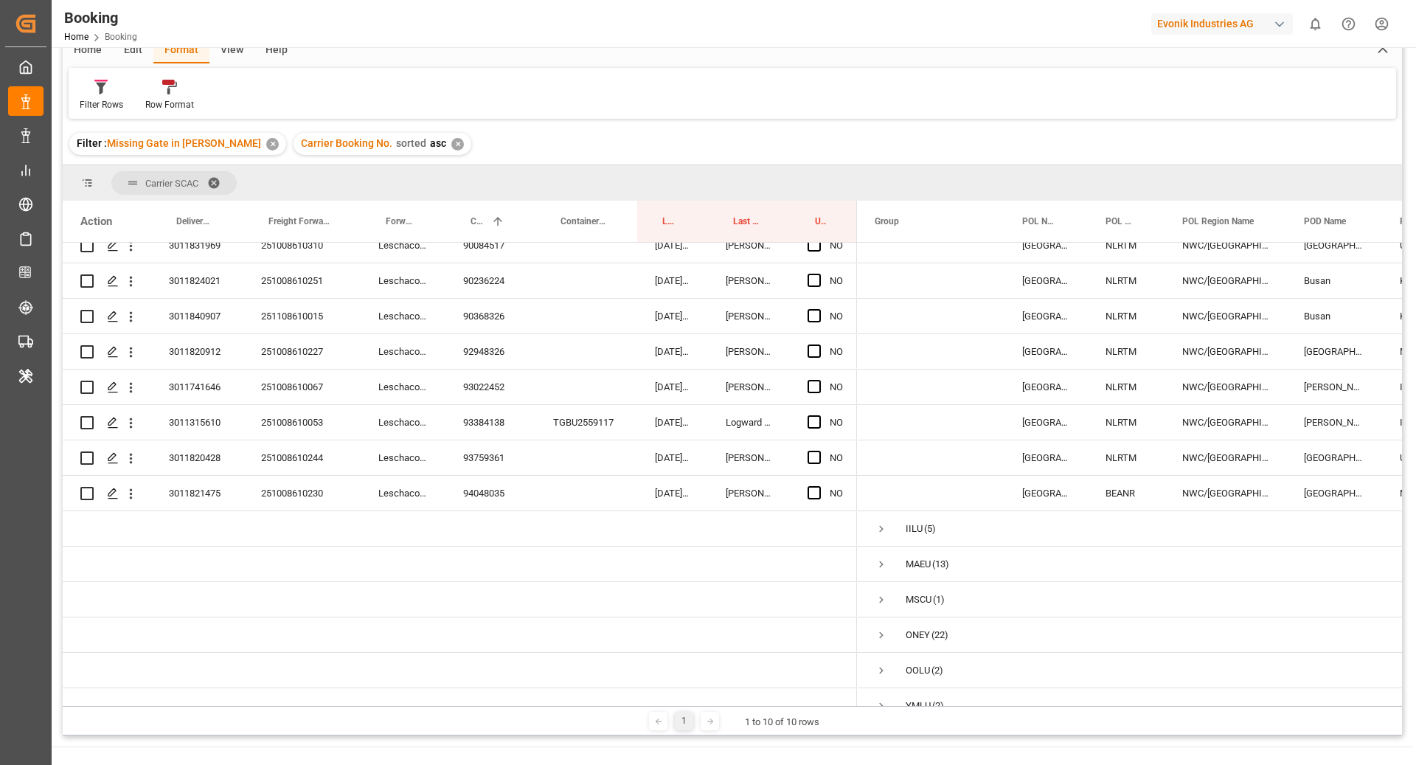
scroll to position [3395, 0]
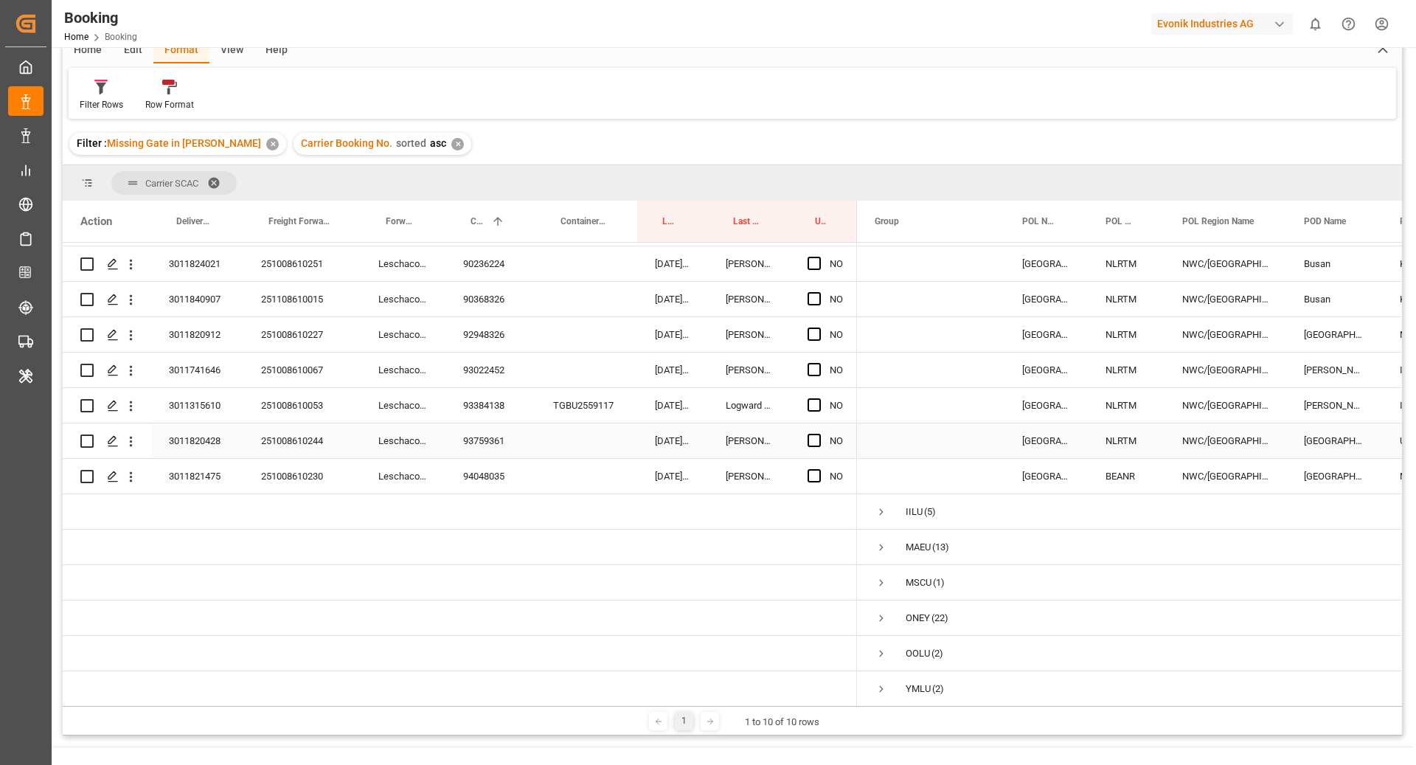
click at [705, 434] on div "[DATE] 07:09:32" at bounding box center [672, 440] width 71 height 35
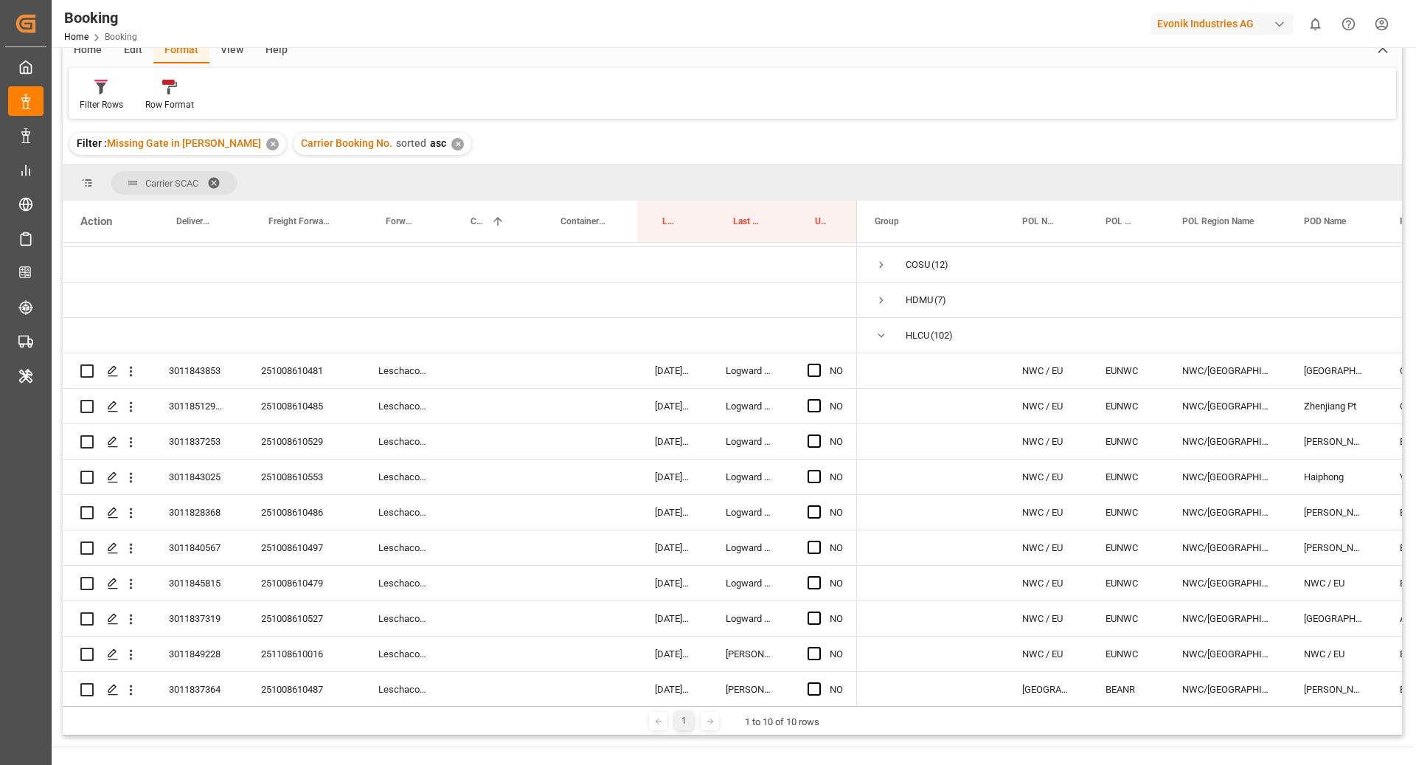
scroll to position [0, 0]
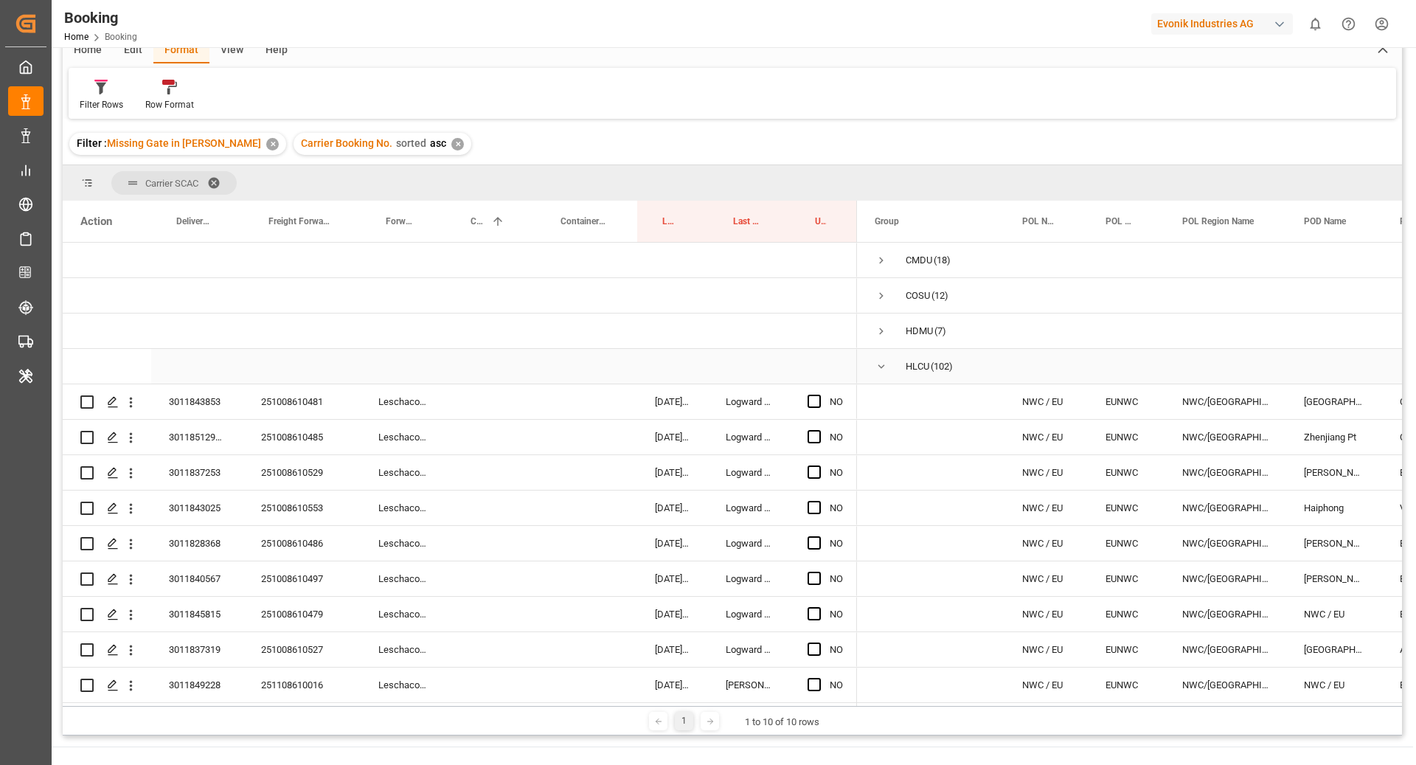
click at [889, 367] on span "HLCU (102)" at bounding box center [931, 366] width 112 height 33
click at [880, 361] on span "Press SPACE to select this row." at bounding box center [881, 366] width 13 height 13
